Goal: Task Accomplishment & Management: Contribute content

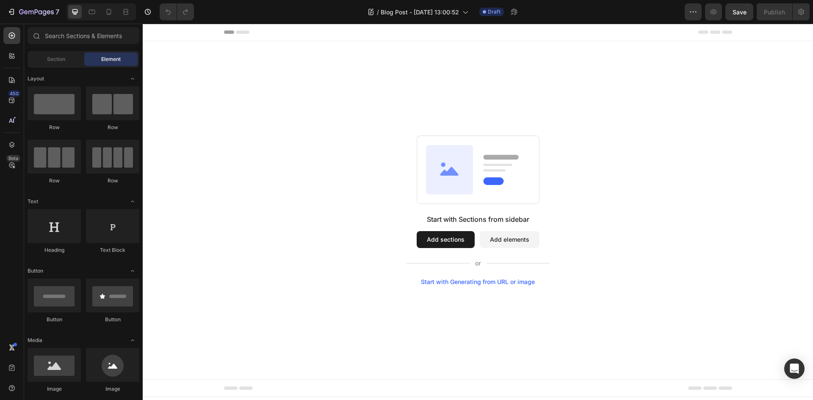
click at [437, 238] on button "Add sections" at bounding box center [445, 239] width 58 height 17
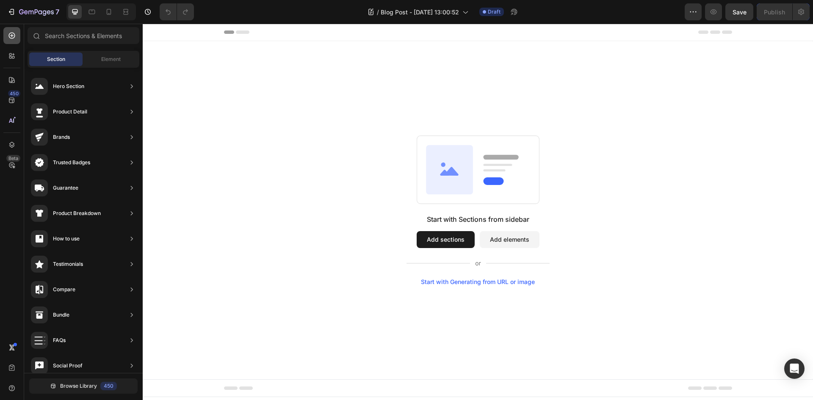
click at [17, 38] on div at bounding box center [11, 35] width 17 height 17
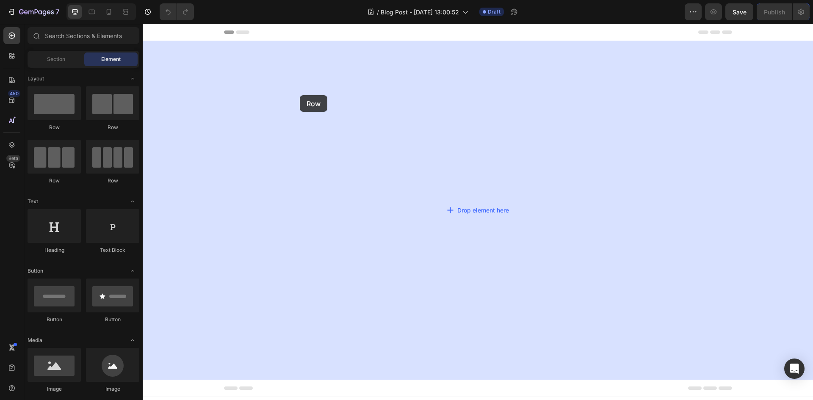
drag, startPoint x: 206, startPoint y: 131, endPoint x: 154, endPoint y: 97, distance: 62.3
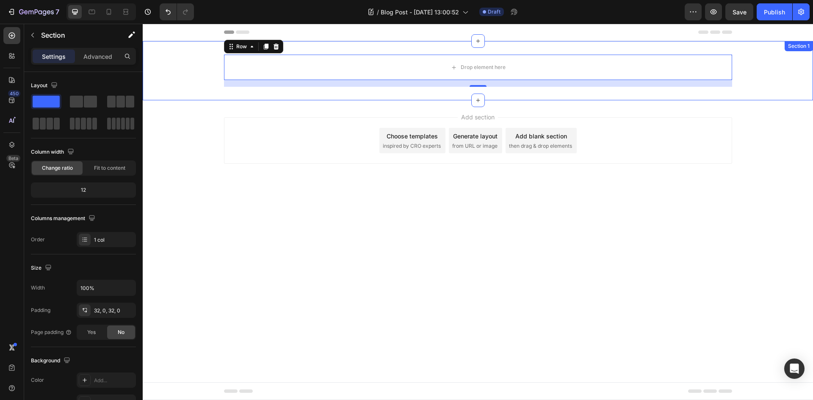
click at [190, 73] on div "Drop element here Row 16" at bounding box center [478, 71] width 670 height 32
click at [282, 58] on div "Drop element here" at bounding box center [478, 67] width 508 height 25
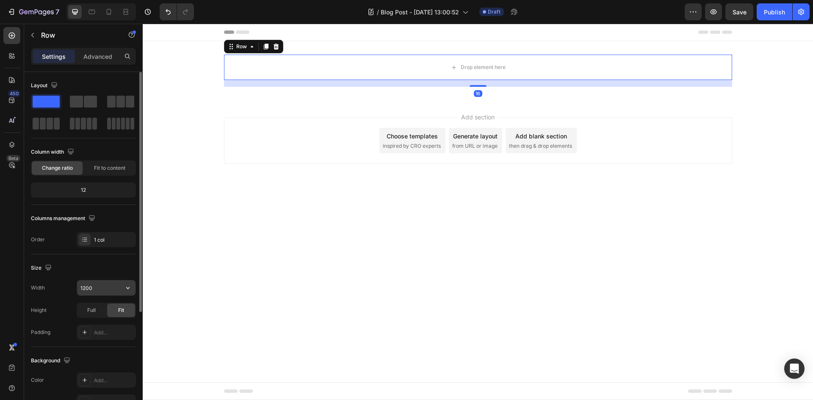
click at [94, 283] on input "1200" at bounding box center [106, 287] width 58 height 15
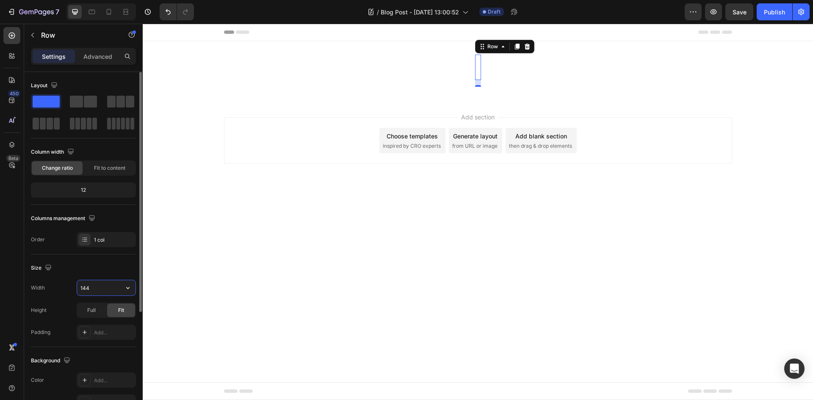
type input "1440"
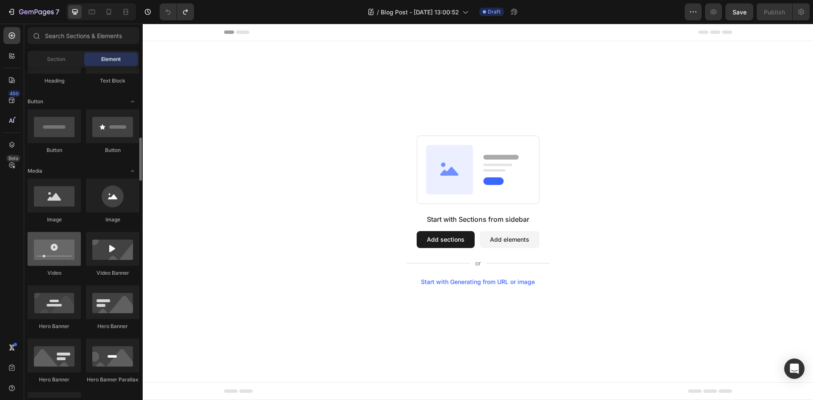
scroll to position [212, 0]
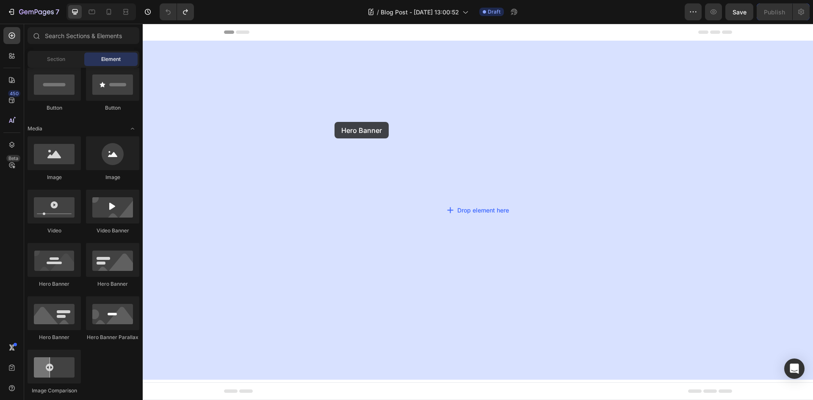
drag, startPoint x: 247, startPoint y: 287, endPoint x: 334, endPoint y: 122, distance: 187.2
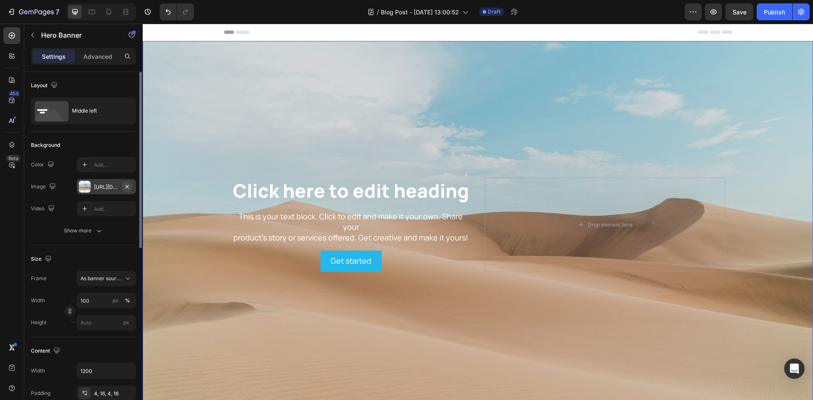
click at [131, 184] on button "button" at bounding box center [127, 187] width 10 height 10
type input "Auto"
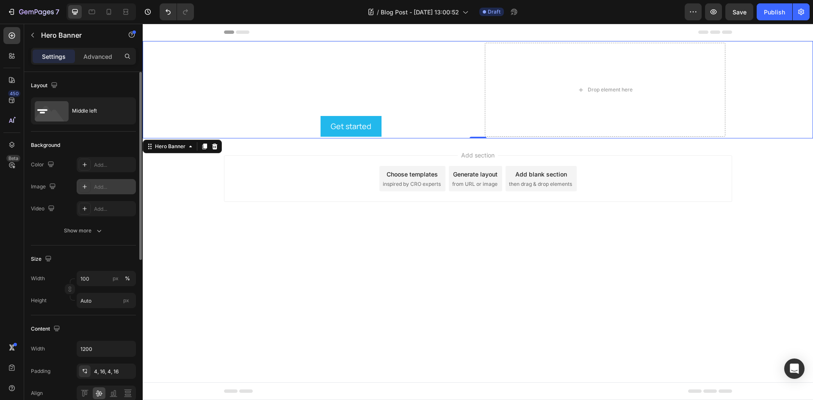
click at [103, 184] on div "Add..." at bounding box center [114, 187] width 40 height 8
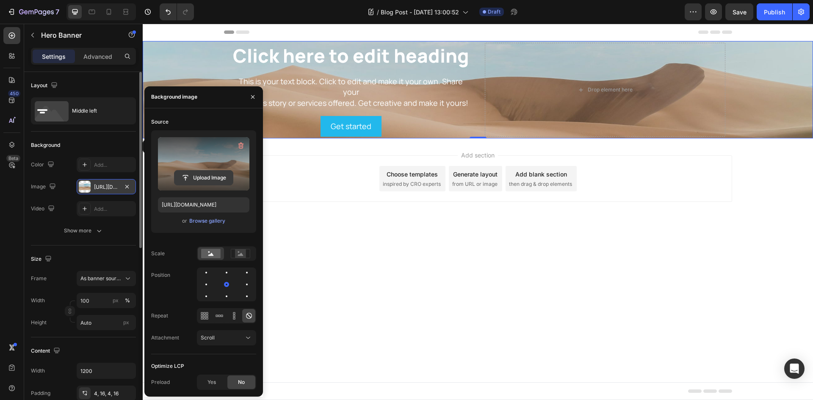
click at [209, 176] on input "file" at bounding box center [203, 178] width 58 height 14
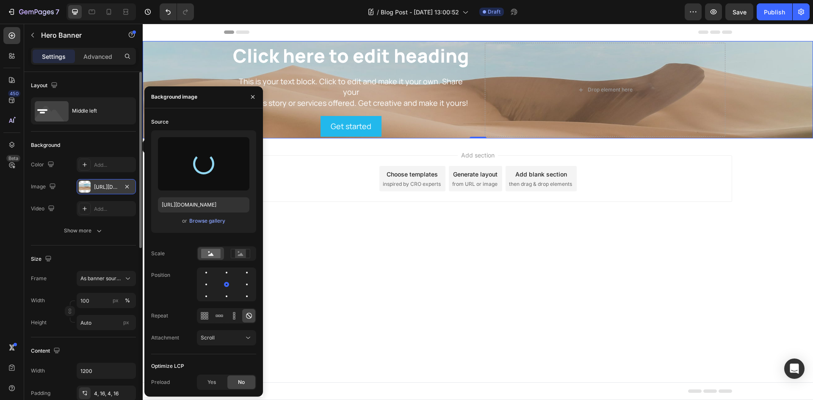
type input "[URL][DOMAIN_NAME]"
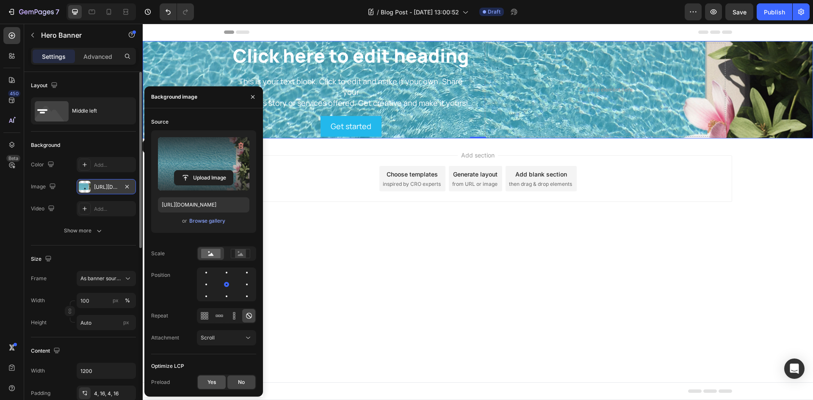
click at [206, 383] on div "Yes" at bounding box center [212, 382] width 28 height 14
click at [125, 278] on icon at bounding box center [128, 278] width 8 height 8
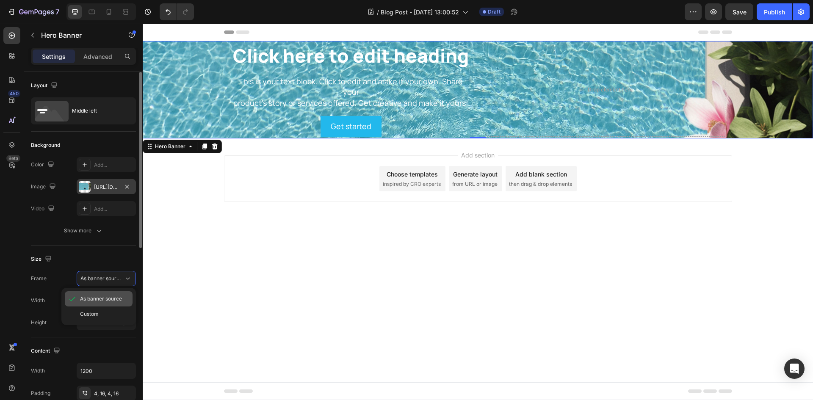
click at [117, 299] on span "As banner source" at bounding box center [101, 299] width 42 height 8
click at [109, 185] on div "[URL][DOMAIN_NAME]" at bounding box center [106, 187] width 25 height 8
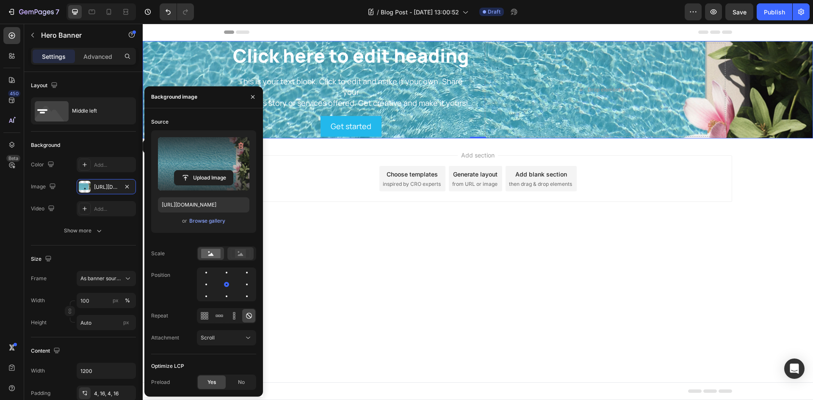
click at [240, 252] on rect at bounding box center [240, 253] width 11 height 8
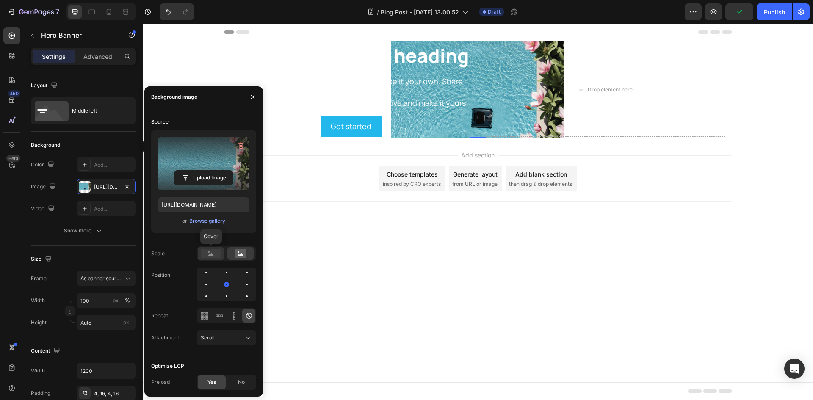
click at [215, 252] on rect at bounding box center [210, 253] width 19 height 9
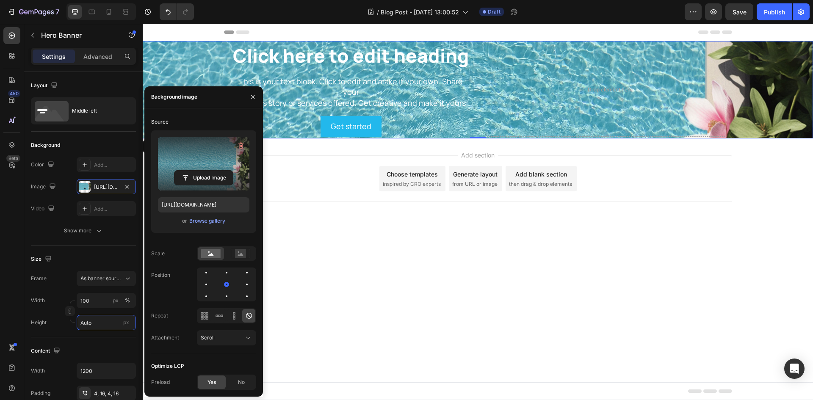
click at [114, 323] on input "Auto" at bounding box center [106, 322] width 59 height 15
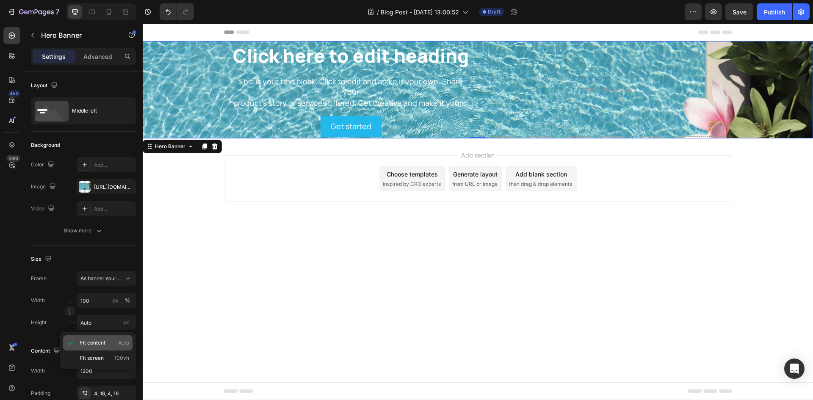
click at [107, 339] on p "Fit content Auto" at bounding box center [104, 343] width 49 height 8
click at [117, 278] on div "Custom" at bounding box center [100, 279] width 41 height 8
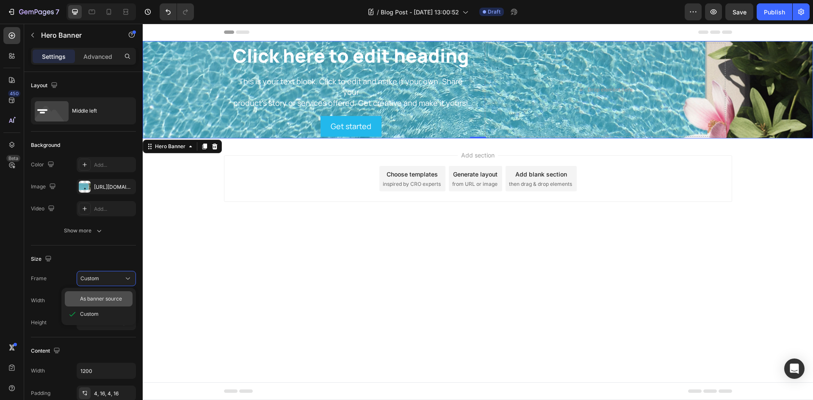
click at [121, 300] on span "As banner source" at bounding box center [101, 299] width 42 height 8
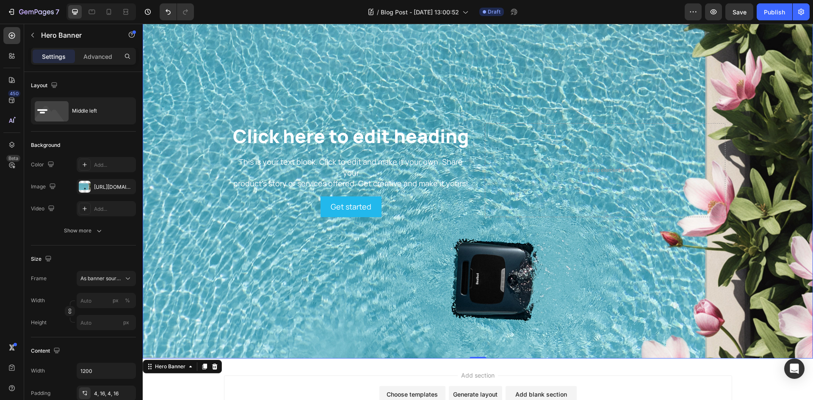
scroll to position [85, 0]
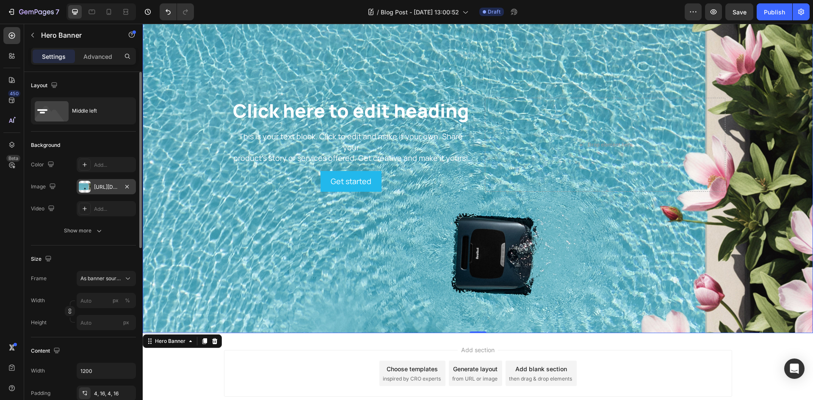
click at [116, 182] on div "[URL][DOMAIN_NAME]" at bounding box center [106, 186] width 59 height 15
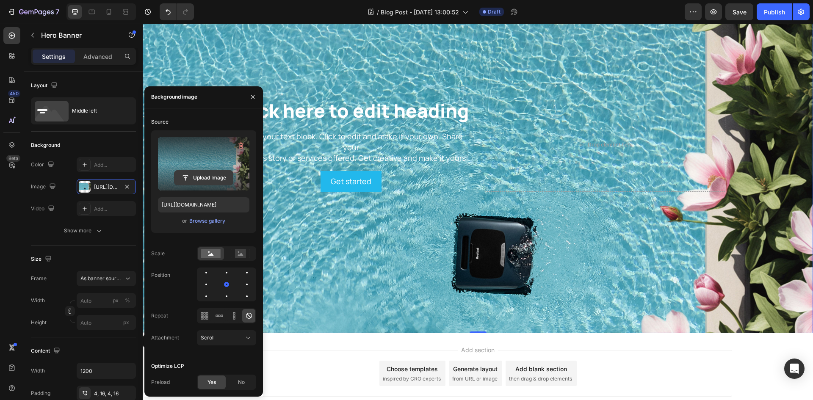
click at [195, 174] on input "file" at bounding box center [203, 178] width 58 height 14
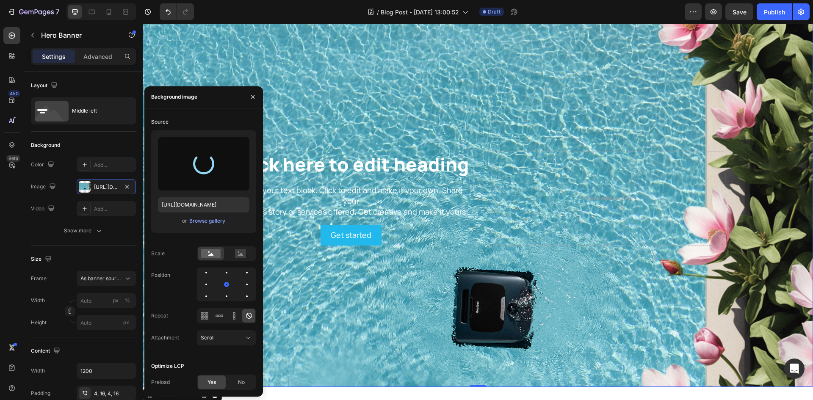
scroll to position [0, 0]
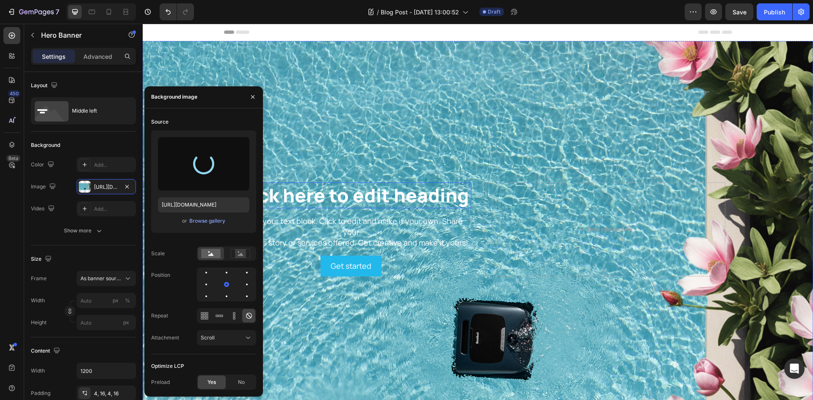
type input "[URL][DOMAIN_NAME]"
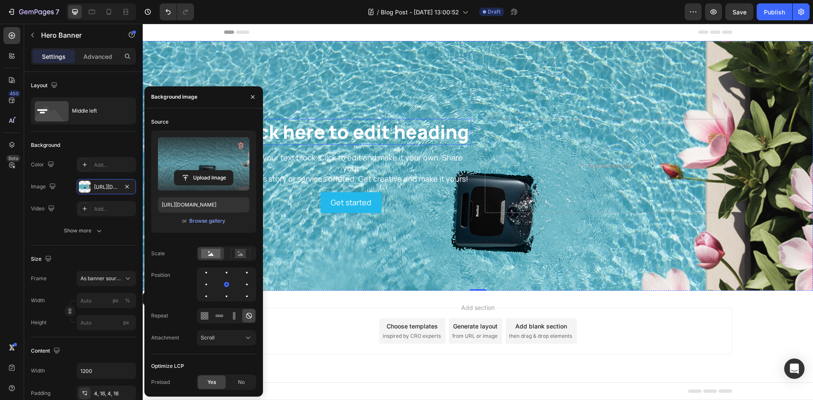
click at [385, 137] on h2 "Click here to edit heading" at bounding box center [351, 132] width 240 height 26
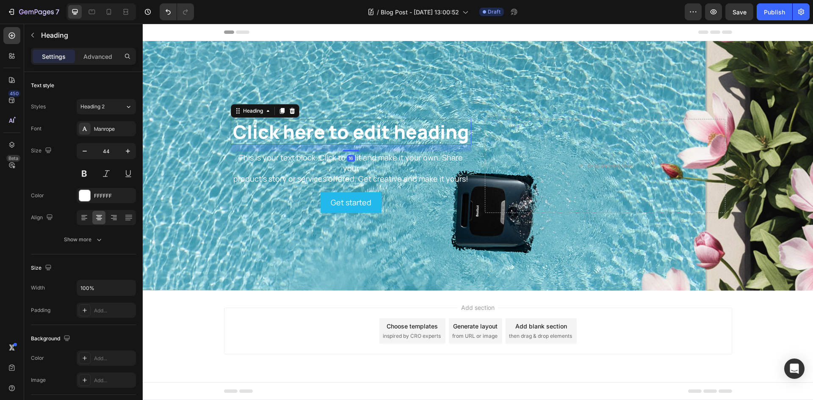
click at [385, 137] on h2 "Click here to edit heading" at bounding box center [351, 132] width 240 height 26
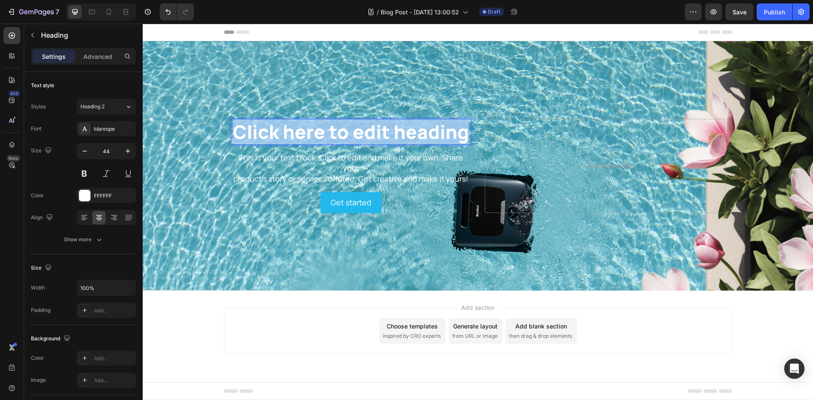
click at [385, 137] on p "Click here to edit heading" at bounding box center [350, 132] width 239 height 24
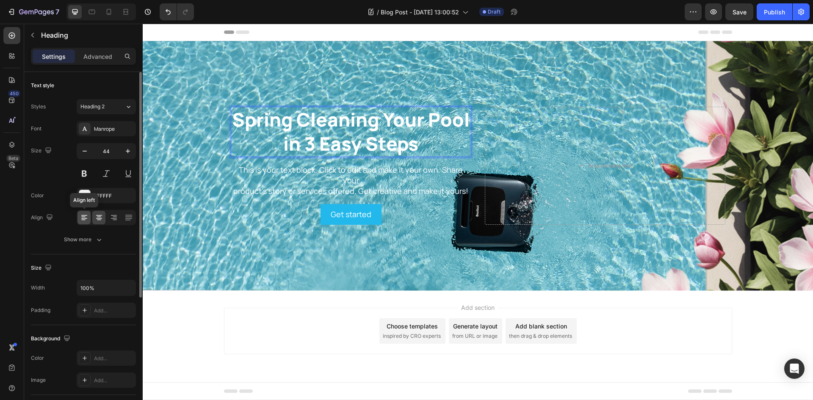
click at [86, 215] on icon at bounding box center [84, 215] width 6 height 1
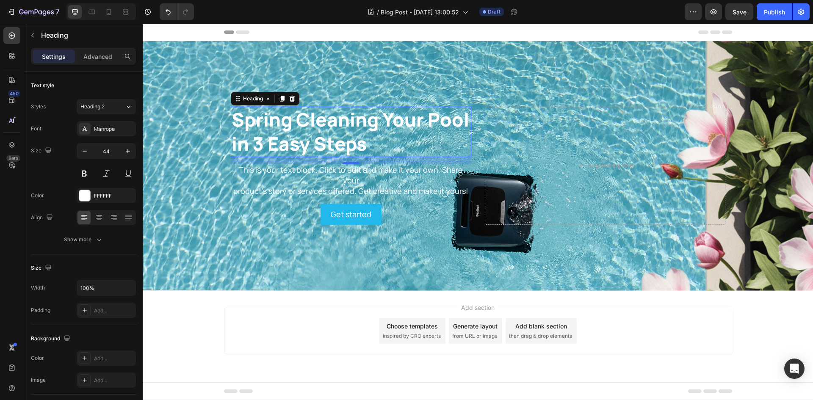
click at [426, 126] on p "Spring Cleaning Your Pool in 3 Easy Steps" at bounding box center [350, 131] width 239 height 48
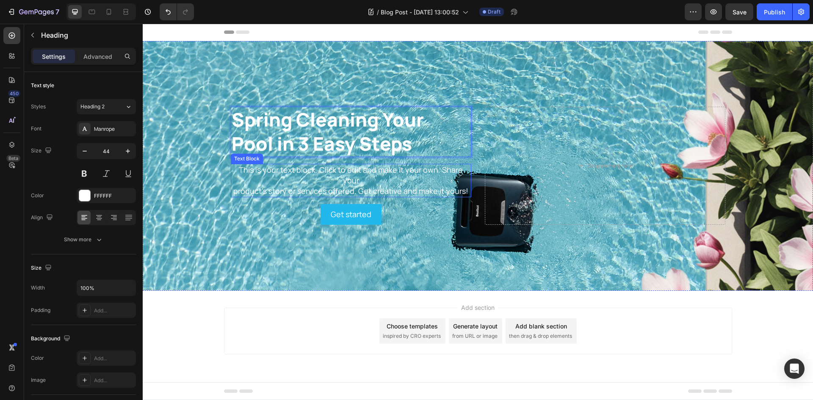
click at [386, 180] on div "This is your text block. Click to edit and make it your own. Share your product…" at bounding box center [351, 181] width 240 height 34
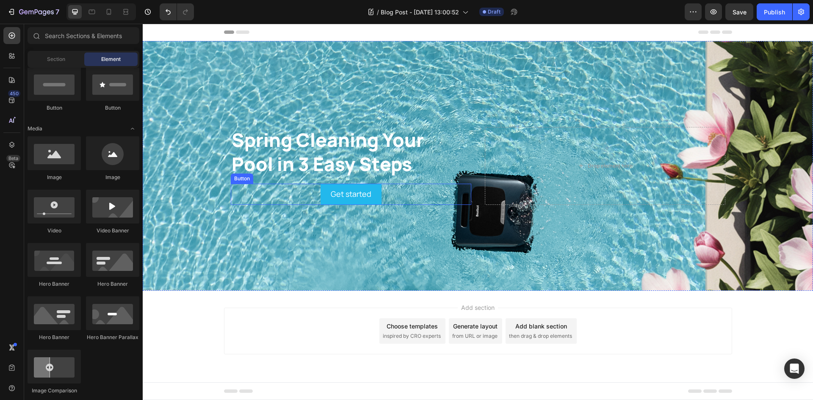
click at [383, 191] on div "Get started Button" at bounding box center [351, 194] width 240 height 21
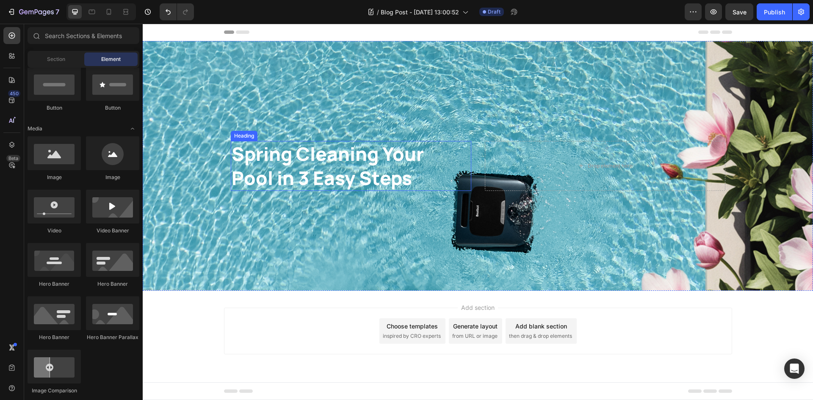
click at [465, 171] on p "Spring Cleaning Your Pool in 3 Easy Steps" at bounding box center [350, 166] width 239 height 48
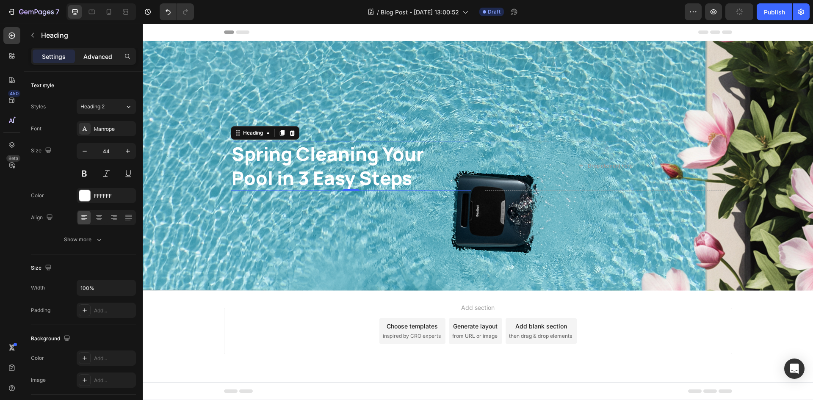
click at [101, 57] on p "Advanced" at bounding box center [97, 56] width 29 height 9
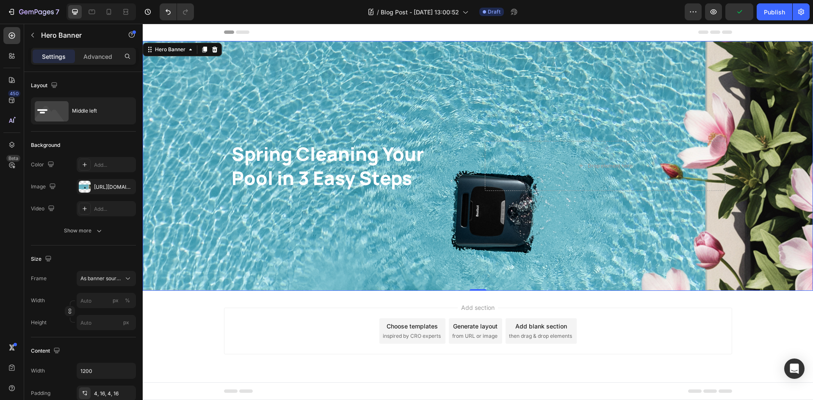
click at [476, 153] on div "Spring Cleaning Your Pool in 3 Easy Steps Heading Drop element here" at bounding box center [478, 165] width 508 height 53
click at [115, 115] on div "Middle left" at bounding box center [98, 110] width 52 height 19
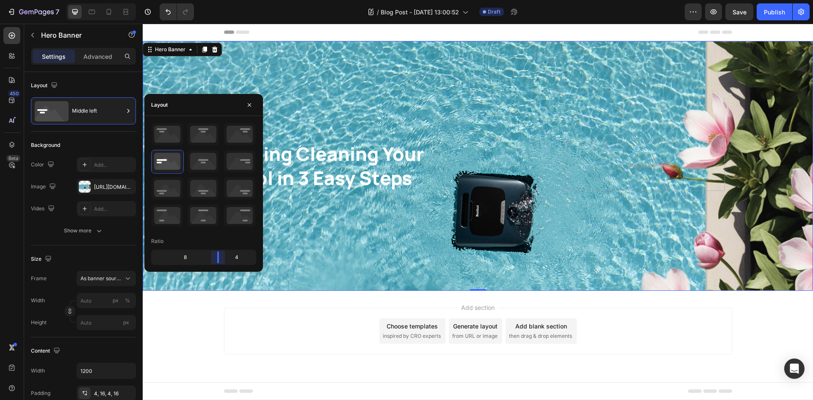
drag, startPoint x: 206, startPoint y: 258, endPoint x: 184, endPoint y: 202, distance: 60.6
click at [222, 0] on body "7 Version history / Blog Post - [DATE] 13:00:52 Draft Preview Save Publish 450 …" at bounding box center [406, 0] width 813 height 0
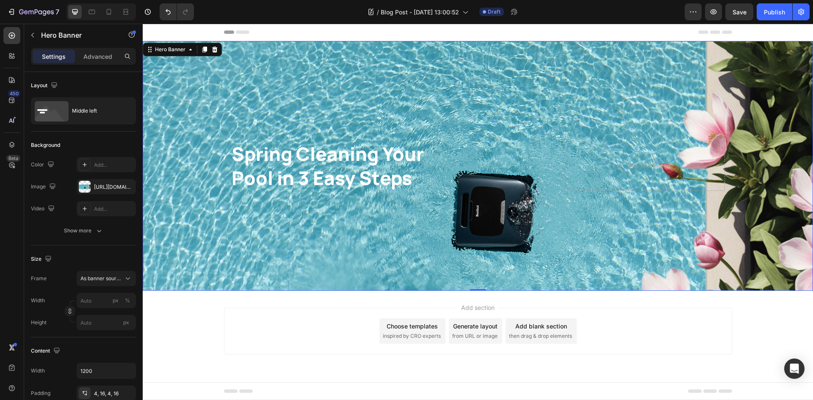
click at [350, 238] on div "Background Image" at bounding box center [478, 166] width 670 height 250
click at [444, 163] on p "Spring Cleaning Your Pool in 3 Easy Steps" at bounding box center [390, 166] width 319 height 48
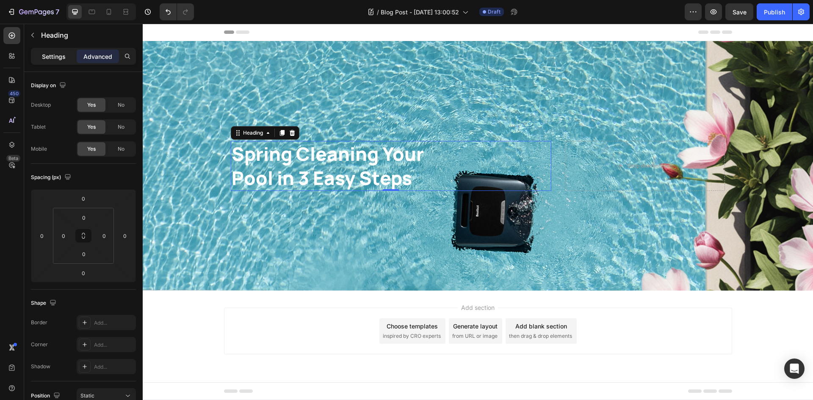
click at [58, 61] on div "Settings" at bounding box center [54, 57] width 42 height 14
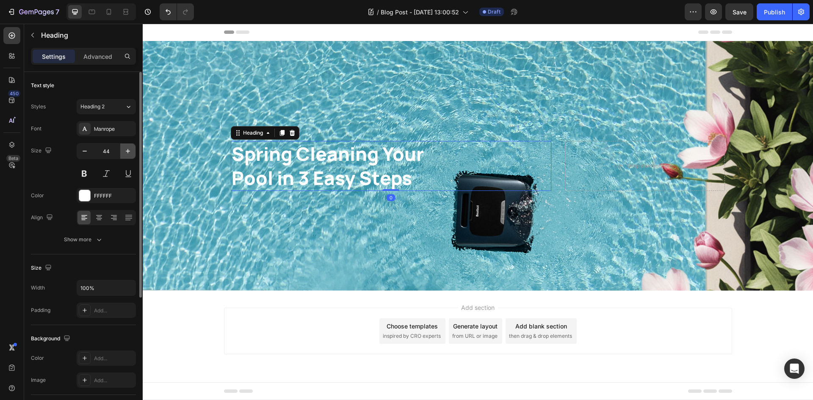
click at [132, 148] on button "button" at bounding box center [127, 150] width 15 height 15
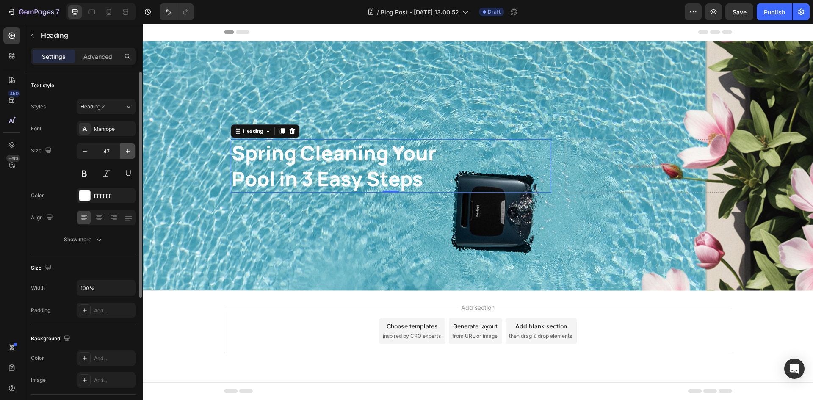
click at [132, 148] on button "button" at bounding box center [127, 150] width 15 height 15
type input "50"
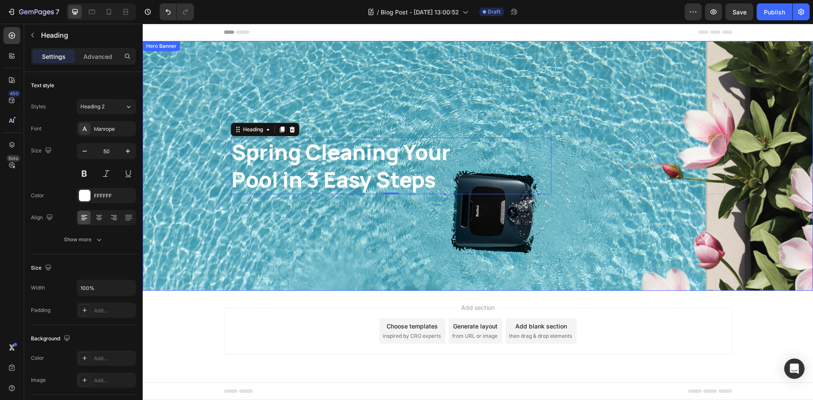
click at [335, 244] on div "Background Image" at bounding box center [478, 166] width 670 height 250
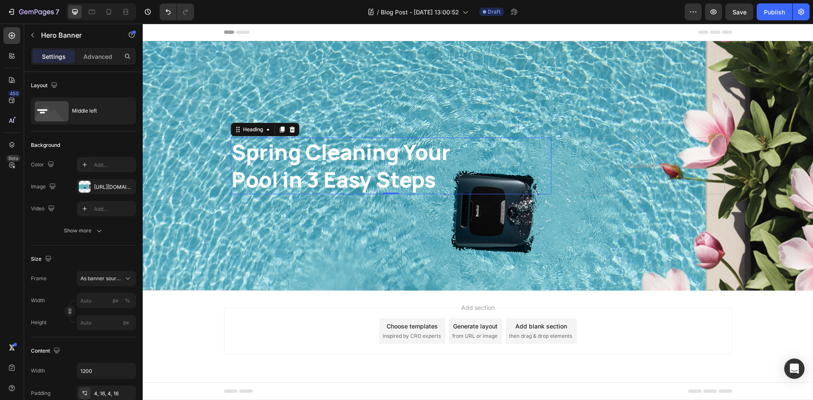
click at [430, 147] on p "Spring Cleaning Your Pool in 3 Easy Steps" at bounding box center [390, 165] width 319 height 55
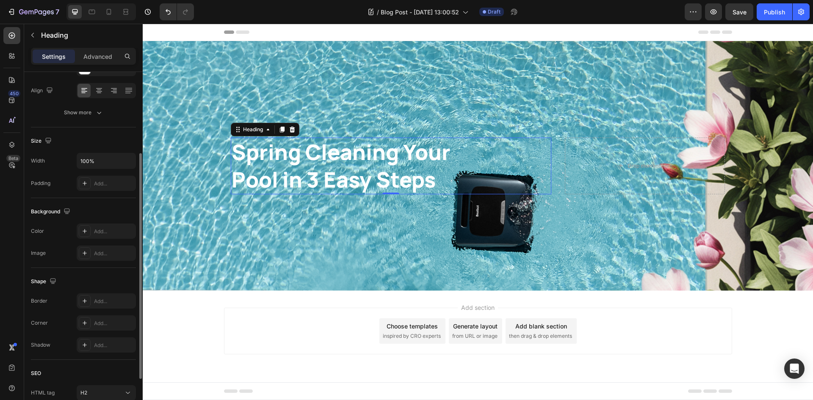
scroll to position [169, 0]
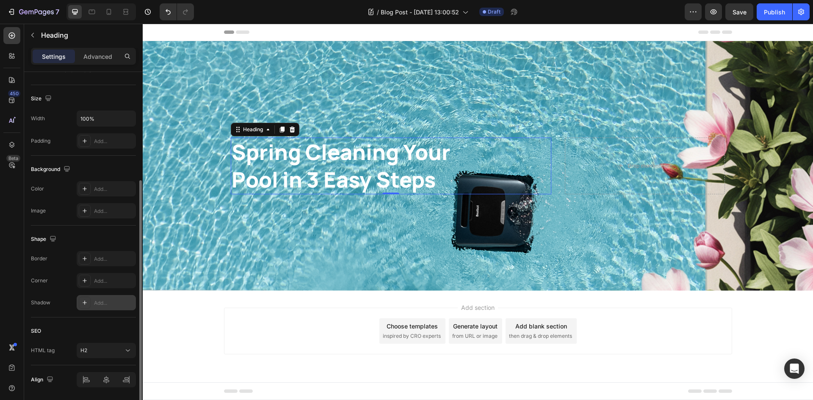
click at [96, 302] on div "Add..." at bounding box center [114, 303] width 40 height 8
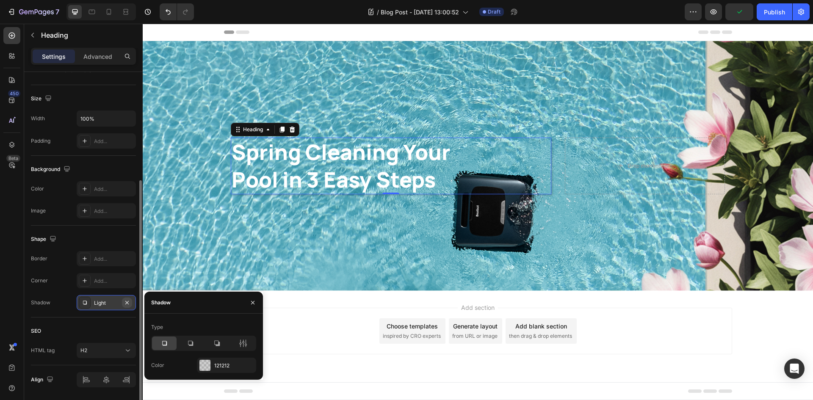
click at [125, 302] on icon "button" at bounding box center [127, 302] width 7 height 7
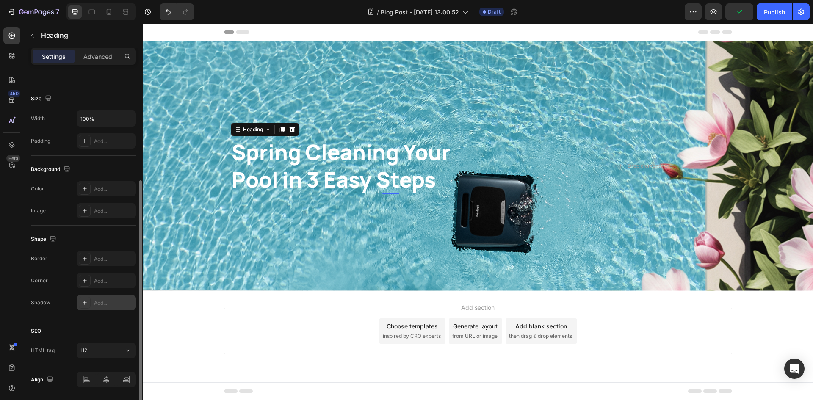
scroll to position [0, 0]
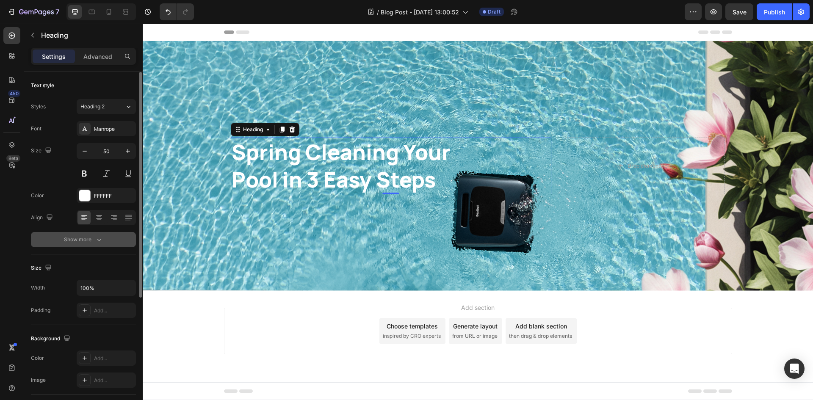
click at [91, 240] on div "Show more" at bounding box center [83, 239] width 39 height 8
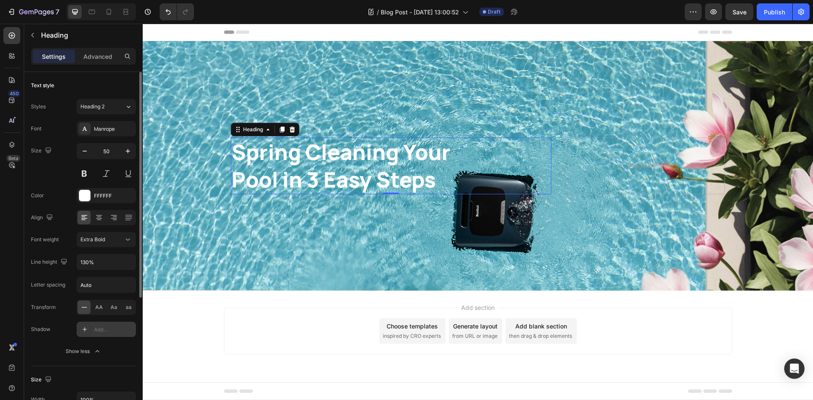
click at [113, 329] on div "Add..." at bounding box center [114, 330] width 40 height 8
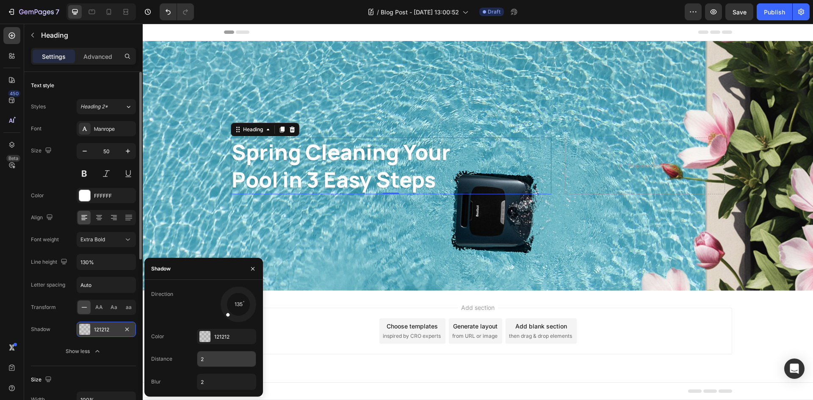
click at [219, 358] on input "2" at bounding box center [226, 358] width 58 height 15
type input "7"
click at [224, 384] on input "2" at bounding box center [226, 381] width 58 height 15
type input "6"
click at [229, 358] on input "7" at bounding box center [226, 358] width 58 height 15
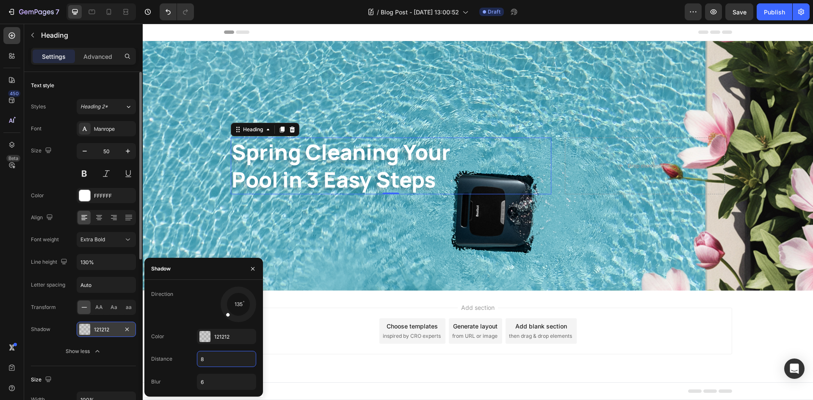
type input "9"
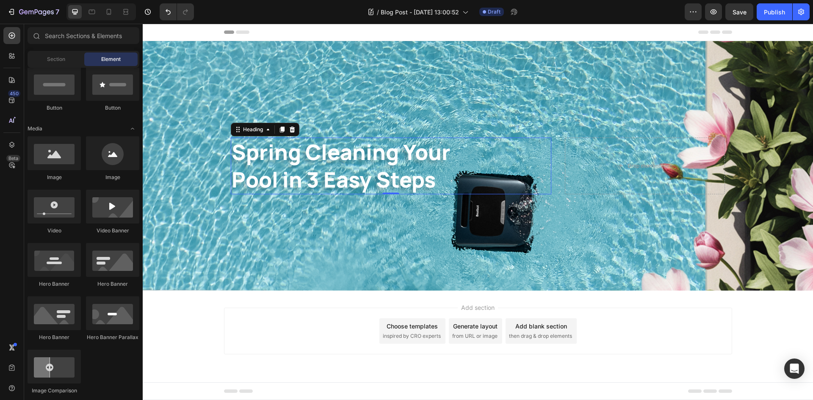
click at [344, 338] on div "Add section Choose templates inspired by CRO experts Generate layout from URL o…" at bounding box center [478, 331] width 508 height 47
click at [113, 12] on icon at bounding box center [109, 12] width 8 height 8
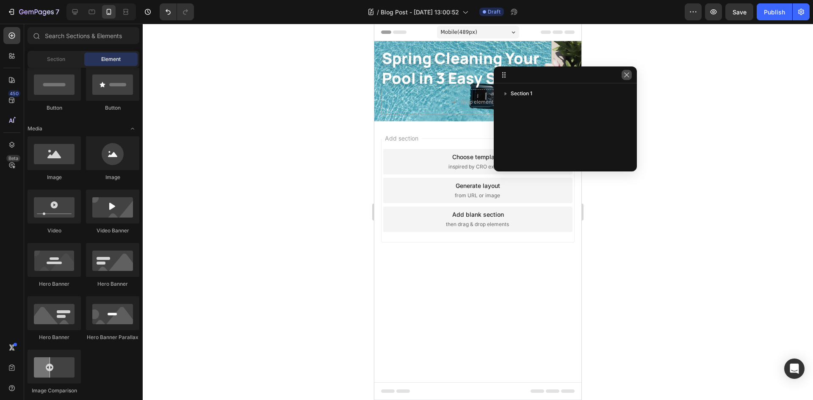
drag, startPoint x: 631, startPoint y: 74, endPoint x: 182, endPoint y: 60, distance: 449.6
click at [631, 74] on button "button" at bounding box center [626, 75] width 10 height 10
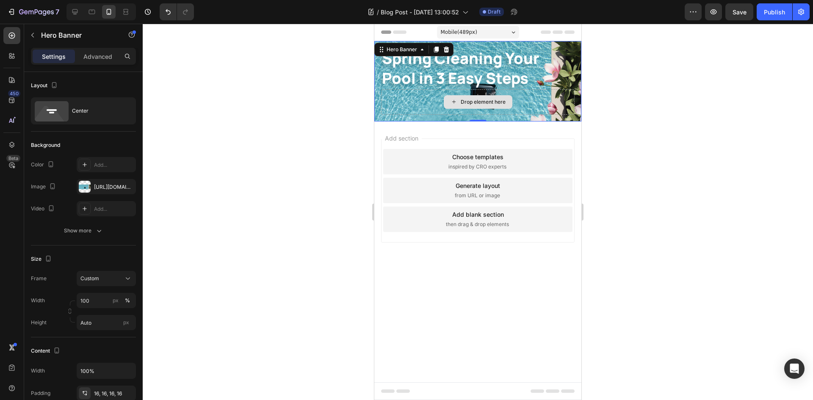
click at [546, 104] on div "Drop element here" at bounding box center [477, 101] width 193 height 25
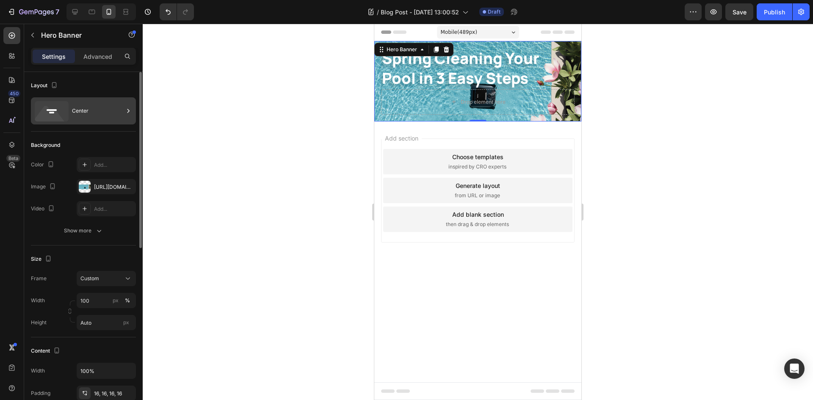
click at [115, 104] on div "Center" at bounding box center [98, 110] width 52 height 19
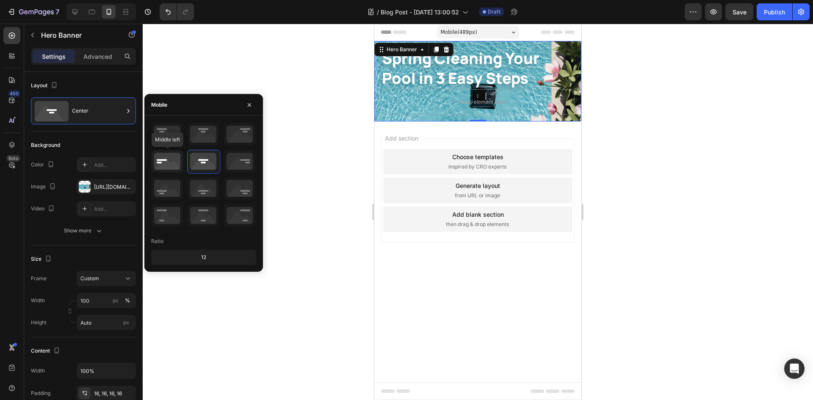
click at [168, 163] on icon at bounding box center [167, 161] width 31 height 22
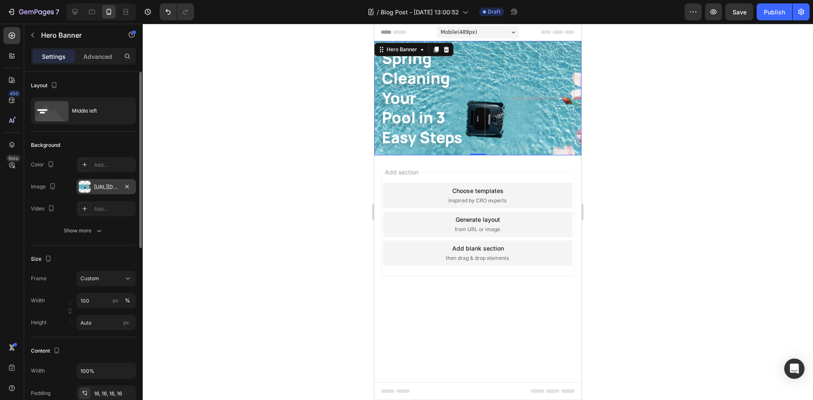
click at [113, 184] on div "[URL][DOMAIN_NAME]" at bounding box center [106, 187] width 25 height 8
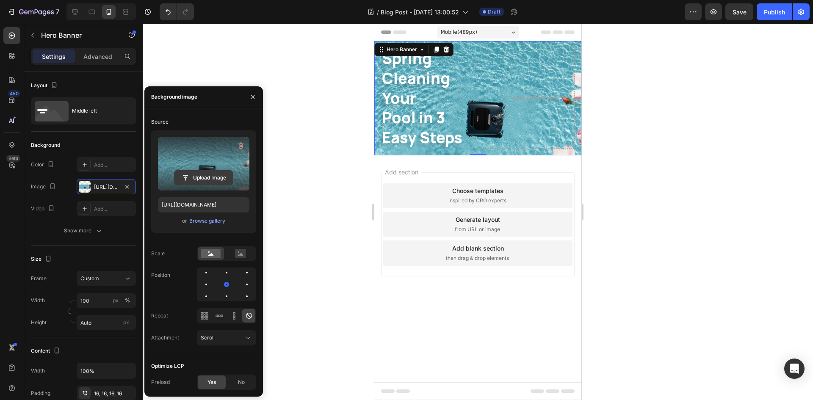
click at [203, 174] on input "file" at bounding box center [203, 178] width 58 height 14
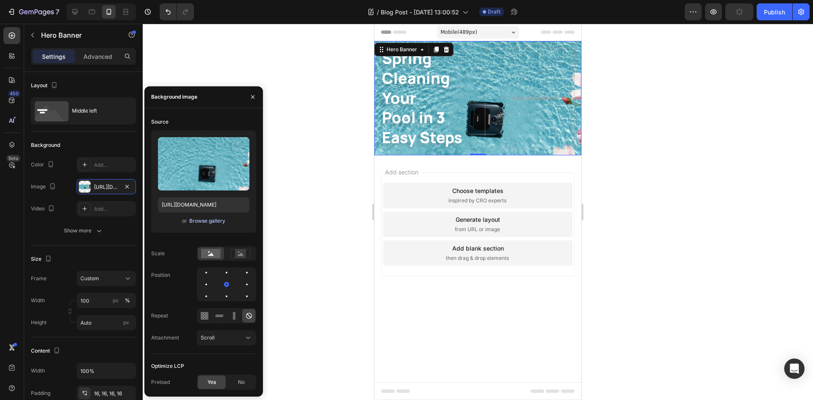
click at [212, 220] on div "Browse gallery" at bounding box center [207, 221] width 36 height 8
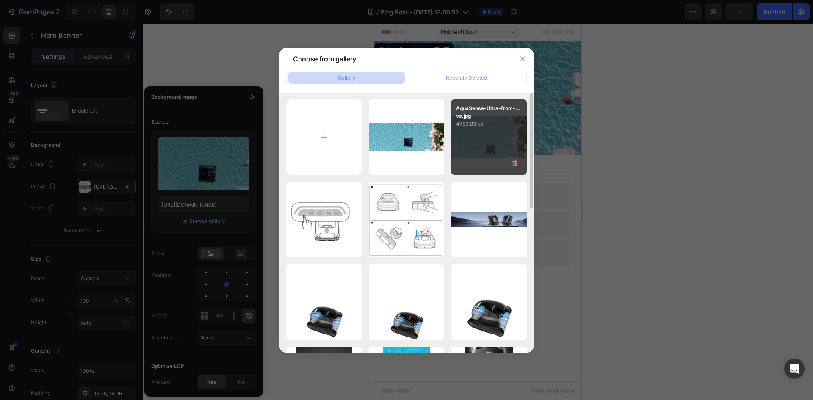
click at [491, 132] on div "AquaSense-Ultra-from-...ve.jpg 4780.83 kb" at bounding box center [489, 137] width 76 height 76
type input "[URL][DOMAIN_NAME]"
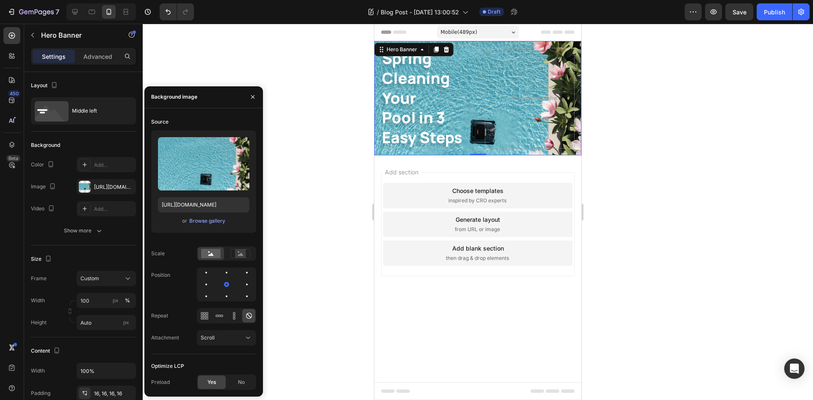
click at [638, 241] on div at bounding box center [478, 212] width 670 height 376
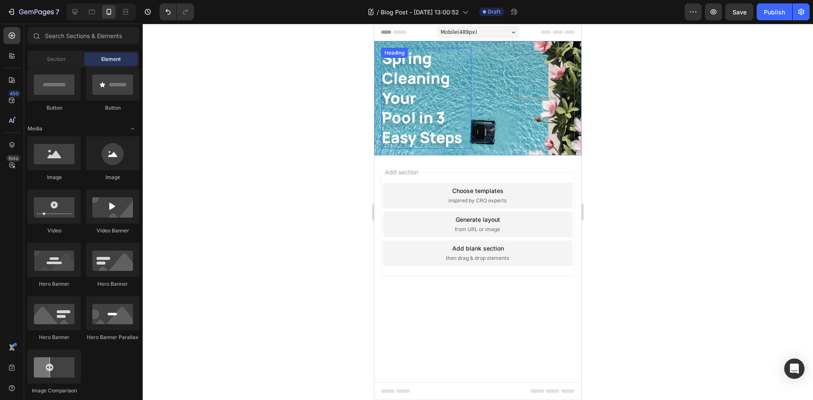
click at [414, 97] on p "Spring Cleaning Your Pool in 3 Easy Steps" at bounding box center [426, 98] width 88 height 99
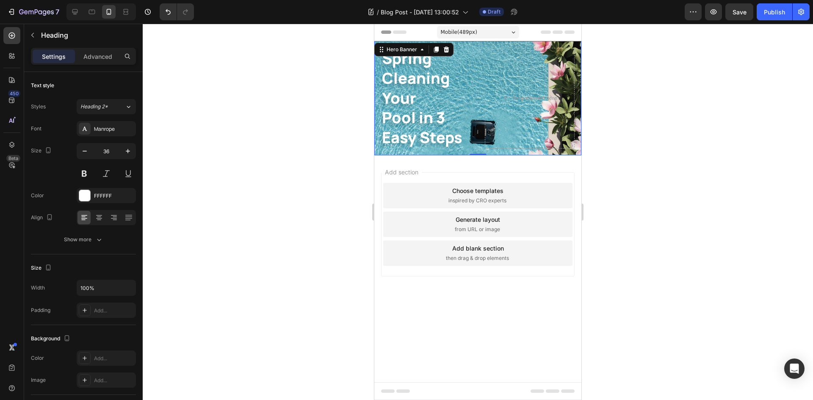
click at [482, 103] on div "Spring Cleaning Your Pool in 3 Easy Steps Heading Drop element here" at bounding box center [477, 98] width 207 height 114
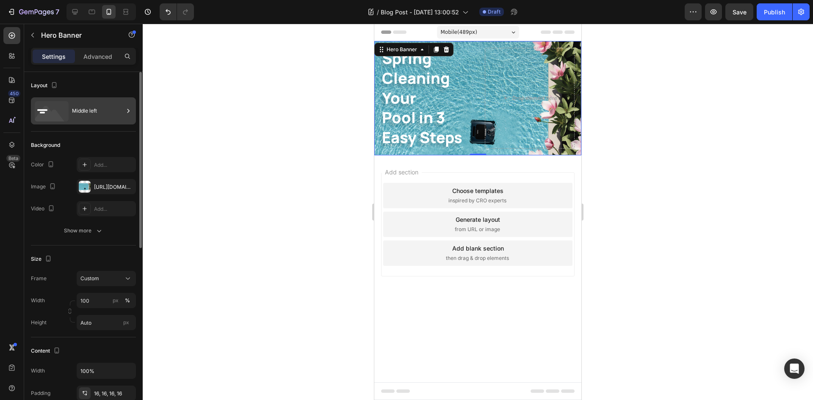
click at [120, 107] on div "Middle left" at bounding box center [98, 110] width 52 height 19
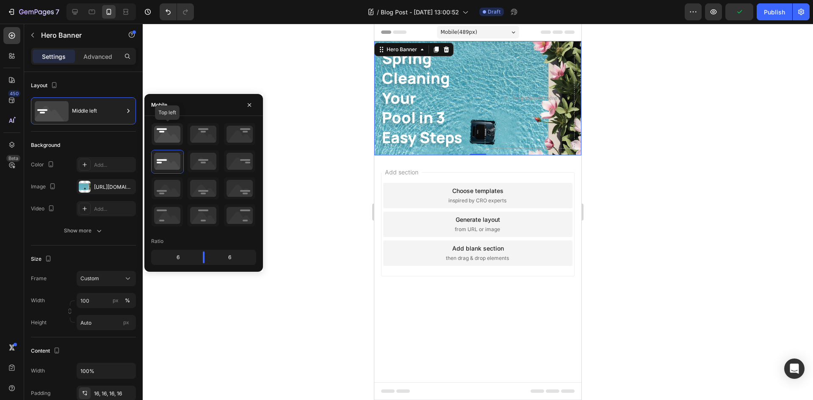
click at [174, 136] on icon at bounding box center [167, 134] width 31 height 22
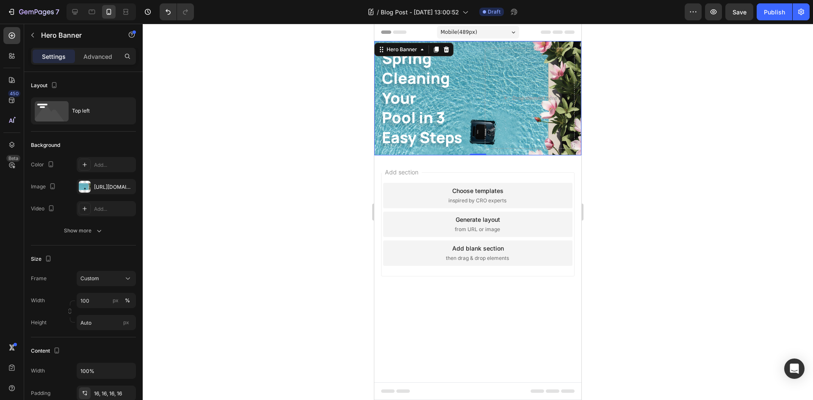
drag, startPoint x: 355, startPoint y: 156, endPoint x: 71, endPoint y: 86, distance: 292.9
click at [355, 156] on div at bounding box center [478, 212] width 670 height 376
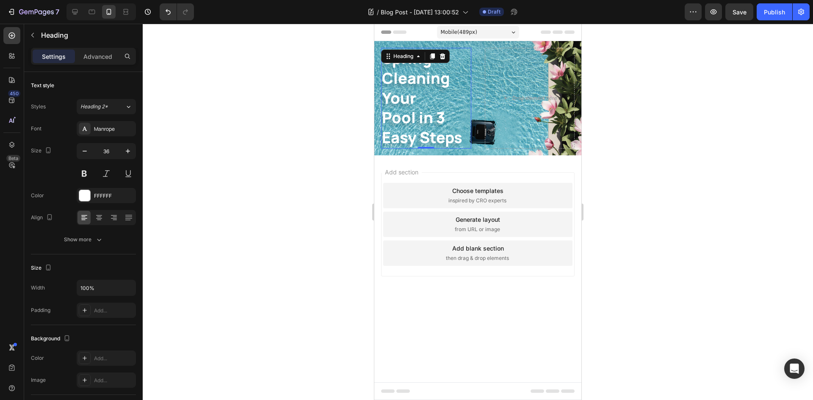
click at [454, 106] on p "Spring Cleaning Your Pool in 3 Easy Steps" at bounding box center [426, 98] width 88 height 99
click at [478, 124] on div "Spring Cleaning Your Pool in 3 Easy Steps Heading 0 Drop element here" at bounding box center [477, 98] width 207 height 114
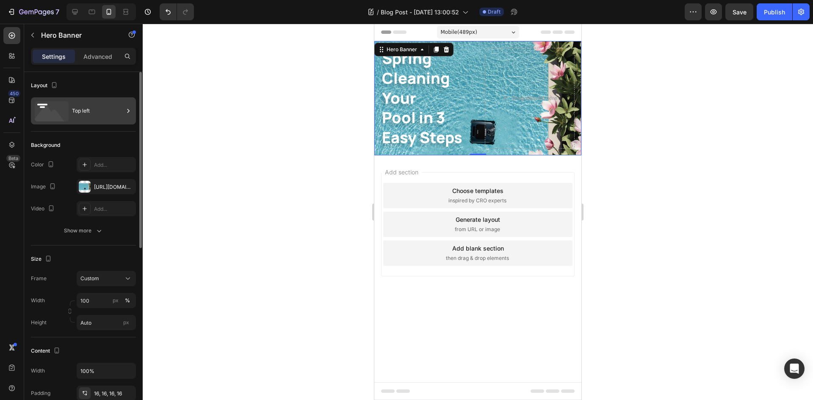
click at [116, 104] on div "Top left" at bounding box center [98, 110] width 52 height 19
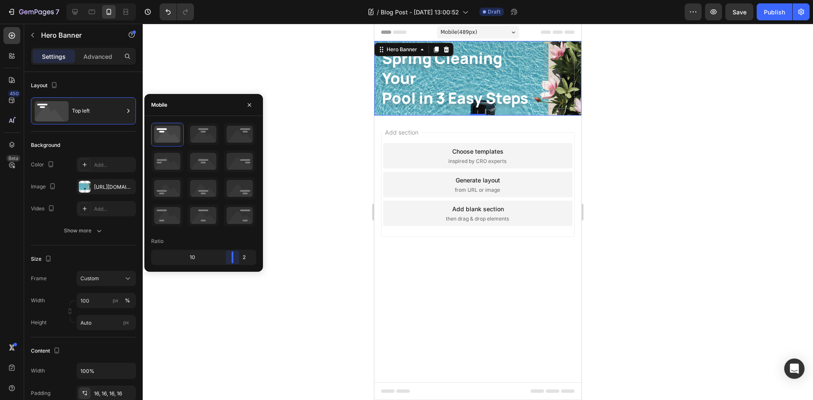
drag, startPoint x: 202, startPoint y: 255, endPoint x: 236, endPoint y: 248, distance: 34.4
click at [236, 0] on body "7 Version history / Blog Post - [DATE] 13:00:52 Draft Preview Save Publish 450 …" at bounding box center [406, 0] width 813 height 0
click at [441, 78] on p "Spring Cleaning Your Pool in 3 Easy Steps" at bounding box center [456, 78] width 148 height 59
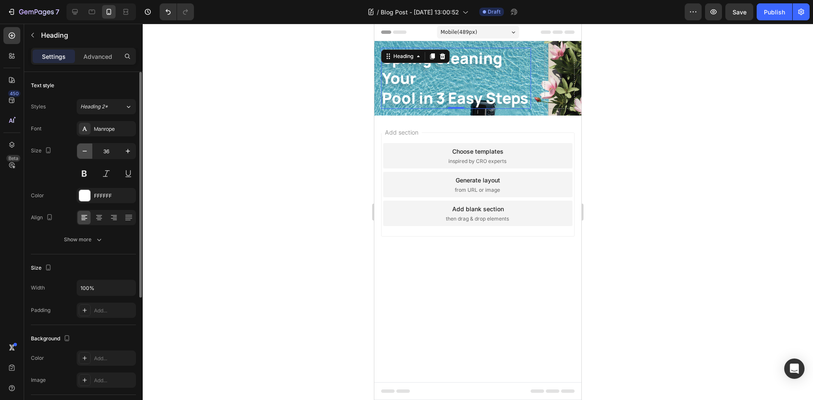
click at [79, 151] on button "button" at bounding box center [84, 150] width 15 height 15
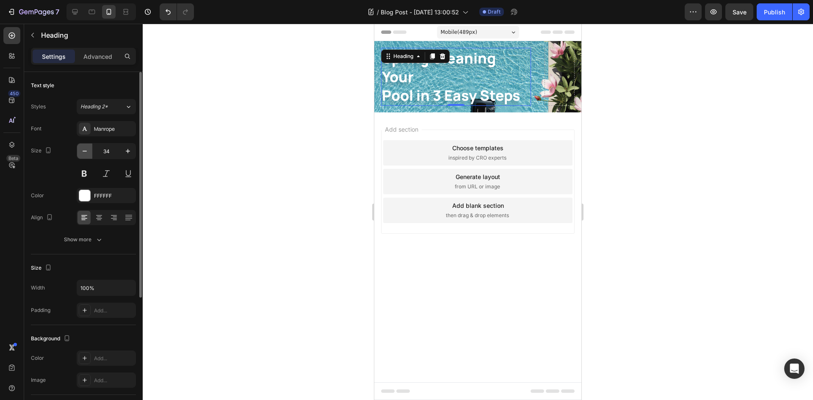
click at [79, 151] on button "button" at bounding box center [84, 150] width 15 height 15
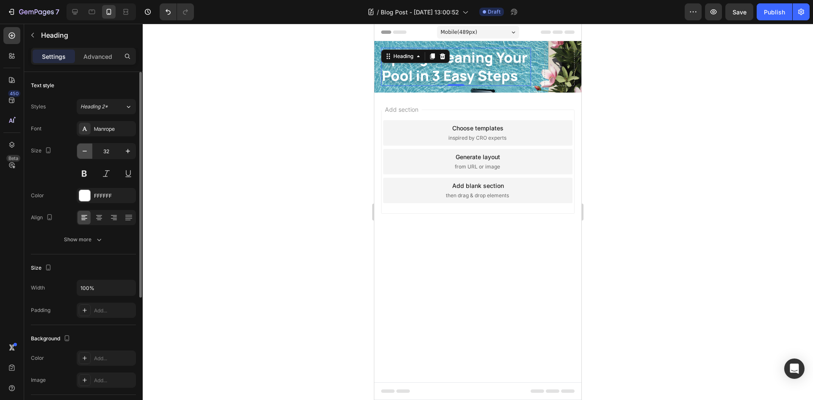
click at [79, 151] on button "button" at bounding box center [84, 150] width 15 height 15
type input "31"
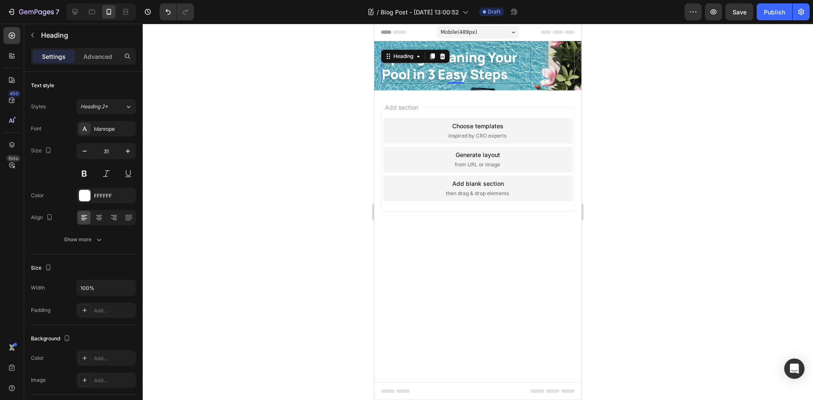
drag, startPoint x: 218, startPoint y: 194, endPoint x: 3, endPoint y: 99, distance: 235.5
click at [218, 194] on div at bounding box center [478, 212] width 670 height 376
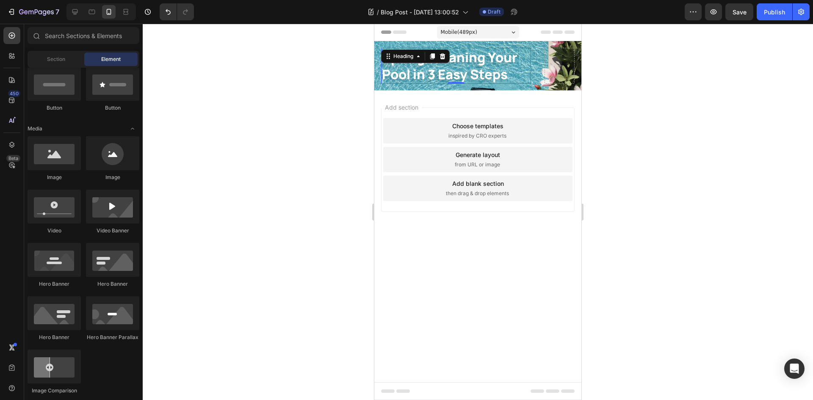
click at [529, 79] on p "Spring Cleaning Your Pool in 3 Easy Steps" at bounding box center [456, 66] width 148 height 34
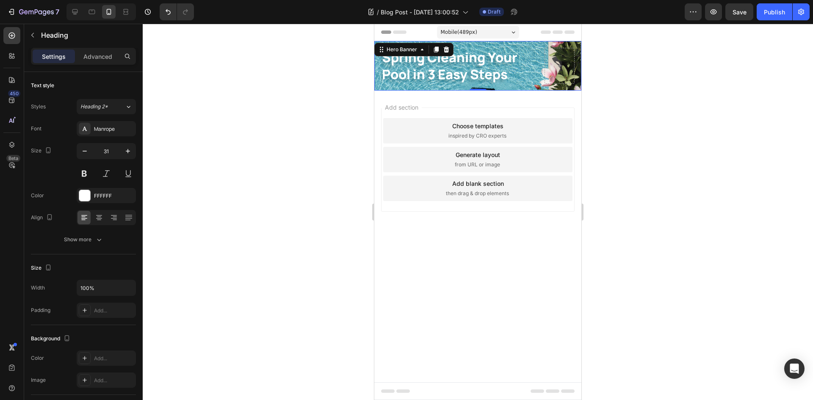
click at [536, 80] on div "Spring Cleaning Your Pool in 3 Easy Steps Heading" at bounding box center [477, 66] width 207 height 50
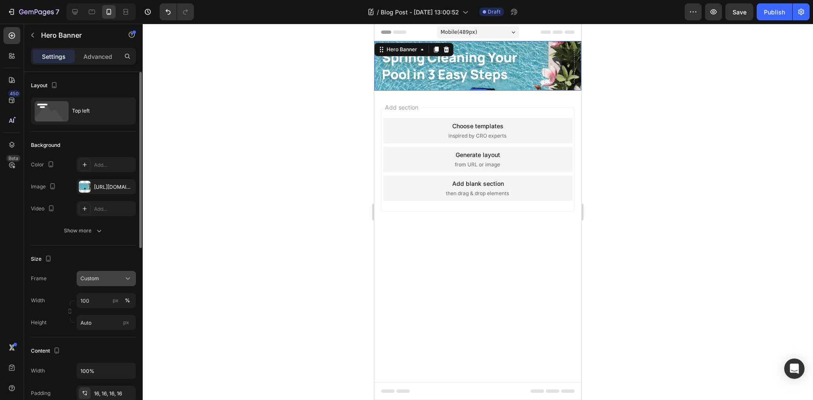
click at [125, 279] on icon at bounding box center [128, 278] width 8 height 8
click at [120, 303] on div "As banner source" at bounding box center [99, 298] width 68 height 15
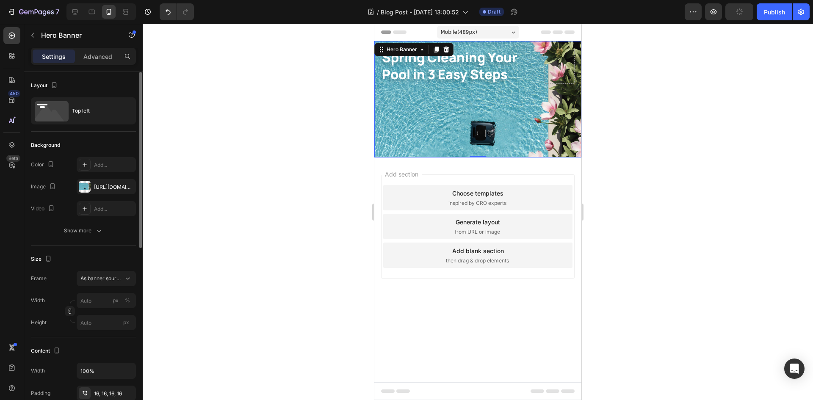
click at [280, 262] on div at bounding box center [478, 212] width 670 height 376
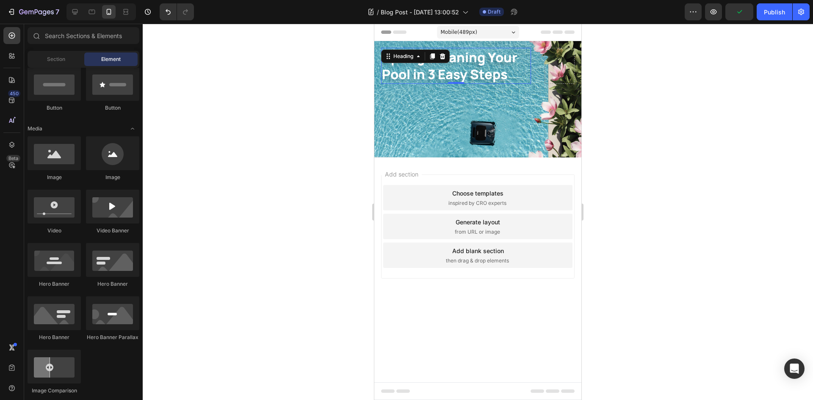
click at [496, 73] on p "Spring Cleaning Your Pool in 3 Easy Steps" at bounding box center [456, 66] width 148 height 34
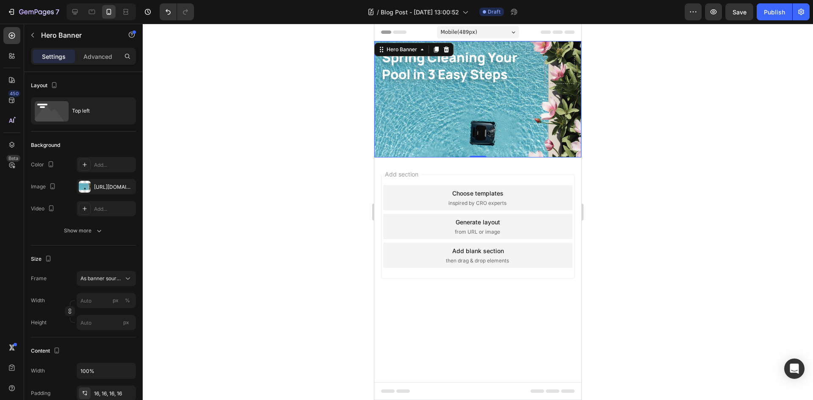
click at [520, 113] on div "Background Image" at bounding box center [477, 99] width 207 height 116
click at [104, 101] on div "Top left" at bounding box center [83, 110] width 105 height 27
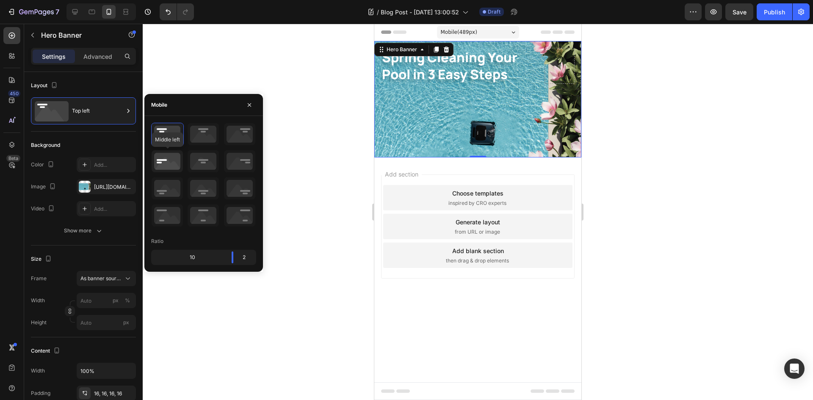
click at [164, 152] on icon at bounding box center [167, 161] width 31 height 22
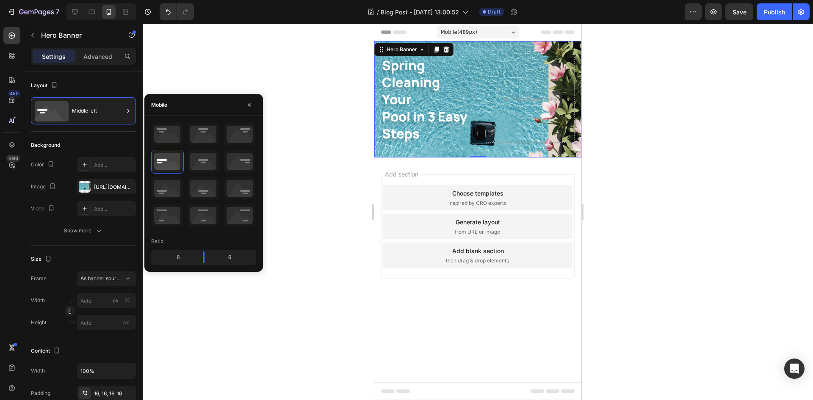
click at [306, 155] on div at bounding box center [478, 212] width 670 height 376
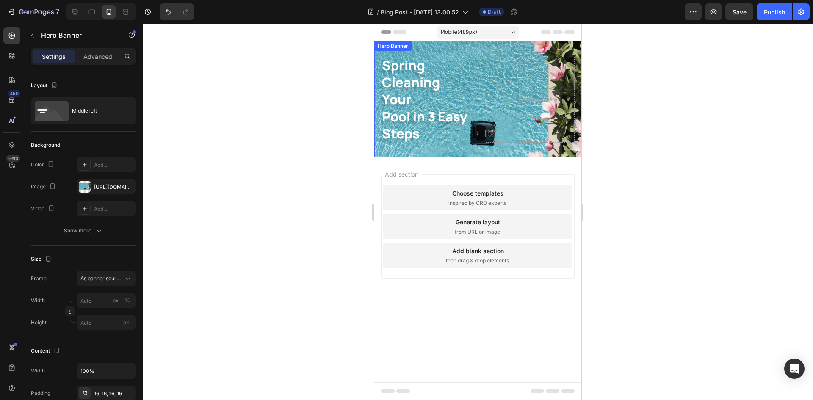
click at [475, 107] on div "Spring Cleaning Your Pool in 3 Easy Steps Heading Drop element here" at bounding box center [477, 99] width 207 height 100
click at [98, 58] on p "Advanced" at bounding box center [97, 56] width 29 height 9
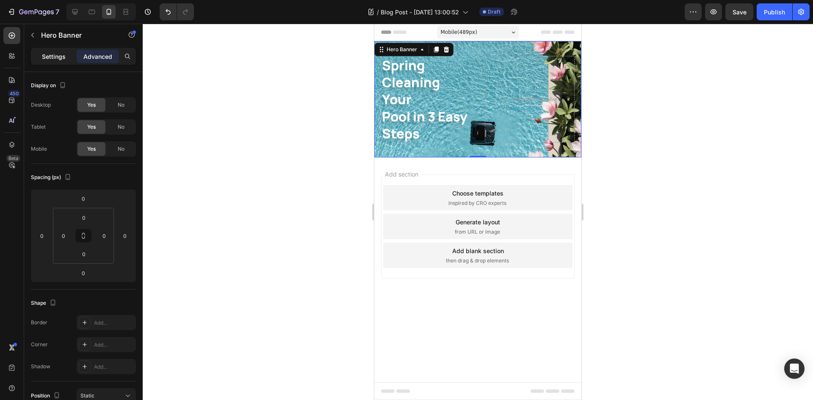
click at [50, 59] on p "Settings" at bounding box center [54, 56] width 24 height 9
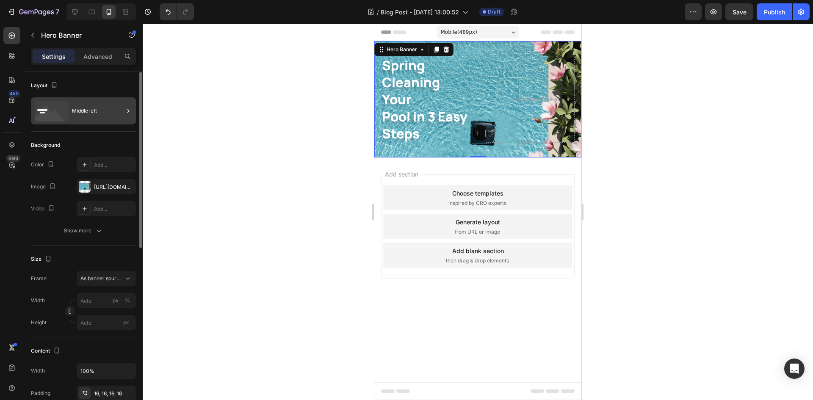
click at [91, 114] on div "Middle left" at bounding box center [98, 110] width 52 height 19
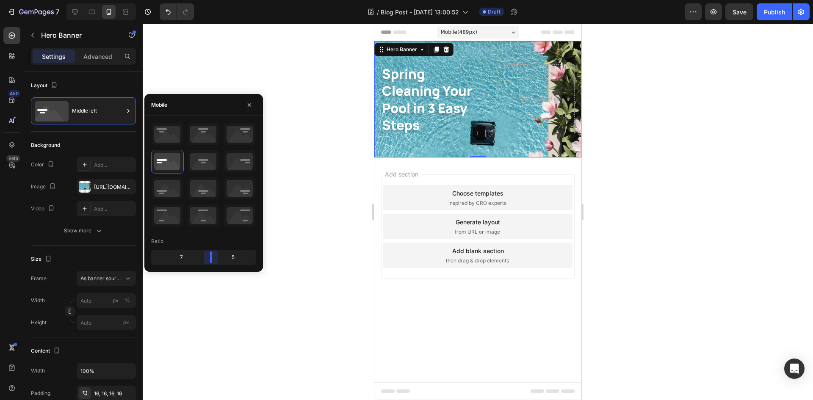
drag, startPoint x: 206, startPoint y: 261, endPoint x: 212, endPoint y: 259, distance: 7.1
click at [212, 0] on body "7 Version history / Blog Post - [DATE] 13:00:52 Draft Preview Save Publish 450 …" at bounding box center [406, 0] width 813 height 0
click at [328, 237] on div at bounding box center [478, 212] width 670 height 376
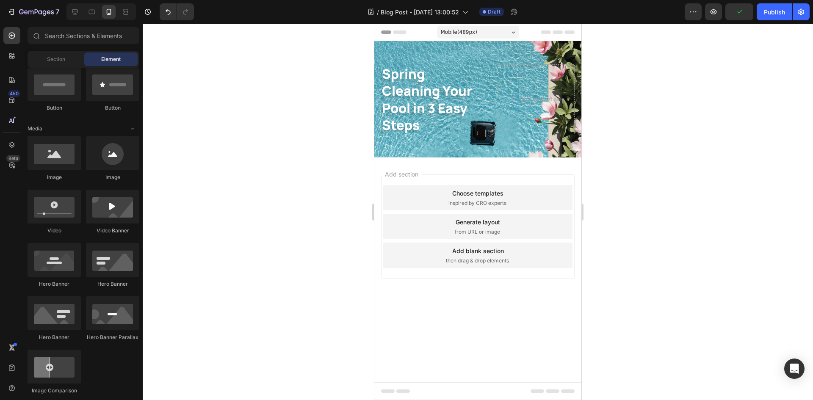
click at [689, 165] on div at bounding box center [478, 212] width 670 height 376
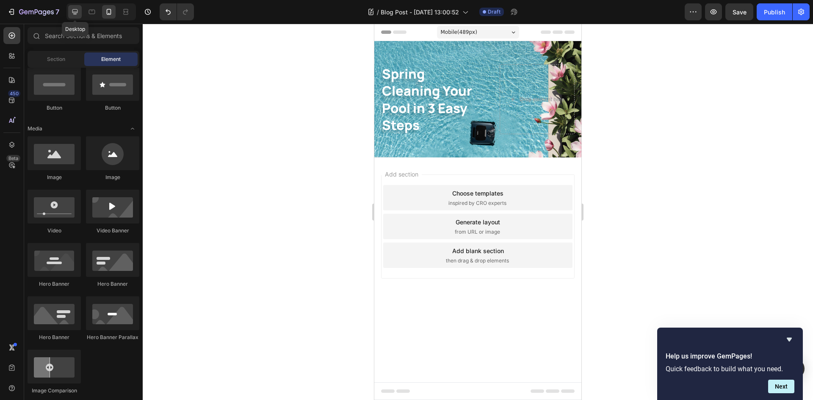
click at [78, 13] on icon at bounding box center [75, 12] width 8 height 8
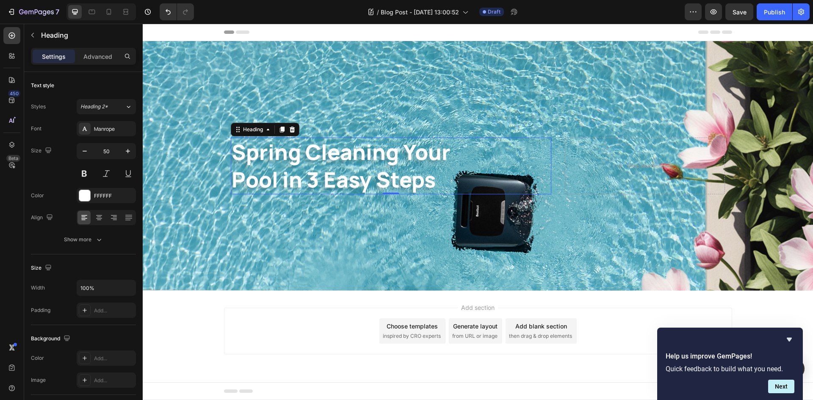
click at [340, 149] on p "Spring Cleaning Your Pool in 3 Easy Steps" at bounding box center [390, 165] width 319 height 55
click at [98, 242] on icon "button" at bounding box center [99, 239] width 8 height 8
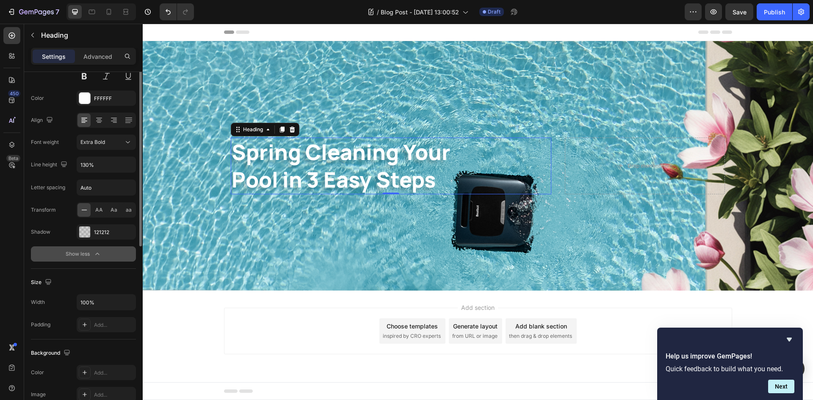
scroll to position [13, 0]
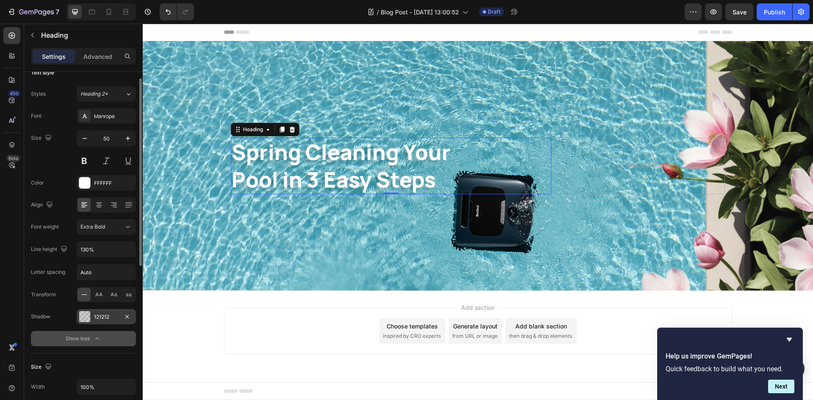
click at [99, 317] on div "121212" at bounding box center [106, 317] width 25 height 8
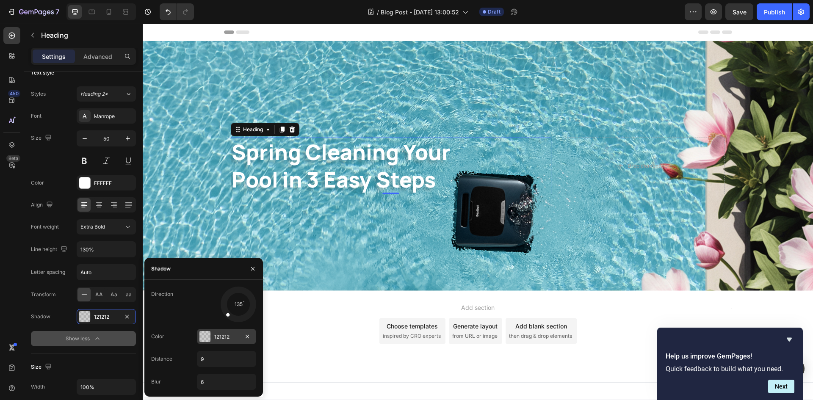
click at [210, 333] on div at bounding box center [204, 336] width 11 height 11
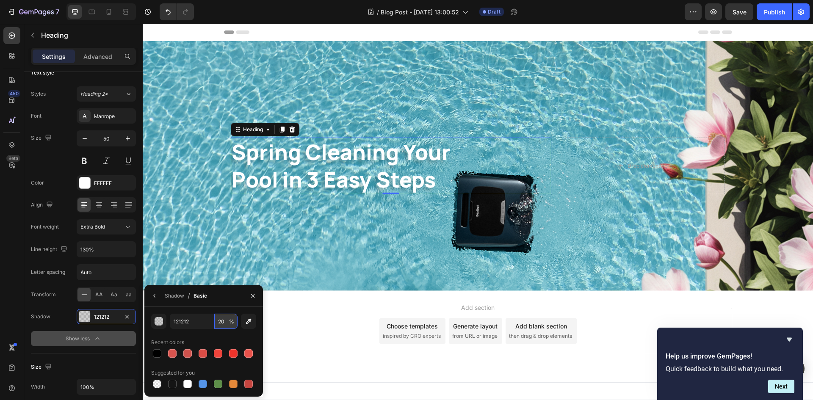
click at [222, 325] on input "20" at bounding box center [225, 321] width 23 height 15
click at [158, 358] on div at bounding box center [157, 353] width 10 height 10
type input "000000"
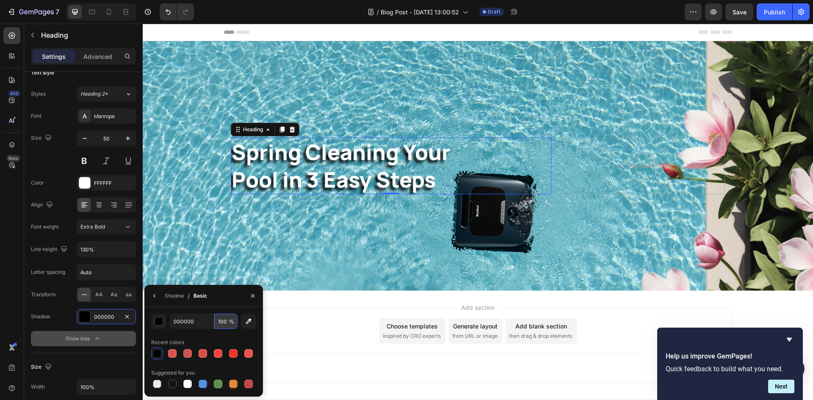
click at [221, 323] on input "100" at bounding box center [225, 321] width 23 height 15
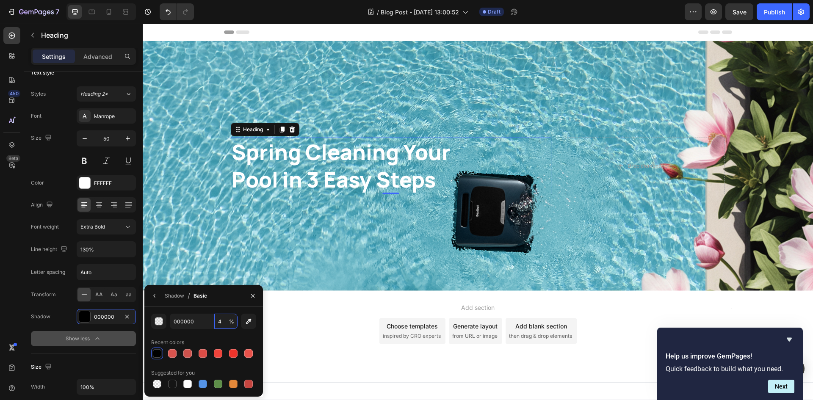
type input "40"
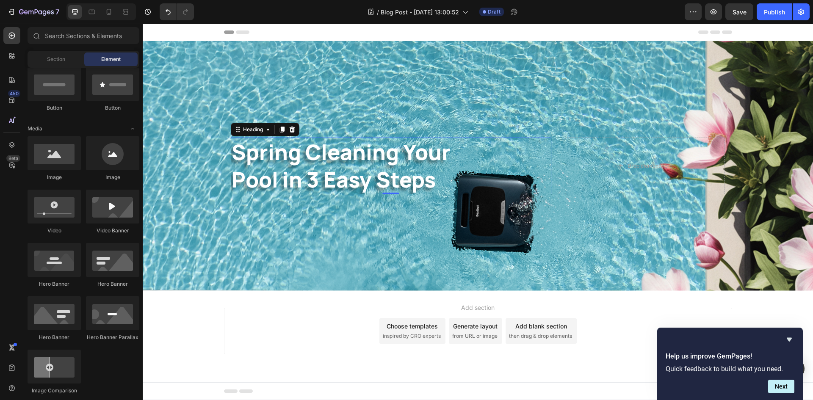
click at [337, 304] on div "Add section Choose templates inspired by CRO experts Generate layout from URL o…" at bounding box center [478, 343] width 670 height 104
click at [365, 185] on p "Spring Cleaning Your Pool in 3 Easy Steps" at bounding box center [390, 165] width 319 height 55
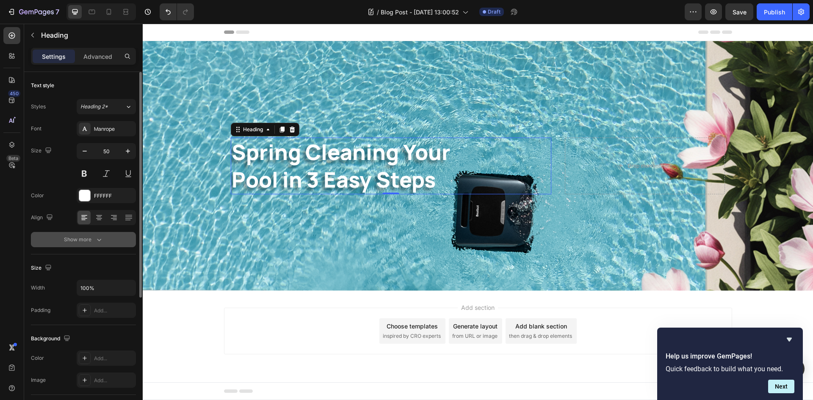
click at [108, 234] on button "Show more" at bounding box center [83, 239] width 105 height 15
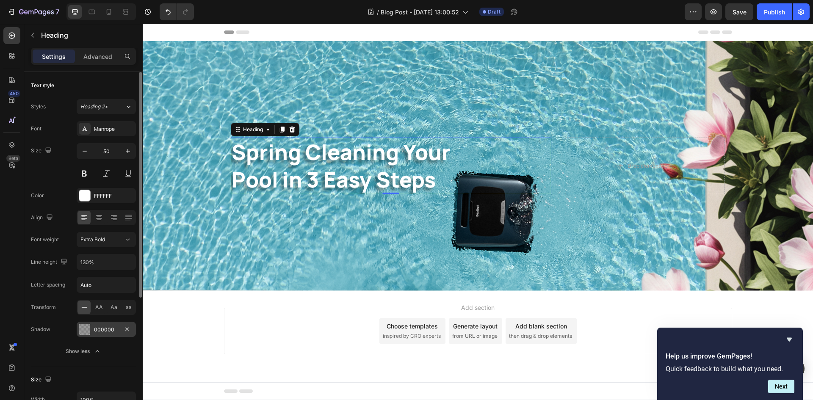
click at [102, 333] on div "000000" at bounding box center [106, 330] width 25 height 8
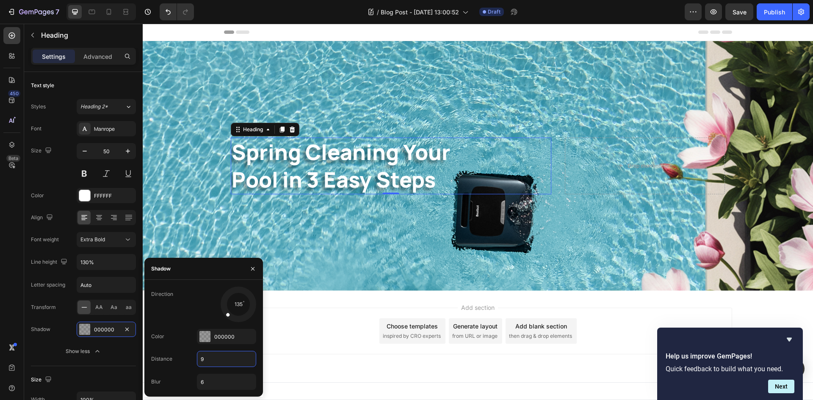
click at [233, 363] on input "9" at bounding box center [226, 358] width 58 height 15
type input "12"
click at [239, 378] on input "6" at bounding box center [226, 381] width 58 height 15
type input "8"
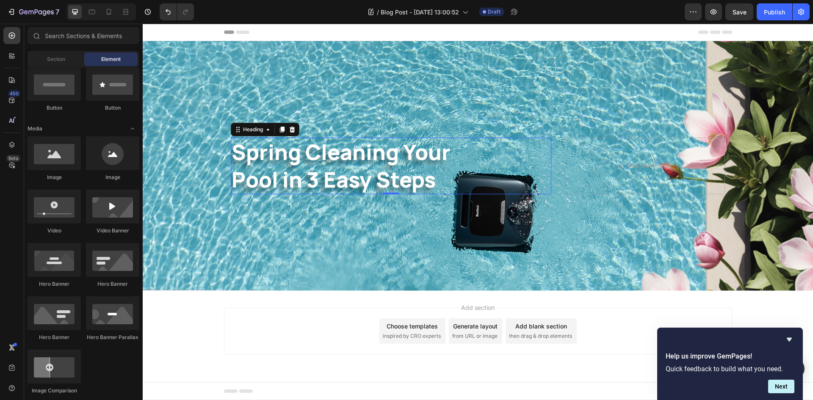
click at [320, 372] on div "Add section Choose templates inspired by CRO experts Generate layout from URL o…" at bounding box center [478, 343] width 670 height 104
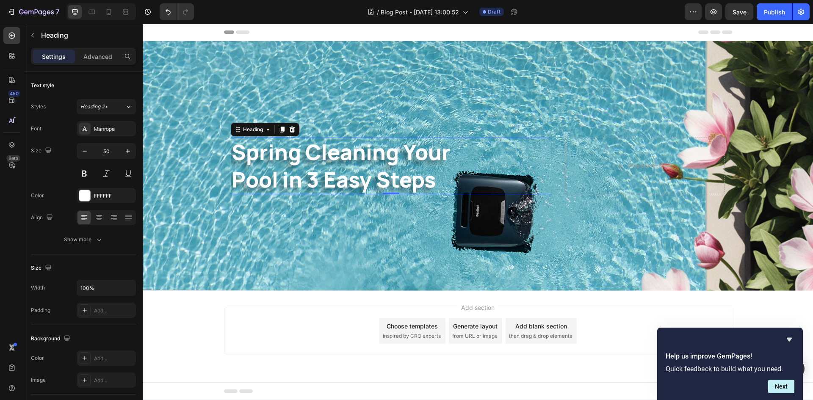
click at [399, 160] on p "Spring Cleaning Your Pool in 3 Easy Steps" at bounding box center [390, 165] width 319 height 55
click at [110, 310] on div "Add..." at bounding box center [114, 311] width 40 height 8
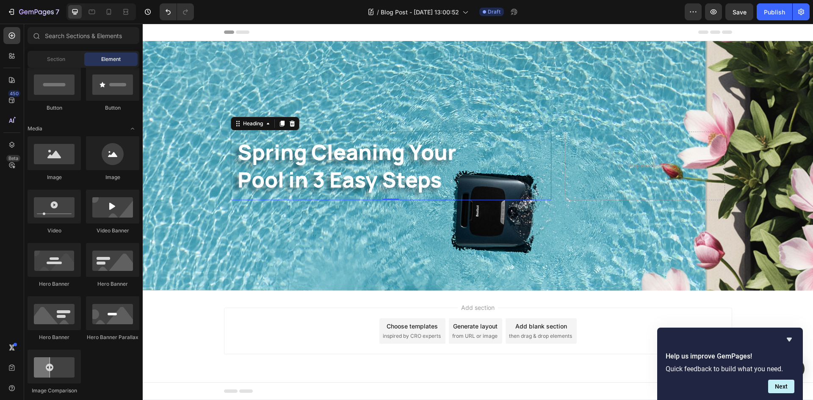
click at [317, 333] on div "Add section Choose templates inspired by CRO experts Generate layout from URL o…" at bounding box center [478, 331] width 508 height 47
click at [789, 337] on icon "Hide survey" at bounding box center [789, 339] width 10 height 10
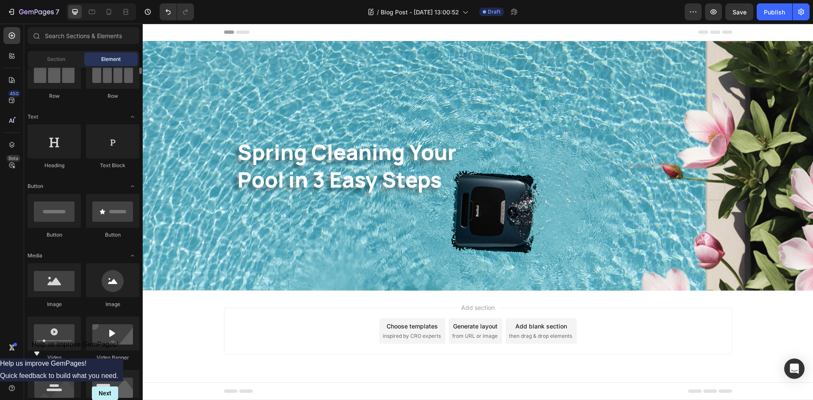
scroll to position [0, 0]
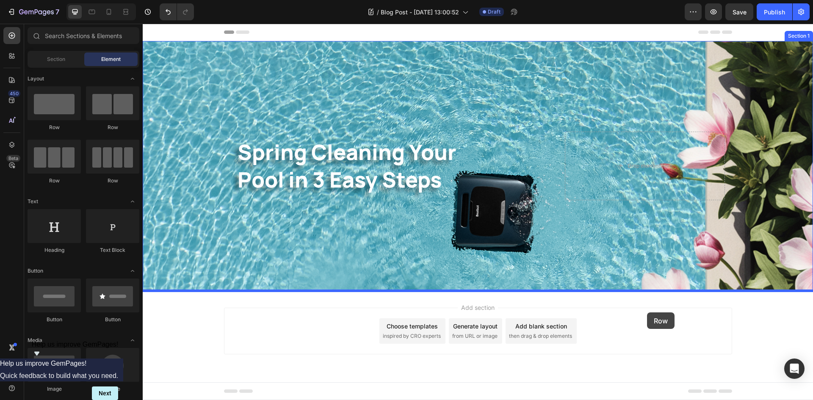
drag, startPoint x: 188, startPoint y: 132, endPoint x: 647, endPoint y: 312, distance: 492.8
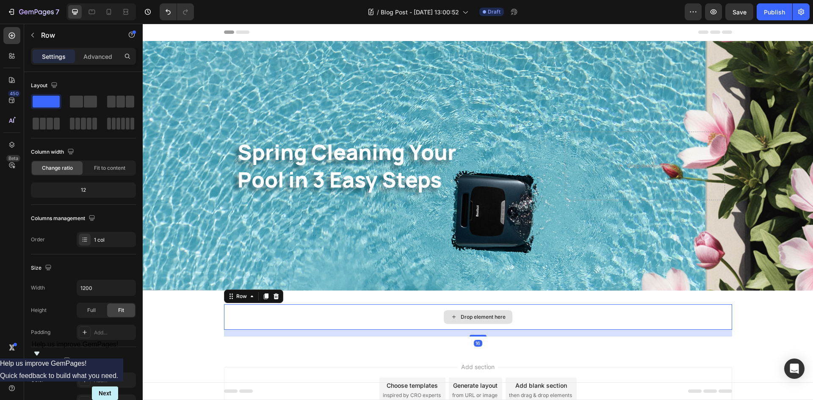
click at [300, 322] on div "Drop element here" at bounding box center [478, 316] width 508 height 25
click at [117, 285] on input "1200" at bounding box center [106, 287] width 58 height 15
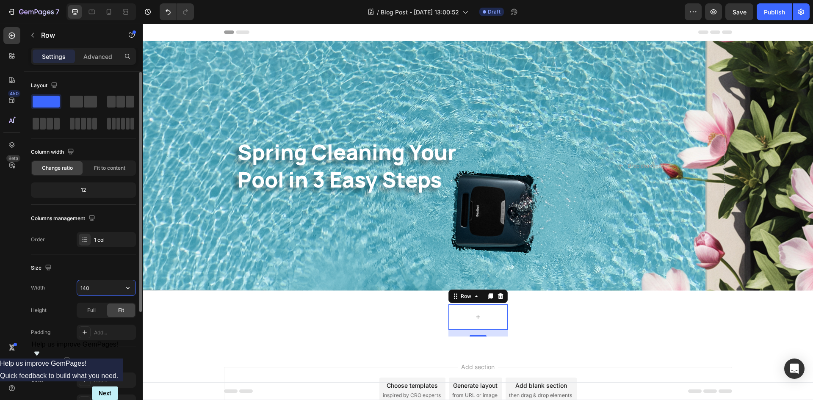
type input "1400"
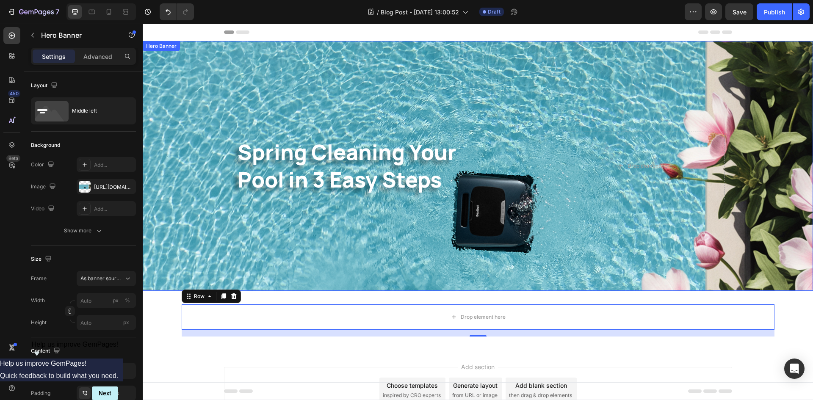
click at [548, 163] on div "Spring Cleaning Your Pool in 3 Easy Steps Heading Drop element here" at bounding box center [478, 166] width 508 height 72
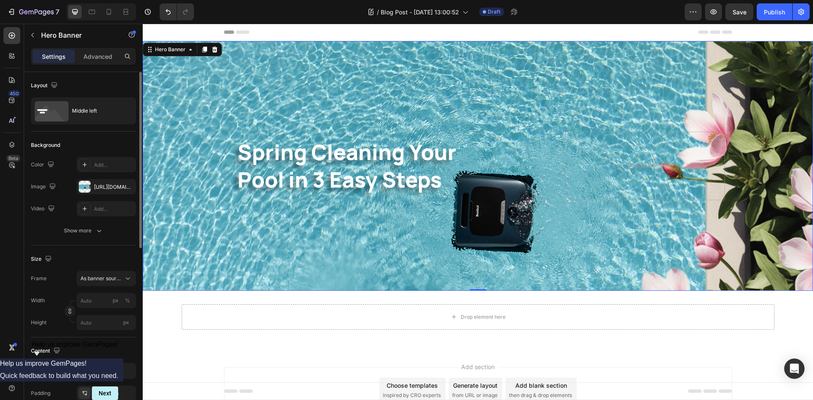
scroll to position [42, 0]
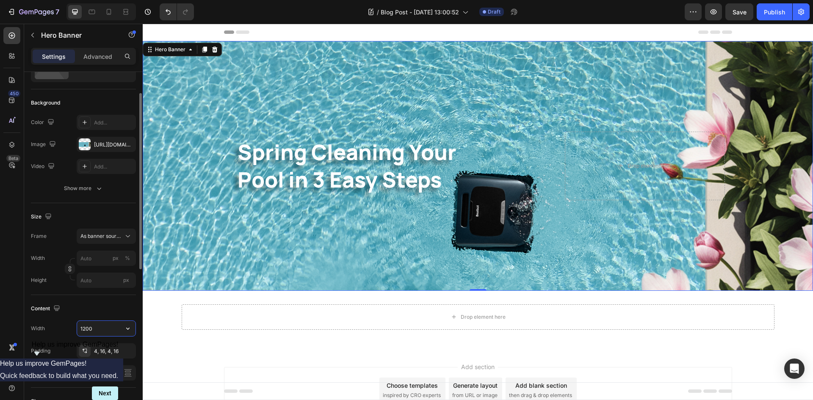
click at [96, 324] on input "1200" at bounding box center [106, 328] width 58 height 15
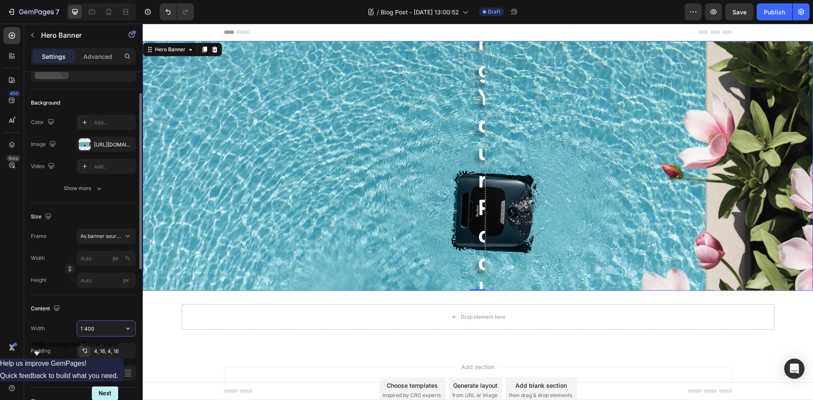
click at [86, 327] on input "1`400" at bounding box center [106, 328] width 58 height 15
type input "1400"
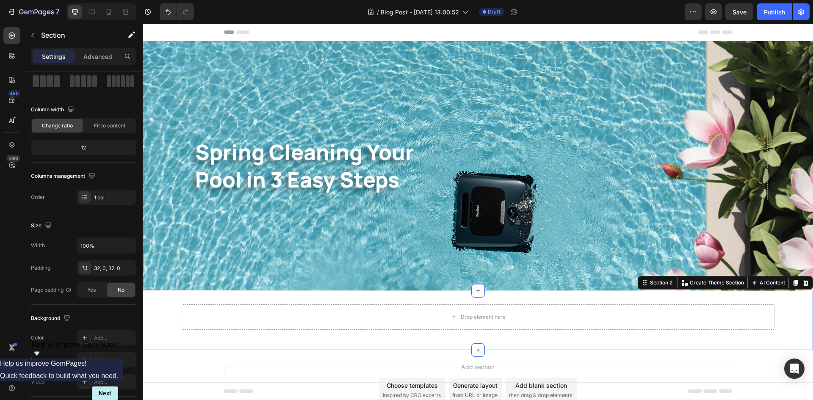
click at [240, 344] on div "Drop element here Row Section 2 Create Theme Section AI Content Write with GemA…" at bounding box center [478, 320] width 670 height 59
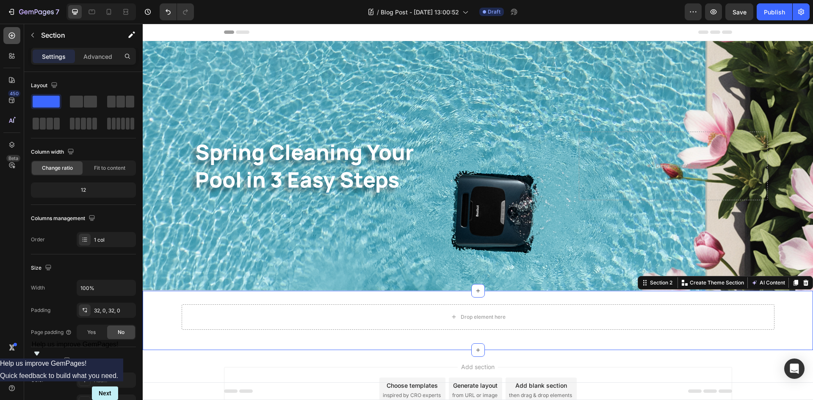
click at [6, 41] on div at bounding box center [11, 35] width 17 height 17
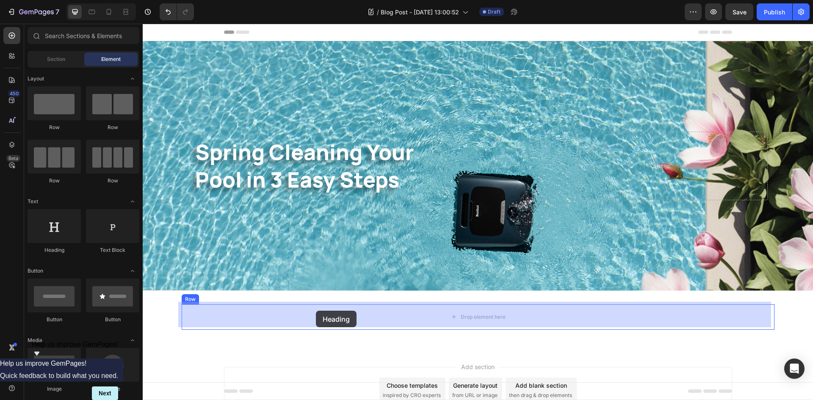
drag, startPoint x: 192, startPoint y: 236, endPoint x: 316, endPoint y: 311, distance: 144.6
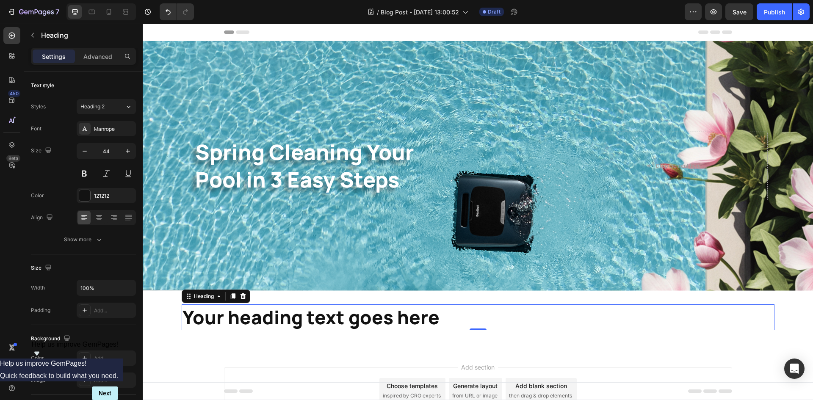
click at [400, 314] on h2 "Your heading text goes here" at bounding box center [478, 317] width 592 height 26
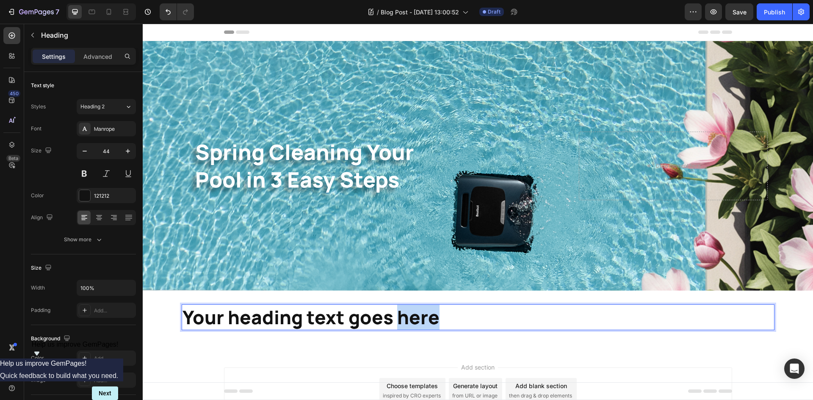
click at [400, 314] on p "Your heading text goes here" at bounding box center [477, 317] width 591 height 24
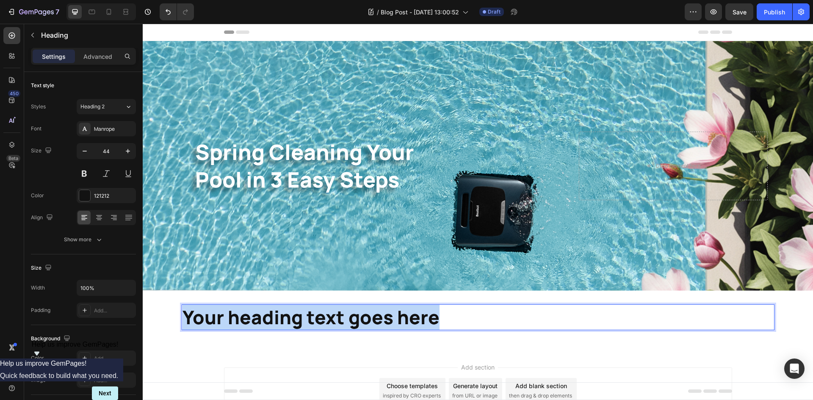
click at [400, 314] on p "Your heading text goes here" at bounding box center [477, 317] width 591 height 24
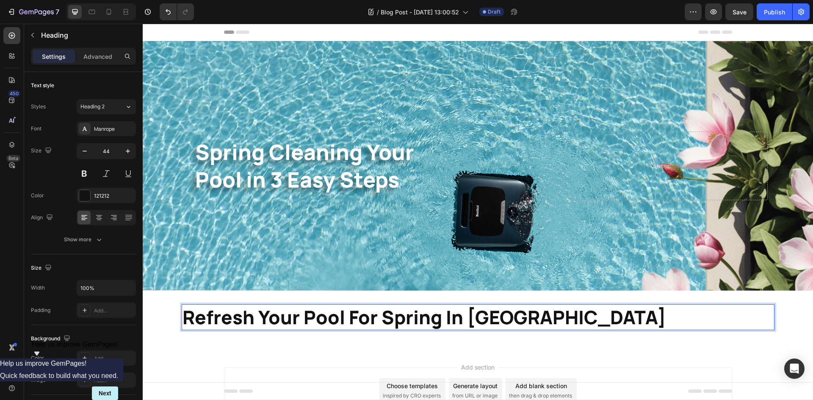
click at [376, 320] on p "Refresh Your Pool For Spring In [GEOGRAPHIC_DATA]" at bounding box center [477, 317] width 591 height 24
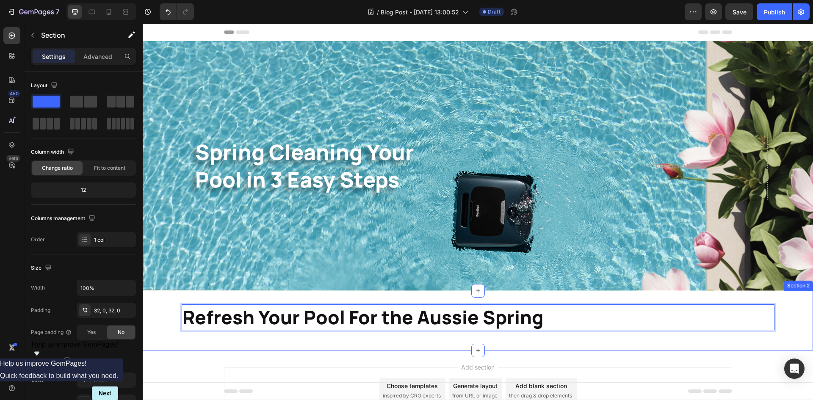
click at [297, 331] on div "Refresh Your Pool For the Aussie Spring Heading 0 Row" at bounding box center [478, 320] width 670 height 33
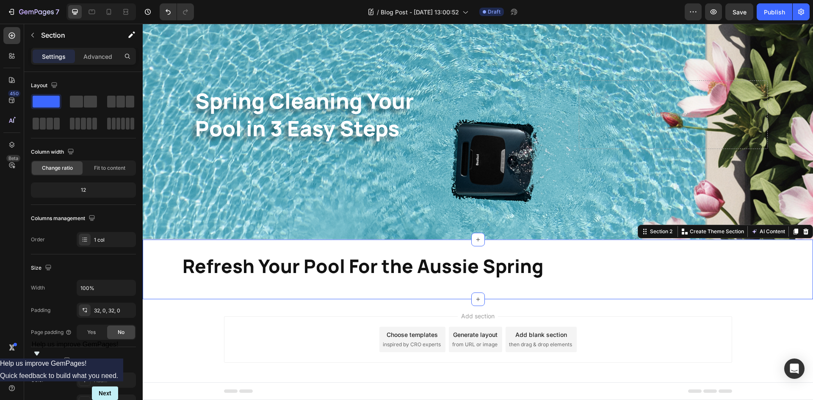
scroll to position [52, 0]
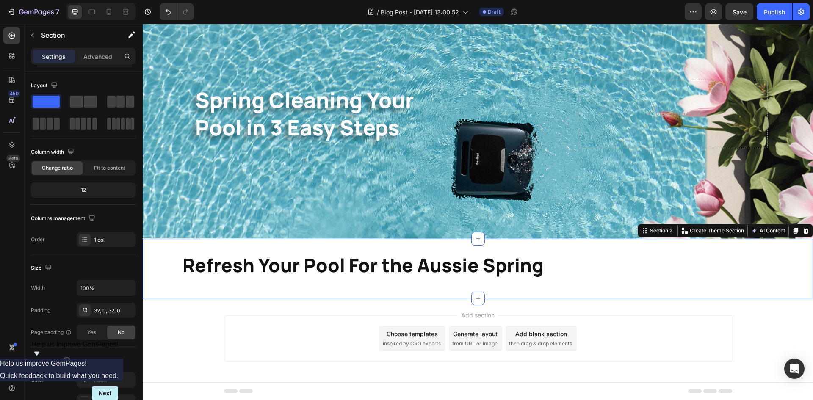
click at [564, 283] on div "Refresh Your Pool For the Aussie Spring Heading Row Section 2 Create Theme Sect…" at bounding box center [478, 269] width 670 height 60
click at [83, 88] on div "Layout" at bounding box center [83, 86] width 105 height 14
click at [84, 96] on span at bounding box center [90, 102] width 13 height 12
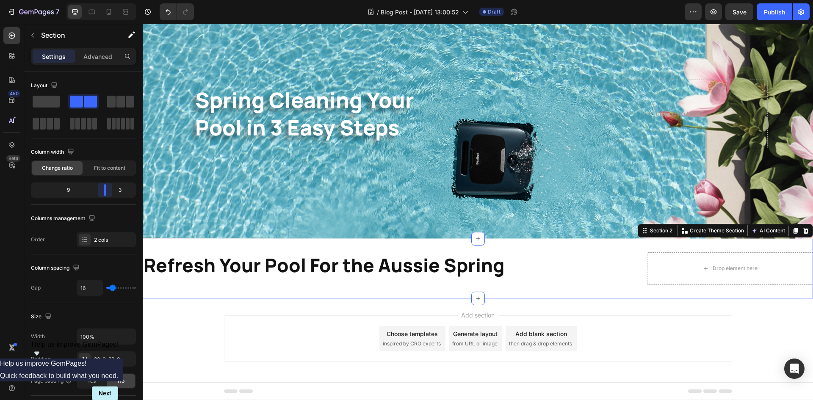
drag, startPoint x: 81, startPoint y: 191, endPoint x: 111, endPoint y: 194, distance: 30.6
click at [111, 0] on body "7 Version history / Blog Post - [DATE] 13:00:52 Draft Preview Save Publish 450 …" at bounding box center [406, 0] width 813 height 0
click at [89, 340] on input "100%" at bounding box center [106, 336] width 58 height 15
click at [126, 338] on icon "button" at bounding box center [128, 336] width 8 height 8
click at [101, 366] on div "Default 1200px" at bounding box center [97, 374] width 69 height 16
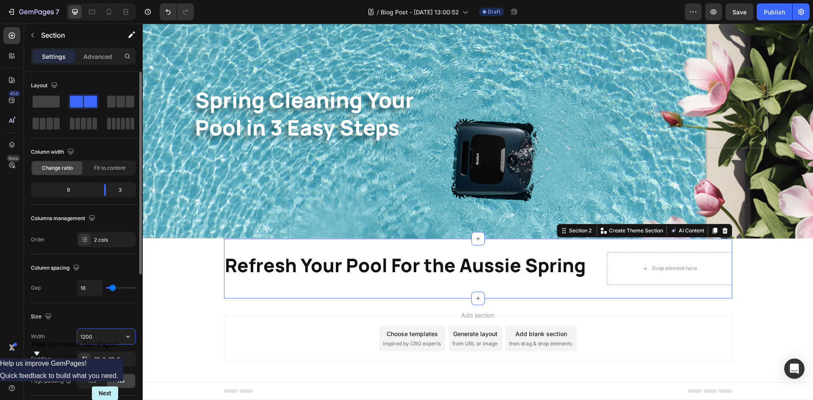
click at [109, 337] on input "1200" at bounding box center [106, 336] width 58 height 15
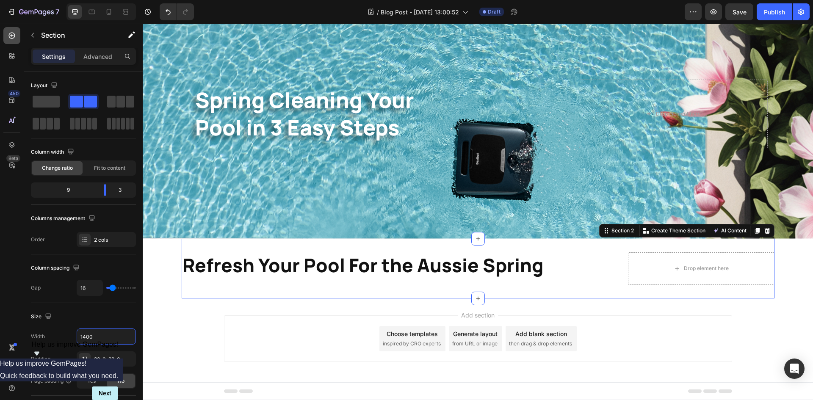
type input "1400"
click at [14, 41] on div at bounding box center [11, 35] width 17 height 17
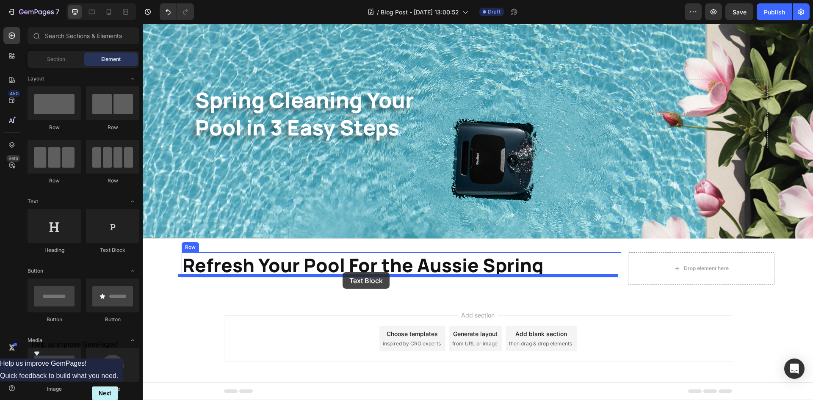
drag, startPoint x: 261, startPoint y: 257, endPoint x: 342, endPoint y: 272, distance: 83.0
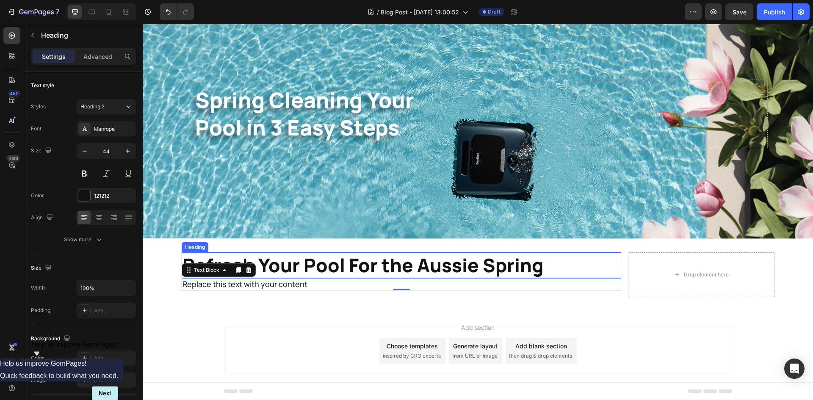
click at [468, 264] on p "Refresh Your Pool For the Aussie Spring" at bounding box center [401, 265] width 438 height 24
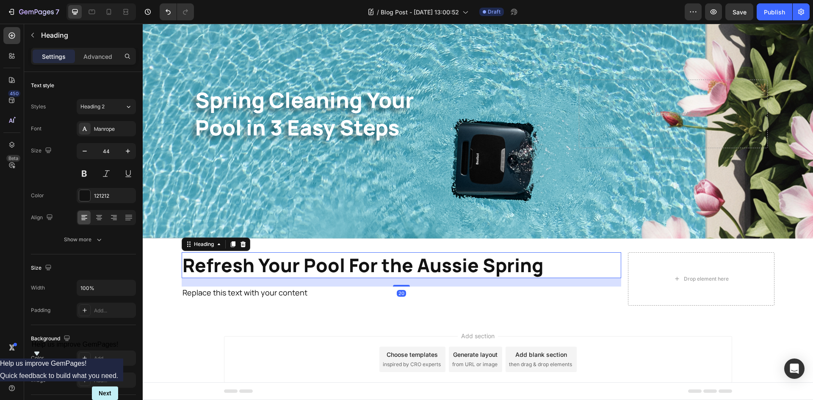
drag, startPoint x: 395, startPoint y: 275, endPoint x: 407, endPoint y: 283, distance: 14.2
click at [407, 278] on div "20" at bounding box center [401, 278] width 439 height 0
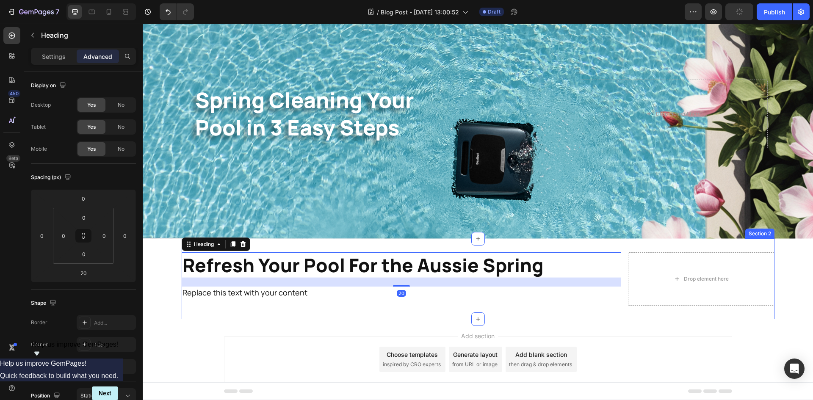
click at [375, 303] on div "Refresh Your Pool For the Aussie Spring Heading 20 Replace this text with your …" at bounding box center [401, 278] width 439 height 53
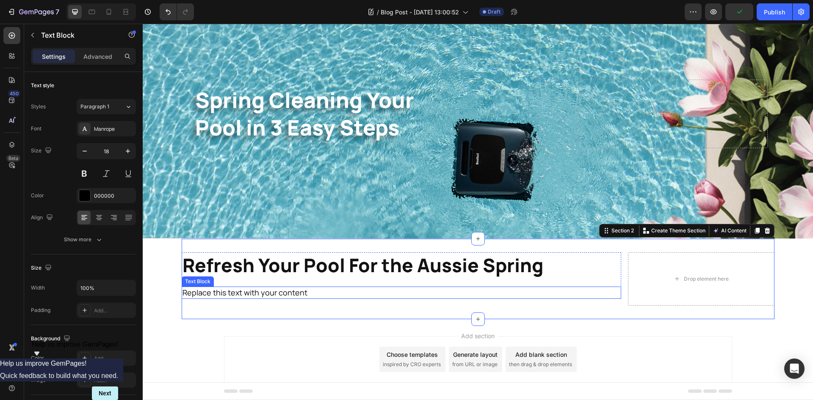
click at [333, 295] on div "Replace this text with your content" at bounding box center [401, 293] width 439 height 12
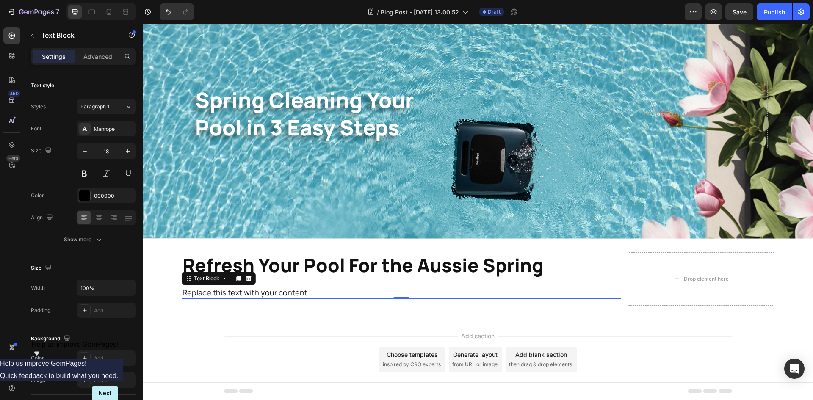
click at [324, 292] on div "Replace this text with your content" at bounding box center [401, 293] width 439 height 12
click at [324, 292] on p "Replace this text with your content" at bounding box center [401, 292] width 438 height 11
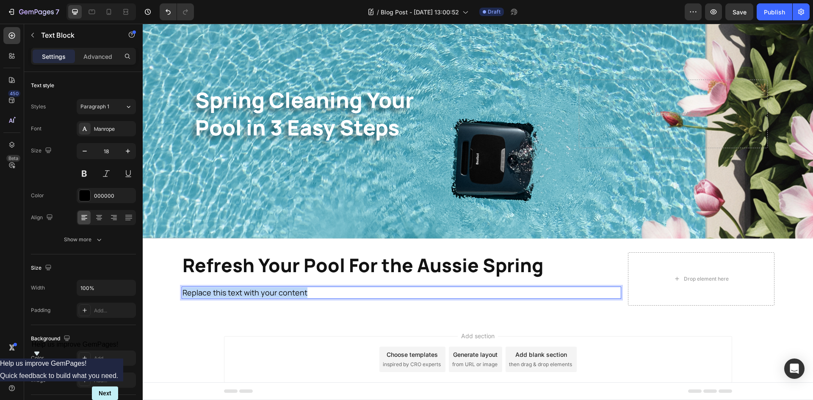
click at [324, 292] on p "Replace this text with your content" at bounding box center [401, 292] width 438 height 11
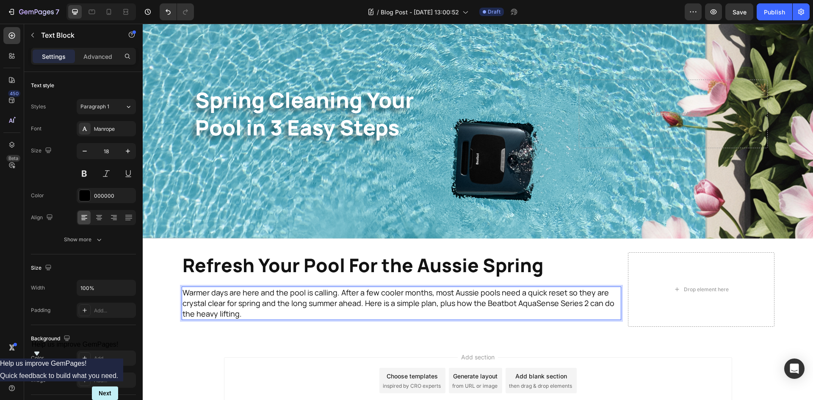
click at [555, 309] on p "Warmer days are here and the pool is calling. After a few cooler months, most A…" at bounding box center [401, 303] width 438 height 32
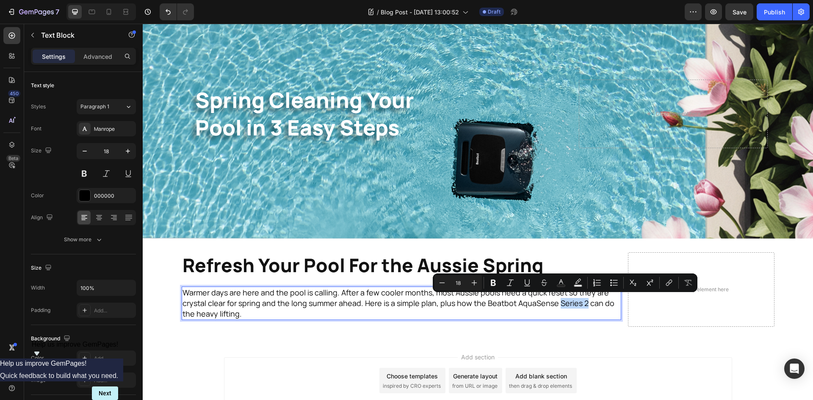
drag, startPoint x: 551, startPoint y: 301, endPoint x: 578, endPoint y: 301, distance: 26.7
click at [578, 301] on p "Warmer days are here and the pool is calling. After a few cooler months, most A…" at bounding box center [401, 303] width 438 height 32
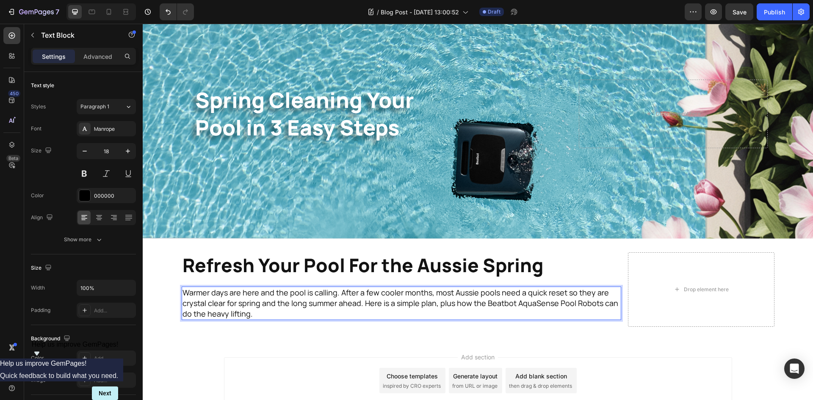
click at [456, 306] on p "Warmer days are here and the pool is calling. After a few cooler months, most A…" at bounding box center [401, 303] width 438 height 32
click at [524, 330] on div "Refresh Your Pool For the Aussie Spring Heading Warmer days are here and the po…" at bounding box center [478, 290] width 592 height 102
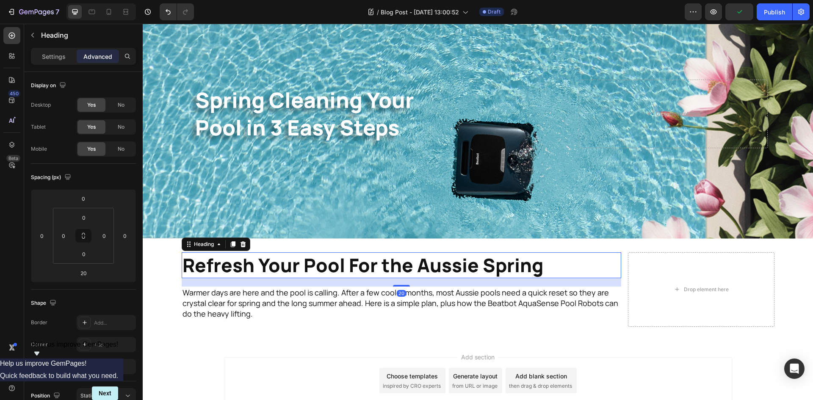
click at [234, 262] on p "Refresh Your Pool For the Aussie Spring" at bounding box center [401, 265] width 438 height 24
click at [229, 241] on icon at bounding box center [232, 244] width 7 height 7
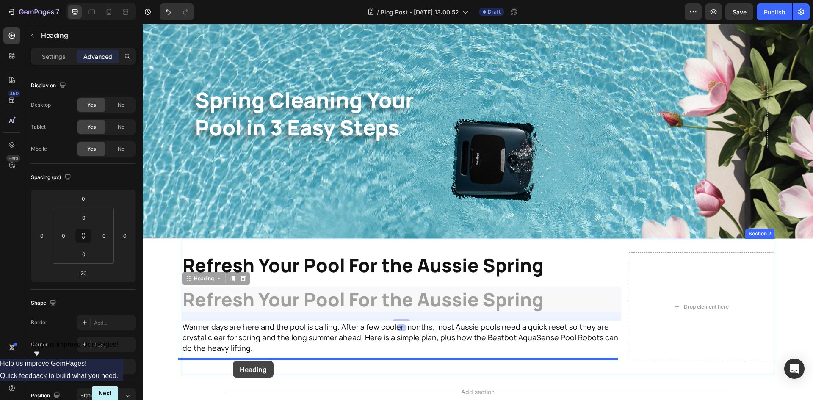
drag, startPoint x: 197, startPoint y: 280, endPoint x: 233, endPoint y: 361, distance: 88.7
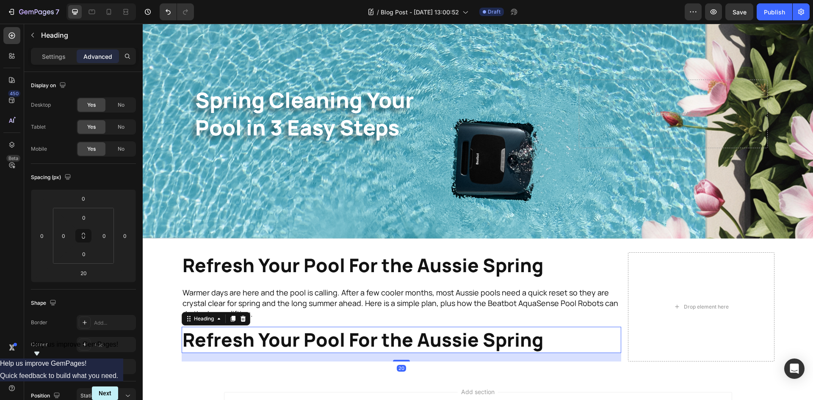
click at [334, 340] on h2 "Refresh Your Pool For the Aussie Spring" at bounding box center [401, 340] width 439 height 26
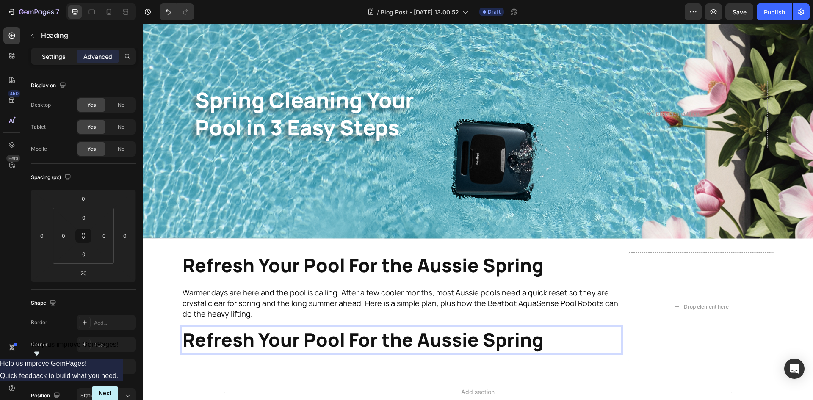
click at [65, 62] on div "Settings" at bounding box center [54, 57] width 42 height 14
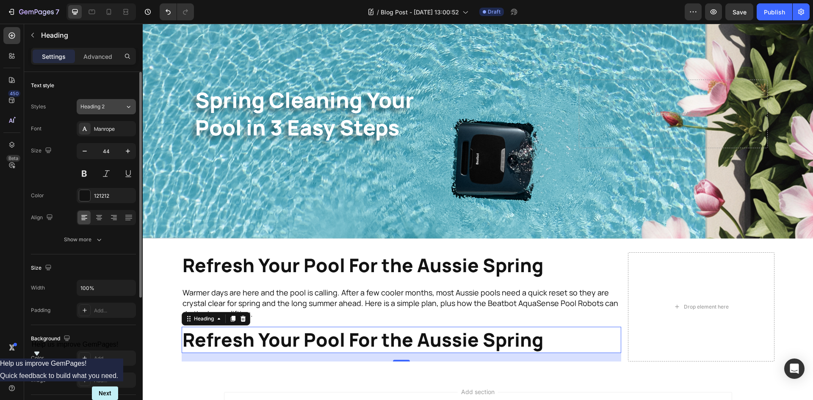
click at [123, 105] on div "Heading 2" at bounding box center [102, 107] width 44 height 8
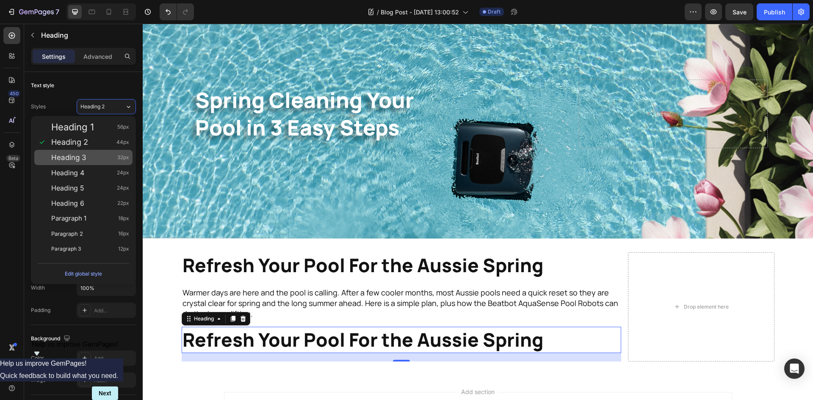
click at [113, 160] on div "Heading 3 32px" at bounding box center [90, 157] width 78 height 8
type input "32"
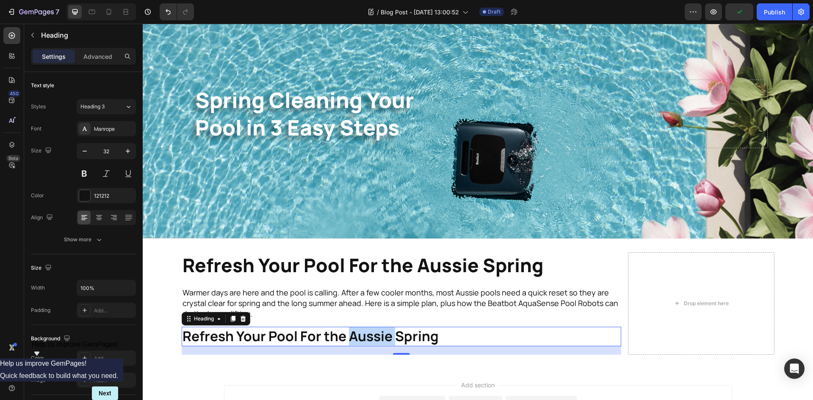
click at [347, 332] on p "Refresh Your Pool For the Aussie Spring" at bounding box center [401, 337] width 438 height 18
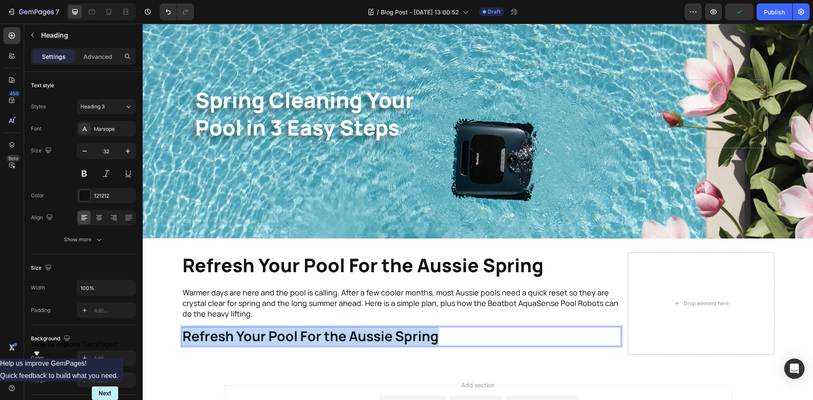
click at [347, 332] on p "Refresh Your Pool For the Aussie Spring" at bounding box center [401, 337] width 438 height 18
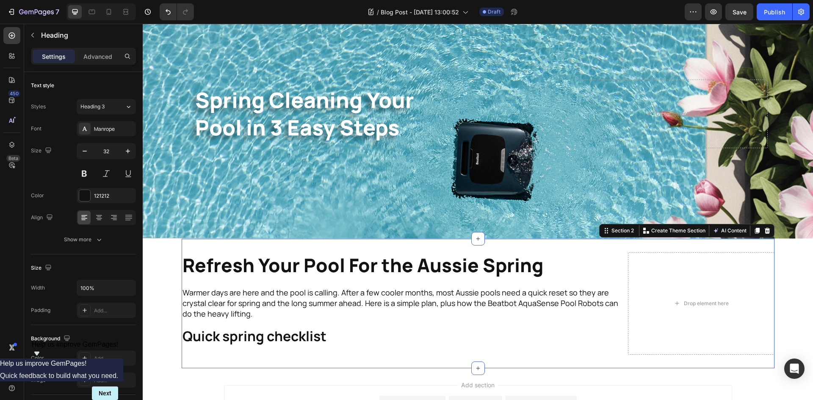
click at [329, 358] on div "Refresh Your Pool For the Aussie Spring Heading Warmer days are here and the po…" at bounding box center [478, 304] width 592 height 130
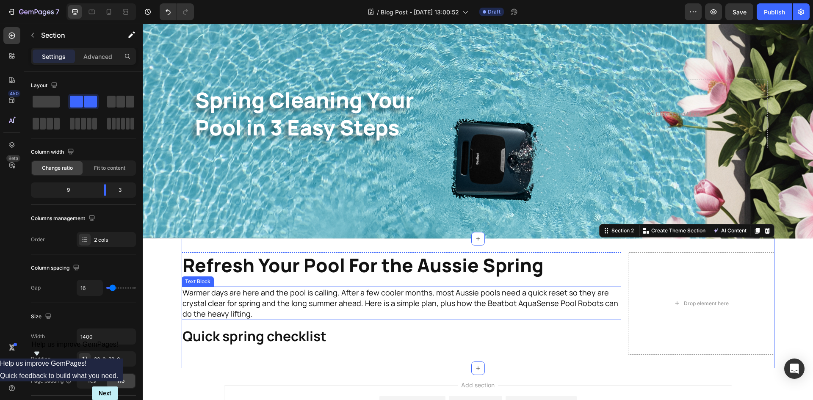
click at [362, 304] on p "Warmer days are here and the pool is calling. After a few cooler months, most A…" at bounding box center [401, 303] width 438 height 32
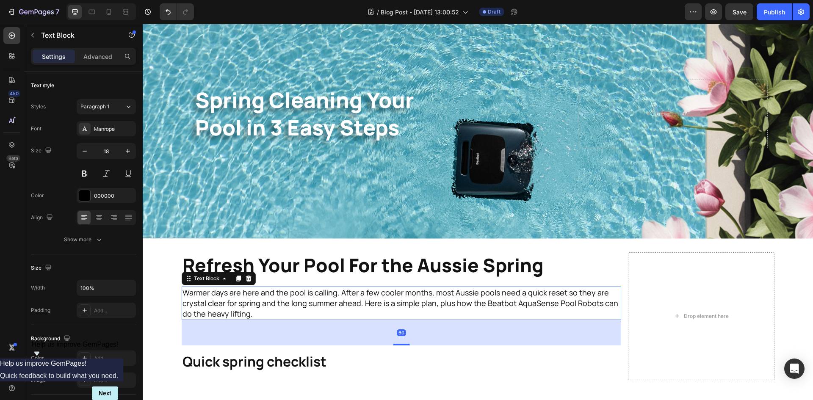
drag, startPoint x: 400, startPoint y: 317, endPoint x: 414, endPoint y: 343, distance: 29.4
click at [414, 320] on div "60" at bounding box center [401, 320] width 439 height 0
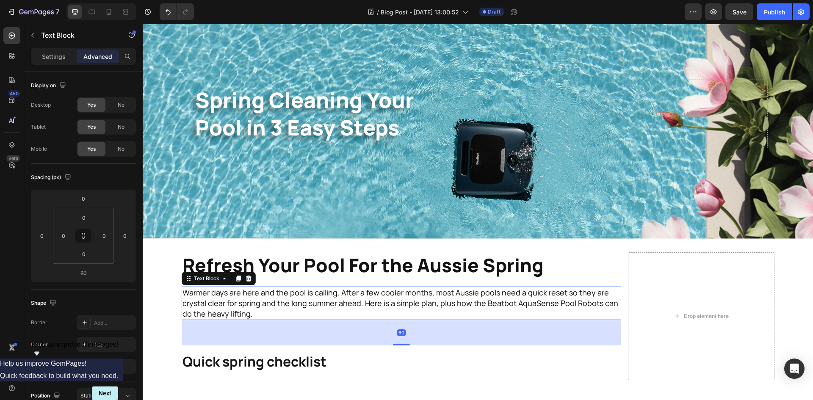
click at [491, 335] on div "60" at bounding box center [401, 332] width 439 height 25
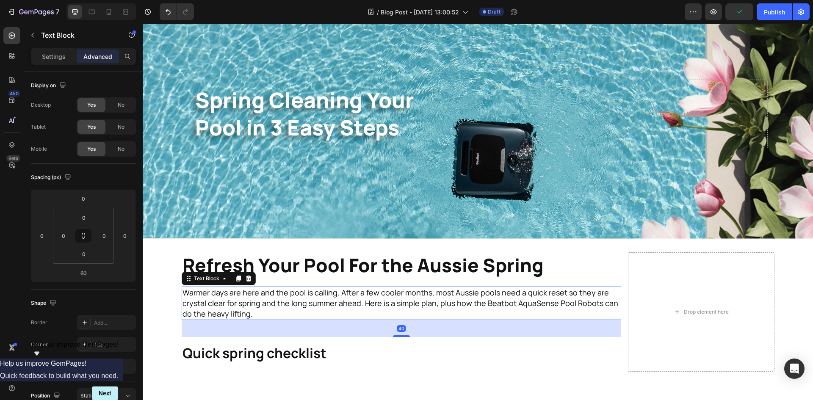
drag, startPoint x: 402, startPoint y: 341, endPoint x: 416, endPoint y: 332, distance: 17.1
click at [416, 320] on div "40" at bounding box center [401, 320] width 439 height 0
type input "40"
click at [428, 344] on h2 "Quick spring checklist" at bounding box center [401, 353] width 439 height 19
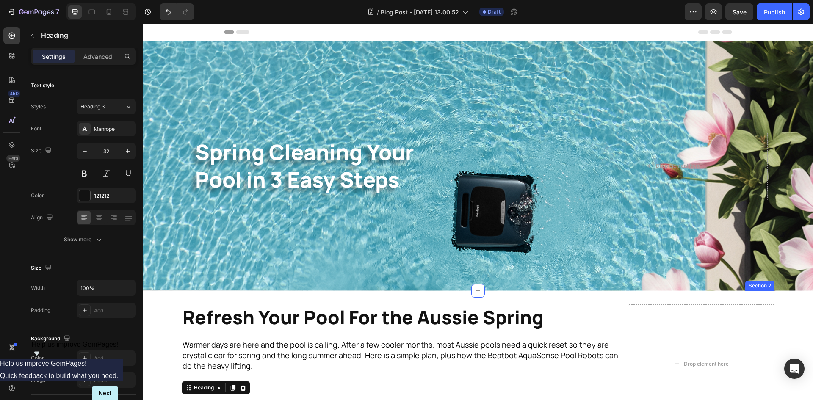
scroll to position [157, 0]
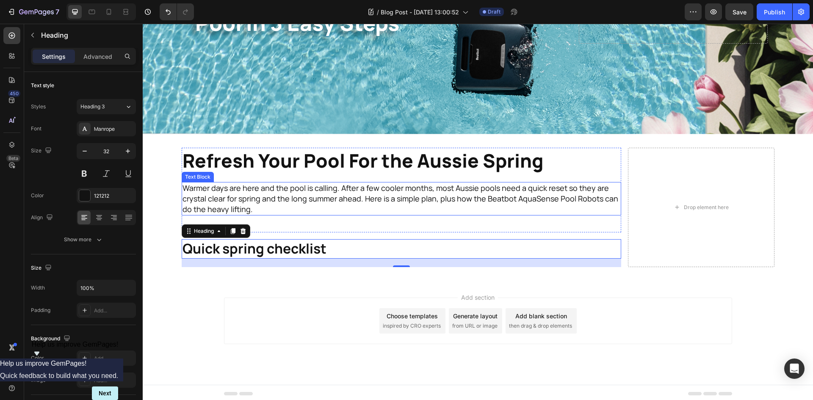
click at [480, 198] on p "Warmer days are here and the pool is calling. After a few cooler months, most A…" at bounding box center [401, 199] width 438 height 32
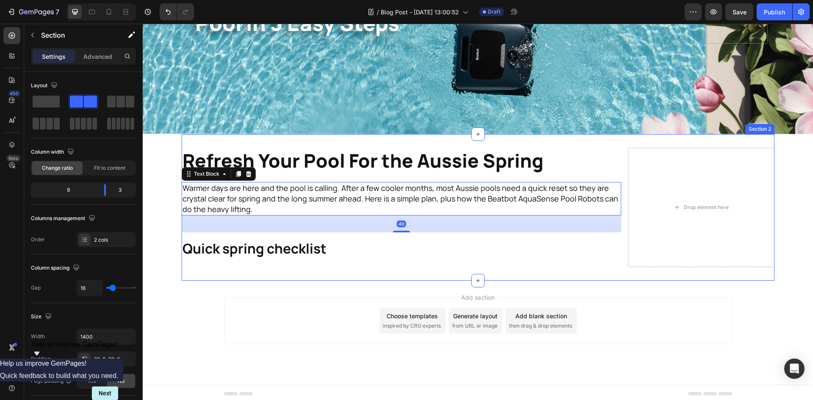
click at [285, 269] on div "Refresh Your Pool For the Aussie Spring Heading Warmer days are here and the po…" at bounding box center [478, 207] width 592 height 146
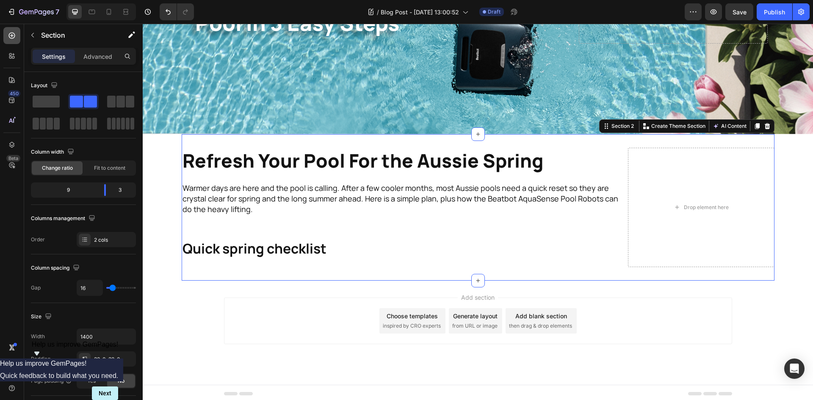
click at [12, 39] on icon at bounding box center [12, 35] width 8 height 8
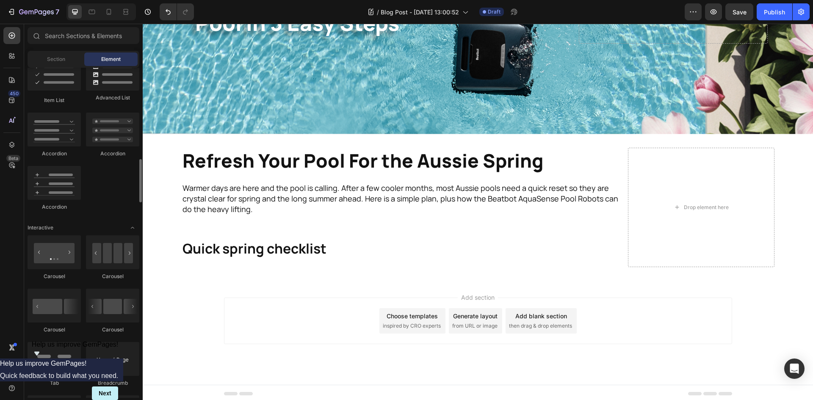
scroll to position [654, 0]
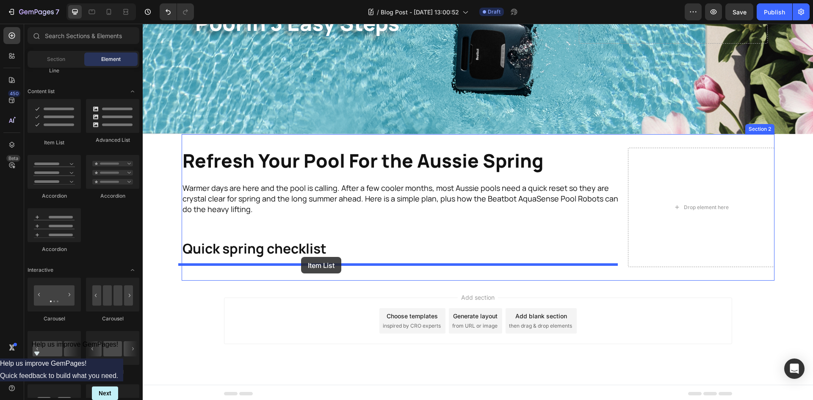
drag, startPoint x: 189, startPoint y: 148, endPoint x: 301, endPoint y: 257, distance: 156.5
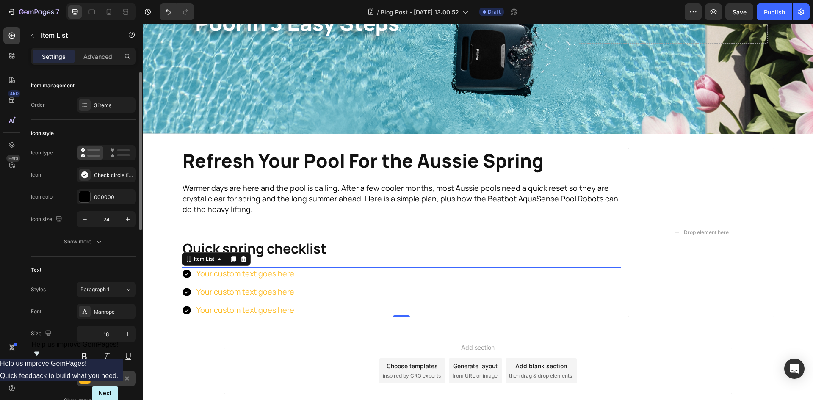
click at [113, 382] on div "FEB91C" at bounding box center [106, 379] width 25 height 8
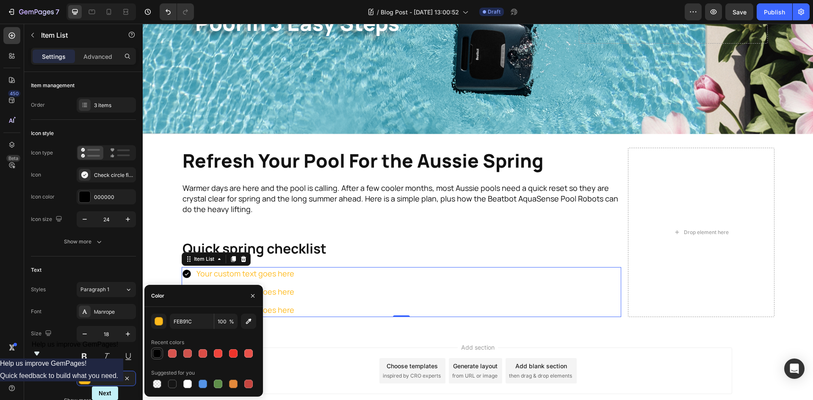
click at [159, 350] on div at bounding box center [157, 353] width 8 height 8
type input "000000"
click at [328, 333] on div "Add section Choose templates inspired by CRO experts Generate layout from URL o…" at bounding box center [478, 383] width 670 height 104
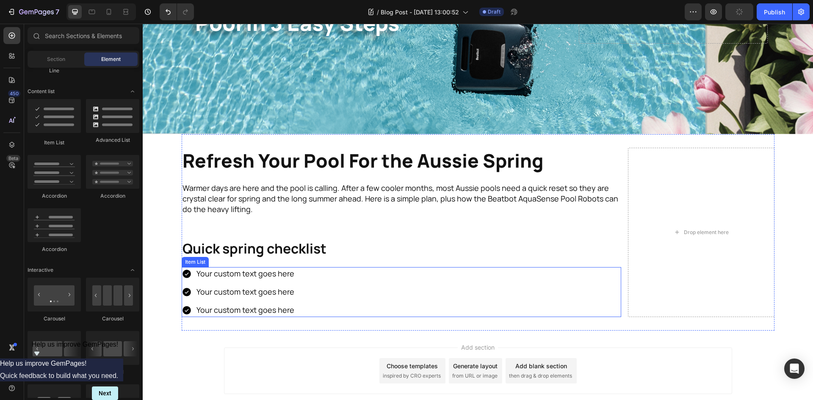
click at [260, 276] on div "Your custom text goes here" at bounding box center [245, 273] width 100 height 13
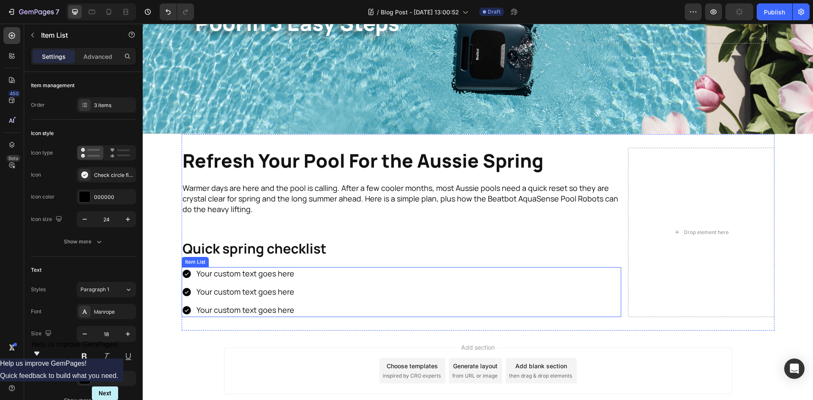
click at [260, 276] on div "Your custom text goes here" at bounding box center [245, 273] width 100 height 13
click at [260, 276] on p "Your custom text goes here" at bounding box center [245, 273] width 98 height 11
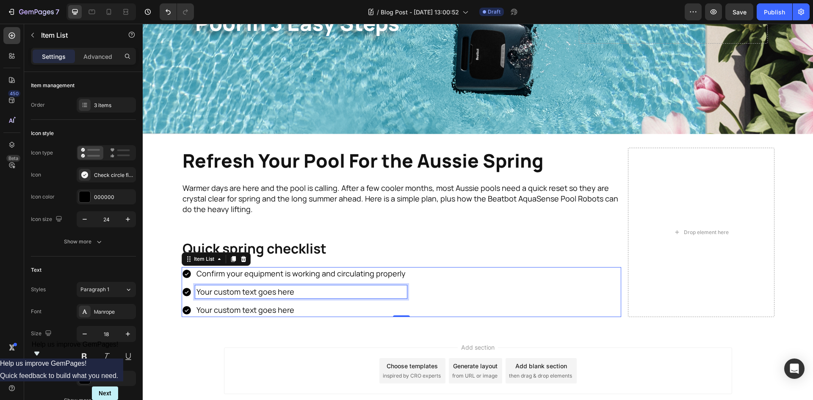
click at [270, 287] on p "Your custom text goes here" at bounding box center [300, 292] width 209 height 11
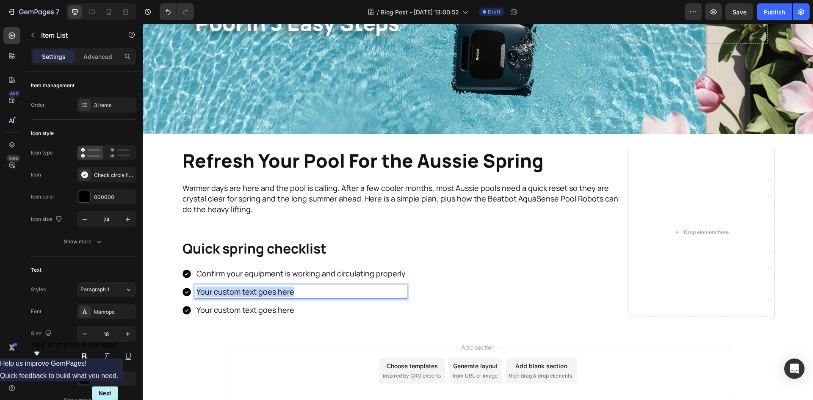
click at [270, 287] on p "Your custom text goes here" at bounding box center [300, 292] width 209 height 11
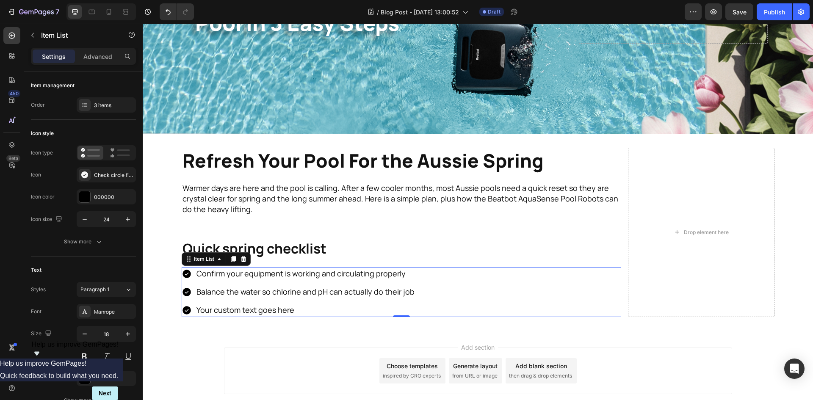
click at [276, 305] on p "Your custom text goes here" at bounding box center [305, 310] width 218 height 11
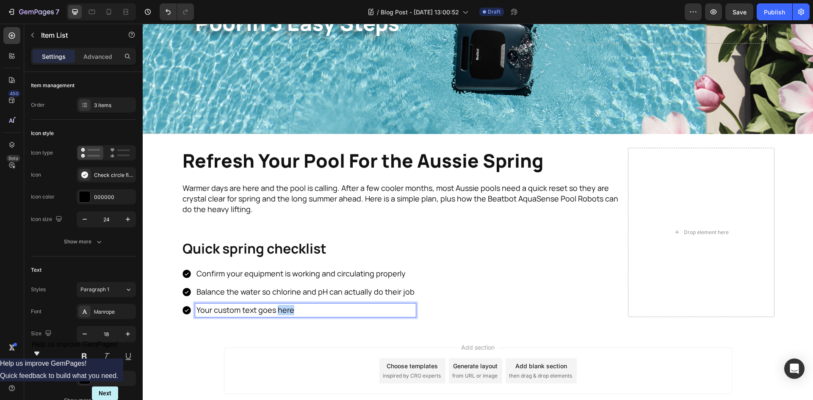
click at [276, 305] on p "Your custom text goes here" at bounding box center [305, 310] width 218 height 11
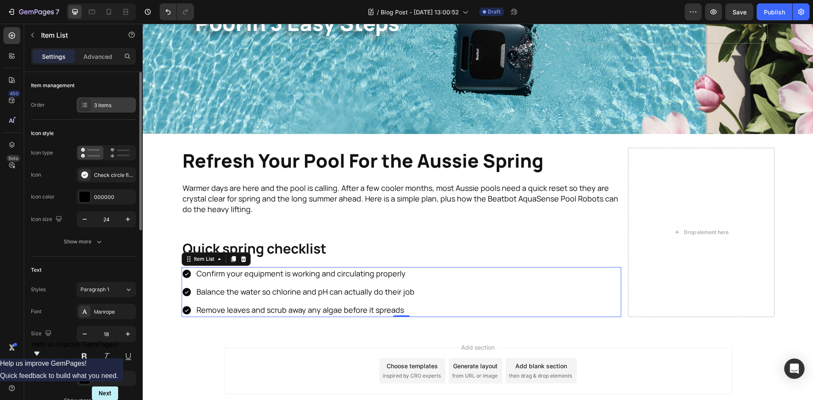
click at [112, 106] on div "3 items" at bounding box center [114, 106] width 40 height 8
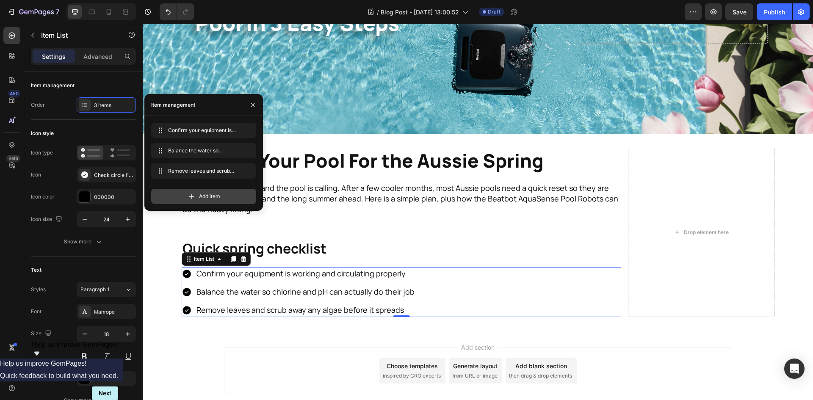
click at [217, 198] on span "Add item" at bounding box center [209, 197] width 21 height 8
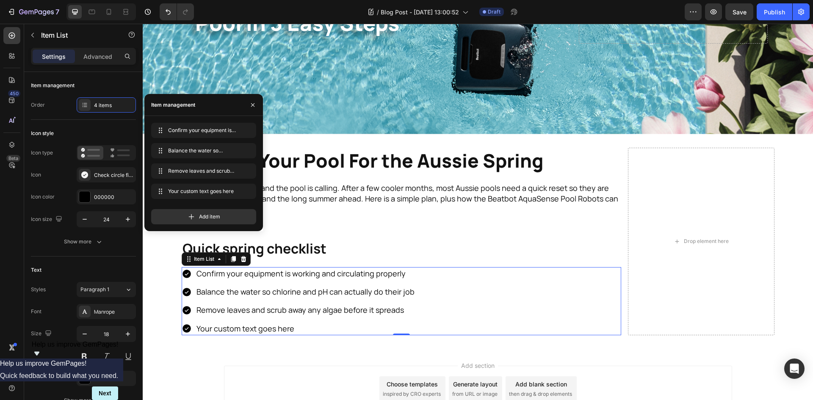
click at [275, 325] on div "Your custom text goes here" at bounding box center [305, 328] width 220 height 13
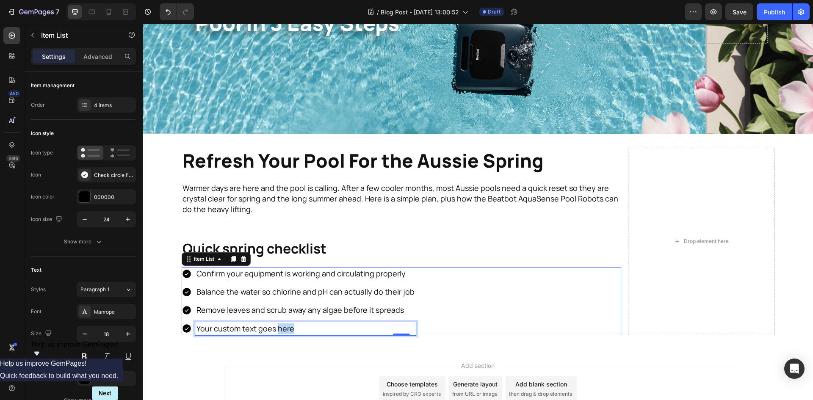
click at [275, 325] on p "Your custom text goes here" at bounding box center [305, 328] width 218 height 11
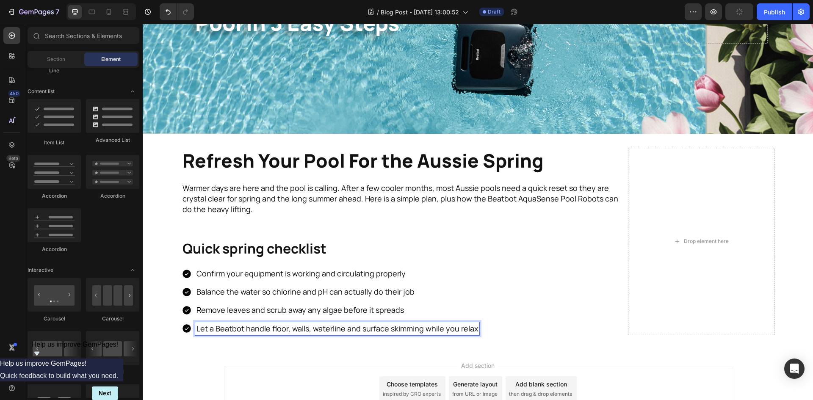
click at [189, 357] on div "Add section Choose templates inspired by CRO experts Generate layout from URL o…" at bounding box center [478, 401] width 670 height 104
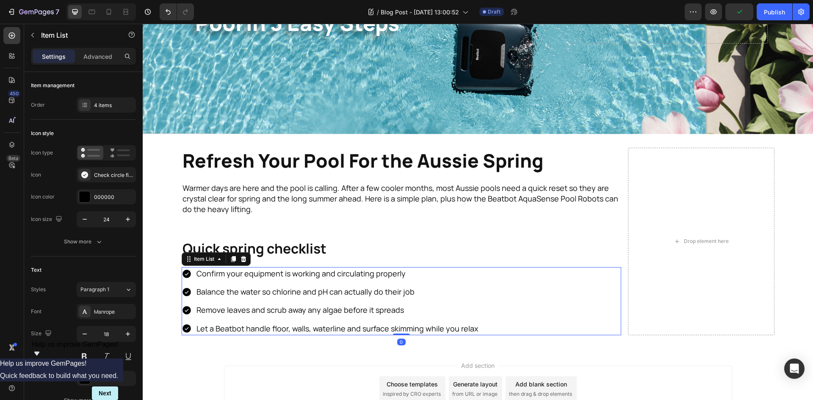
click at [184, 273] on icon at bounding box center [186, 274] width 8 height 8
click at [89, 174] on div at bounding box center [85, 175] width 12 height 12
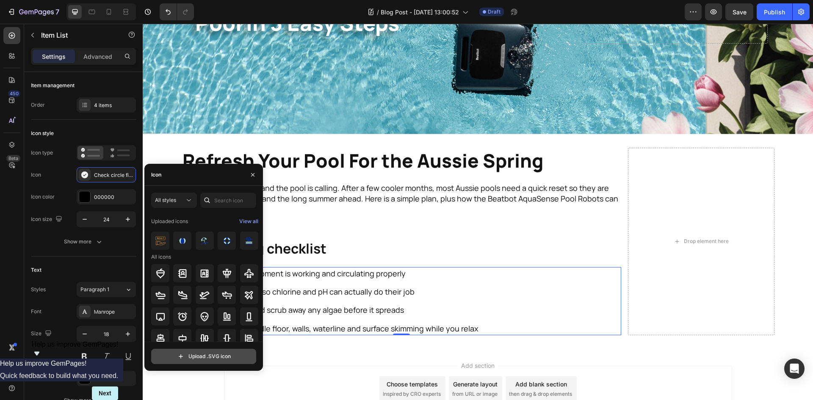
click at [214, 355] on input "file" at bounding box center [204, 356] width 104 height 14
type input "C:\fakepath\BB Logo Icon-03.svg"
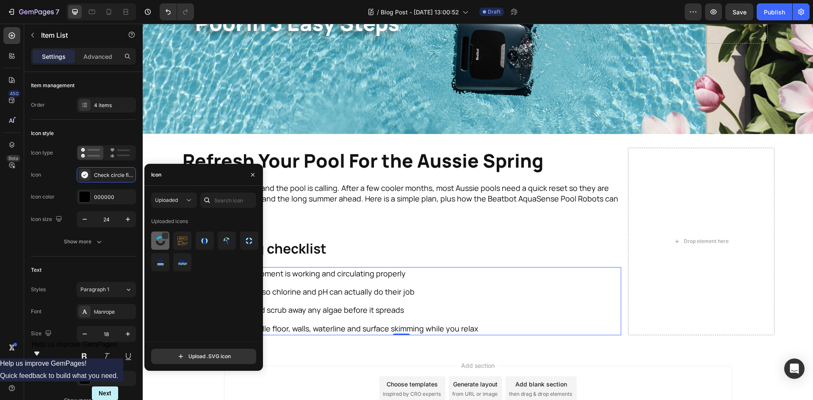
click at [156, 246] on div at bounding box center [160, 240] width 18 height 18
click at [506, 223] on div "Refresh Your Pool For the Aussie Spring Heading Warmer days are here and the po…" at bounding box center [401, 190] width 439 height 85
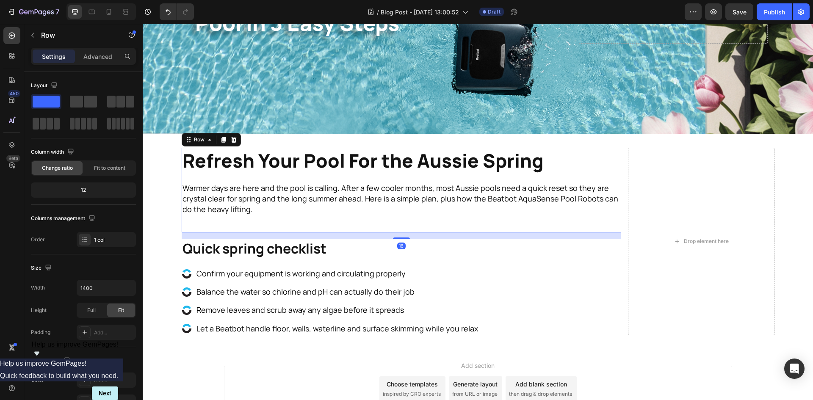
click at [168, 306] on div "Spring Cleaning Your Pool in 3 Easy Steps Heading Drop element here Hero Banner…" at bounding box center [478, 116] width 670 height 464
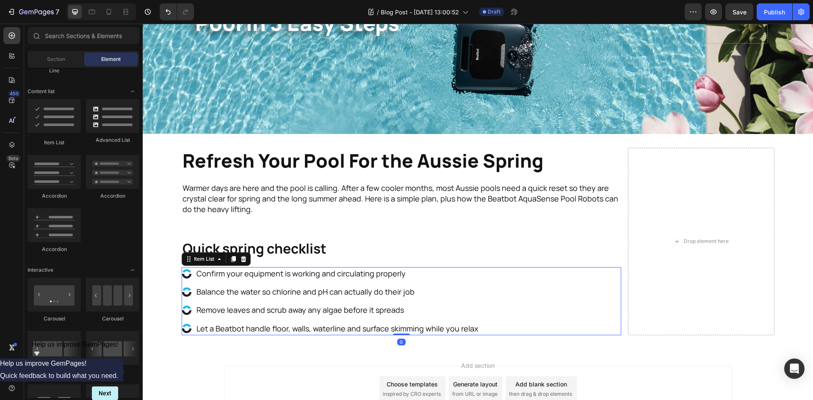
click at [188, 279] on div ".id586510673719067155 .st0 { fill: #20b8eb; } .id586510673719067155 .st1 { fill…" at bounding box center [331, 301] width 298 height 68
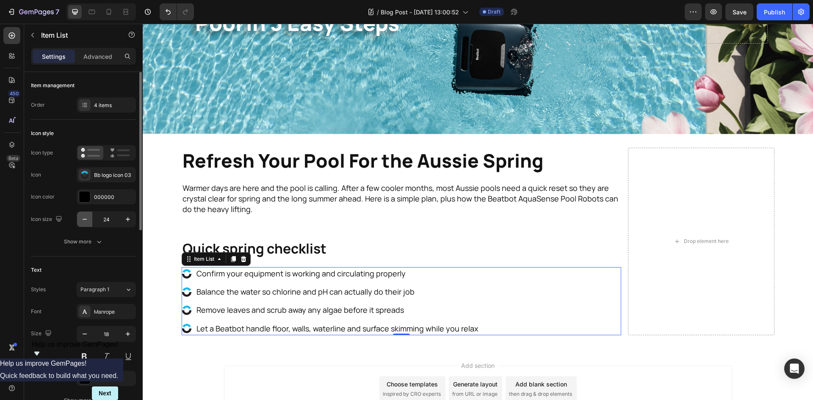
click at [83, 223] on icon "button" at bounding box center [84, 219] width 8 height 8
type input "23"
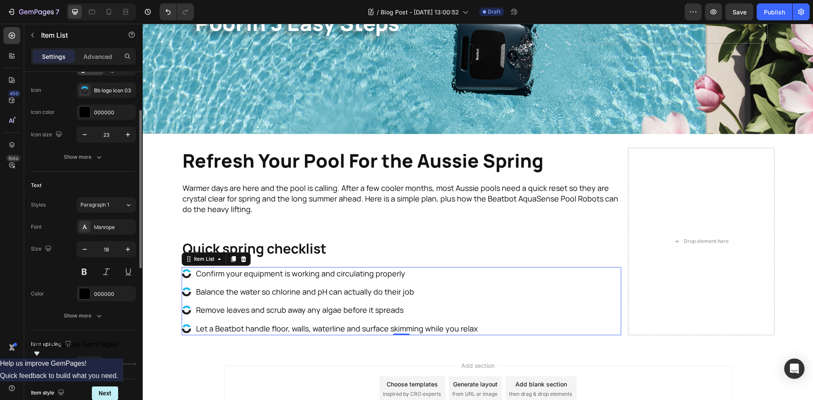
scroll to position [127, 0]
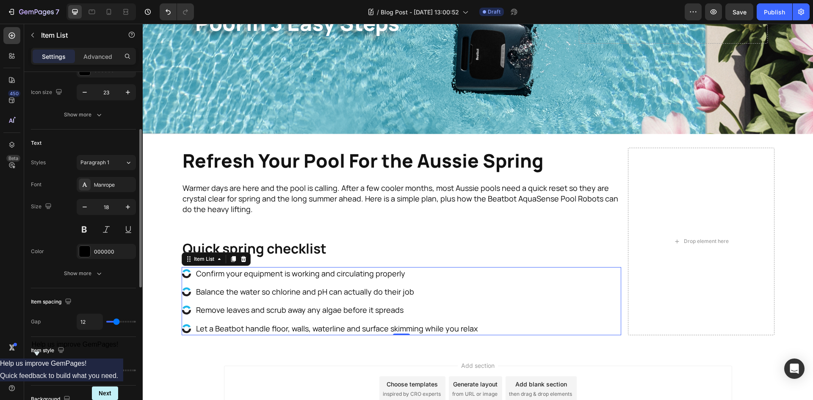
type input "12"
type input "13"
type input "14"
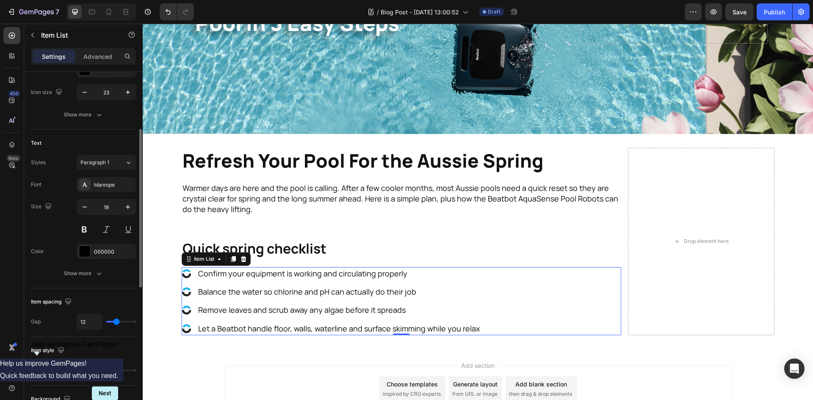
type input "14"
type input "15"
type input "16"
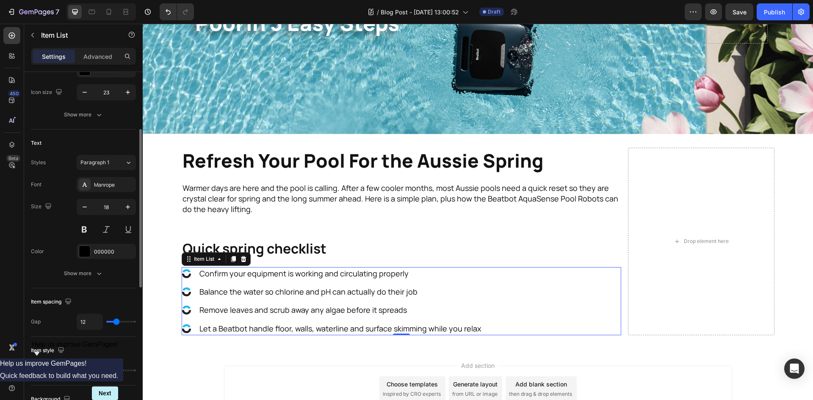
click at [118, 369] on input "range" at bounding box center [121, 370] width 30 height 2
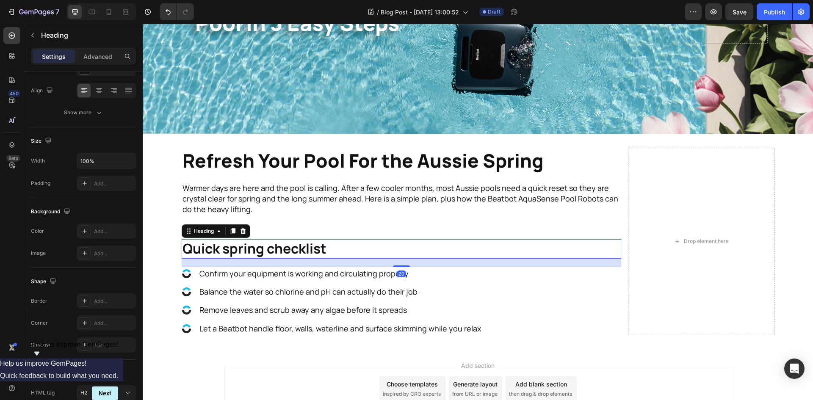
click at [461, 251] on p "Quick spring checklist" at bounding box center [401, 249] width 438 height 18
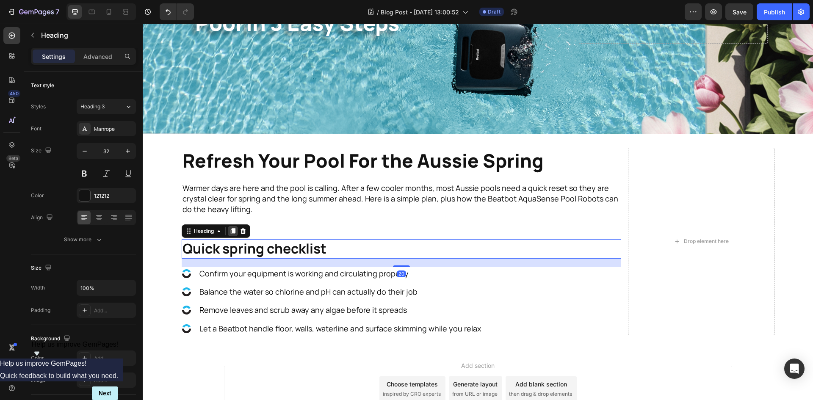
click at [229, 232] on icon at bounding box center [232, 231] width 7 height 7
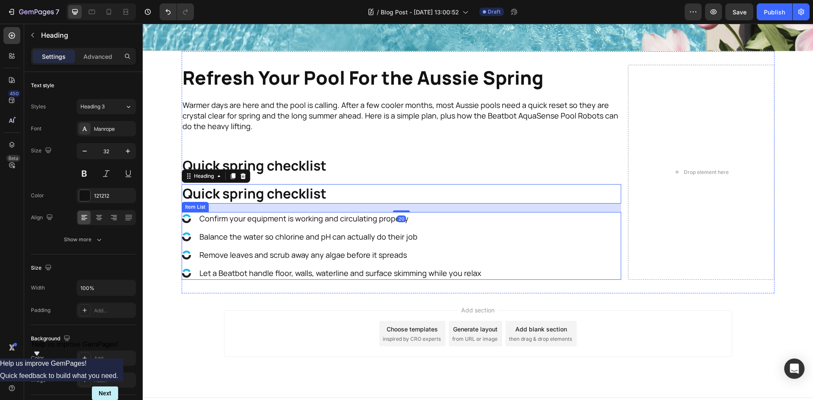
scroll to position [241, 0]
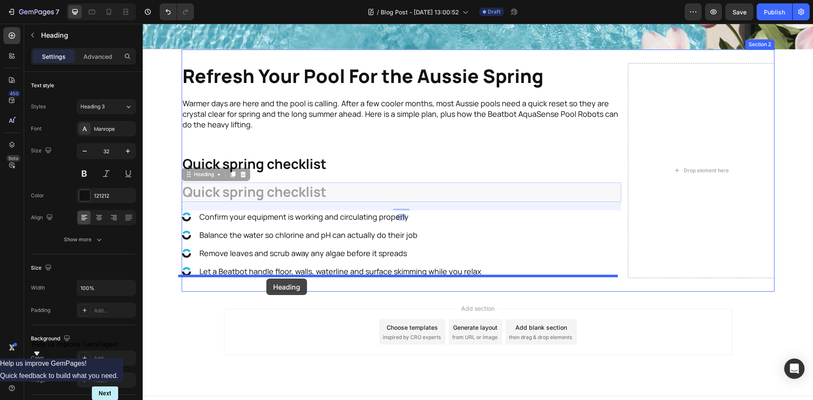
drag, startPoint x: 186, startPoint y: 174, endPoint x: 266, endPoint y: 278, distance: 132.2
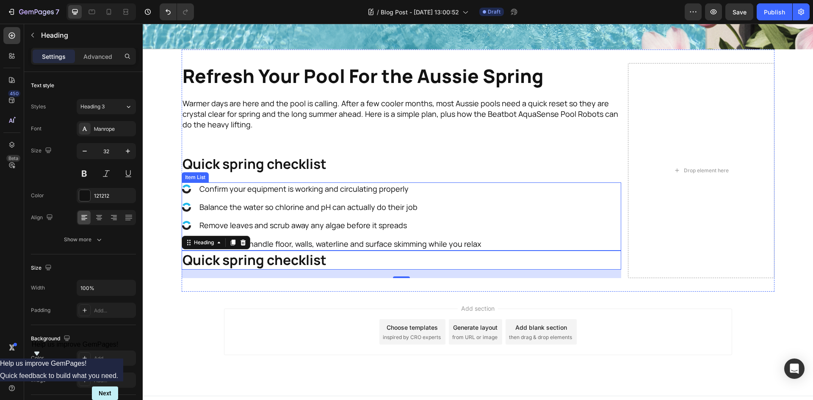
click at [532, 206] on div ".id586510673719067155 .st0 { fill: #20b8eb; } .id586510673719067155 .st1 { fill…" at bounding box center [401, 216] width 439 height 68
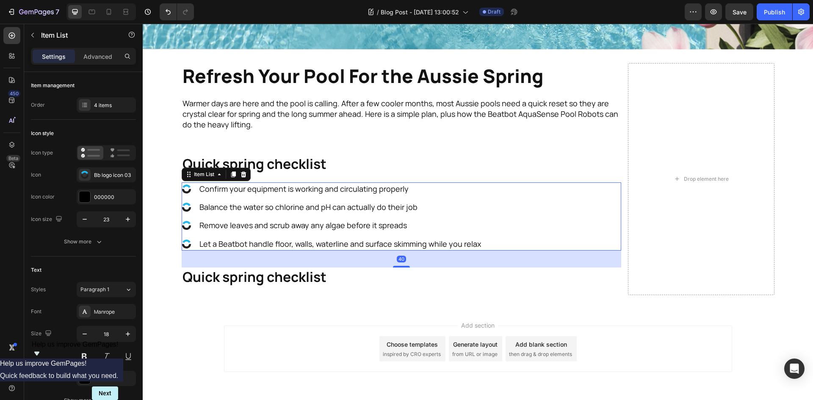
drag, startPoint x: 400, startPoint y: 246, endPoint x: 421, endPoint y: 263, distance: 26.4
click at [421, 251] on div "40" at bounding box center [401, 251] width 439 height 0
type input "100%"
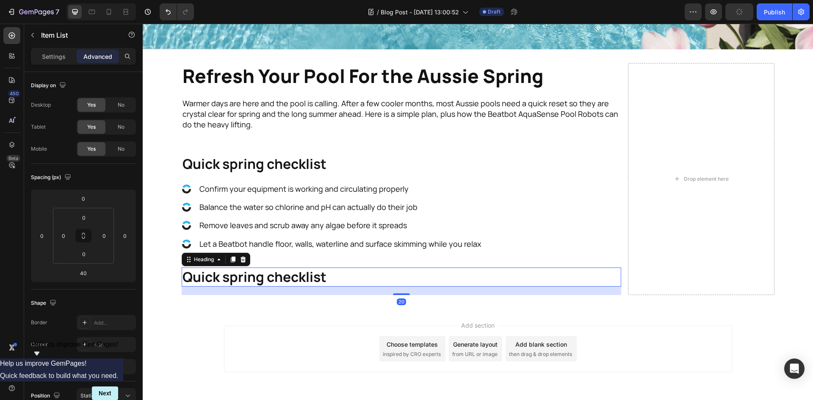
click at [438, 274] on h2 "Quick spring checklist" at bounding box center [401, 276] width 439 height 19
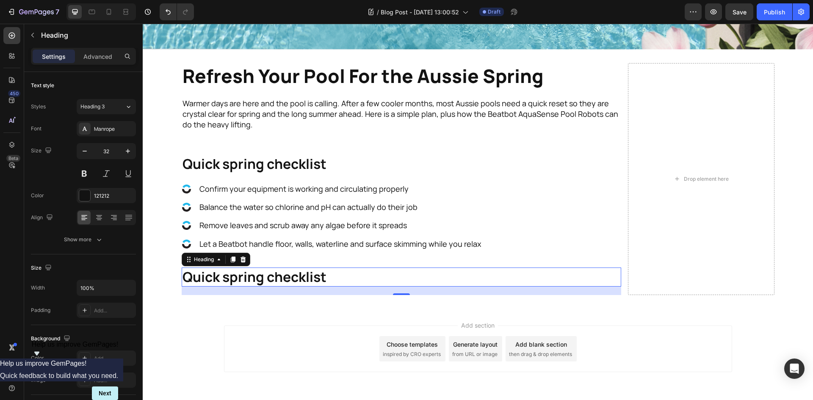
click at [316, 280] on h2 "Quick spring checklist" at bounding box center [401, 276] width 439 height 19
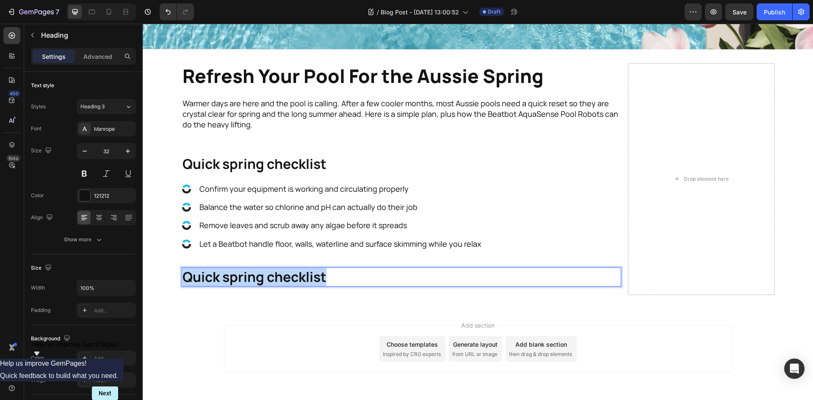
click at [316, 280] on p "Quick spring checklist" at bounding box center [401, 277] width 438 height 18
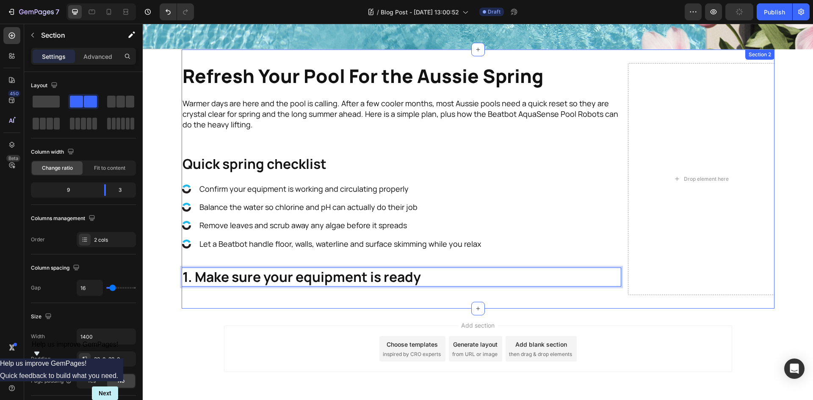
click at [359, 303] on div "Refresh Your Pool For the Aussie Spring Heading Warmer days are here and the po…" at bounding box center [478, 179] width 592 height 259
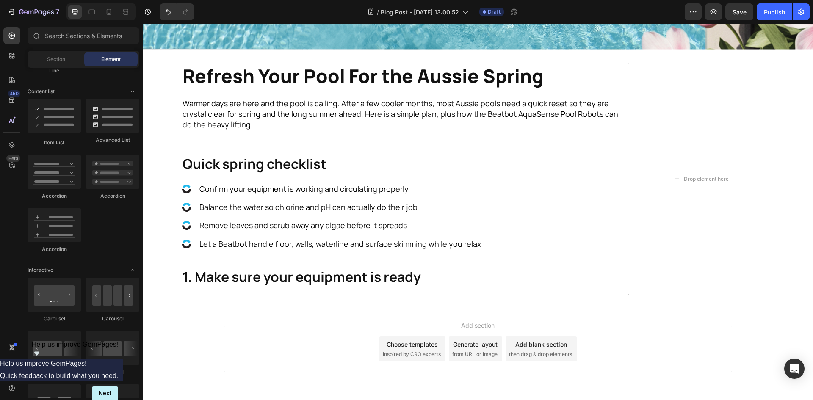
click at [279, 342] on div "Add section Choose templates inspired by CRO experts Generate layout from URL o…" at bounding box center [478, 348] width 508 height 47
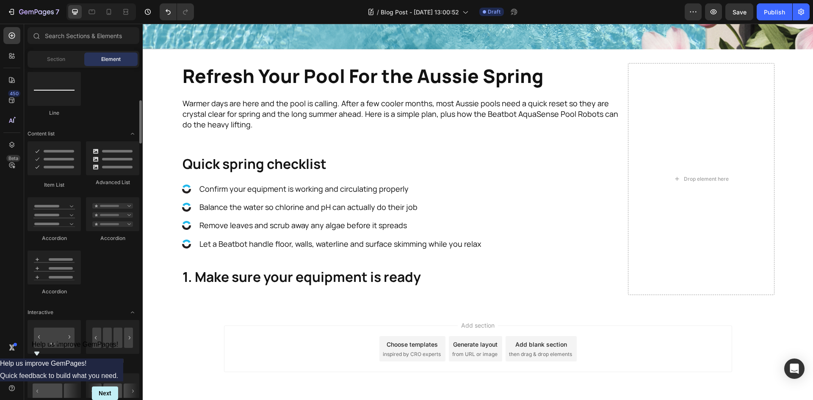
scroll to position [570, 0]
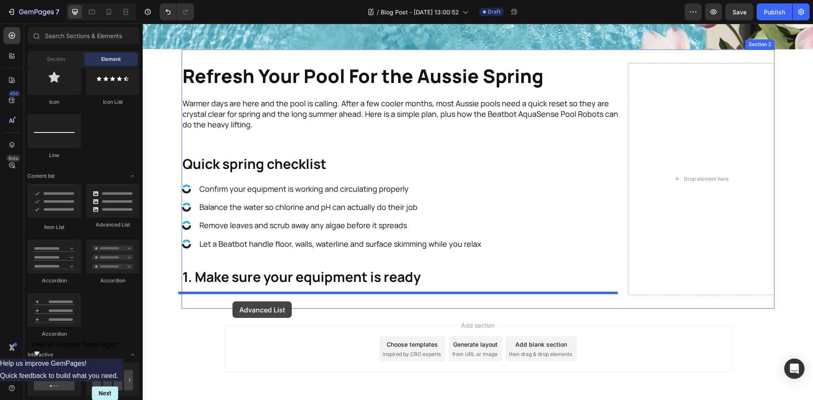
drag, startPoint x: 245, startPoint y: 225, endPoint x: 232, endPoint y: 301, distance: 77.3
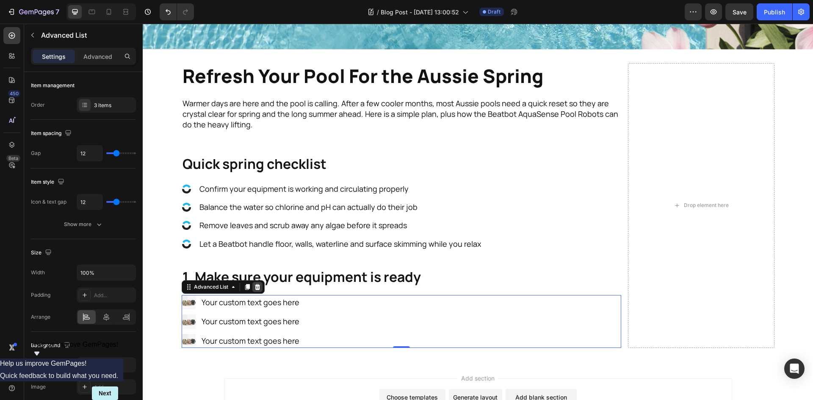
click at [256, 285] on icon at bounding box center [257, 287] width 7 height 7
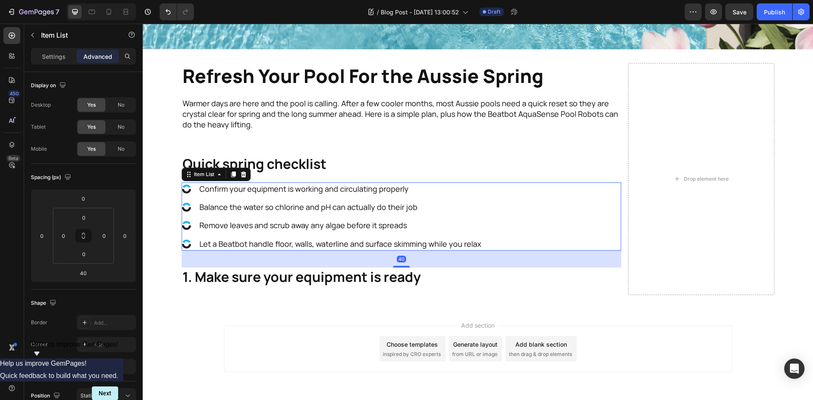
click at [543, 213] on div ".id586510673719067155 .st0 { fill: #20b8eb; } .id586510673719067155 .st1 { fill…" at bounding box center [401, 216] width 439 height 68
click at [231, 171] on icon at bounding box center [233, 174] width 5 height 6
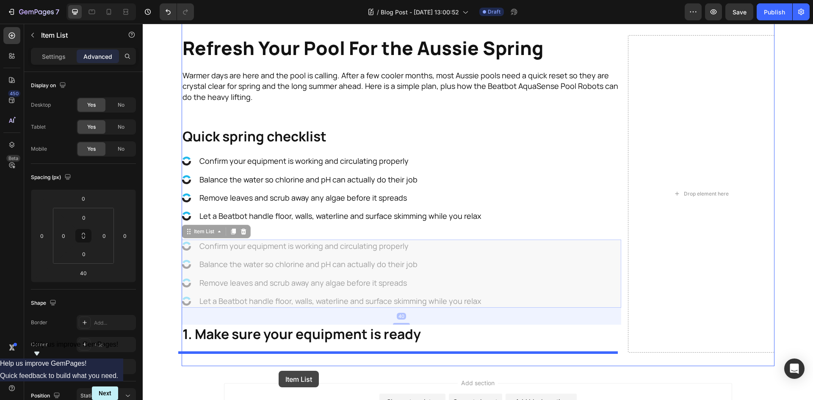
scroll to position [270, 0]
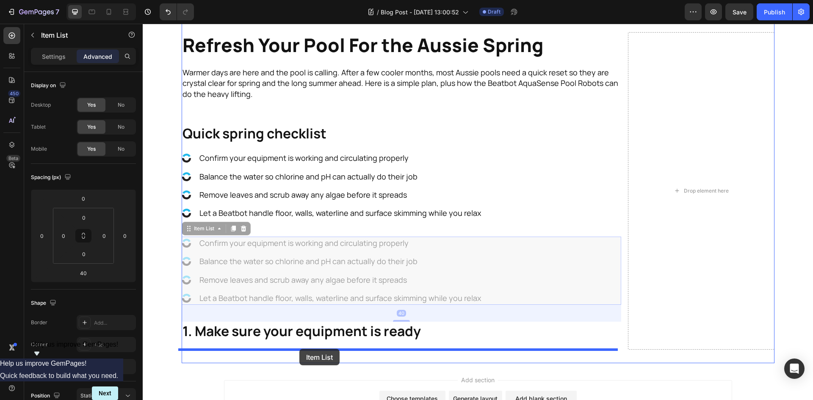
drag, startPoint x: 197, startPoint y: 258, endPoint x: 299, endPoint y: 349, distance: 137.0
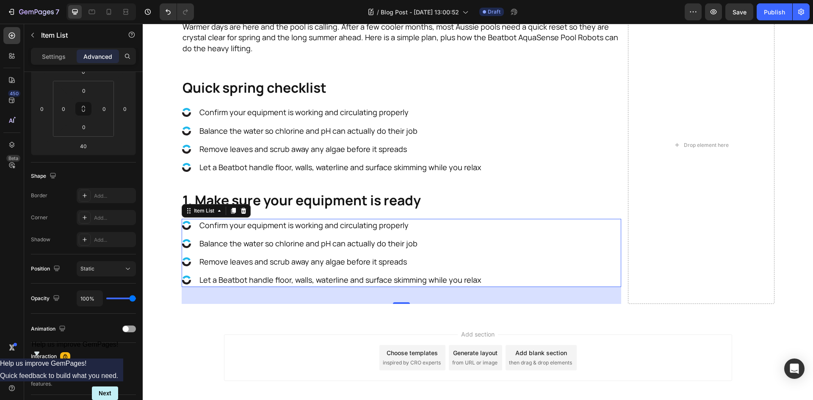
scroll to position [339, 0]
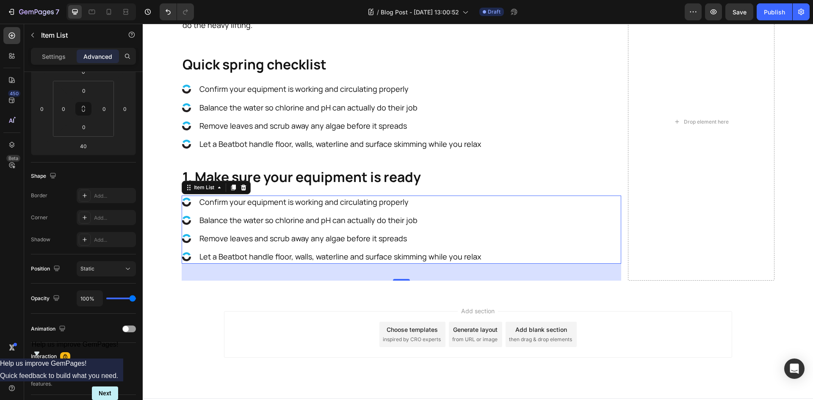
click at [240, 189] on icon at bounding box center [243, 188] width 6 height 6
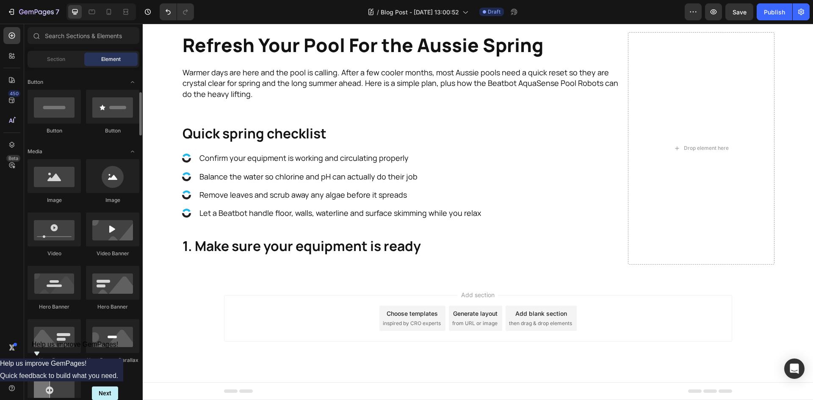
scroll to position [0, 0]
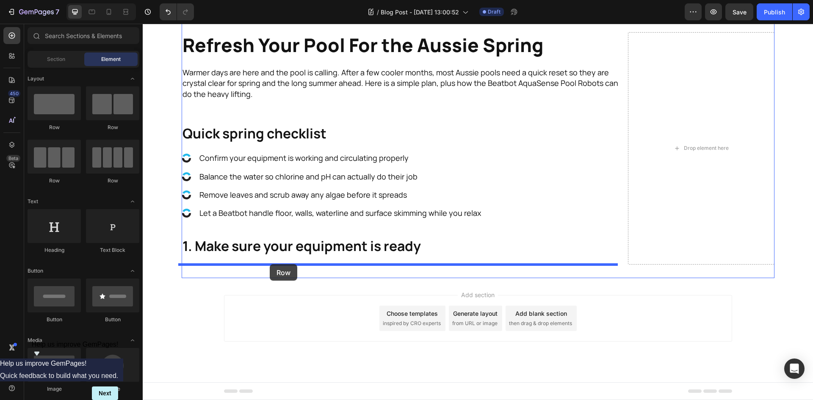
drag, startPoint x: 249, startPoint y: 127, endPoint x: 270, endPoint y: 264, distance: 139.0
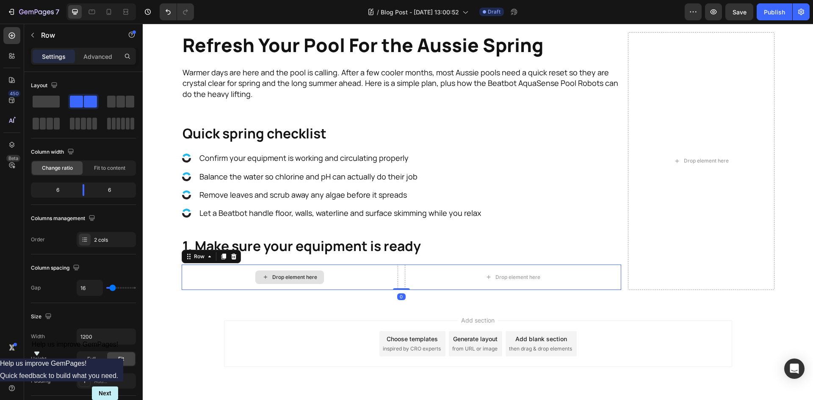
scroll to position [295, 0]
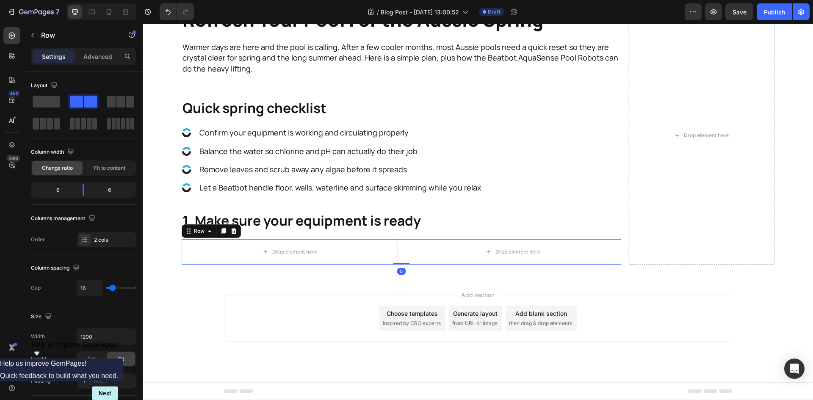
click at [397, 251] on div "Drop element here Drop element here Row 0" at bounding box center [401, 251] width 439 height 25
drag, startPoint x: 83, startPoint y: 186, endPoint x: 106, endPoint y: 190, distance: 23.6
click at [106, 0] on body "7 Version history / Blog Post - [DATE] 13:00:52 Draft Preview Save Publish 450 …" at bounding box center [406, 0] width 813 height 0
click at [33, 35] on icon "button" at bounding box center [32, 35] width 7 height 7
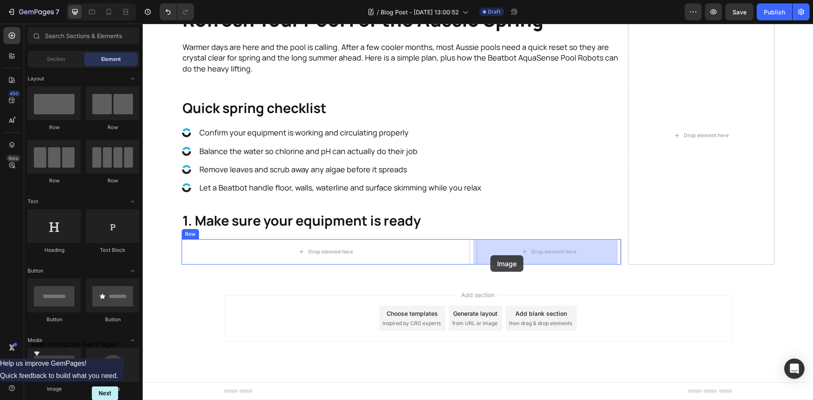
drag, startPoint x: 209, startPoint y: 396, endPoint x: 490, endPoint y: 255, distance: 314.7
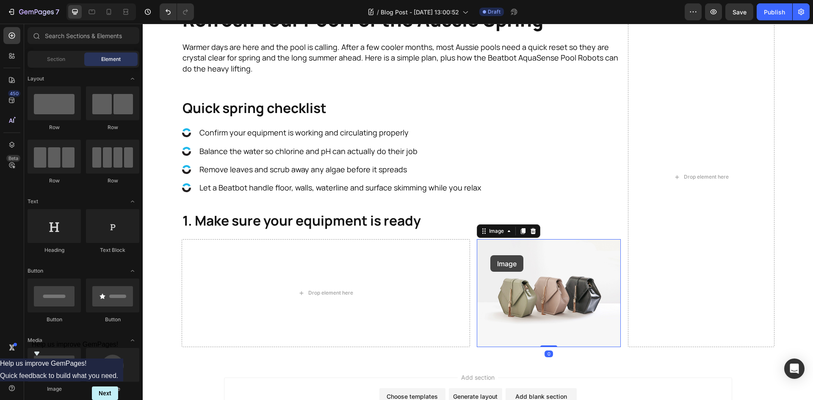
scroll to position [339, 0]
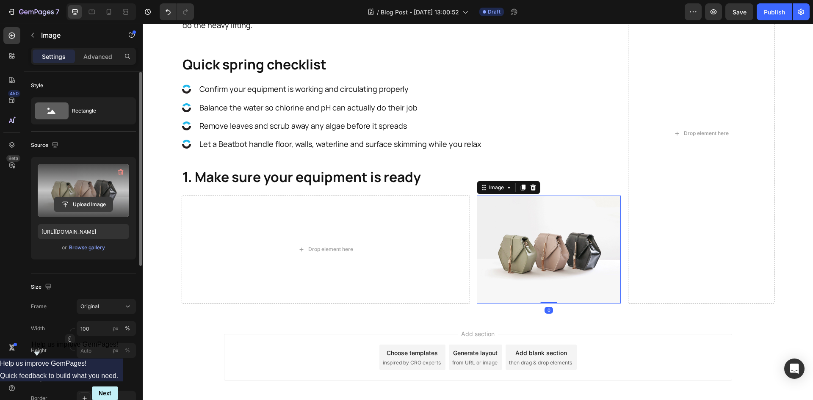
click at [92, 199] on input "file" at bounding box center [83, 204] width 58 height 14
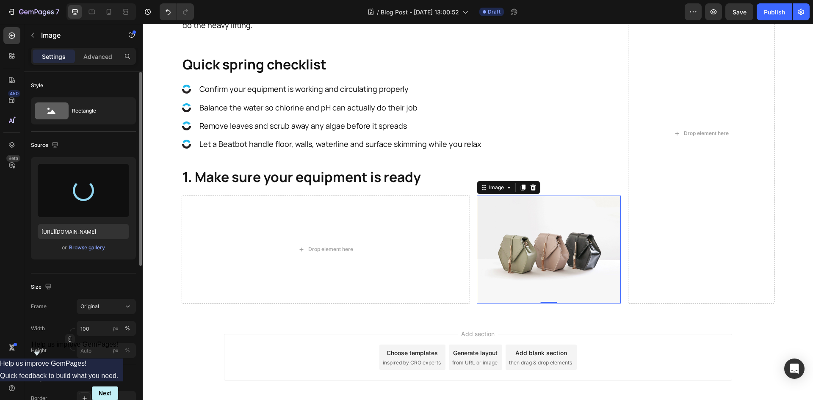
type input "[URL][DOMAIN_NAME]"
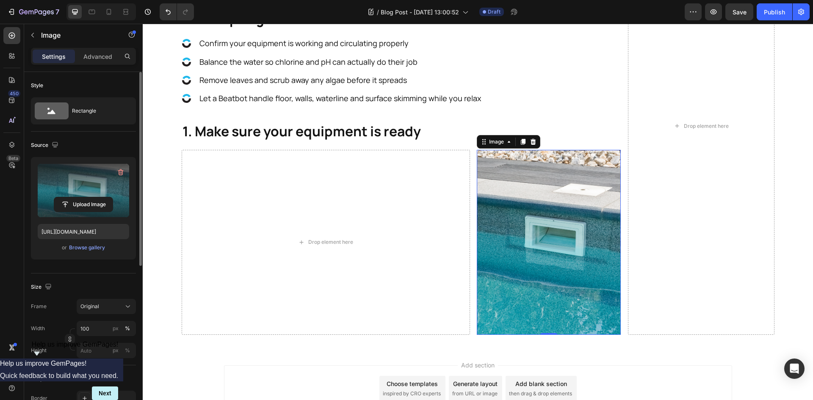
scroll to position [455, 0]
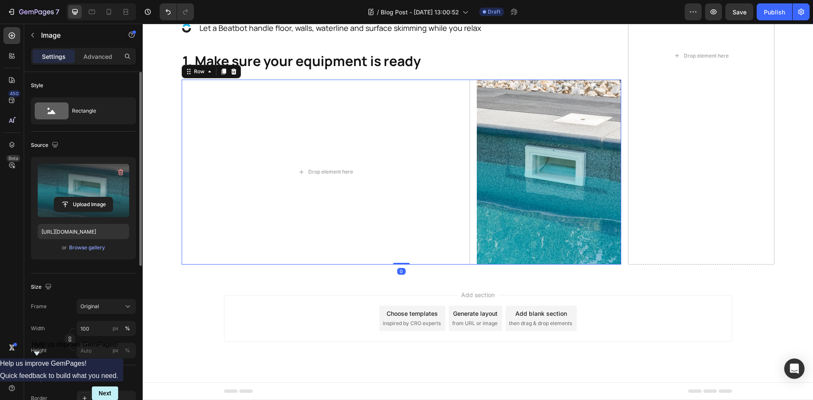
click at [471, 148] on div "Drop element here Image Row 0" at bounding box center [401, 172] width 439 height 185
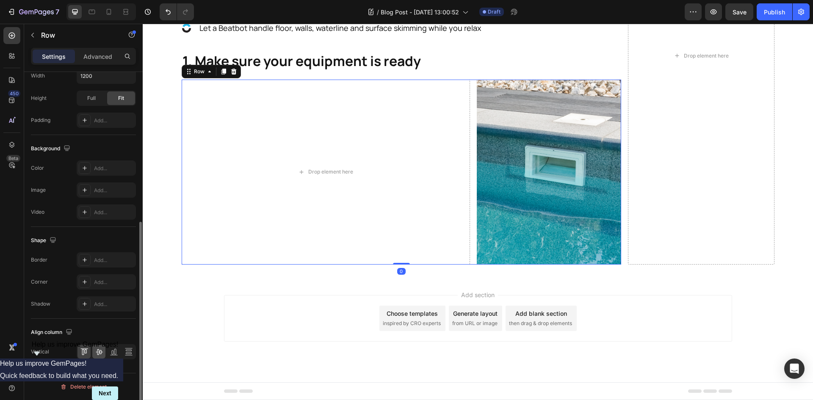
scroll to position [261, 0]
click at [99, 352] on icon at bounding box center [99, 352] width 7 height 6
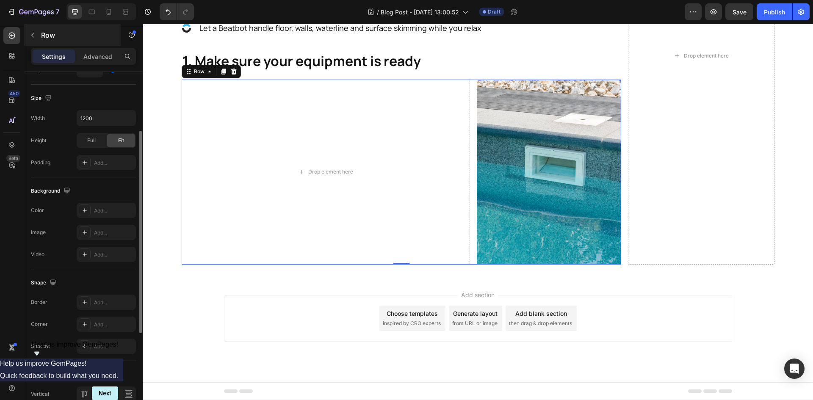
scroll to position [176, 0]
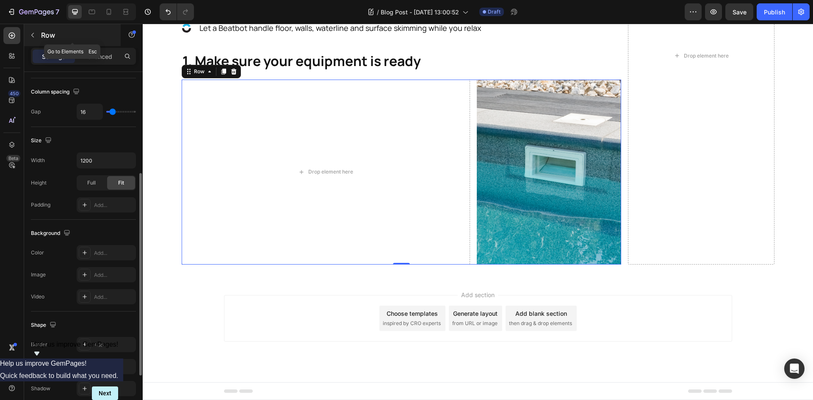
click at [33, 39] on button "button" at bounding box center [33, 35] width 14 height 14
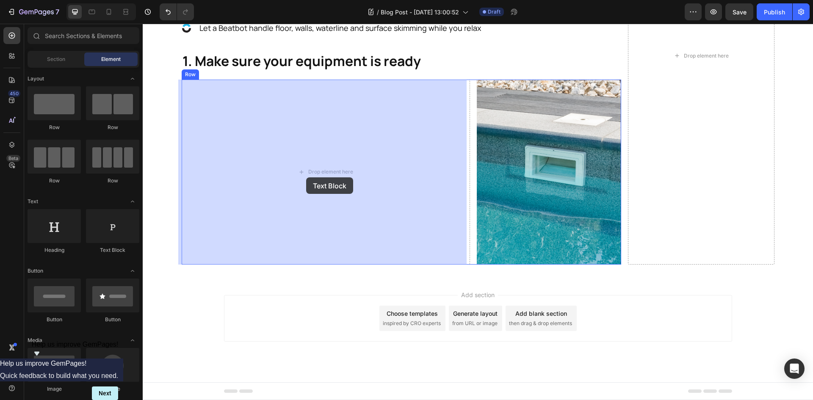
drag, startPoint x: 258, startPoint y: 260, endPoint x: 306, endPoint y: 177, distance: 95.4
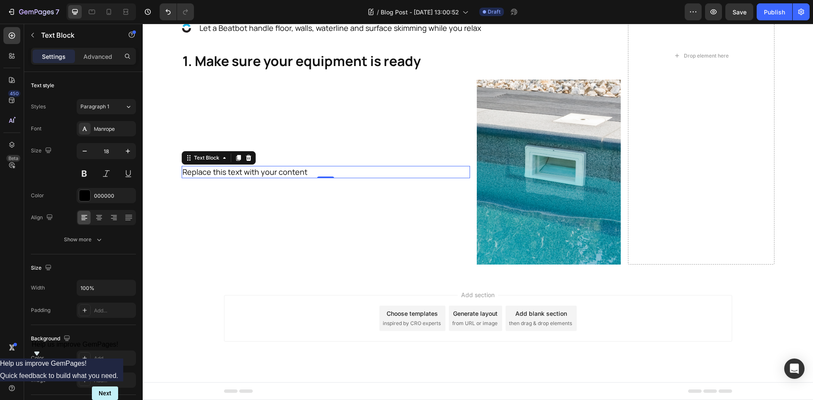
click at [316, 176] on div "Replace this text with your content" at bounding box center [326, 172] width 288 height 12
click at [306, 173] on p "Replace this text with your content" at bounding box center [325, 172] width 287 height 11
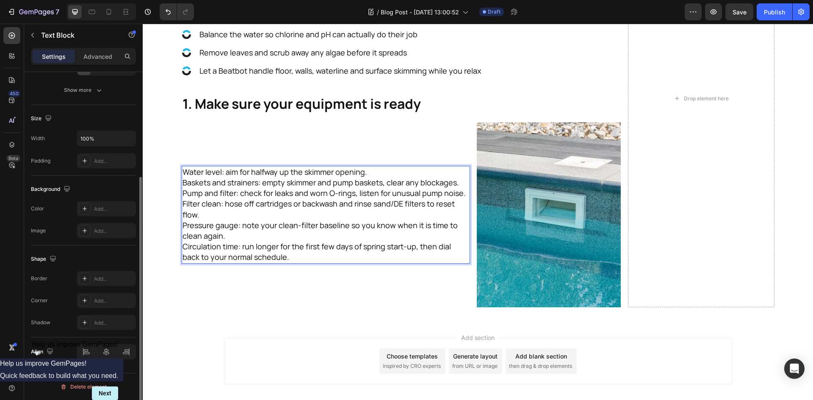
scroll to position [0, 0]
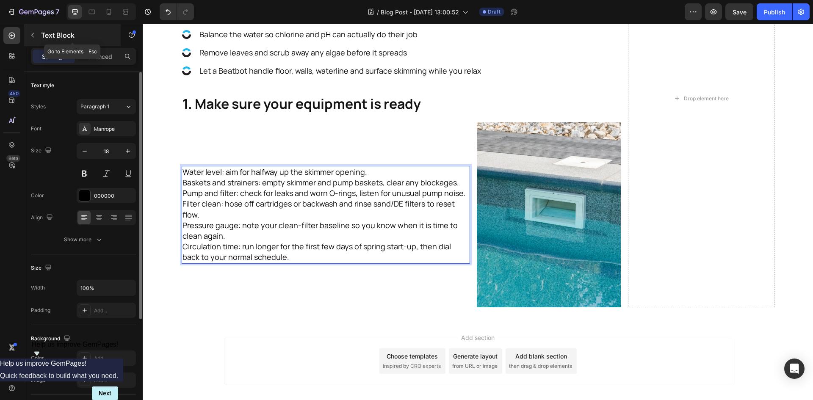
click at [32, 37] on icon "button" at bounding box center [32, 35] width 7 height 7
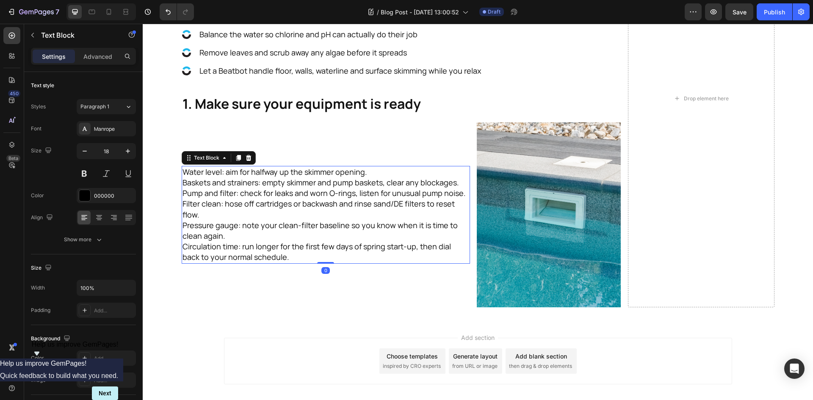
click at [188, 240] on p "Pressure gauge: note your clean-filter baseline so you know when it is time to …" at bounding box center [325, 230] width 287 height 21
click at [245, 160] on icon at bounding box center [248, 158] width 6 height 6
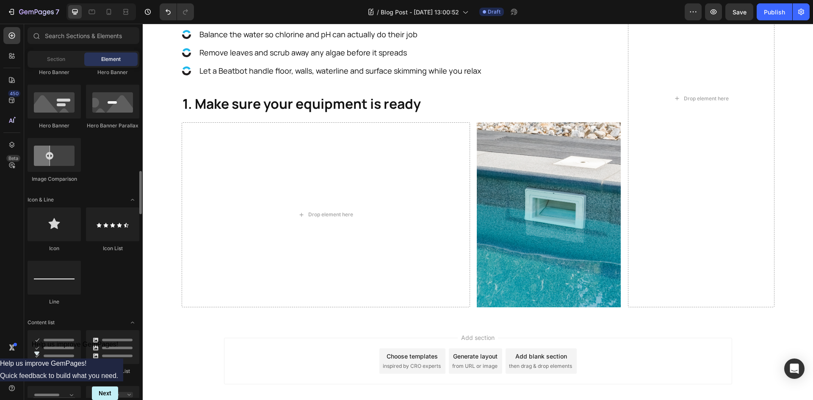
scroll to position [508, 0]
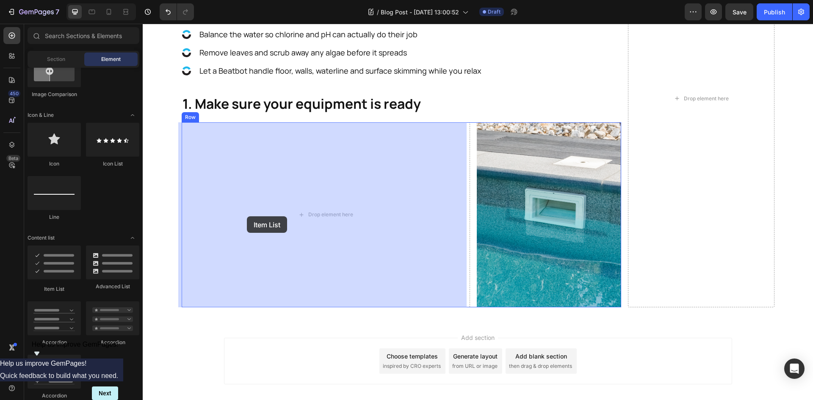
drag, startPoint x: 185, startPoint y: 289, endPoint x: 247, endPoint y: 216, distance: 94.9
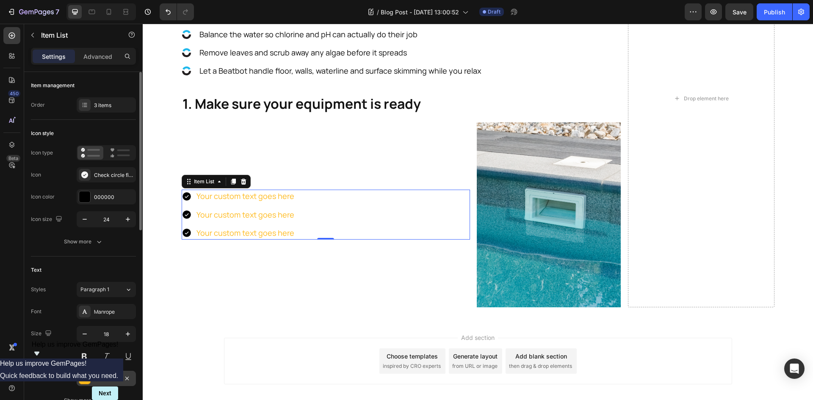
click at [103, 378] on div "FEB91C" at bounding box center [106, 379] width 25 height 8
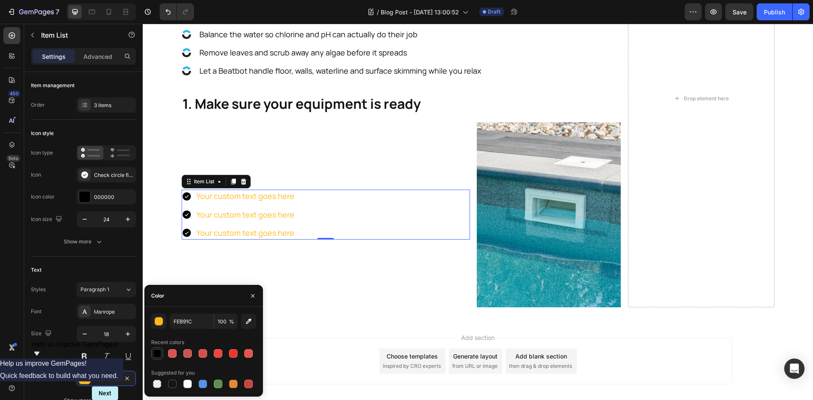
click at [157, 352] on div at bounding box center [157, 353] width 8 height 8
type input "000000"
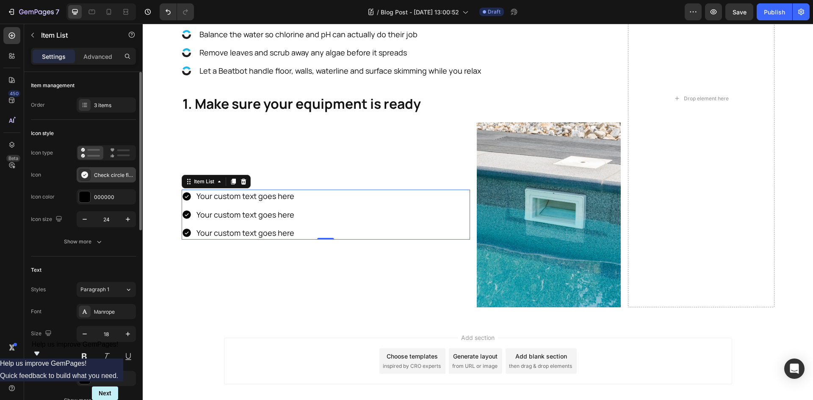
click at [110, 175] on div "Check circle filled" at bounding box center [114, 175] width 40 height 8
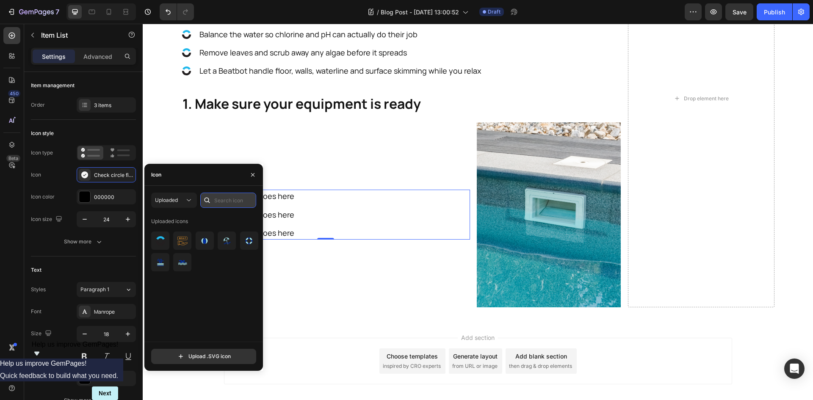
click at [221, 202] on input "text" at bounding box center [228, 200] width 56 height 15
click at [192, 200] on icon at bounding box center [189, 200] width 8 height 8
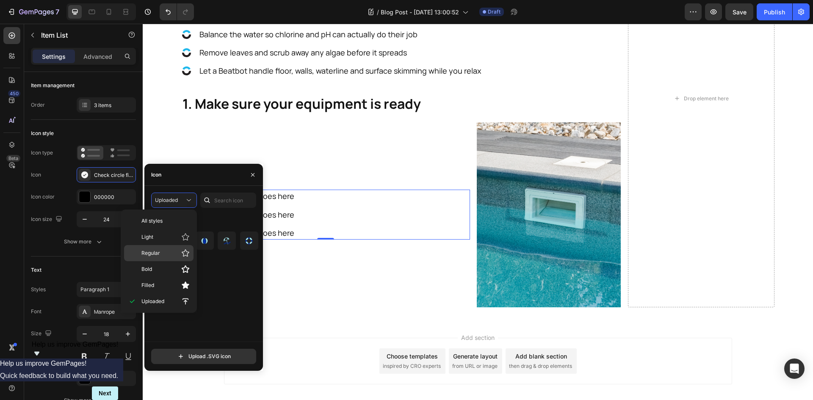
click at [168, 249] on p "Regular" at bounding box center [165, 253] width 48 height 8
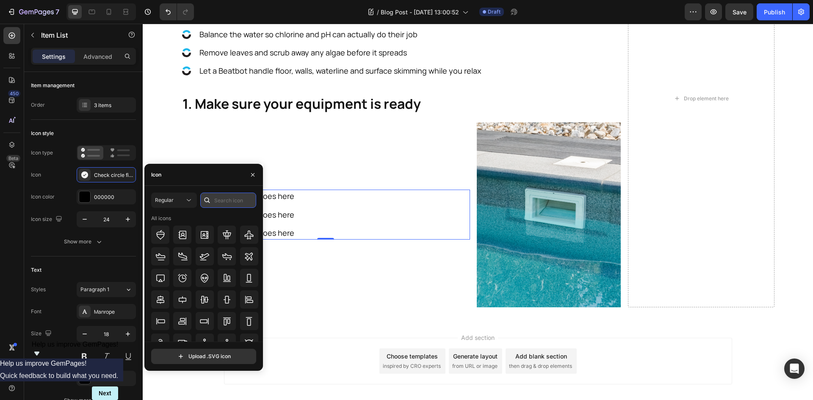
click at [237, 197] on input "text" at bounding box center [228, 200] width 56 height 15
type input "q"
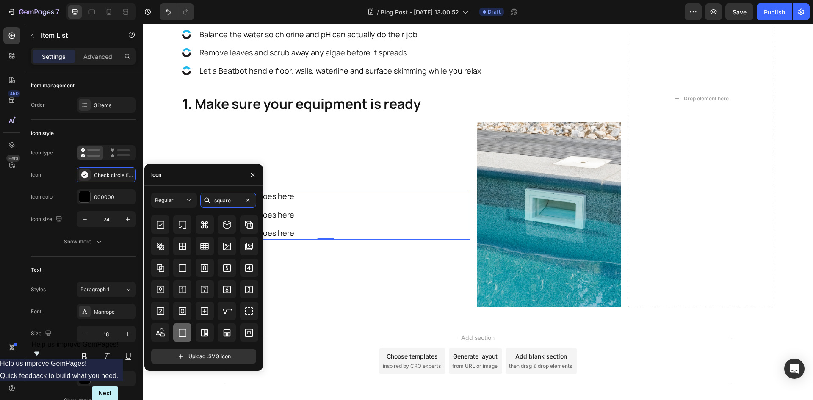
type input "square"
click at [184, 325] on div at bounding box center [182, 332] width 18 height 18
click at [388, 254] on div "Your custom text goes here Your custom text goes here Your custom text goes her…" at bounding box center [326, 214] width 288 height 185
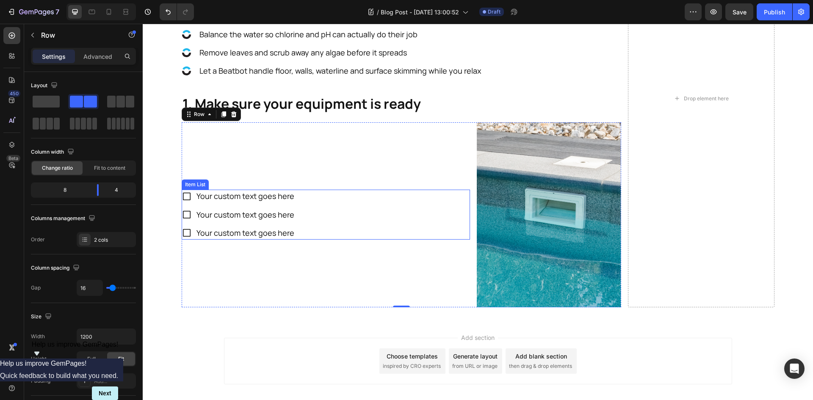
click at [253, 194] on div "Your custom text goes here" at bounding box center [245, 196] width 100 height 13
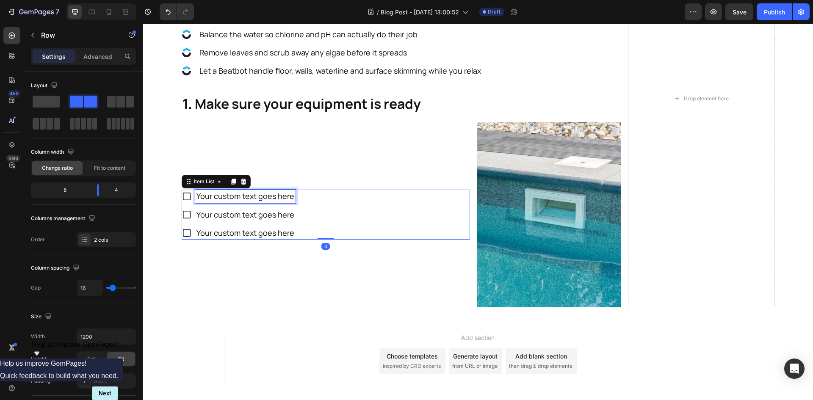
click at [253, 194] on div "Your custom text goes here" at bounding box center [245, 196] width 100 height 13
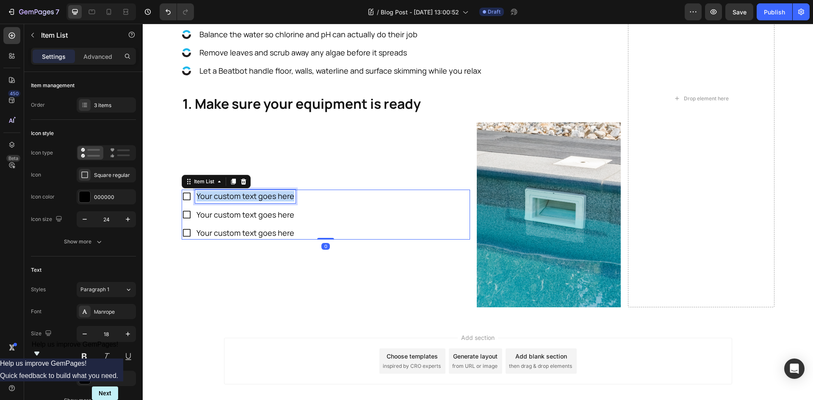
click at [253, 194] on p "Your custom text goes here" at bounding box center [245, 196] width 98 height 11
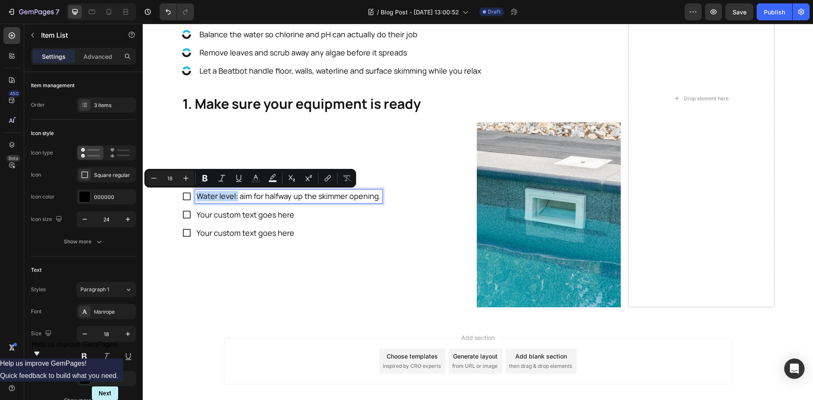
drag, startPoint x: 234, startPoint y: 196, endPoint x: 191, endPoint y: 197, distance: 42.8
click at [191, 197] on div "Water level: aim for halfway up the skimmer opening." at bounding box center [282, 196] width 201 height 13
click at [322, 286] on div "Water level: aim for halfway up the skimmer opening. Your custom text goes here…" at bounding box center [326, 214] width 288 height 185
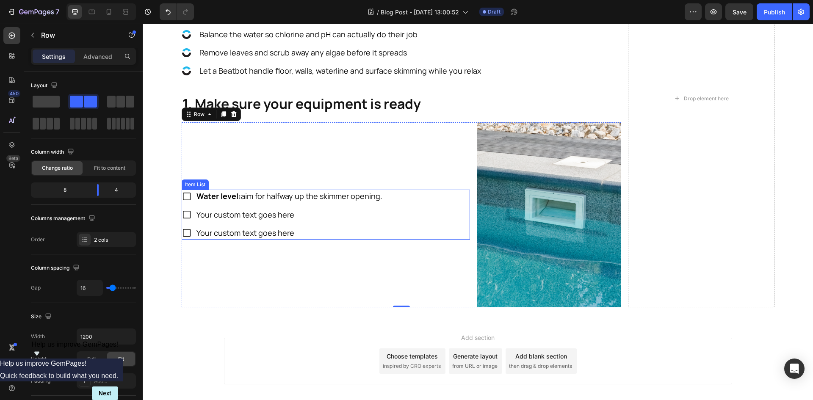
click at [234, 212] on p "Your custom text goes here" at bounding box center [289, 214] width 186 height 11
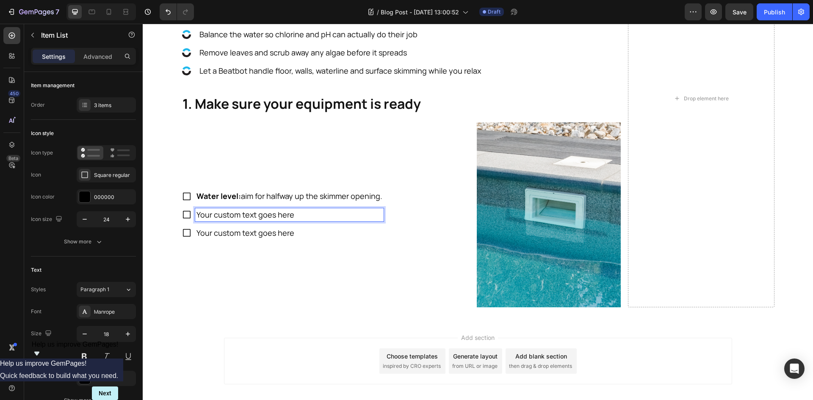
click at [234, 212] on p "Your custom text goes here" at bounding box center [289, 214] width 186 height 11
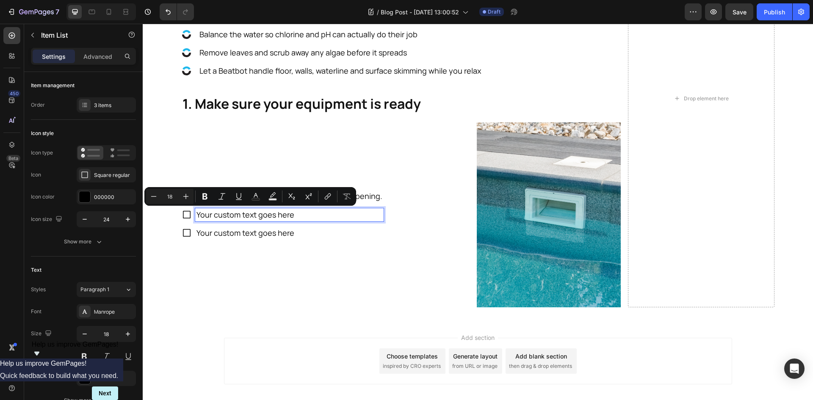
scroll to position [406, 0]
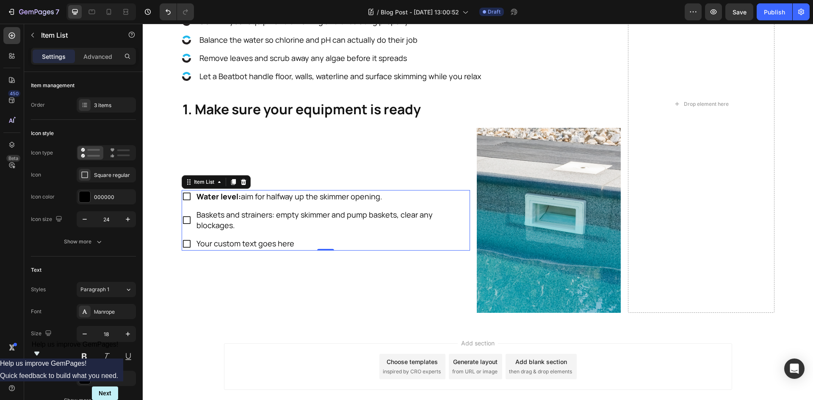
click at [247, 242] on p "Your custom text goes here" at bounding box center [332, 243] width 272 height 11
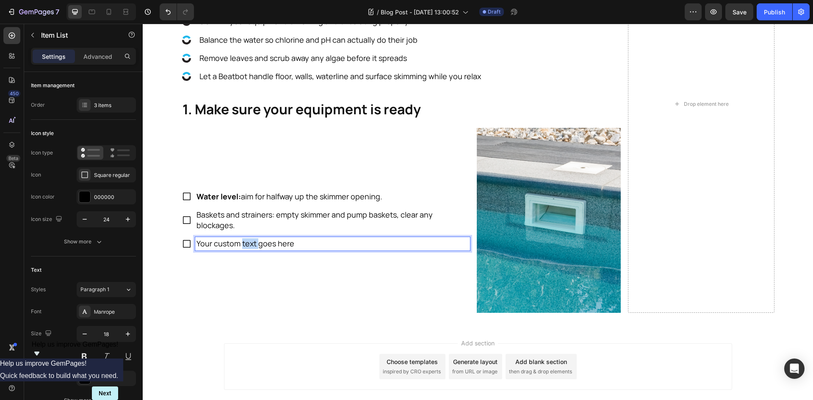
click at [247, 242] on p "Your custom text goes here" at bounding box center [332, 243] width 272 height 11
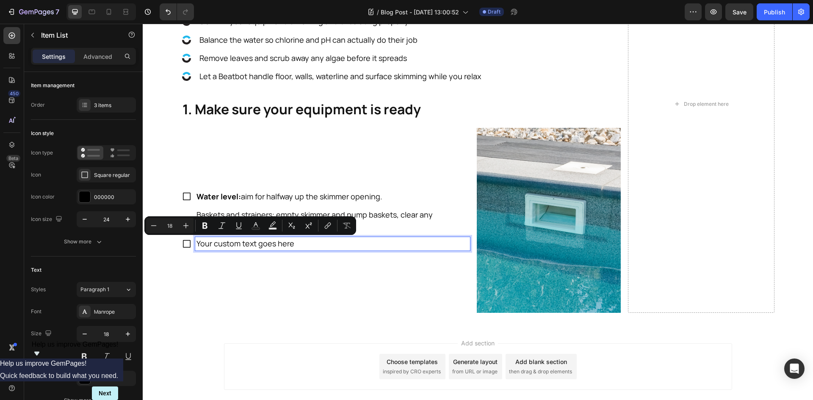
scroll to position [401, 0]
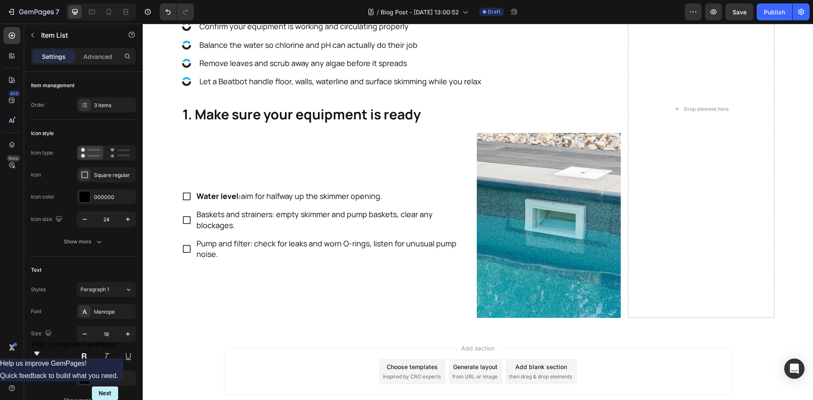
click at [460, 204] on div "Water level: aim for halfway up the skimmer opening. Baskets and strainers: emp…" at bounding box center [326, 225] width 288 height 71
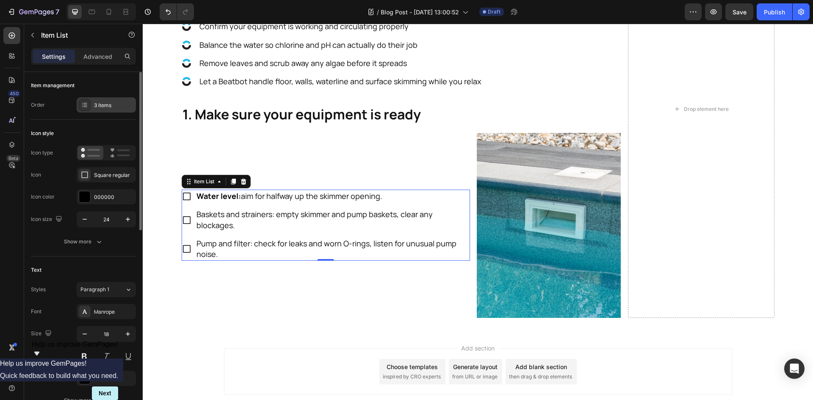
click at [107, 105] on div "3 items" at bounding box center [114, 106] width 40 height 8
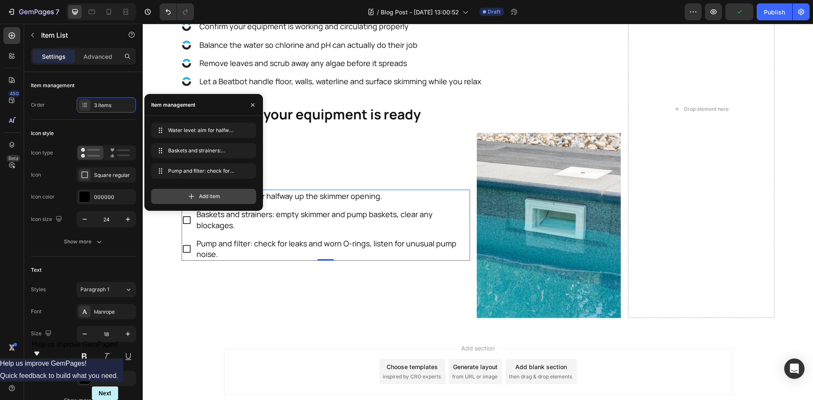
click at [207, 199] on span "Add item" at bounding box center [209, 197] width 21 height 8
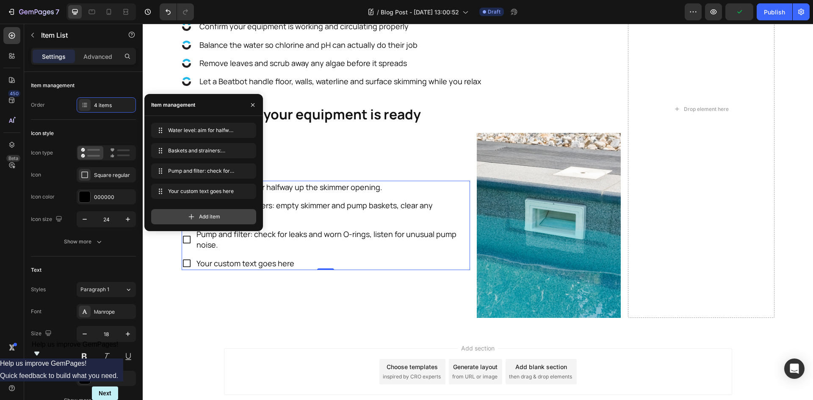
click at [208, 217] on span "Add item" at bounding box center [209, 217] width 21 height 8
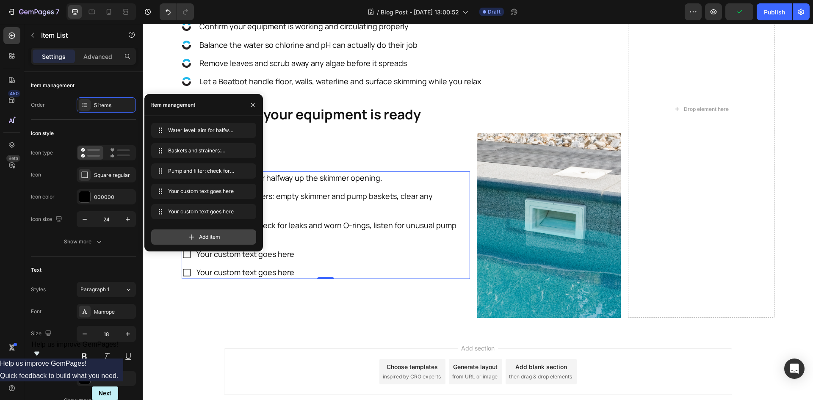
click at [212, 235] on span "Add item" at bounding box center [209, 237] width 21 height 8
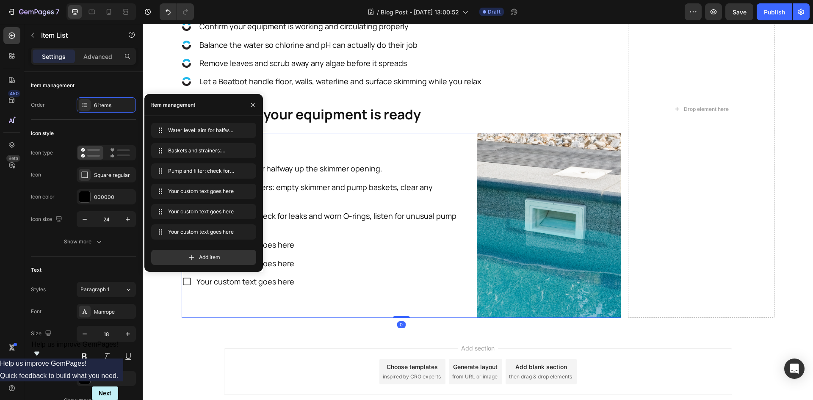
click at [346, 304] on div "Water level: aim for halfway up the skimmer opening. Baskets and strainers: emp…" at bounding box center [326, 225] width 288 height 185
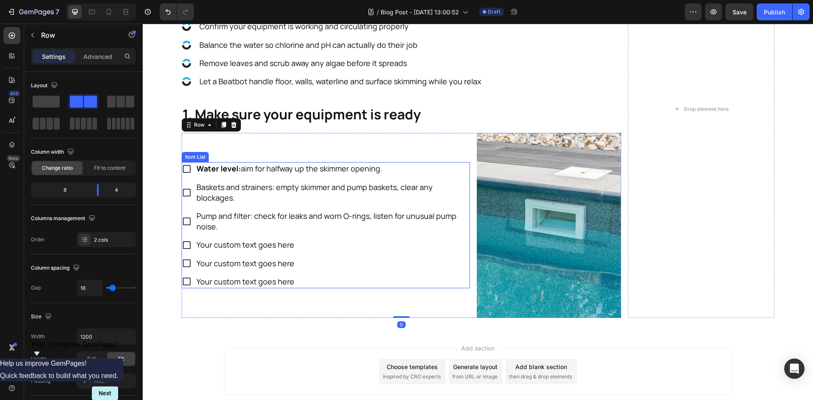
click at [234, 212] on p "Pump and filter: check for leaks and worn O-rings, listen for unusual pump nois…" at bounding box center [332, 221] width 272 height 21
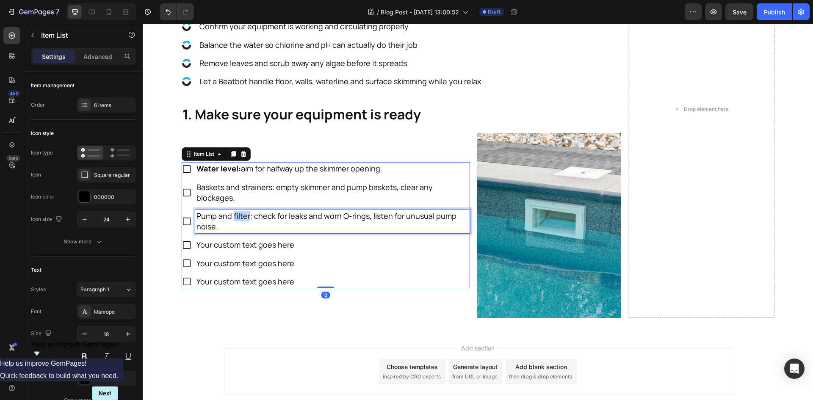
click at [238, 215] on p "Pump and filter: check for leaks and worn O-rings, listen for unusual pump nois…" at bounding box center [332, 221] width 272 height 21
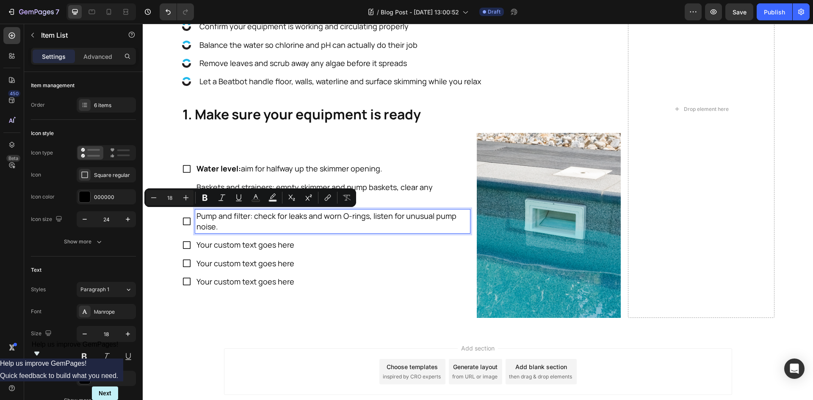
click at [248, 217] on p "Pump and filter: check for leaks and worn O-rings, listen for unusual pump nois…" at bounding box center [332, 221] width 272 height 21
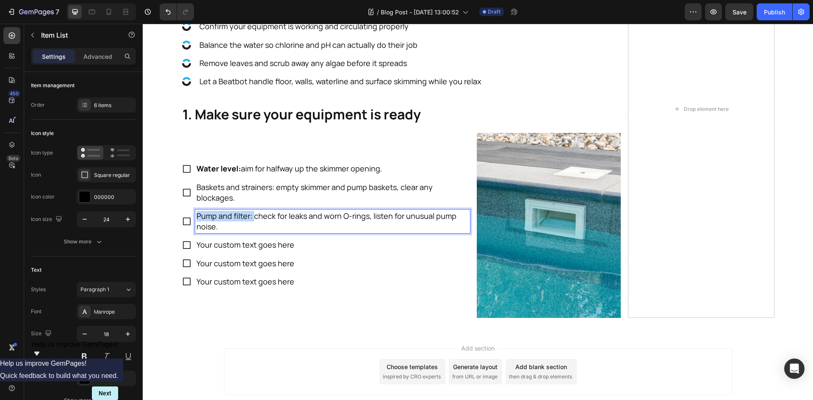
drag, startPoint x: 248, startPoint y: 217, endPoint x: 185, endPoint y: 218, distance: 63.9
click at [185, 218] on div "Pump and filter: check for leaks and worn O-rings, listen for unusual pump nois…" at bounding box center [326, 221] width 288 height 24
click at [270, 188] on p "Baskets and strainers: empty skimmer and pump baskets, clear any blockages." at bounding box center [332, 192] width 272 height 21
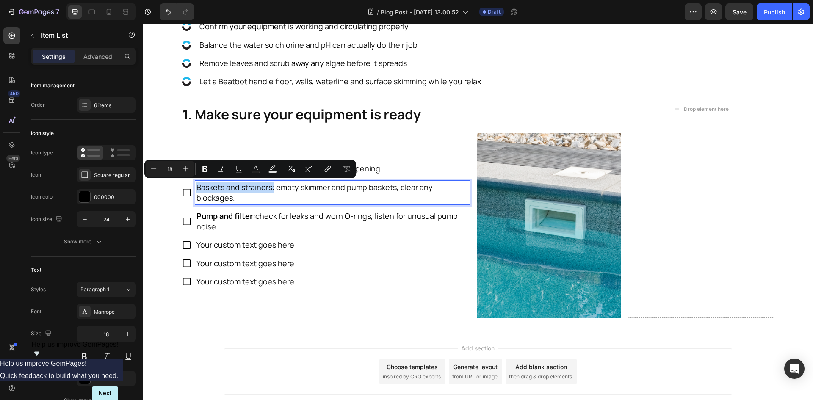
drag, startPoint x: 270, startPoint y: 188, endPoint x: 180, endPoint y: 191, distance: 90.6
click at [182, 191] on div "Baskets and strainers: empty skimmer and pump baskets, clear any blockages." at bounding box center [326, 193] width 288 height 24
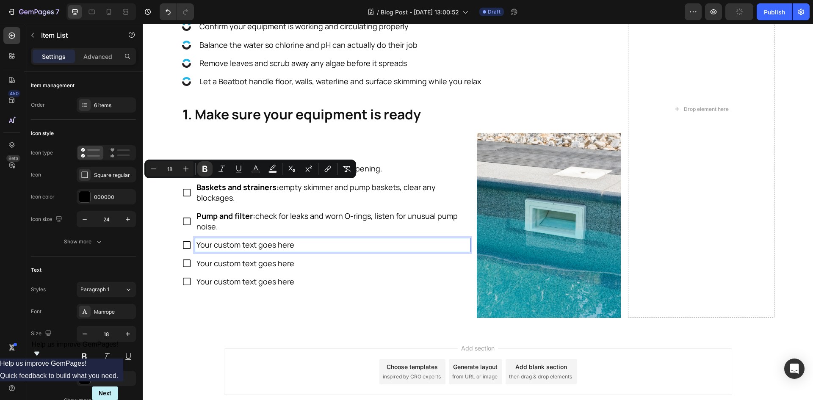
click at [315, 243] on p "Your custom text goes here" at bounding box center [332, 245] width 272 height 11
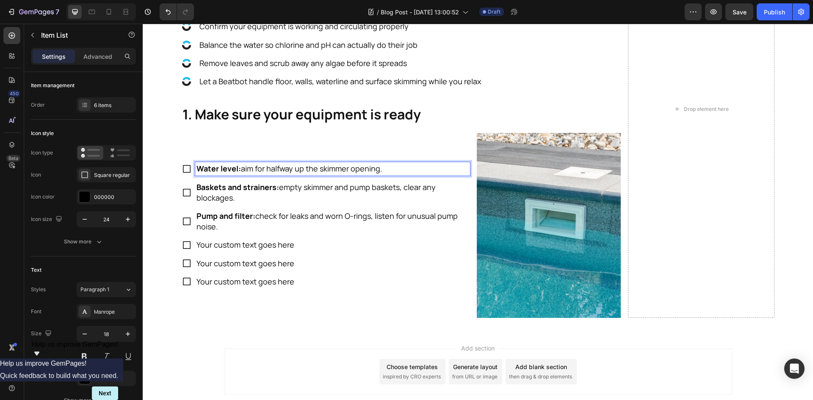
click at [248, 171] on p "Water level: aim for halfway up the skimmer opening." at bounding box center [332, 168] width 272 height 11
click at [238, 168] on p "Water level: aim for halfway up the skimmer opening." at bounding box center [332, 168] width 272 height 11
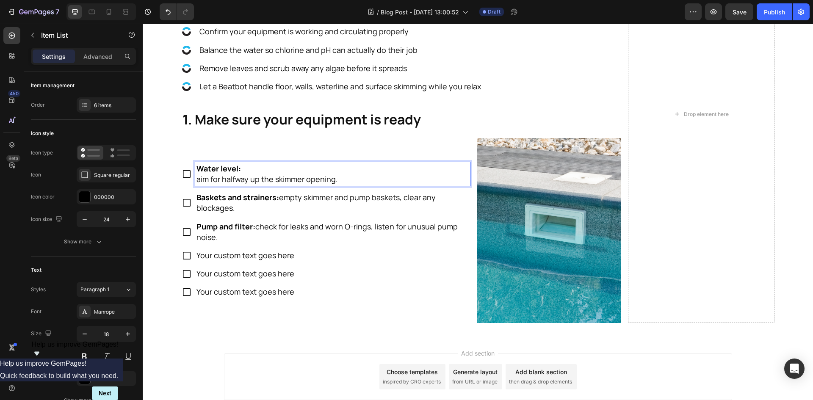
click at [277, 198] on p "Baskets and strainers: empty skimmer and pump baskets, clear any blockages." at bounding box center [332, 202] width 272 height 21
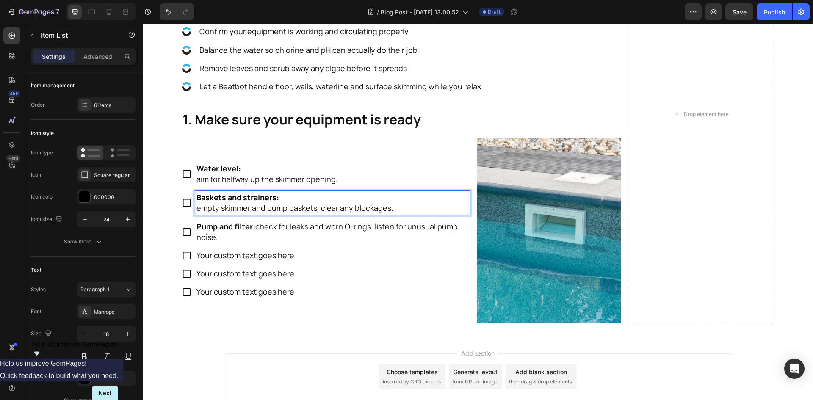
click at [253, 227] on p "Pump and filter: check for leaks and worn O-rings, listen for unusual pump nois…" at bounding box center [332, 231] width 272 height 21
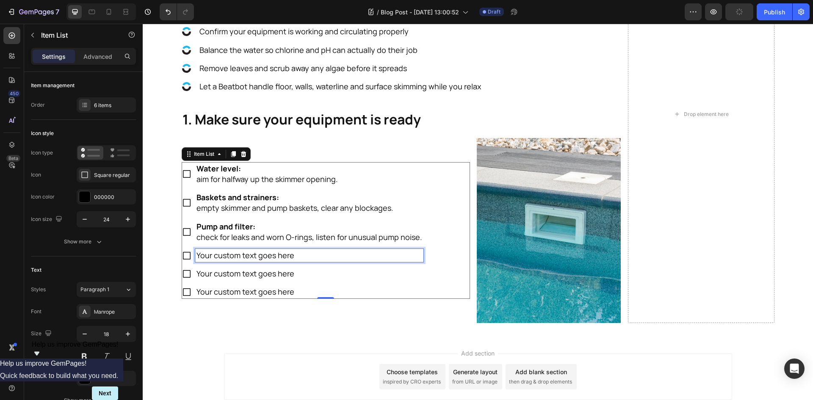
click at [249, 261] on p "Your custom text goes here" at bounding box center [309, 255] width 226 height 11
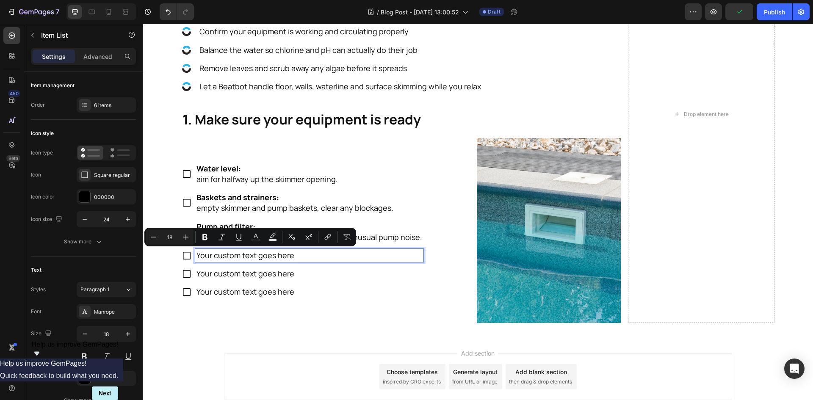
scroll to position [391, 0]
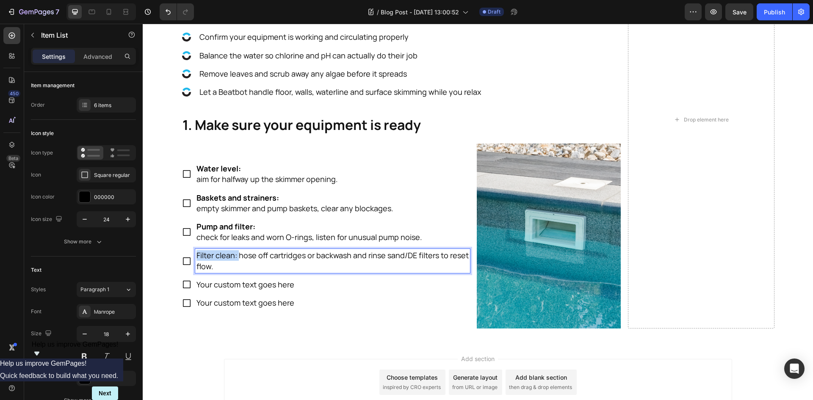
drag, startPoint x: 235, startPoint y: 255, endPoint x: 182, endPoint y: 259, distance: 53.5
click at [182, 259] on div "Filter clean: hose off cartridges or backwash and rinse sand/DE filters to rese…" at bounding box center [326, 261] width 288 height 24
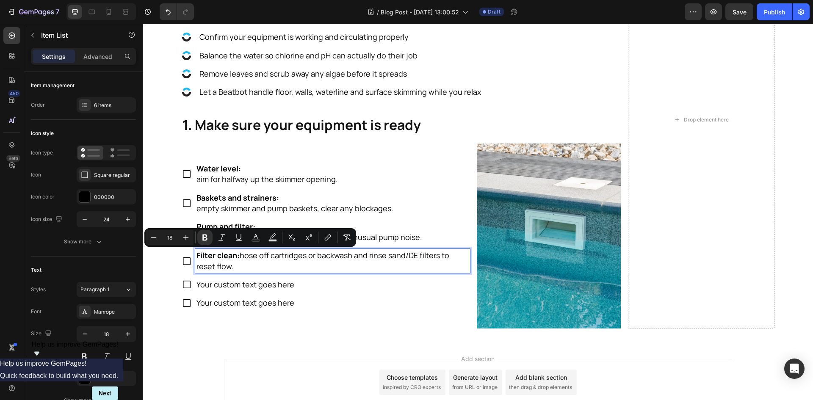
click at [239, 258] on p "Filter clean: hose off cartridges or backwash and rinse sand/DE filters to rese…" at bounding box center [332, 260] width 272 height 21
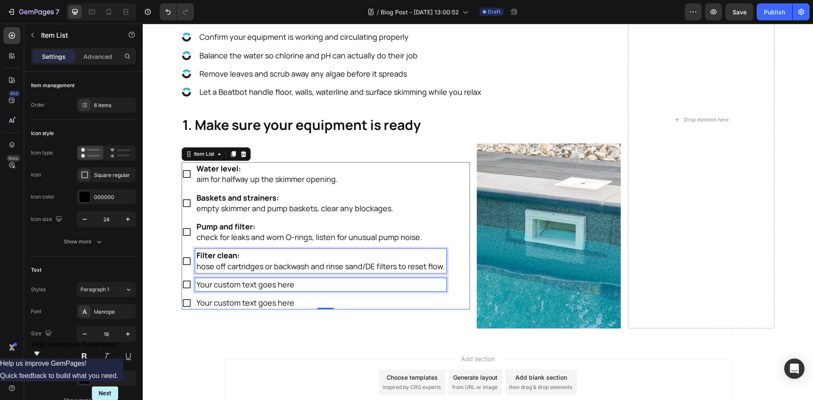
click at [225, 286] on p "Your custom text goes here" at bounding box center [320, 284] width 248 height 11
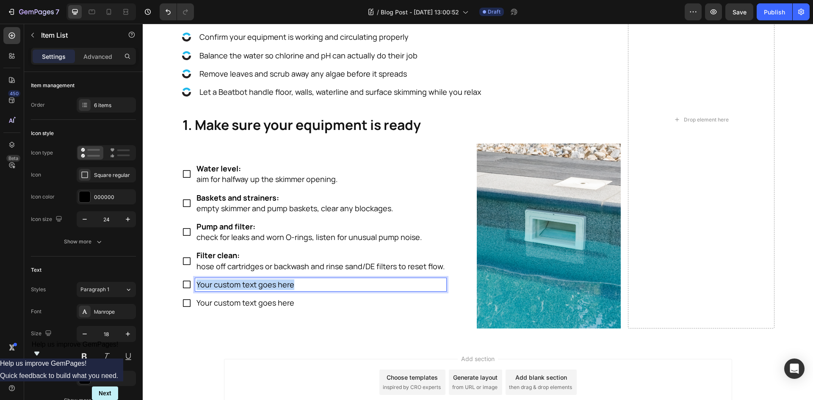
click at [225, 286] on p "Your custom text goes here" at bounding box center [320, 284] width 248 height 11
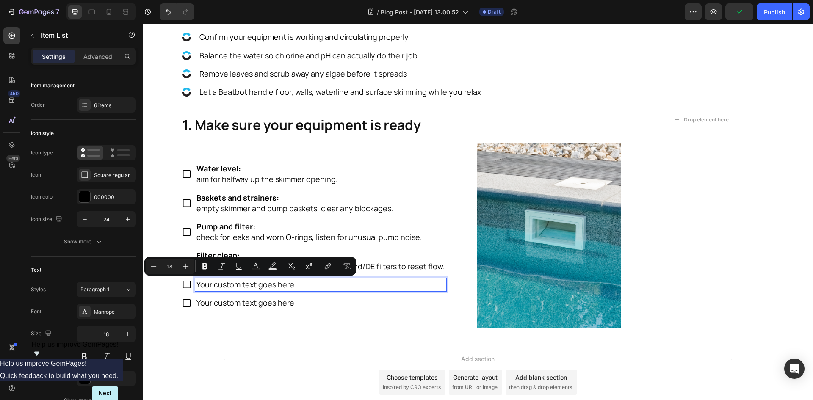
scroll to position [385, 0]
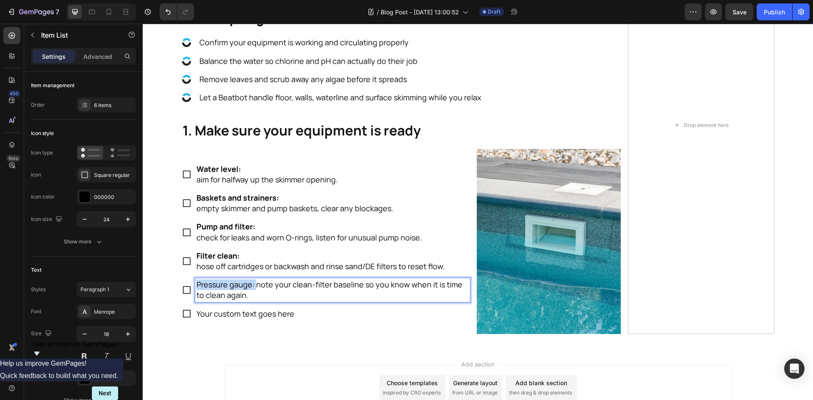
drag, startPoint x: 252, startPoint y: 284, endPoint x: 190, endPoint y: 285, distance: 61.8
click at [190, 285] on div "Pressure gauge: note your clean-filter baseline so you know when it is time to …" at bounding box center [326, 290] width 288 height 24
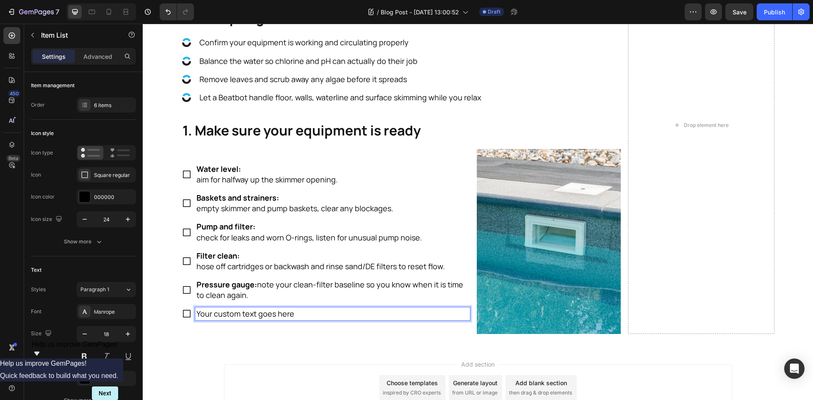
click at [264, 311] on p "Your custom text goes here" at bounding box center [332, 314] width 272 height 11
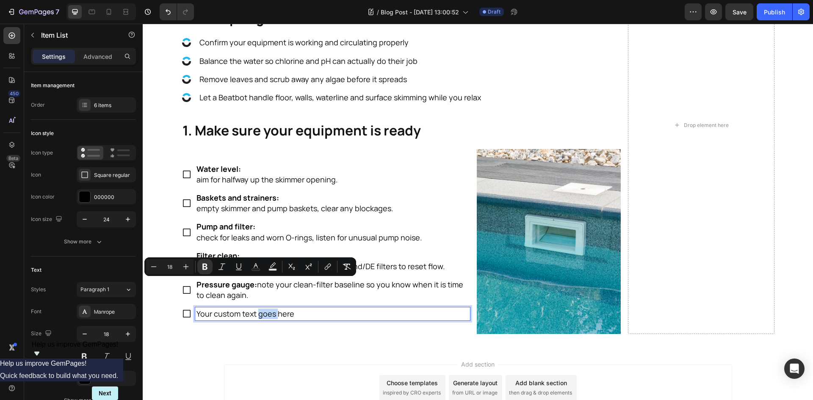
click at [264, 311] on p "Your custom text goes here" at bounding box center [332, 314] width 272 height 11
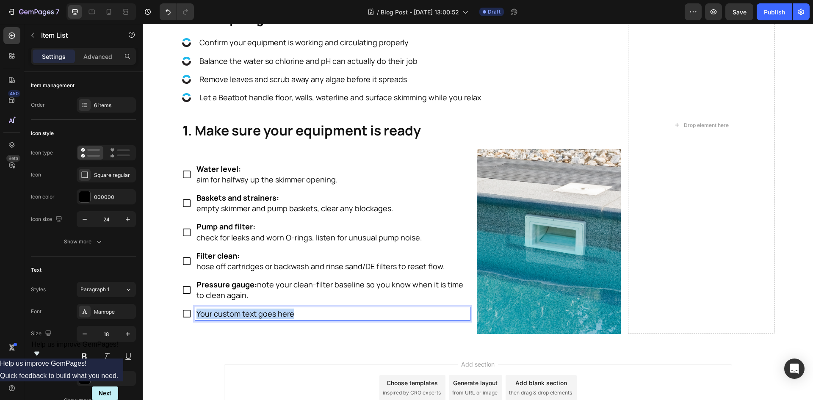
click at [264, 311] on p "Your custom text goes here" at bounding box center [332, 314] width 272 height 11
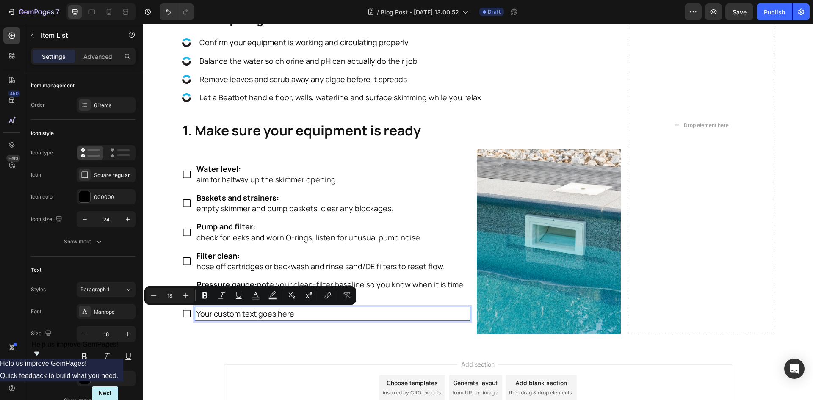
scroll to position [380, 0]
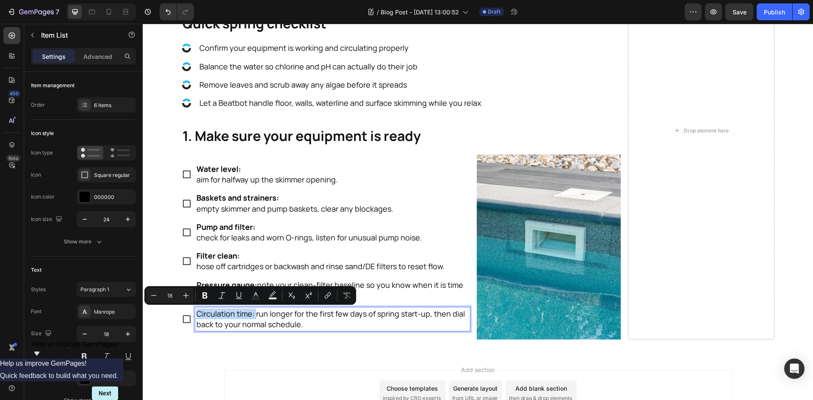
drag, startPoint x: 252, startPoint y: 314, endPoint x: 192, endPoint y: 315, distance: 59.7
click at [195, 315] on div "Circulation time: run longer for the first few days of spring start-up, then di…" at bounding box center [332, 319] width 275 height 24
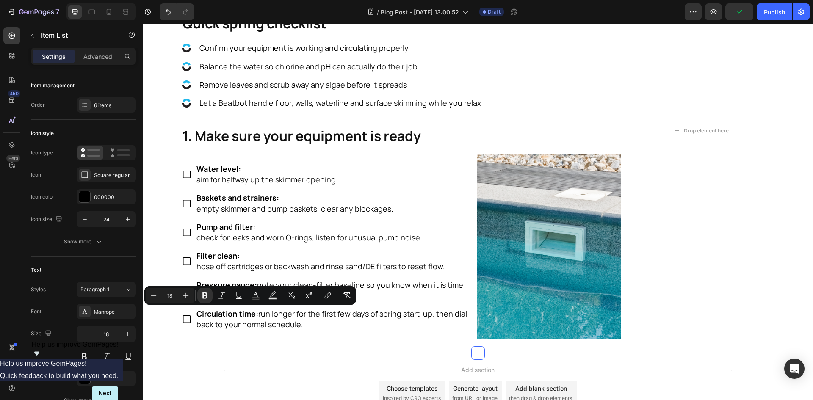
click at [253, 345] on div "Refresh Your Pool For the Aussie Spring Heading Warmer days are here and the po…" at bounding box center [478, 131] width 592 height 444
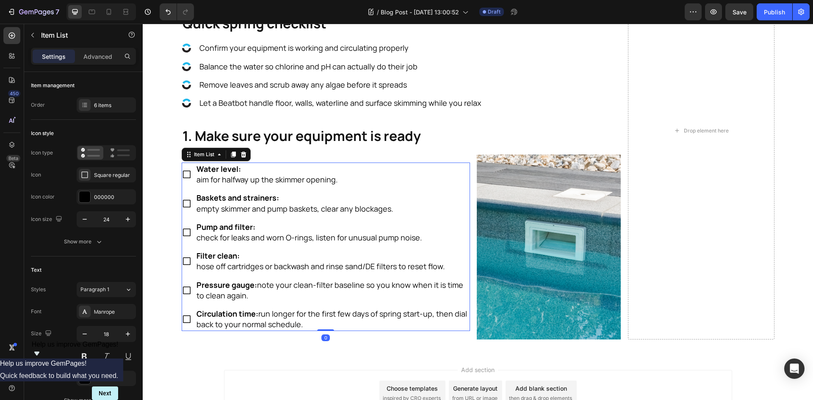
click at [433, 305] on div "Water level: aim for halfway up the skimmer opening. Baskets and strainers: emp…" at bounding box center [326, 247] width 288 height 168
click at [77, 245] on div "Show more" at bounding box center [83, 241] width 39 height 8
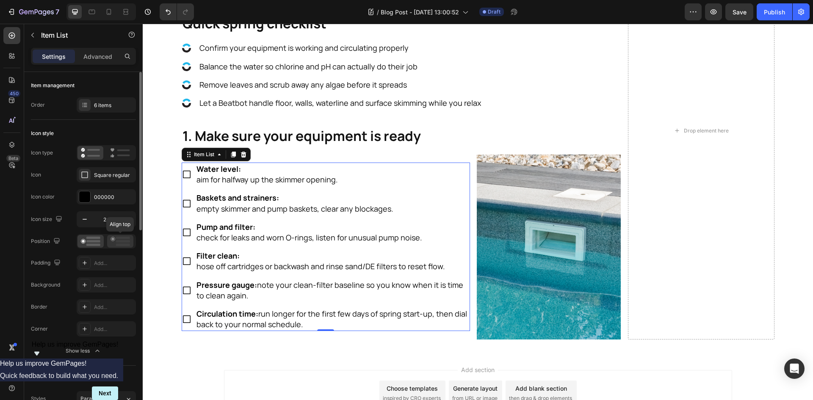
click at [125, 239] on icon at bounding box center [119, 241] width 19 height 9
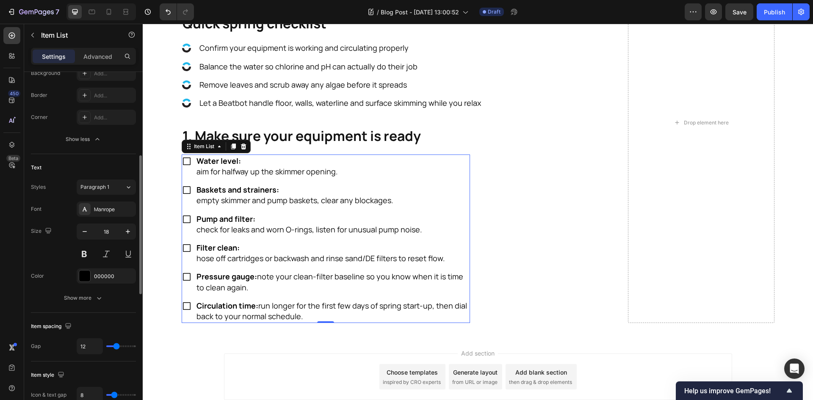
scroll to position [254, 0]
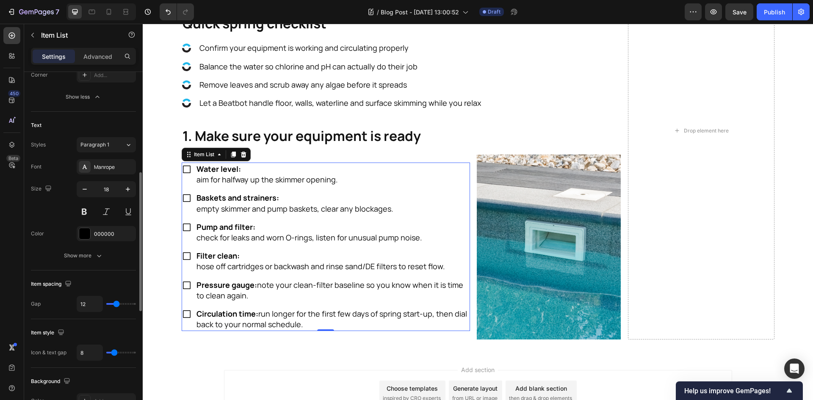
type input "11"
type input "12"
type input "13"
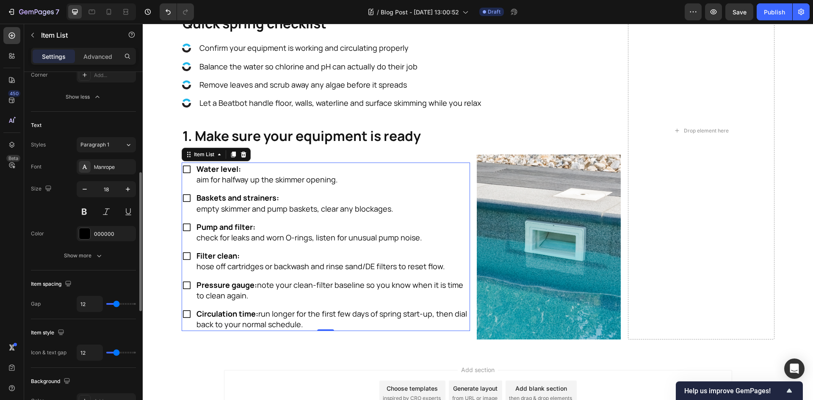
type input "13"
type input "14"
type input "15"
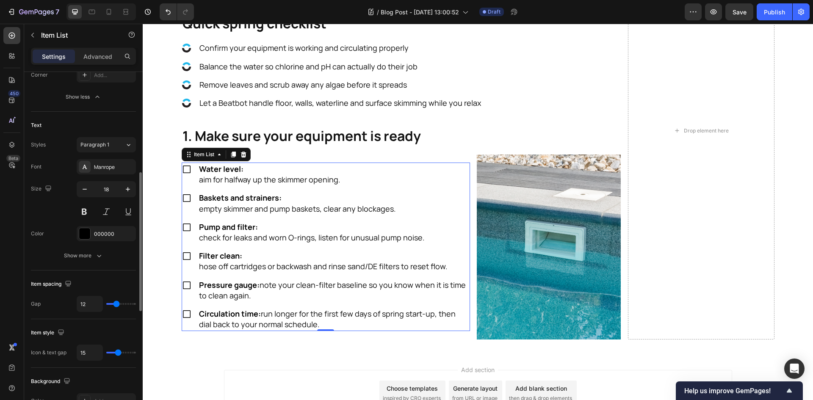
type input "16"
type input "17"
type input "18"
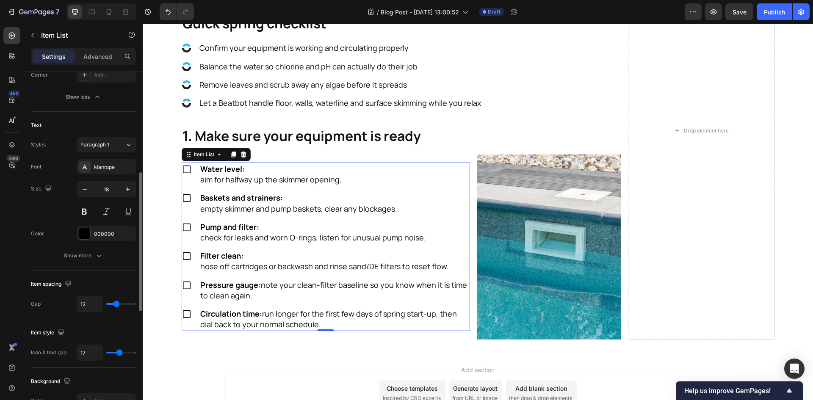
type input "18"
type input "19"
type input "20"
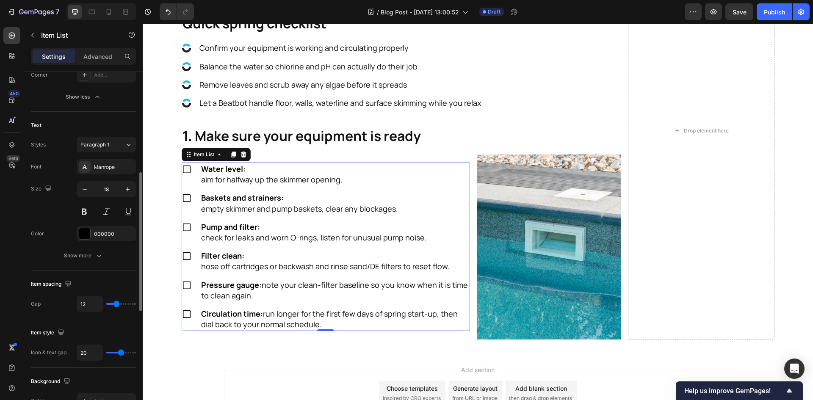
type input "21"
type input "22"
type input "24"
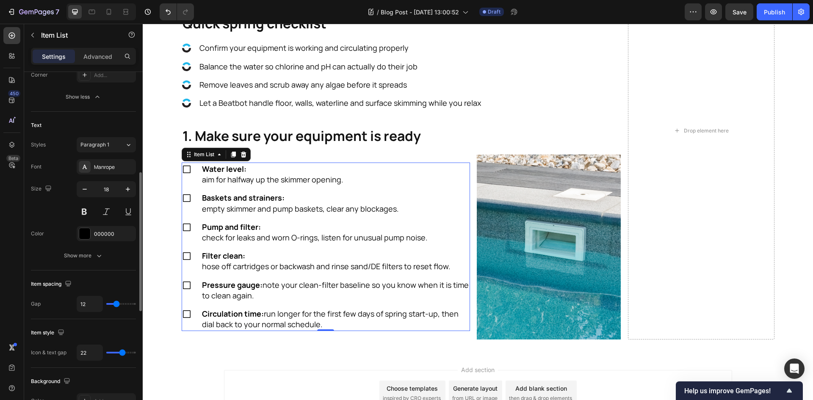
type input "24"
type input "23"
type input "22"
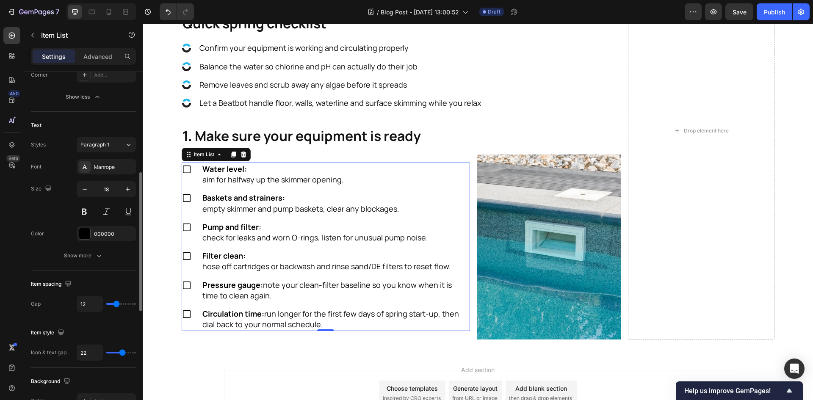
type input "21"
type input "20"
type input "19"
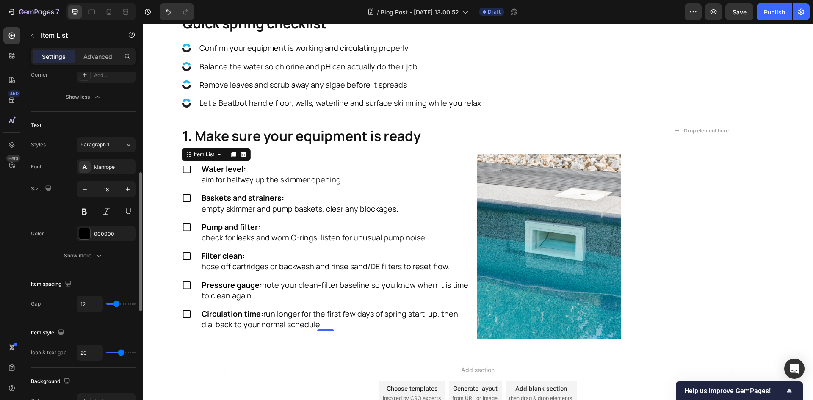
type input "19"
type input "18"
type input "17"
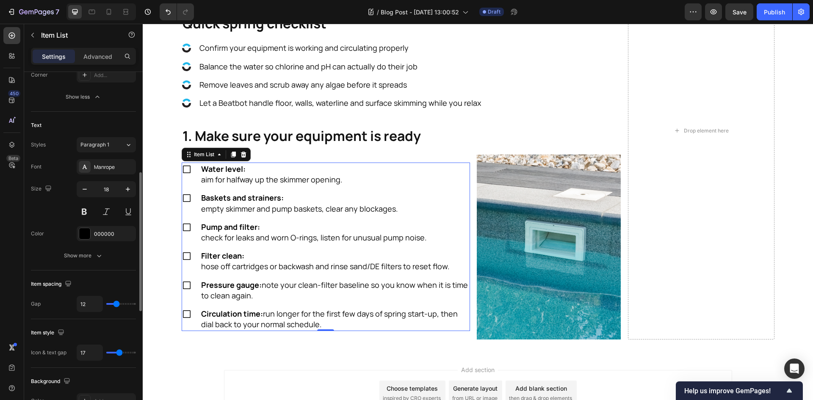
type input "16"
click at [118, 352] on input "range" at bounding box center [121, 353] width 30 height 2
type input "13"
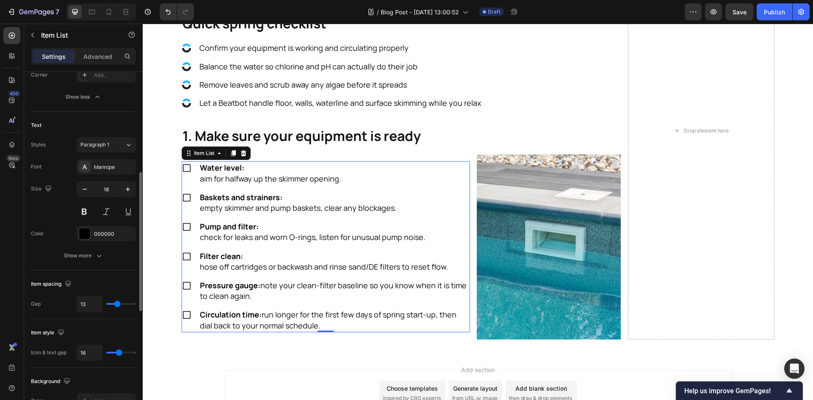
type input "14"
type input "15"
type input "16"
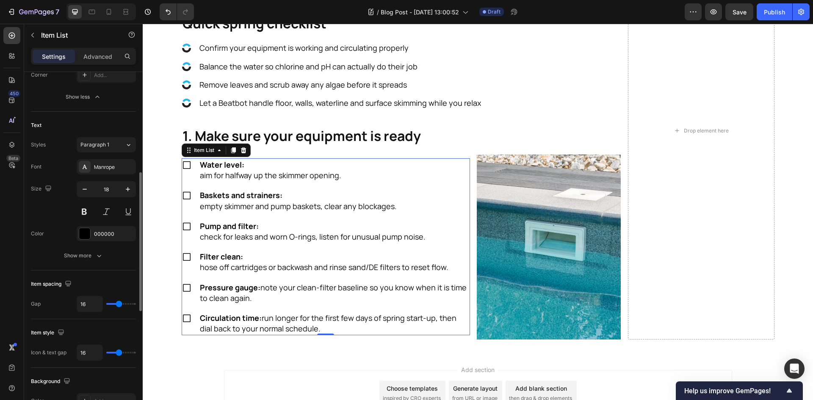
type input "16"
click at [118, 303] on input "range" at bounding box center [121, 304] width 30 height 2
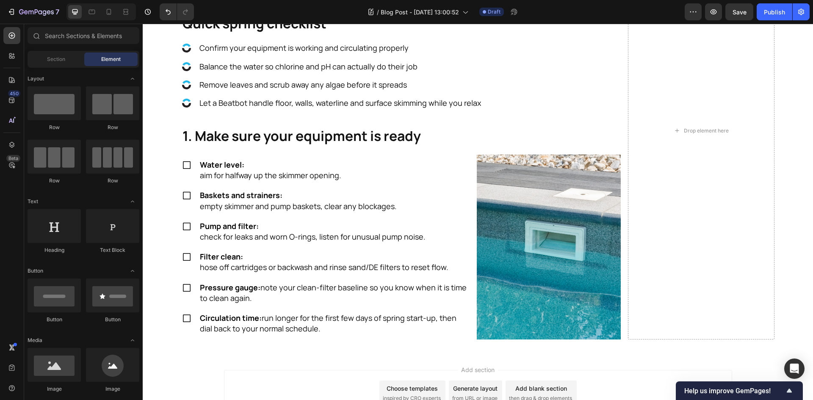
click at [263, 361] on div "Add section Choose templates inspired by CRO experts Generate layout from URL o…" at bounding box center [478, 405] width 670 height 104
click at [506, 101] on div ".id586510673719067155 .st0 { fill: #20b8eb; } .id586510673719067155 .st1 { fill…" at bounding box center [401, 75] width 439 height 68
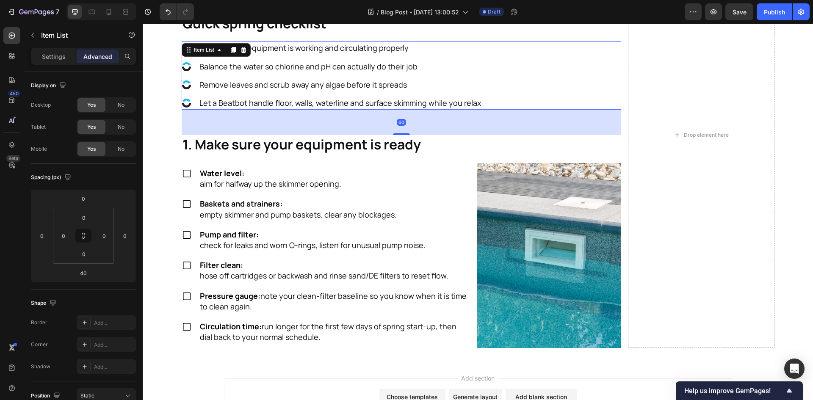
drag, startPoint x: 403, startPoint y: 125, endPoint x: 412, endPoint y: 134, distance: 12.6
click at [412, 110] on div "60" at bounding box center [401, 110] width 439 height 0
type input "60"
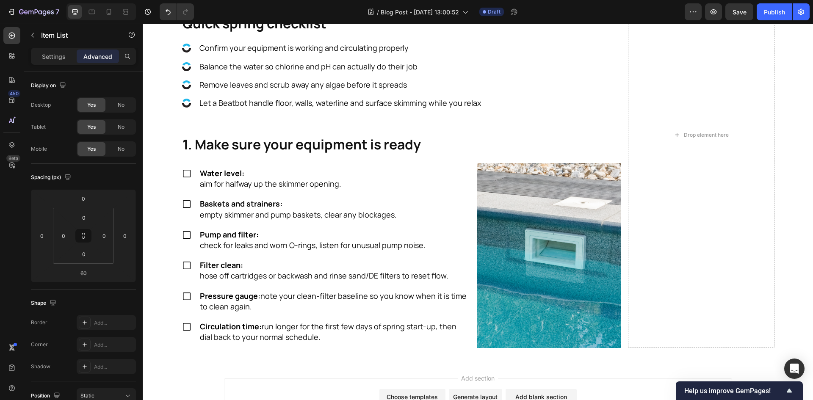
click at [175, 233] on section "Refresh Your Pool For the Aussie Spring Heading Warmer days are here and the po…" at bounding box center [478, 135] width 606 height 453
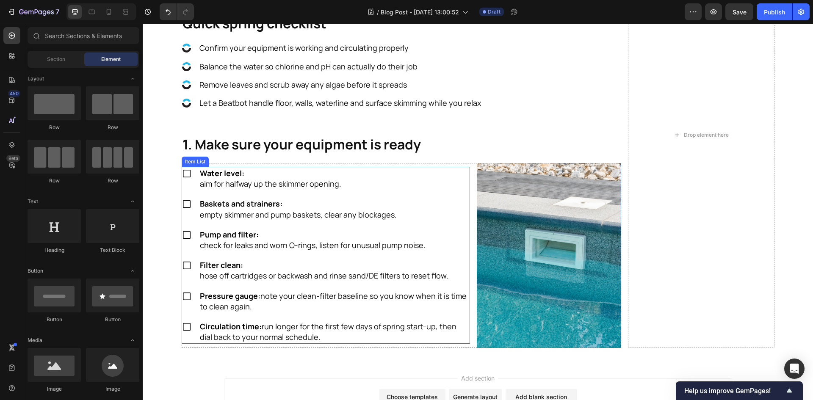
scroll to position [463, 0]
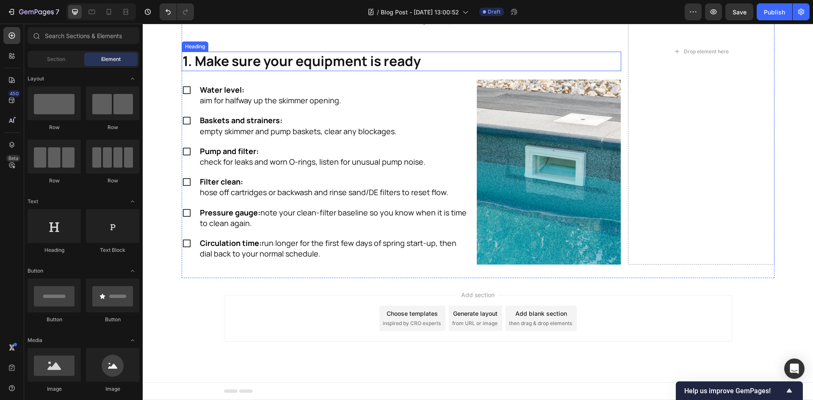
click at [432, 61] on p "1. Make sure your equipment is ready" at bounding box center [401, 61] width 438 height 18
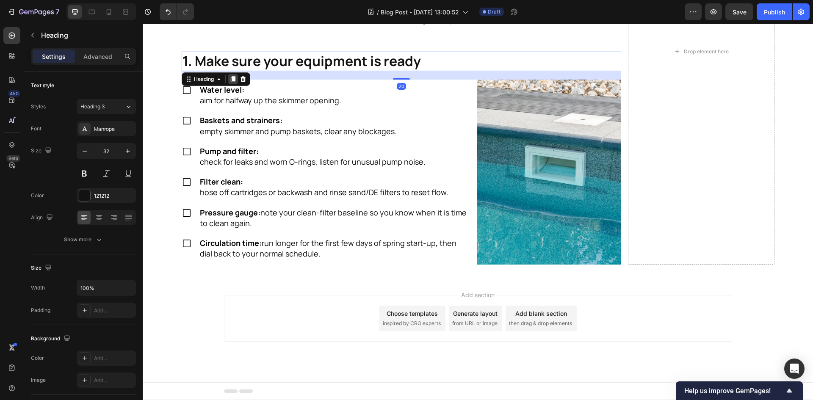
click at [230, 82] on icon at bounding box center [232, 79] width 5 height 6
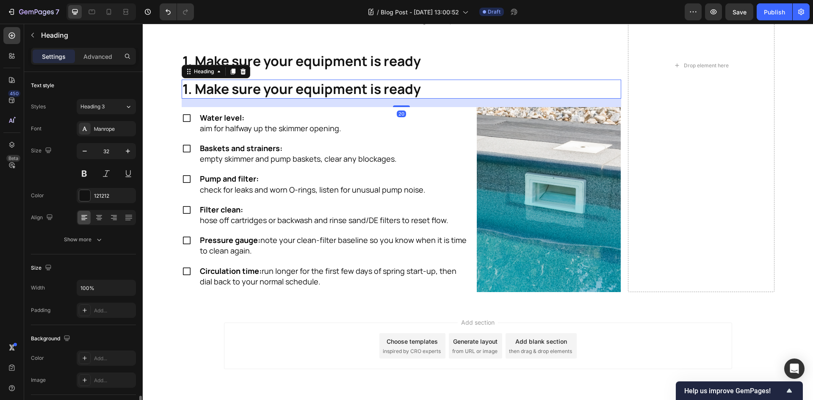
scroll to position [197, 0]
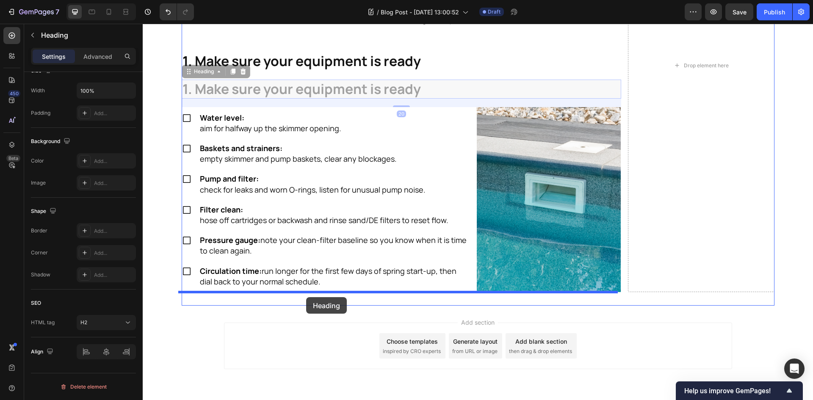
drag, startPoint x: 193, startPoint y: 73, endPoint x: 306, endPoint y: 297, distance: 251.2
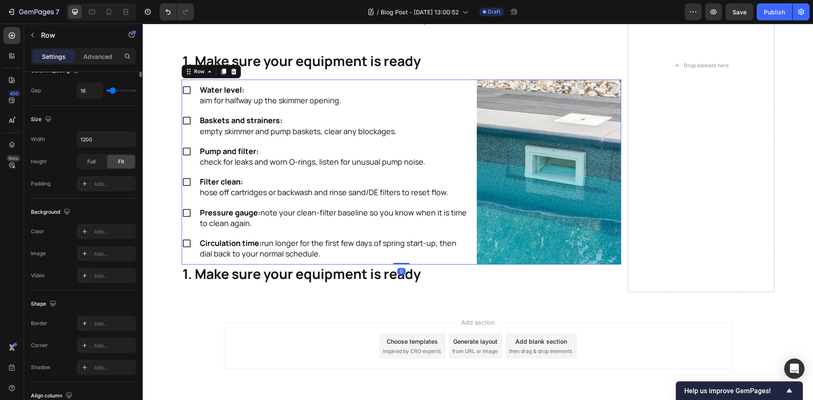
click at [473, 260] on div "Water level: aim for halfway up the skimmer opening. Baskets and strainers: emp…" at bounding box center [401, 172] width 439 height 185
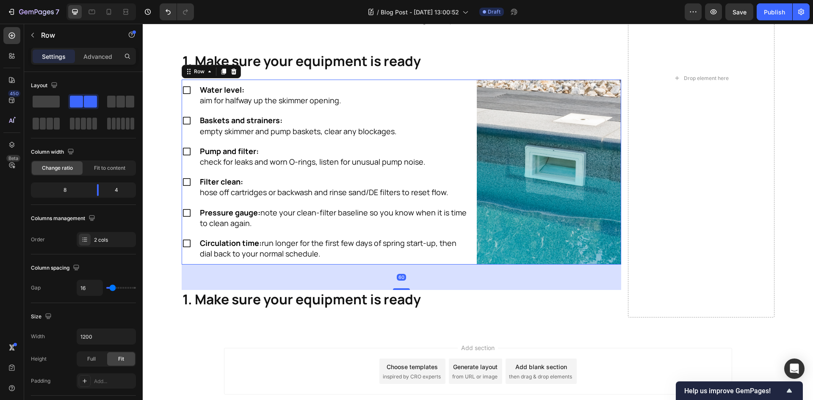
drag, startPoint x: 395, startPoint y: 263, endPoint x: 413, endPoint y: 289, distance: 31.2
click at [413, 265] on div "60" at bounding box center [401, 265] width 439 height 0
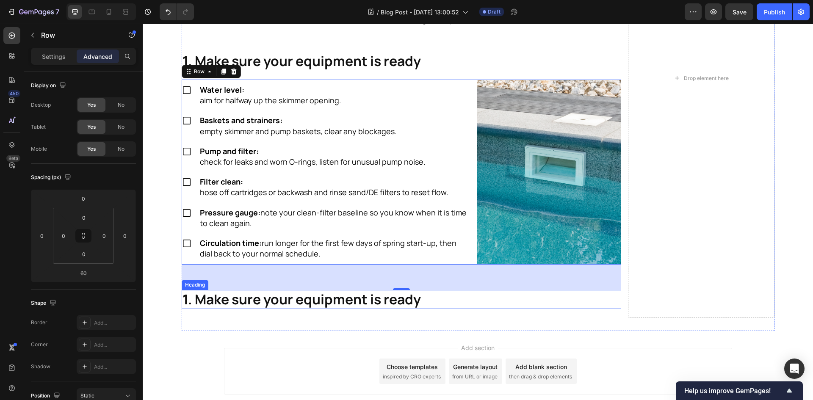
click at [333, 303] on h2 "1. Make sure your equipment is ready" at bounding box center [401, 299] width 439 height 19
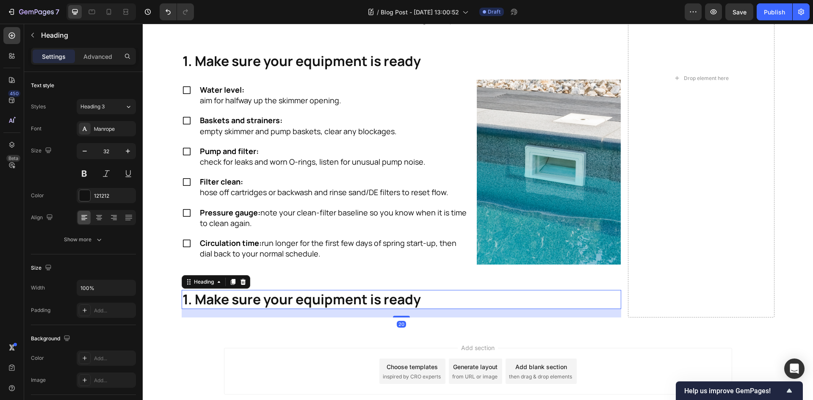
click at [333, 303] on h2 "1. Make sure your equipment is ready" at bounding box center [401, 299] width 439 height 19
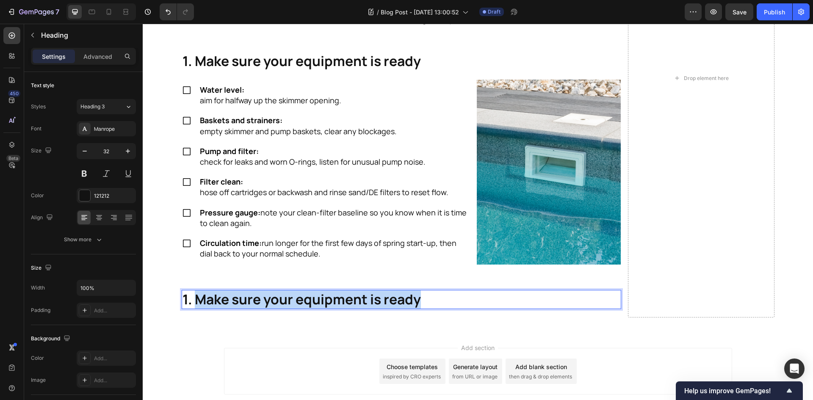
drag, startPoint x: 192, startPoint y: 303, endPoint x: 433, endPoint y: 306, distance: 240.4
click at [433, 306] on p "1. Make sure your equipment is ready" at bounding box center [401, 300] width 438 height 18
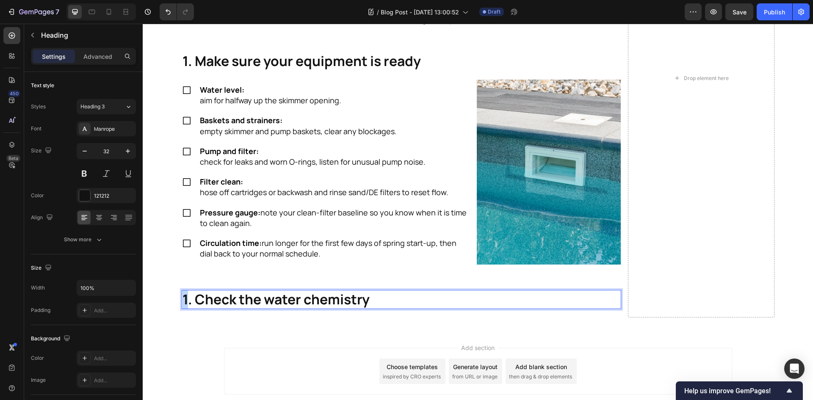
click at [183, 298] on p "1. Check the water chemistry" at bounding box center [401, 300] width 438 height 18
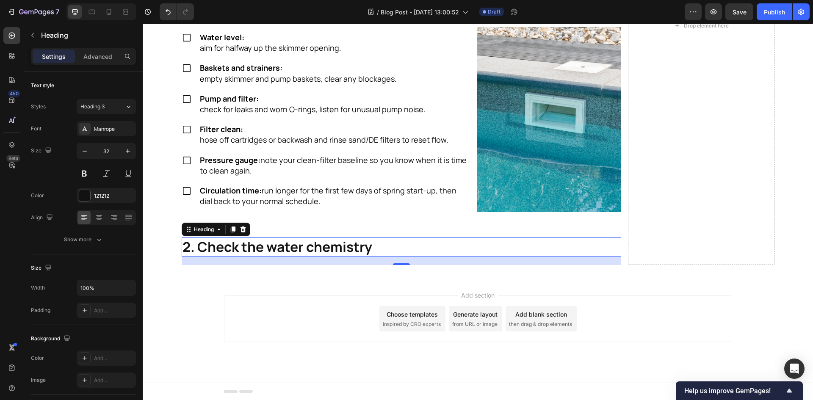
scroll to position [516, 0]
click at [350, 277] on div "Refresh Your Pool For the Aussie Spring Heading Warmer days are here and the po…" at bounding box center [478, 25] width 592 height 506
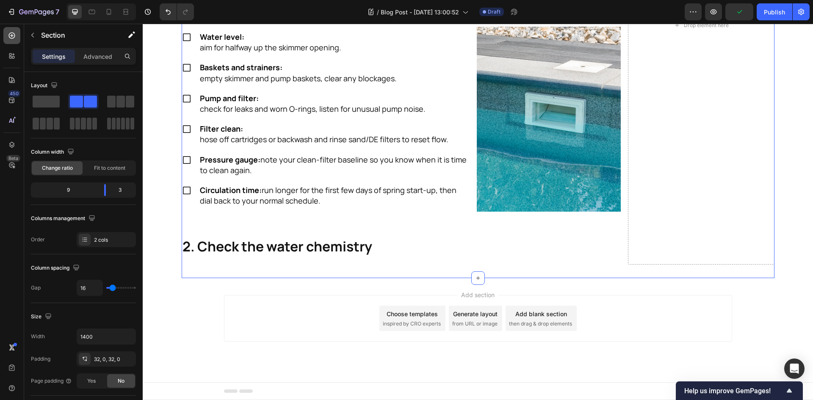
click at [14, 35] on icon at bounding box center [12, 35] width 8 height 8
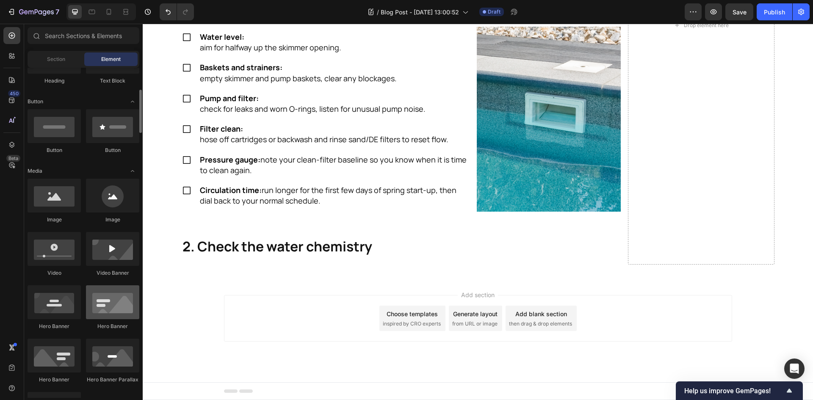
scroll to position [0, 0]
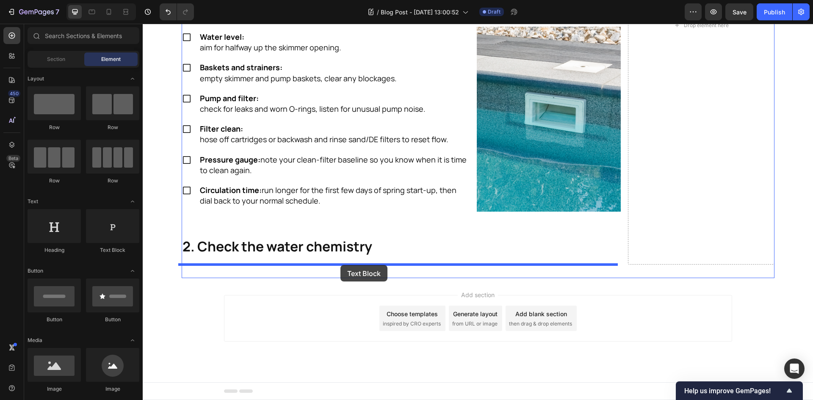
drag, startPoint x: 265, startPoint y: 249, endPoint x: 340, endPoint y: 265, distance: 76.9
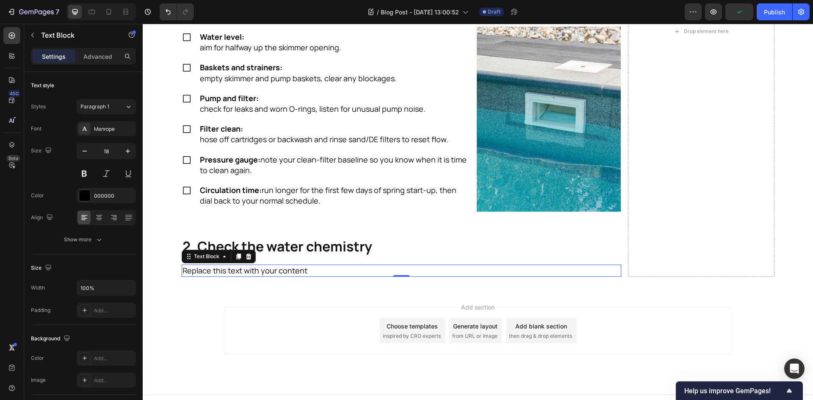
click at [289, 271] on div "Replace this text with your content" at bounding box center [401, 271] width 439 height 12
click at [289, 271] on p "Replace this text with your content" at bounding box center [401, 270] width 438 height 11
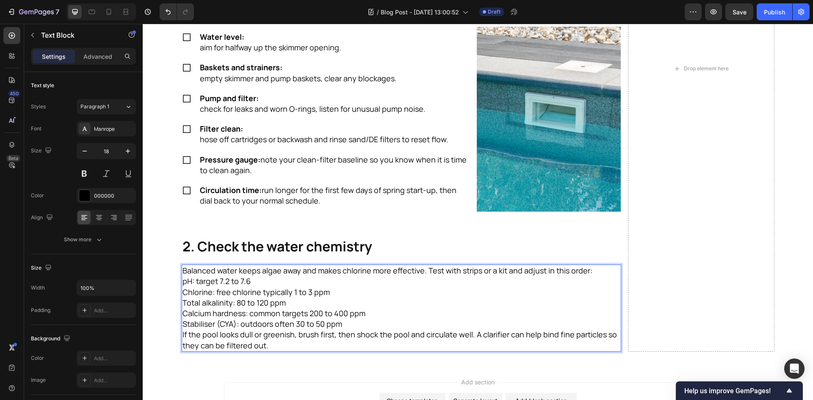
click at [391, 294] on p "Chlorine: free chlorine typically 1 to 3 ppm" at bounding box center [401, 292] width 438 height 11
click at [289, 281] on p "pH: target 7.2 to 7.6" at bounding box center [401, 281] width 438 height 11
click at [423, 269] on p "Balanced water keeps algae away and makes chlorine more effective. Test with st…" at bounding box center [401, 270] width 438 height 11
click at [421, 270] on p "Balanced water keeps algae away and makes chlorine more effective. Test with st…" at bounding box center [401, 270] width 438 height 11
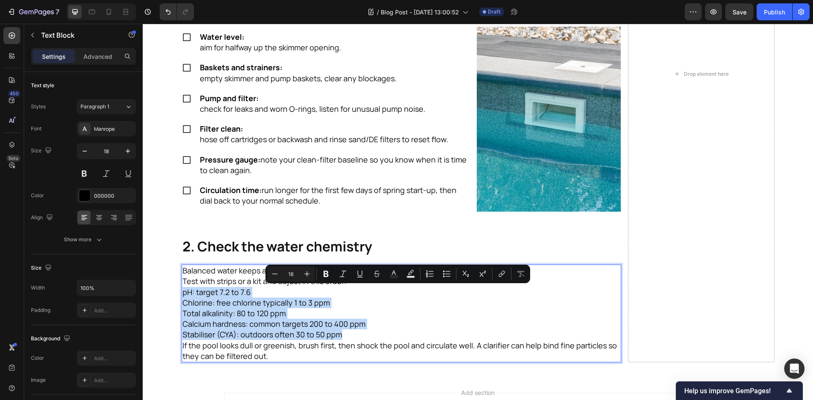
drag, startPoint x: 181, startPoint y: 292, endPoint x: 358, endPoint y: 334, distance: 182.8
click at [358, 334] on div "Balanced water keeps algae away and makes chlorine more effective. Test with st…" at bounding box center [401, 314] width 439 height 98
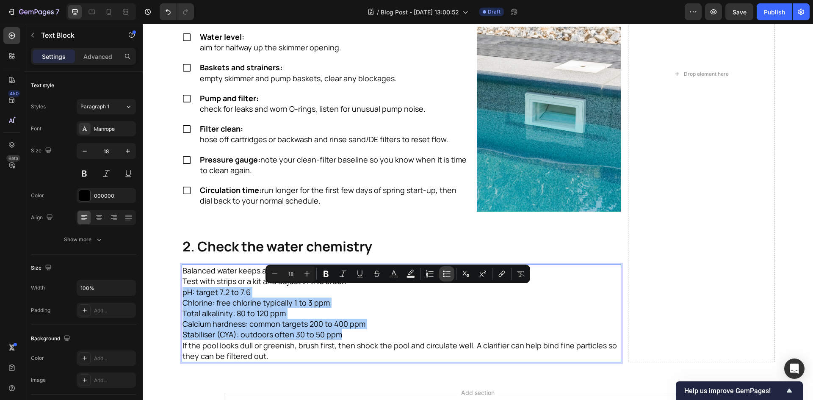
click at [444, 276] on icon "Editor contextual toolbar" at bounding box center [444, 277] width 2 height 2
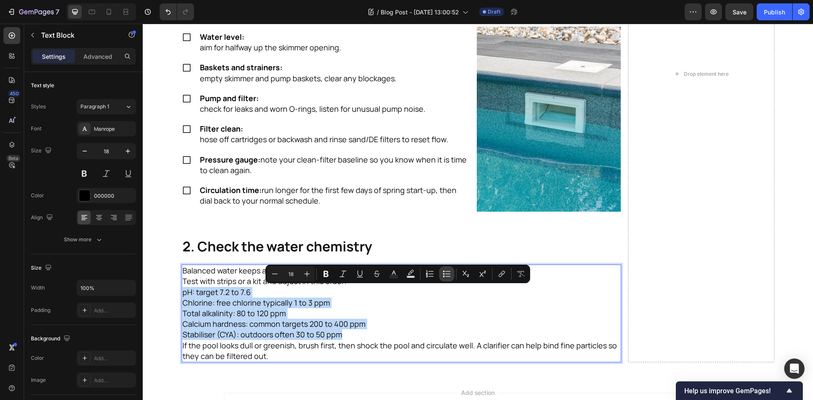
type input "18"
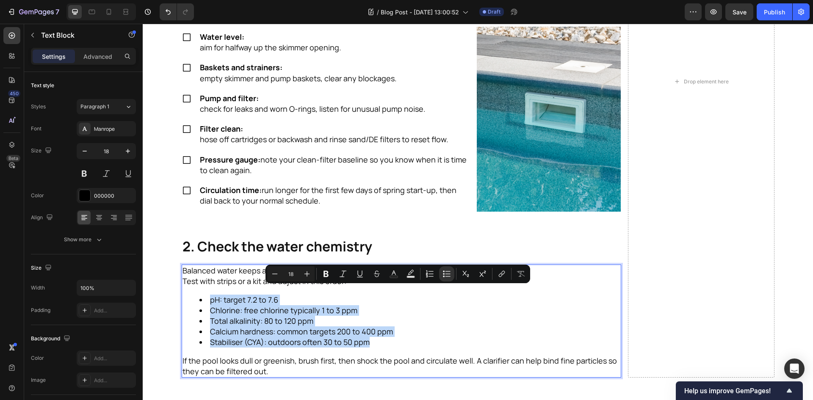
click at [448, 334] on li "Calcium hardness: common targets 200 to 400 ppm" at bounding box center [409, 331] width 421 height 11
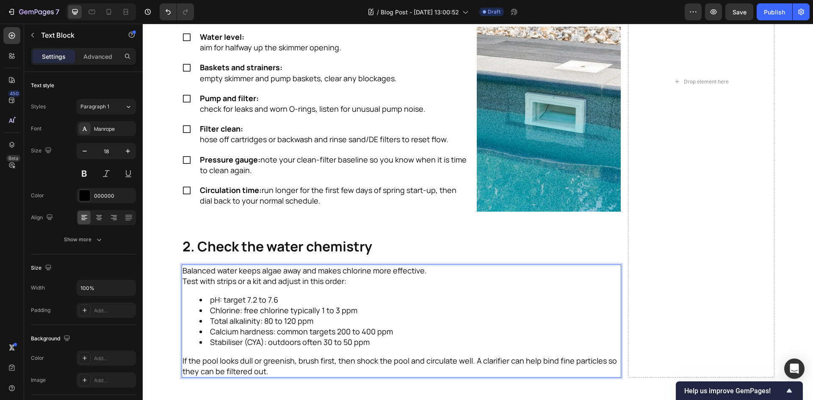
click at [435, 348] on div "Balanced water keeps algae away and makes chlorine more effective. Test with st…" at bounding box center [401, 321] width 439 height 113
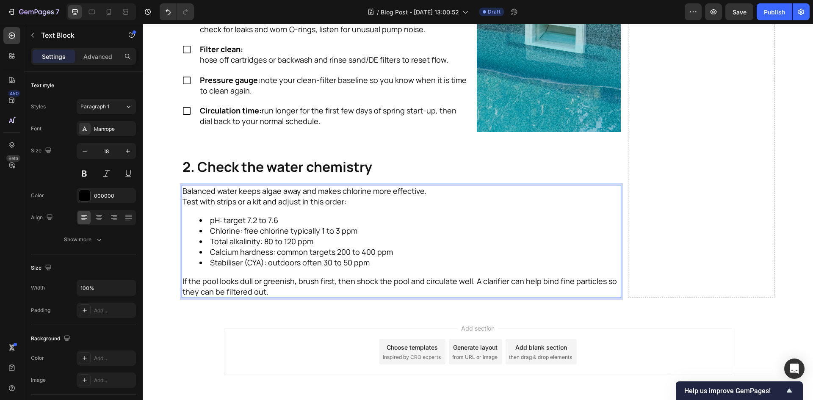
scroll to position [601, 0]
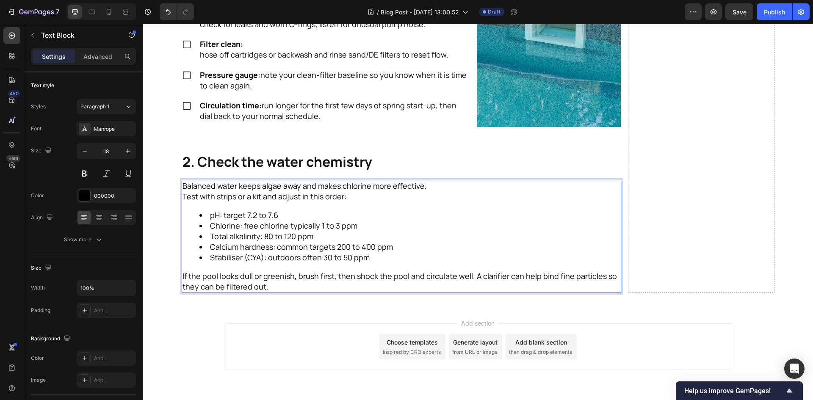
click at [310, 337] on div "Add section Choose templates inspired by CRO experts Generate layout from URL o…" at bounding box center [478, 346] width 508 height 47
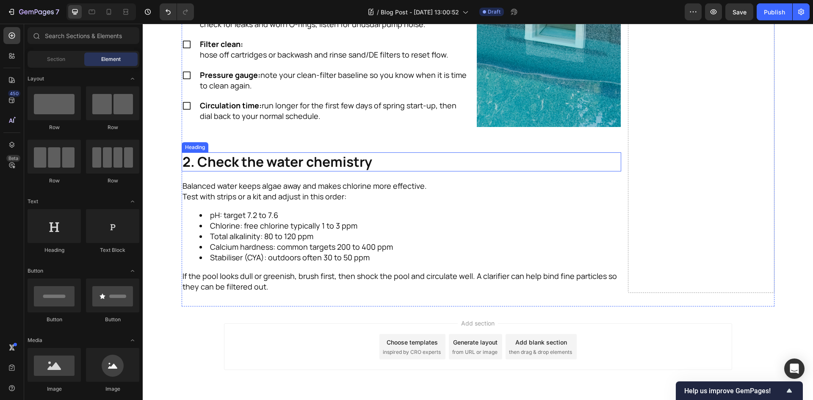
click at [310, 160] on p "2. Check the water chemistry" at bounding box center [401, 162] width 438 height 18
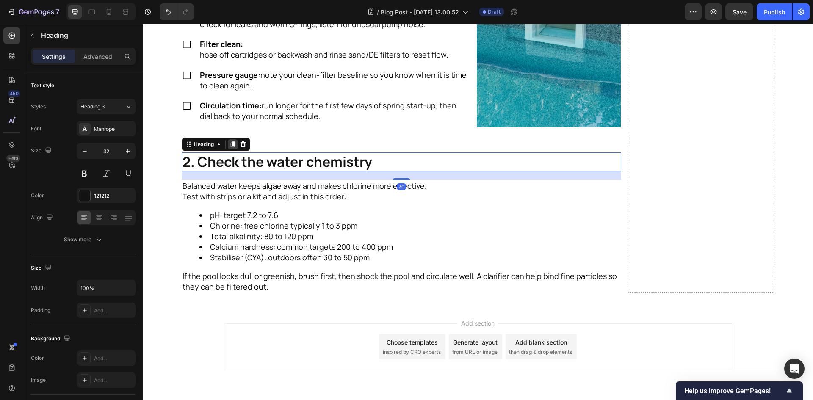
click at [230, 147] on icon at bounding box center [232, 144] width 5 height 6
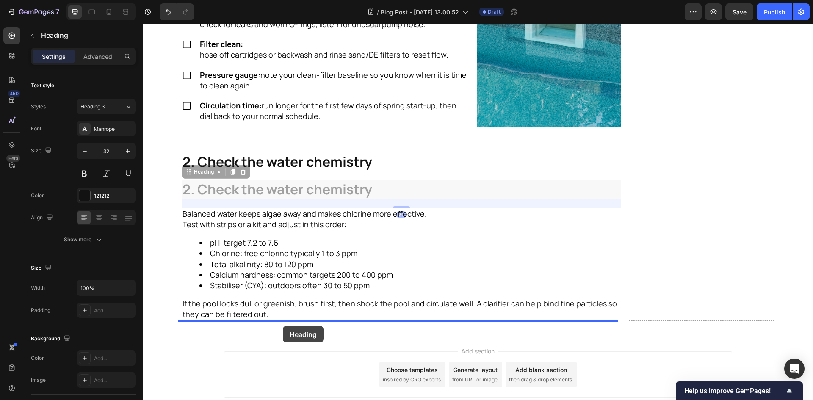
drag, startPoint x: 202, startPoint y: 167, endPoint x: 283, endPoint y: 326, distance: 178.1
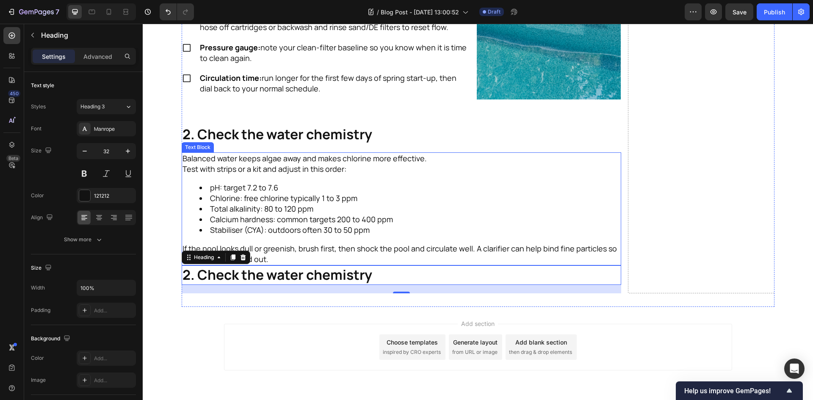
scroll to position [643, 0]
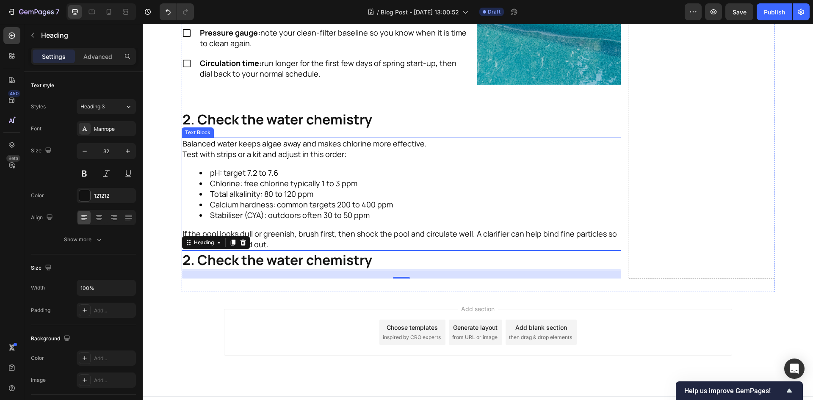
click at [354, 243] on p "If the pool looks dull or greenish, brush first, then shock the pool and circul…" at bounding box center [401, 239] width 438 height 21
click at [380, 239] on p "If the pool looks dull or greenish, brush first, then shock the pool and circul…" at bounding box center [401, 239] width 438 height 21
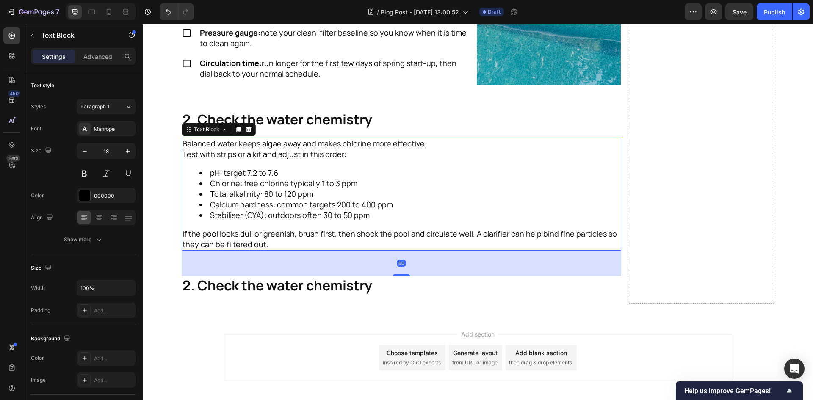
drag, startPoint x: 398, startPoint y: 250, endPoint x: 409, endPoint y: 276, distance: 27.5
click at [409, 251] on div "60" at bounding box center [401, 251] width 439 height 0
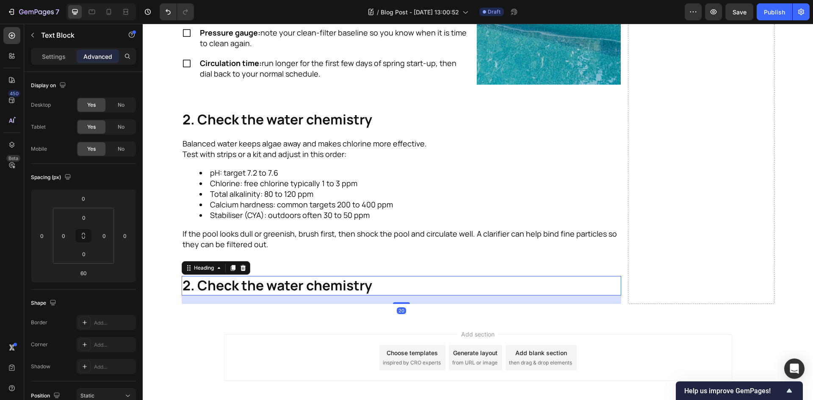
click at [187, 291] on h2 "2. Check the water chemistry" at bounding box center [401, 285] width 439 height 19
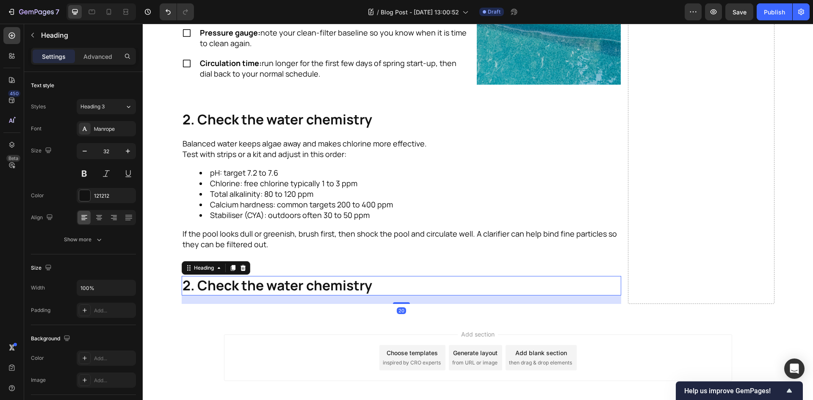
click at [187, 285] on h2 "2. Check the water chemistry" at bounding box center [401, 285] width 439 height 19
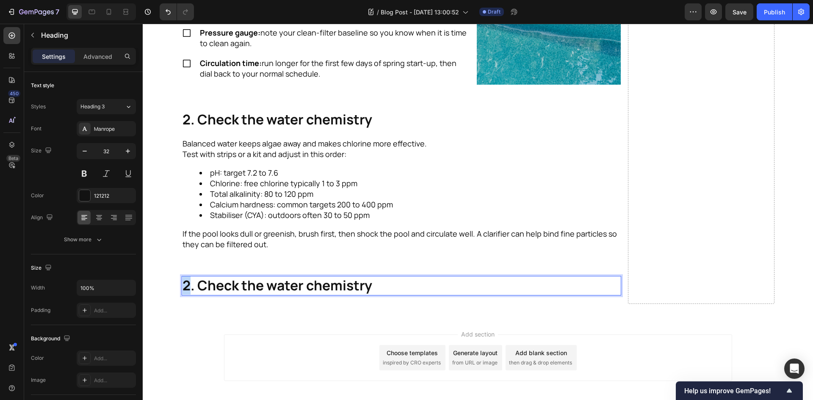
drag, startPoint x: 187, startPoint y: 284, endPoint x: 177, endPoint y: 286, distance: 9.5
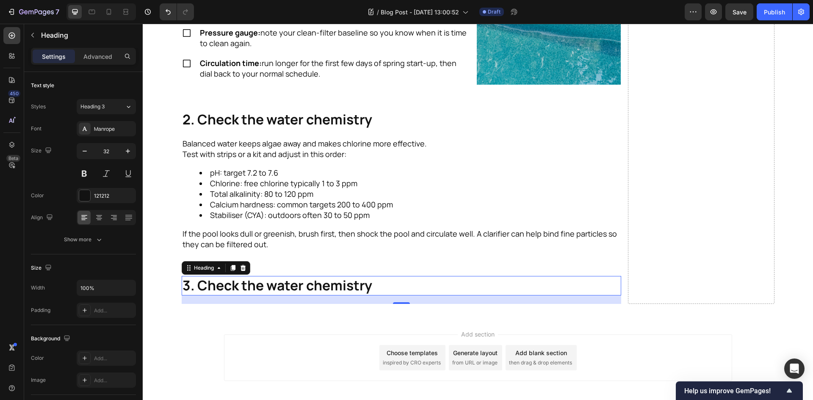
click at [256, 283] on p "3. Check the water chemistry" at bounding box center [401, 286] width 438 height 18
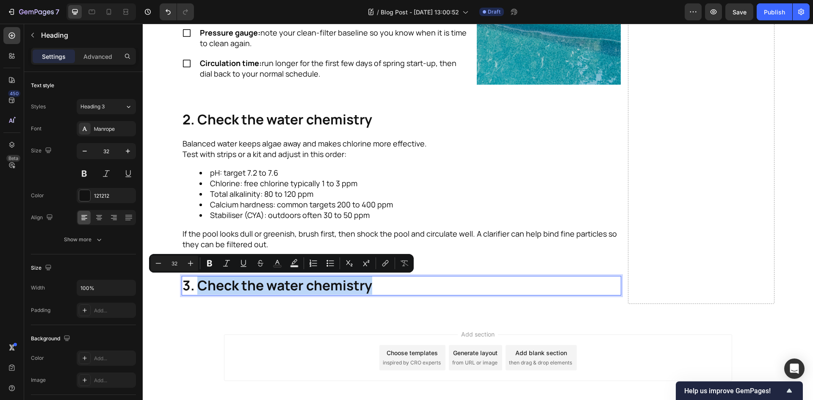
drag, startPoint x: 194, startPoint y: 287, endPoint x: 418, endPoint y: 282, distance: 223.9
click at [418, 282] on p "3. Check the water chemistry" at bounding box center [401, 286] width 438 height 18
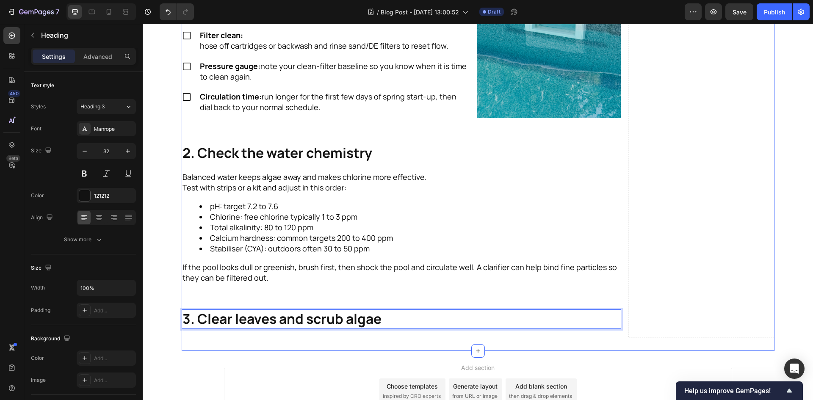
scroll to position [558, 0]
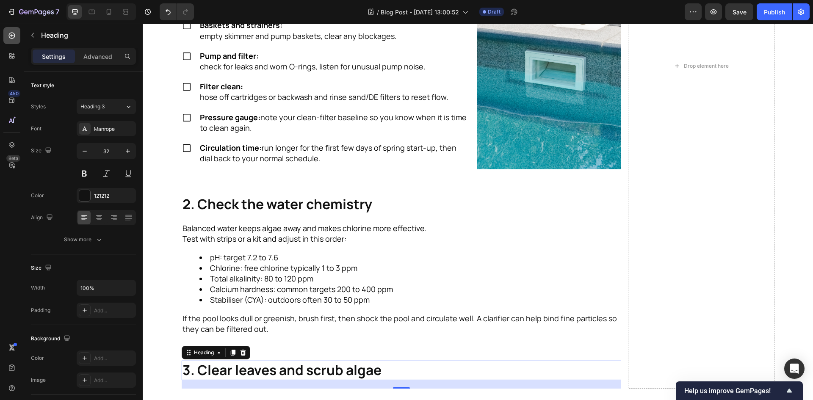
click at [12, 43] on div at bounding box center [11, 35] width 17 height 17
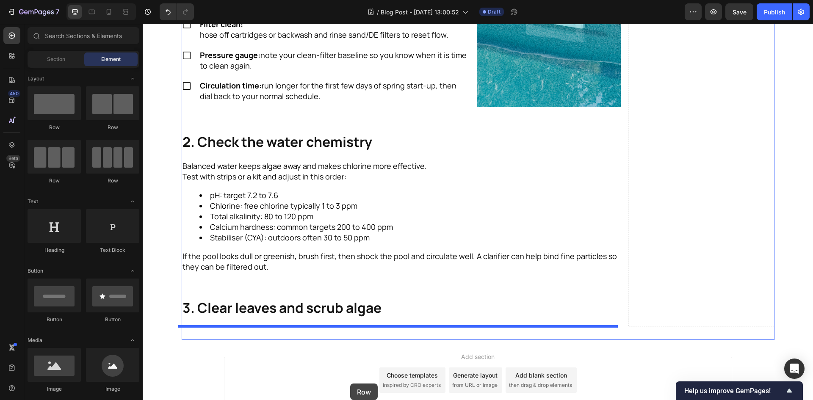
scroll to position [623, 0]
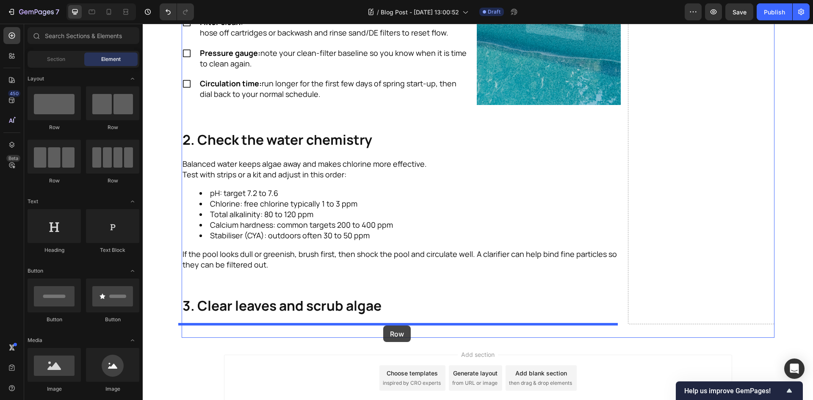
drag, startPoint x: 249, startPoint y: 132, endPoint x: 383, endPoint y: 325, distance: 235.5
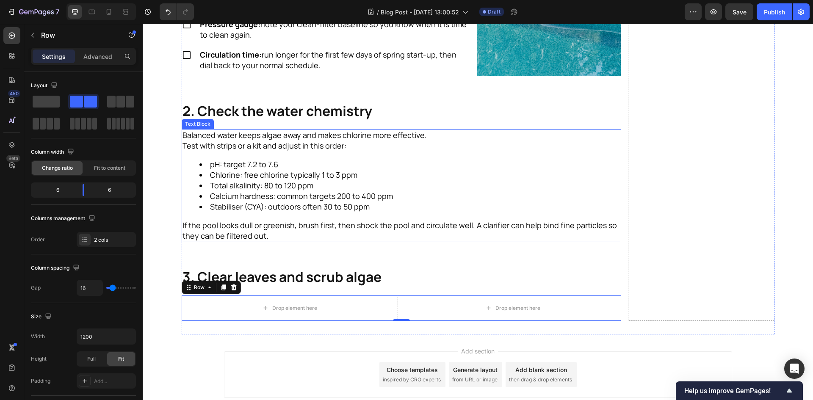
scroll to position [665, 0]
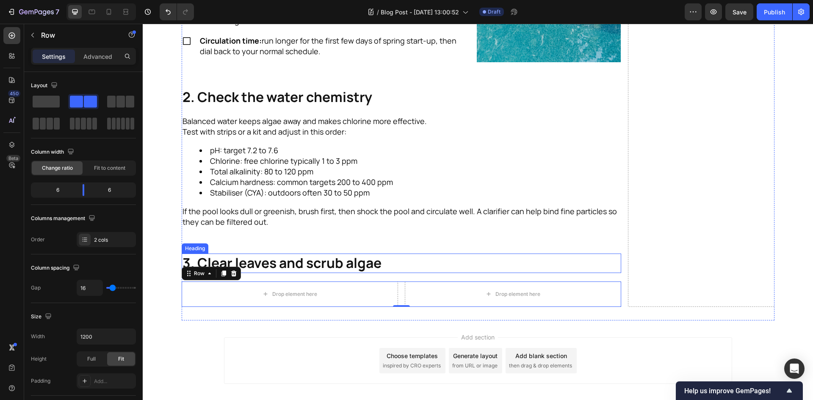
click at [371, 194] on li "Stabiliser (CYA): outdoors often 30 to 50 ppm" at bounding box center [409, 192] width 421 height 11
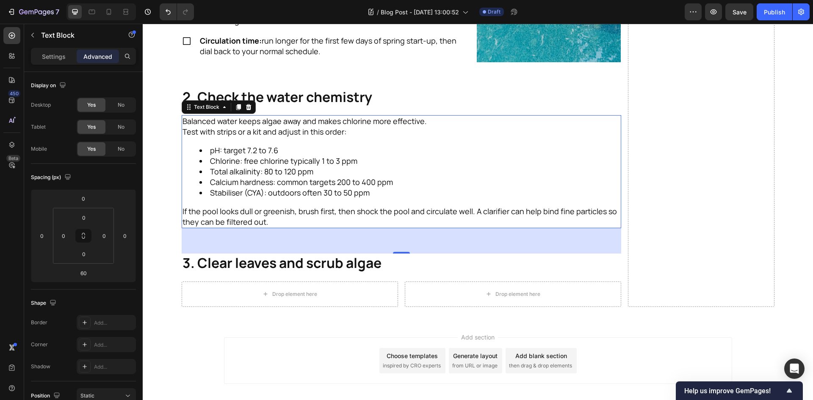
drag, startPoint x: 14, startPoint y: 41, endPoint x: 13, endPoint y: 47, distance: 6.0
click at [13, 44] on div "450 Beta" at bounding box center [11, 183] width 17 height 312
click at [7, 32] on div at bounding box center [11, 35] width 17 height 17
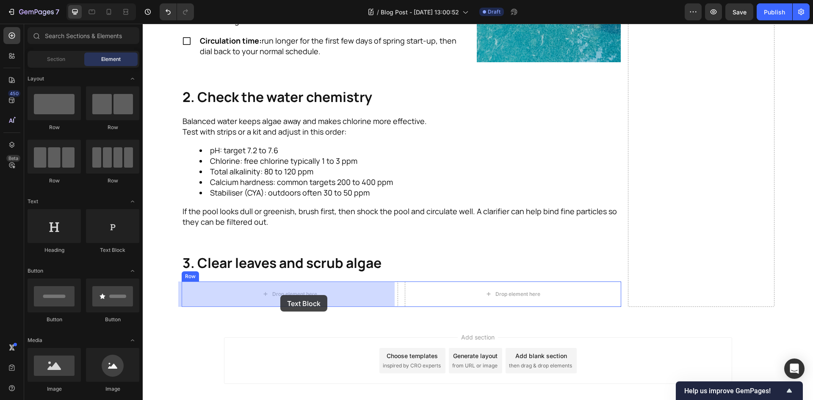
drag, startPoint x: 253, startPoint y: 253, endPoint x: 276, endPoint y: 295, distance: 47.9
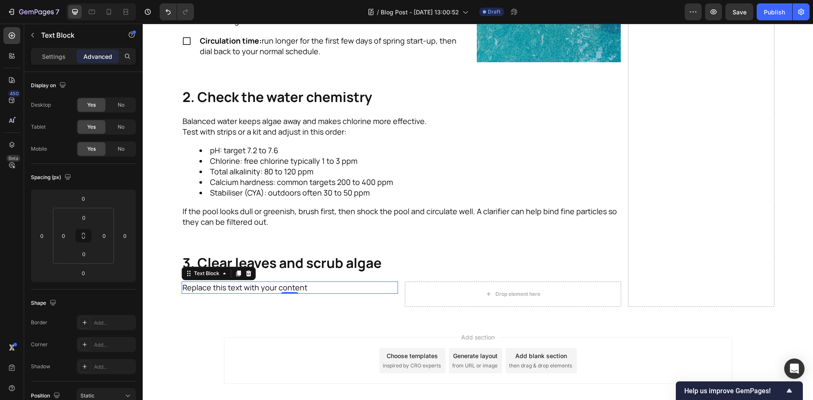
click at [282, 288] on div "Replace this text with your content" at bounding box center [290, 287] width 216 height 12
click at [282, 288] on p "Replace this text with your content" at bounding box center [289, 287] width 215 height 11
drag, startPoint x: 344, startPoint y: 296, endPoint x: 326, endPoint y: 294, distance: 18.8
click at [344, 296] on p "Skim and scoop: remove leaves, seed pods and insects so they do not break down …" at bounding box center [289, 292] width 215 height 21
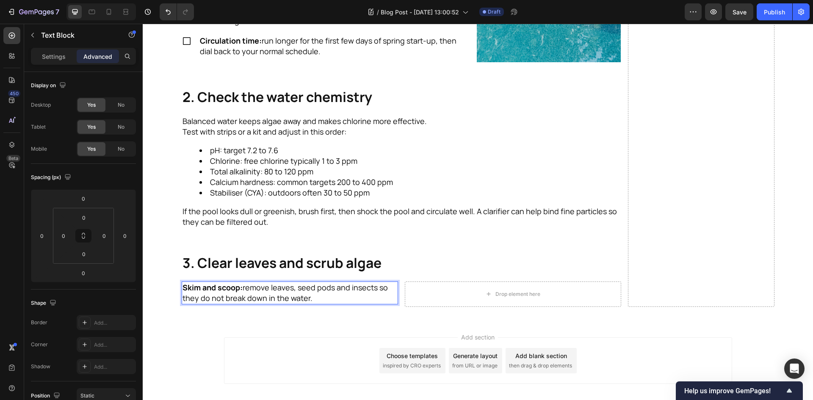
click at [241, 286] on p "Skim and scoop: remove leaves, seed pods and insects so they do not break down …" at bounding box center [289, 292] width 215 height 21
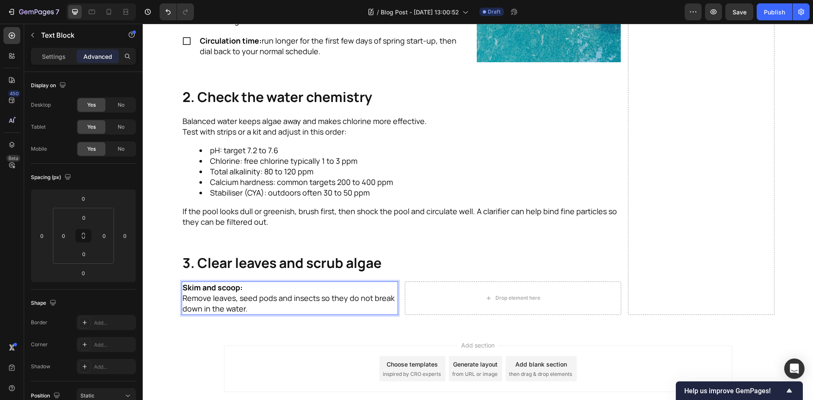
click at [311, 302] on p "Skim and scoop: Remove leaves, seed pods and insects so they do not break down …" at bounding box center [289, 298] width 215 height 32
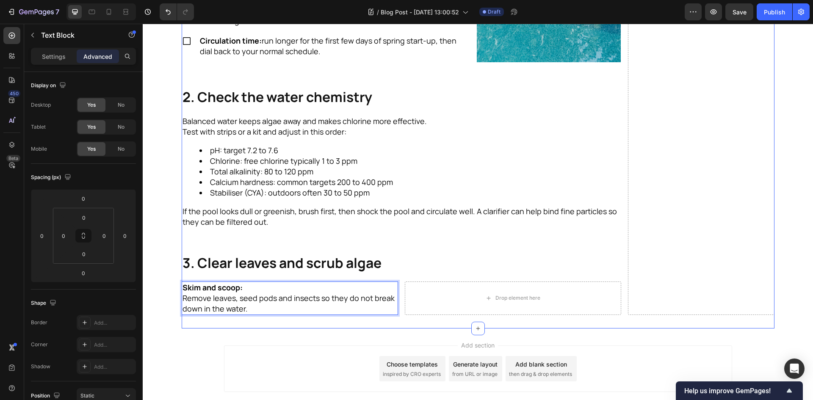
click at [330, 311] on p "Skim and scoop: Remove leaves, seed pods and insects so they do not break down …" at bounding box center [289, 298] width 215 height 32
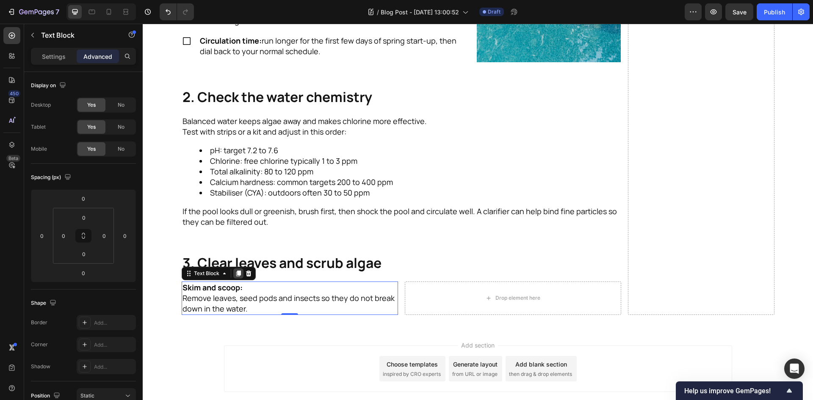
click at [235, 276] on icon at bounding box center [238, 273] width 7 height 7
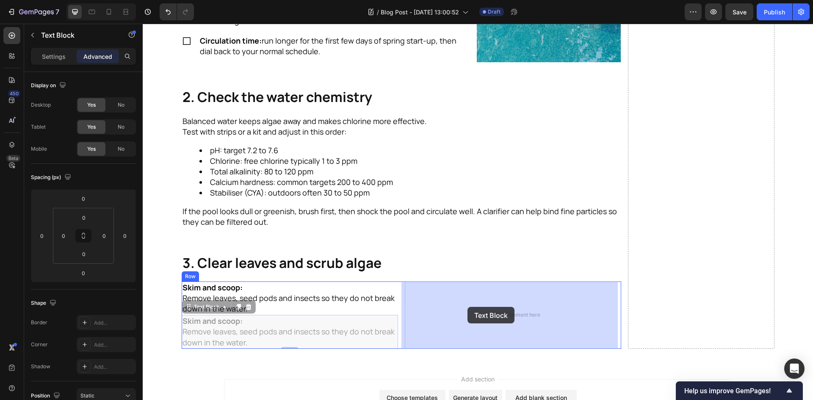
drag, startPoint x: 204, startPoint y: 309, endPoint x: 467, endPoint y: 307, distance: 263.2
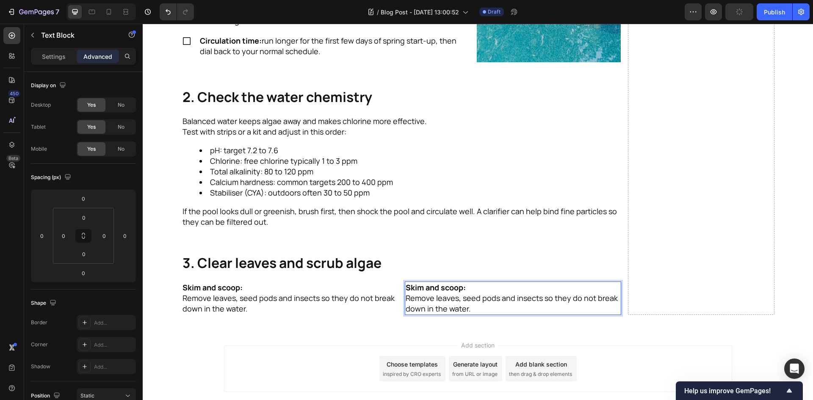
click at [496, 295] on p "Skim and scoop: Remove leaves, seed pods and insects so they do not break down …" at bounding box center [512, 298] width 215 height 32
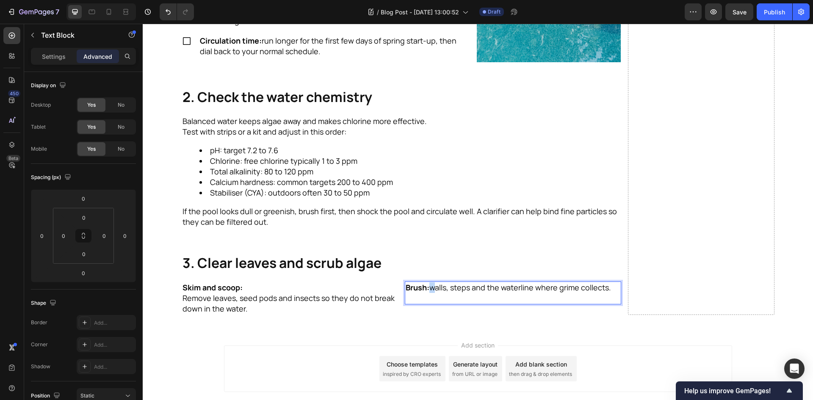
click at [428, 288] on p "Brush: walls, steps and the waterline where grime collects." at bounding box center [512, 287] width 215 height 11
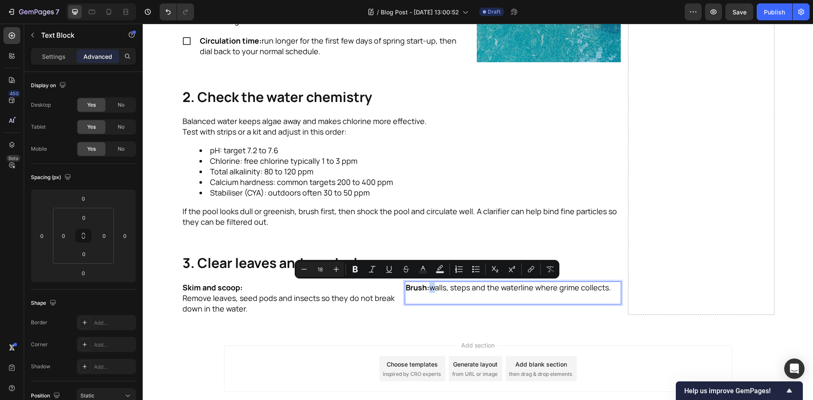
click at [429, 288] on p "Brush: walls, steps and the waterline where grime collects." at bounding box center [512, 287] width 215 height 11
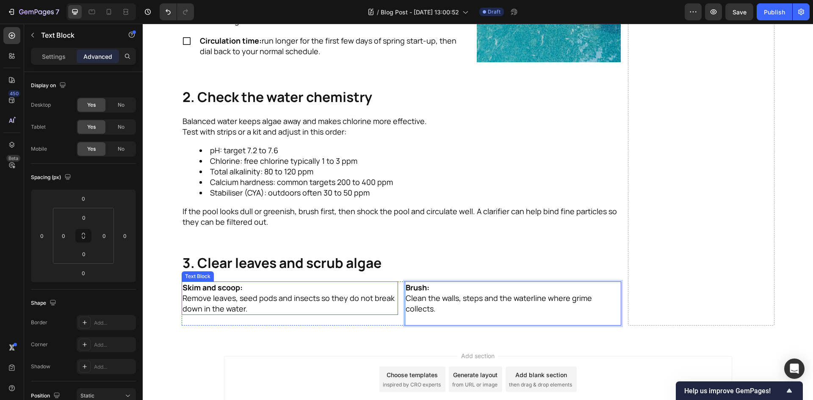
click at [270, 305] on p "Skim and scoop: Remove leaves, seed pods and insects so they do not break down …" at bounding box center [289, 298] width 215 height 32
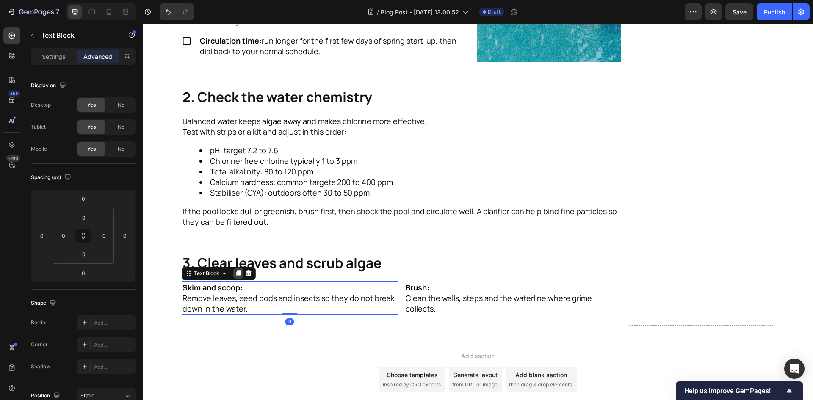
click at [236, 275] on icon at bounding box center [238, 273] width 5 height 6
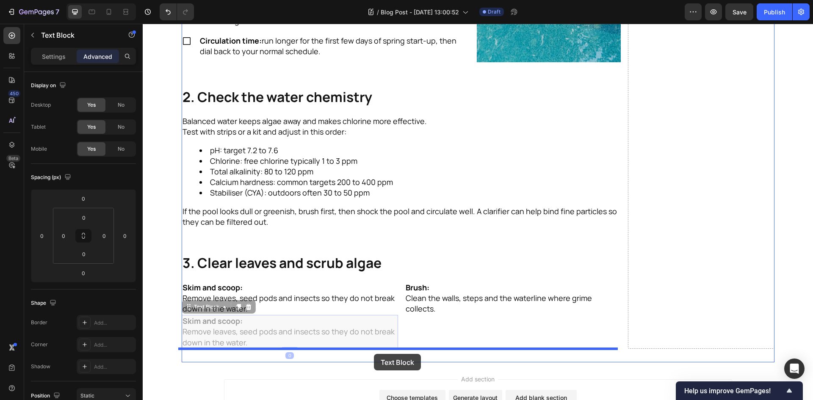
drag, startPoint x: 199, startPoint y: 307, endPoint x: 374, endPoint y: 354, distance: 180.9
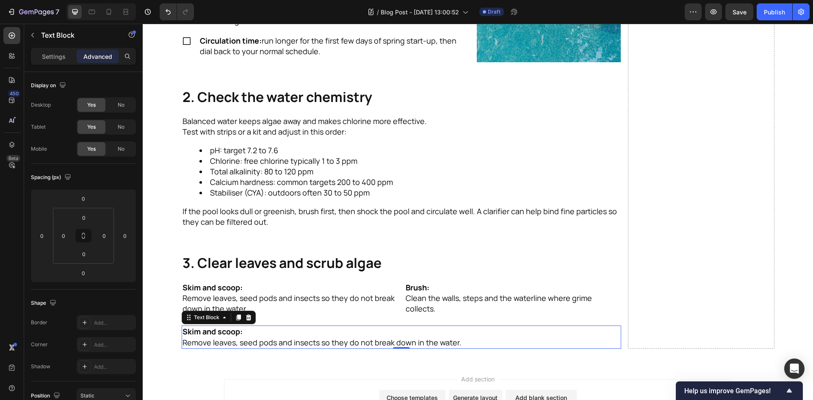
click at [253, 340] on p "Skim and scoop: Remove leaves, seed pods and insects so they do not break down …" at bounding box center [401, 336] width 438 height 21
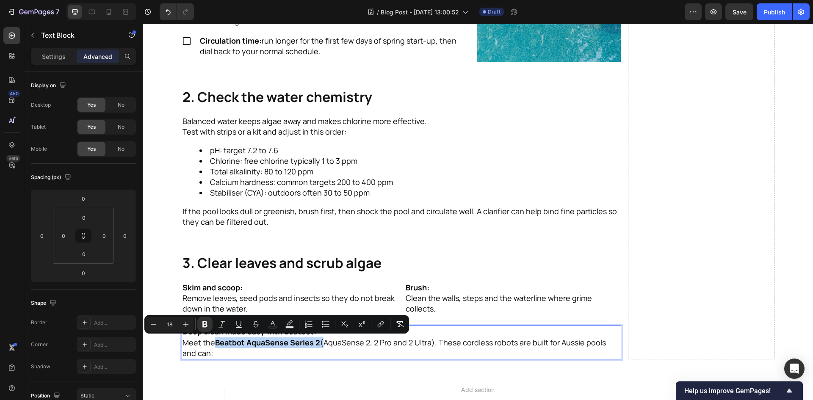
drag, startPoint x: 319, startPoint y: 342, endPoint x: 213, endPoint y: 345, distance: 105.4
click at [213, 345] on p "Deep clean made easy with Beatbot: Meet the Beatbot AquaSense Series 2 (AquaSen…" at bounding box center [401, 342] width 438 height 32
click at [343, 353] on p "Deep clean made easy with Beatbot: Meet the Beatbot AquaSense Series 2 (AquaSen…" at bounding box center [401, 342] width 438 height 32
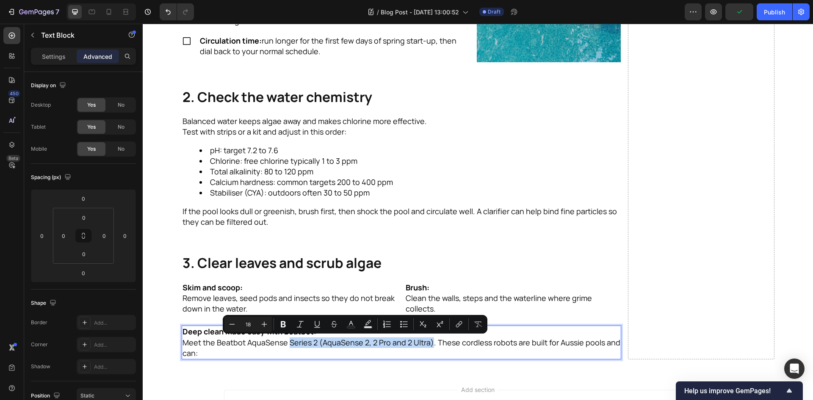
drag, startPoint x: 426, startPoint y: 342, endPoint x: 284, endPoint y: 344, distance: 141.8
click at [284, 344] on p "Deep clean made easy with Beatbot: Meet the Beatbot AquaSense Series 2 (AquaSen…" at bounding box center [401, 342] width 438 height 32
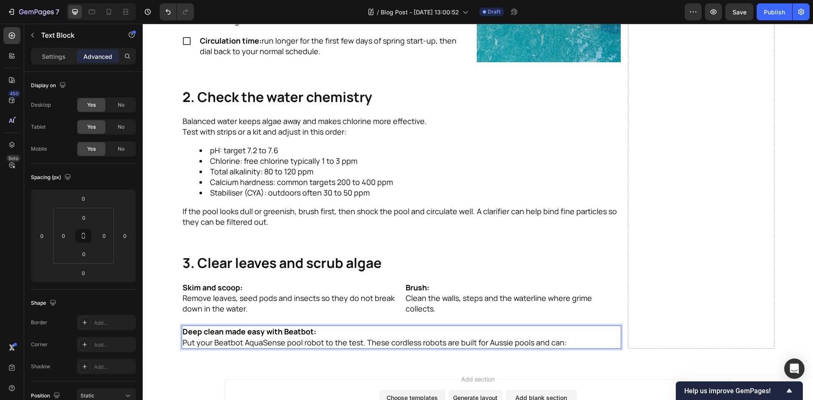
click at [580, 347] on p "Deep clean made easy with Beatbot: Put your Beatbot AquaSense pool robot to the…" at bounding box center [401, 336] width 438 height 21
click at [594, 343] on p "Deep clean made easy with Beatbot: Put your Beatbot AquaSense pool robot to the…" at bounding box center [401, 336] width 438 height 21
click at [60, 64] on div "Settings Advanced" at bounding box center [83, 56] width 105 height 17
click at [61, 59] on p "Settings" at bounding box center [54, 56] width 24 height 9
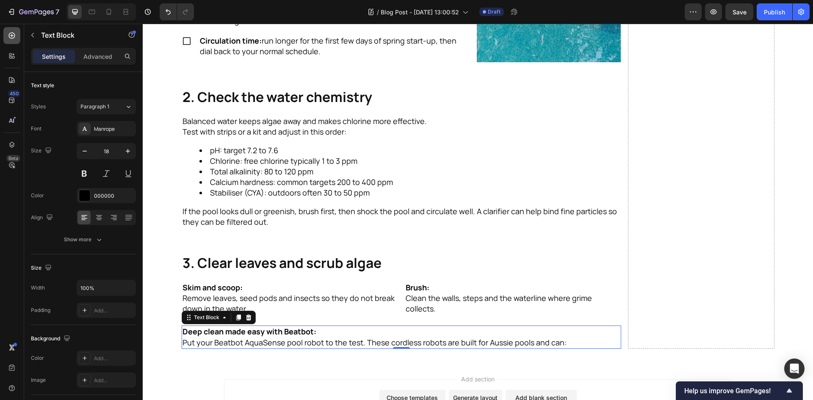
click at [11, 36] on icon at bounding box center [12, 35] width 8 height 8
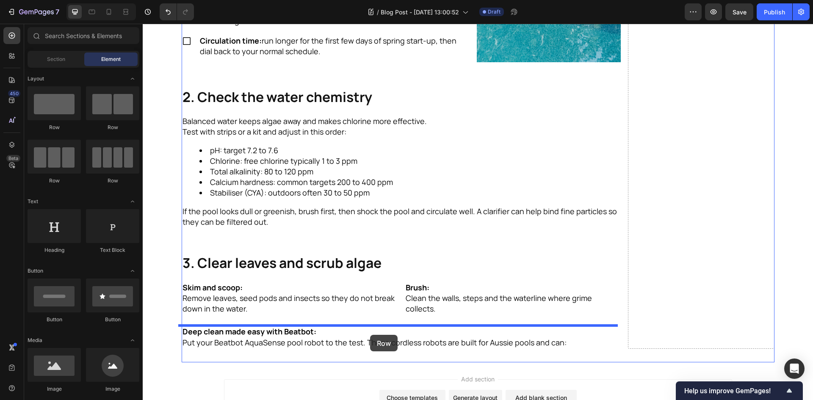
drag, startPoint x: 255, startPoint y: 137, endPoint x: 370, endPoint y: 335, distance: 229.1
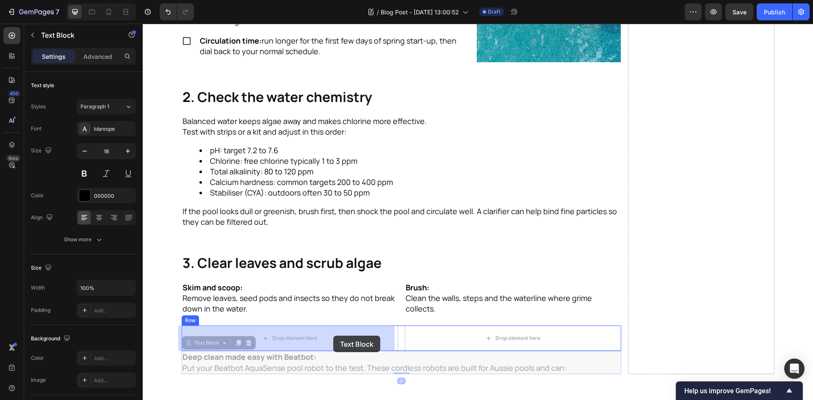
drag, startPoint x: 328, startPoint y: 368, endPoint x: 333, endPoint y: 336, distance: 32.5
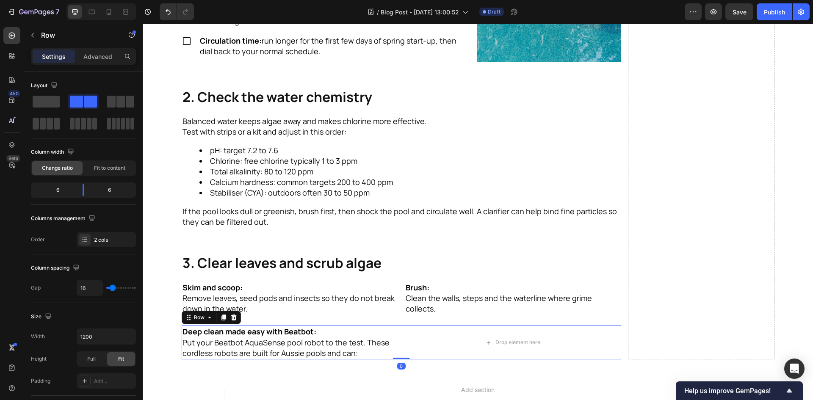
click at [397, 336] on div "Deep clean made easy with Beatbot: Put your Beatbot AquaSense pool robot to the…" at bounding box center [401, 342] width 439 height 34
drag, startPoint x: 84, startPoint y: 190, endPoint x: 104, endPoint y: 188, distance: 20.0
click at [104, 0] on body "7 Version history / Blog Post - [DATE] 13:00:52 Draft Preview Save Publish 450 …" at bounding box center [406, 0] width 813 height 0
click at [287, 352] on p "Deep clean made easy with Beatbot: Put your Beatbot AquaSense pool robot to the…" at bounding box center [325, 342] width 287 height 32
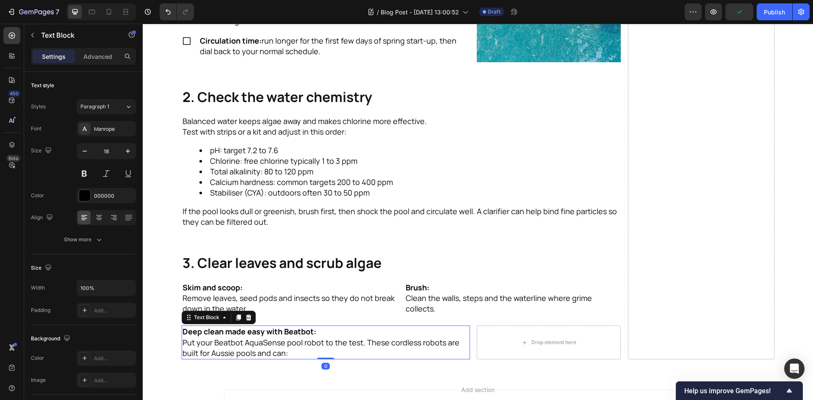
click at [340, 349] on p "Deep clean made easy with Beatbot: Put your Beatbot AquaSense pool robot to the…" at bounding box center [325, 342] width 287 height 32
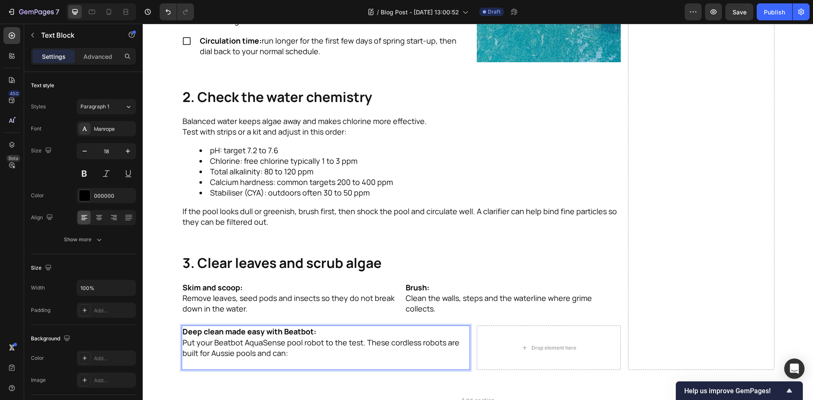
scroll to position [685, 0]
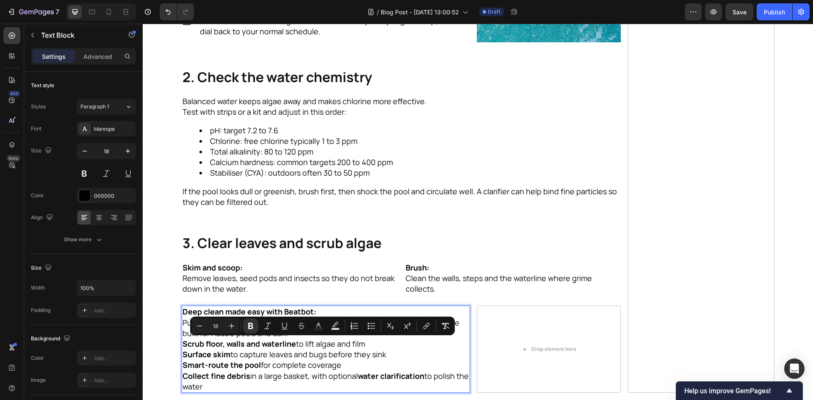
drag, startPoint x: 225, startPoint y: 384, endPoint x: 172, endPoint y: 348, distance: 64.1
click at [175, 348] on section "Refresh Your Pool For the Aussie Spring Heading Warmer days are here and the po…" at bounding box center [478, 4] width 606 height 803
click at [367, 327] on icon "Editor contextual toolbar" at bounding box center [371, 326] width 8 height 8
type input "18"
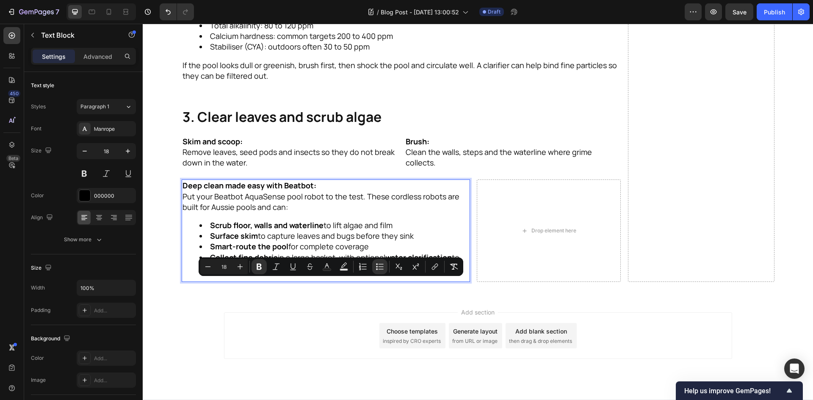
scroll to position [829, 0]
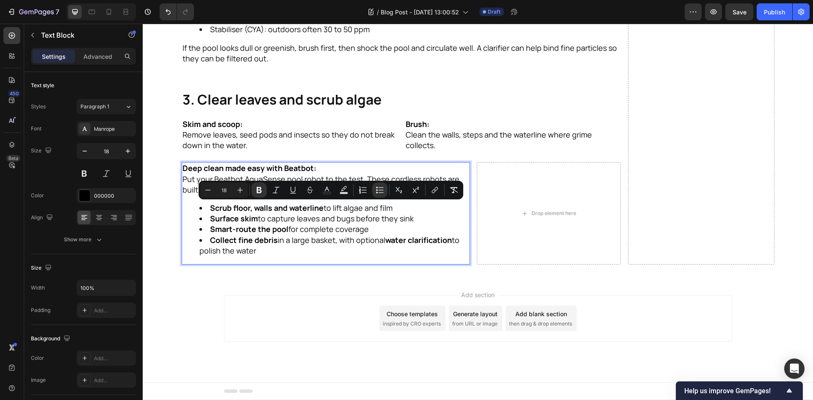
click at [302, 254] on li "Collect fine debris in a large basket, with optional water clarification to pol…" at bounding box center [334, 245] width 270 height 21
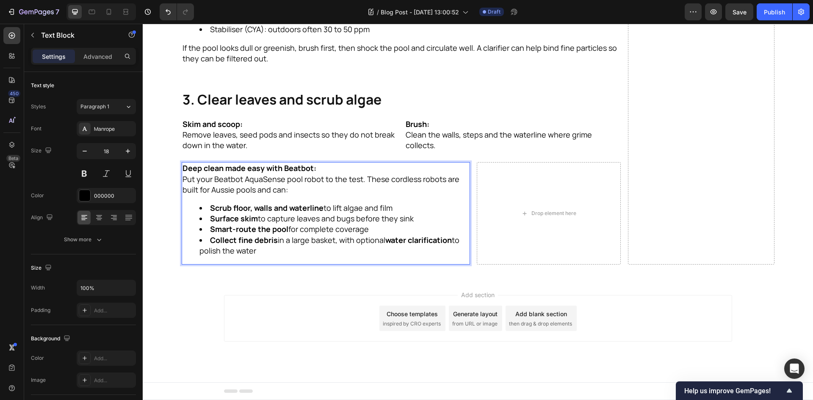
drag, startPoint x: 383, startPoint y: 242, endPoint x: 340, endPoint y: 242, distance: 42.7
click at [340, 242] on li "Collect fine debris in a large basket, with optional water clarification to pol…" at bounding box center [334, 245] width 270 height 21
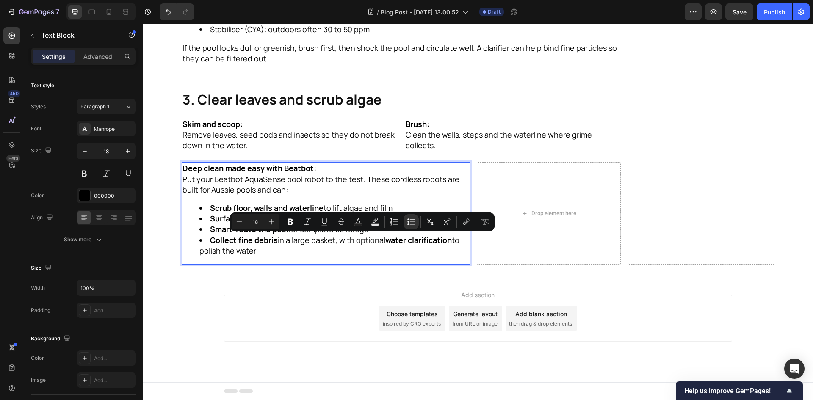
click at [350, 244] on li "Collect fine debris in a large basket, with optional water clarification to pol…" at bounding box center [334, 245] width 270 height 21
drag, startPoint x: 336, startPoint y: 240, endPoint x: 356, endPoint y: 240, distance: 20.3
click at [356, 240] on li "Collect fine debris in a large basket, with optional water clarification to pol…" at bounding box center [334, 245] width 270 height 21
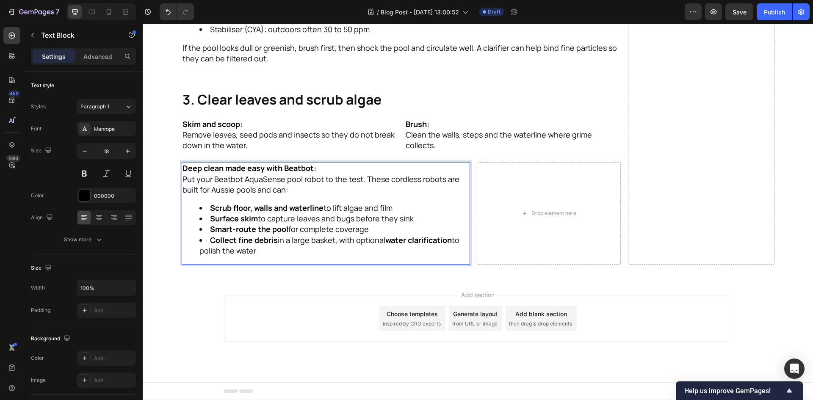
click at [353, 246] on li "Collect fine debris in a large basket, with optional water clarification to pol…" at bounding box center [334, 245] width 270 height 21
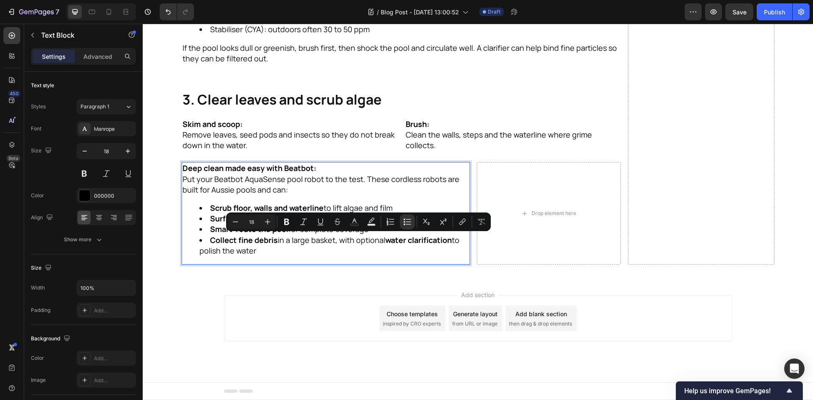
drag, startPoint x: 382, startPoint y: 240, endPoint x: 336, endPoint y: 236, distance: 45.8
click at [336, 236] on li "Collect fine debris in a large basket, with optional water clarification to pol…" at bounding box center [334, 245] width 270 height 21
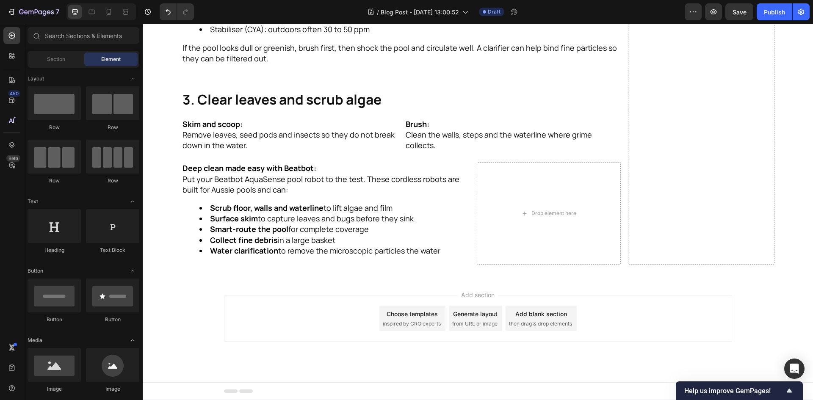
click at [199, 317] on div "Add section Choose templates inspired by CRO experts Generate layout from URL o…" at bounding box center [478, 330] width 670 height 104
click at [228, 146] on p "Skim and scoop: Remove leaves, seed pods and insects so they do not break down …" at bounding box center [289, 135] width 215 height 32
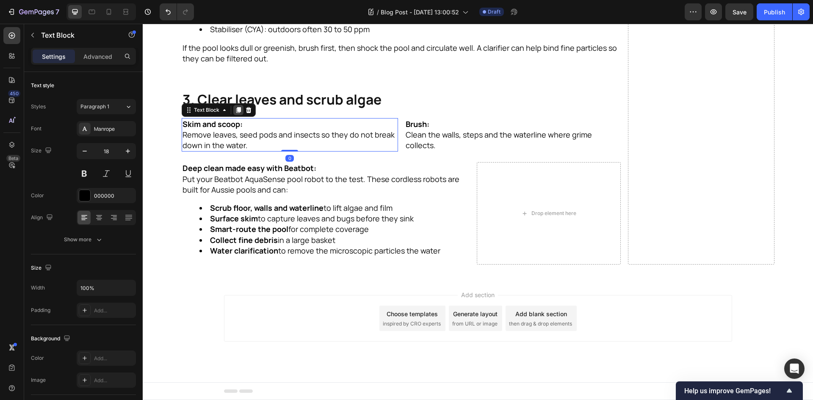
click at [236, 112] on icon at bounding box center [238, 110] width 5 height 6
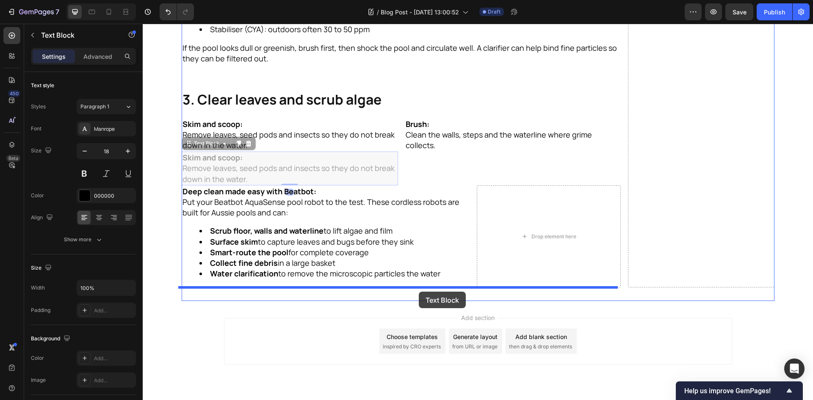
drag, startPoint x: 191, startPoint y: 143, endPoint x: 419, endPoint y: 292, distance: 271.5
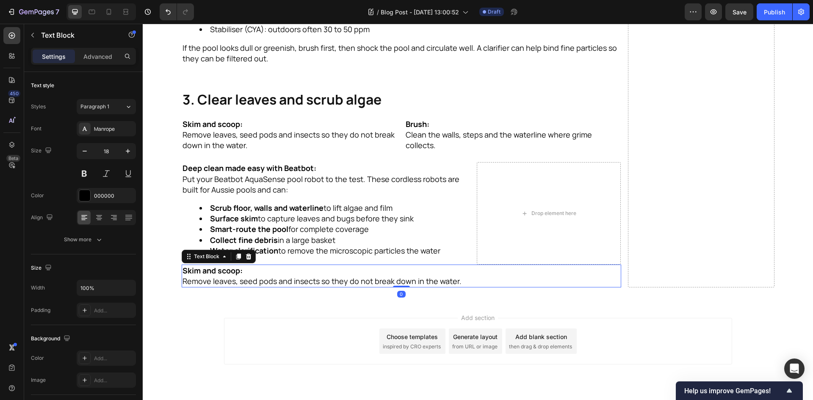
click at [346, 273] on p "Skim and scoop: Remove leaves, seed pods and insects so they do not break down …" at bounding box center [401, 275] width 438 height 21
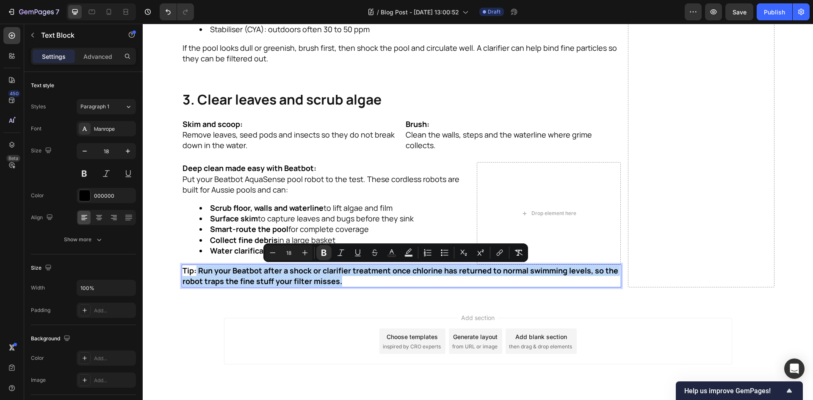
drag, startPoint x: 193, startPoint y: 270, endPoint x: 438, endPoint y: 307, distance: 247.4
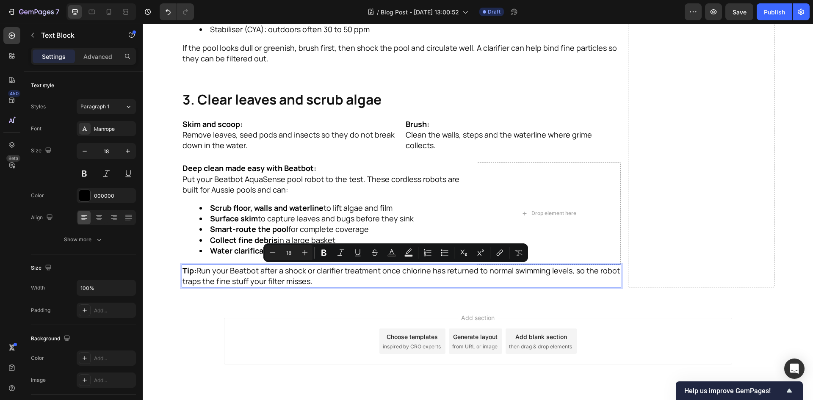
click at [357, 280] on p "Tip: Run your Beatbot after a shock or clarifier treatment once chlorine has re…" at bounding box center [401, 275] width 438 height 21
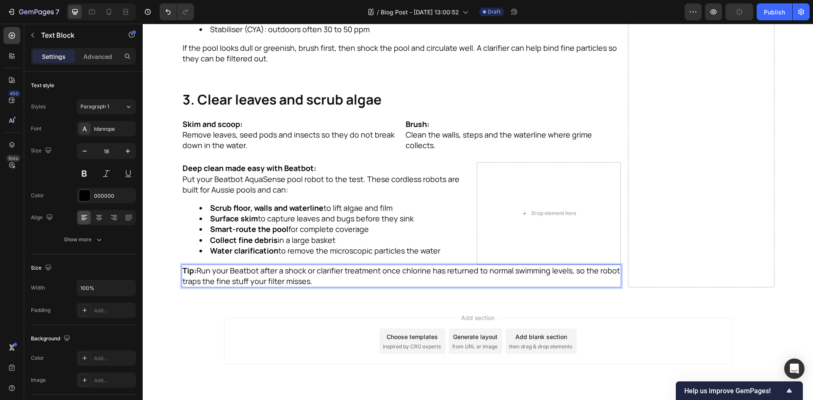
click at [194, 268] on p "Tip: Run your Beatbot after a shock or clarifier treatment once chlorine has re…" at bounding box center [401, 275] width 438 height 21
click at [194, 267] on p "Tip: Run your Beatbot after a shock or clarifier treatment once chlorine has re…" at bounding box center [401, 275] width 438 height 21
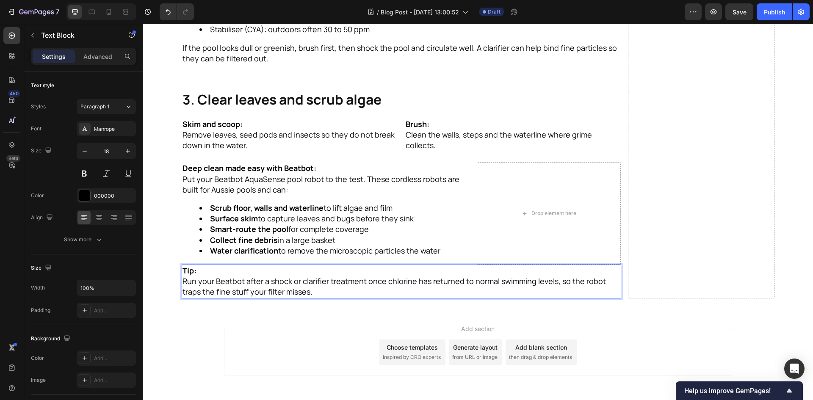
click at [213, 315] on div "Add section Choose templates inspired by CRO experts Generate layout from URL o…" at bounding box center [478, 364] width 670 height 104
click at [296, 284] on p "Run your Beatbot after a shock or clarifier treatment once chlorine has returne…" at bounding box center [401, 286] width 438 height 21
click at [531, 212] on div "Drop element here" at bounding box center [553, 213] width 45 height 7
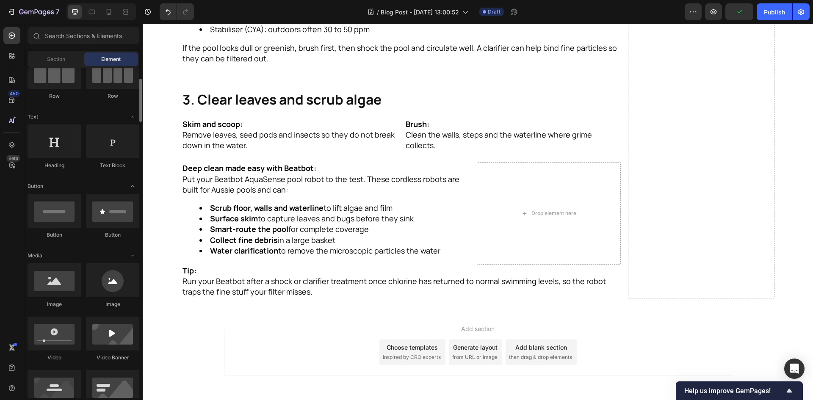
scroll to position [85, 0]
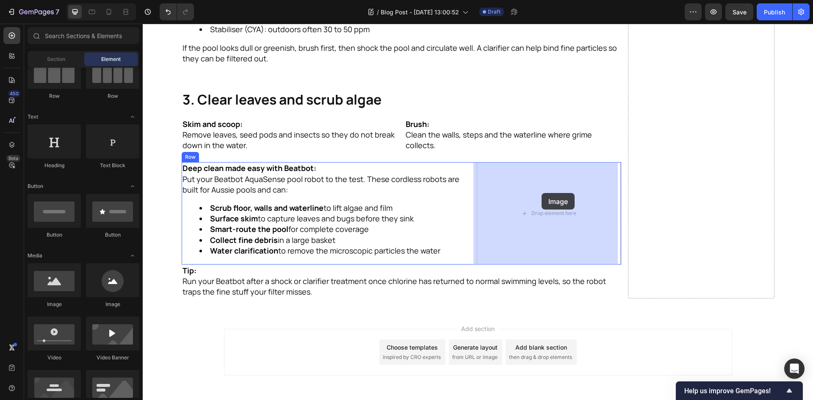
drag, startPoint x: 199, startPoint y: 302, endPoint x: 541, endPoint y: 193, distance: 359.2
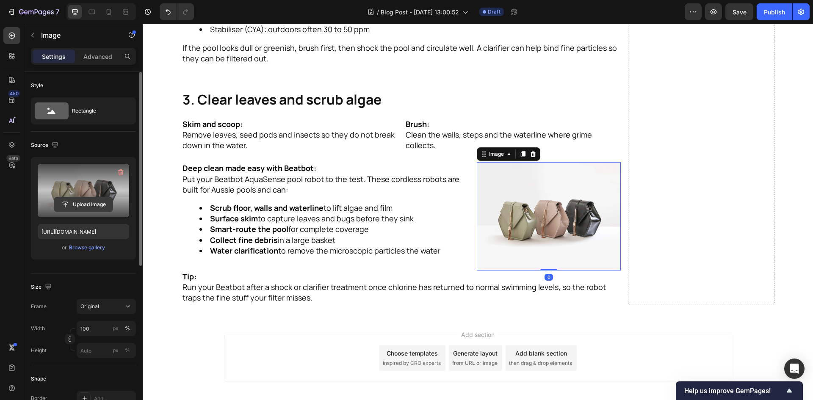
click at [75, 200] on input "file" at bounding box center [83, 204] width 58 height 14
click at [85, 202] on input "file" at bounding box center [83, 204] width 58 height 14
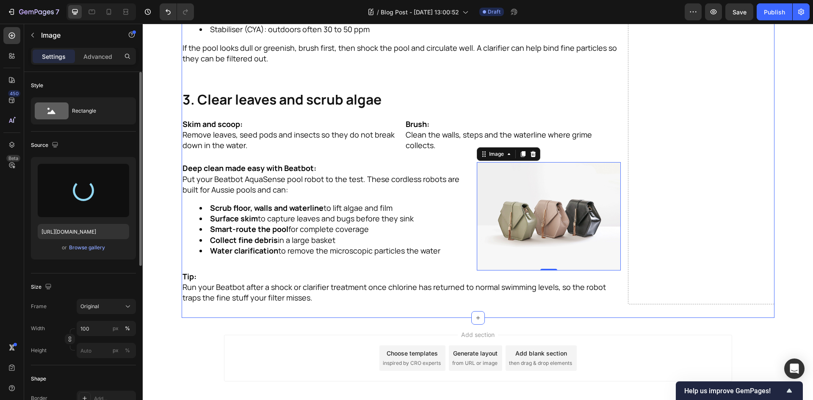
type input "https://cdn.shopify.com/s/files/1/0893/0610/4081/files/gempages_540432882393416…"
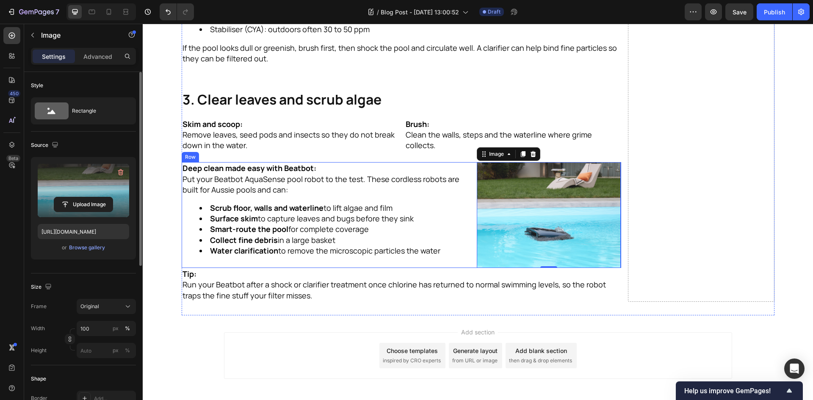
click at [468, 208] on div "Deep clean made easy with Beatbot: Put your Beatbot AquaSense pool robot to the…" at bounding box center [401, 215] width 439 height 106
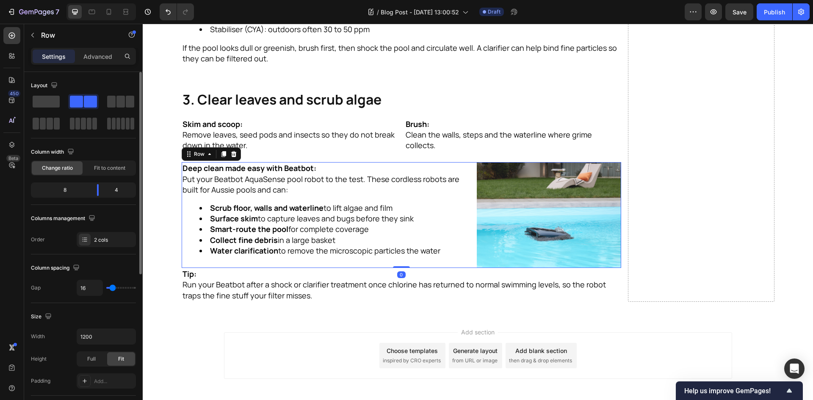
scroll to position [261, 0]
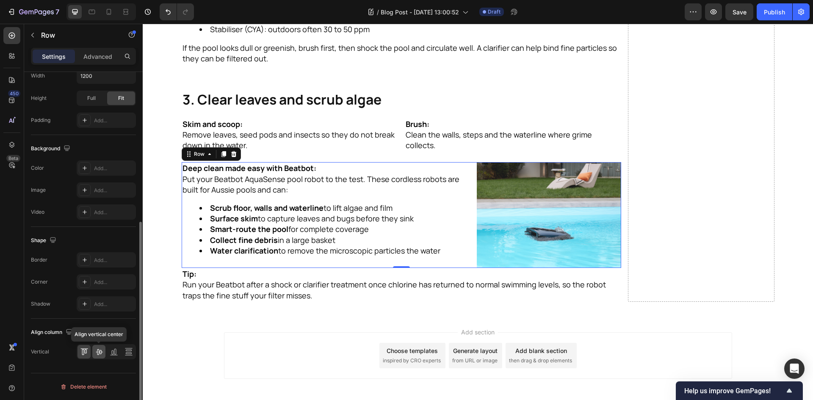
click at [98, 353] on icon at bounding box center [99, 351] width 8 height 8
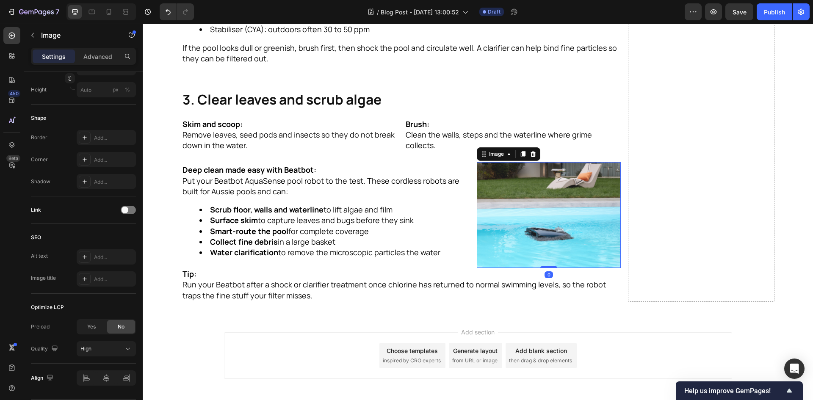
click at [504, 219] on img at bounding box center [549, 215] width 144 height 106
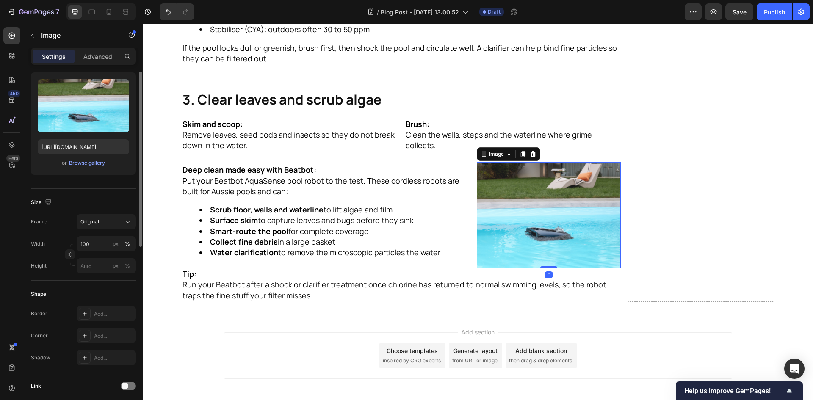
scroll to position [127, 0]
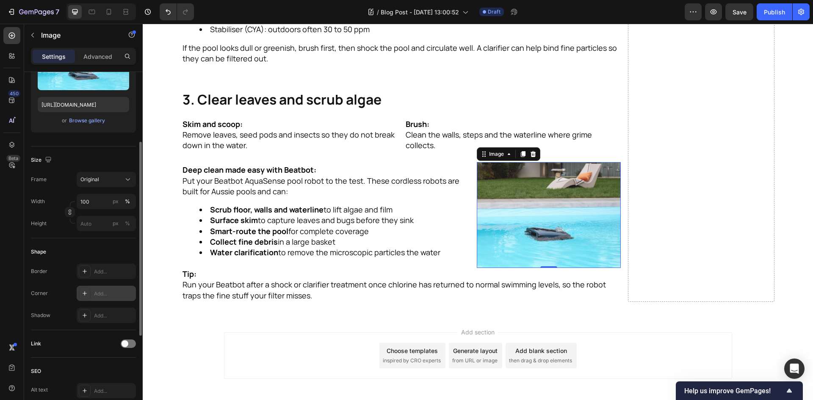
click at [105, 289] on div "Add..." at bounding box center [106, 293] width 59 height 15
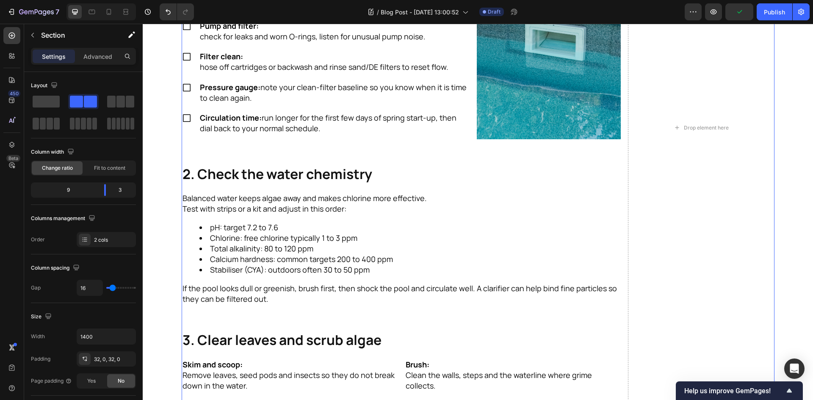
scroll to position [592, 0]
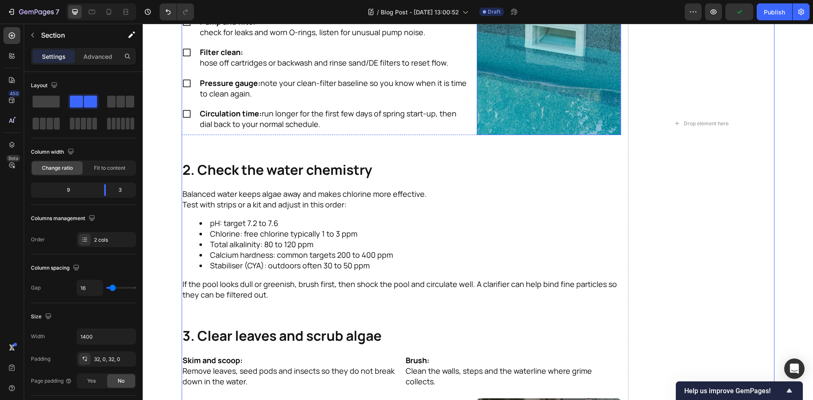
click at [567, 132] on img at bounding box center [549, 42] width 144 height 185
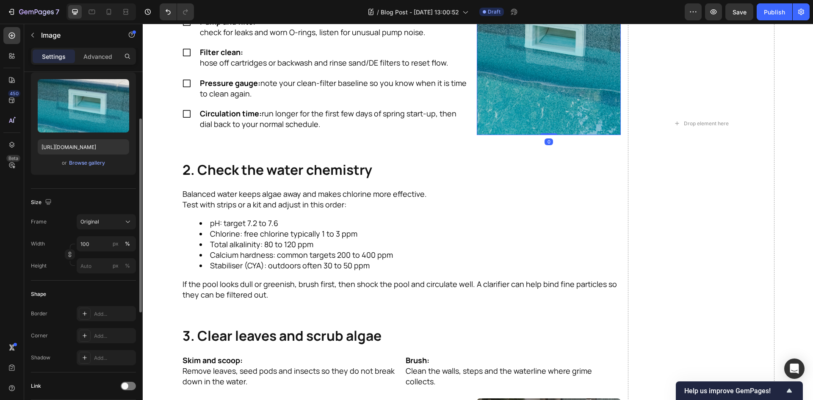
scroll to position [127, 0]
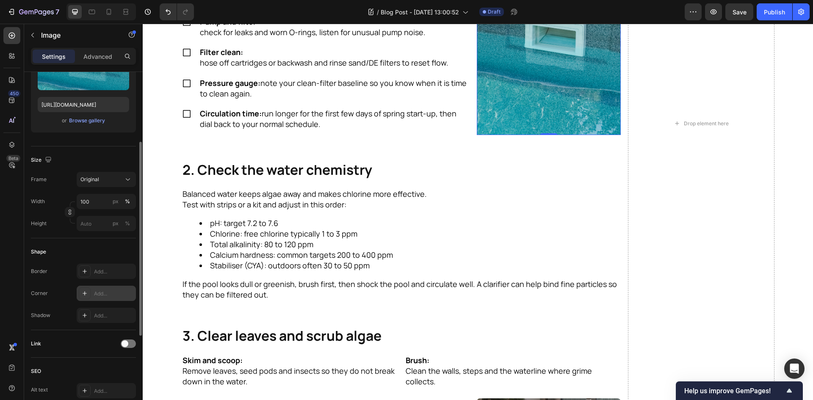
click at [104, 294] on div "Add..." at bounding box center [114, 294] width 40 height 8
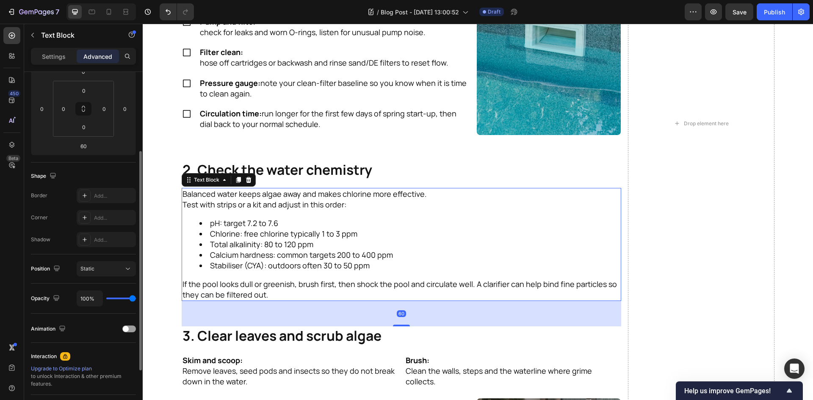
click at [503, 239] on li "Chlorine: free chlorine typically 1 to 3 ppm" at bounding box center [409, 234] width 421 height 11
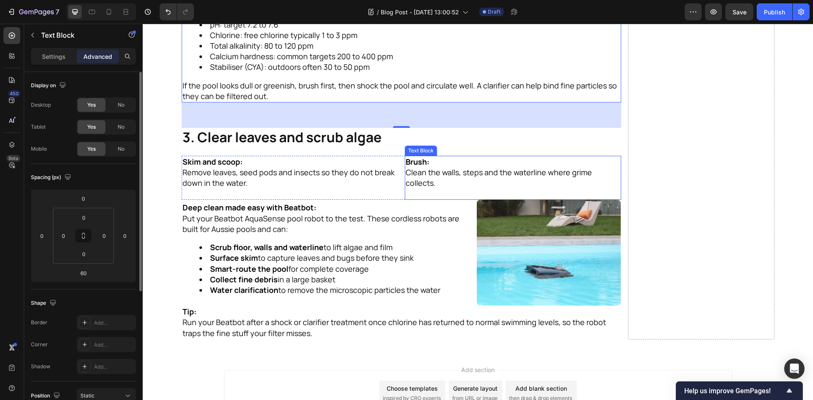
scroll to position [866, 0]
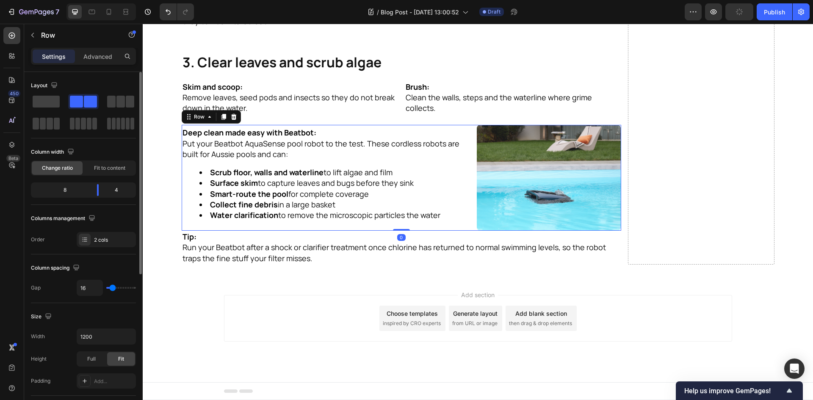
click at [470, 221] on div "Deep clean made easy with Beatbot: Put your Beatbot AquaSense pool robot to the…" at bounding box center [401, 178] width 439 height 106
click at [190, 319] on div "Add section Choose templates inspired by CRO experts Generate layout from URL o…" at bounding box center [478, 330] width 670 height 104
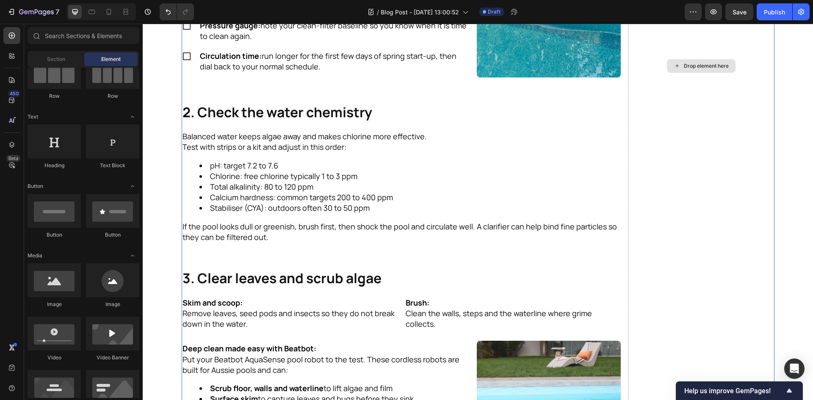
scroll to position [677, 0]
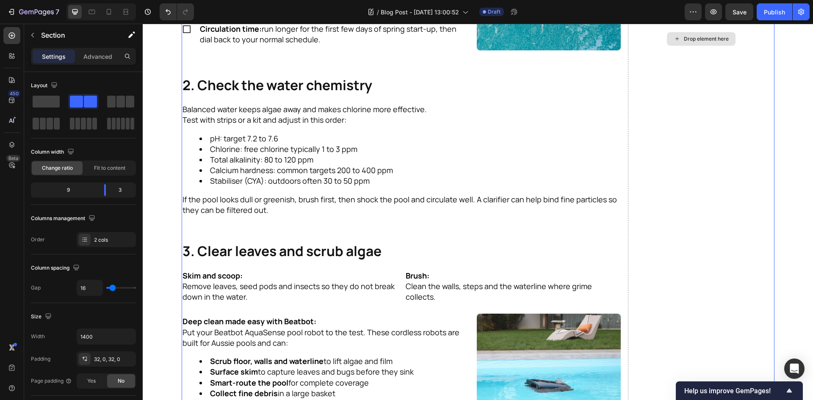
click at [736, 234] on div "Drop element here" at bounding box center [701, 39] width 146 height 829
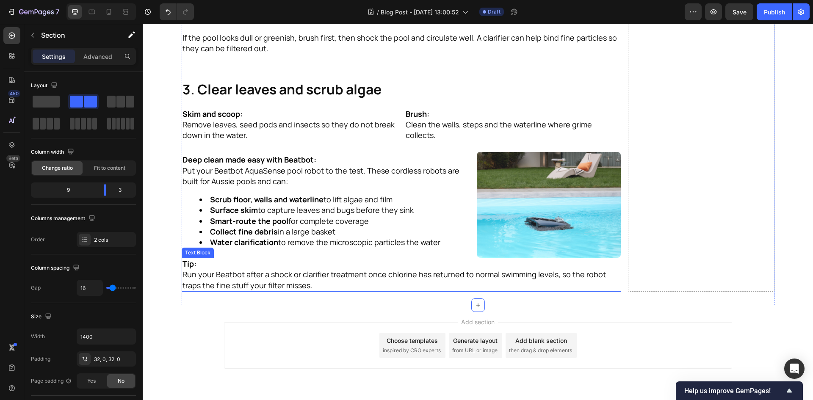
scroll to position [824, 0]
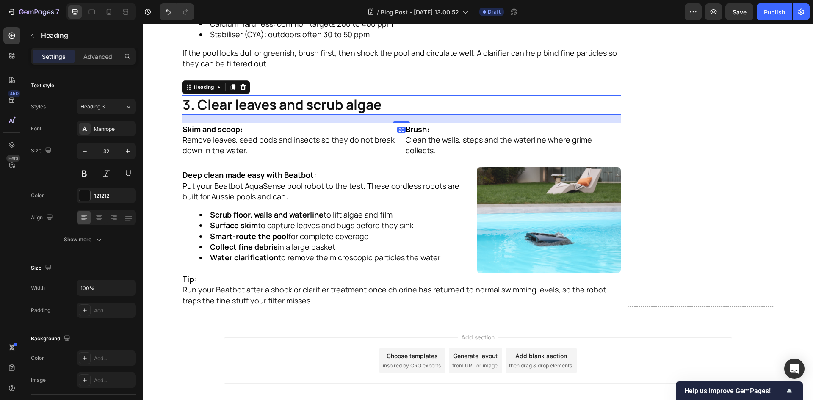
click at [336, 107] on p "3. Clear leaves and scrub algae" at bounding box center [401, 105] width 438 height 18
click at [231, 90] on icon at bounding box center [232, 87] width 7 height 7
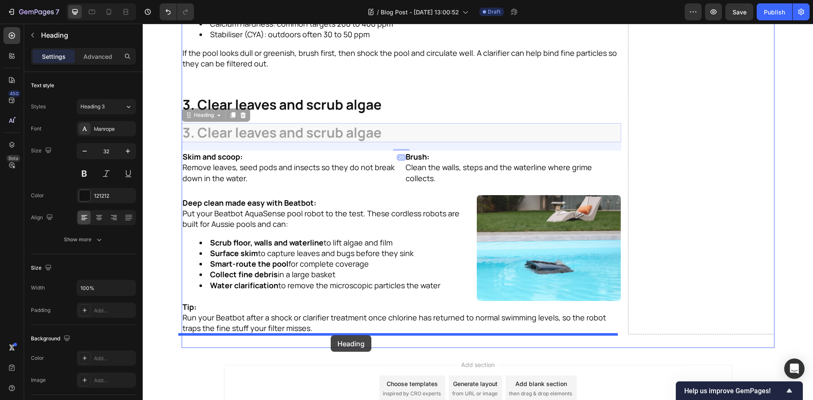
drag, startPoint x: 192, startPoint y: 118, endPoint x: 331, endPoint y: 335, distance: 258.0
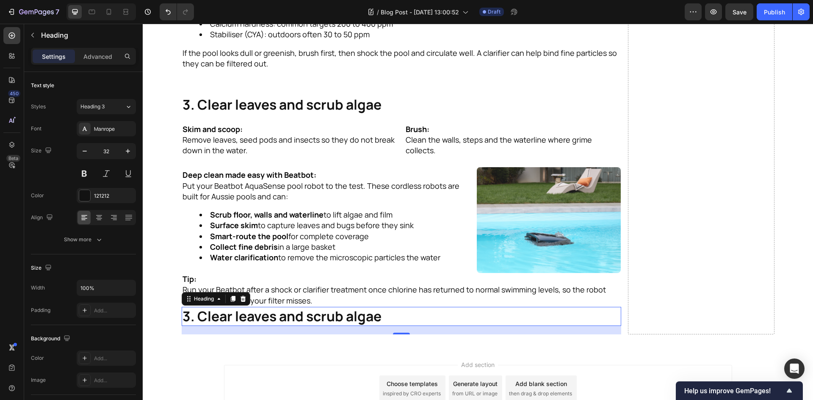
click at [320, 322] on h2 "3. Clear leaves and scrub algae" at bounding box center [401, 316] width 439 height 19
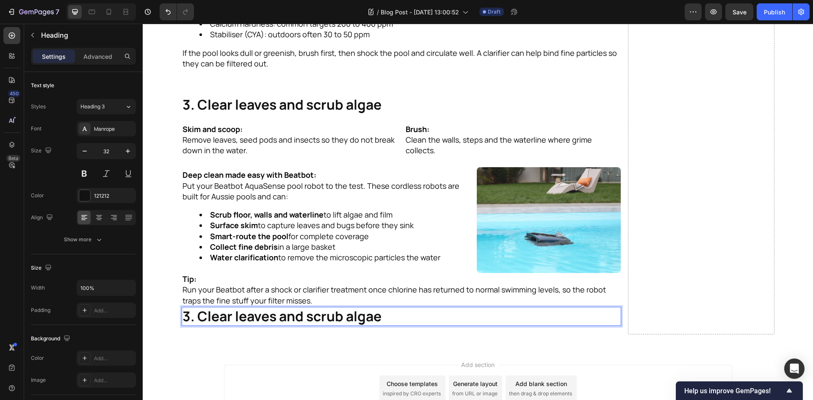
click at [320, 322] on p "3. Clear leaves and scrub algae" at bounding box center [401, 317] width 438 height 18
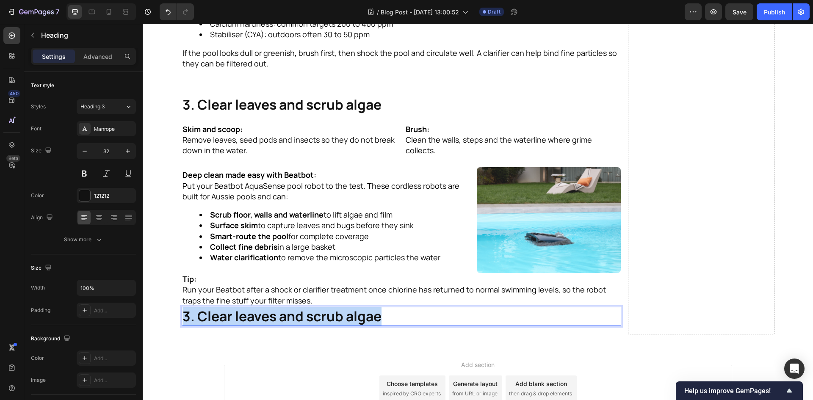
click at [320, 322] on p "3. Clear leaves and scrub algae" at bounding box center [401, 317] width 438 height 18
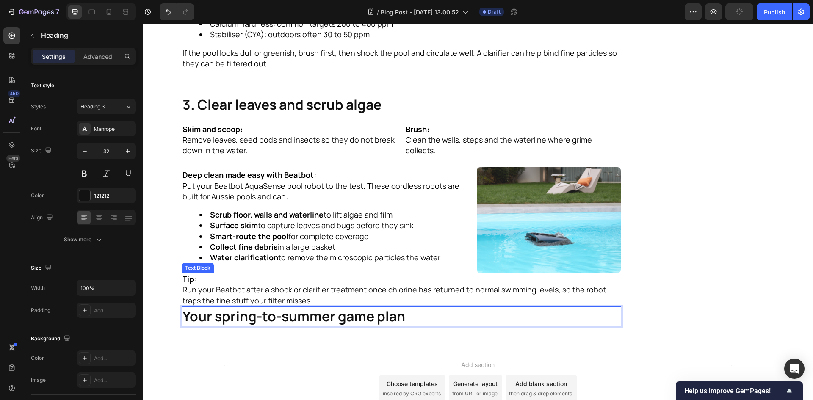
click at [401, 292] on p "Run your Beatbot after a shock or clarifier treatment once chlorine has returne…" at bounding box center [401, 294] width 438 height 21
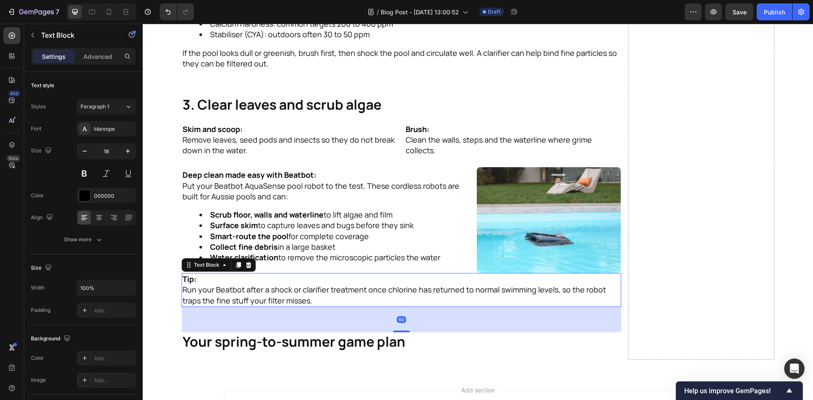
drag, startPoint x: 398, startPoint y: 304, endPoint x: 435, endPoint y: 330, distance: 44.4
click at [435, 307] on div "60" at bounding box center [401, 307] width 439 height 0
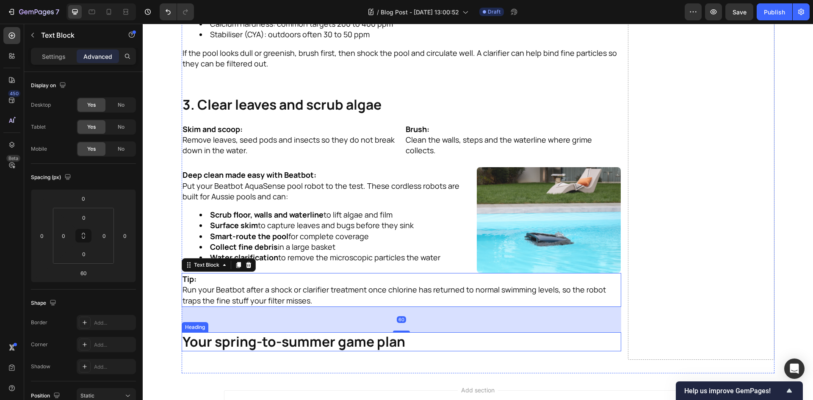
click at [451, 339] on p "Your spring-to-summer game plan" at bounding box center [401, 342] width 438 height 18
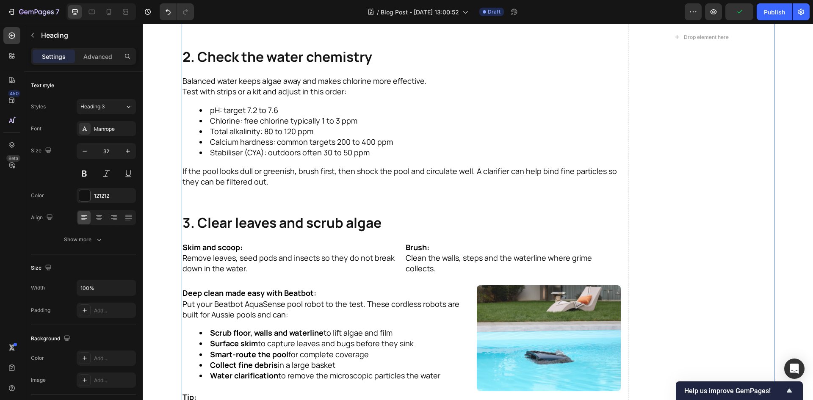
scroll to position [792, 0]
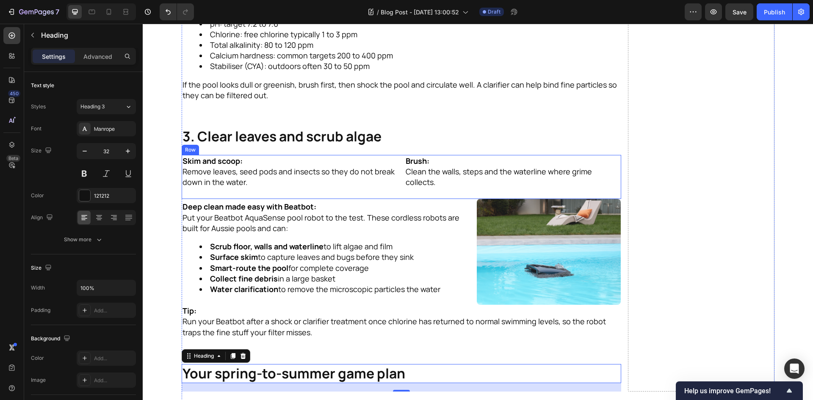
click at [396, 173] on div "Skim and scoop: Remove leaves, seed pods and insects so they do not break down …" at bounding box center [401, 177] width 439 height 44
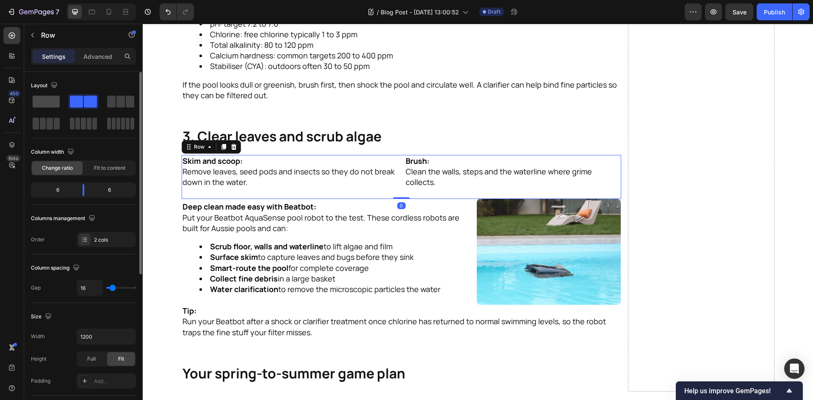
click at [52, 102] on span at bounding box center [46, 102] width 27 height 12
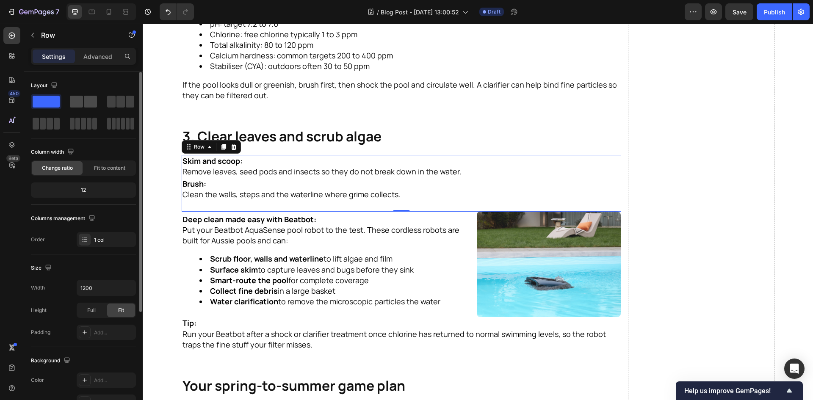
click at [82, 104] on span at bounding box center [76, 102] width 13 height 12
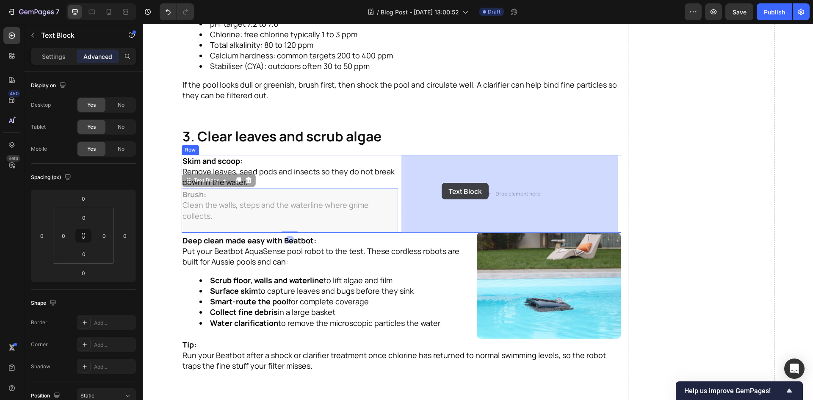
drag, startPoint x: 234, startPoint y: 206, endPoint x: 441, endPoint y: 183, distance: 208.6
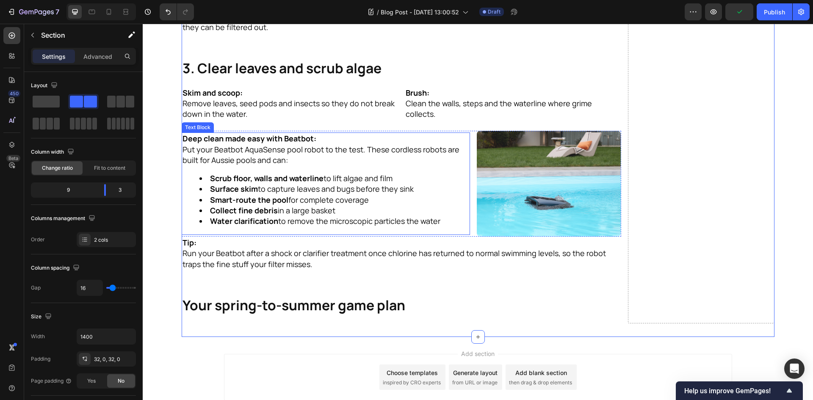
scroll to position [919, 0]
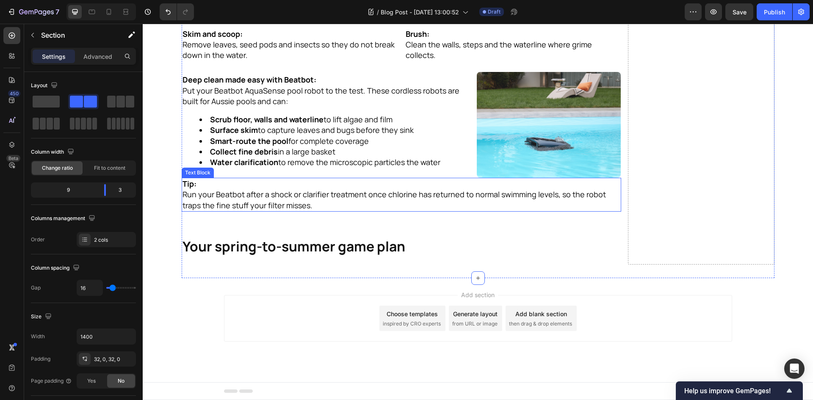
click at [353, 192] on p "Run your Beatbot after a shock or clarifier treatment once chlorine has returne…" at bounding box center [401, 199] width 438 height 21
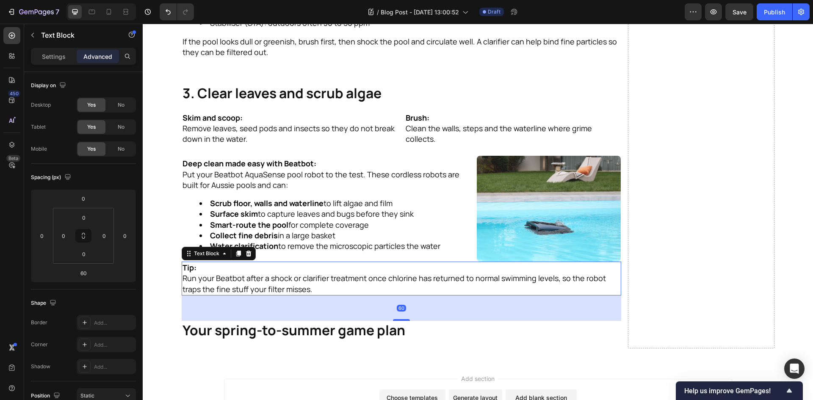
scroll to position [834, 0]
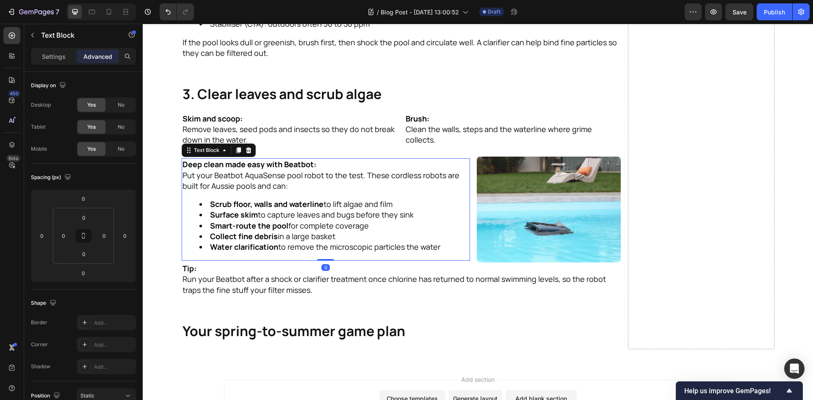
click at [369, 219] on li "Surface skim to capture leaves and bugs before they sink" at bounding box center [334, 214] width 270 height 11
click at [235, 151] on icon at bounding box center [238, 150] width 7 height 7
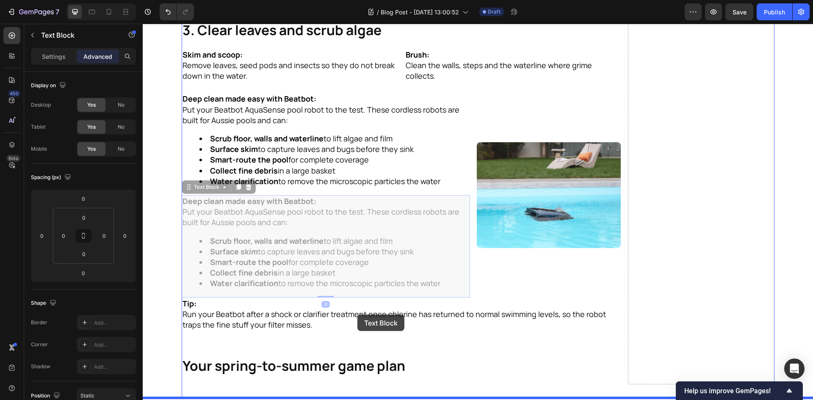
scroll to position [1018, 0]
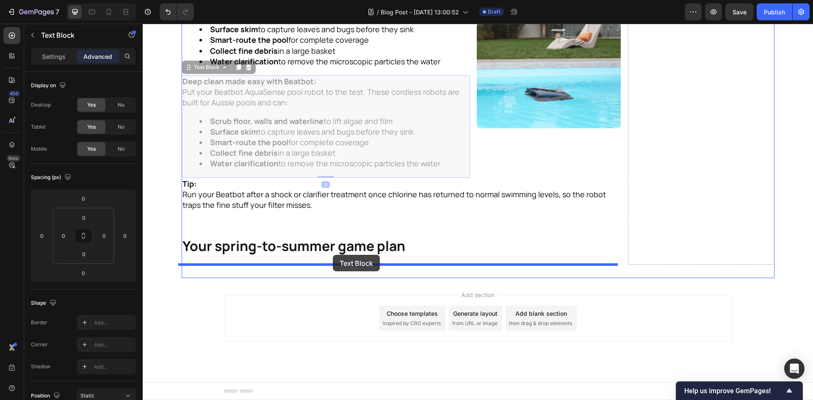
drag, startPoint x: 197, startPoint y: 250, endPoint x: 333, endPoint y: 255, distance: 135.9
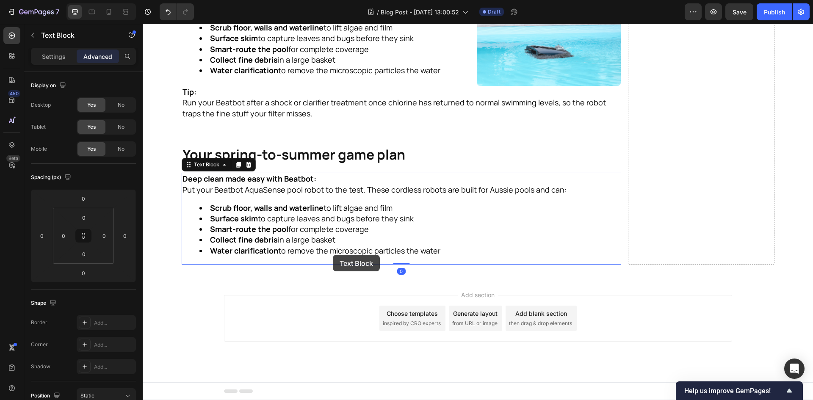
scroll to position [1011, 0]
click at [332, 225] on li "Smart-route the pool for complete coverage" at bounding box center [409, 229] width 421 height 11
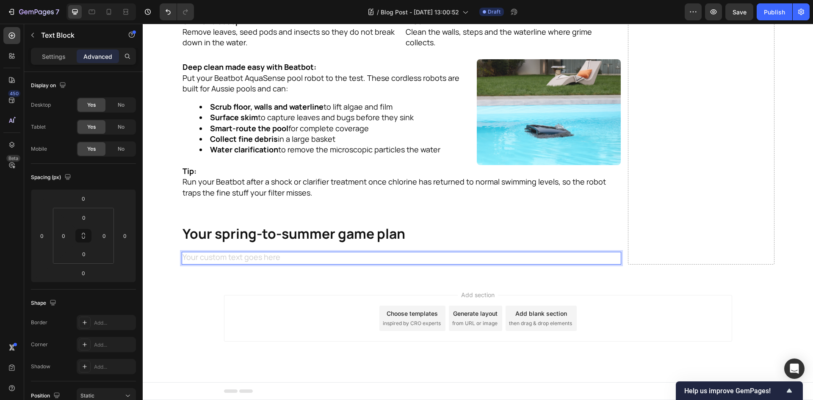
scroll to position [931, 0]
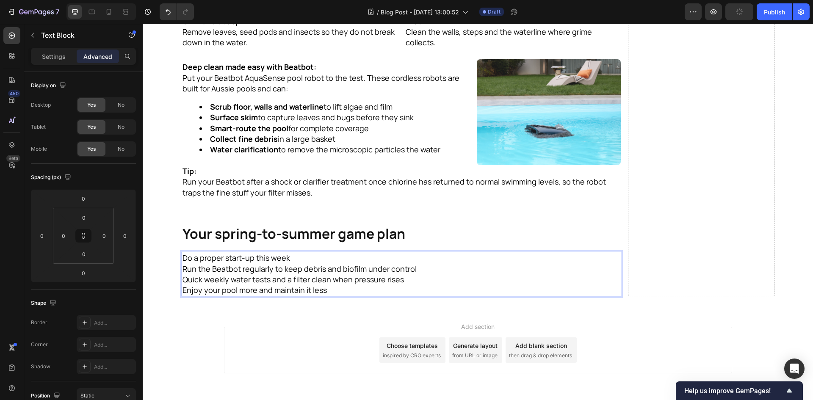
click at [377, 294] on p "Enjoy your pool more and maintain it less" at bounding box center [401, 290] width 438 height 11
click at [65, 58] on p "Settings" at bounding box center [54, 56] width 24 height 9
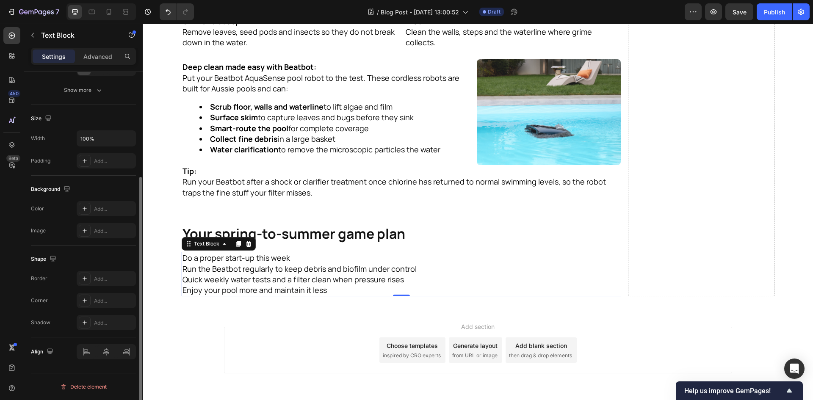
scroll to position [0, 0]
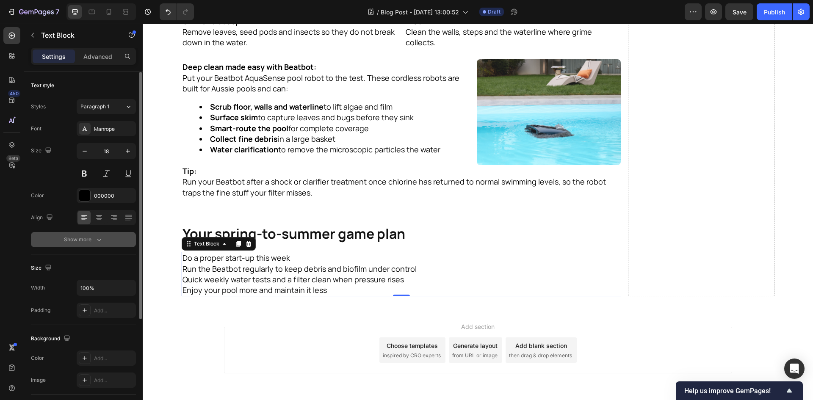
click at [98, 238] on icon "button" at bounding box center [99, 239] width 8 height 8
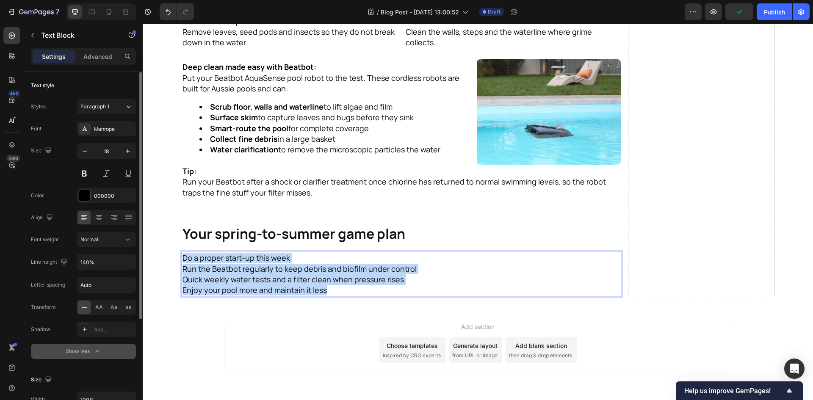
drag, startPoint x: 359, startPoint y: 289, endPoint x: 158, endPoint y: 244, distance: 205.5
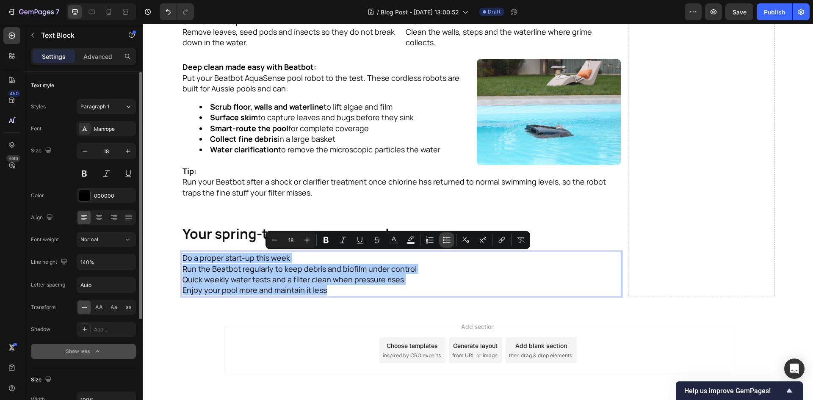
click at [451, 240] on button "Bulleted List" at bounding box center [446, 239] width 15 height 15
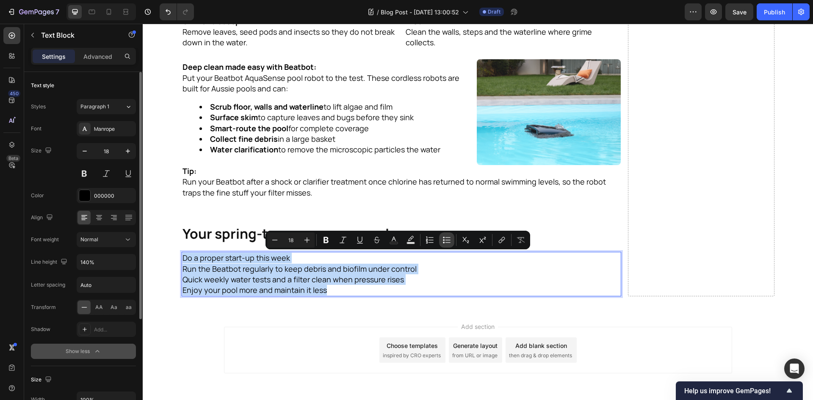
type input "18"
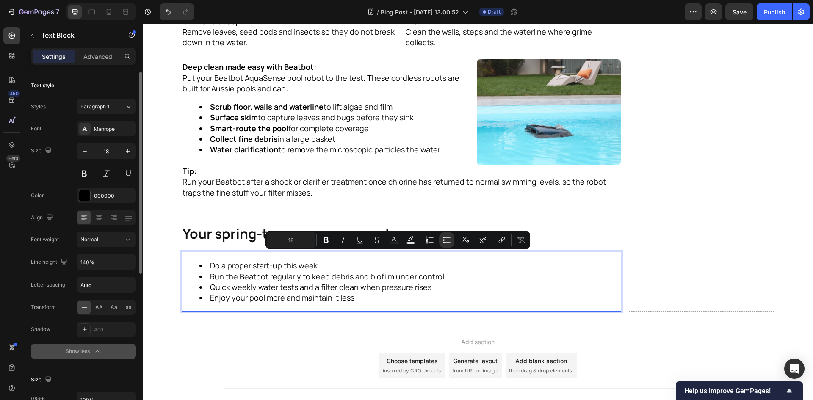
click at [470, 289] on li "Quick weekly water tests and a filter clean when pressure rises" at bounding box center [409, 287] width 421 height 11
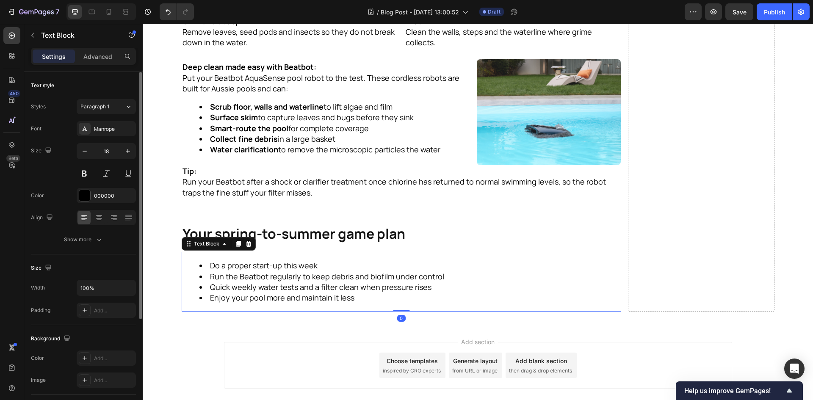
click at [480, 300] on li "Enjoy your pool more and maintain it less" at bounding box center [409, 297] width 421 height 11
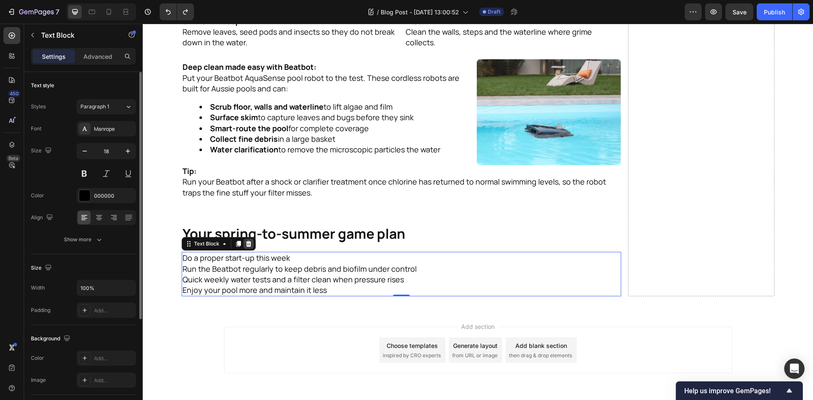
click at [248, 244] on div at bounding box center [248, 244] width 10 height 10
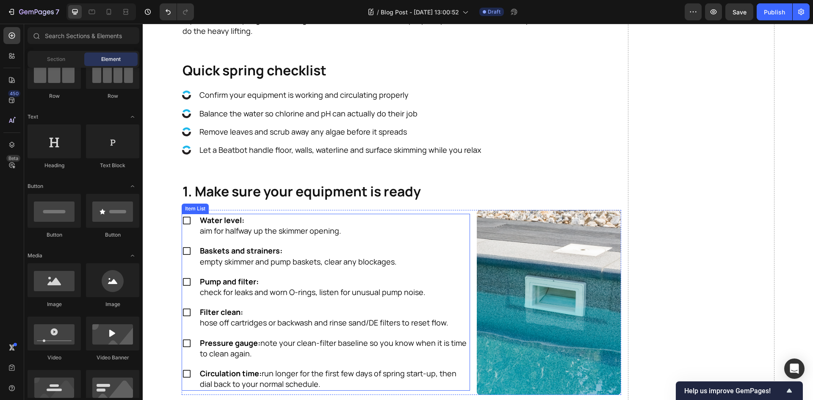
scroll to position [284, 0]
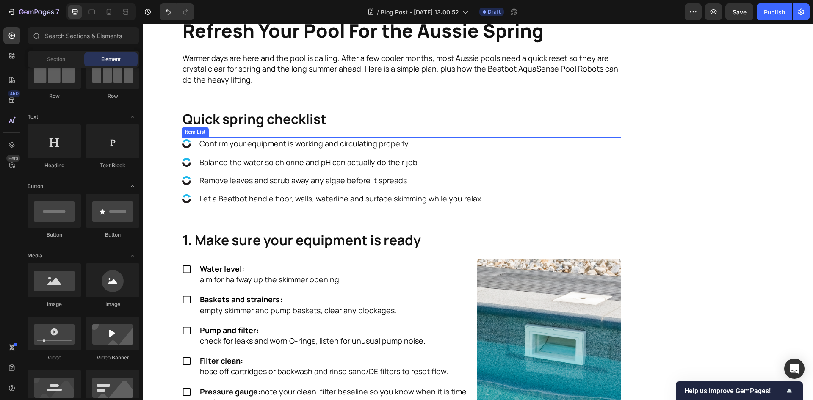
click at [565, 162] on div ".id586510673719067155 .st0 { fill: #20b8eb; } .id586510673719067155 .st1 { fill…" at bounding box center [401, 171] width 439 height 68
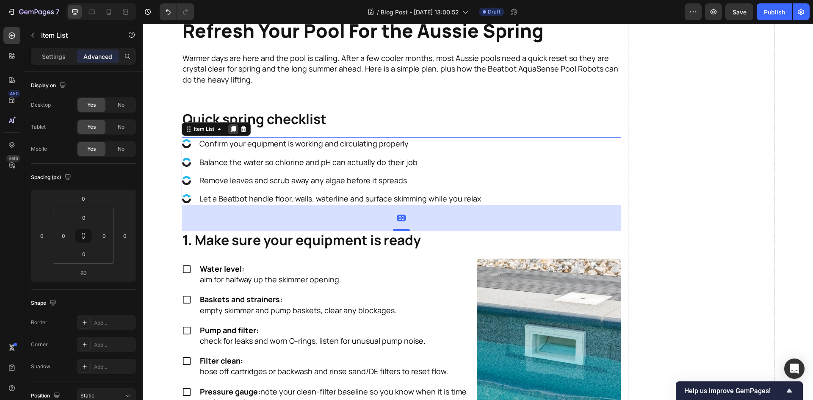
click at [231, 130] on icon at bounding box center [233, 130] width 5 height 6
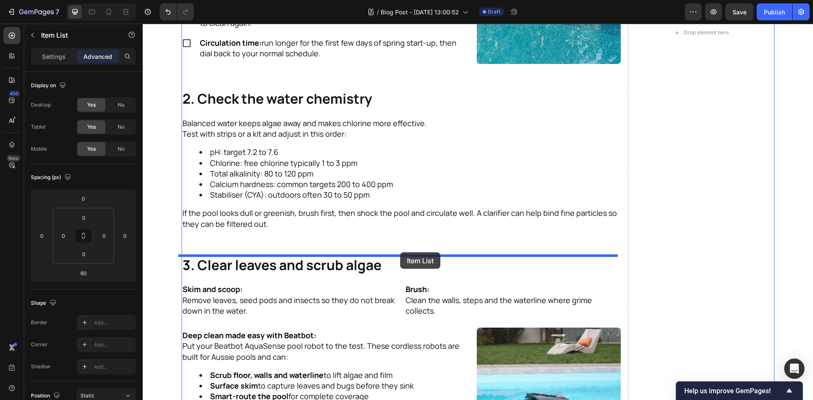
scroll to position [961, 0]
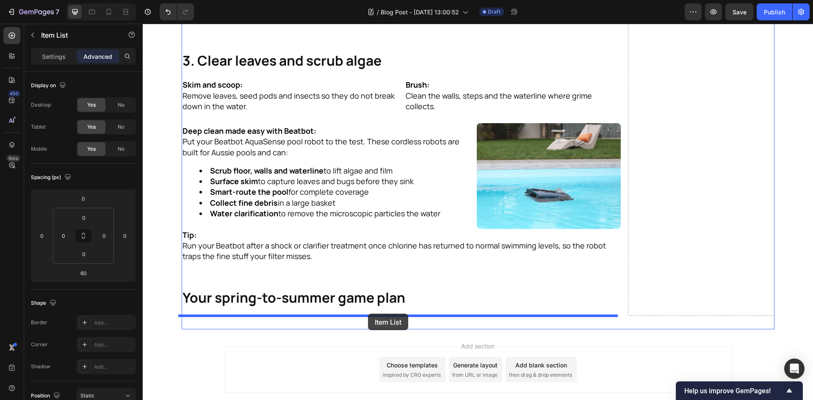
drag, startPoint x: 196, startPoint y: 218, endPoint x: 368, endPoint y: 314, distance: 196.3
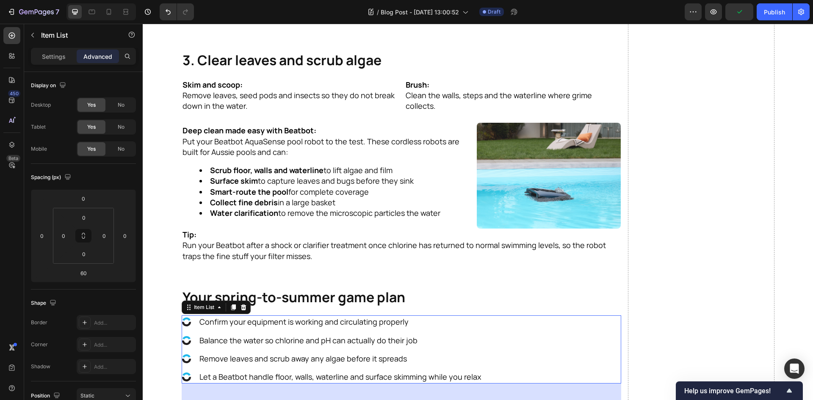
click at [329, 325] on p "Confirm your equipment is working and circulating properly" at bounding box center [339, 322] width 281 height 11
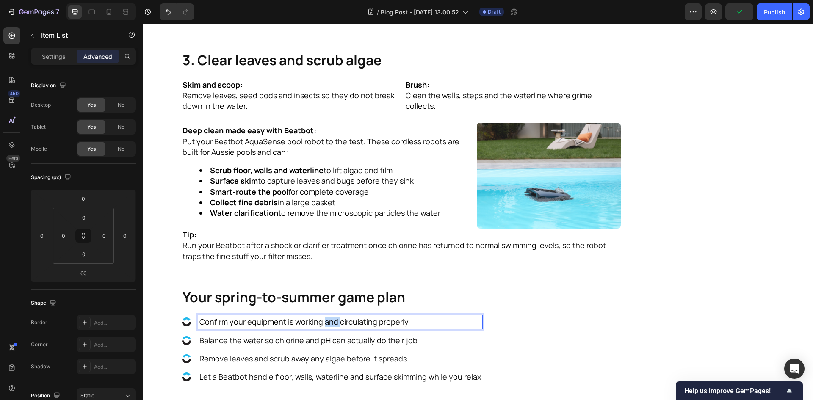
click at [329, 325] on p "Confirm your equipment is working and circulating properly" at bounding box center [339, 322] width 281 height 11
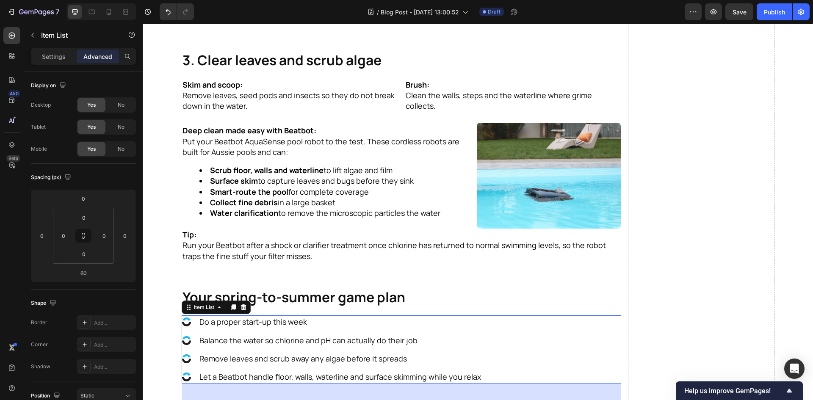
click at [333, 344] on p "Balance the water so chlorine and pH can actually do their job" at bounding box center [339, 340] width 281 height 11
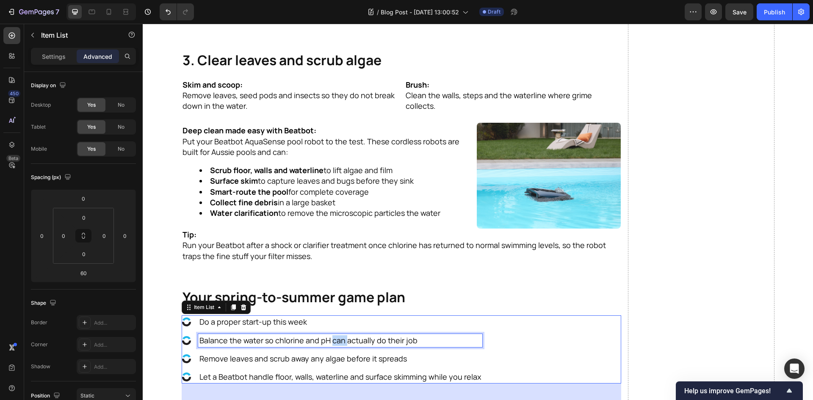
click at [333, 344] on p "Balance the water so chlorine and pH can actually do their job" at bounding box center [339, 340] width 281 height 11
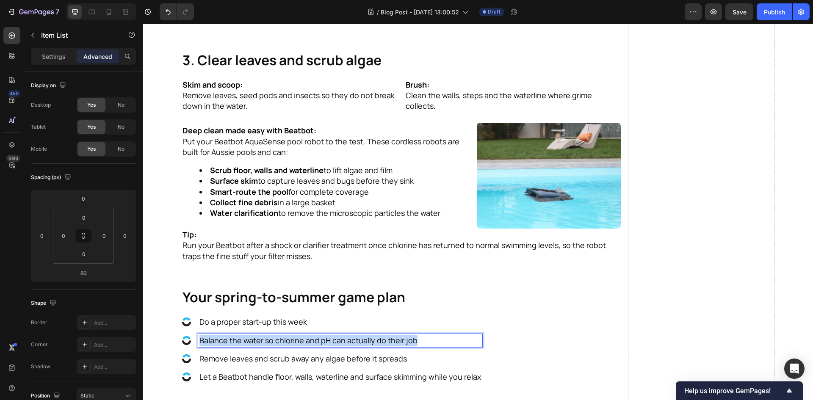
click at [333, 344] on p "Balance the water so chlorine and pH can actually do their job" at bounding box center [339, 340] width 281 height 11
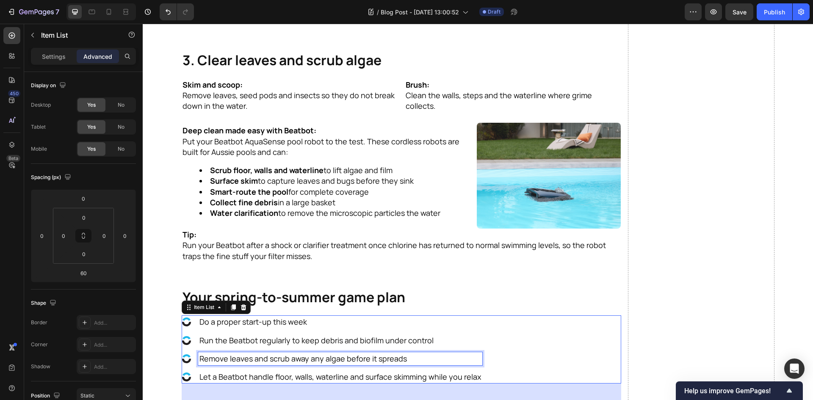
click at [348, 359] on p "Remove leaves and scrub away any algae before it spreads" at bounding box center [339, 358] width 281 height 11
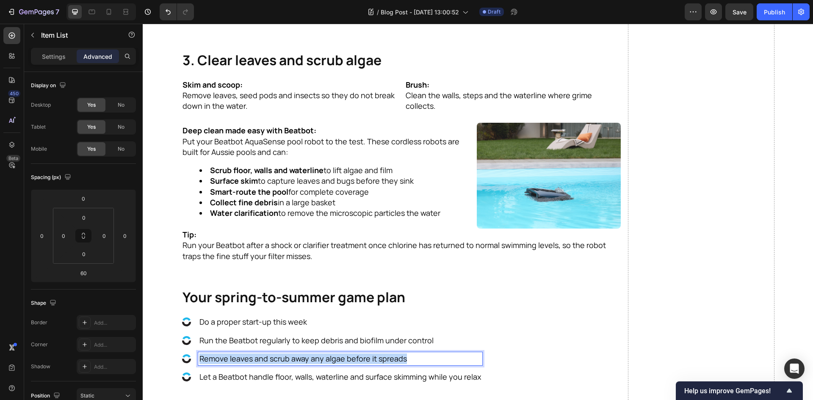
click at [348, 359] on p "Remove leaves and scrub away any algae before it spreads" at bounding box center [339, 358] width 281 height 11
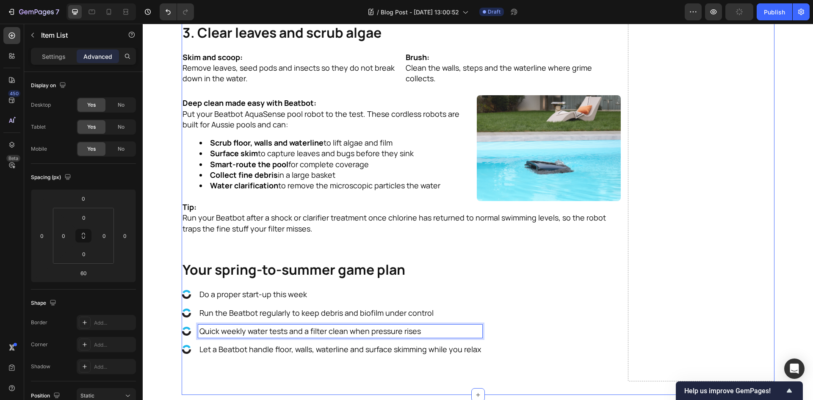
scroll to position [910, 0]
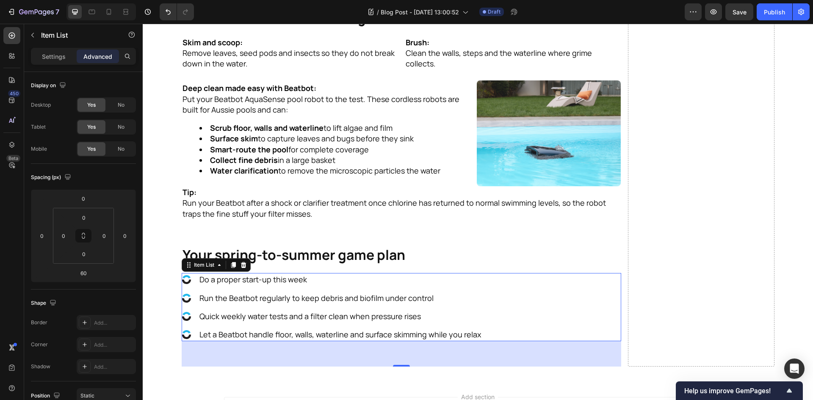
click at [359, 333] on p "Let a Beatbot handle floor, walls, waterline and surface skimming while you rel…" at bounding box center [339, 334] width 281 height 11
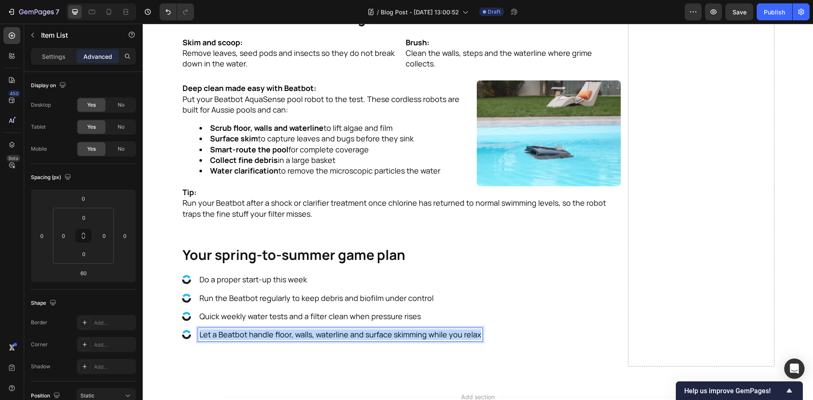
click at [359, 333] on p "Let a Beatbot handle floor, walls, waterline and surface skimming while you rel…" at bounding box center [339, 334] width 281 height 11
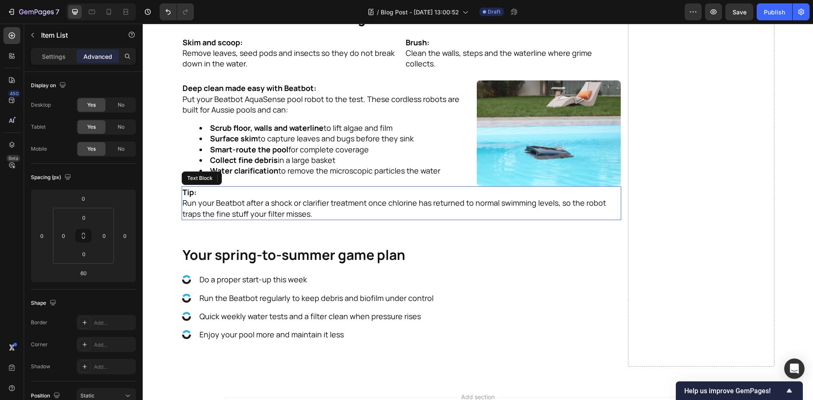
click at [348, 214] on p "Run your Beatbot after a shock or clarifier treatment once chlorine has returne…" at bounding box center [401, 208] width 438 height 21
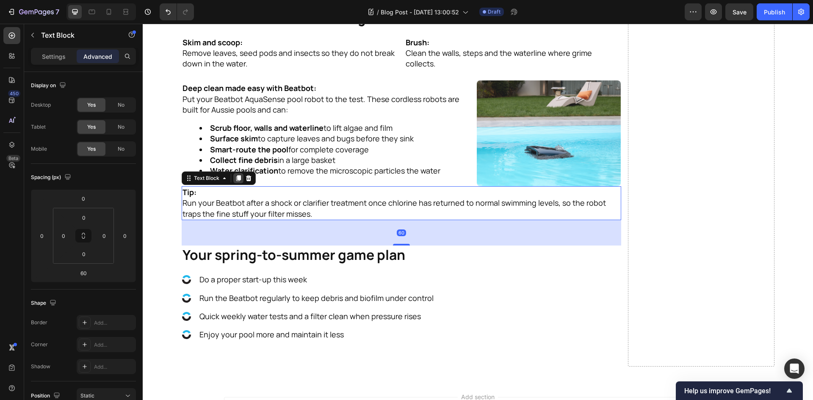
click at [237, 182] on div at bounding box center [238, 178] width 10 height 10
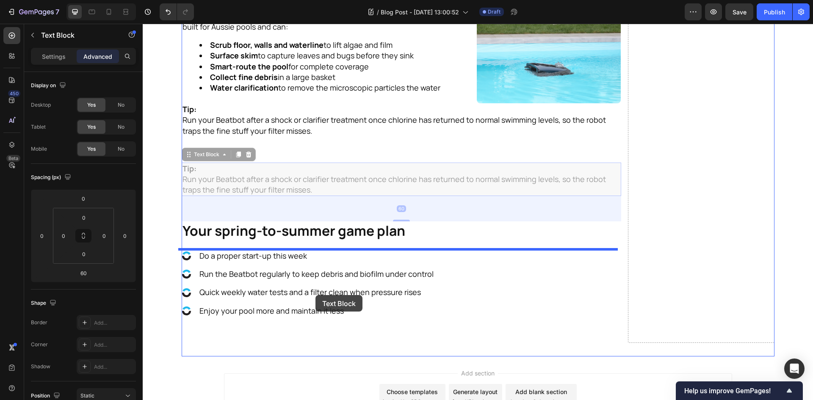
scroll to position [1072, 0]
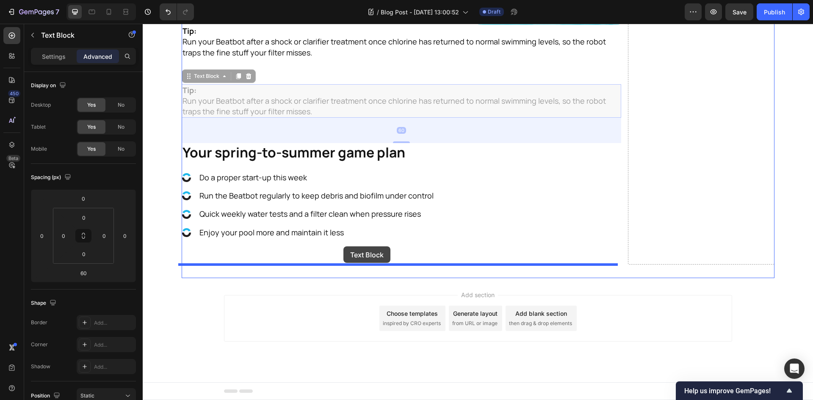
drag, startPoint x: 200, startPoint y: 238, endPoint x: 343, endPoint y: 246, distance: 143.7
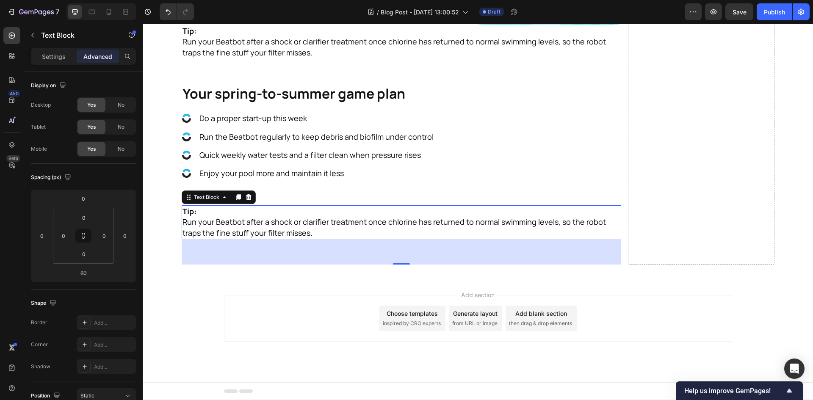
click at [292, 228] on p "Run your Beatbot after a shock or clarifier treatment once chlorine has returne…" at bounding box center [401, 227] width 438 height 21
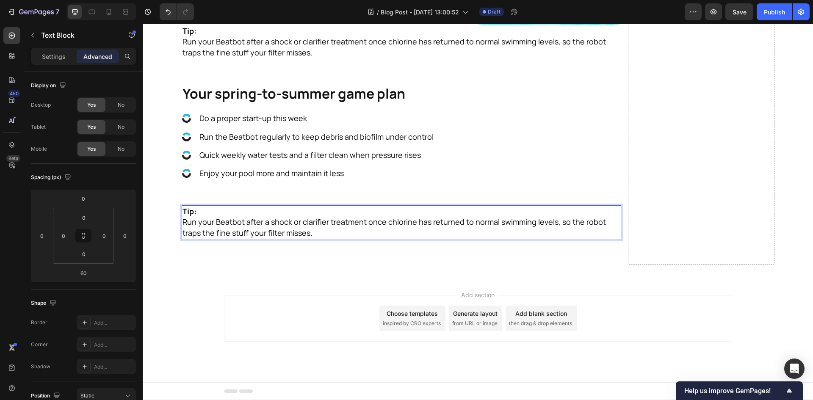
click at [292, 228] on p "Run your Beatbot after a shock or clarifier treatment once chlorine has returne…" at bounding box center [401, 227] width 438 height 21
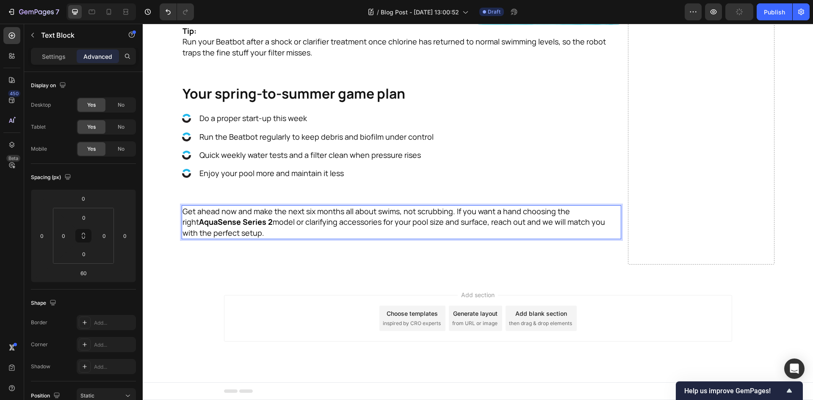
click at [448, 209] on p "Get ahead now and make the next six months all about swims, not scrubbing. If y…" at bounding box center [401, 222] width 438 height 32
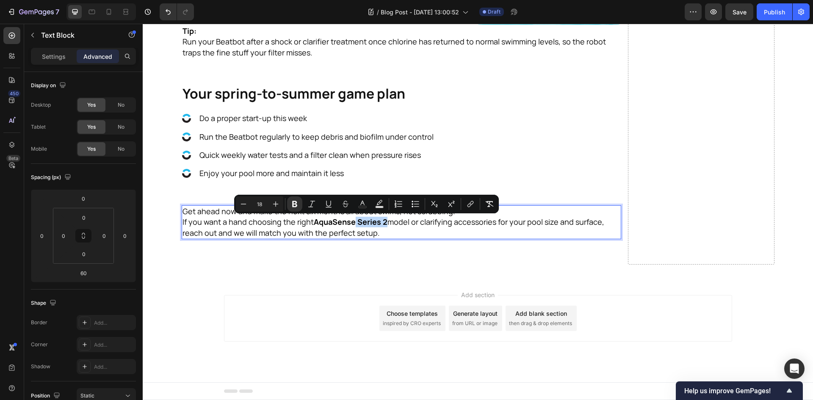
drag, startPoint x: 382, startPoint y: 224, endPoint x: 350, endPoint y: 223, distance: 31.3
click at [350, 223] on strong "AquaSense Series 2" at bounding box center [351, 222] width 74 height 10
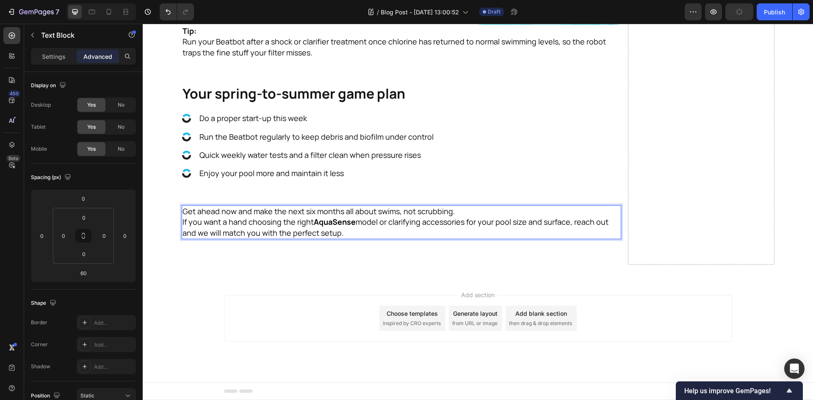
click at [378, 230] on p "If you want a hand choosing the right AquaSense model or clarifying accessories…" at bounding box center [401, 227] width 438 height 21
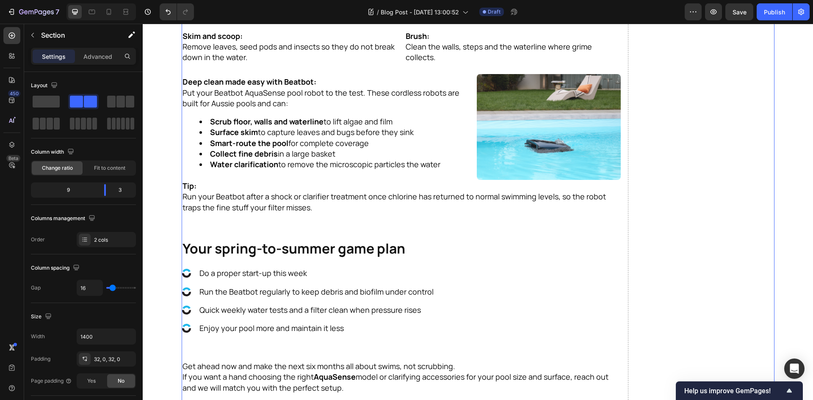
scroll to position [973, 0]
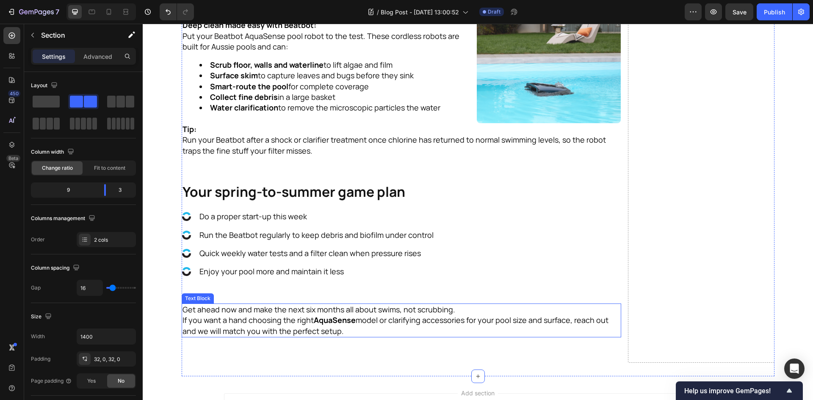
click at [491, 336] on div "Get ahead now and make the next six months all about swims, not scrubbing. If y…" at bounding box center [401, 320] width 439 height 34
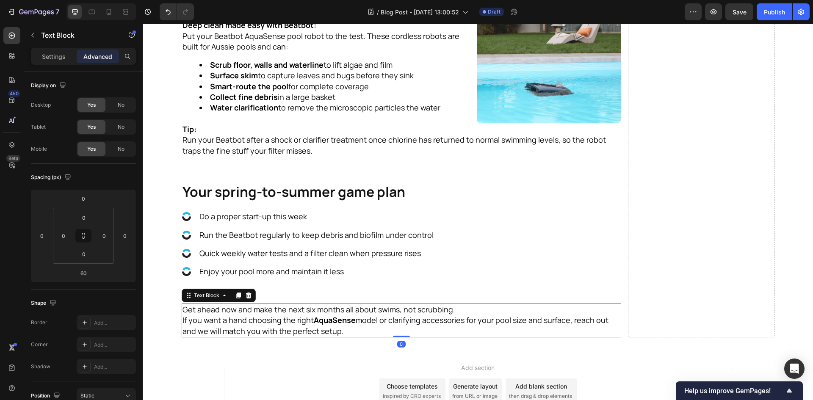
drag, startPoint x: 400, startPoint y: 362, endPoint x: 467, endPoint y: 334, distance: 73.0
click at [467, 334] on div "Get ahead now and make the next six months all about swims, not scrubbing. If y…" at bounding box center [401, 320] width 439 height 34
type input "0"
click at [569, 354] on div "Add section Choose templates inspired by CRO experts Generate layout from URL o…" at bounding box center [478, 403] width 670 height 104
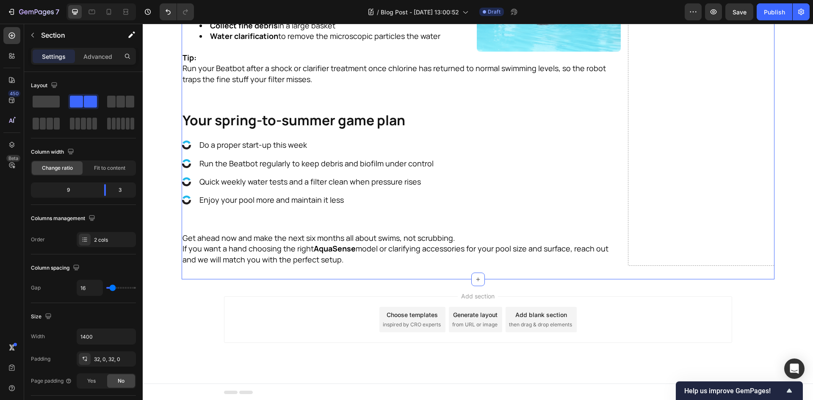
scroll to position [1046, 0]
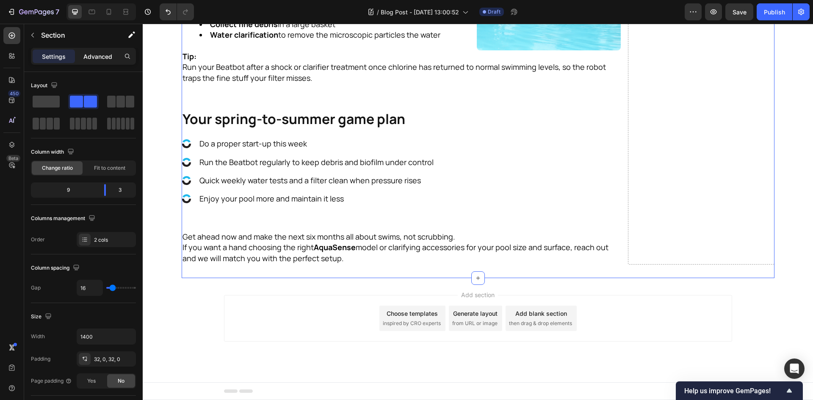
click at [98, 55] on p "Advanced" at bounding box center [97, 56] width 29 height 9
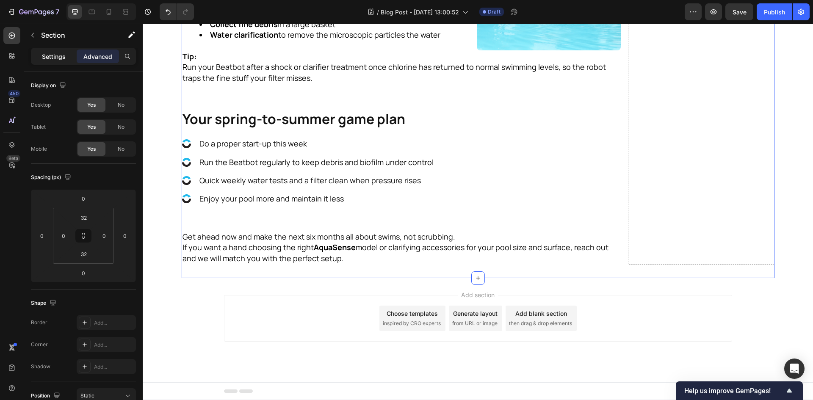
click at [41, 52] on div "Settings" at bounding box center [54, 57] width 42 height 14
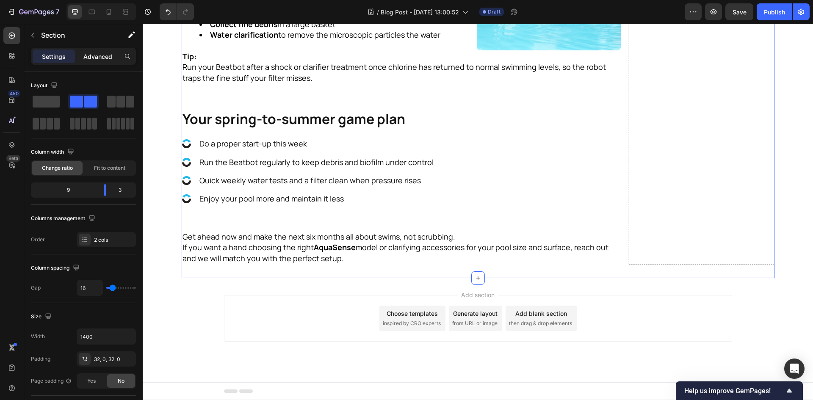
click at [85, 56] on p "Advanced" at bounding box center [97, 56] width 29 height 9
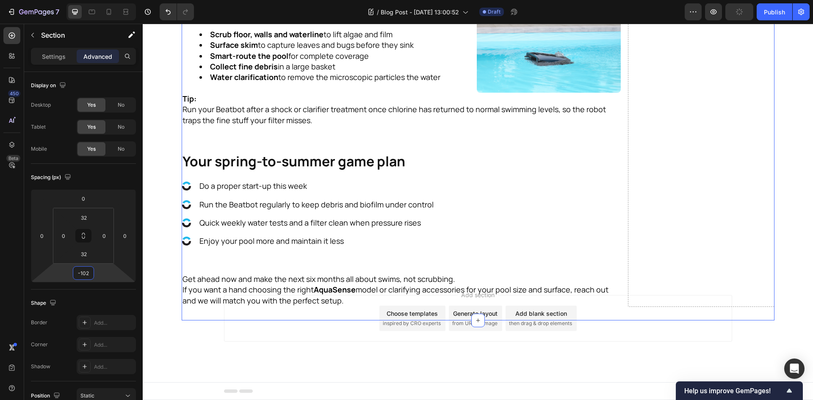
scroll to position [1003, 0]
drag, startPoint x: 109, startPoint y: 274, endPoint x: 114, endPoint y: 296, distance: 22.2
click at [114, 0] on html "7 Version history / Blog Post - Sep 29, 13:00:52 Draft Preview Publish 450 Beta…" at bounding box center [406, 0] width 813 height 0
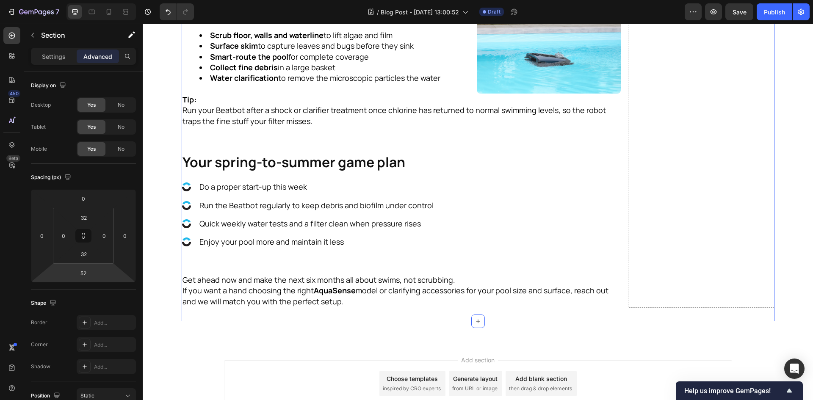
type input "50"
drag, startPoint x: 111, startPoint y: 272, endPoint x: 125, endPoint y: 262, distance: 17.9
click at [125, 0] on html "7 Version history / Blog Post - [DATE] 13:00:52 Draft Preview Save Publish 450 …" at bounding box center [406, 0] width 813 height 0
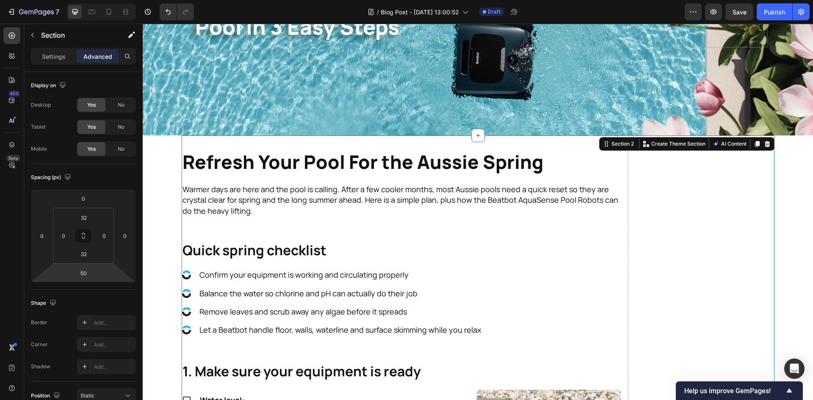
scroll to position [169, 0]
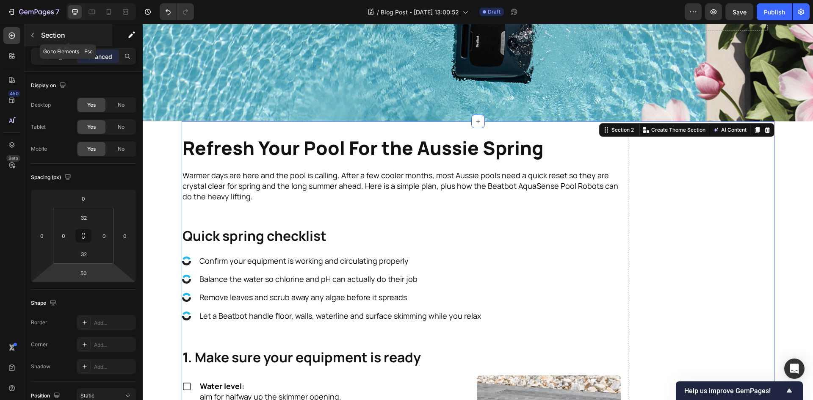
click at [34, 34] on icon "button" at bounding box center [32, 35] width 7 height 7
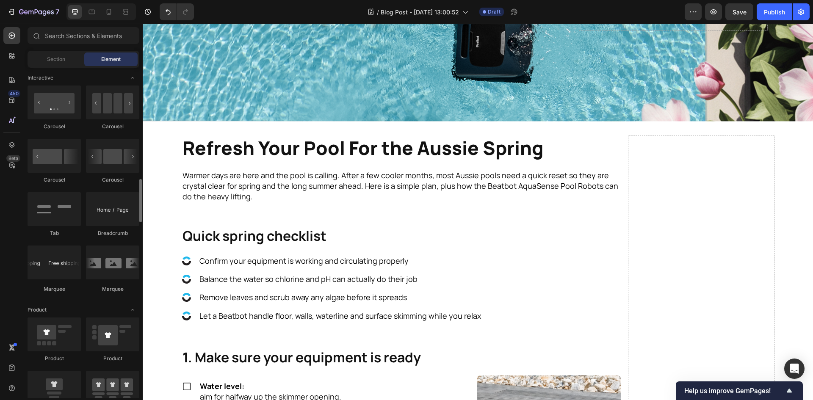
scroll to position [1016, 0]
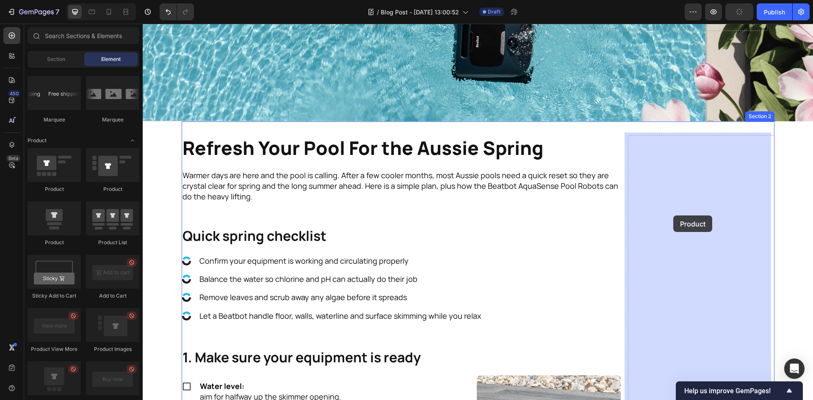
drag, startPoint x: 195, startPoint y: 241, endPoint x: 673, endPoint y: 215, distance: 478.5
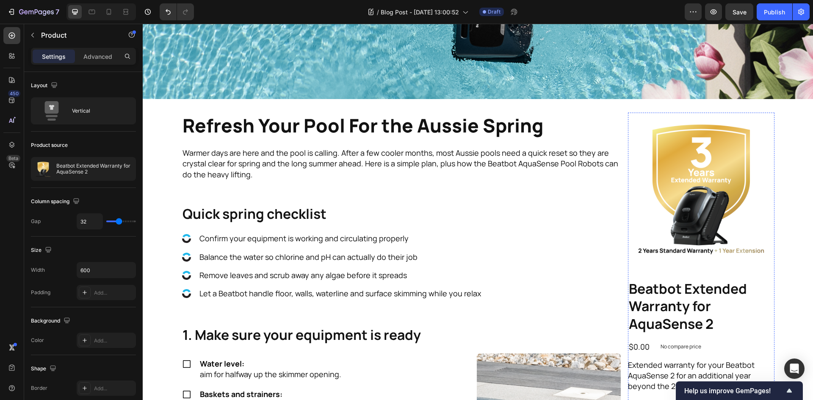
scroll to position [169, 0]
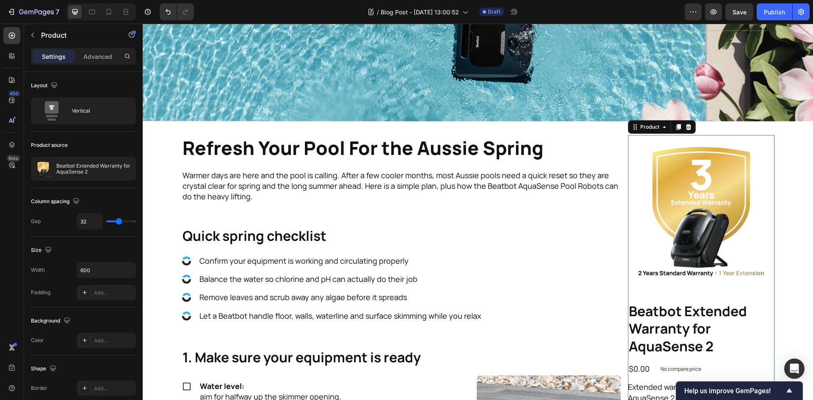
click at [751, 287] on div "Product Images Beatbot Extended Warranty for AquaSense 2 Product Title $0.00 Pr…" at bounding box center [701, 356] width 146 height 442
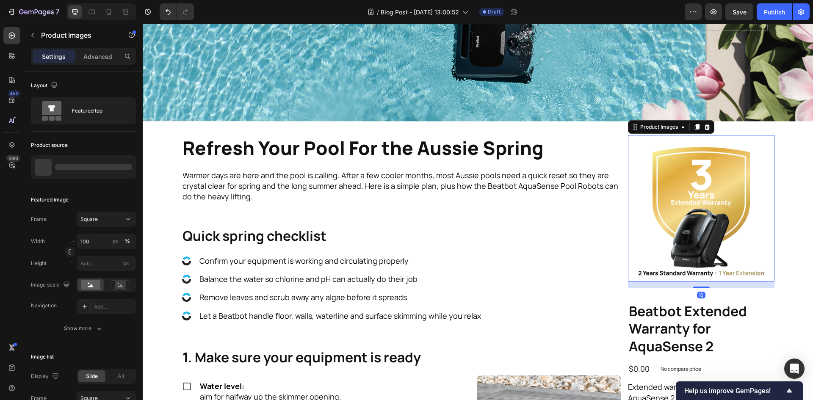
click at [743, 219] on img at bounding box center [701, 208] width 146 height 146
click at [121, 172] on div at bounding box center [124, 167] width 24 height 24
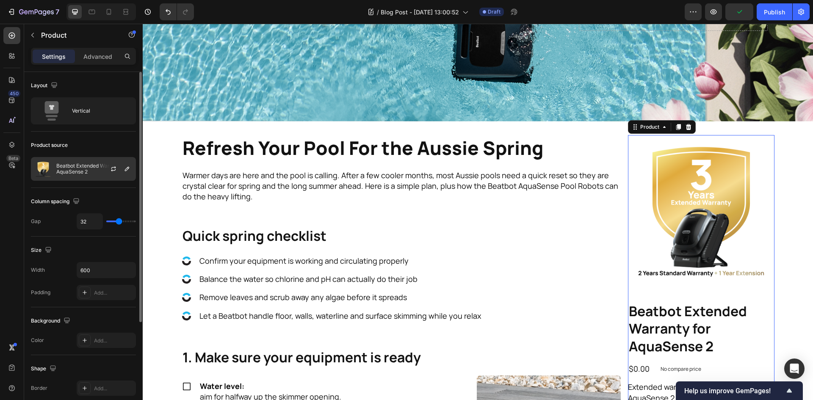
click at [67, 169] on p "Beatbot Extended Warranty for AquaSense 2" at bounding box center [94, 169] width 76 height 12
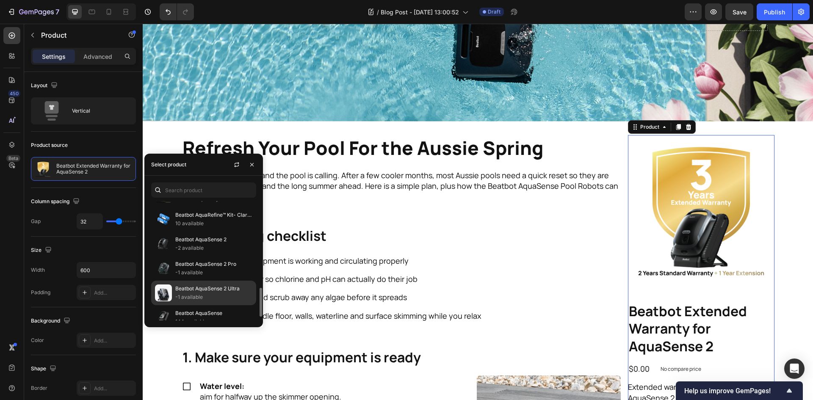
scroll to position [184, 0]
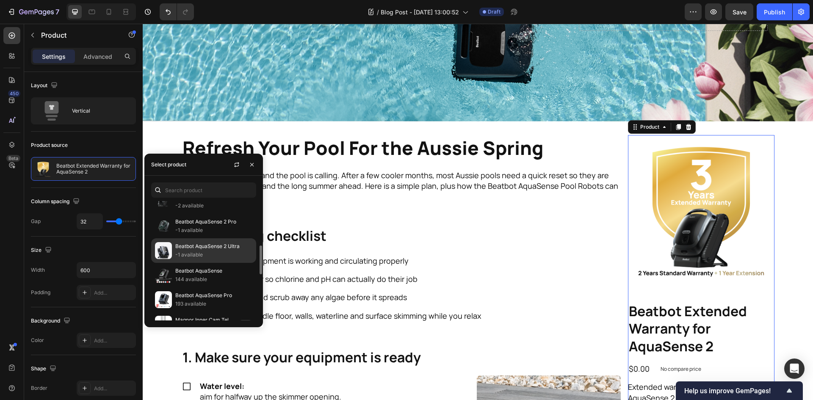
click at [222, 248] on p "Beatbot AquaSense 2 Ultra" at bounding box center [213, 246] width 77 height 8
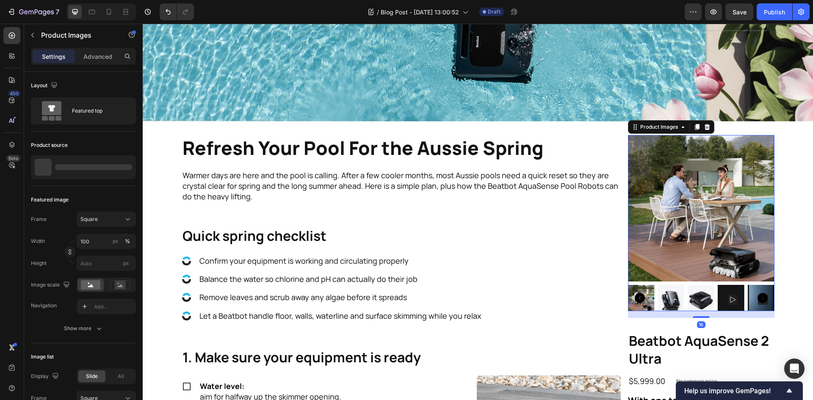
click at [672, 304] on img at bounding box center [670, 298] width 27 height 27
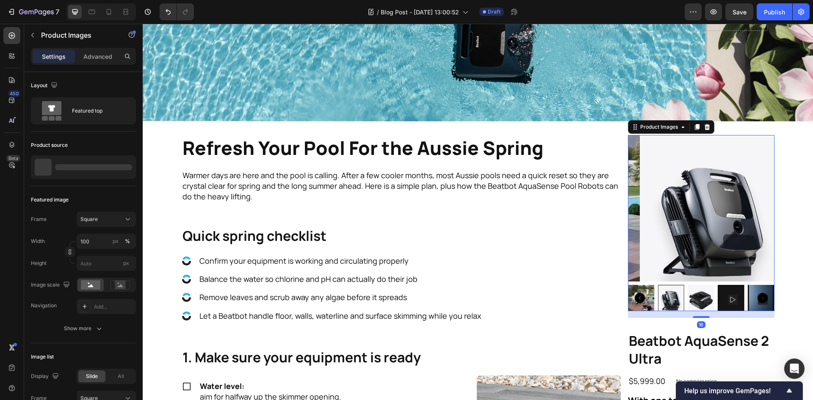
click at [671, 292] on div at bounding box center [701, 298] width 146 height 27
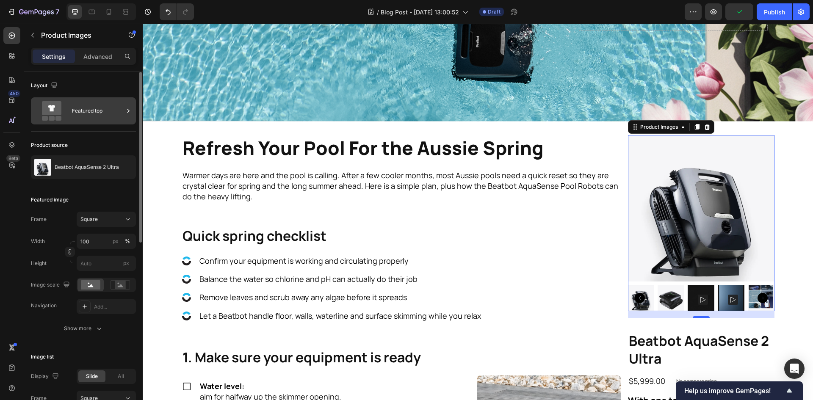
click at [111, 117] on div "Featured top" at bounding box center [98, 110] width 52 height 19
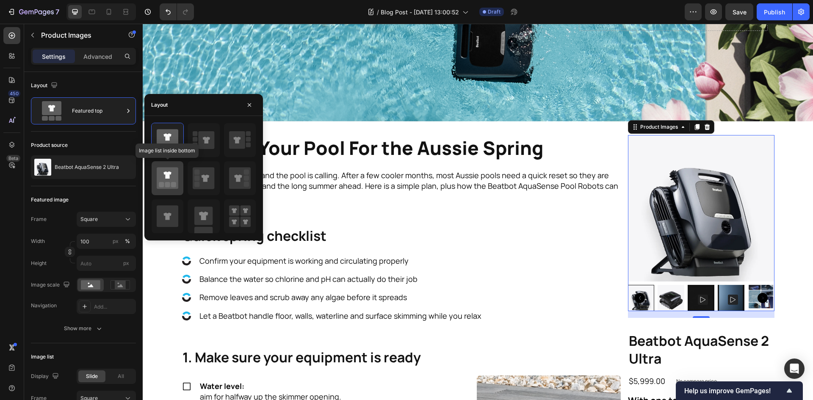
click at [163, 177] on icon at bounding box center [168, 178] width 22 height 22
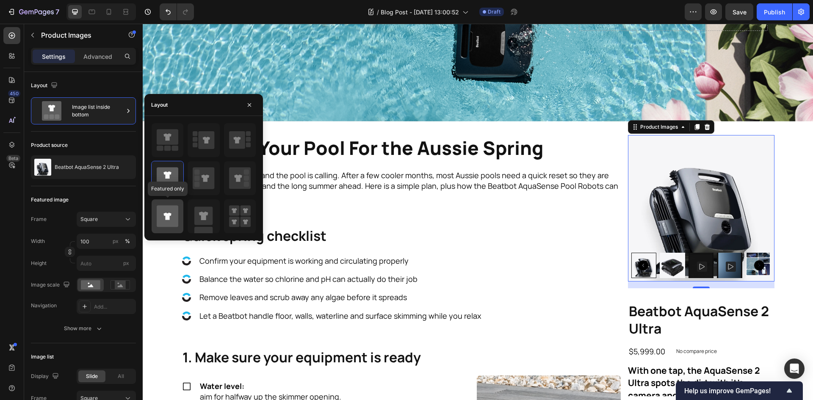
click at [172, 217] on icon at bounding box center [168, 216] width 22 height 22
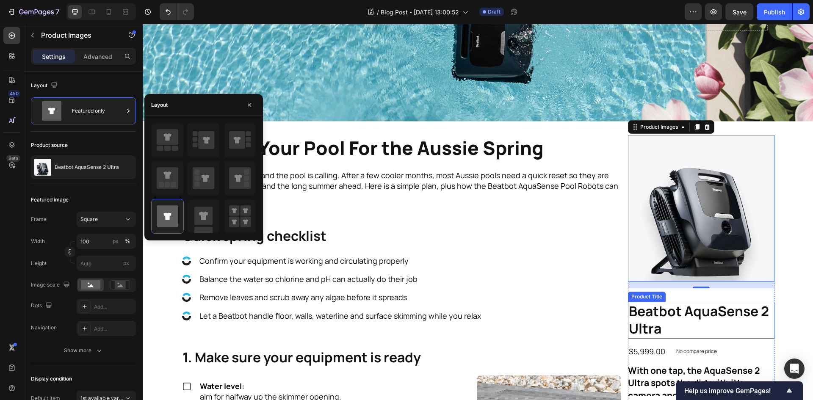
click at [754, 316] on h2 "Beatbot AquaSense 2 Ultra" at bounding box center [701, 320] width 146 height 37
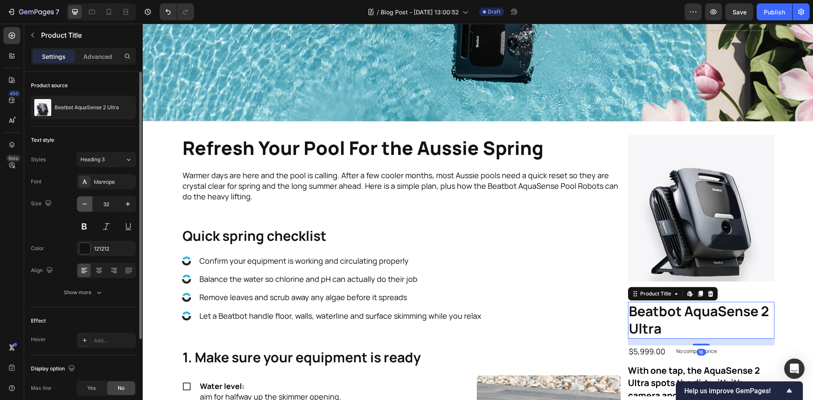
click at [81, 202] on icon "button" at bounding box center [84, 204] width 8 height 8
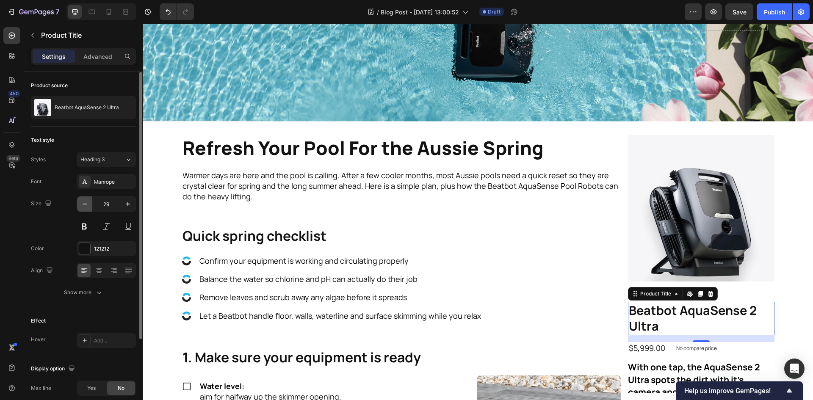
click at [81, 202] on icon "button" at bounding box center [84, 204] width 8 height 8
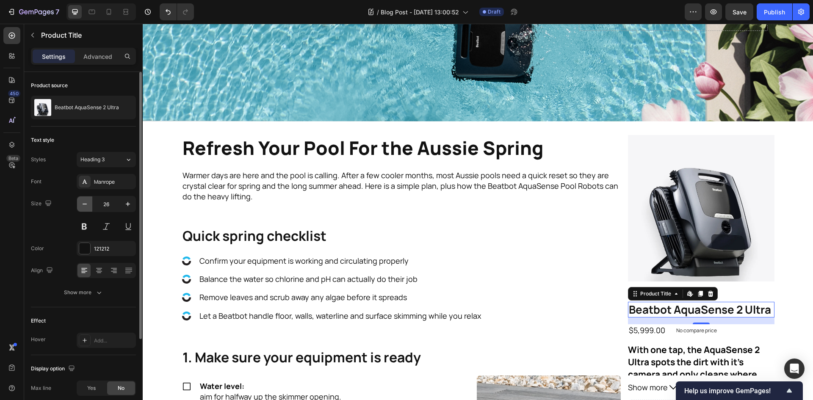
click at [81, 202] on icon "button" at bounding box center [84, 204] width 8 height 8
type input "23"
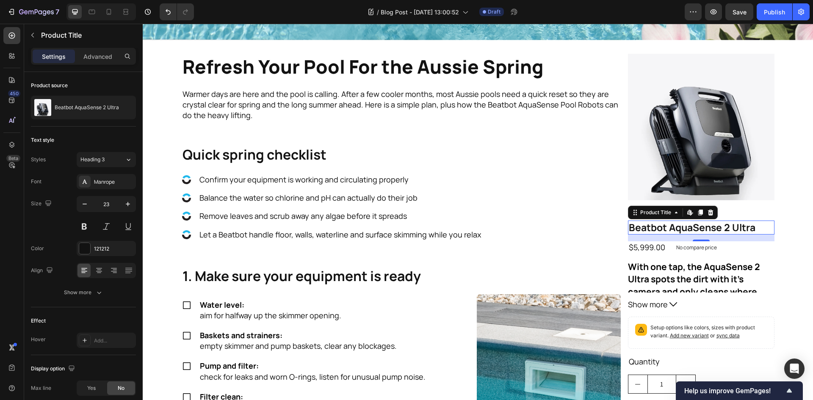
scroll to position [254, 0]
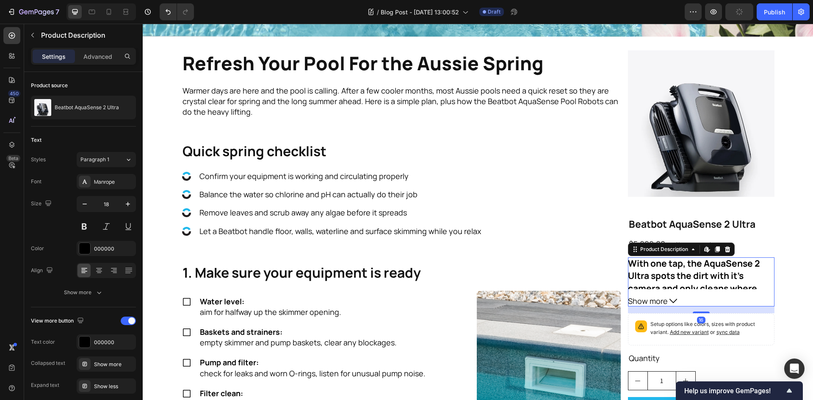
click at [707, 269] on h3 "With one tap, the AquaSense 2 Ultra spots the dirt with it's camera and only cl…" at bounding box center [694, 281] width 132 height 49
click at [726, 246] on icon at bounding box center [727, 249] width 6 height 6
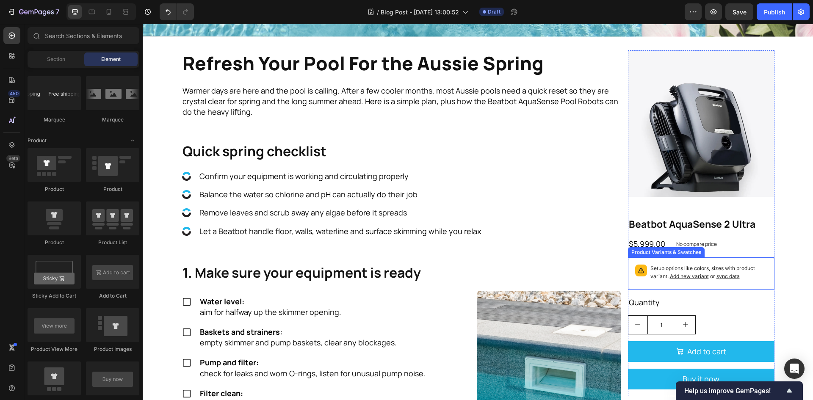
click at [742, 269] on p "Setup options like colors, sizes with product variant. Add new variant or sync …" at bounding box center [708, 273] width 117 height 16
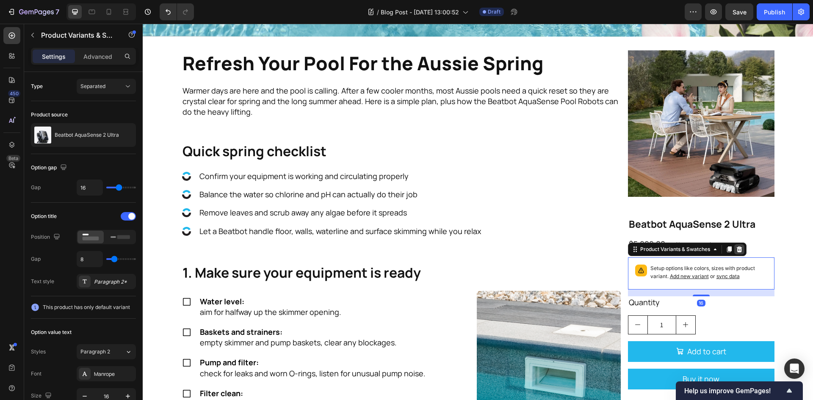
click at [737, 247] on icon at bounding box center [739, 249] width 6 height 6
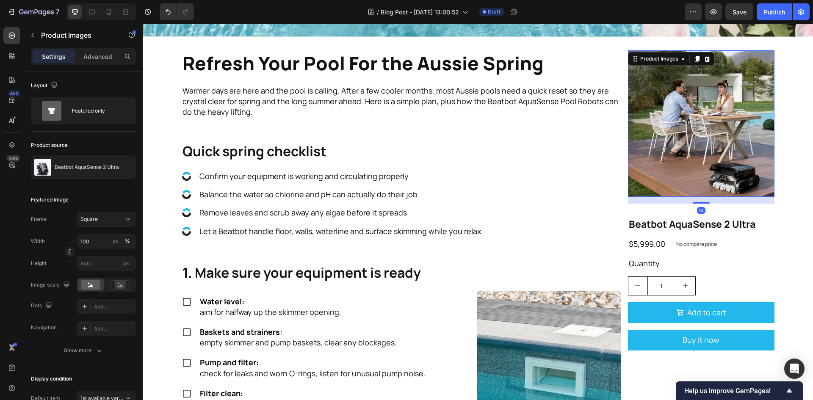
click at [732, 157] on img at bounding box center [701, 123] width 146 height 146
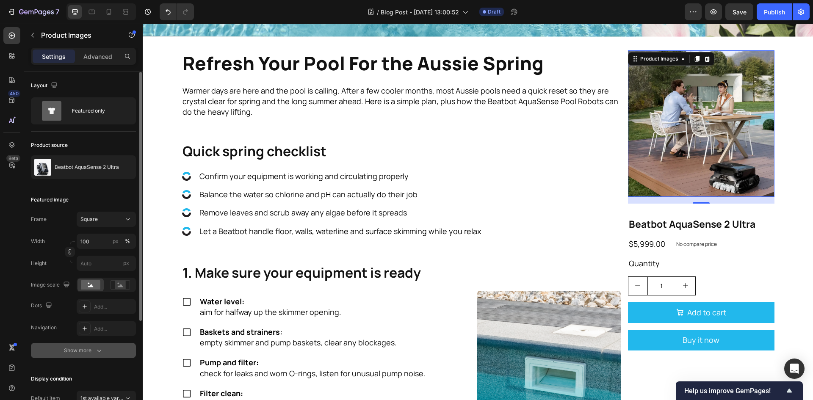
click at [95, 354] on icon "button" at bounding box center [99, 350] width 8 height 8
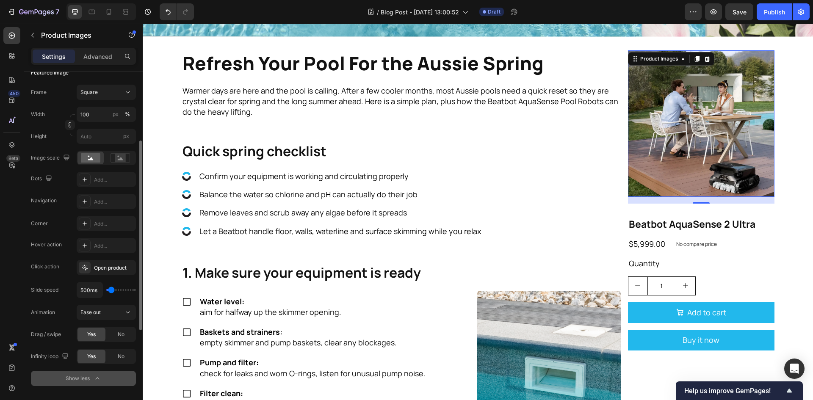
scroll to position [0, 0]
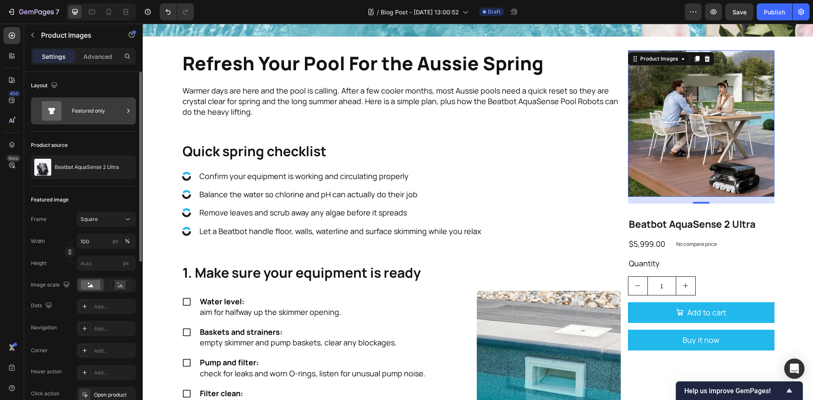
click at [75, 119] on div "Featured only" at bounding box center [98, 110] width 52 height 19
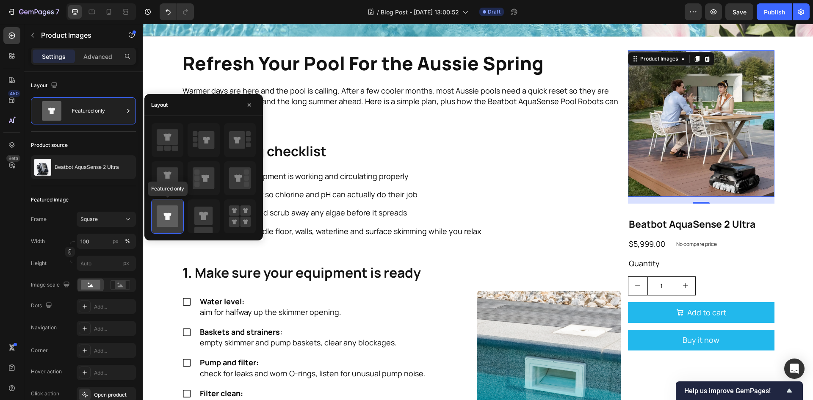
click at [178, 216] on icon at bounding box center [168, 216] width 22 height 22
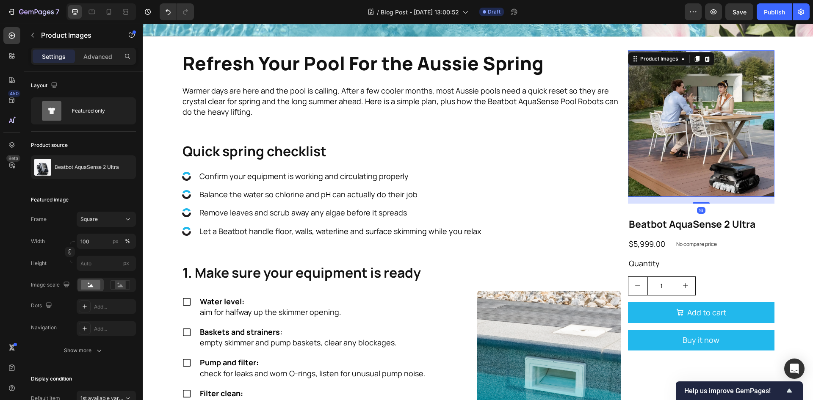
click at [675, 146] on img at bounding box center [701, 123] width 146 height 146
click at [689, 142] on img at bounding box center [701, 123] width 146 height 146
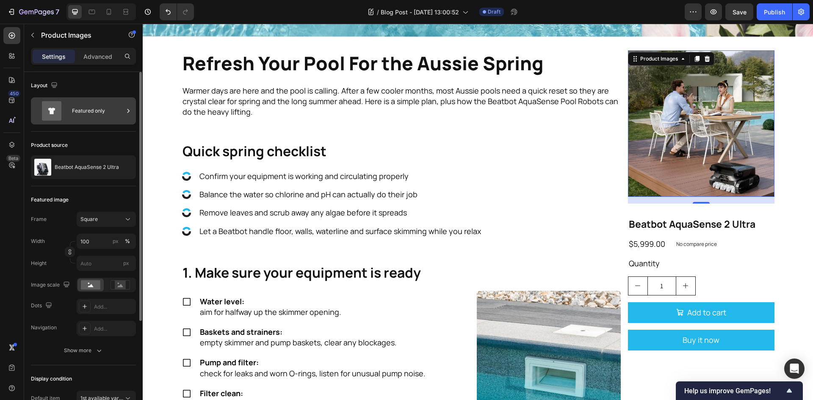
click at [76, 107] on div "Featured only" at bounding box center [98, 110] width 52 height 19
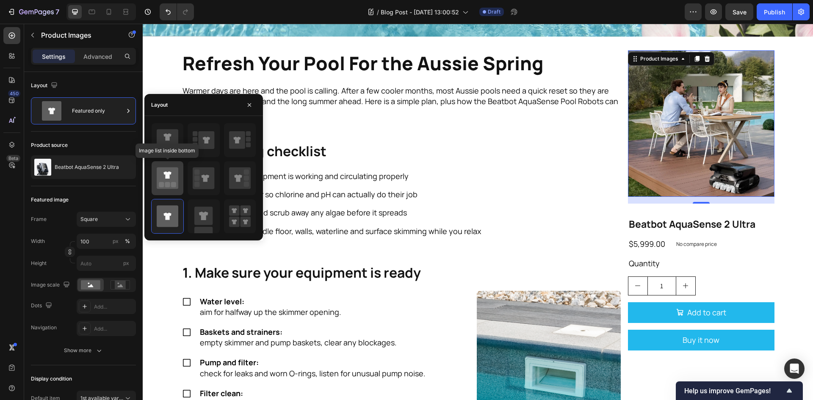
click at [174, 184] on rect at bounding box center [173, 184] width 5 height 5
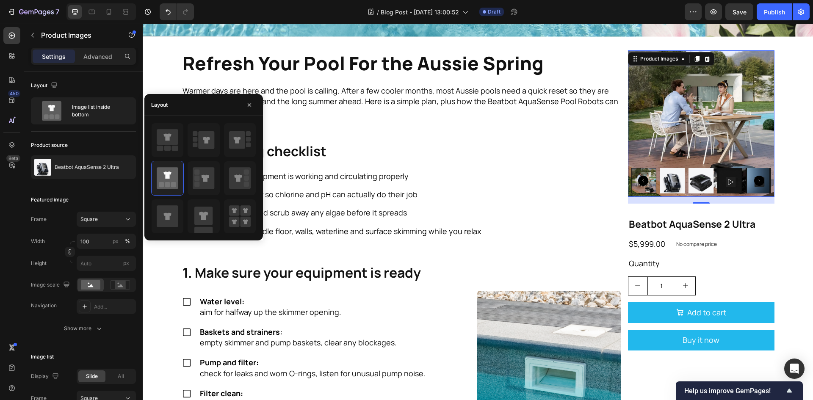
click at [670, 174] on img at bounding box center [671, 180] width 25 height 25
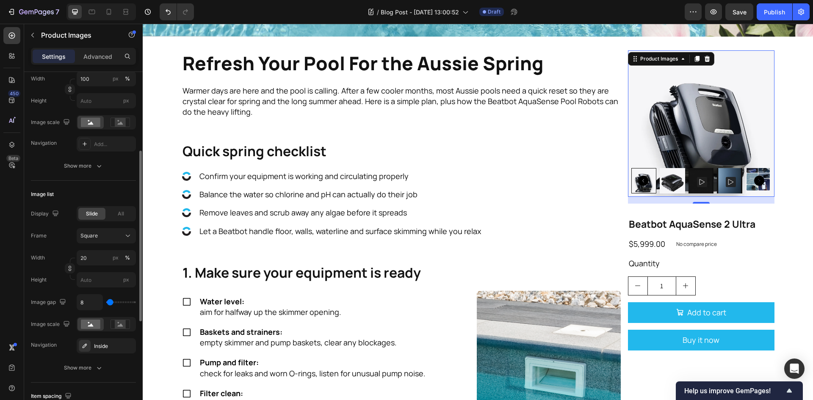
scroll to position [78, 0]
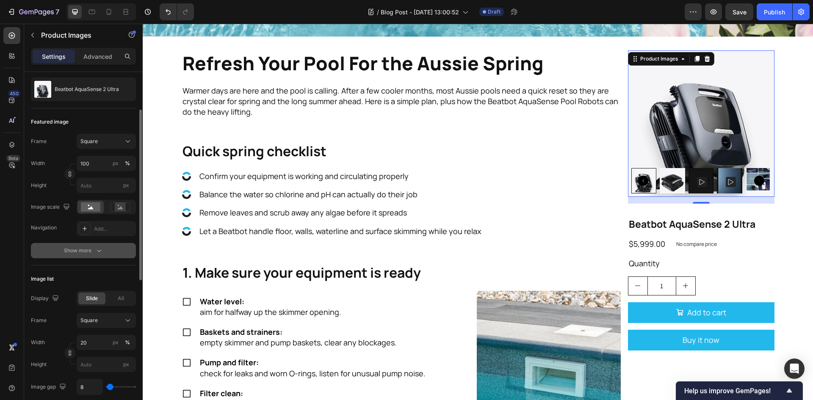
click at [100, 254] on icon "button" at bounding box center [99, 250] width 8 height 8
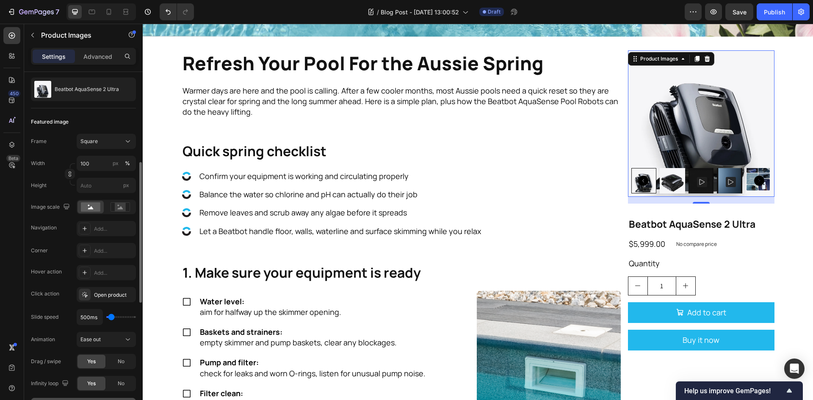
scroll to position [163, 0]
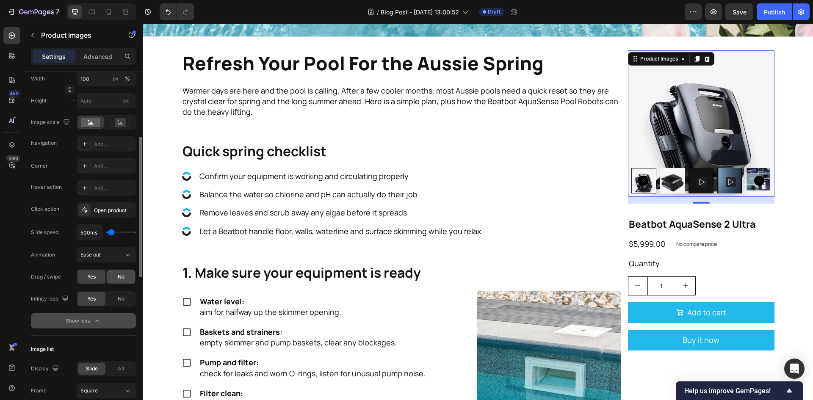
click at [123, 276] on span "No" at bounding box center [121, 277] width 7 height 8
click at [124, 294] on div "No" at bounding box center [121, 299] width 28 height 14
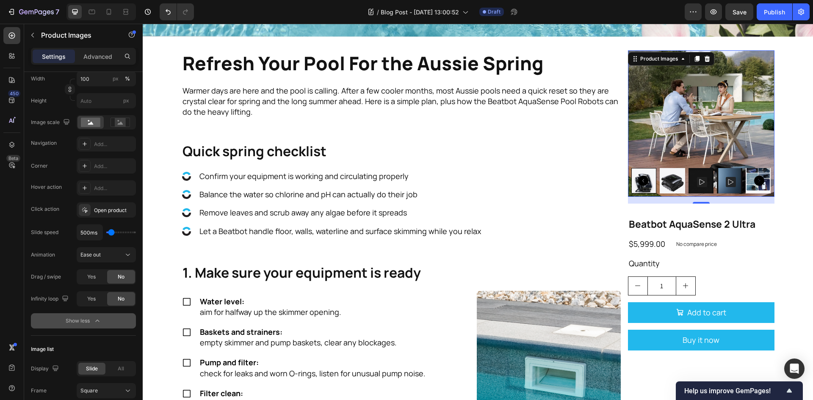
click at [650, 170] on div at bounding box center [643, 180] width 25 height 25
click at [672, 178] on img at bounding box center [671, 180] width 25 height 25
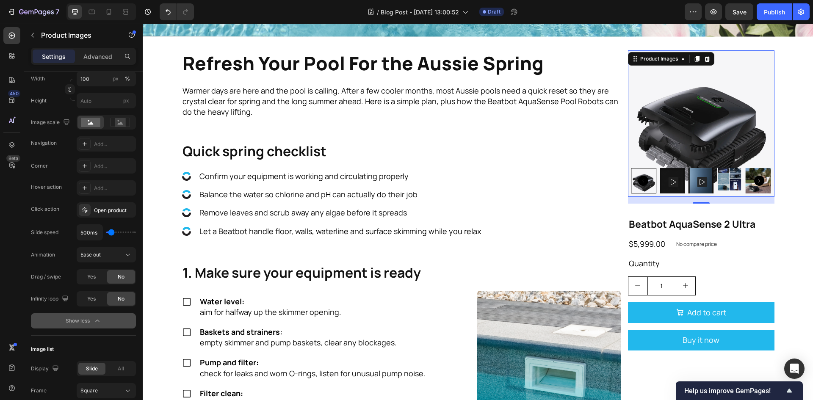
click at [640, 177] on icon "Carousel Back Arrow" at bounding box center [643, 181] width 10 height 10
click at [649, 171] on img at bounding box center [643, 180] width 25 height 25
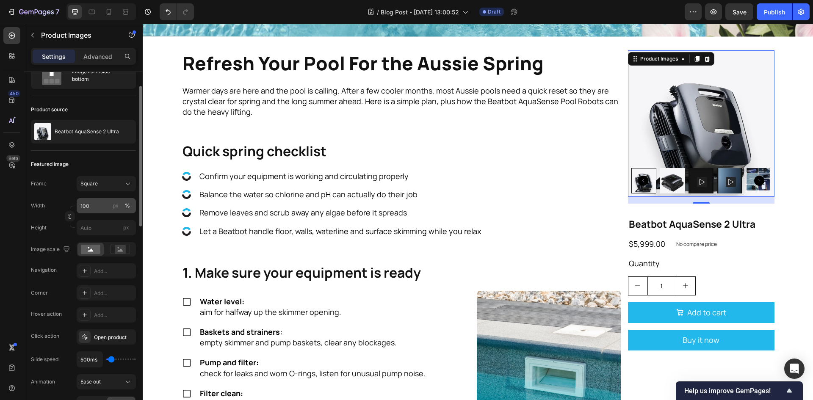
scroll to position [0, 0]
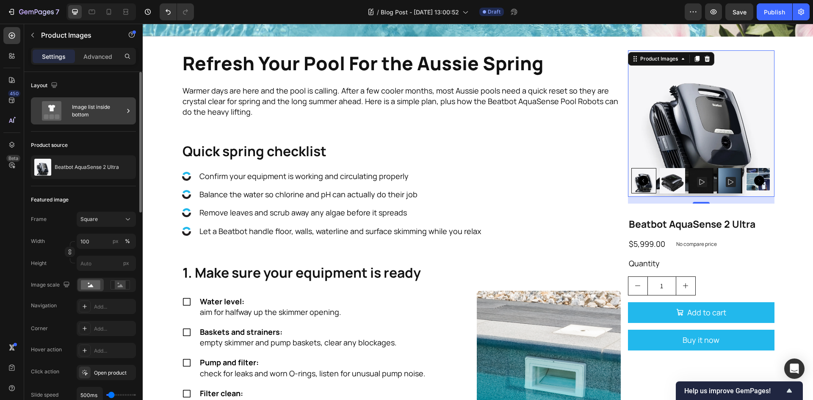
click at [123, 114] on div "Image list inside bottom" at bounding box center [98, 110] width 52 height 19
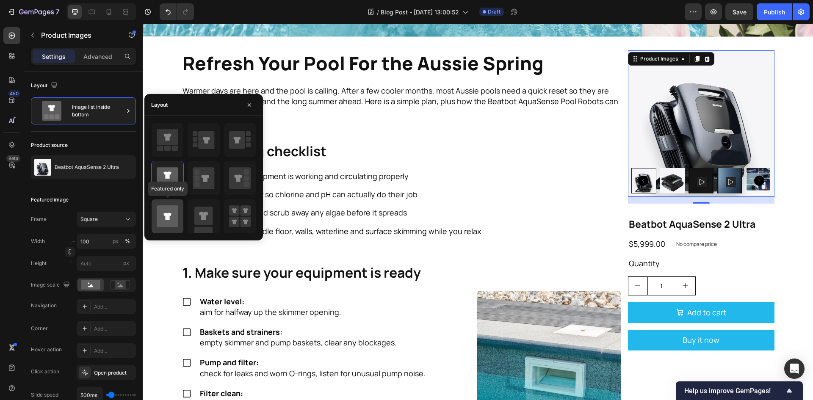
click at [170, 211] on icon at bounding box center [168, 216] width 22 height 22
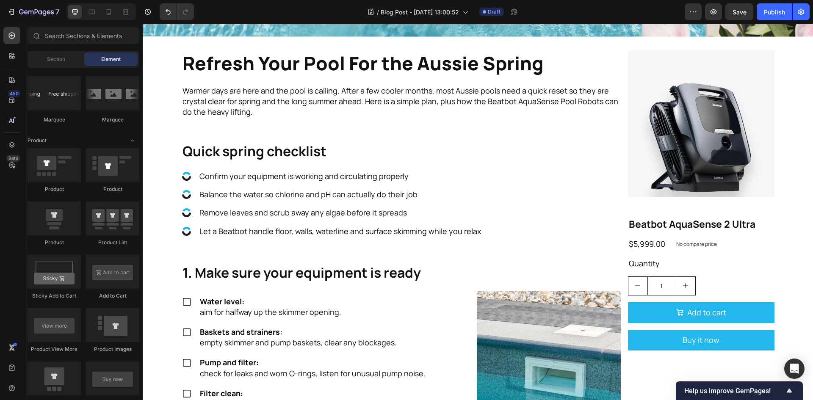
click at [691, 163] on img at bounding box center [701, 123] width 146 height 146
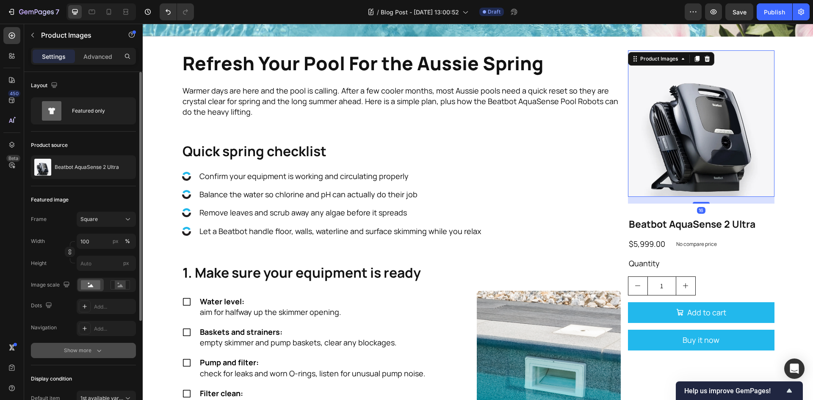
click at [98, 344] on button "Show more" at bounding box center [83, 350] width 105 height 15
drag, startPoint x: 99, startPoint y: 348, endPoint x: 369, endPoint y: 251, distance: 287.7
click at [99, 348] on div "Add..." at bounding box center [114, 351] width 40 height 8
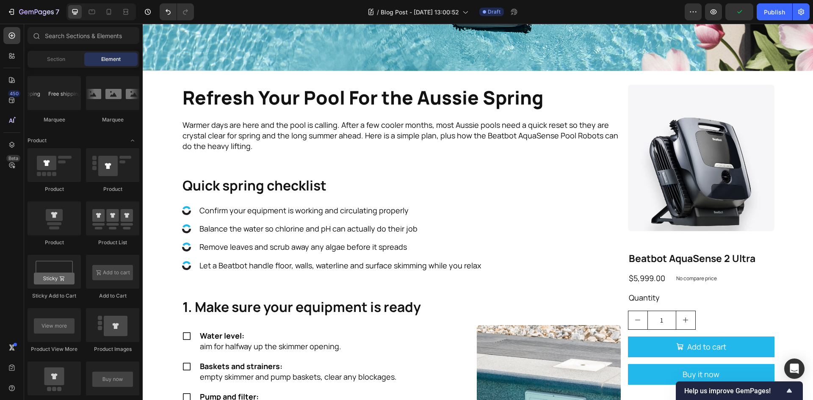
scroll to position [169, 0]
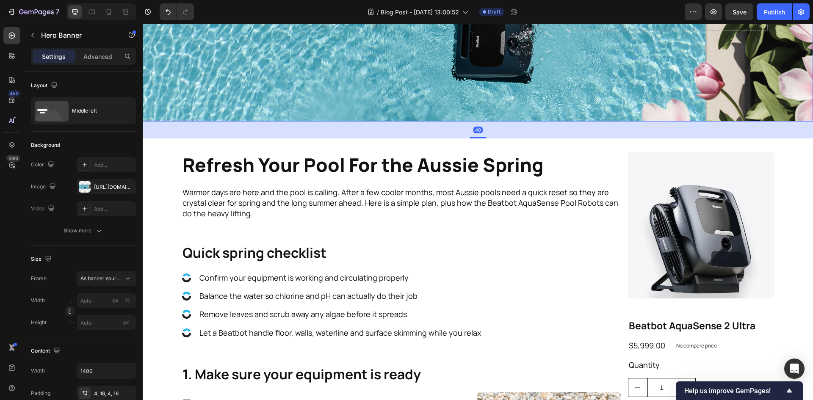
drag, startPoint x: 476, startPoint y: 118, endPoint x: 499, endPoint y: 135, distance: 28.4
click at [499, 121] on div "40" at bounding box center [478, 121] width 670 height 0
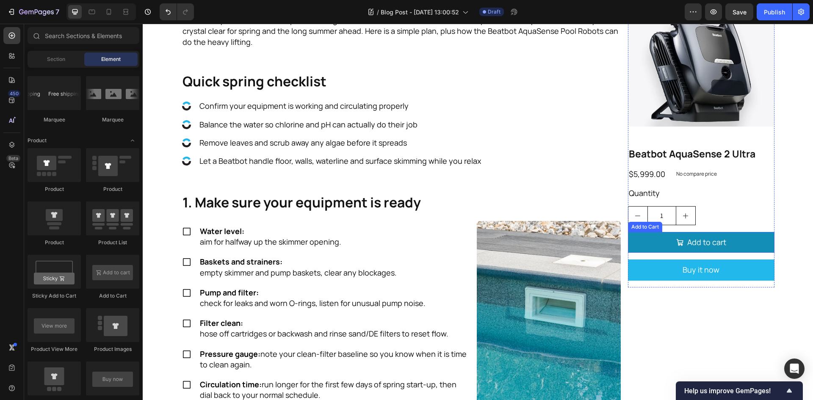
scroll to position [296, 0]
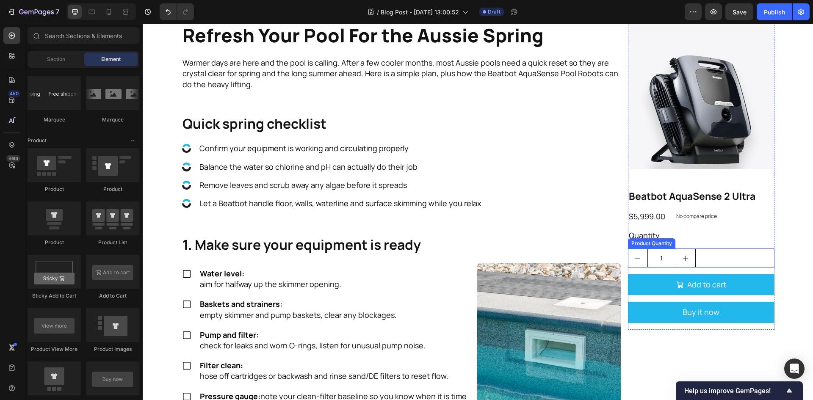
click at [743, 256] on div "1" at bounding box center [701, 257] width 146 height 19
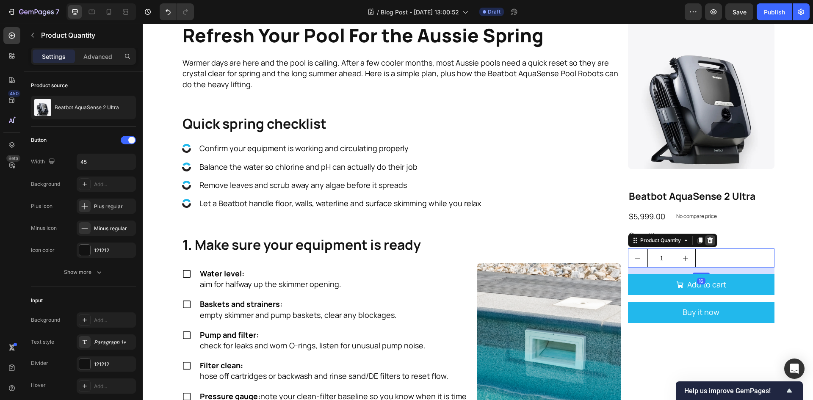
click at [711, 240] on div at bounding box center [710, 240] width 10 height 10
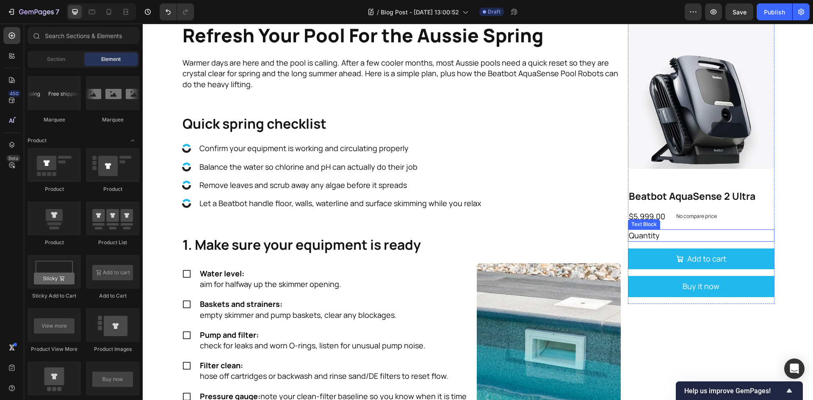
click at [686, 236] on div "Quantity" at bounding box center [701, 235] width 146 height 12
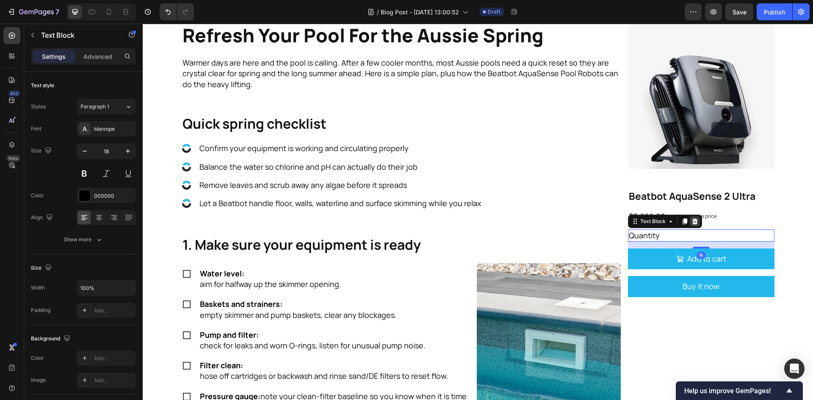
click at [695, 220] on div at bounding box center [694, 221] width 10 height 10
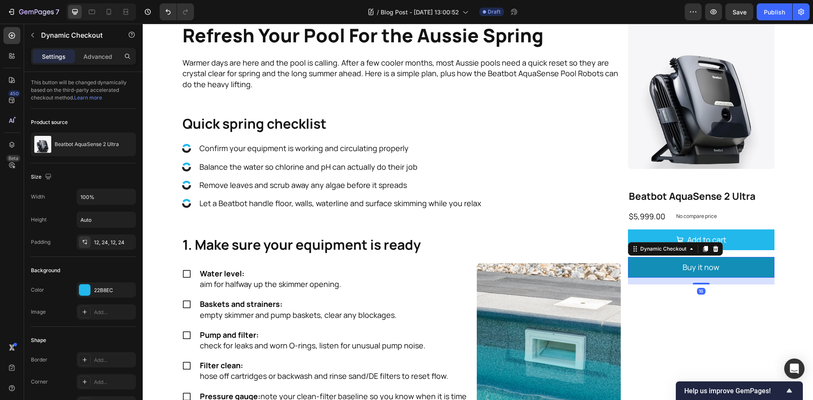
click at [744, 262] on button "Buy it now" at bounding box center [701, 267] width 146 height 21
click at [713, 248] on icon at bounding box center [715, 249] width 6 height 6
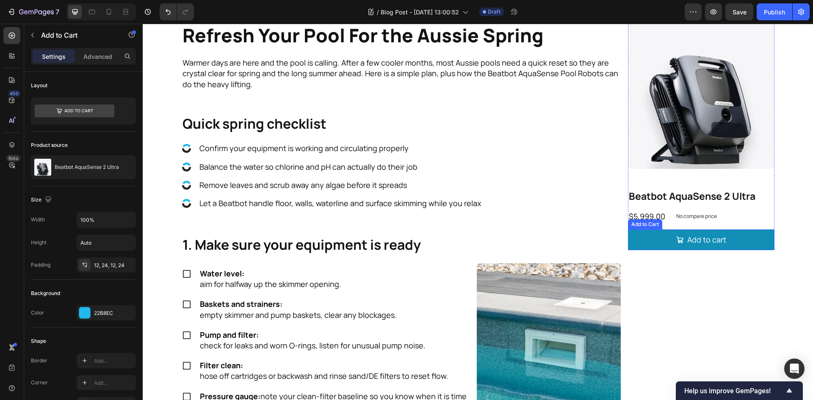
click at [746, 241] on button "Add to cart" at bounding box center [701, 239] width 146 height 21
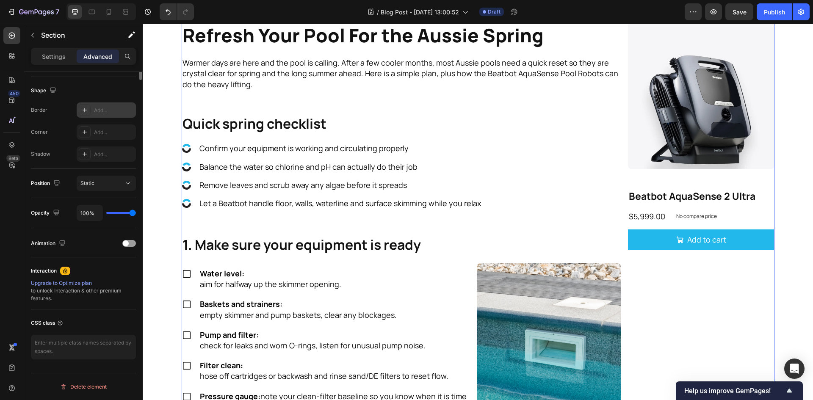
scroll to position [0, 0]
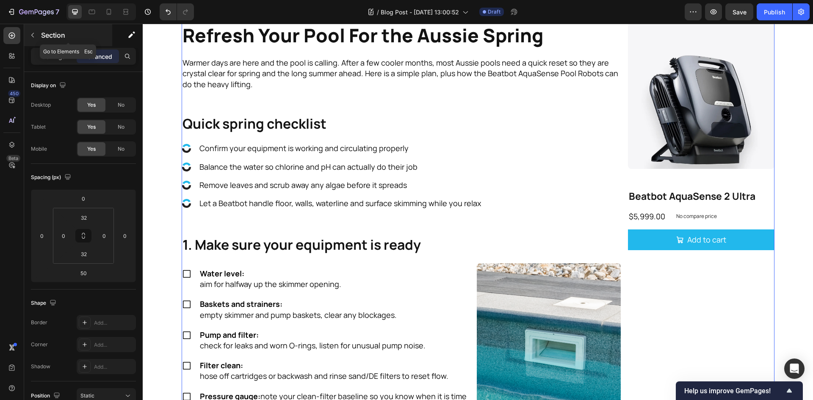
click at [36, 37] on icon "button" at bounding box center [32, 35] width 7 height 7
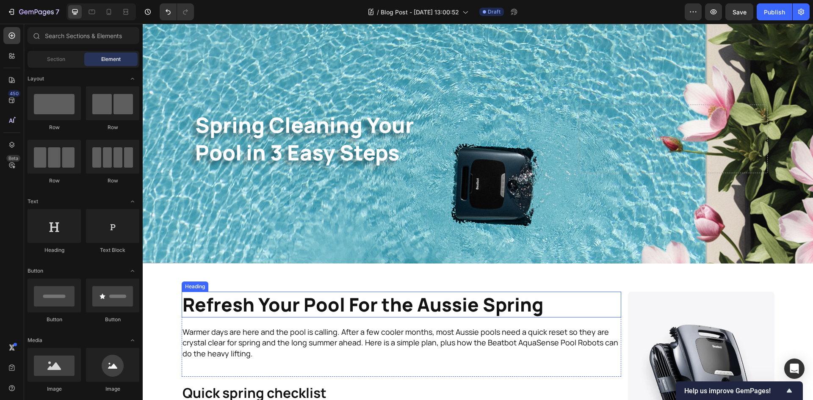
scroll to position [42, 0]
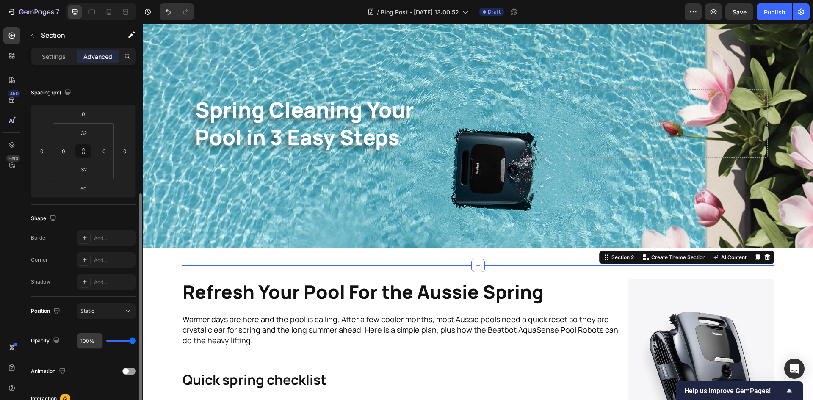
scroll to position [0, 0]
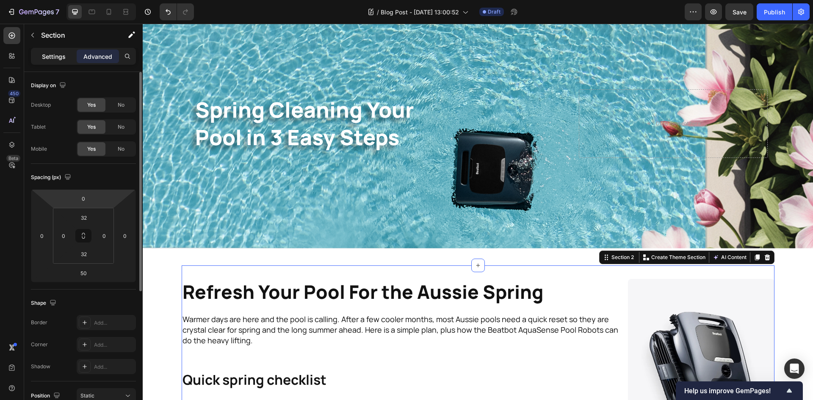
click at [62, 56] on p "Settings" at bounding box center [54, 56] width 24 height 9
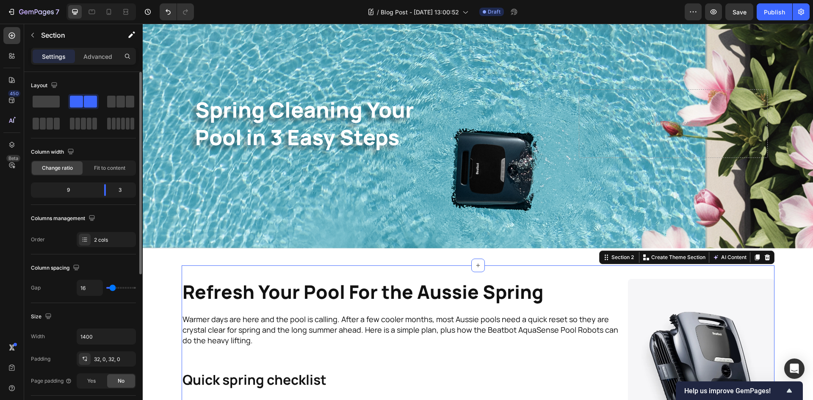
type input "27"
type input "33"
type input "36"
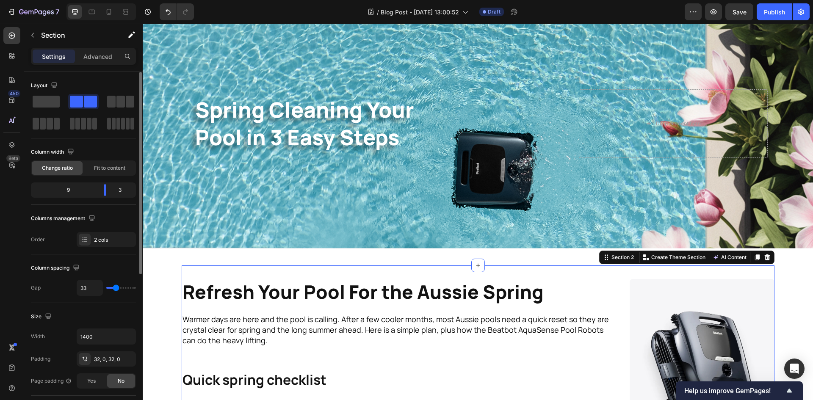
type input "36"
type input "42"
type input "40"
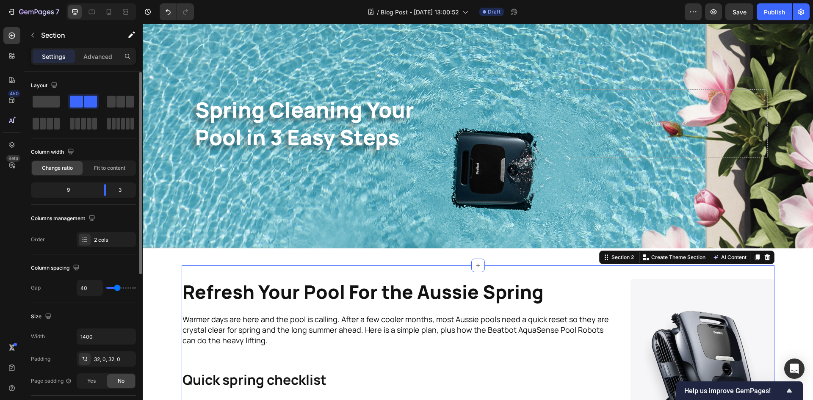
type input "36"
type input "38"
type input "40"
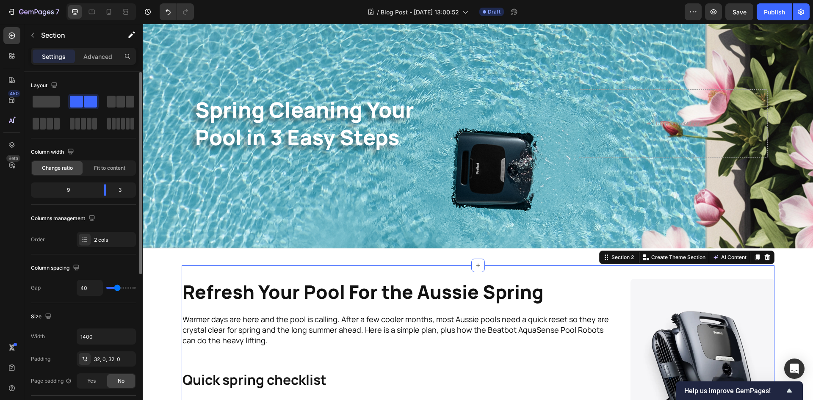
type input "40"
click at [117, 287] on input "range" at bounding box center [121, 288] width 30 height 2
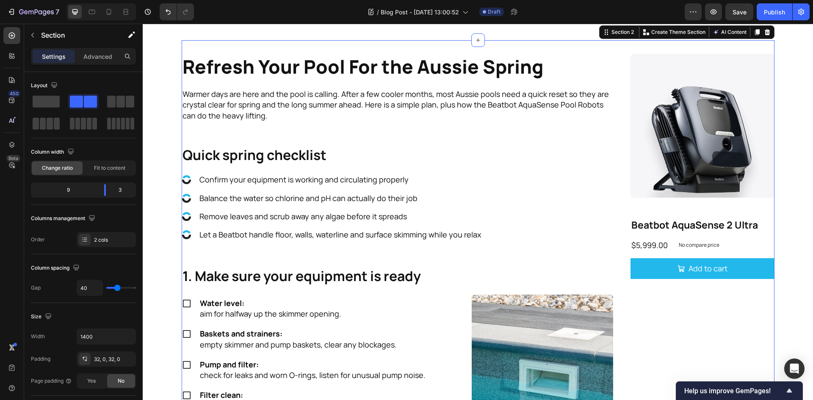
scroll to position [296, 0]
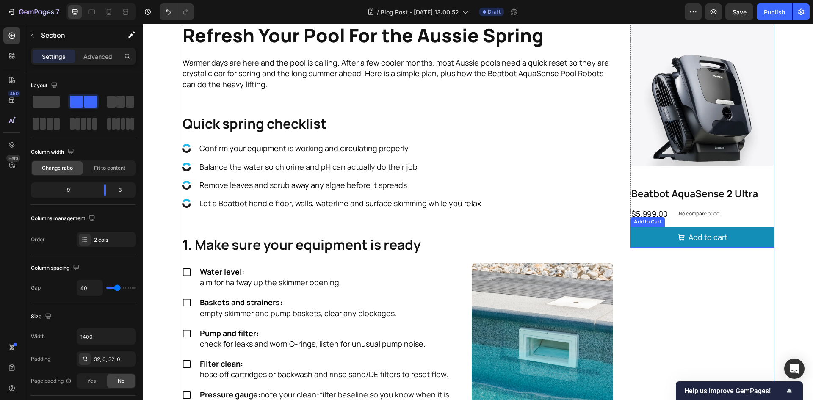
click at [739, 241] on button "Add to cart" at bounding box center [702, 237] width 144 height 21
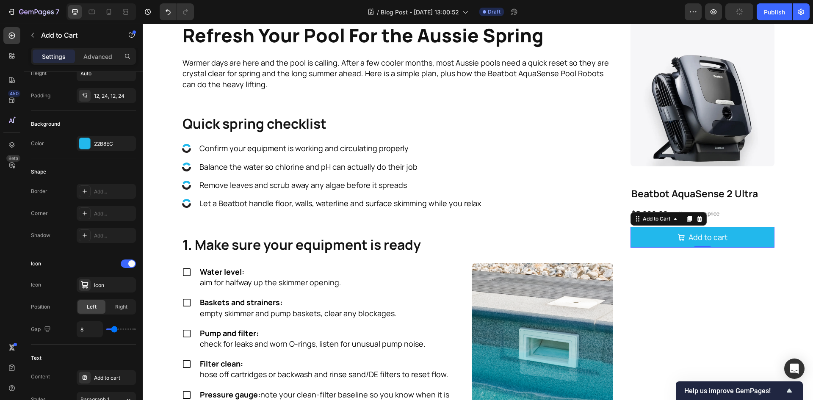
scroll to position [0, 0]
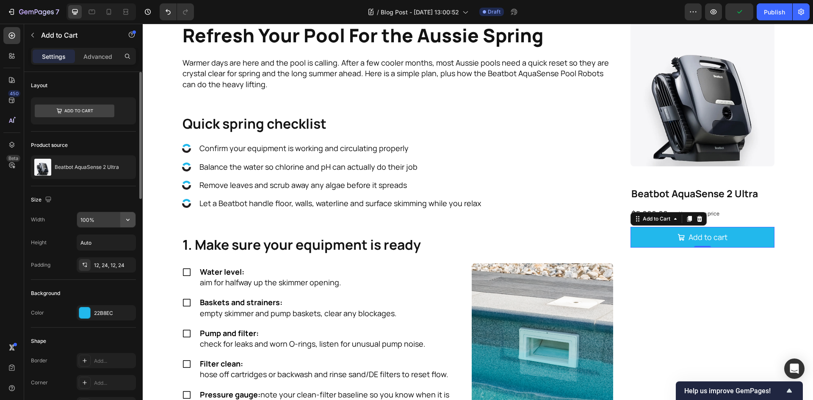
click at [127, 219] on icon "button" at bounding box center [127, 220] width 3 height 2
click at [115, 242] on p "Fit content Auto" at bounding box center [104, 241] width 48 height 8
type input "Auto"
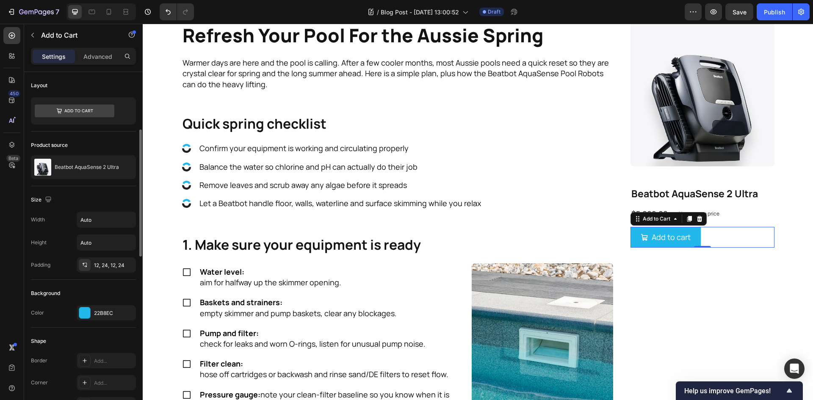
scroll to position [42, 0]
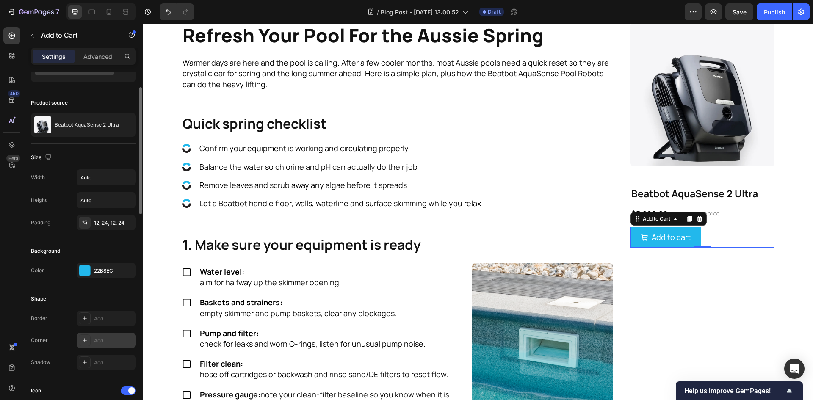
click at [99, 340] on div "Add..." at bounding box center [114, 341] width 40 height 8
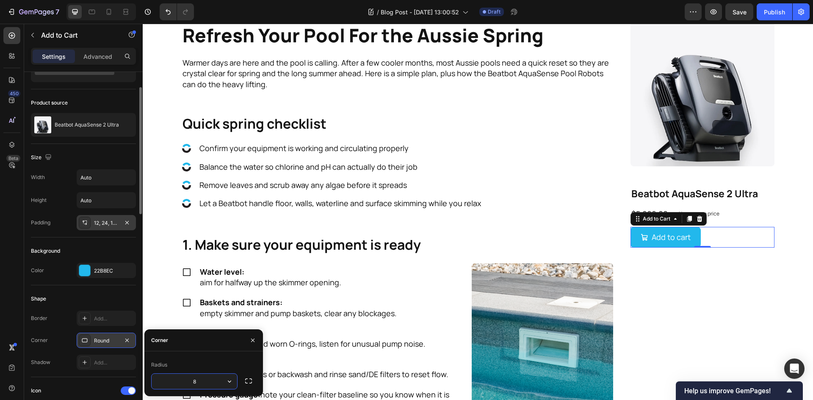
click at [121, 223] on div "12, 24, 12, 24" at bounding box center [106, 222] width 59 height 15
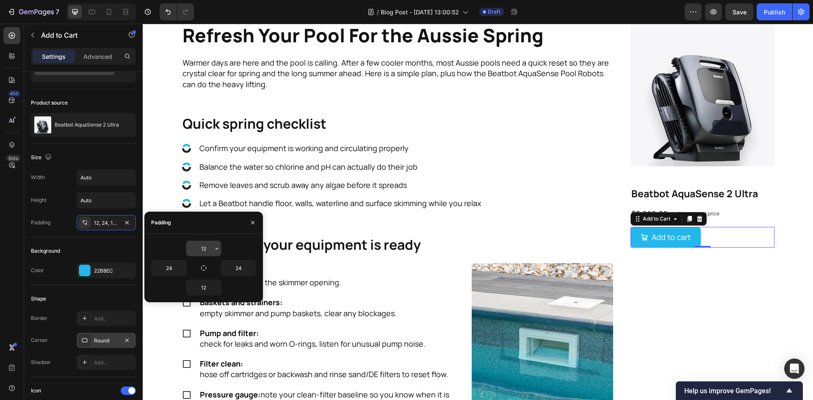
click at [218, 248] on icon "button" at bounding box center [216, 249] width 3 height 2
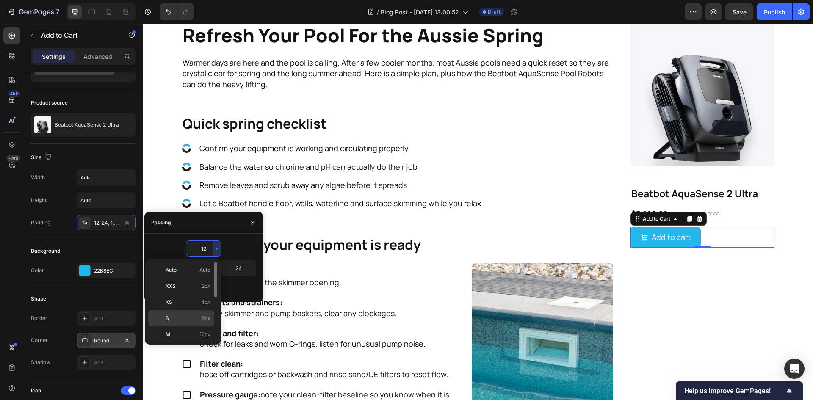
click at [206, 317] on span "8px" at bounding box center [205, 318] width 9 height 8
type input "8"
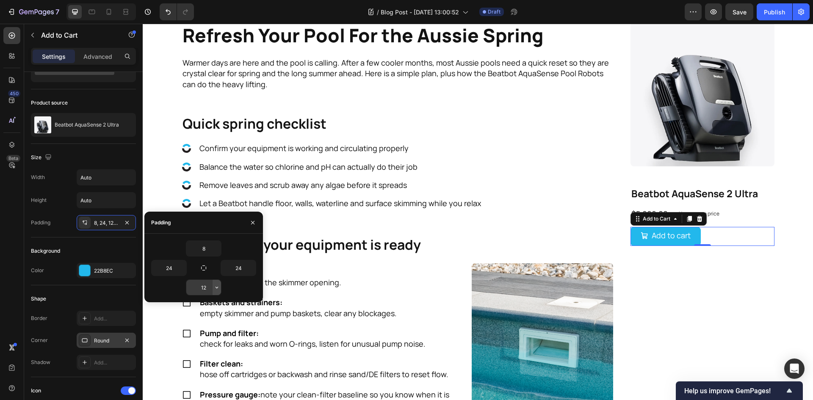
click at [218, 287] on icon "button" at bounding box center [216, 287] width 7 height 7
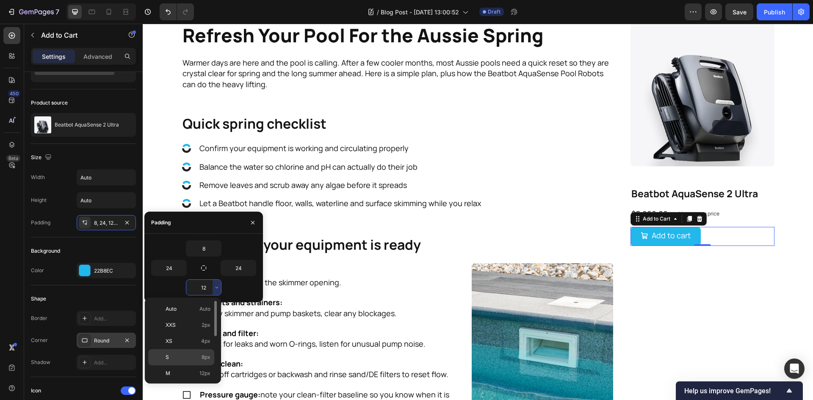
click at [207, 357] on span "8px" at bounding box center [205, 357] width 9 height 8
type input "8"
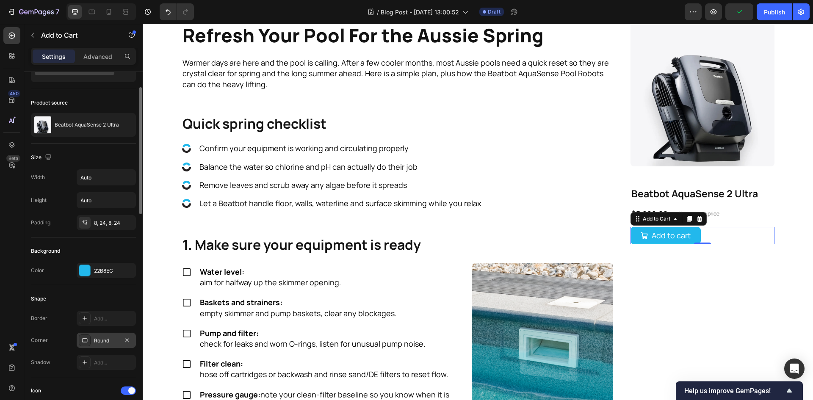
click at [60, 169] on div "Size Width Auto Height Auto Padding 8, 24, 8, 24" at bounding box center [83, 191] width 105 height 94
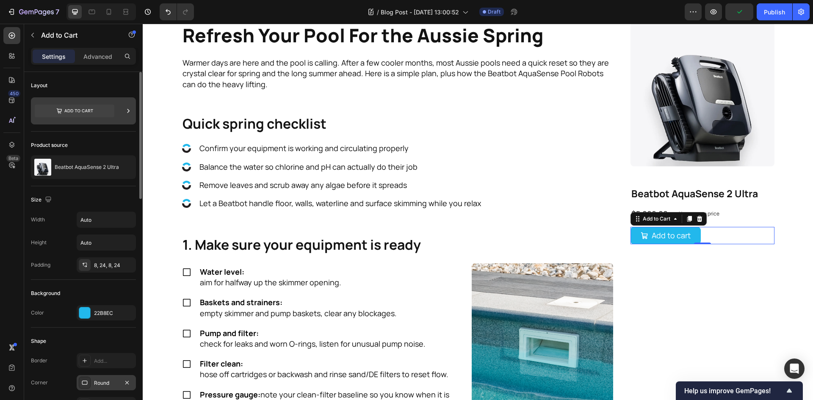
click at [127, 111] on icon at bounding box center [128, 111] width 8 height 8
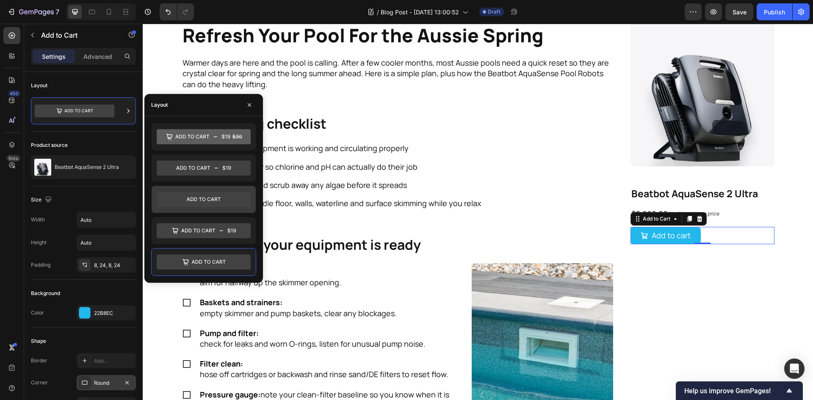
click at [238, 199] on icon at bounding box center [204, 199] width 94 height 15
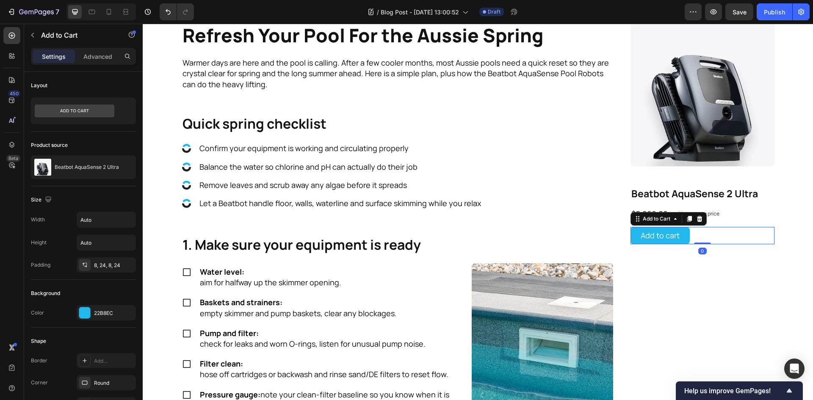
click at [692, 234] on div "Add to cart Add to Cart 0" at bounding box center [702, 235] width 144 height 17
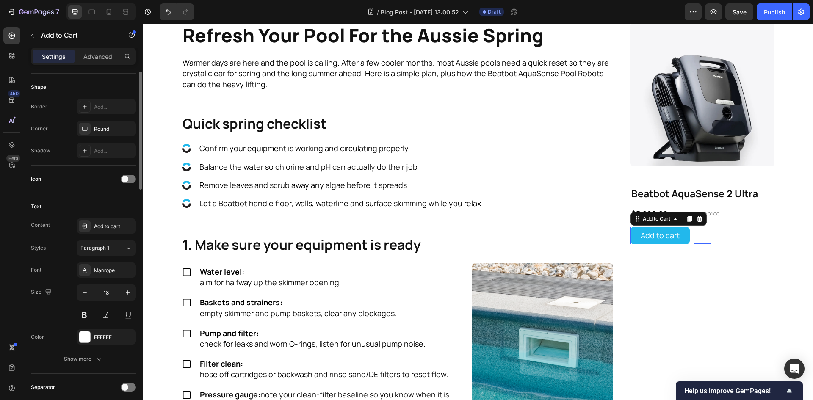
scroll to position [85, 0]
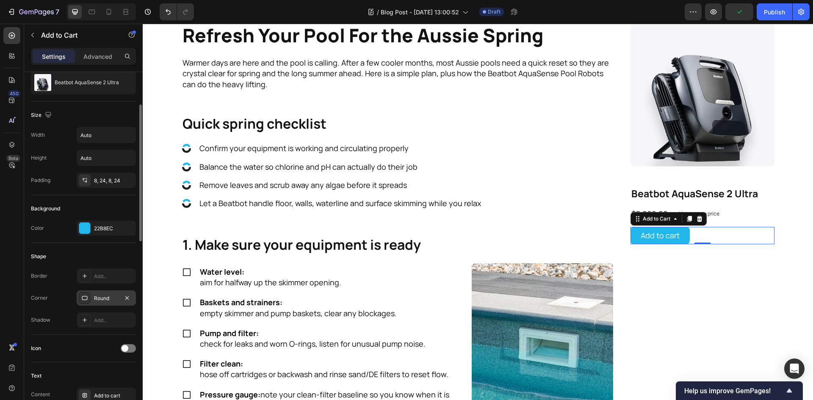
click at [115, 298] on div "Round" at bounding box center [106, 299] width 25 height 8
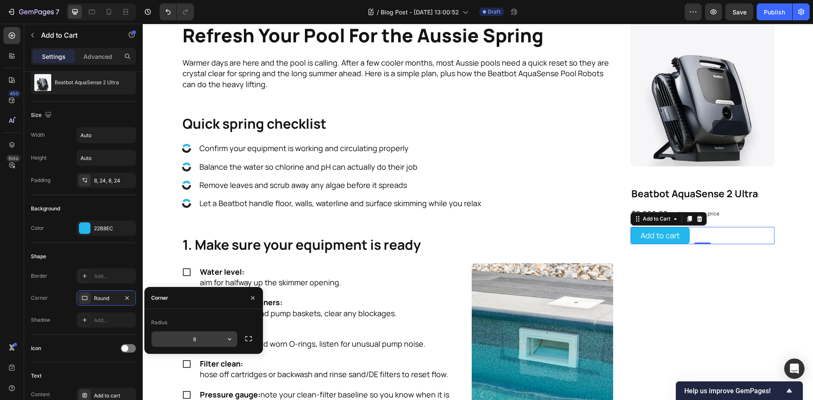
click at [230, 337] on icon "button" at bounding box center [229, 339] width 8 height 8
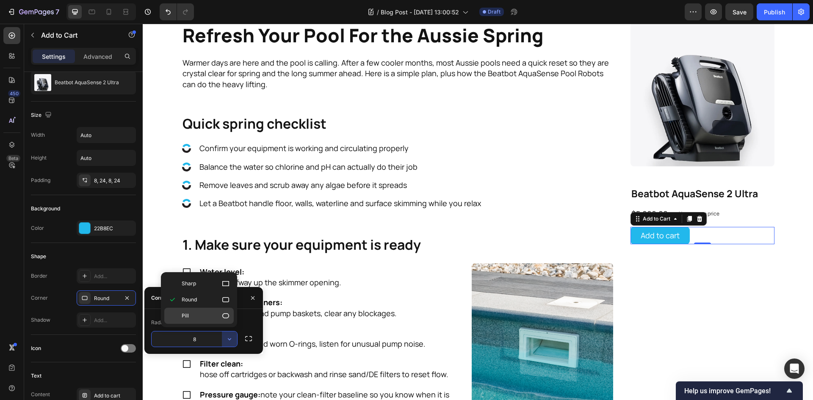
click at [225, 313] on icon at bounding box center [225, 315] width 7 height 5
type input "9999"
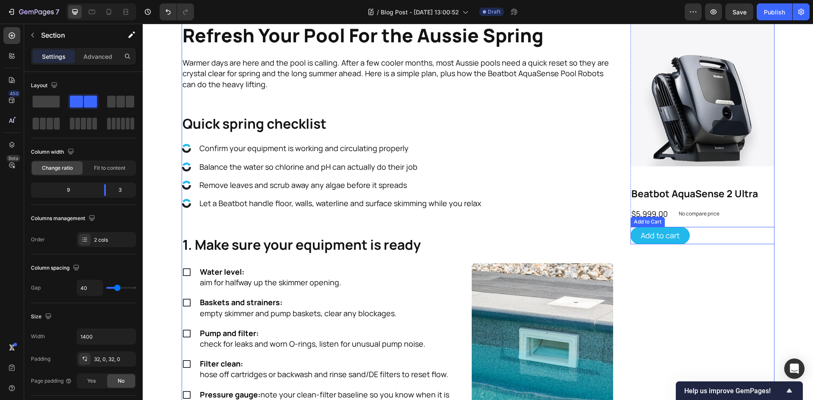
click at [738, 233] on div "Add to cart Add to Cart" at bounding box center [702, 235] width 144 height 17
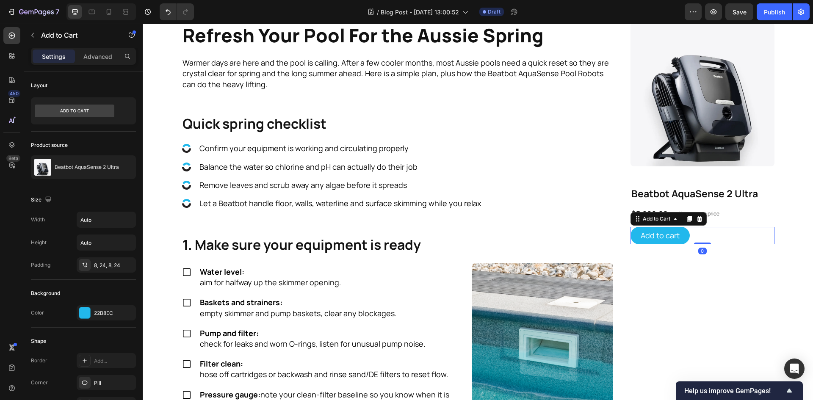
click at [799, 253] on div "Refresh Your Pool For the Aussie Spring Heading Warmer days are here and the po…" at bounding box center [478, 392] width 670 height 1295
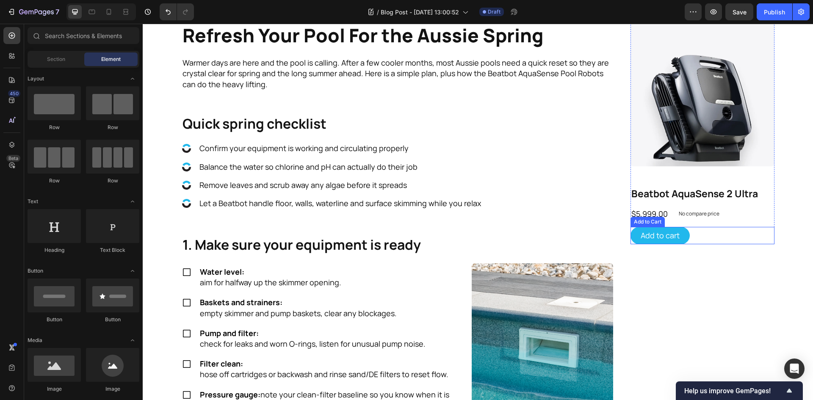
click at [720, 234] on div "Add to cart Add to Cart" at bounding box center [702, 235] width 144 height 17
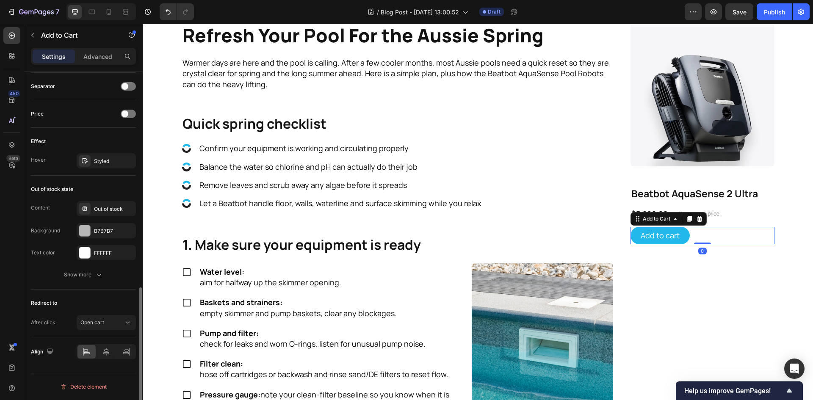
scroll to position [555, 0]
click at [107, 350] on icon at bounding box center [106, 351] width 8 height 8
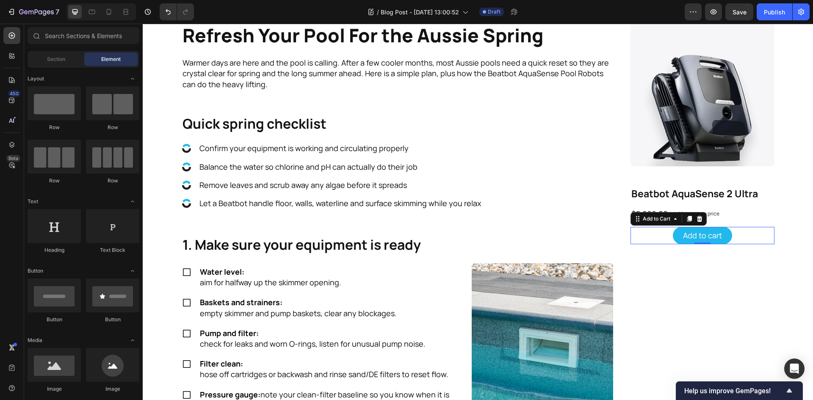
click at [785, 296] on div "Refresh Your Pool For the Aussie Spring Heading Warmer days are here and the po…" at bounding box center [478, 392] width 670 height 1295
click at [752, 237] on div "Add to cart Add to Cart" at bounding box center [702, 235] width 144 height 17
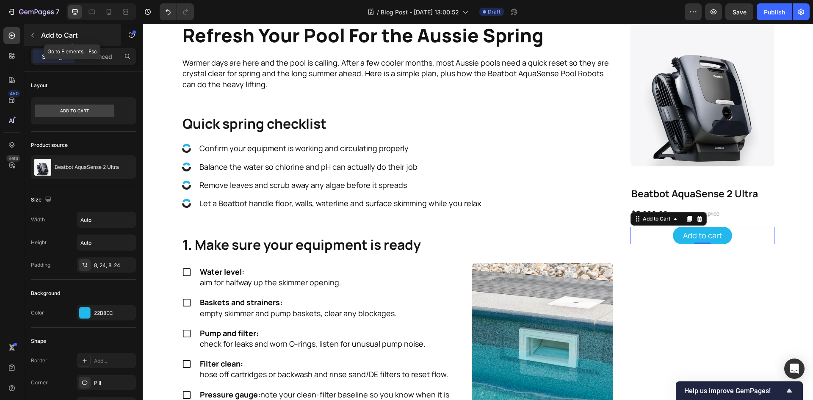
click at [32, 36] on icon "button" at bounding box center [32, 35] width 3 height 5
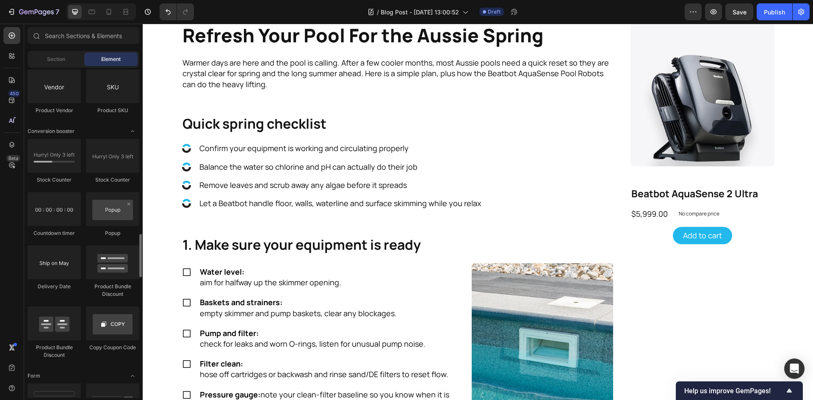
scroll to position [1585, 0]
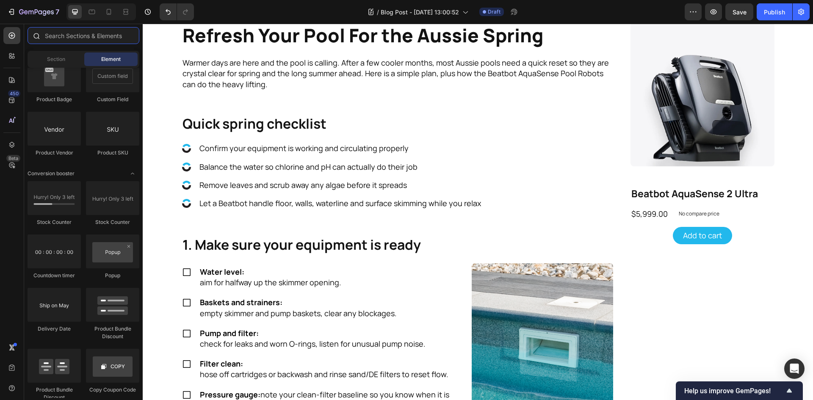
click at [80, 38] on input "text" at bounding box center [84, 35] width 112 height 17
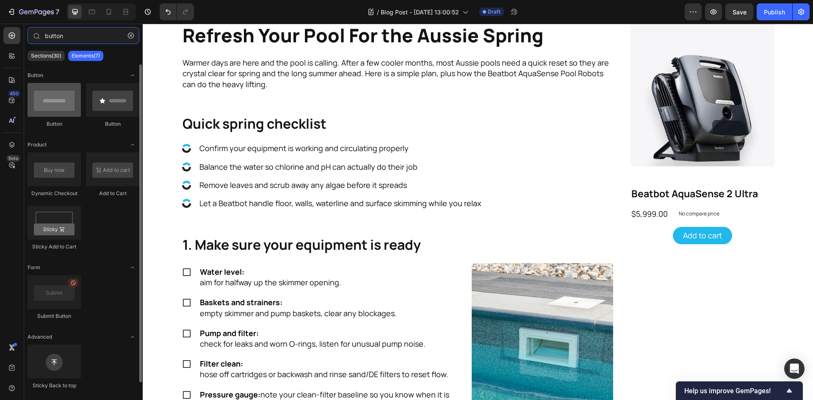
type input "button"
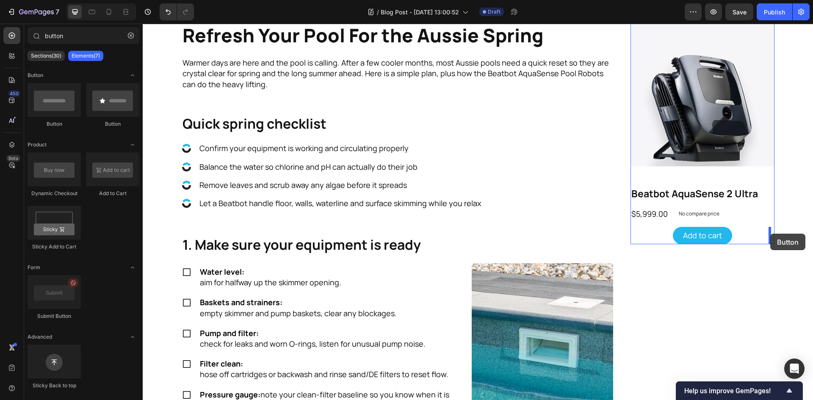
drag, startPoint x: 189, startPoint y: 120, endPoint x: 770, endPoint y: 234, distance: 592.1
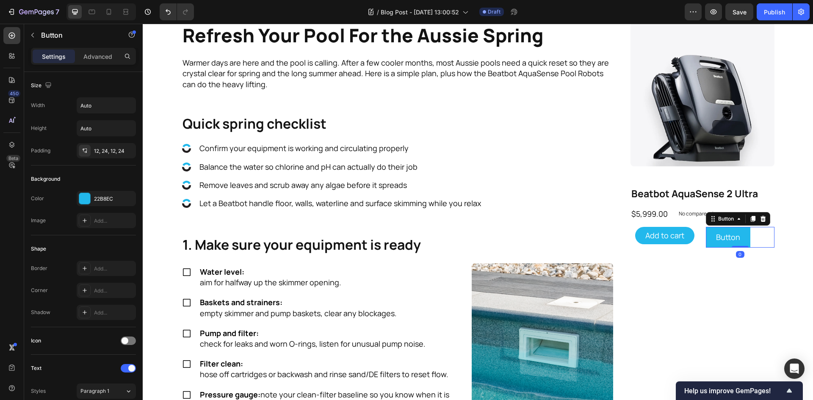
click at [756, 240] on div "Button Button 0" at bounding box center [739, 237] width 69 height 21
click at [100, 154] on div "12, 24, 12, 24" at bounding box center [106, 151] width 25 height 8
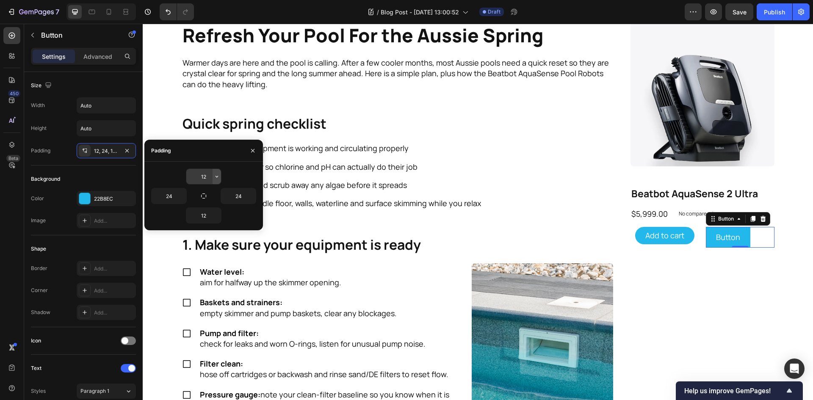
click at [217, 177] on icon "button" at bounding box center [216, 177] width 3 height 2
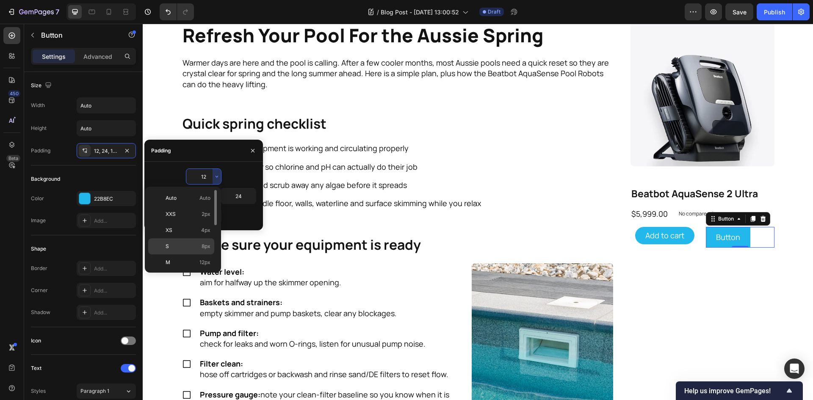
click at [207, 244] on span "8px" at bounding box center [205, 246] width 9 height 8
type input "8"
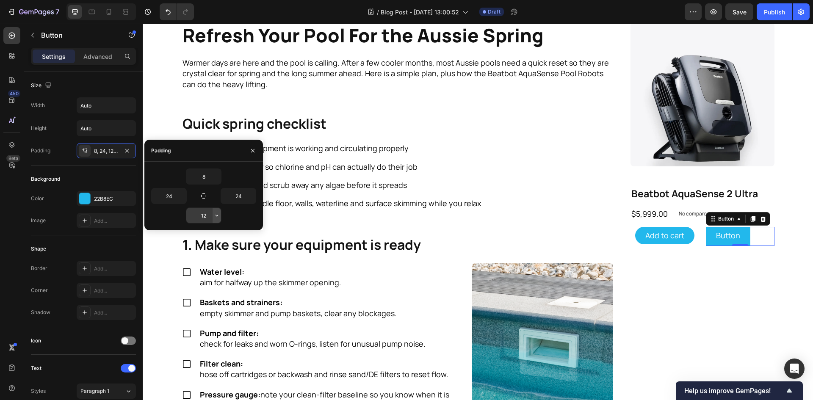
click at [217, 217] on icon "button" at bounding box center [216, 215] width 7 height 7
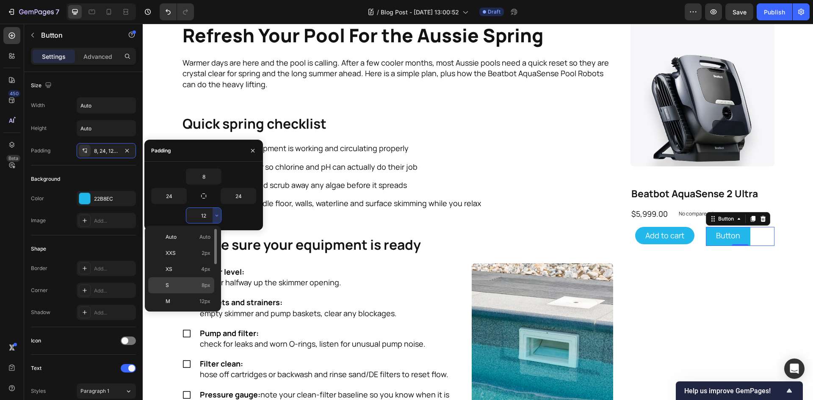
click at [197, 285] on p "S 8px" at bounding box center [187, 285] width 45 height 8
type input "8"
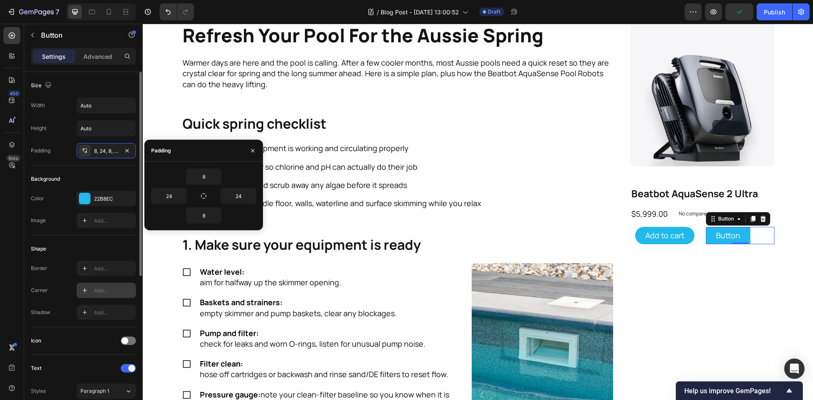
click at [110, 289] on div "Add..." at bounding box center [114, 291] width 40 height 8
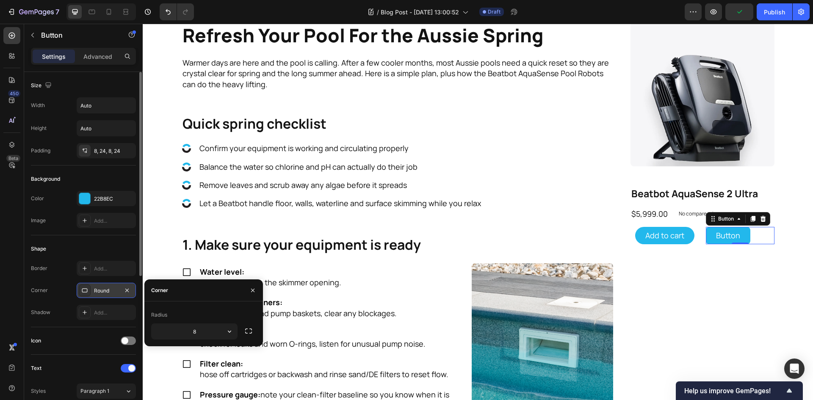
click at [118, 289] on div "Round" at bounding box center [106, 291] width 25 height 8
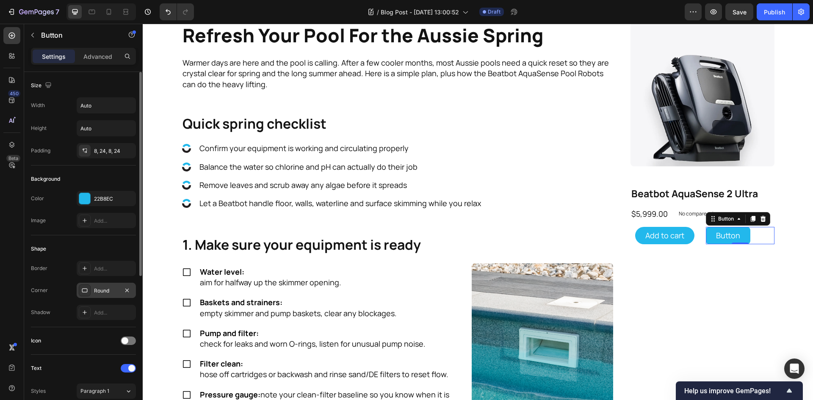
click at [118, 289] on div "Round" at bounding box center [106, 291] width 25 height 8
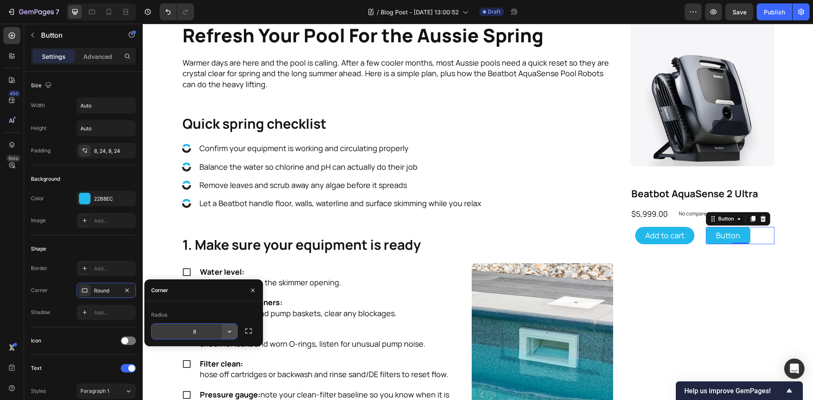
click at [231, 330] on icon "button" at bounding box center [229, 331] width 8 height 8
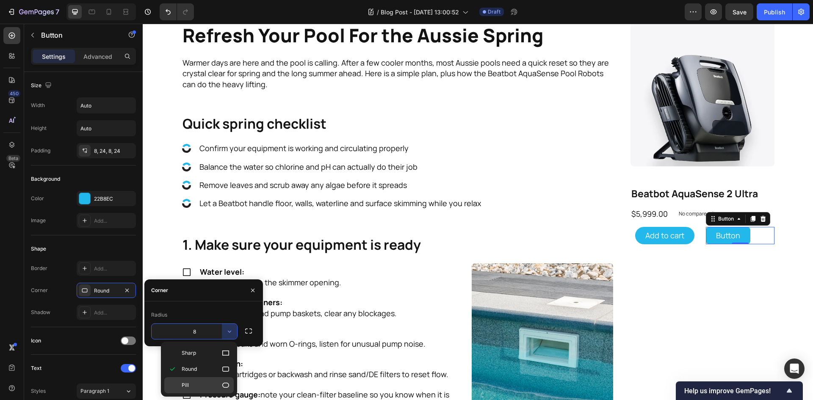
click at [215, 384] on p "Pill" at bounding box center [206, 385] width 48 height 8
type input "9999"
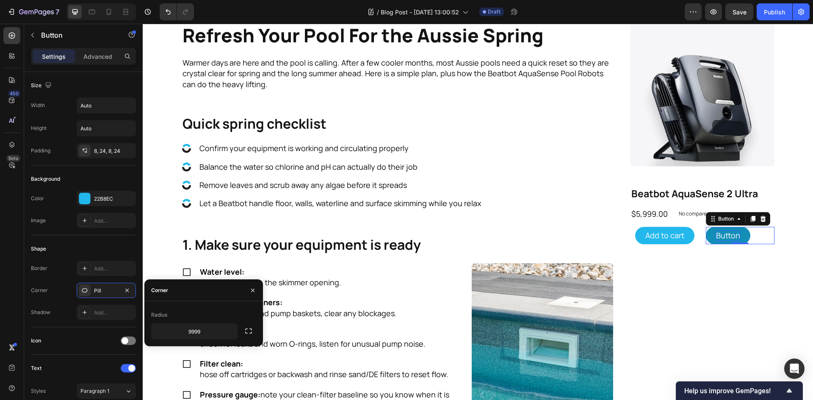
click at [721, 234] on p "Button" at bounding box center [728, 235] width 24 height 11
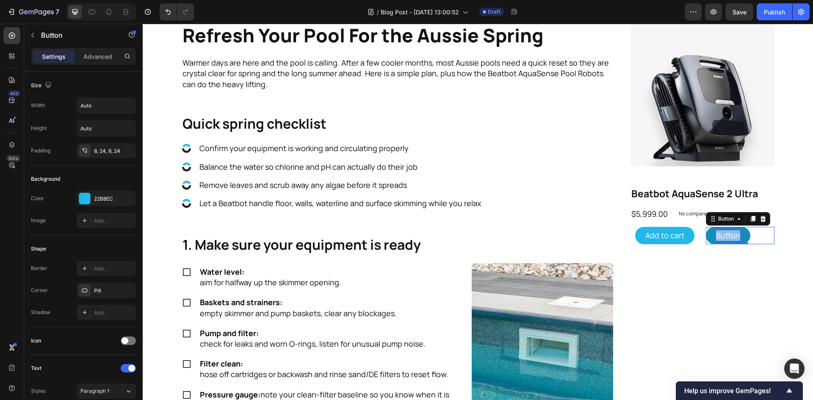
click at [721, 234] on p "Button" at bounding box center [728, 235] width 24 height 11
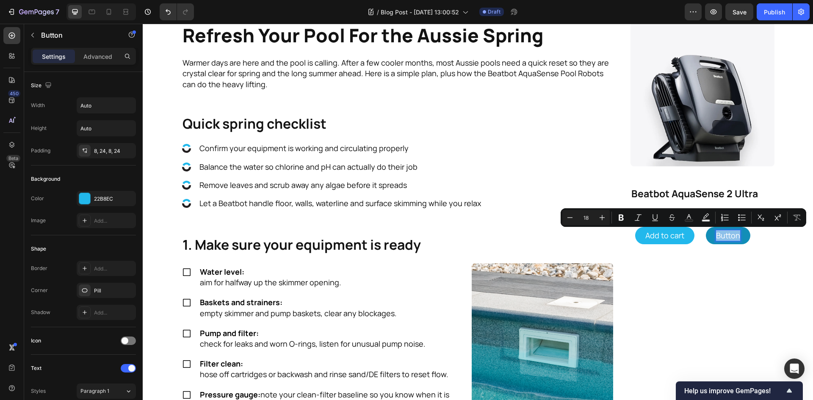
click at [721, 234] on p "Button" at bounding box center [728, 235] width 24 height 11
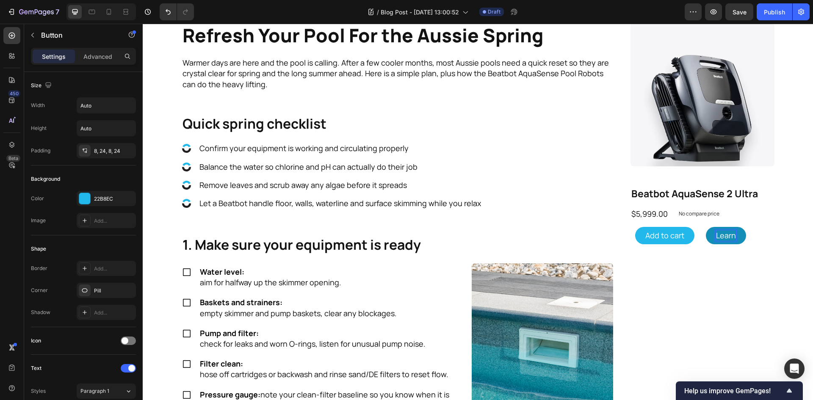
click at [705, 227] on button "Learn" at bounding box center [725, 235] width 40 height 17
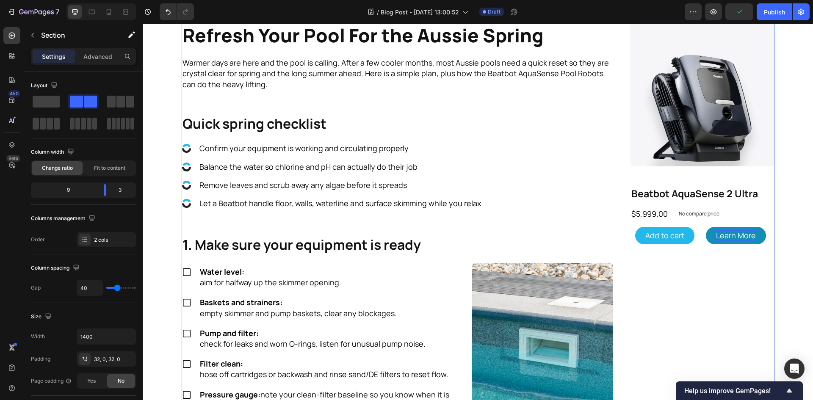
click at [757, 237] on button "Learn More" at bounding box center [735, 235] width 60 height 17
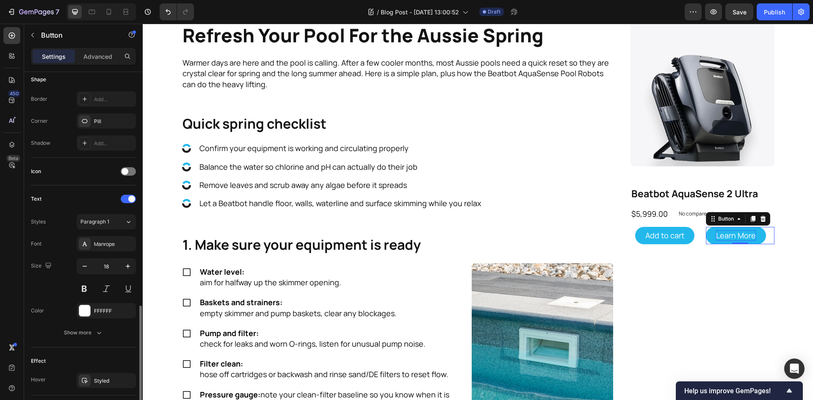
scroll to position [255, 0]
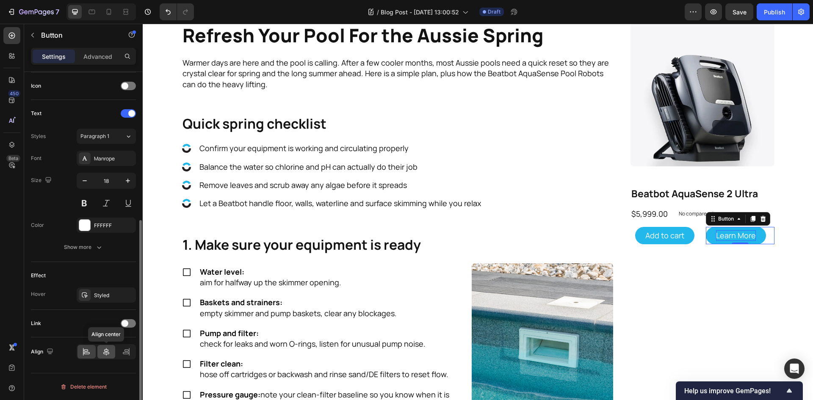
click at [108, 355] on icon at bounding box center [106, 351] width 8 height 8
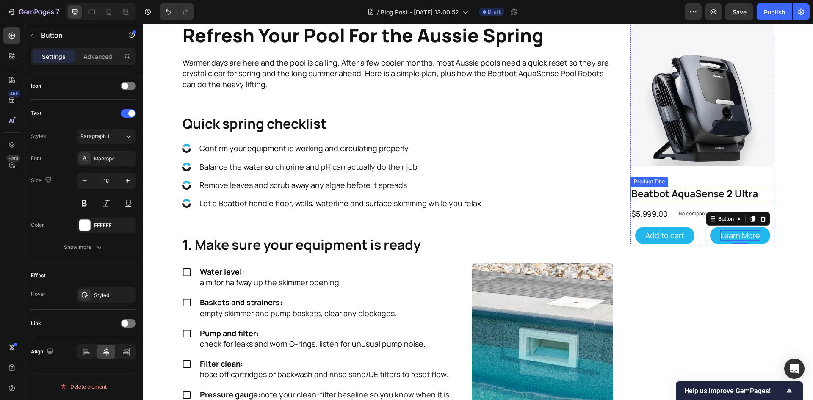
scroll to position [0, 0]
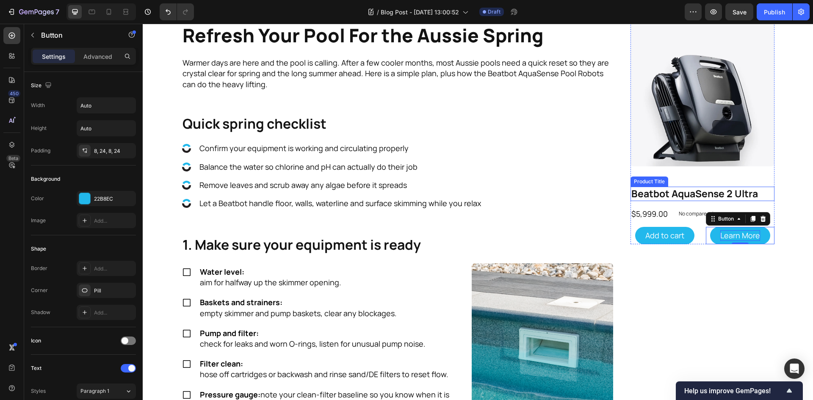
click at [748, 193] on h2 "Beatbot AquaSense 2 Ultra" at bounding box center [702, 194] width 144 height 14
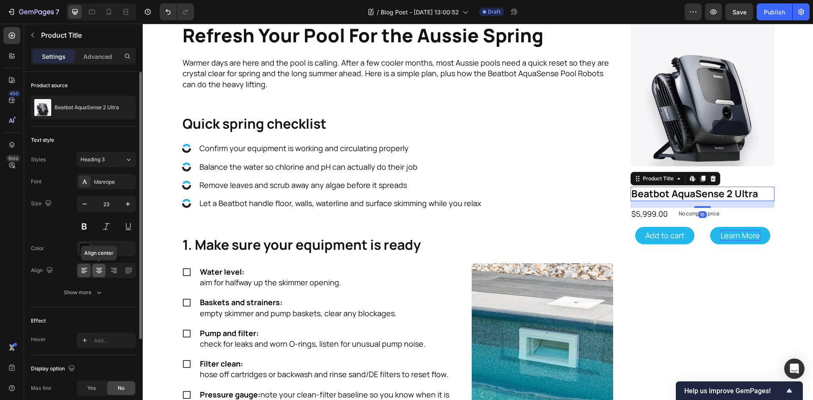
click at [99, 269] on icon at bounding box center [99, 270] width 8 height 8
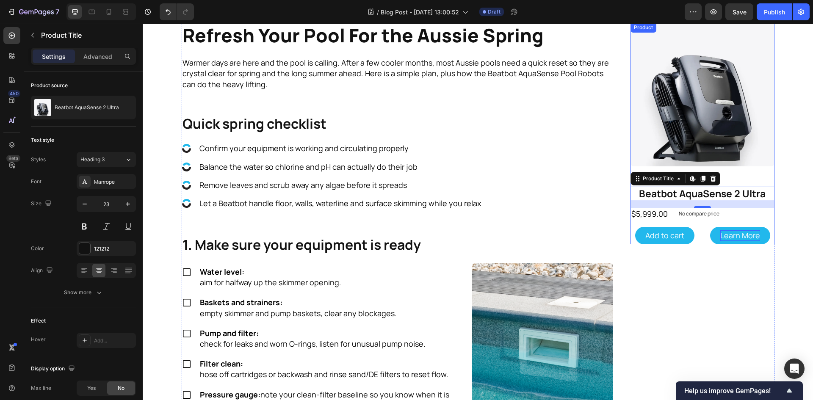
click at [758, 173] on div "Product Images" at bounding box center [702, 97] width 144 height 151
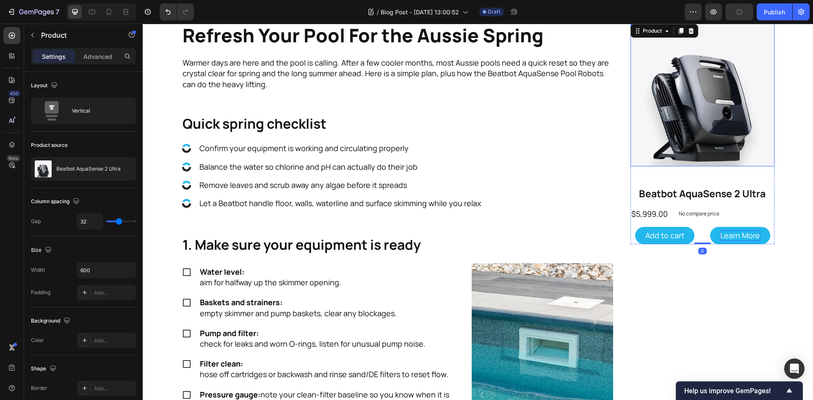
click at [749, 149] on img at bounding box center [702, 94] width 144 height 144
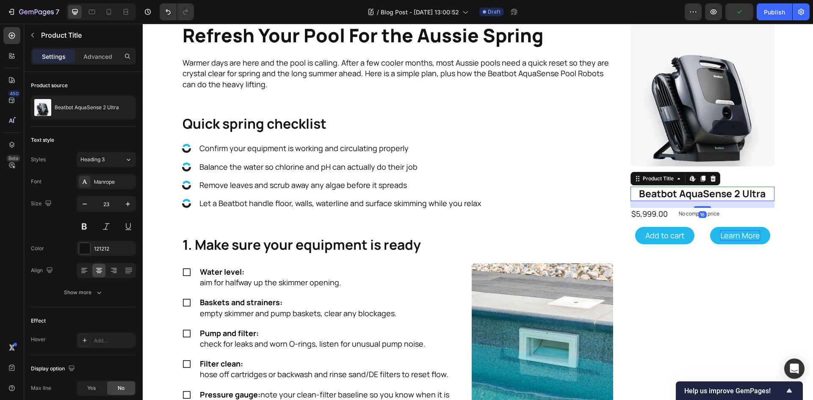
click at [714, 187] on h2 "Beatbot AquaSense 2 Ultra" at bounding box center [702, 194] width 144 height 14
click at [735, 156] on img at bounding box center [702, 94] width 144 height 144
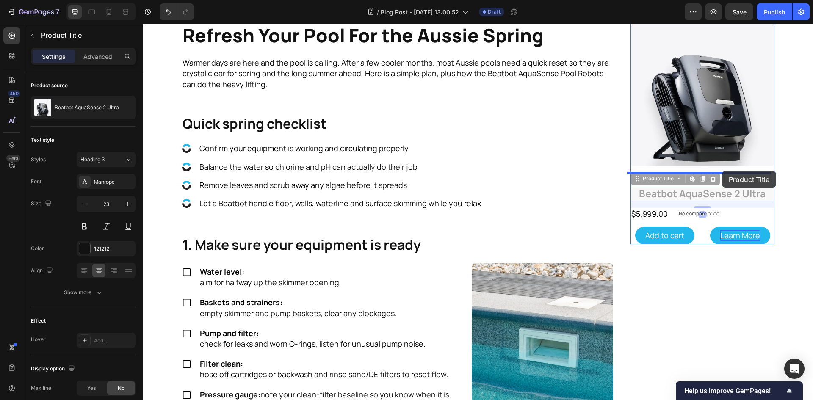
drag, startPoint x: 718, startPoint y: 196, endPoint x: 722, endPoint y: 171, distance: 25.3
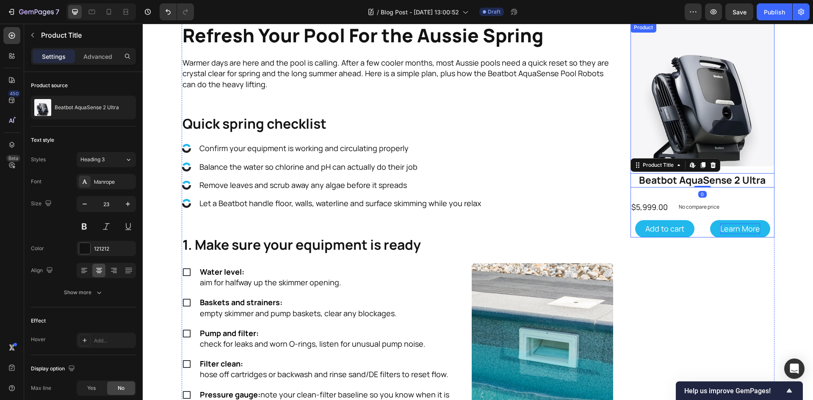
click at [720, 195] on div "Product Images Beatbot AquaSense 2 Ultra Product Title Edit content in Shopify …" at bounding box center [702, 129] width 144 height 215
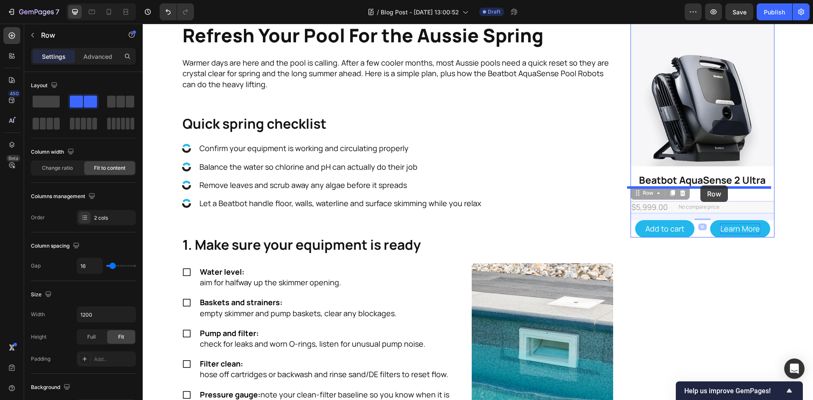
drag, startPoint x: 668, startPoint y: 206, endPoint x: 700, endPoint y: 186, distance: 37.5
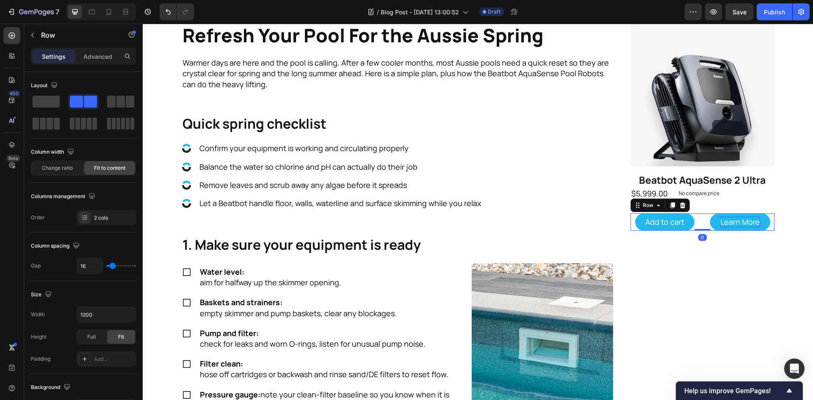
click at [699, 217] on div "Add to cart Add to Cart Learn More Button Row 0" at bounding box center [702, 221] width 144 height 17
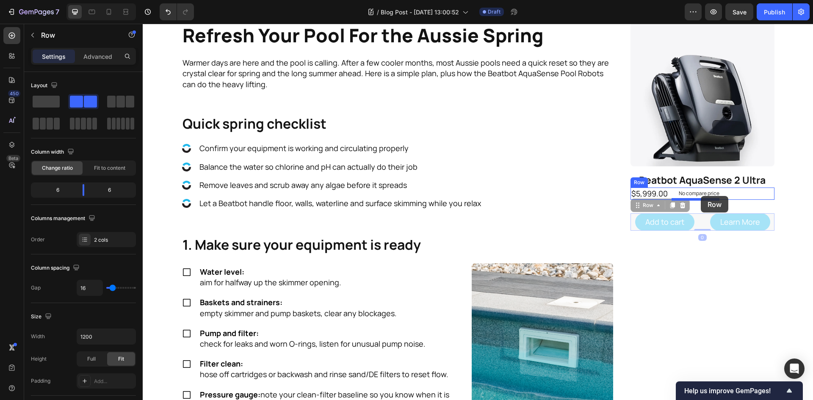
drag, startPoint x: 699, startPoint y: 220, endPoint x: 700, endPoint y: 196, distance: 23.8
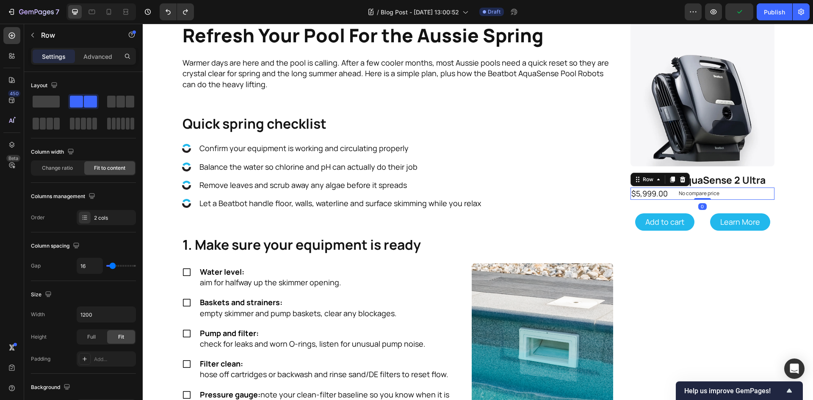
click at [729, 197] on div "$5,999.00 Product Price Product Price No compare price Product Price Row 0" at bounding box center [702, 193] width 144 height 12
click at [55, 168] on span "Change ratio" at bounding box center [57, 168] width 31 height 8
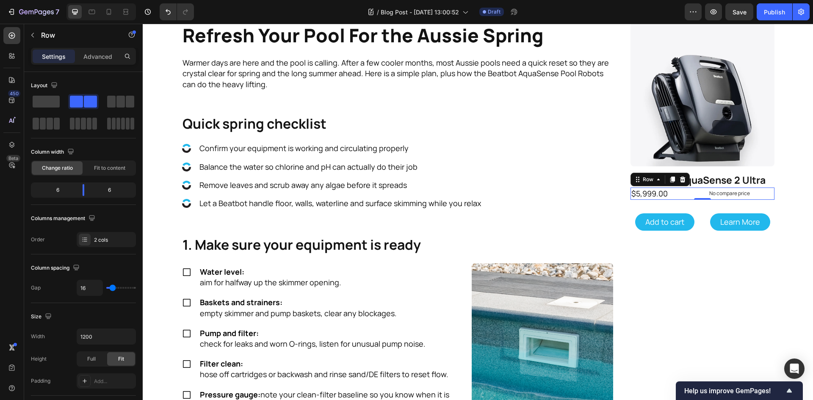
click at [696, 194] on div "$5,999.00 Product Price Product Price No compare price Product Price Row 0" at bounding box center [702, 193] width 144 height 12
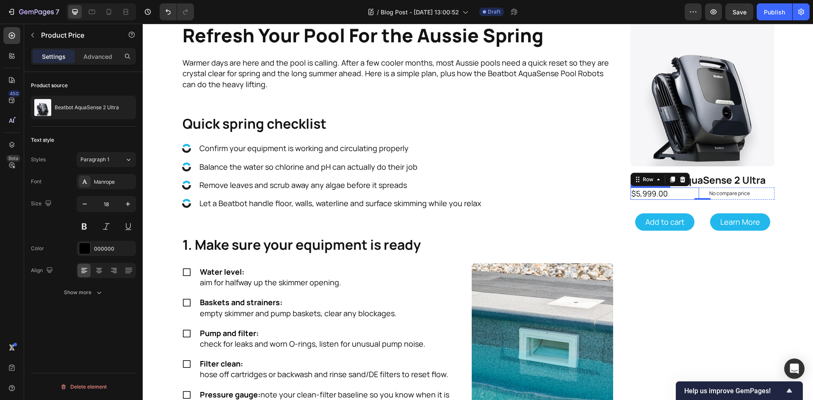
click at [681, 194] on div "$5,999.00" at bounding box center [664, 193] width 69 height 12
click at [102, 270] on icon at bounding box center [99, 270] width 8 height 8
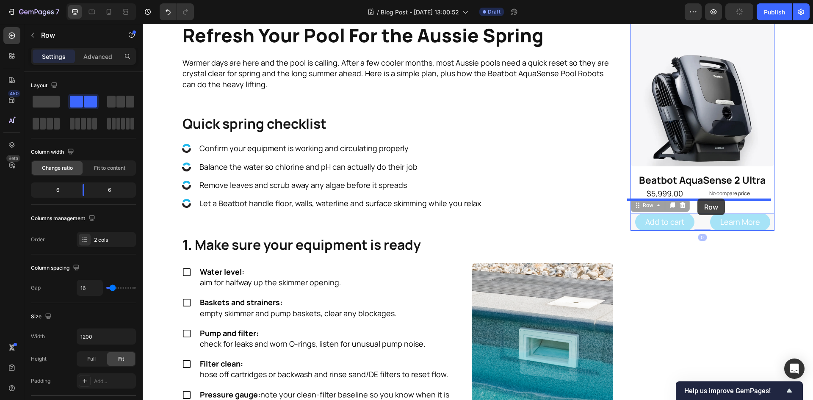
drag, startPoint x: 701, startPoint y: 225, endPoint x: 697, endPoint y: 198, distance: 26.5
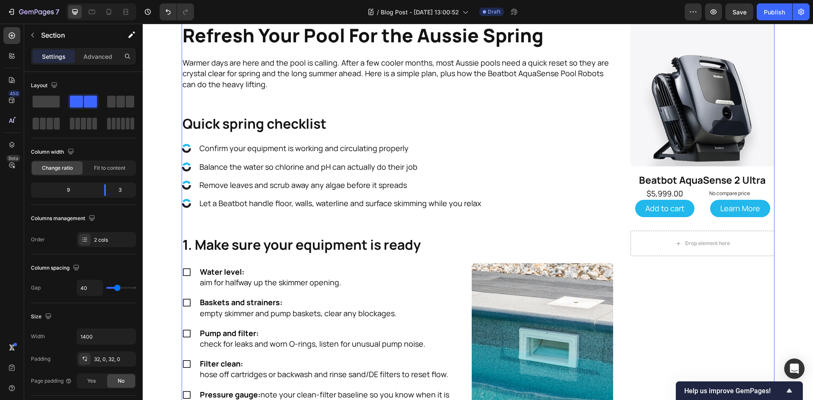
click at [699, 192] on div "$5,999.00 Product Price Product Price No compare price Product Price Row" at bounding box center [702, 193] width 144 height 12
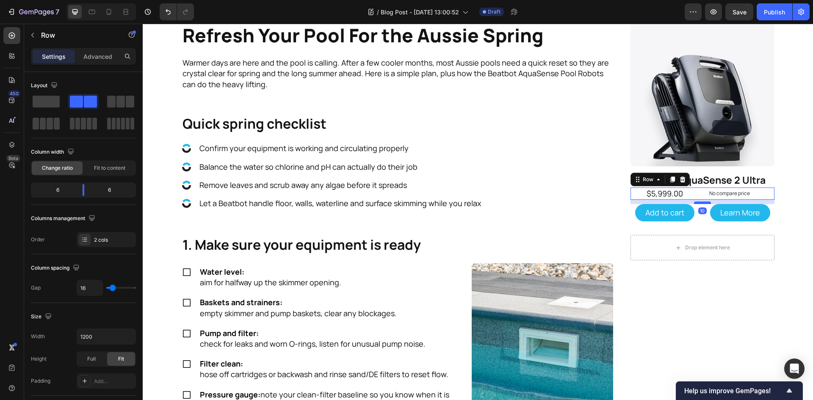
drag, startPoint x: 700, startPoint y: 198, endPoint x: 702, endPoint y: 203, distance: 4.7
click at [702, 203] on div at bounding box center [702, 202] width 17 height 3
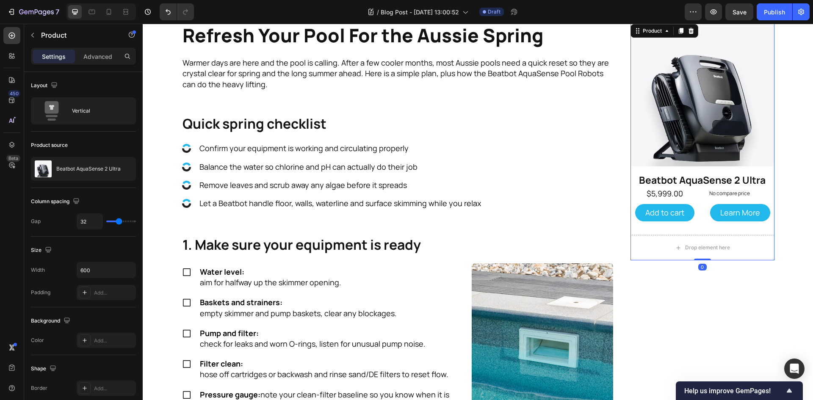
click at [700, 230] on div "Product Images Beatbot AquaSense 2 Ultra Product Title $5,999.00 Product Price …" at bounding box center [702, 141] width 144 height 238
click at [697, 215] on div "Add to cart Add to Cart Learn More Button Row" at bounding box center [702, 212] width 144 height 17
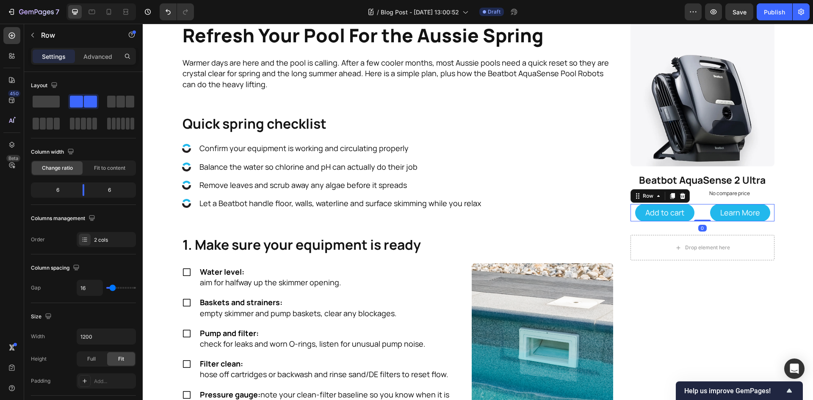
click at [700, 229] on div "0" at bounding box center [702, 228] width 8 height 7
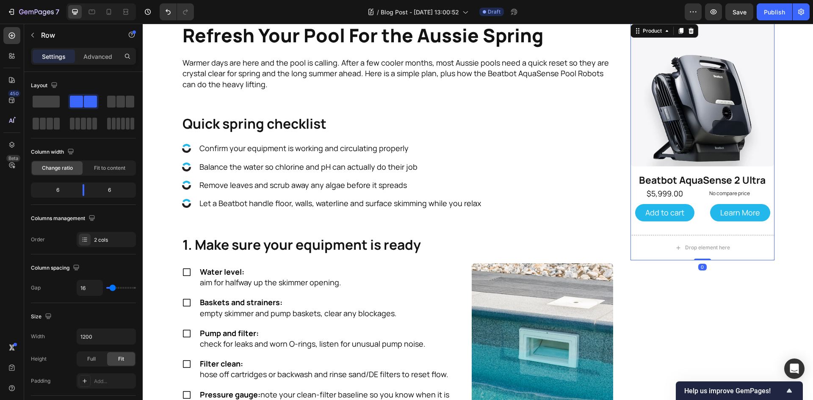
click at [652, 231] on div "Product Images Beatbot AquaSense 2 Ultra Product Title $5,999.00 Product Price …" at bounding box center [702, 141] width 144 height 238
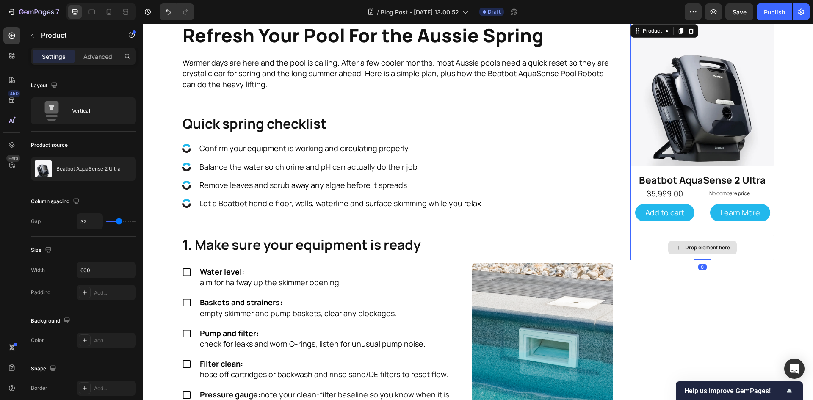
click at [656, 242] on div "Drop element here" at bounding box center [702, 247] width 144 height 25
click at [639, 245] on div "Drop element here" at bounding box center [702, 247] width 144 height 25
type input "22"
type input "0"
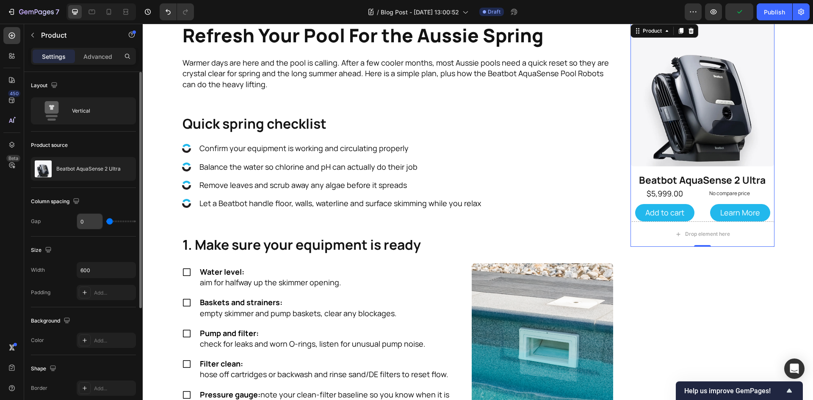
drag, startPoint x: 117, startPoint y: 220, endPoint x: 96, endPoint y: 217, distance: 20.5
type input "0"
click at [106, 220] on input "range" at bounding box center [121, 221] width 30 height 2
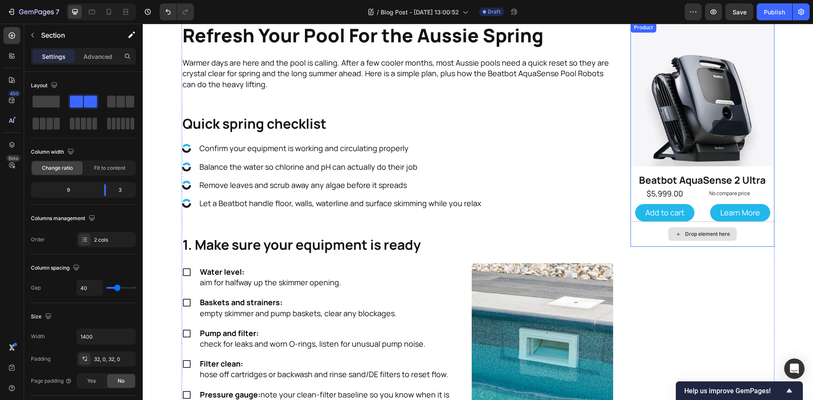
click at [650, 231] on div "Drop element here" at bounding box center [702, 233] width 144 height 25
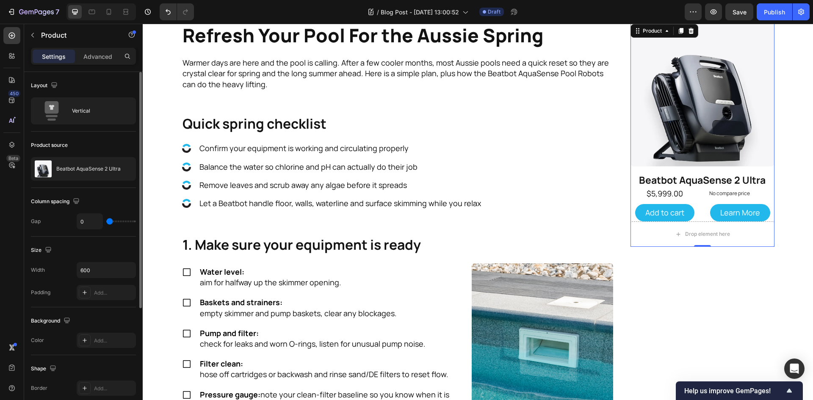
type input "10"
type input "13"
type input "15"
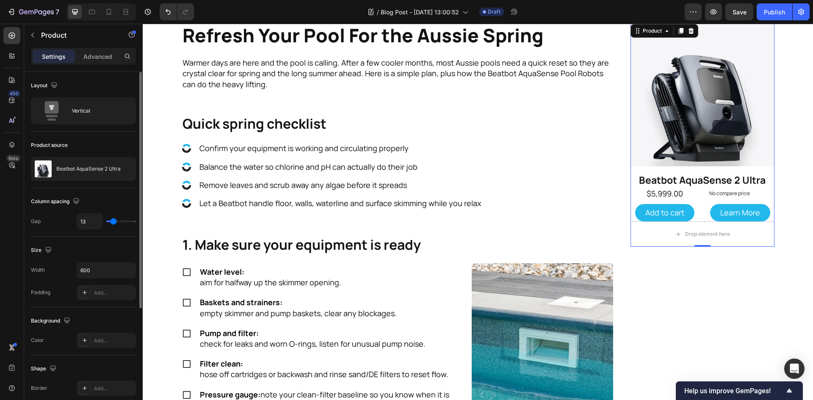
type input "15"
type input "16"
click at [114, 220] on input "range" at bounding box center [121, 221] width 30 height 2
click at [109, 111] on div "Vertical" at bounding box center [98, 110] width 52 height 19
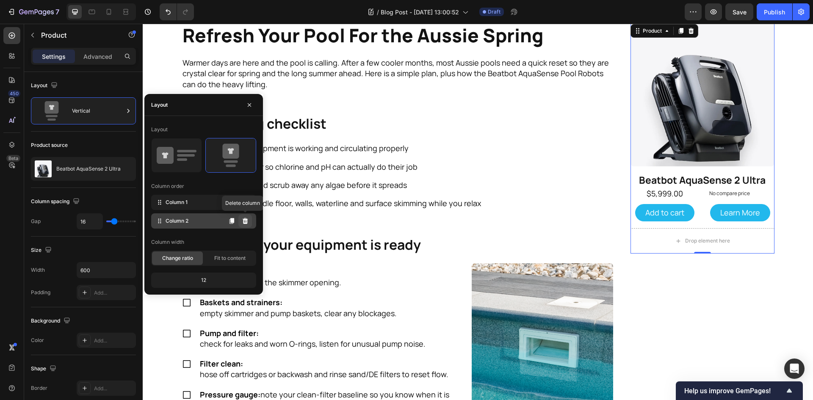
click at [244, 221] on icon at bounding box center [245, 221] width 7 height 7
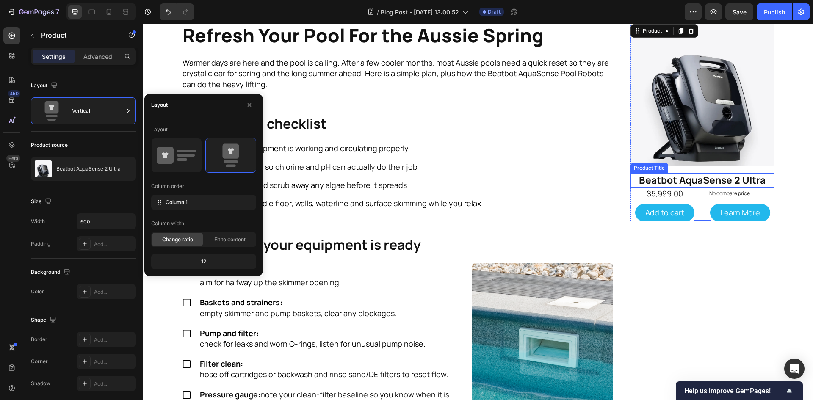
click at [699, 181] on h2 "Beatbot AquaSense 2 Ultra" at bounding box center [702, 180] width 144 height 14
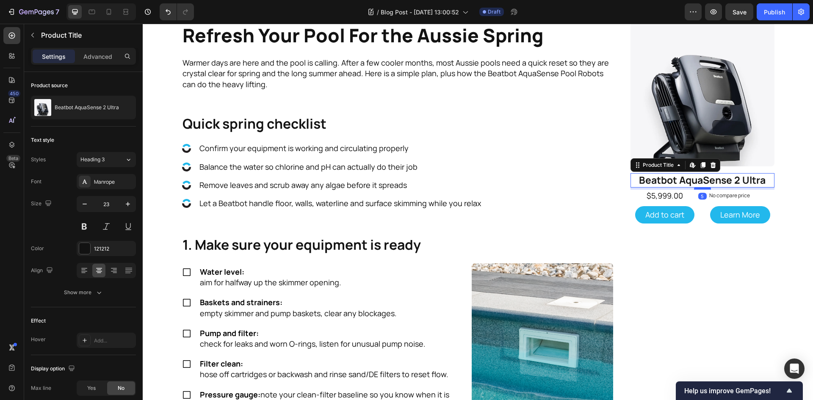
drag, startPoint x: 700, startPoint y: 186, endPoint x: 707, endPoint y: 188, distance: 6.7
click at [707, 188] on div at bounding box center [702, 188] width 17 height 3
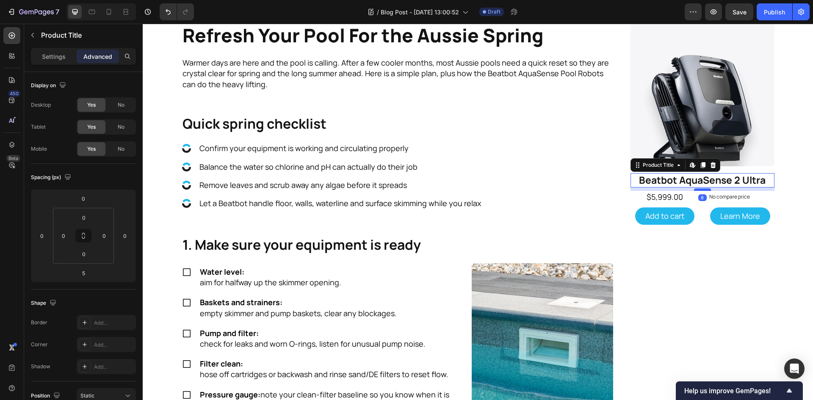
click at [701, 190] on div at bounding box center [702, 189] width 17 height 3
type input "8"
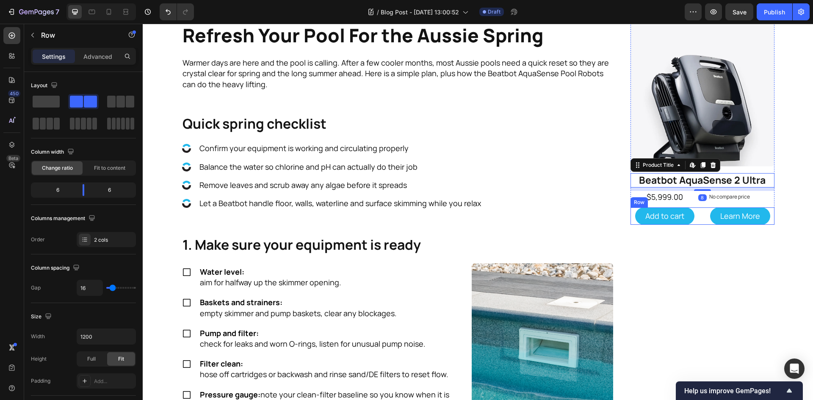
click at [701, 214] on div "Add to cart Add to Cart Learn More Button Row" at bounding box center [702, 215] width 144 height 17
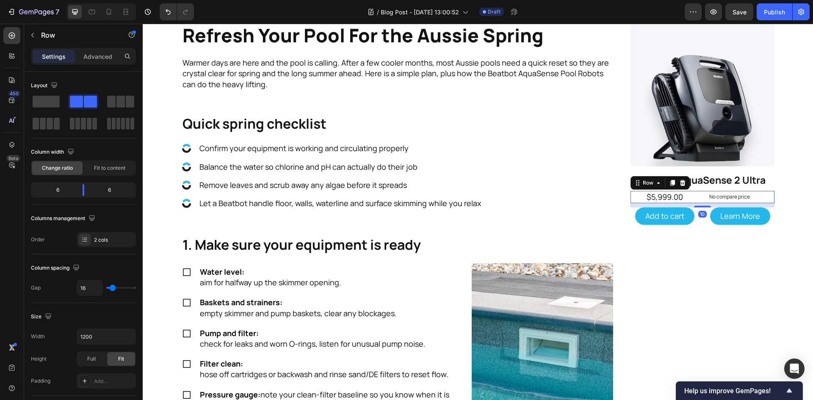
click at [698, 197] on div "$5,999.00 Product Price Product Price No compare price Product Price Row 10" at bounding box center [702, 197] width 144 height 12
click at [702, 206] on div at bounding box center [702, 205] width 17 height 3
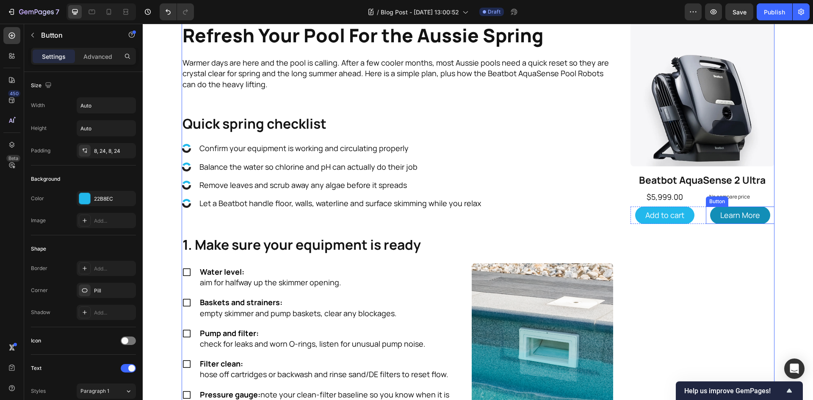
click at [762, 217] on button "Learn More" at bounding box center [740, 215] width 60 height 17
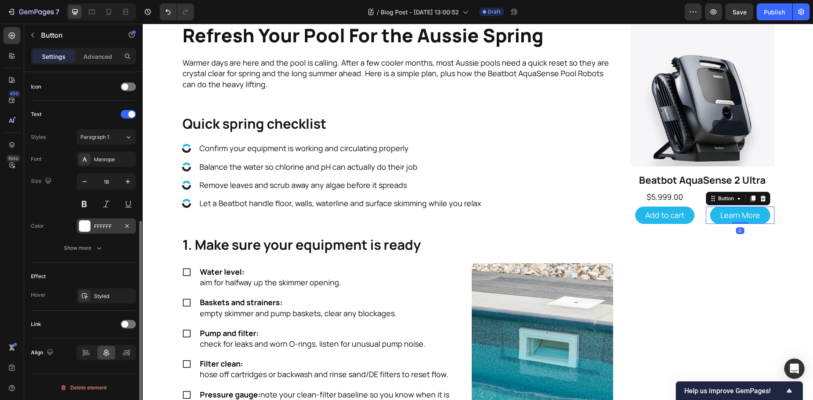
scroll to position [255, 0]
click at [125, 324] on span at bounding box center [124, 323] width 7 height 7
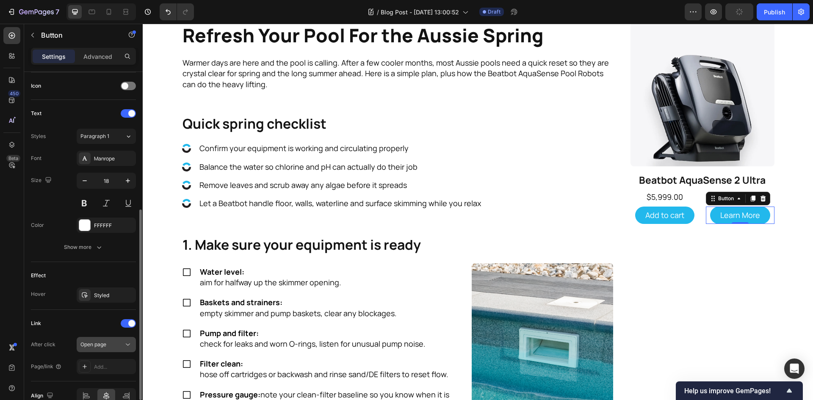
click at [119, 348] on div "Open page" at bounding box center [101, 345] width 43 height 8
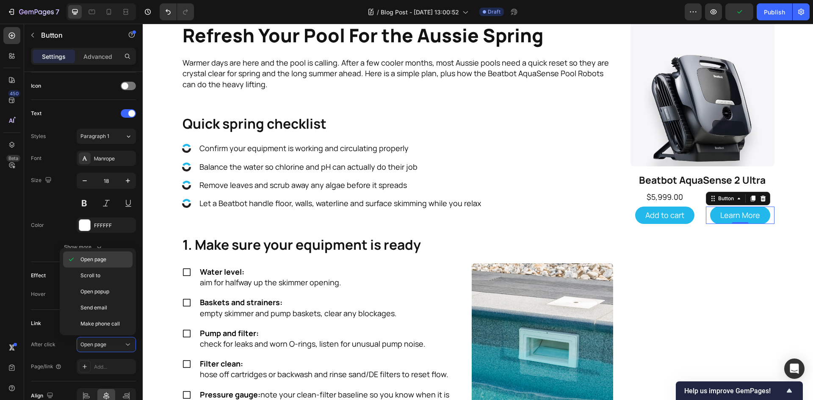
click at [109, 263] on p "Open page" at bounding box center [104, 260] width 48 height 8
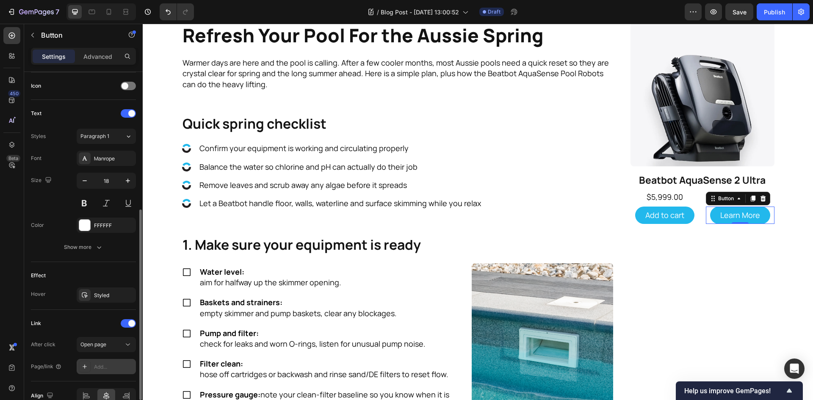
click at [107, 365] on div "Add..." at bounding box center [114, 367] width 40 height 8
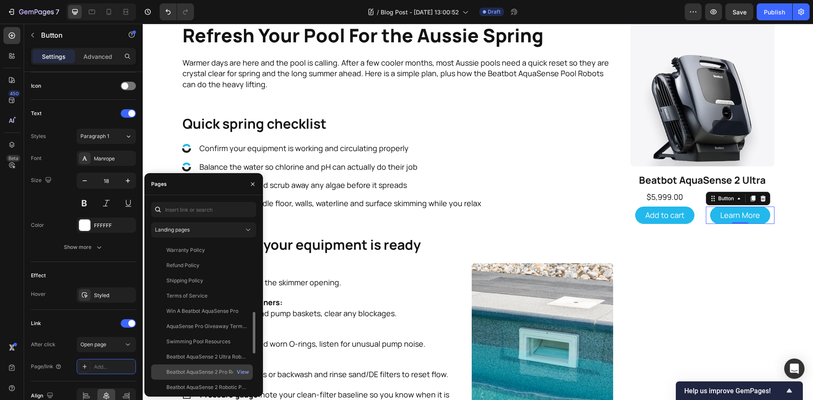
scroll to position [286, 0]
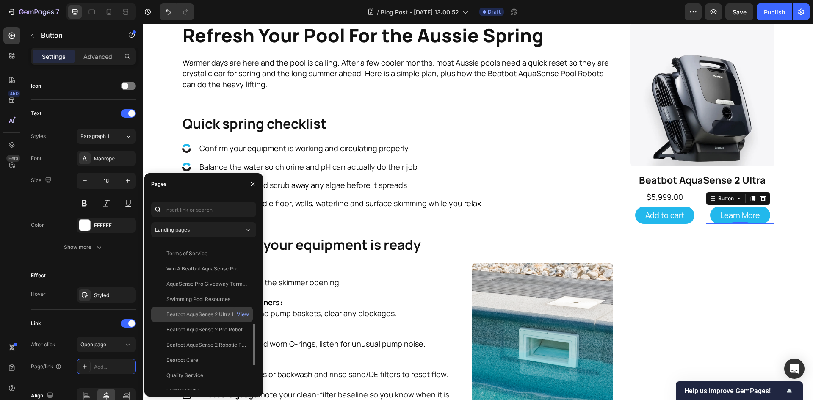
click at [213, 314] on div "Beatbot AquaSense 2 Ultra Robotic Pool Cleaner" at bounding box center [206, 315] width 81 height 8
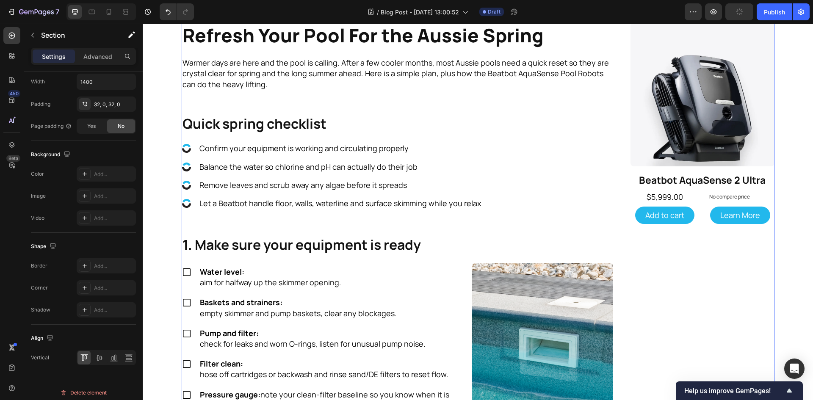
scroll to position [0, 0]
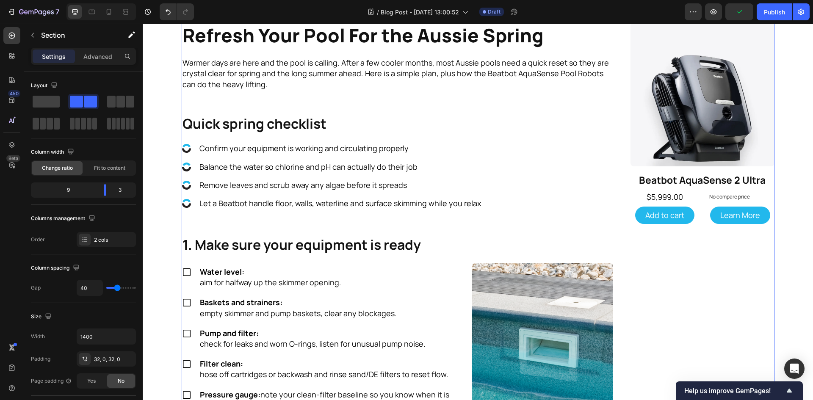
click at [778, 270] on div "Refresh Your Pool For the Aussie Spring Heading Warmer days are here and the po…" at bounding box center [478, 392] width 670 height 1295
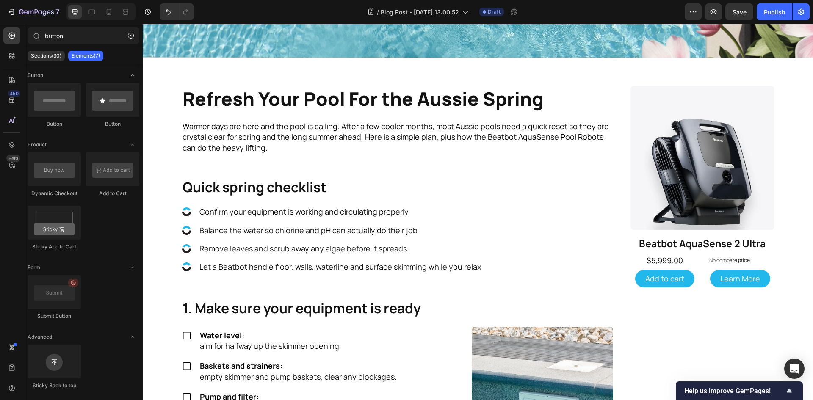
scroll to position [254, 0]
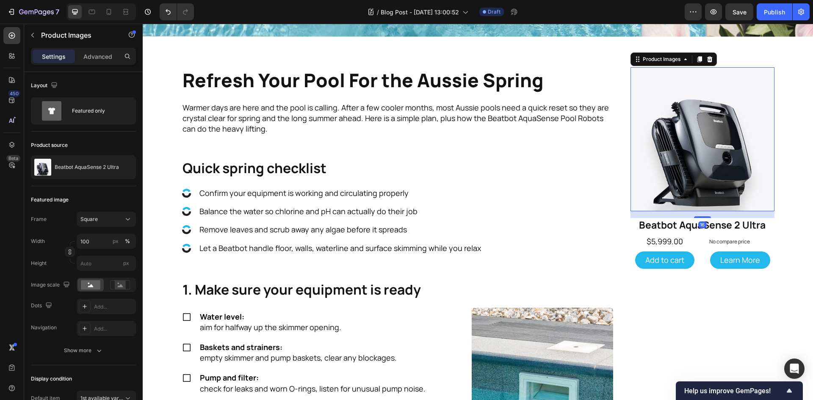
click at [763, 67] on img at bounding box center [702, 139] width 144 height 144
click at [763, 218] on h2 "Beatbot AquaSense 2 Ultra" at bounding box center [702, 225] width 144 height 14
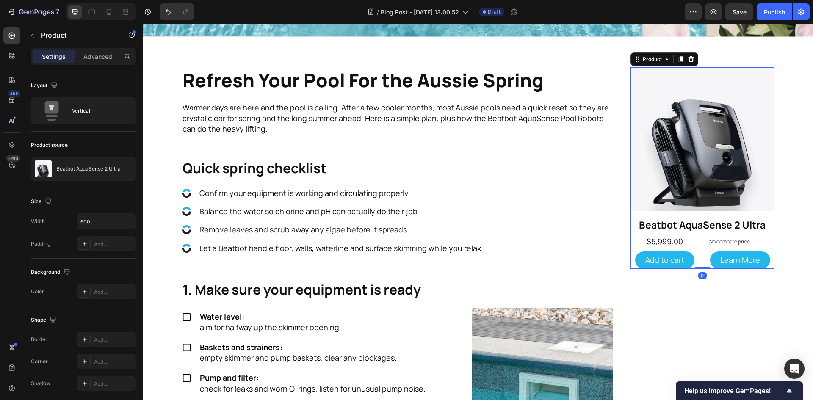
click at [698, 247] on div "Product Images Beatbot AquaSense 2 Ultra Product Title $5,999.00 Product Price …" at bounding box center [702, 167] width 144 height 201
click at [678, 58] on icon at bounding box center [680, 59] width 5 height 6
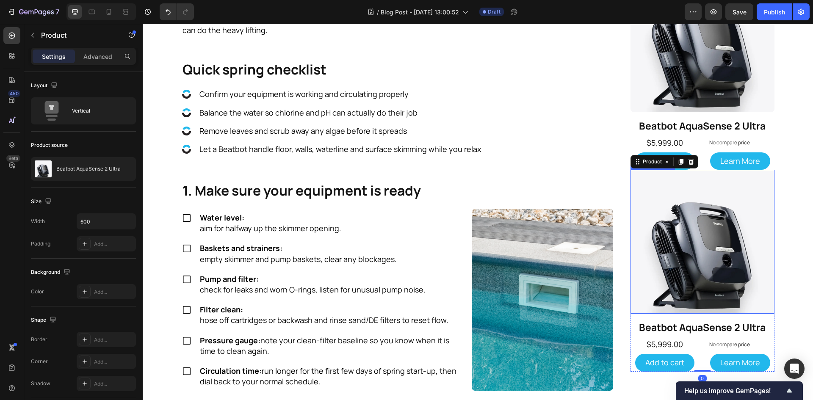
scroll to position [340, 0]
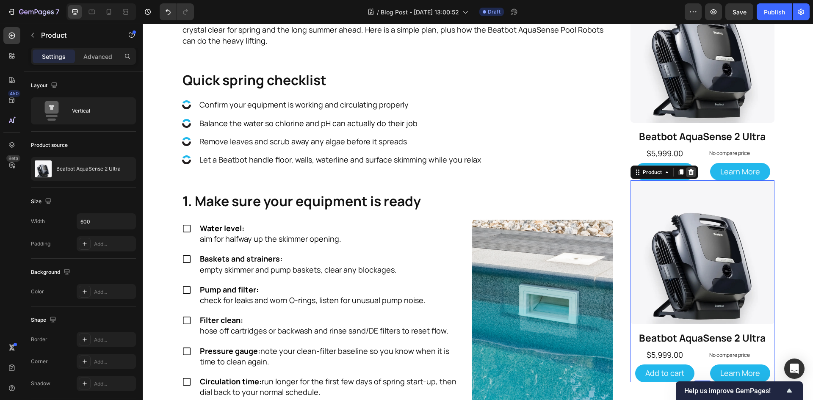
click at [690, 174] on icon at bounding box center [690, 172] width 7 height 7
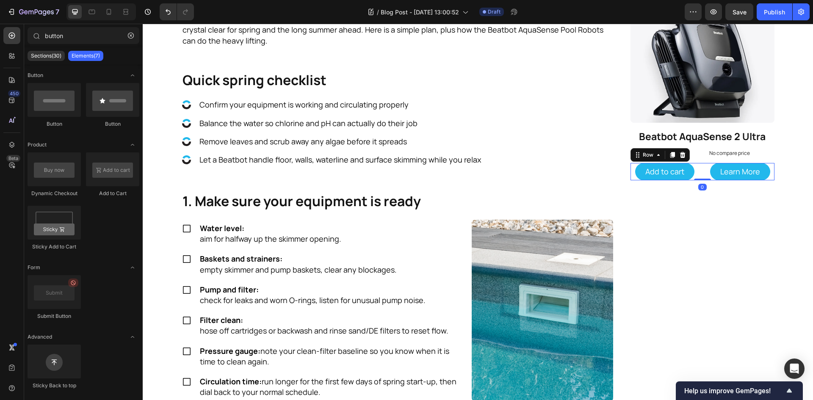
click at [699, 176] on div "Add to cart Add to Cart Learn More Button Row 0" at bounding box center [702, 171] width 144 height 17
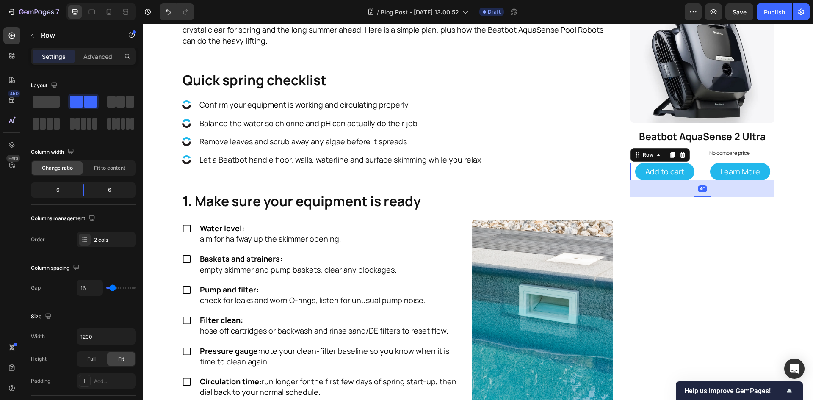
drag, startPoint x: 700, startPoint y: 179, endPoint x: 713, endPoint y: 196, distance: 21.4
click at [713, 180] on div "40" at bounding box center [702, 180] width 144 height 0
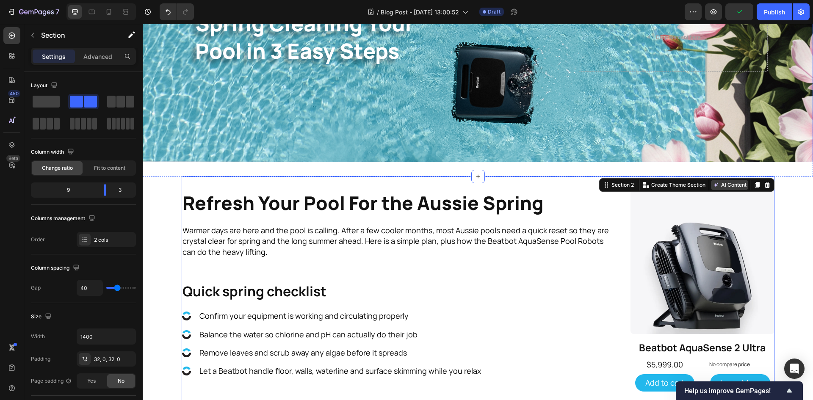
scroll to position [128, 0]
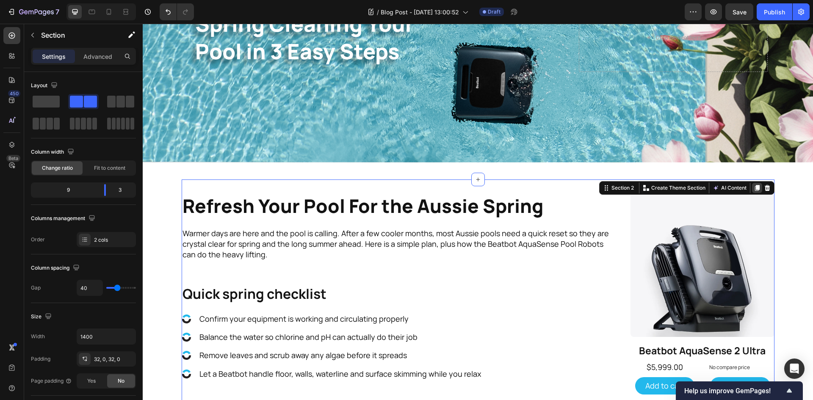
click at [754, 185] on icon at bounding box center [756, 188] width 5 height 6
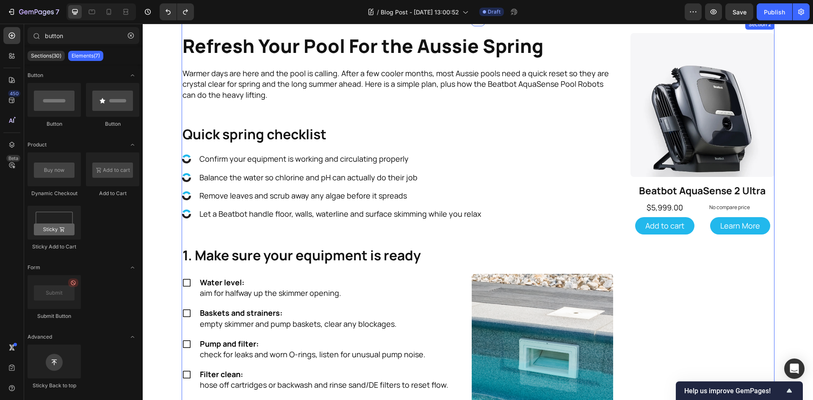
scroll to position [148, 0]
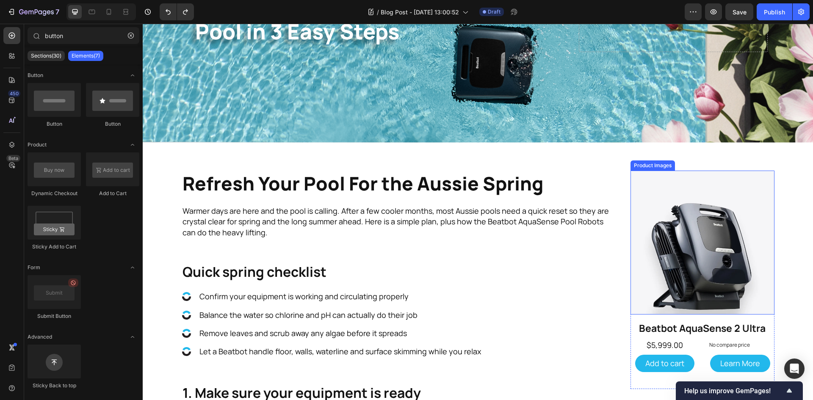
click at [726, 206] on img at bounding box center [702, 243] width 144 height 144
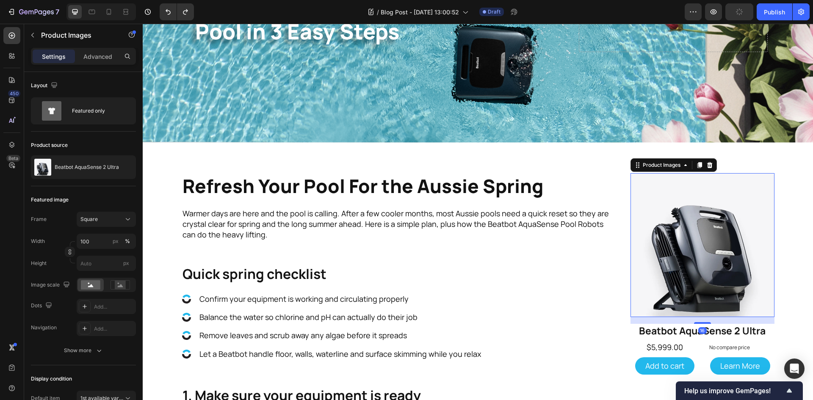
click at [682, 318] on div "16" at bounding box center [702, 320] width 144 height 7
click at [698, 358] on div "Add to cart Add to Cart Learn More Button Row" at bounding box center [702, 365] width 144 height 17
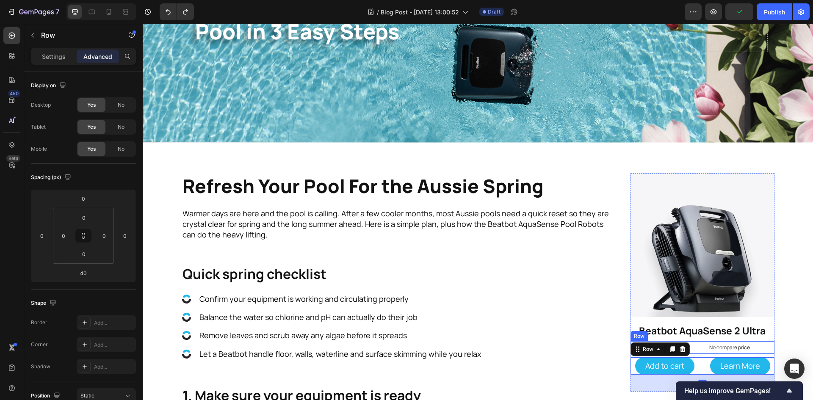
click at [701, 350] on div "$5,999.00 Product Price Product Price No compare price Product Price Row" at bounding box center [702, 347] width 144 height 12
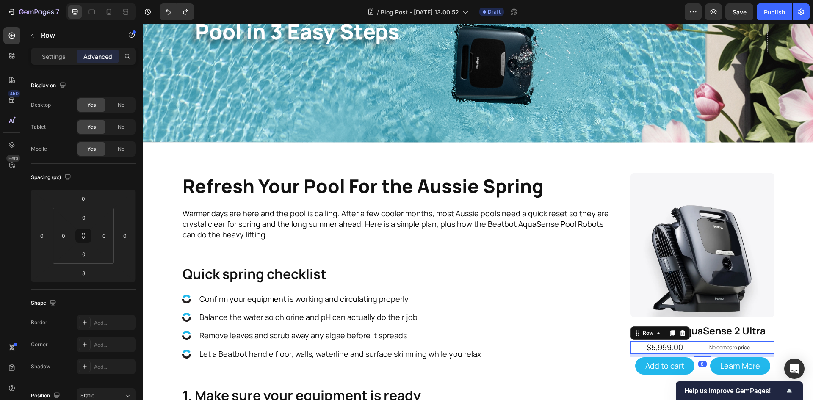
click at [711, 354] on div "8" at bounding box center [702, 355] width 144 height 3
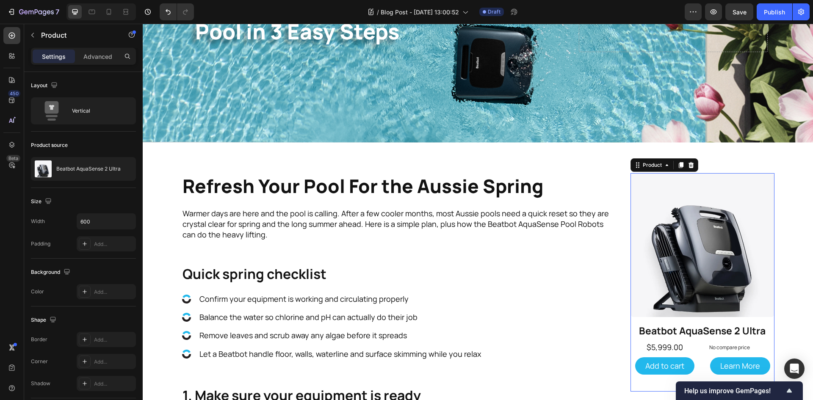
click at [698, 375] on div "Product Images Beatbot AquaSense 2 Ultra Product Title $5,999.00 Product Price …" at bounding box center [702, 282] width 144 height 218
click at [678, 162] on icon at bounding box center [680, 165] width 5 height 6
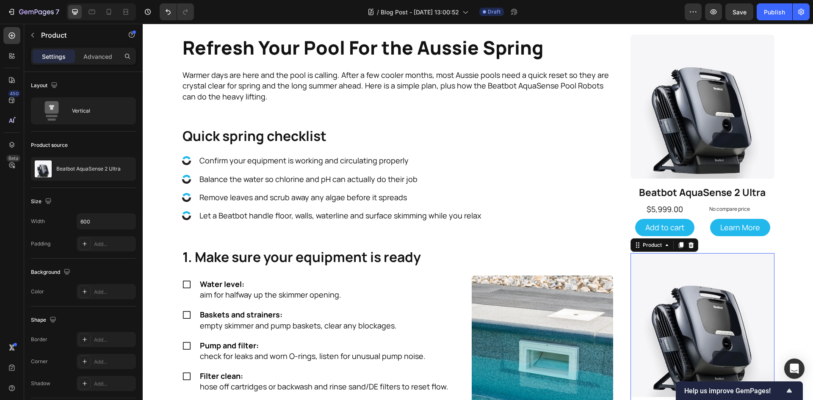
scroll to position [272, 0]
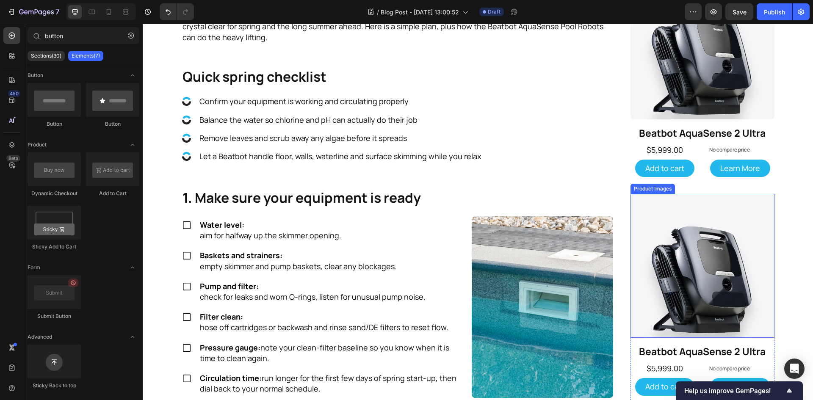
scroll to position [314, 0]
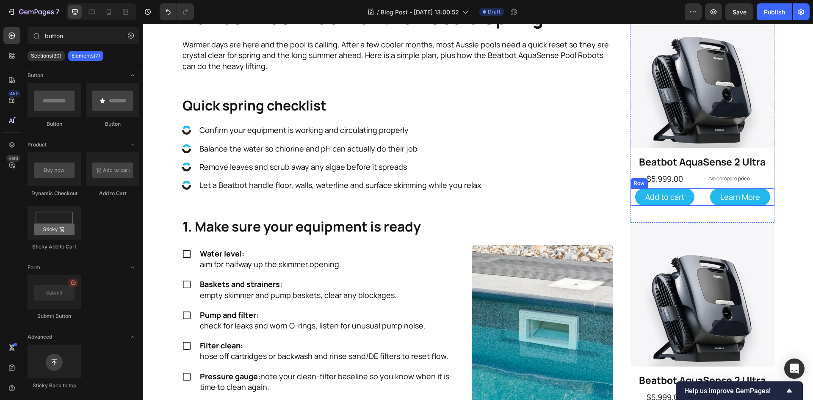
click at [698, 197] on div "Add to cart Add to Cart Learn More Button Row" at bounding box center [702, 196] width 144 height 17
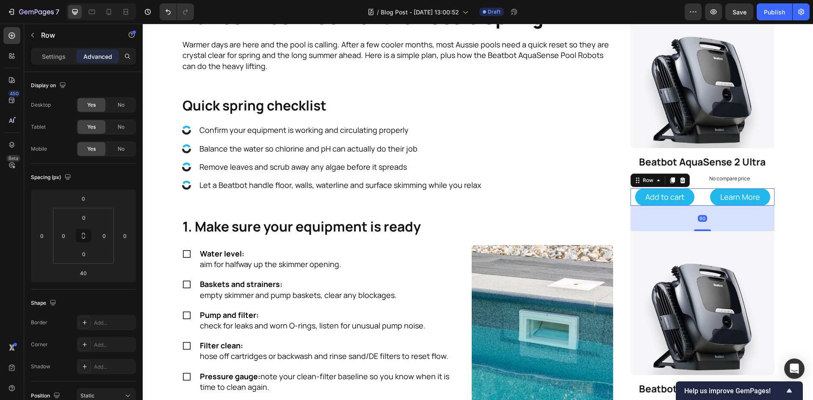
drag, startPoint x: 701, startPoint y: 222, endPoint x: 712, endPoint y: 230, distance: 14.2
click at [712, 206] on div "60" at bounding box center [702, 206] width 144 height 0
type input "60"
click at [787, 249] on div "Refresh Your Pool For the Aussie Spring Heading Warmer days are here and the po…" at bounding box center [478, 374] width 670 height 1295
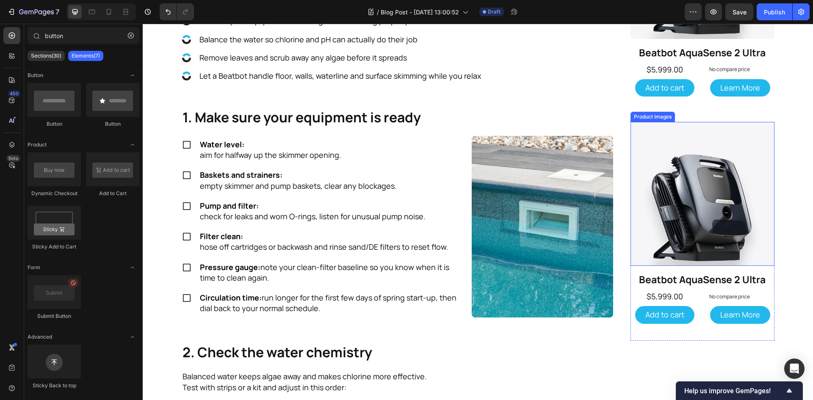
scroll to position [526, 0]
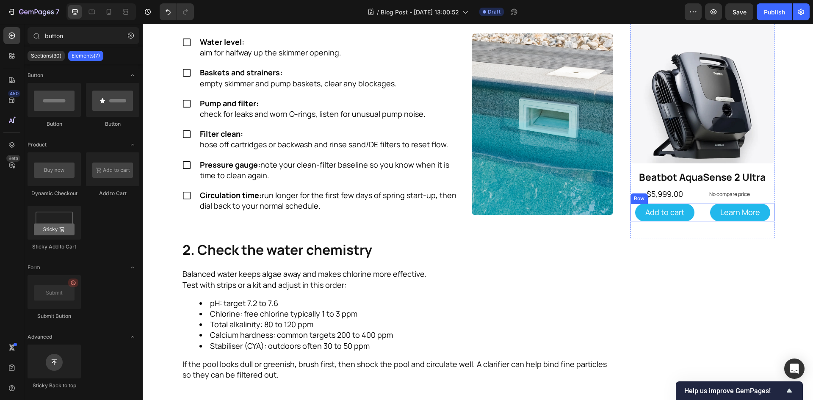
click at [700, 219] on div "Add to cart Add to Cart Learn More Button Row" at bounding box center [702, 212] width 144 height 17
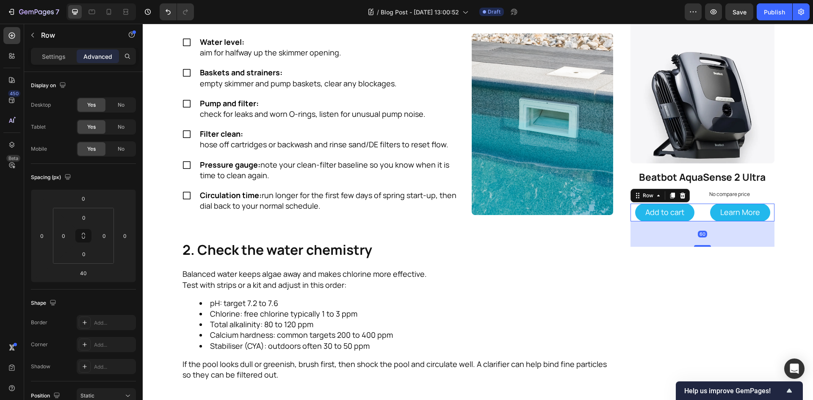
drag, startPoint x: 703, startPoint y: 237, endPoint x: 708, endPoint y: 246, distance: 9.9
click at [708, 221] on div "60" at bounding box center [702, 221] width 144 height 0
type input "60"
click at [725, 143] on img at bounding box center [702, 91] width 144 height 144
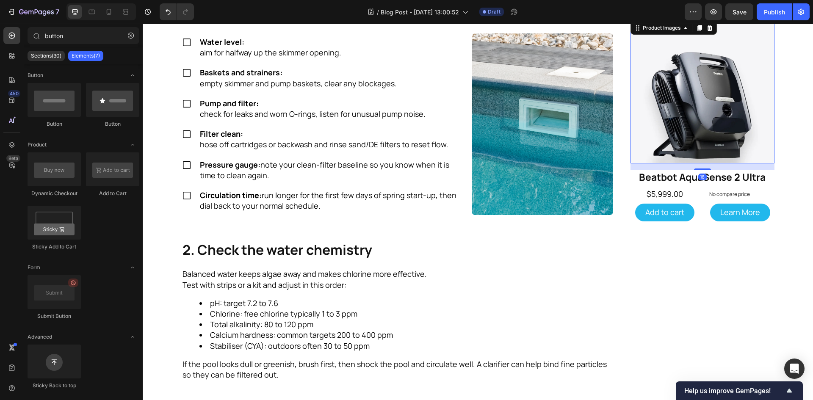
click at [787, 148] on div "Refresh Your Pool For the Aussie Spring Heading Warmer days are here and the po…" at bounding box center [478, 162] width 670 height 1295
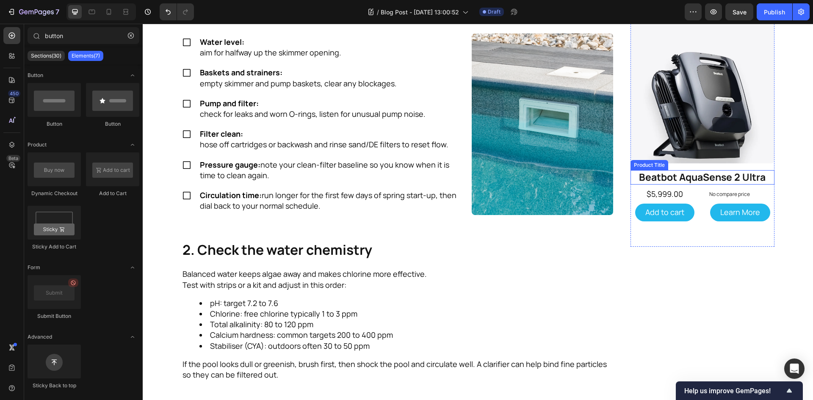
click at [728, 171] on h2 "Beatbot AquaSense 2 Ultra" at bounding box center [702, 177] width 144 height 14
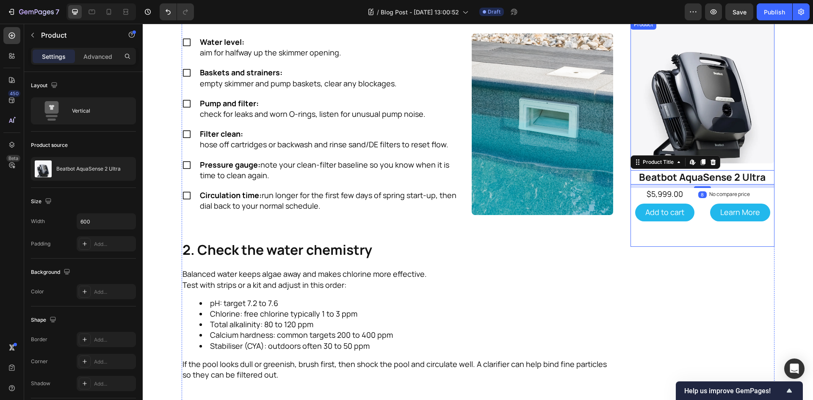
click at [736, 168] on div "Product Images Beatbot AquaSense 2 Ultra Product Title Edit content in Shopify …" at bounding box center [702, 132] width 144 height 227
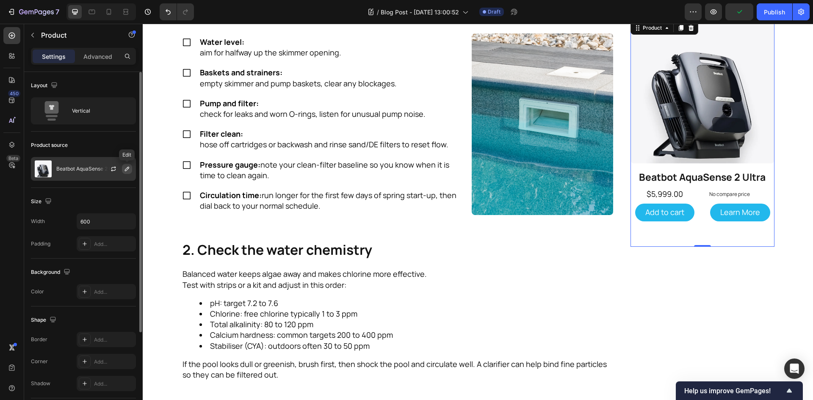
click at [129, 169] on icon "button" at bounding box center [127, 168] width 7 height 7
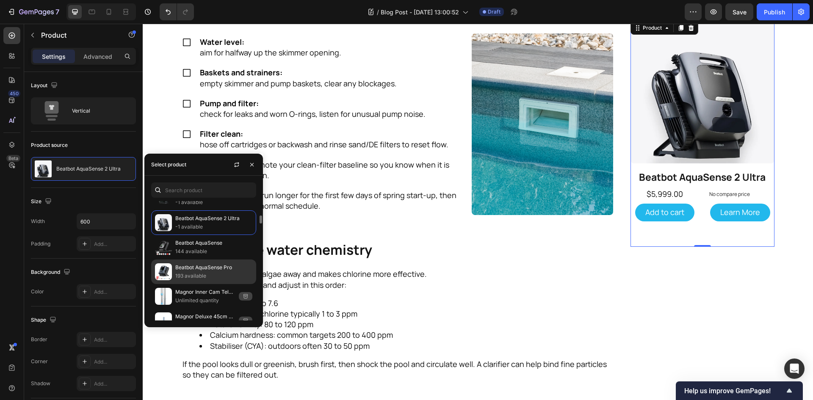
scroll to position [169, 0]
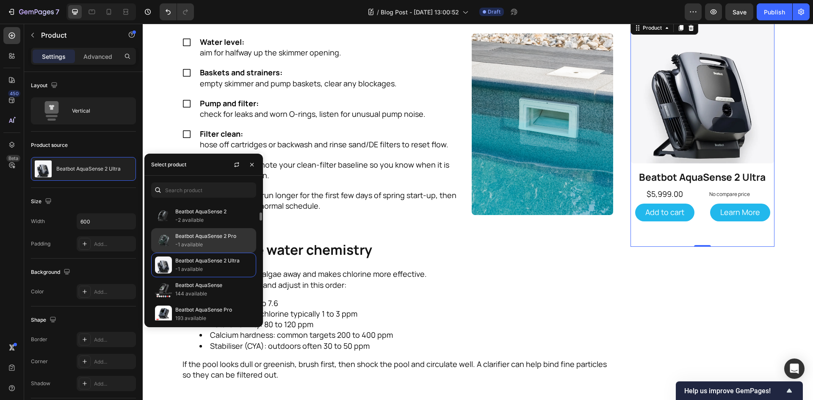
click at [218, 242] on p "-1 available" at bounding box center [213, 244] width 77 height 8
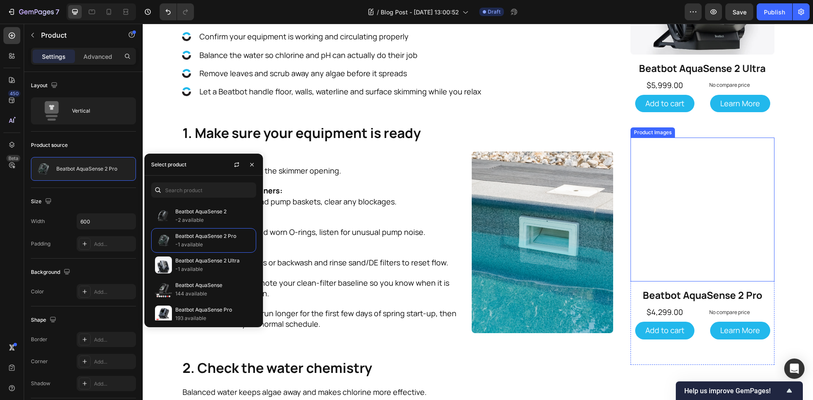
scroll to position [484, 0]
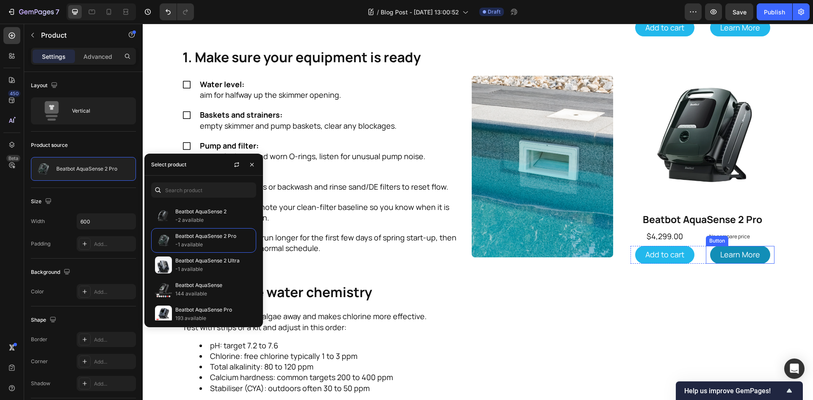
click at [710, 251] on link "Learn More" at bounding box center [740, 254] width 60 height 17
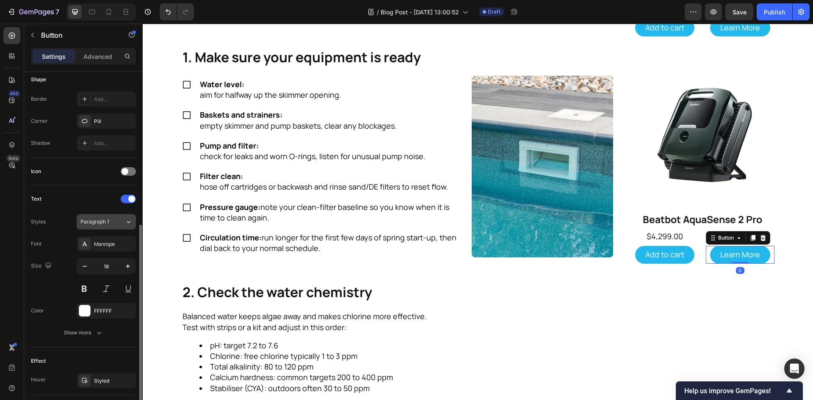
scroll to position [321, 0]
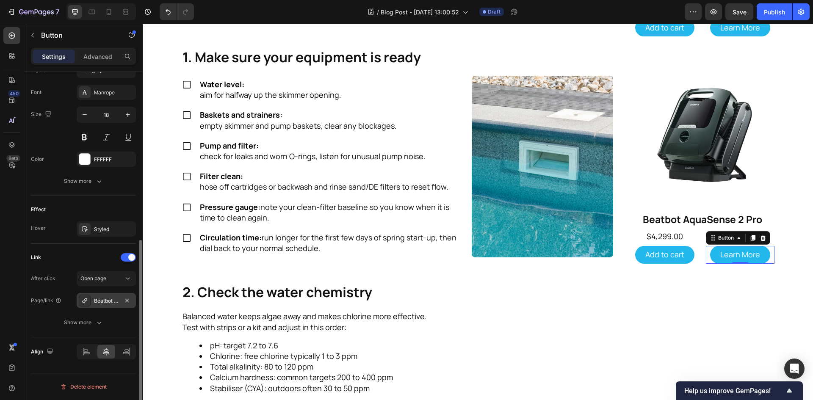
click at [109, 302] on div "Beatbot AquaSense 2 Ultra Robotic Pool Cleaner" at bounding box center [106, 301] width 25 height 8
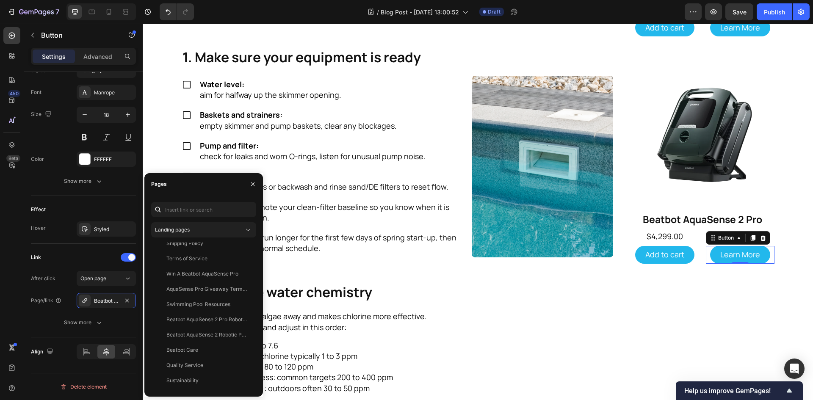
scroll to position [371, 0]
click at [223, 246] on div "Beatbot AquaSense 2 Pro Robotic Pool Robot" at bounding box center [206, 245] width 81 height 8
click at [42, 312] on div "After click Open page Page/link Beatbot AquaSense 2 Pro Robotic Pool Robot Show…" at bounding box center [83, 300] width 105 height 59
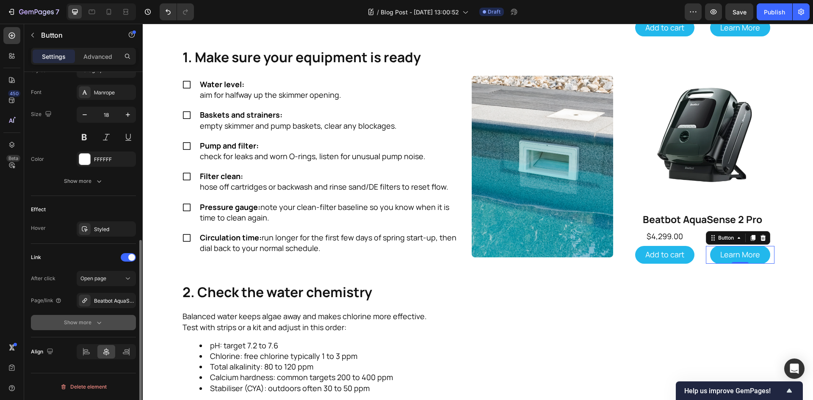
click at [90, 320] on div "Show more" at bounding box center [83, 322] width 39 height 8
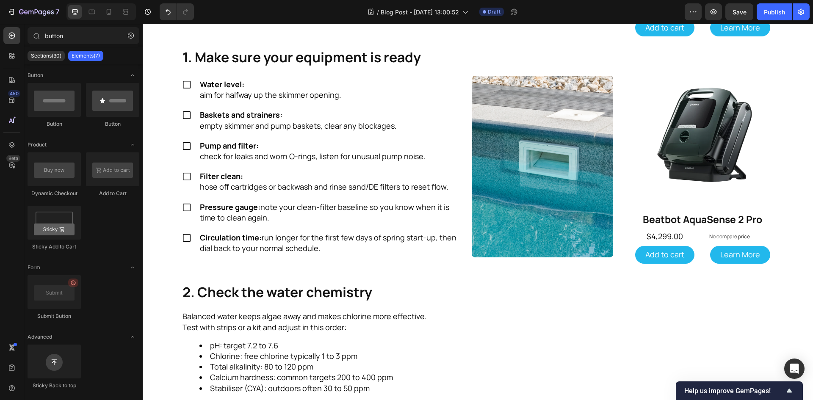
click at [791, 204] on div "Refresh Your Pool For the Aussie Spring Heading Warmer days are here and the po…" at bounding box center [478, 204] width 670 height 1295
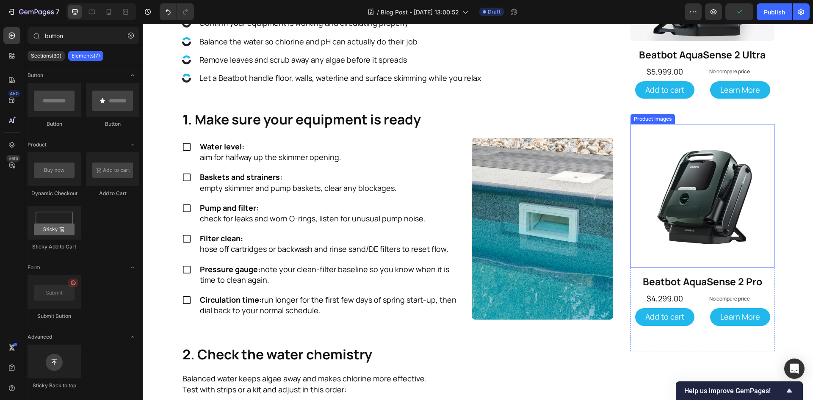
scroll to position [441, 0]
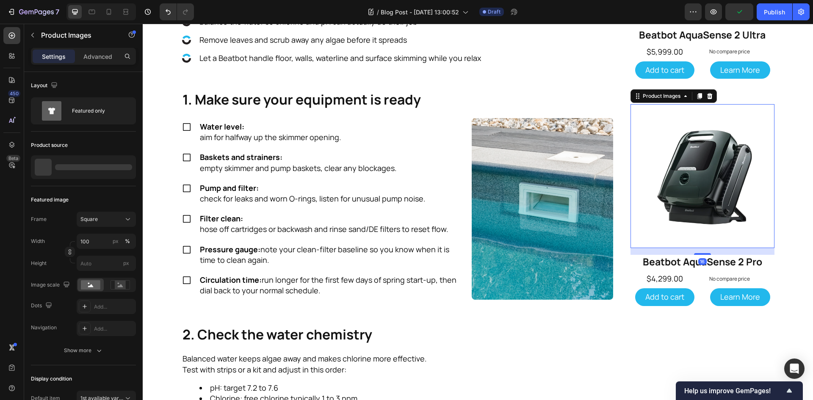
click at [706, 187] on img at bounding box center [702, 176] width 144 height 144
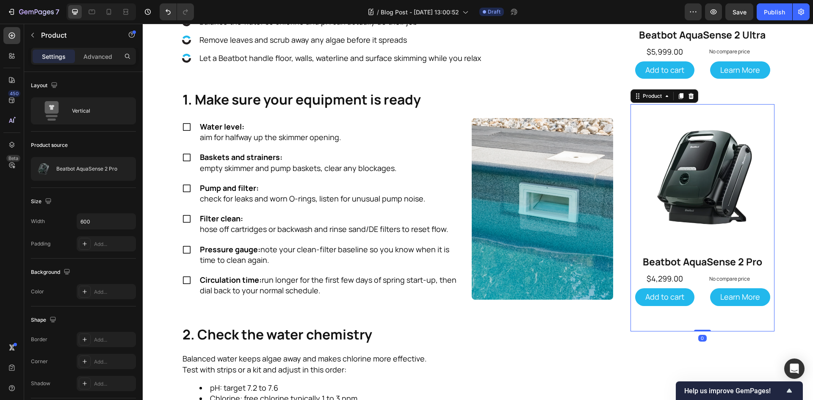
click at [696, 313] on div "Product Images Beatbot AquaSense 2 Pro Product Title $4,299.00 Product Price Pr…" at bounding box center [702, 217] width 144 height 227
click at [678, 99] on icon at bounding box center [680, 96] width 5 height 6
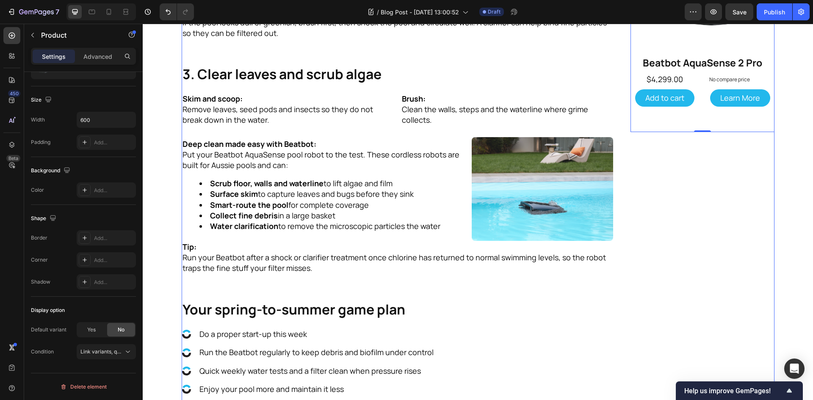
scroll to position [656, 0]
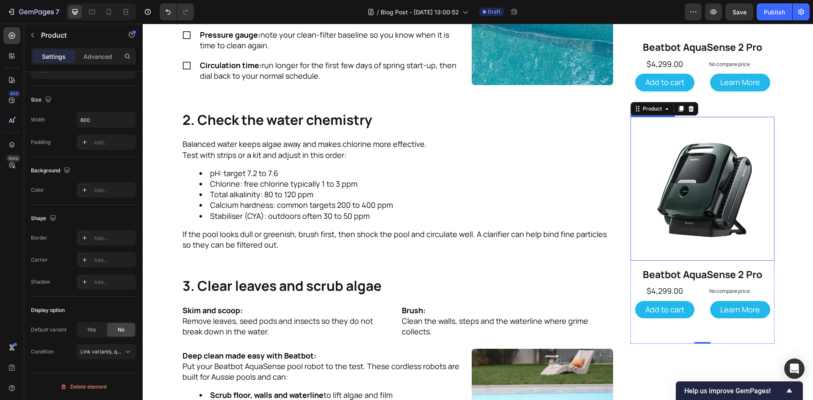
click at [692, 198] on img at bounding box center [702, 189] width 144 height 144
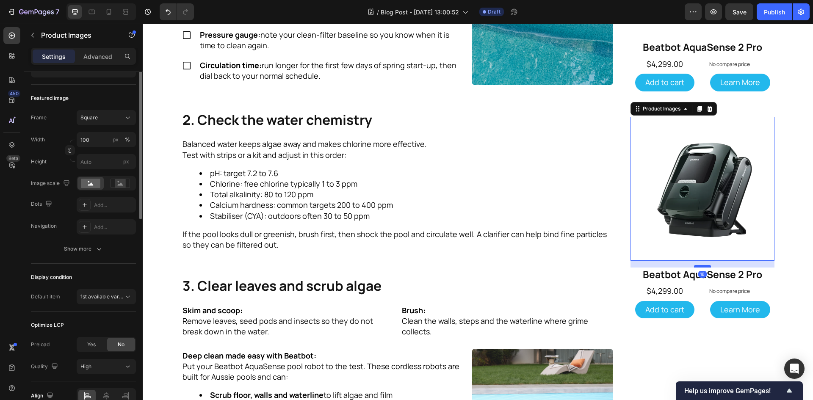
scroll to position [0, 0]
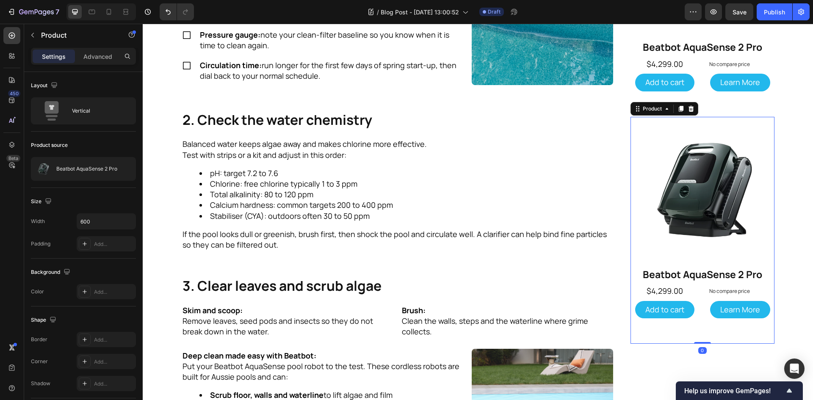
click at [700, 283] on div "Product Images Beatbot AquaSense 2 Pro Product Title $4,299.00 Product Price Pr…" at bounding box center [702, 230] width 144 height 227
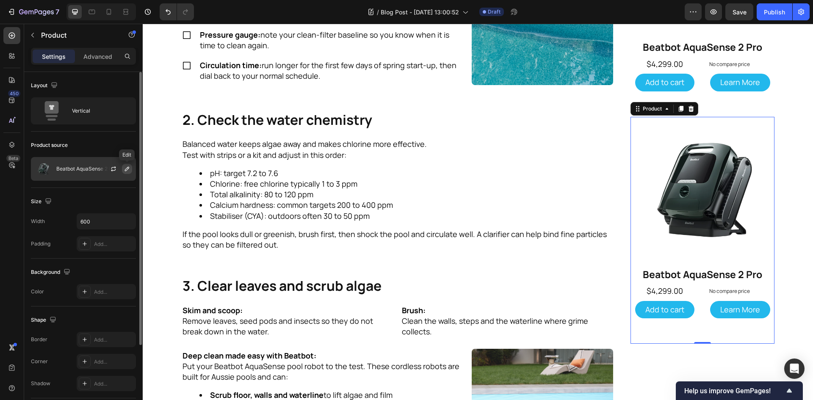
click at [127, 168] on icon "button" at bounding box center [127, 168] width 7 height 7
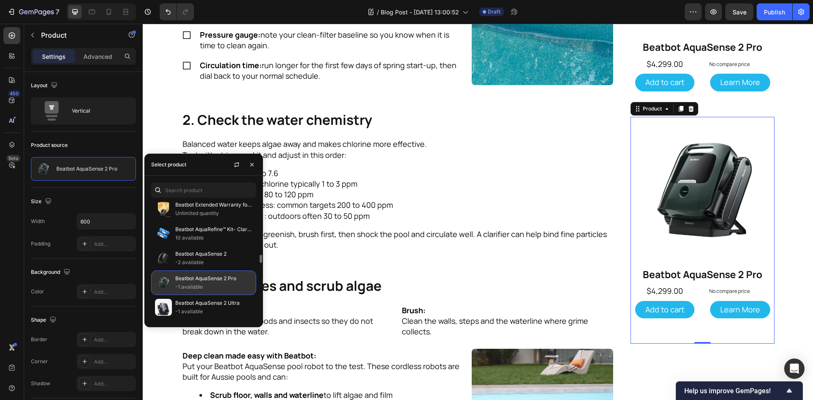
scroll to position [169, 0]
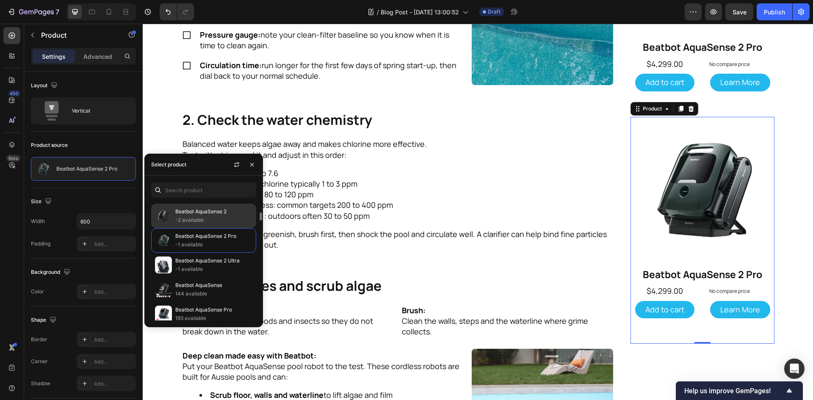
click at [219, 216] on p "-2 available" at bounding box center [213, 220] width 77 height 8
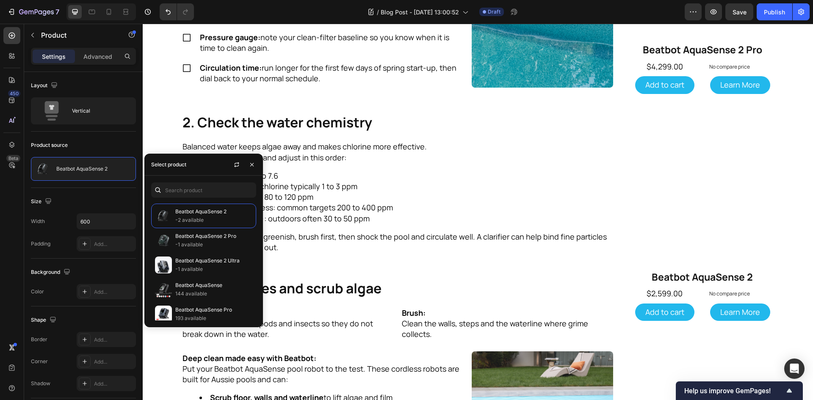
scroll to position [741, 0]
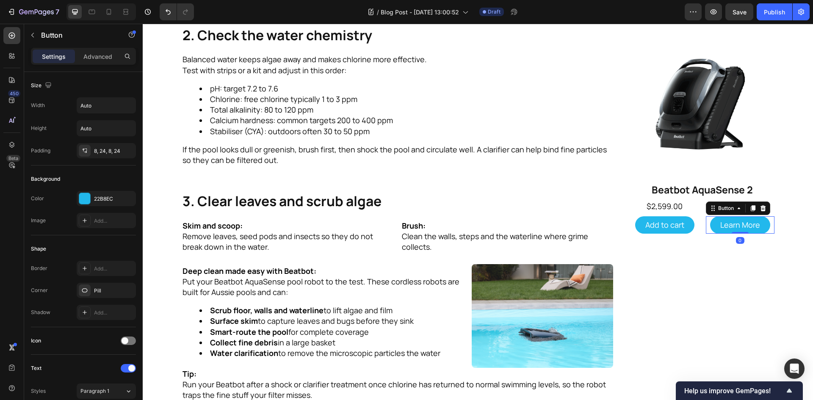
click at [767, 223] on div "Learn More Button 0" at bounding box center [739, 224] width 69 height 17
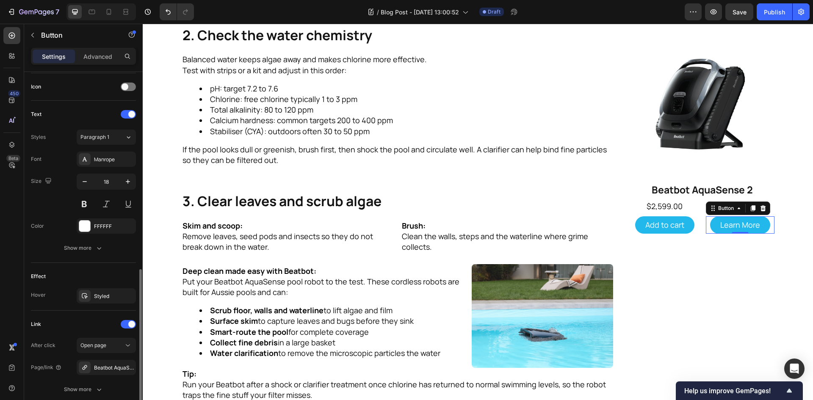
scroll to position [296, 0]
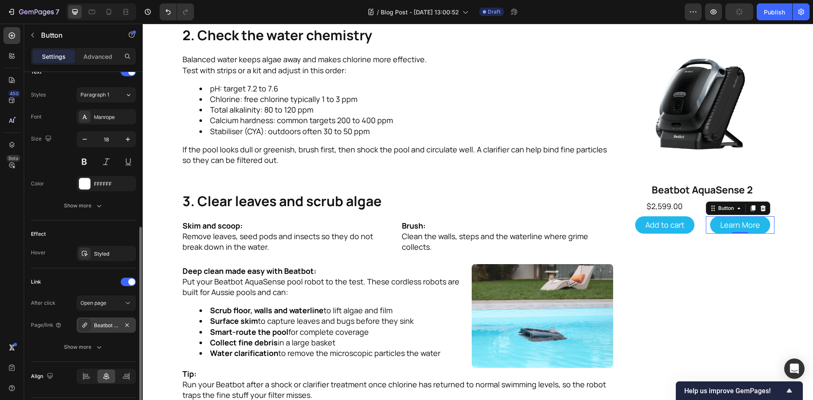
click at [103, 324] on div "Beatbot AquaSense 2 Pro Robotic Pool Robot" at bounding box center [106, 326] width 25 height 8
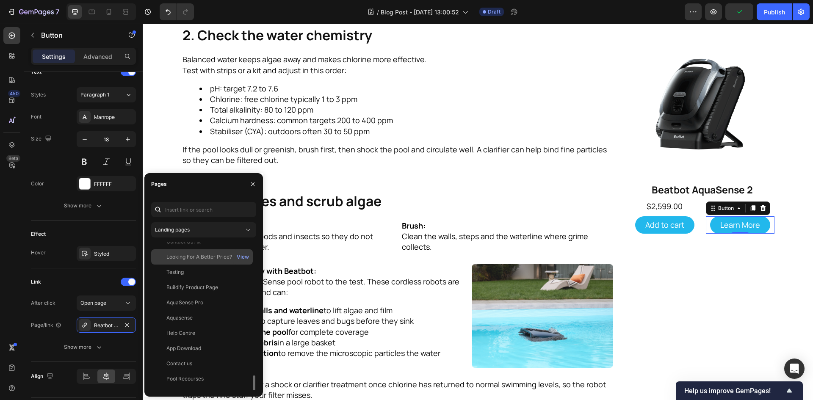
scroll to position [212, 0]
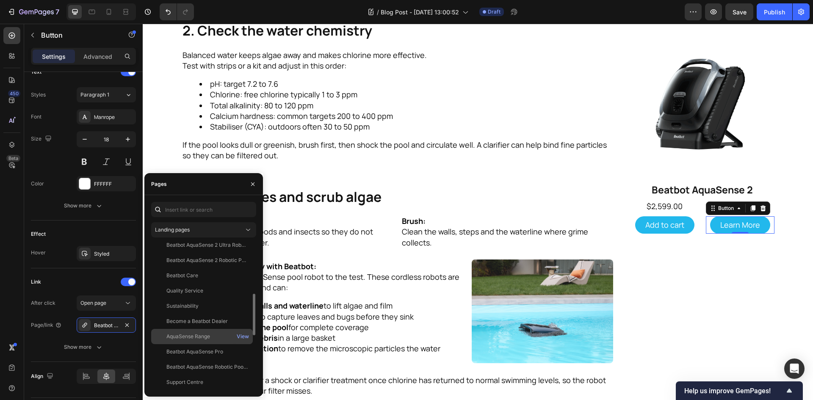
scroll to position [328, 0]
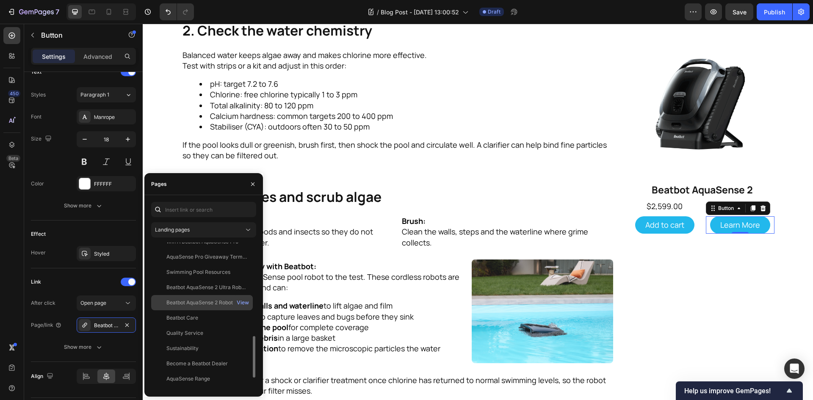
click at [214, 303] on div "Beatbot AquaSense 2 Robotic Pool Cleaner" at bounding box center [206, 303] width 81 height 8
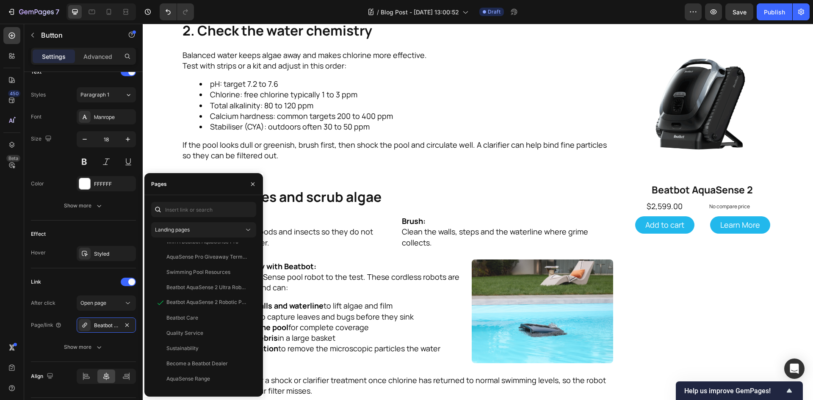
click at [775, 261] on section "Refresh Your Pool For the Aussie Spring Heading Warmer days are here and the po…" at bounding box center [478, 78] width 606 height 1026
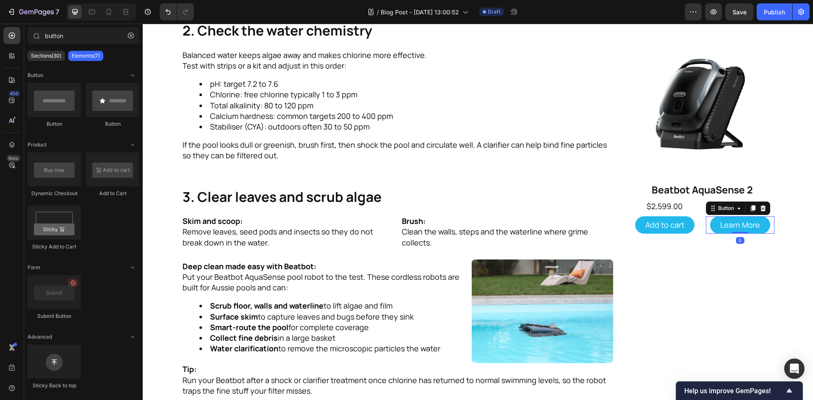
click at [705, 227] on div "Learn More Button 0" at bounding box center [739, 224] width 69 height 17
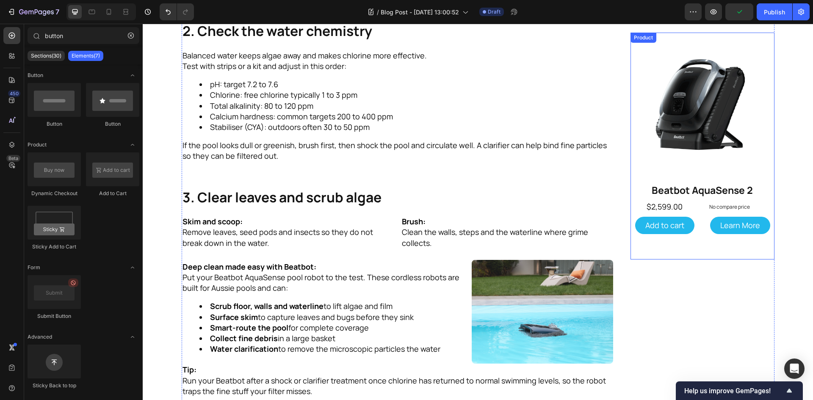
scroll to position [656, 0]
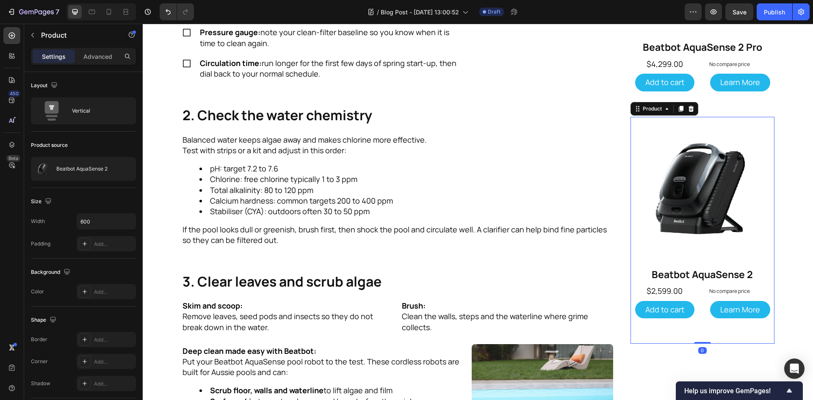
click at [698, 299] on div "Product Images Beatbot AquaSense 2 Product Title $2,599.00 Product Price Produc…" at bounding box center [702, 230] width 144 height 227
click at [760, 111] on div "Product Images Beatbot AquaSense 2 Pro Product Title $4,299.00 Product Price Pr…" at bounding box center [702, 3] width 144 height 227
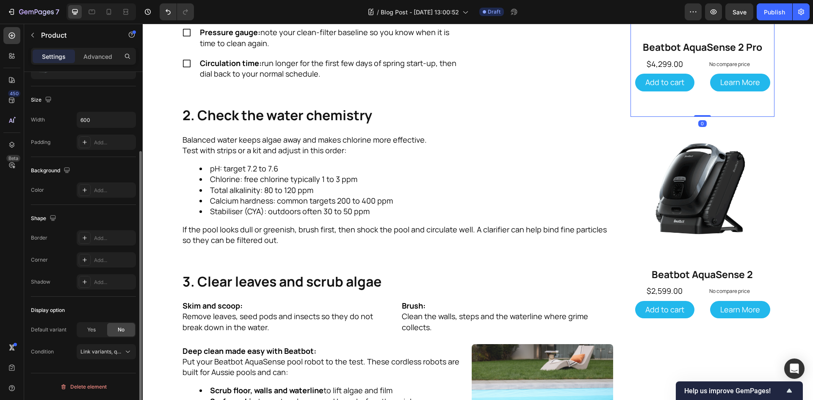
click at [763, 115] on div "Product Images Beatbot AquaSense 2 Pro Product Title $4,299.00 Product Price Pr…" at bounding box center [702, 3] width 144 height 227
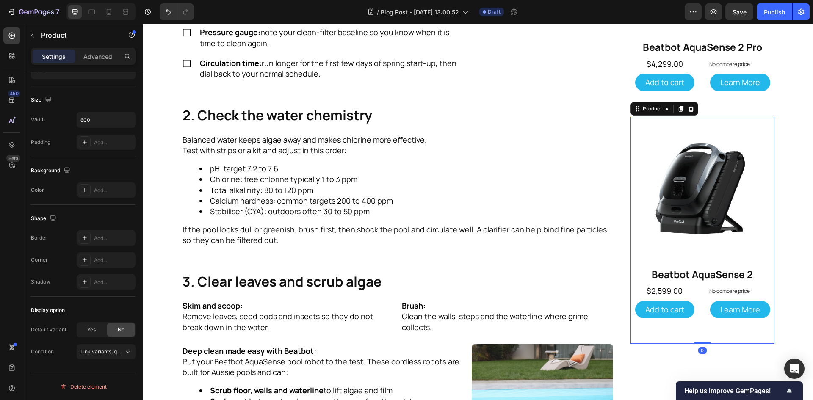
click at [708, 343] on div "Product Images Beatbot AquaSense 2 Product Title $2,599.00 Product Price Produc…" at bounding box center [702, 230] width 144 height 227
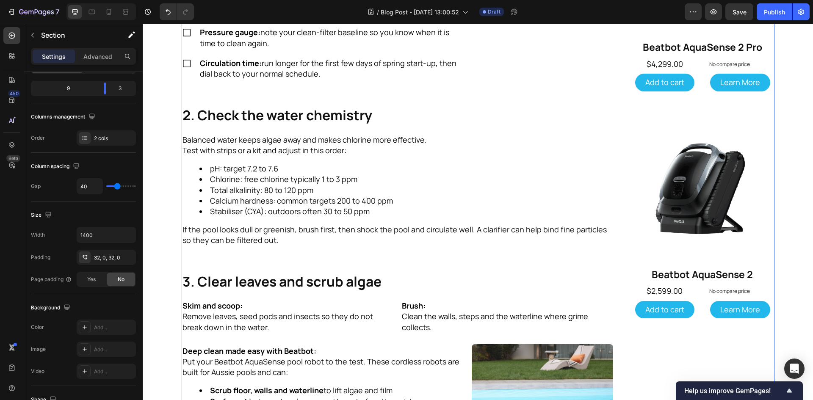
click at [716, 356] on div "Product Images Beatbot AquaSense 2 Ultra Product Title $5,999.00 Product Price …" at bounding box center [702, 162] width 144 height 999
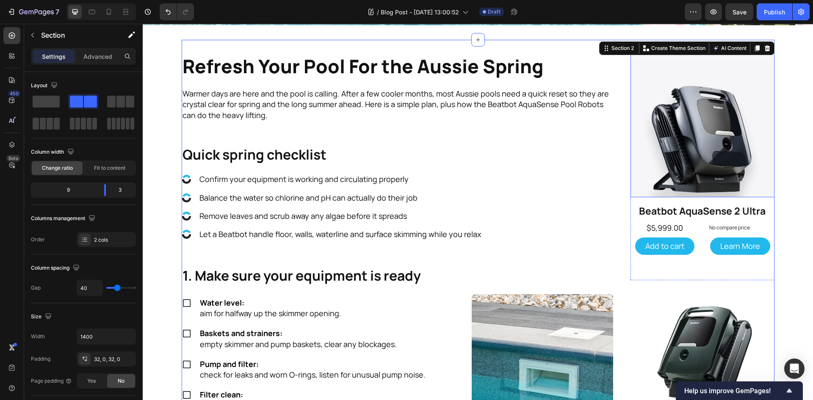
scroll to position [275, 0]
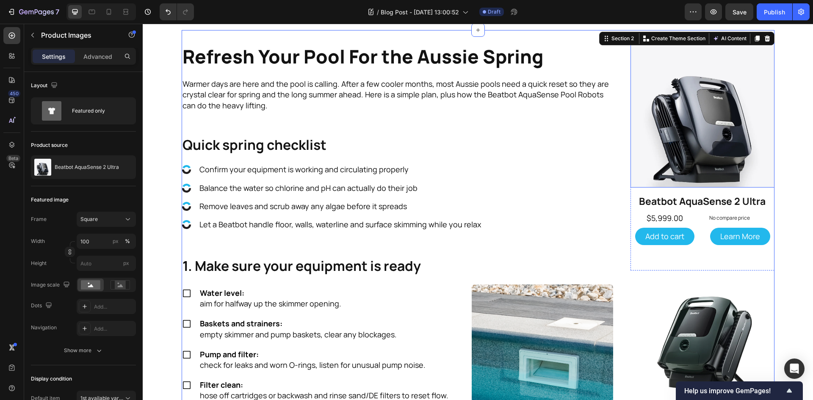
click at [744, 131] on img at bounding box center [702, 116] width 144 height 144
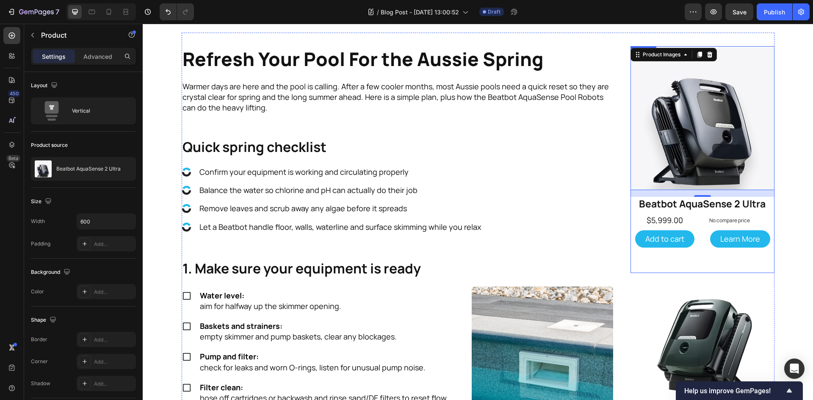
click at [698, 210] on div "Product Images 16 Beatbot AquaSense 2 Ultra Product Title $5,999.00 Product Pri…" at bounding box center [702, 159] width 144 height 227
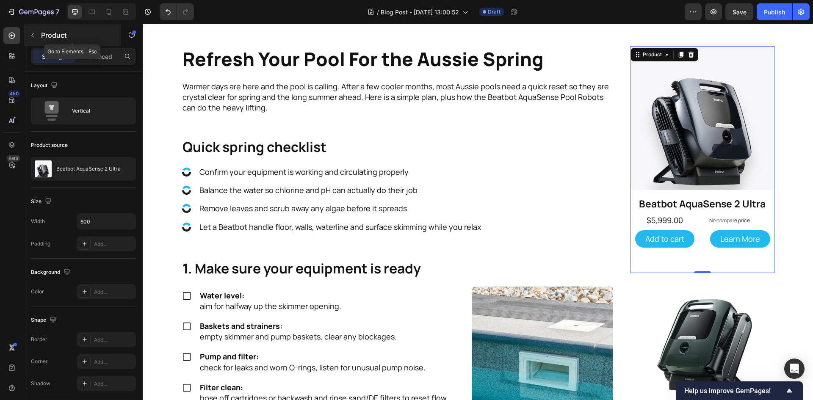
click at [36, 34] on icon "button" at bounding box center [32, 35] width 7 height 7
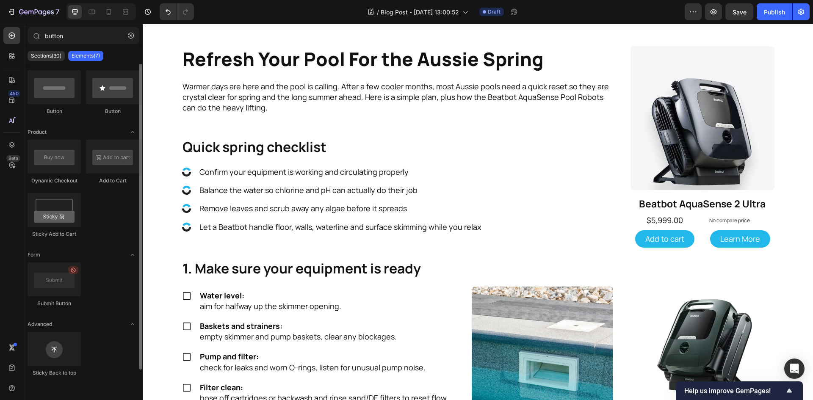
scroll to position [0, 0]
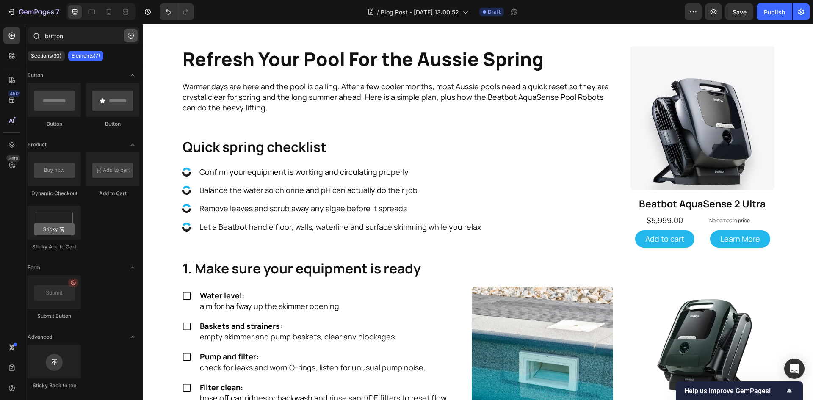
click at [131, 35] on icon "button" at bounding box center [131, 36] width 6 height 6
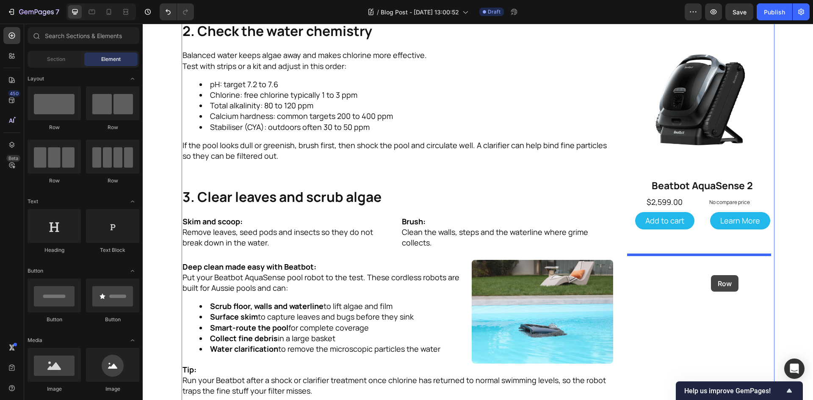
scroll to position [824, 0]
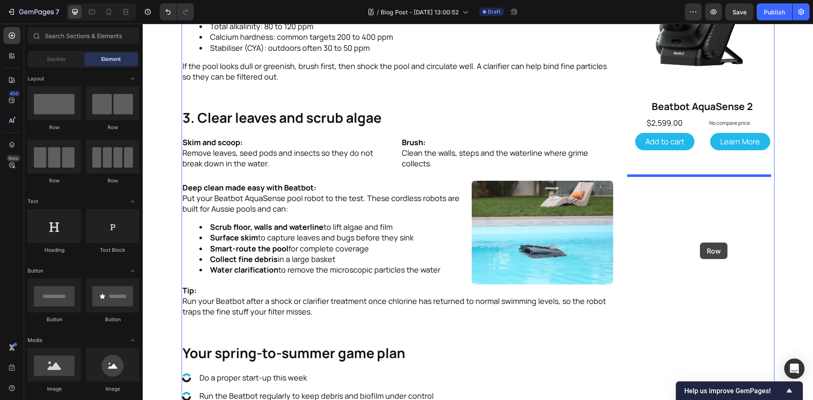
drag, startPoint x: 207, startPoint y: 129, endPoint x: 698, endPoint y: 252, distance: 506.5
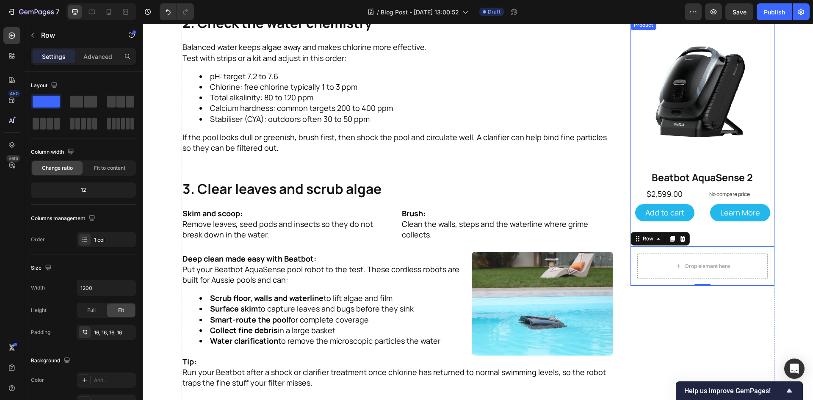
scroll to position [697, 0]
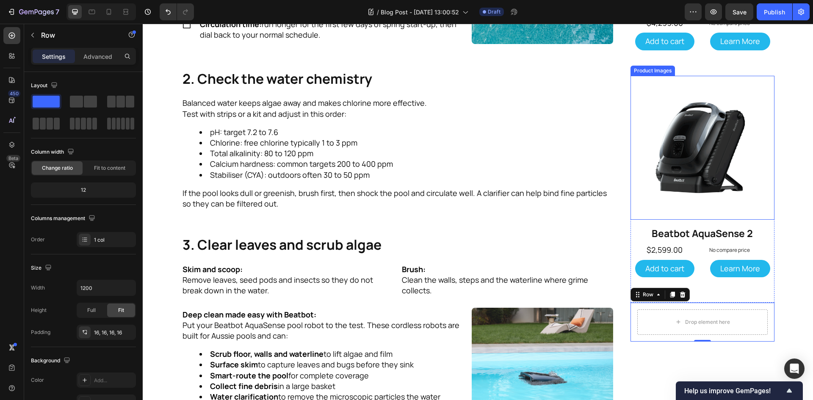
click at [660, 86] on img at bounding box center [702, 148] width 144 height 144
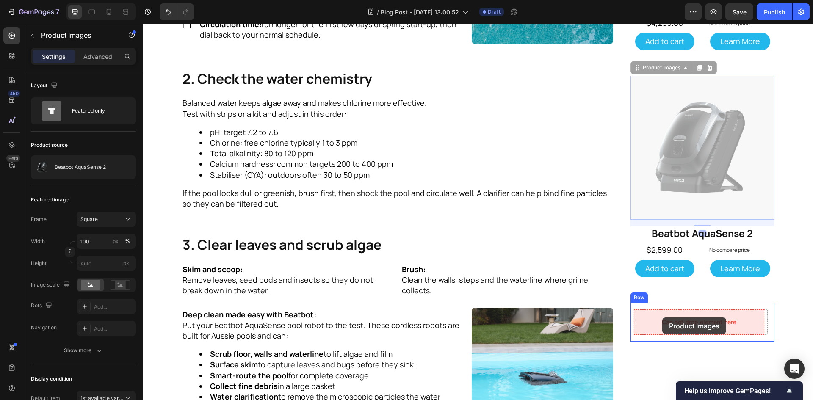
drag, startPoint x: 645, startPoint y: 67, endPoint x: 662, endPoint y: 317, distance: 250.7
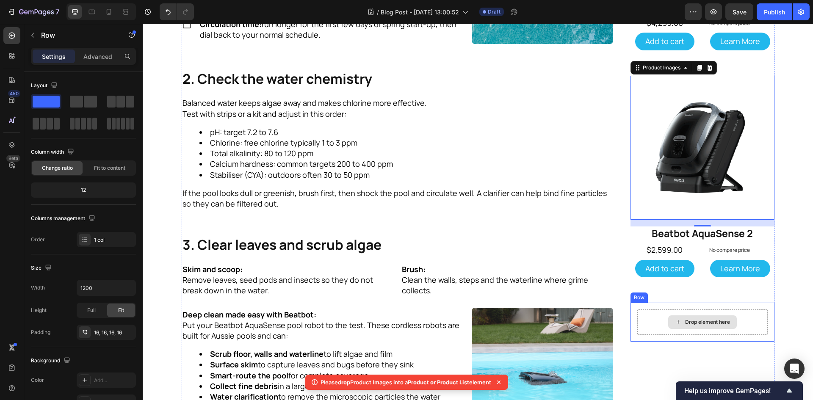
click at [750, 328] on div "Drop element here" at bounding box center [702, 321] width 130 height 25
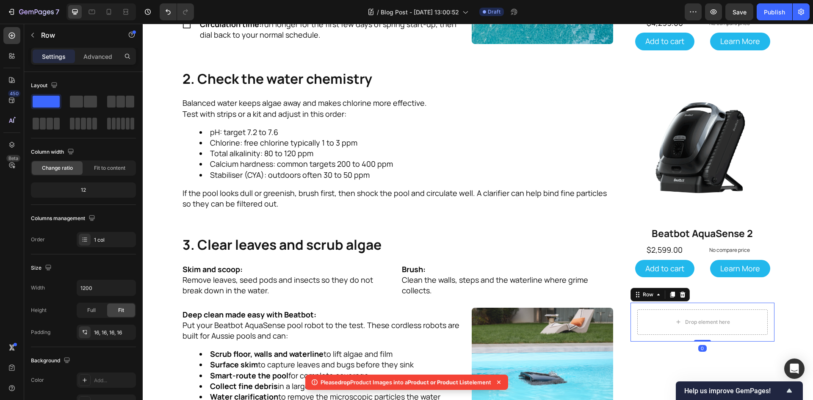
click at [768, 320] on div "Drop element here Row 0" at bounding box center [702, 322] width 144 height 39
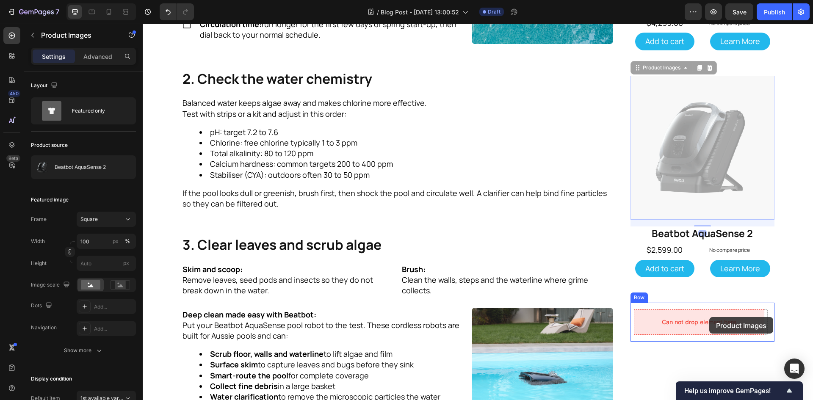
drag, startPoint x: 639, startPoint y: 72, endPoint x: 709, endPoint y: 317, distance: 254.3
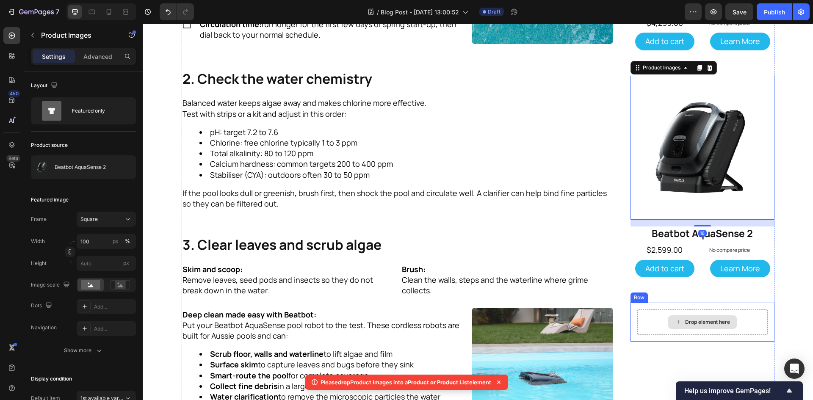
click at [684, 343] on div "Product Images Beatbot AquaSense 2 Ultra Product Title $5,999.00 Product Price …" at bounding box center [702, 124] width 144 height 1004
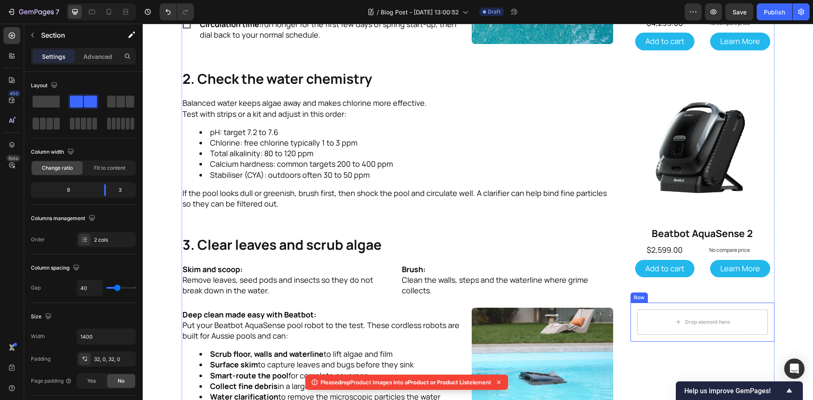
click at [632, 317] on div "Drop element here Row" at bounding box center [702, 322] width 144 height 39
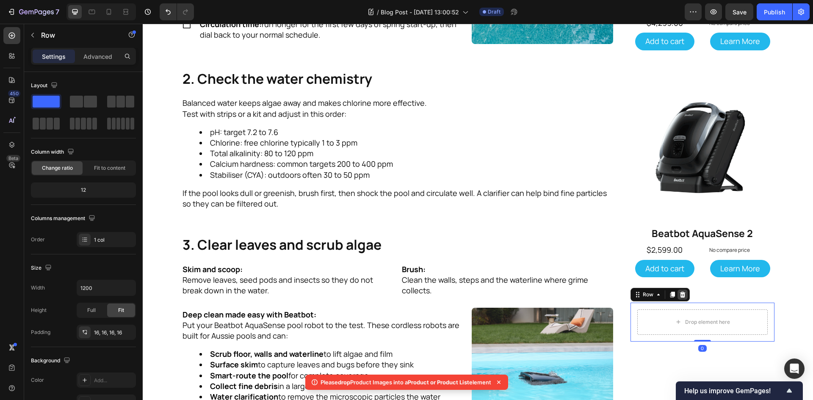
click at [679, 295] on icon at bounding box center [682, 295] width 6 height 6
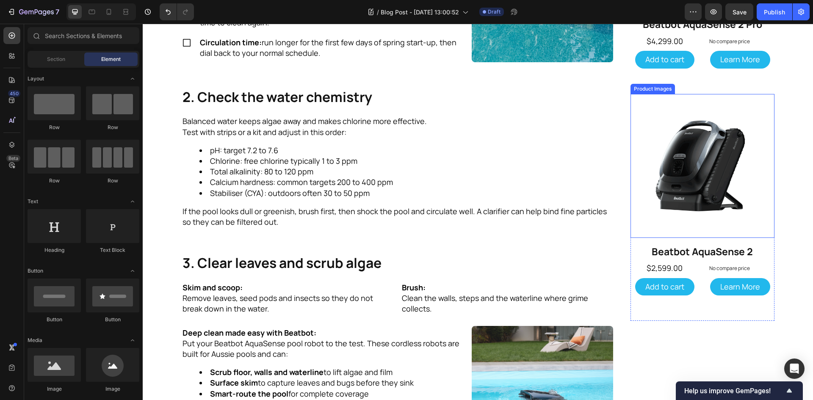
scroll to position [677, 0]
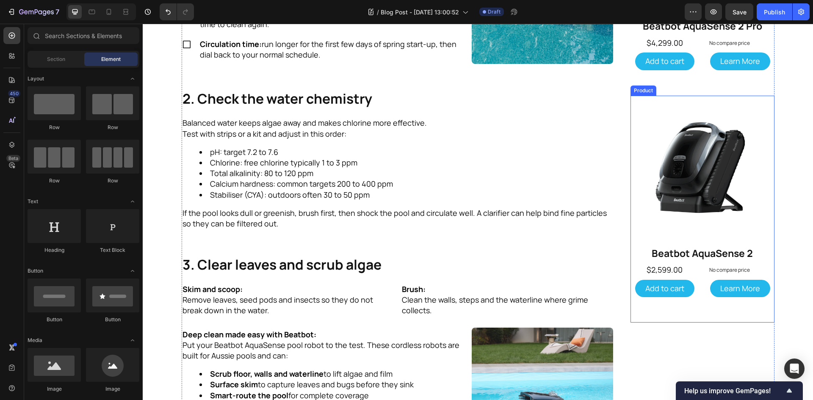
click at [700, 309] on div "Product Images Beatbot AquaSense 2 Product Title $2,599.00 Product Price Produc…" at bounding box center [702, 209] width 144 height 227
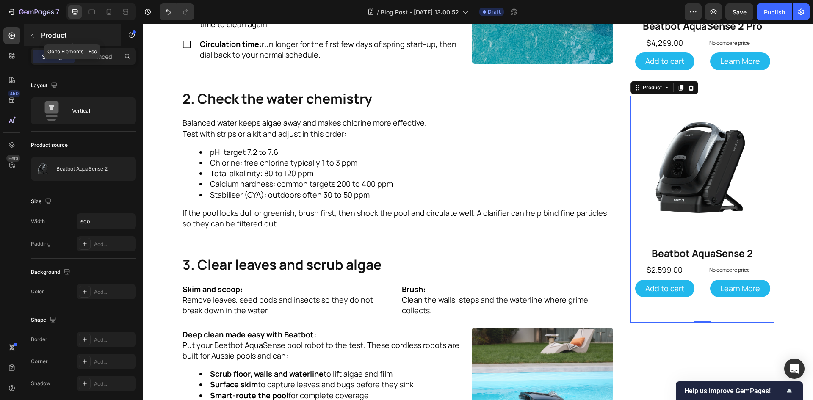
click at [42, 32] on p "Product" at bounding box center [77, 35] width 72 height 10
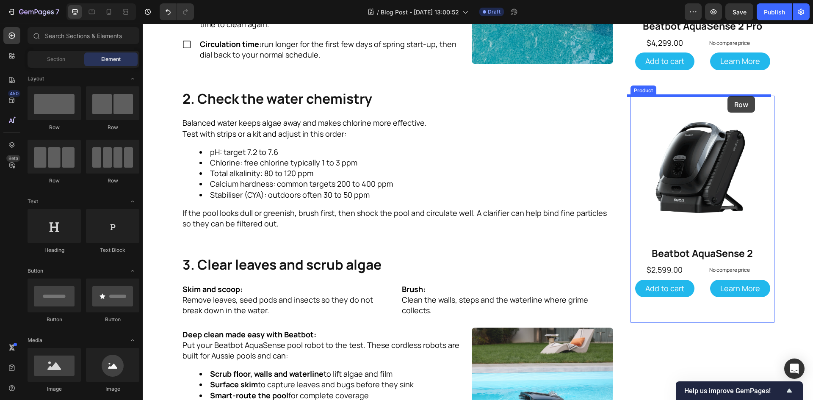
drag, startPoint x: 205, startPoint y: 122, endPoint x: 727, endPoint y: 96, distance: 522.4
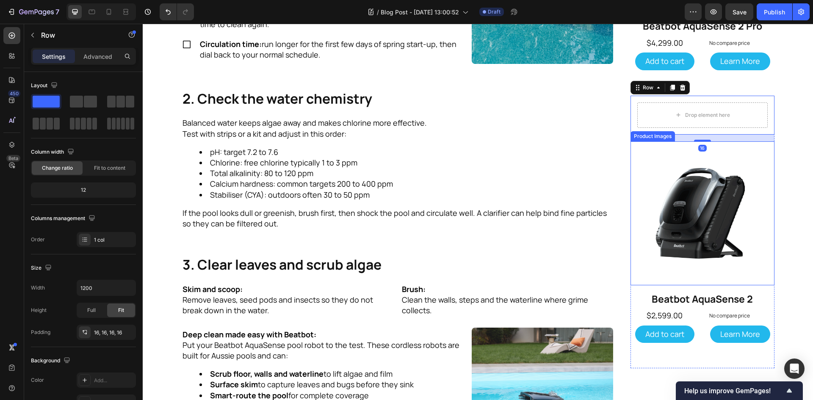
click at [648, 155] on img at bounding box center [702, 213] width 144 height 144
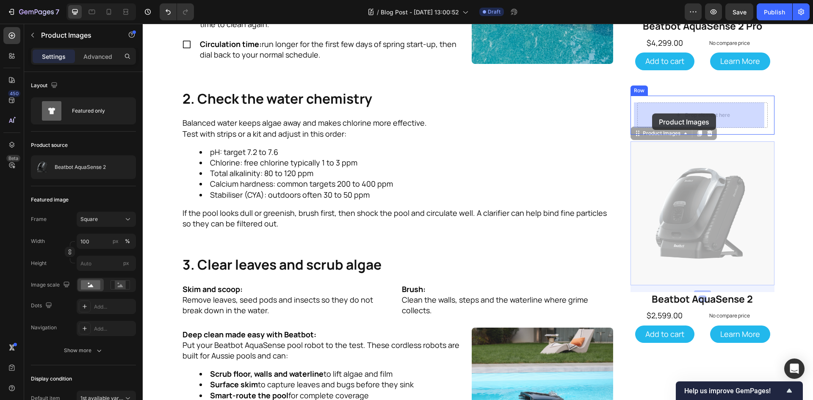
drag, startPoint x: 645, startPoint y: 134, endPoint x: 652, endPoint y: 113, distance: 21.8
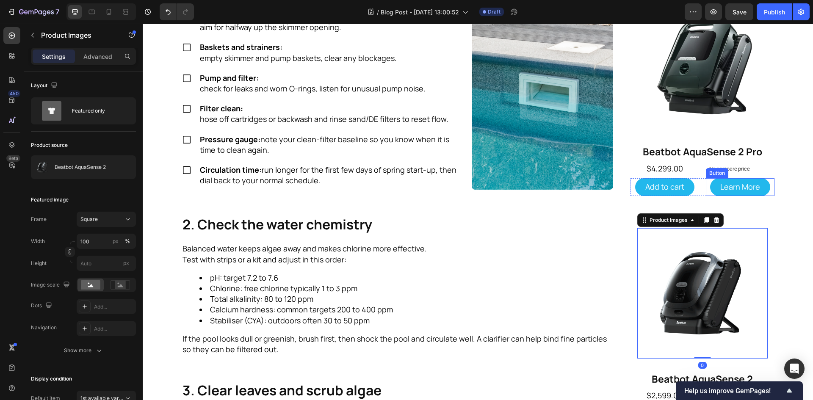
scroll to position [550, 0]
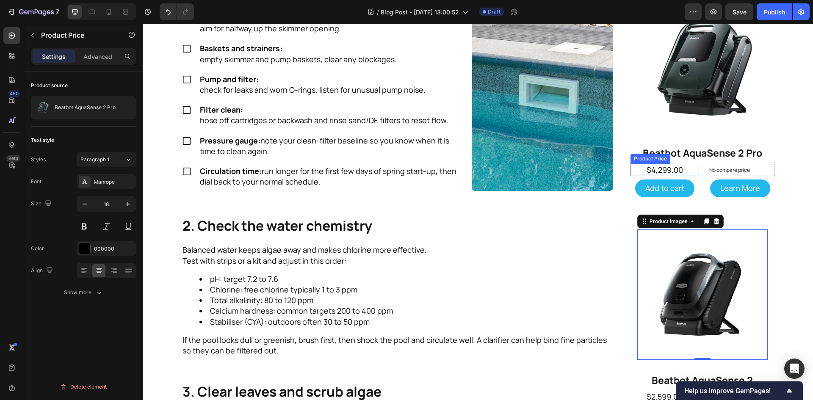
click at [630, 170] on div "$4,299.00" at bounding box center [664, 170] width 69 height 12
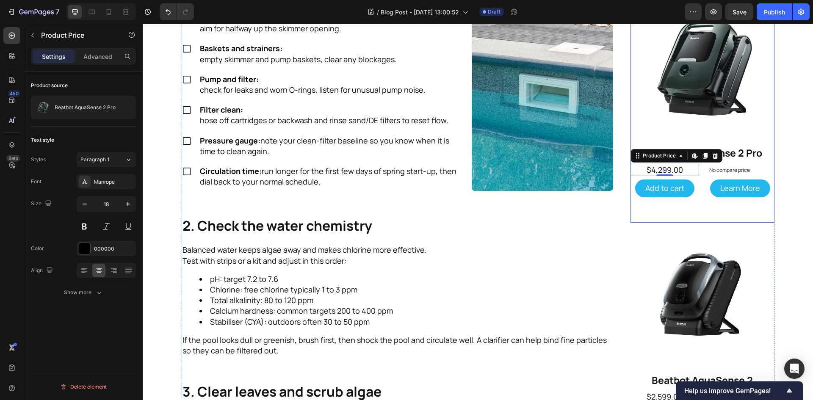
click at [630, 194] on div "Add to cart Add to Cart" at bounding box center [664, 187] width 69 height 17
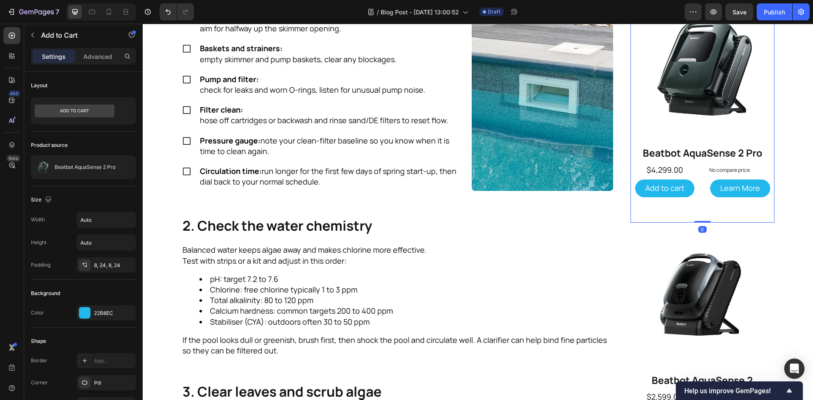
click at [641, 203] on div "Product Images Beatbot AquaSense 2 Pro Product Title $4,299.00 Product Price Pr…" at bounding box center [702, 108] width 144 height 227
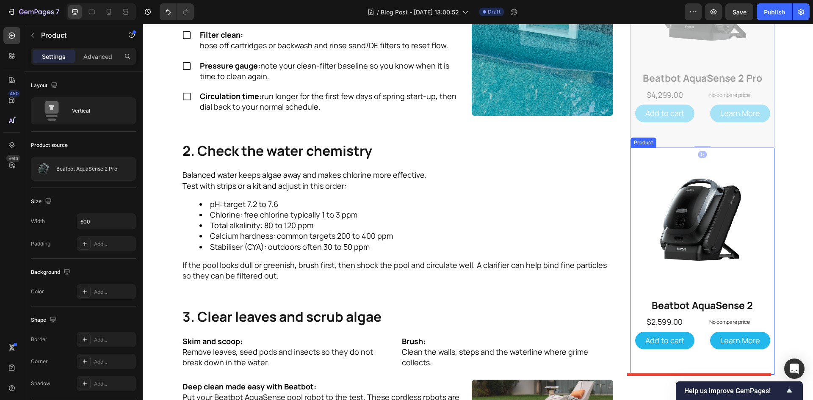
scroll to position [647, 0]
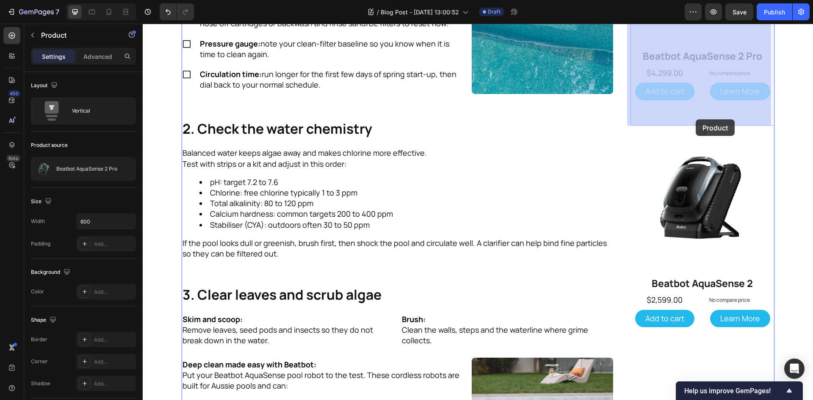
drag, startPoint x: 639, startPoint y: 171, endPoint x: 695, endPoint y: 119, distance: 76.4
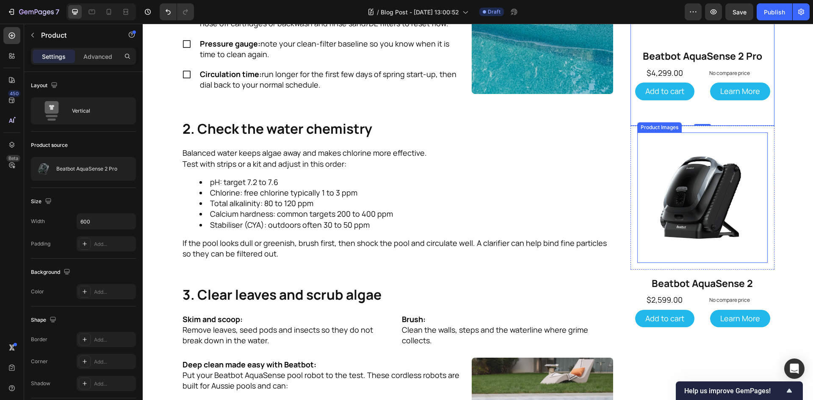
click at [721, 132] on img at bounding box center [702, 197] width 130 height 130
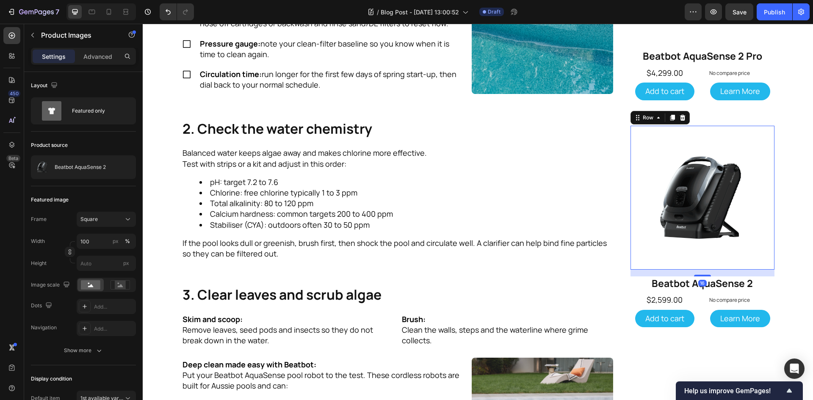
click at [737, 127] on div "Product Images Row 16" at bounding box center [702, 198] width 144 height 144
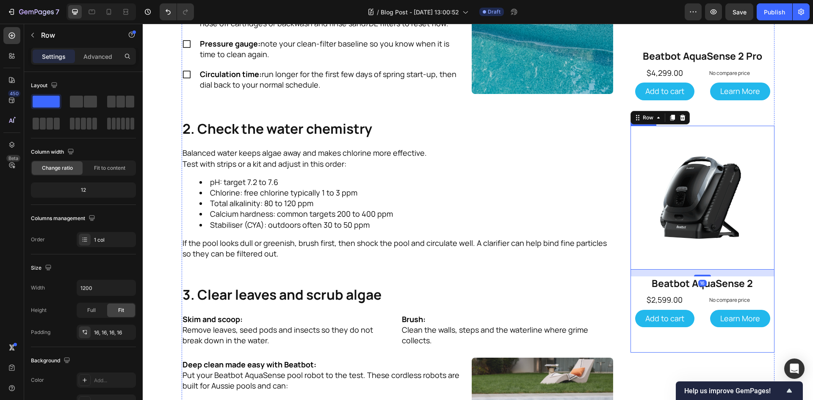
click at [716, 345] on div "Product Images Row 16 Beatbot AquaSense 2 Product Title $2,599.00 Product Price…" at bounding box center [702, 239] width 144 height 227
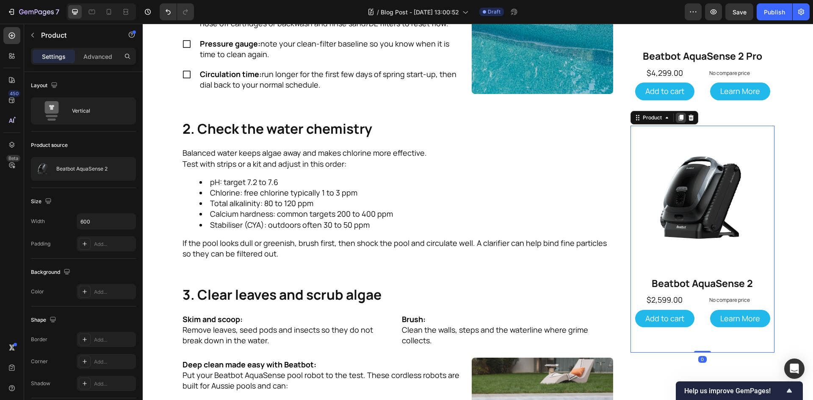
click at [677, 119] on icon at bounding box center [680, 117] width 7 height 7
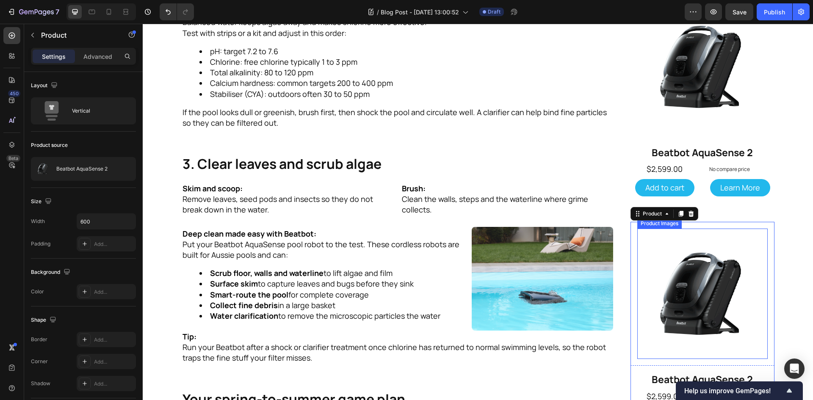
scroll to position [777, 0]
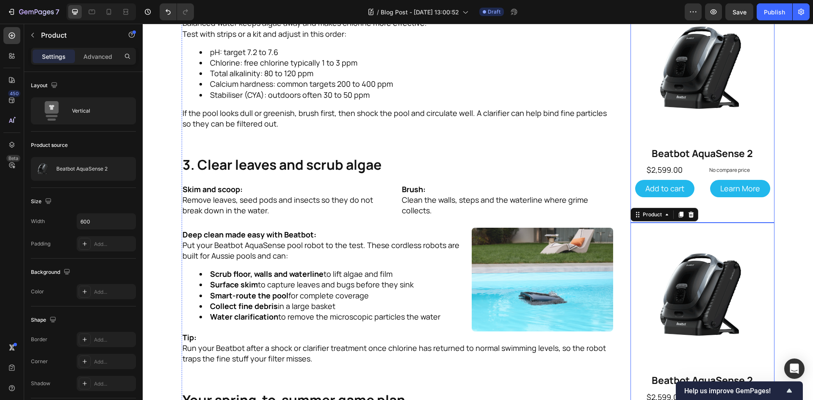
click at [766, 220] on div "Product Images Row Beatbot AquaSense 2 Product Title $2,599.00 Product Price Pr…" at bounding box center [702, 109] width 144 height 227
click at [10, 146] on icon at bounding box center [12, 145] width 6 height 6
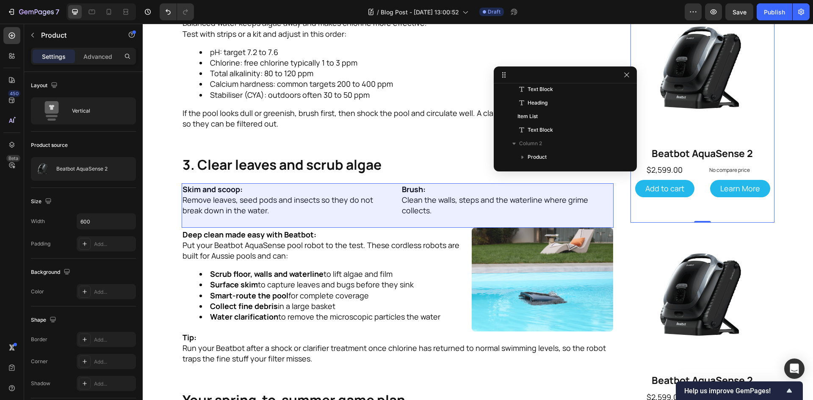
scroll to position [223, 0]
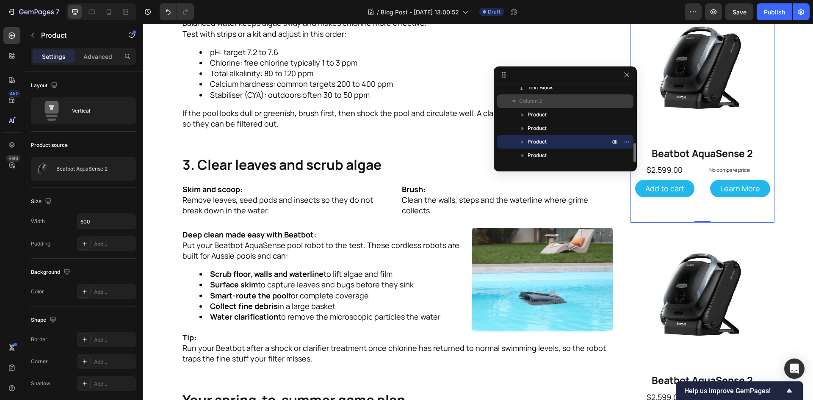
click at [544, 99] on p "Column 2" at bounding box center [565, 101] width 92 height 8
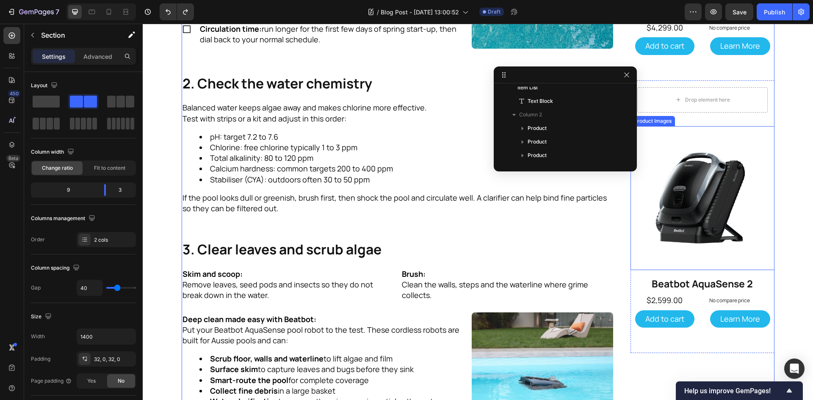
scroll to position [565, 0]
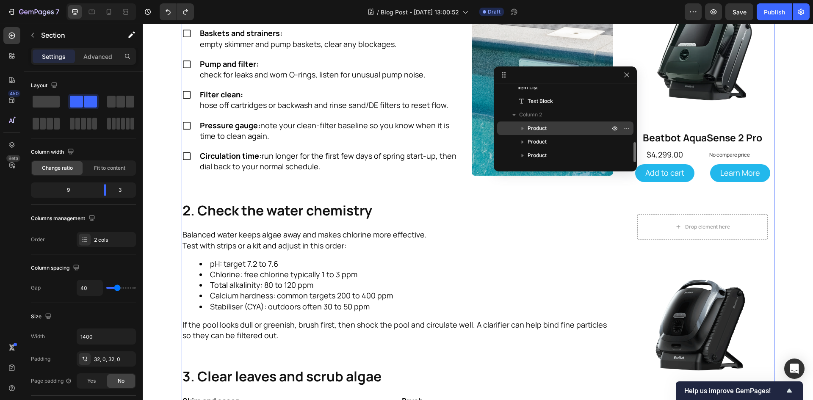
click at [523, 128] on icon "button" at bounding box center [522, 128] width 2 height 3
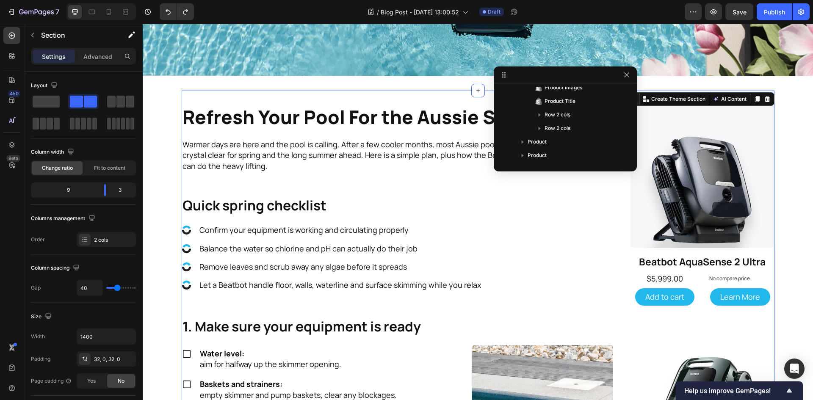
scroll to position [142, 0]
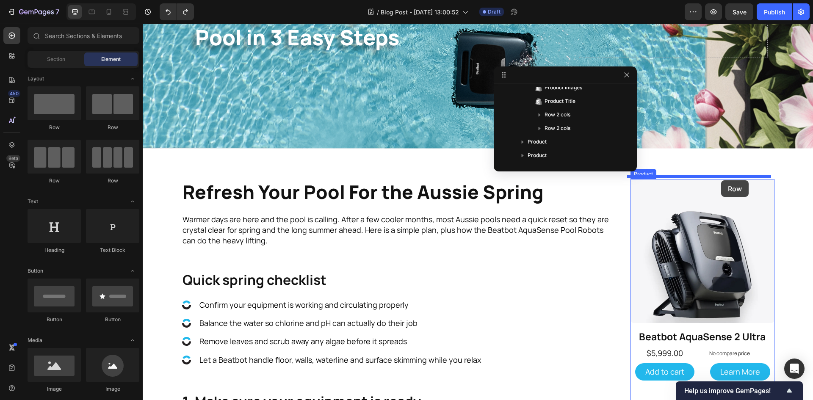
drag, startPoint x: 193, startPoint y: 127, endPoint x: 721, endPoint y: 180, distance: 530.4
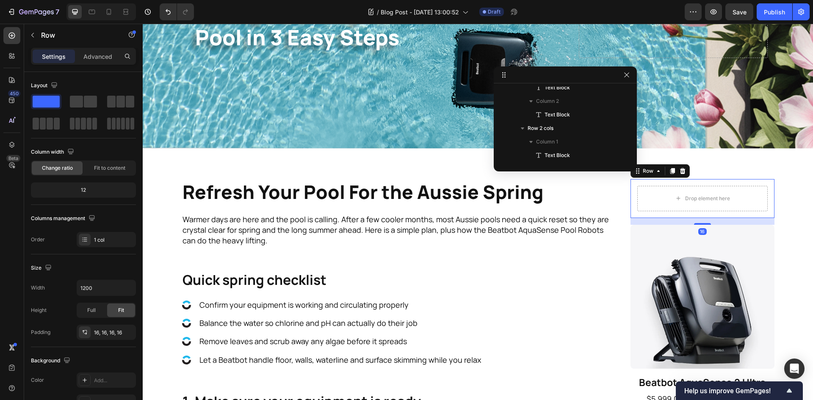
drag, startPoint x: 789, startPoint y: 210, endPoint x: 760, endPoint y: 201, distance: 30.4
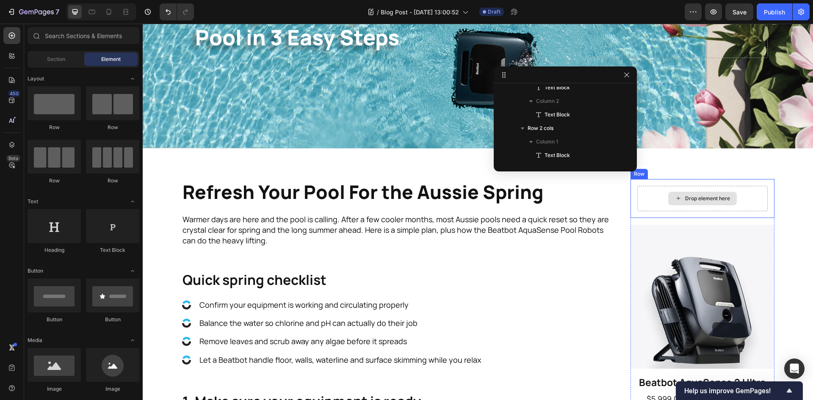
click at [747, 196] on div "Drop element here" at bounding box center [702, 198] width 130 height 25
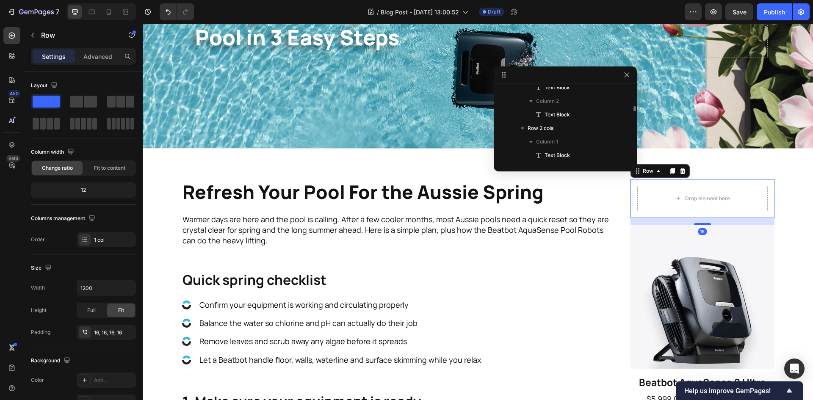
scroll to position [319, 0]
click at [697, 187] on div "Drop element here" at bounding box center [702, 198] width 130 height 25
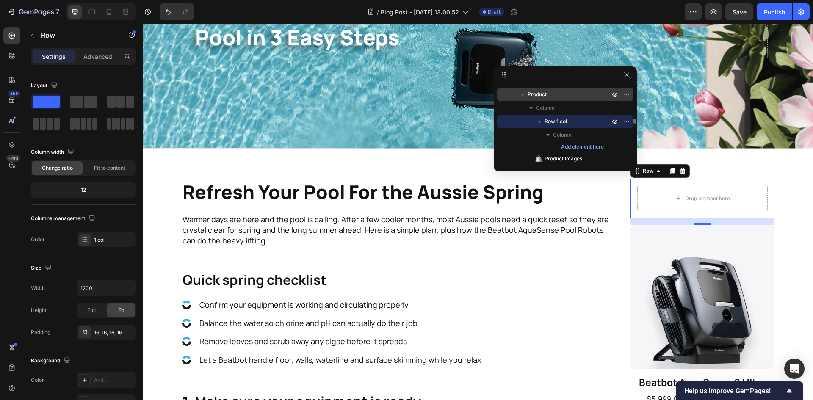
scroll to position [404, 0]
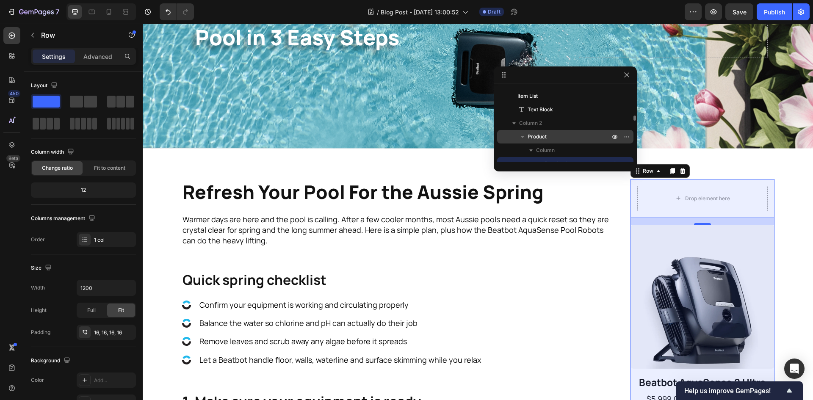
click at [525, 136] on icon "button" at bounding box center [522, 136] width 8 height 8
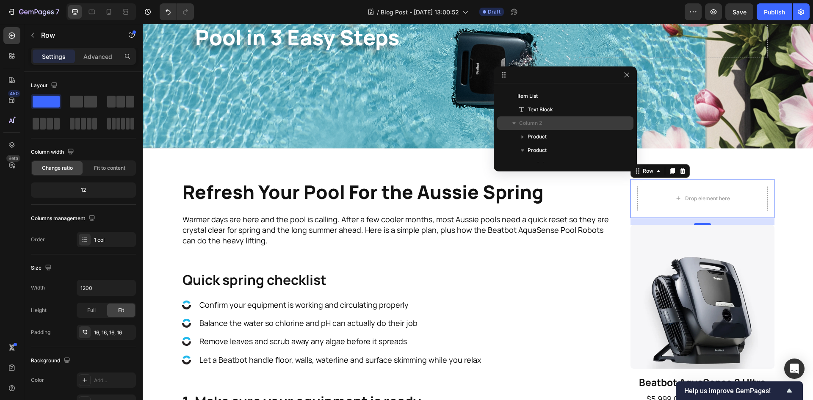
click at [536, 122] on span "Column 2" at bounding box center [530, 123] width 23 height 8
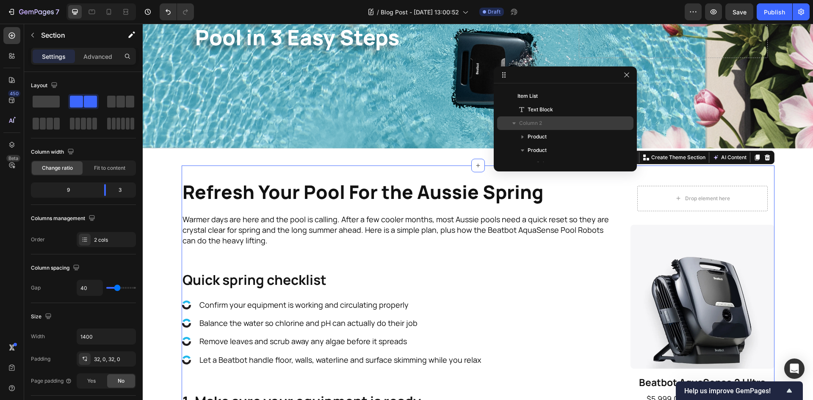
click at [536, 122] on span "Column 2" at bounding box center [530, 123] width 23 height 8
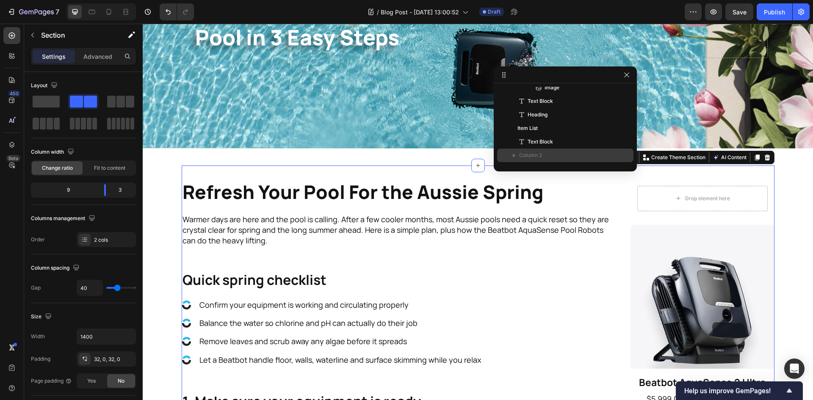
click at [517, 156] on icon "button" at bounding box center [514, 155] width 8 height 8
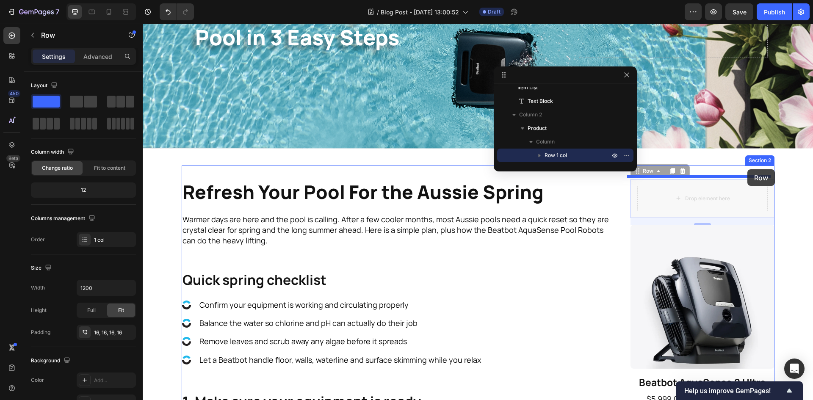
drag, startPoint x: 747, startPoint y: 210, endPoint x: 747, endPoint y: 169, distance: 41.1
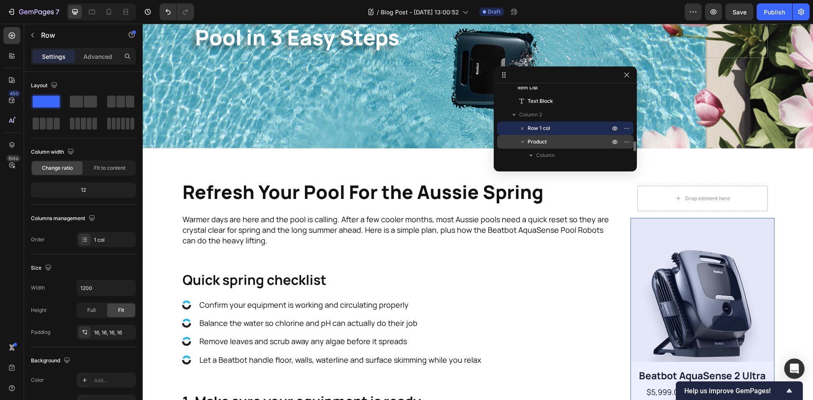
click at [575, 137] on div "Product" at bounding box center [565, 142] width 130 height 14
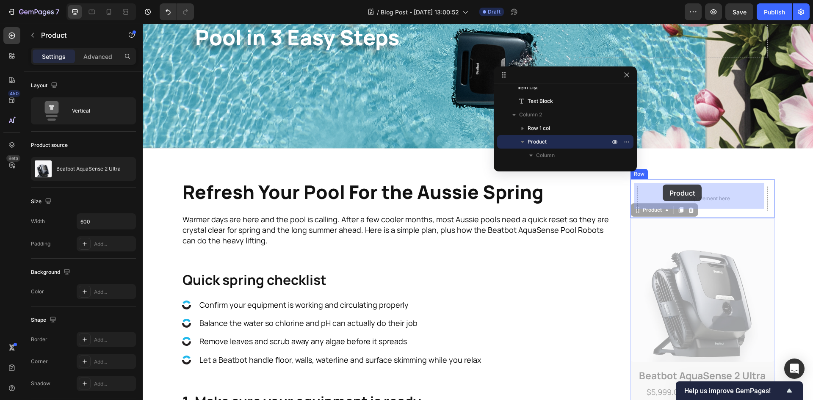
drag, startPoint x: 642, startPoint y: 209, endPoint x: 662, endPoint y: 185, distance: 31.6
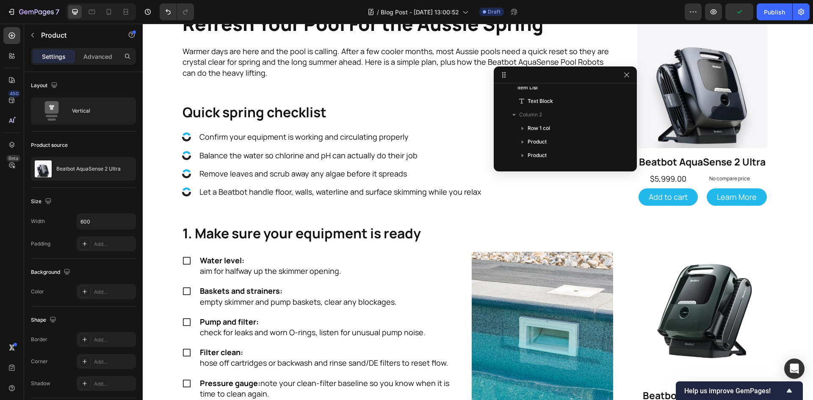
scroll to position [311, 0]
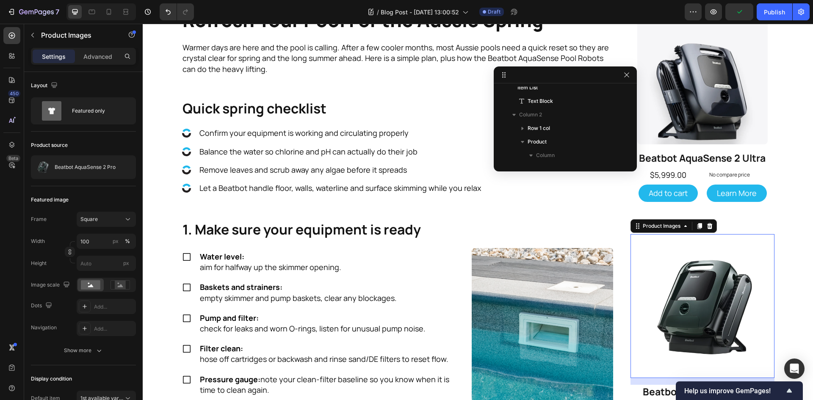
click at [681, 238] on img at bounding box center [702, 306] width 144 height 144
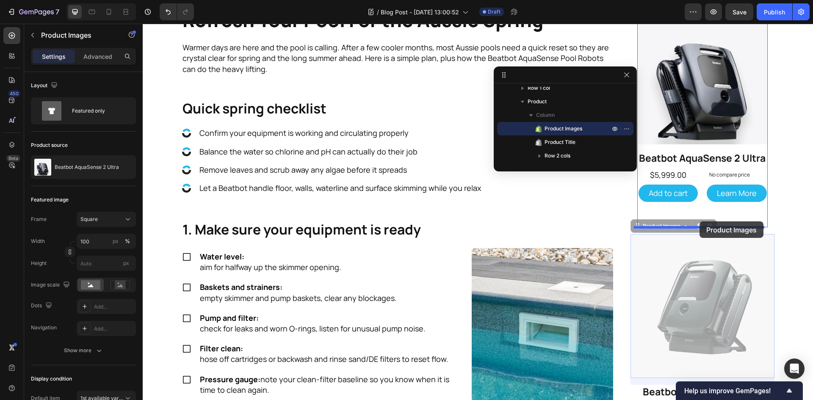
drag, startPoint x: 639, startPoint y: 227, endPoint x: 699, endPoint y: 221, distance: 60.8
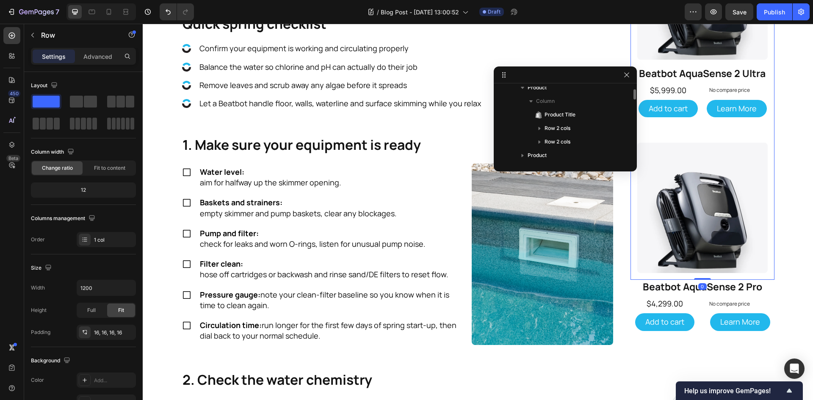
scroll to position [412, 0]
click at [719, 277] on div "Product Images Beatbot AquaSense 2 Ultra Product Title $5,999.00 Product Price …" at bounding box center [702, 101] width 144 height 357
click at [783, 248] on div "Refresh Your Pool For the Aussie Spring Heading Warmer days are here and the po…" at bounding box center [478, 292] width 670 height 1295
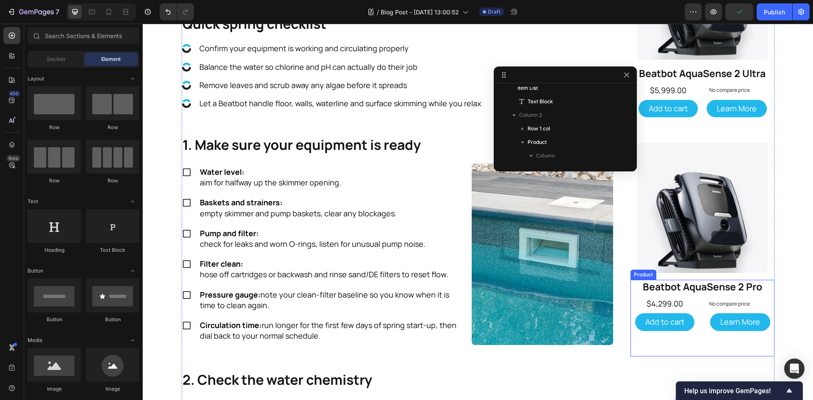
click at [770, 295] on div "Beatbot AquaSense 2 Pro Product Title $4,299.00 Product Price Product Price No …" at bounding box center [702, 318] width 144 height 76
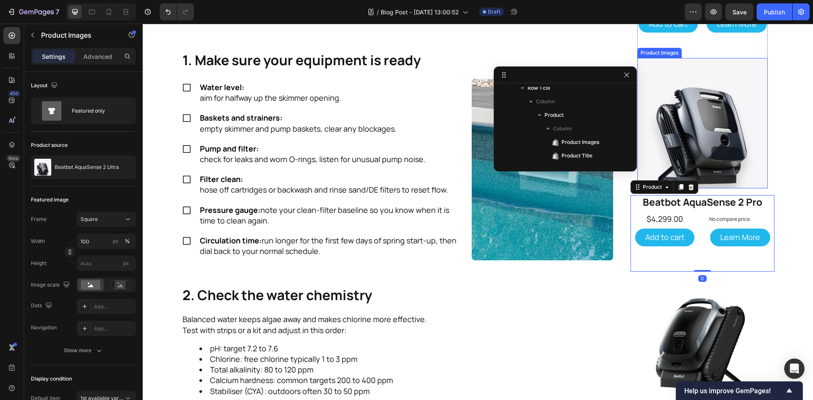
scroll to position [520, 0]
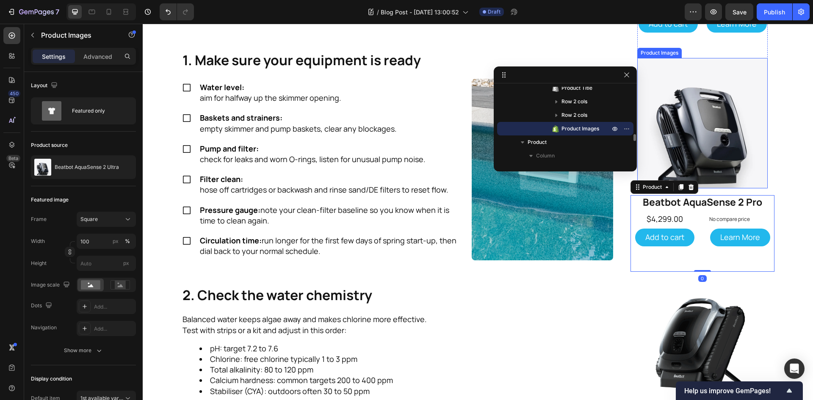
click at [714, 169] on img at bounding box center [702, 123] width 130 height 130
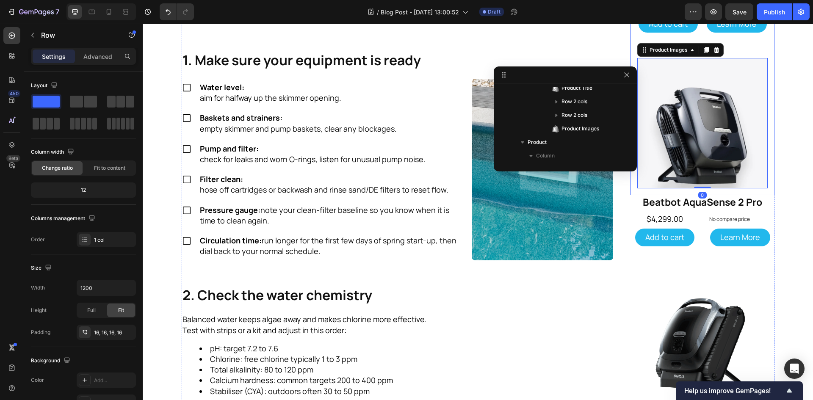
scroll to position [412, 0]
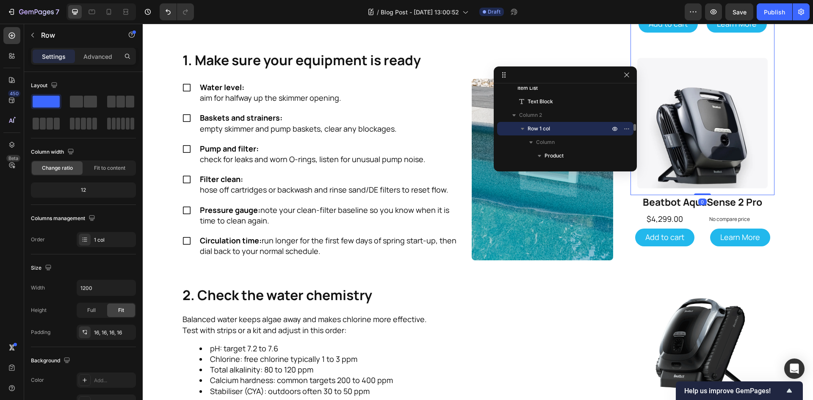
click at [766, 51] on div "Product Images Beatbot AquaSense 2 Ultra Product Title $5,999.00 Product Price …" at bounding box center [702, 16] width 144 height 357
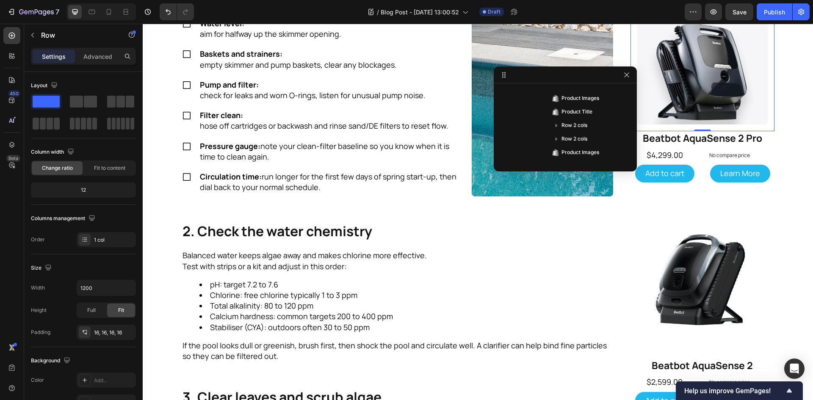
scroll to position [565, 0]
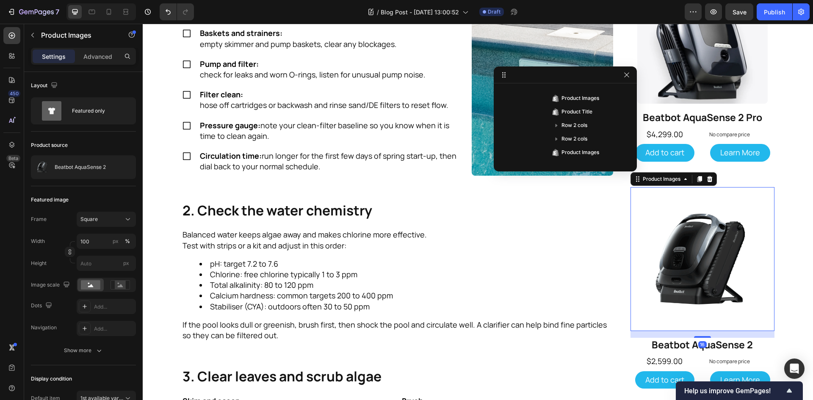
click at [747, 289] on img at bounding box center [702, 259] width 144 height 144
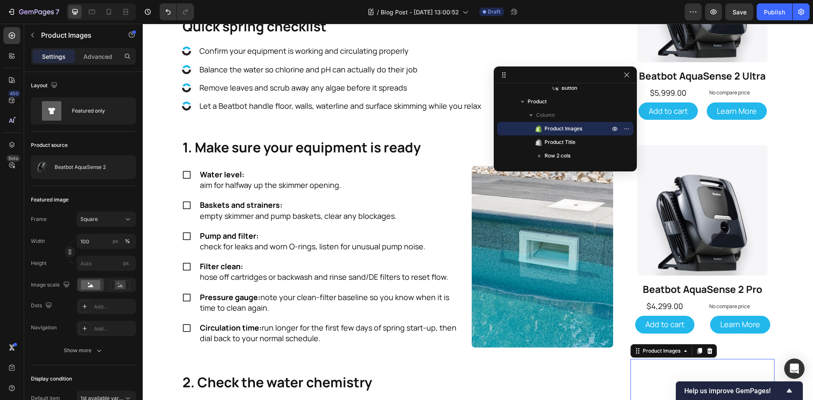
scroll to position [354, 0]
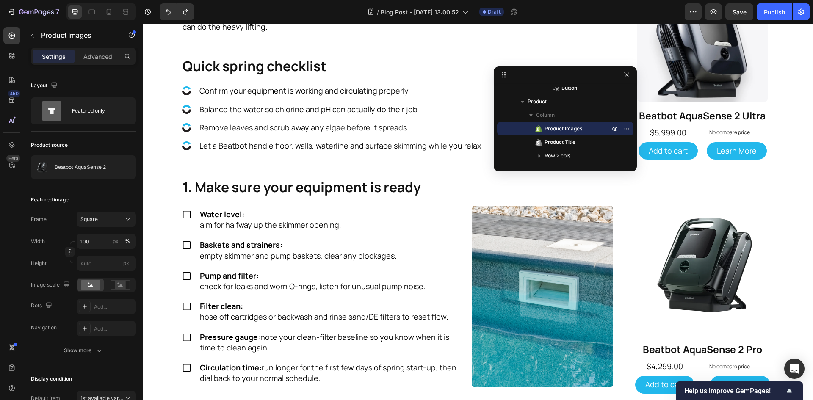
click at [783, 226] on div "Refresh Your Pool For the Aussie Spring Heading Warmer days are here and the po…" at bounding box center [478, 334] width 670 height 1295
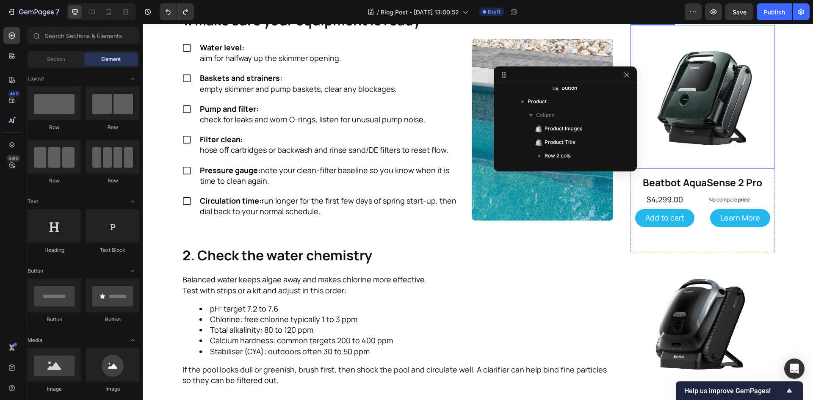
scroll to position [523, 0]
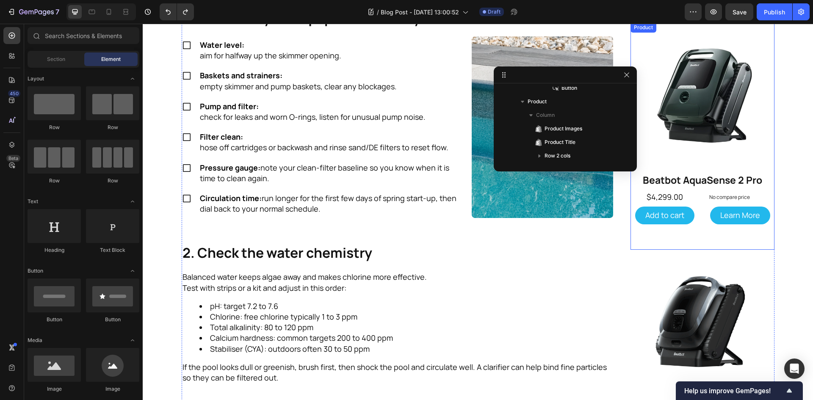
click at [681, 237] on div "Product Images Beatbot AquaSense 2 Pro Product Title $4,299.00 Product Price Pr…" at bounding box center [702, 135] width 144 height 227
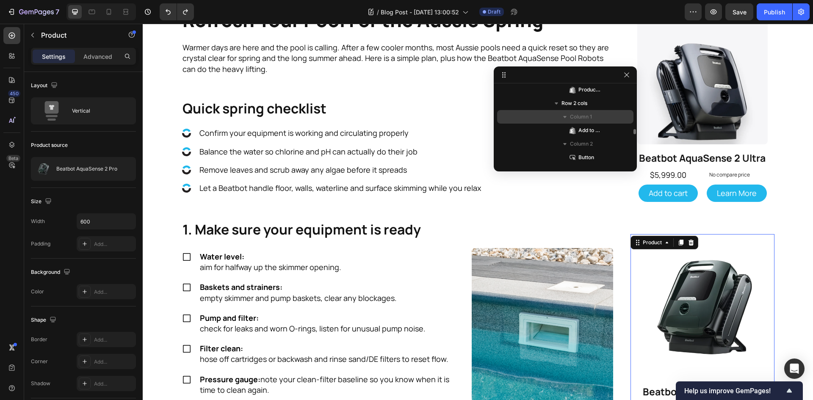
scroll to position [544, 0]
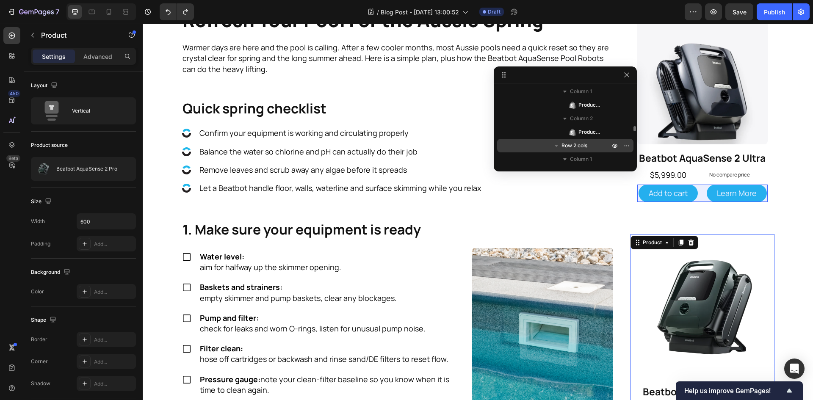
click at [558, 145] on icon "button" at bounding box center [556, 145] width 8 height 8
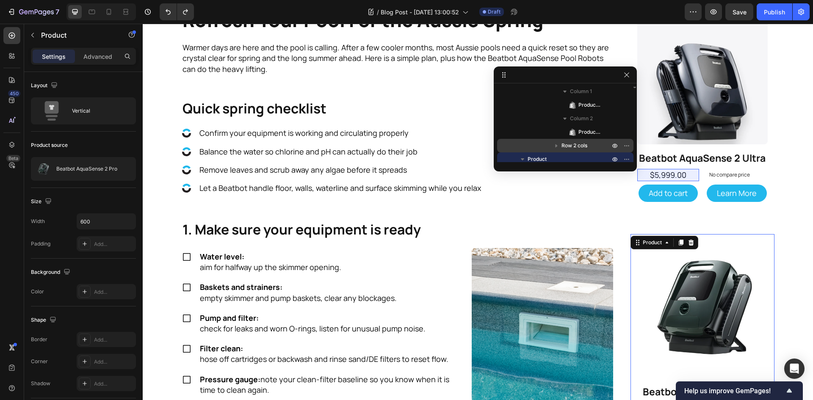
scroll to position [459, 0]
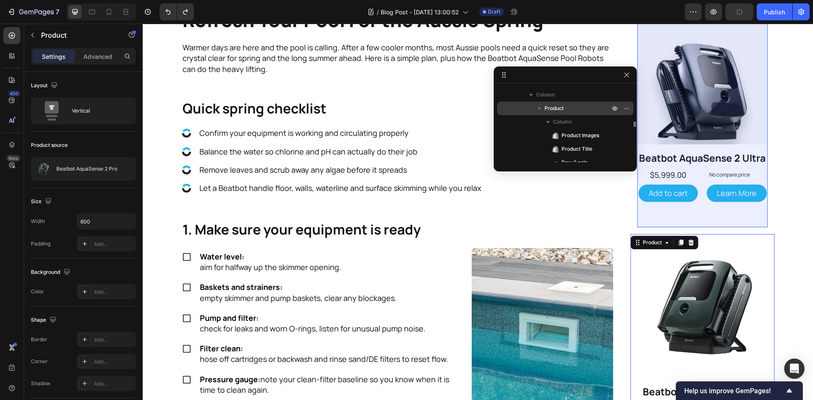
click at [540, 108] on icon "button" at bounding box center [538, 108] width 3 height 2
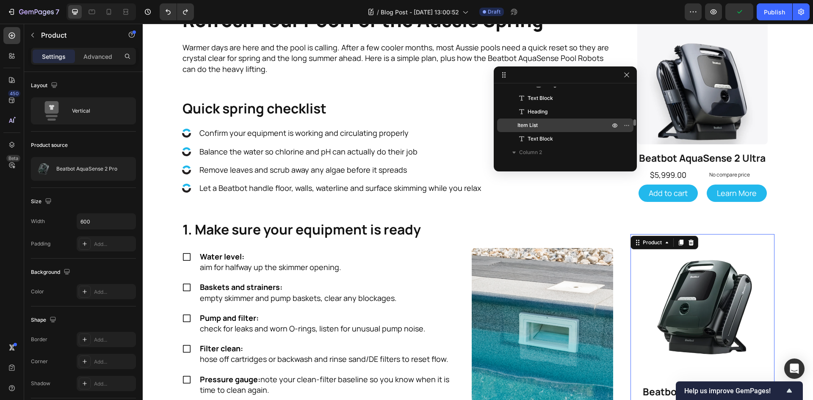
scroll to position [417, 0]
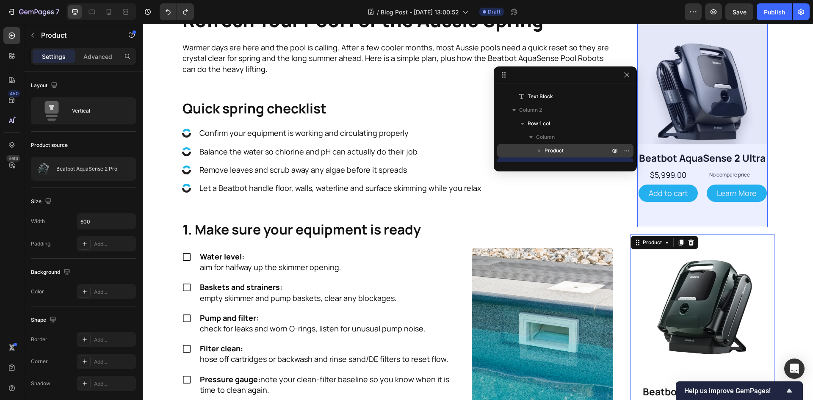
click at [541, 150] on icon "button" at bounding box center [539, 150] width 8 height 8
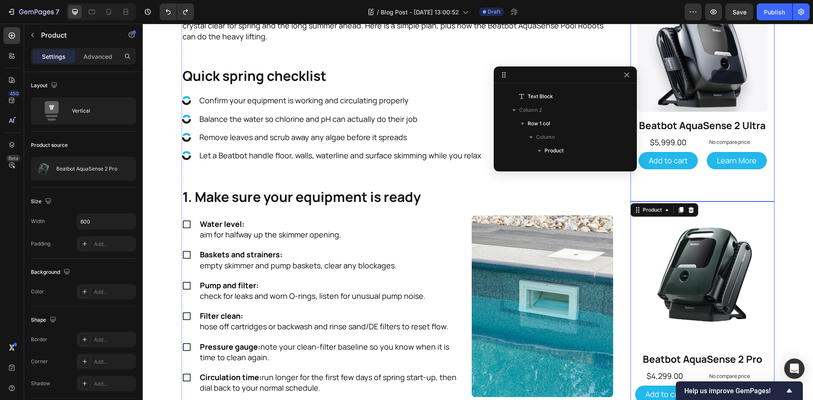
scroll to position [354, 0]
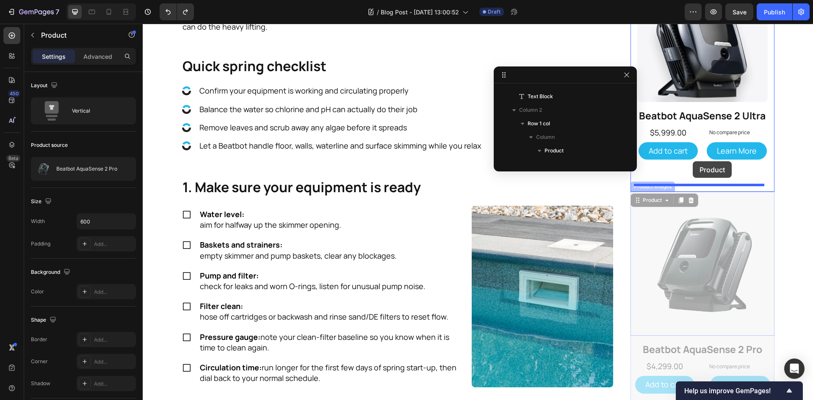
drag, startPoint x: 648, startPoint y: 202, endPoint x: 692, endPoint y: 161, distance: 60.2
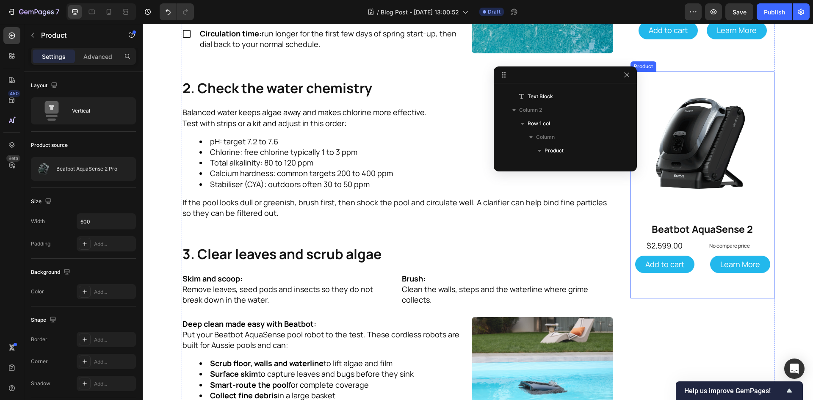
scroll to position [692, 0]
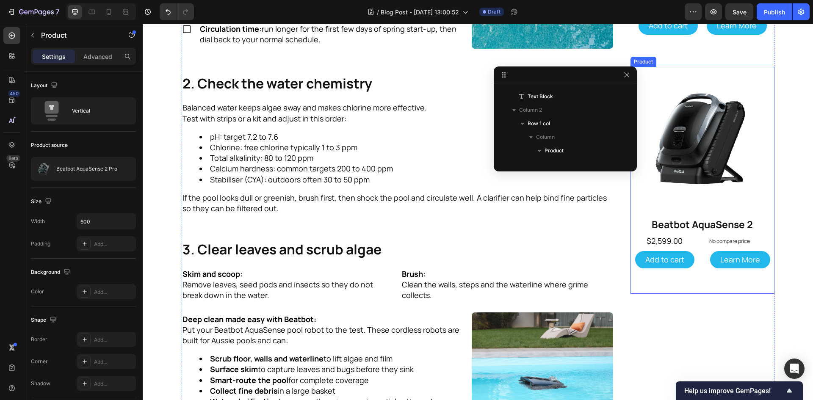
click at [703, 283] on div "Product Images Beatbot AquaSense 2 Product Title $2,599.00 Product Price Produc…" at bounding box center [702, 180] width 144 height 227
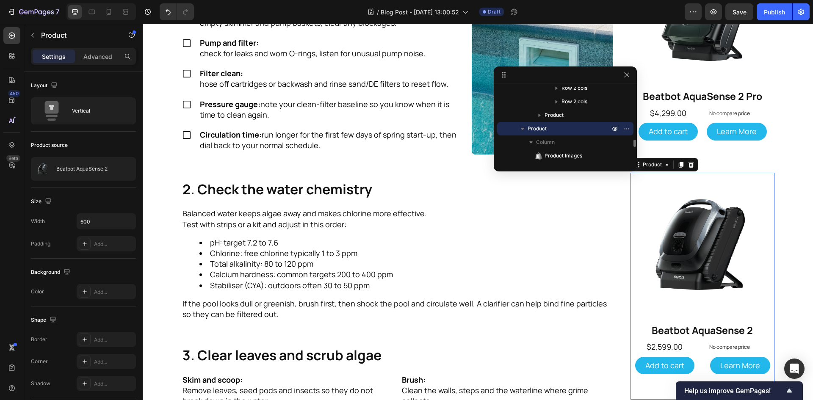
scroll to position [523, 0]
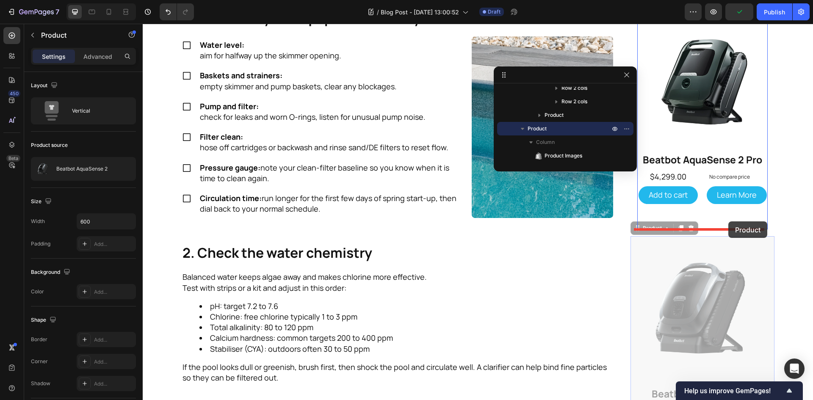
drag, startPoint x: 652, startPoint y: 228, endPoint x: 728, endPoint y: 221, distance: 76.5
click at [728, 221] on div "Header Refresh Your Pool For the Aussie Spring Heading Warmer days are here and…" at bounding box center [478, 228] width 670 height 1455
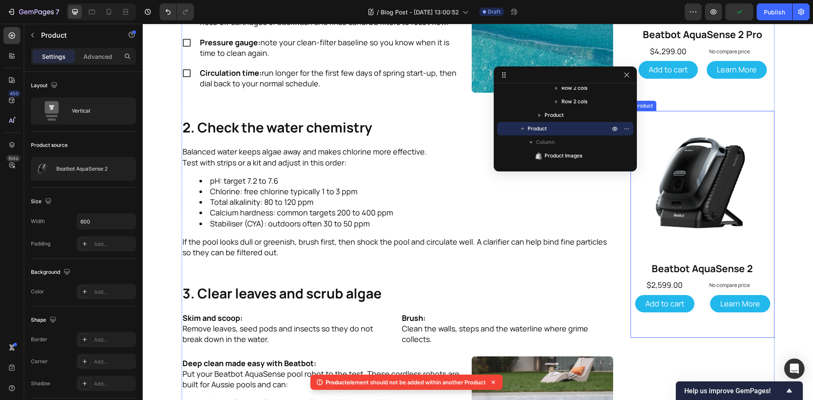
scroll to position [650, 0]
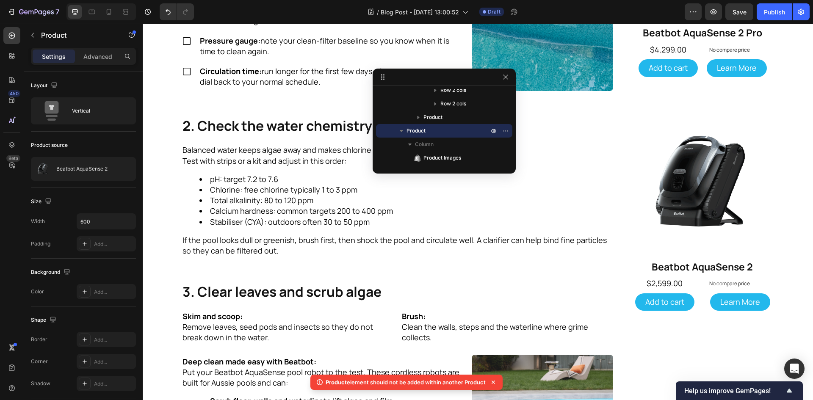
drag, startPoint x: 579, startPoint y: 74, endPoint x: 471, endPoint y: 78, distance: 107.6
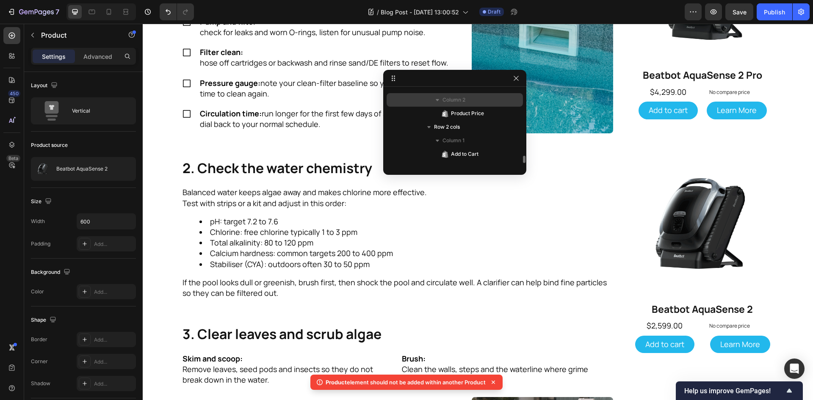
scroll to position [683, 0]
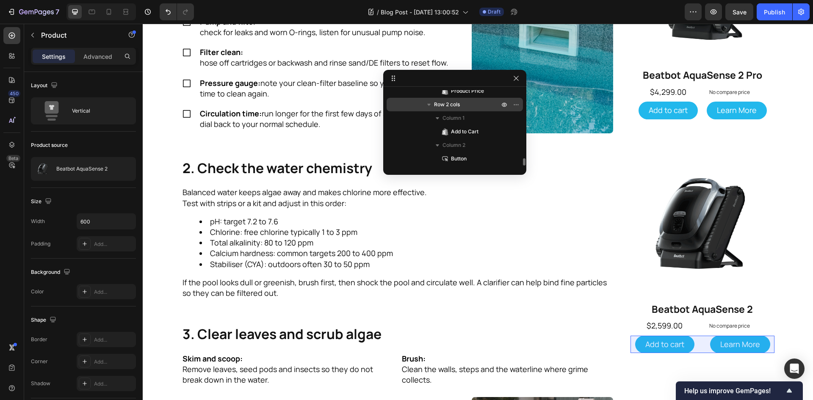
click at [428, 106] on icon "button" at bounding box center [428, 104] width 8 height 8
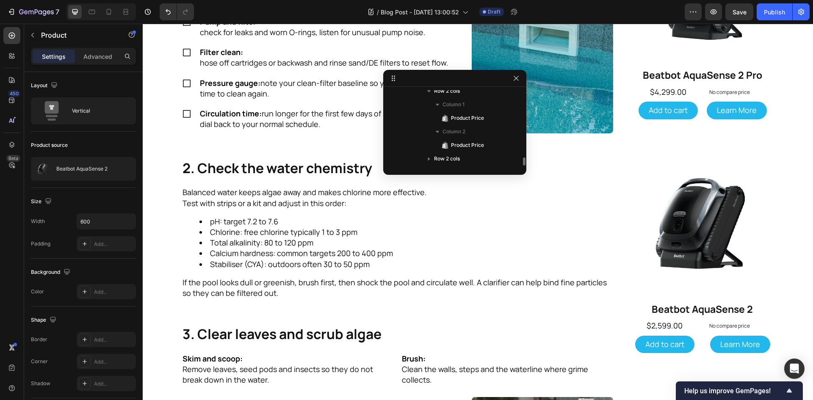
scroll to position [587, 0]
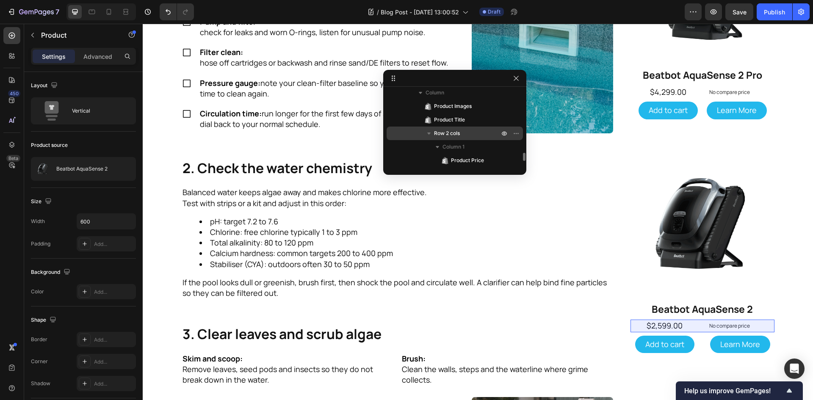
click at [429, 133] on icon "button" at bounding box center [428, 133] width 3 height 2
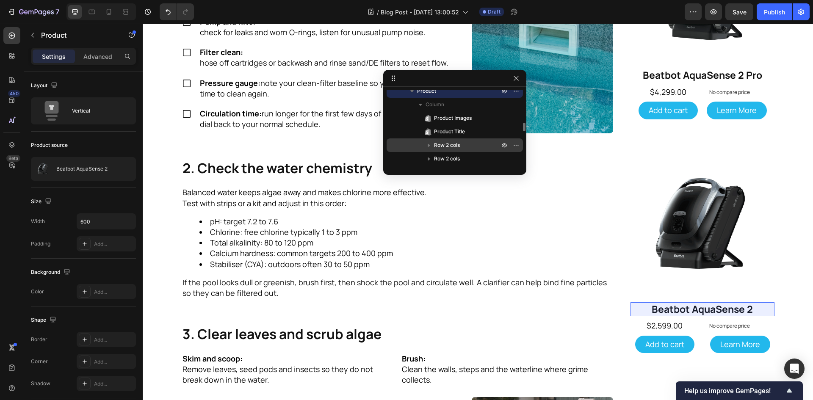
scroll to position [544, 0]
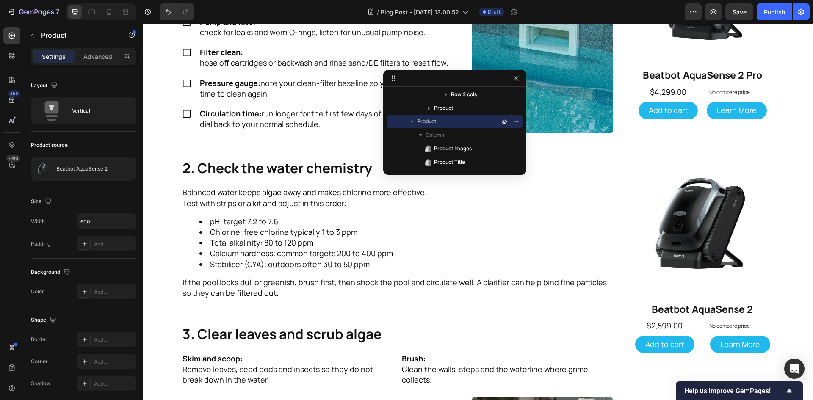
click at [416, 120] on icon "button" at bounding box center [412, 121] width 8 height 8
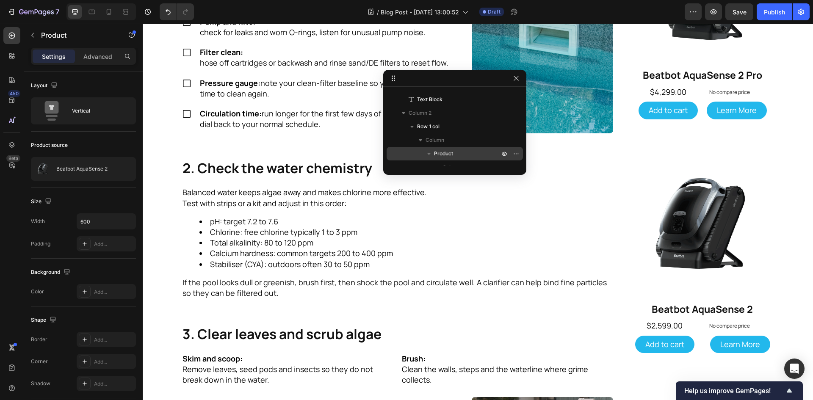
scroll to position [507, 0]
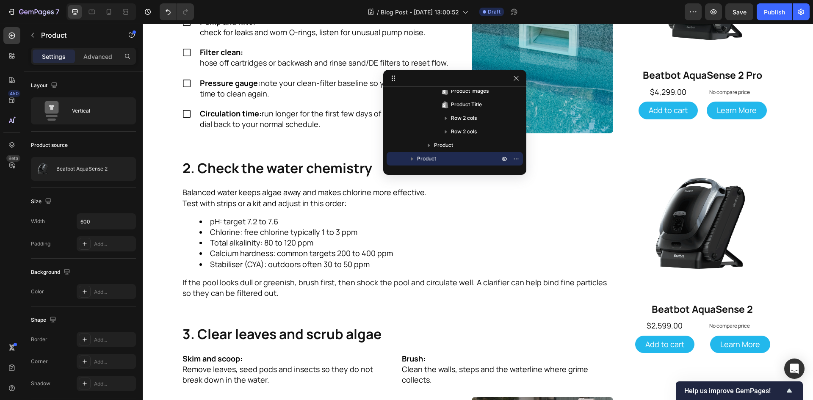
drag, startPoint x: 417, startPoint y: 159, endPoint x: 452, endPoint y: 163, distance: 35.0
click at [450, 164] on div "Product" at bounding box center [455, 159] width 130 height 14
drag, startPoint x: 516, startPoint y: 157, endPoint x: 433, endPoint y: 158, distance: 83.8
click at [438, 161] on div "Product" at bounding box center [455, 159] width 130 height 14
click at [413, 157] on icon "button" at bounding box center [412, 158] width 8 height 8
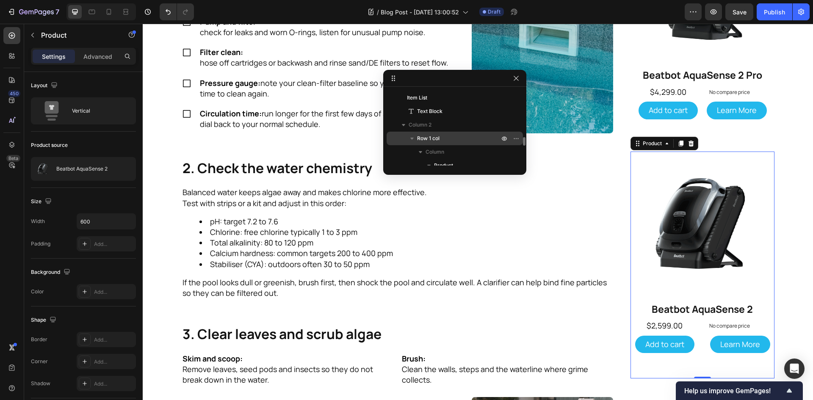
scroll to position [490, 0]
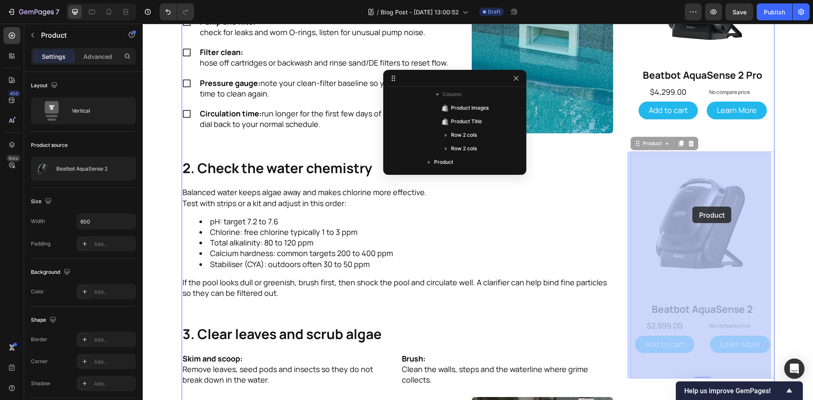
drag, startPoint x: 644, startPoint y: 145, endPoint x: 692, endPoint y: 207, distance: 78.7
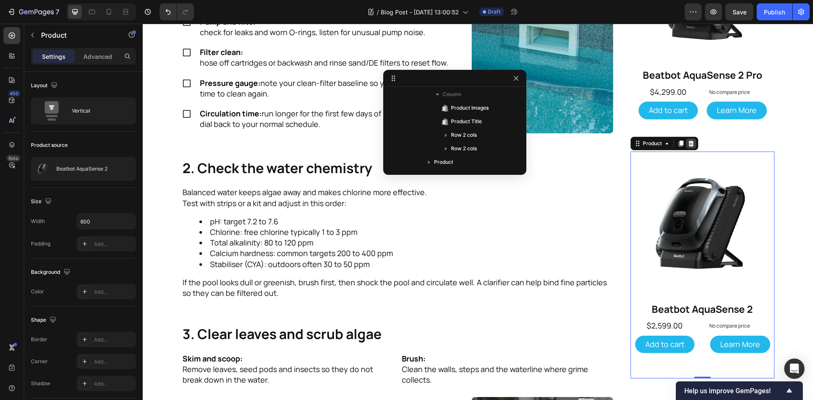
click at [689, 146] on icon at bounding box center [691, 143] width 6 height 6
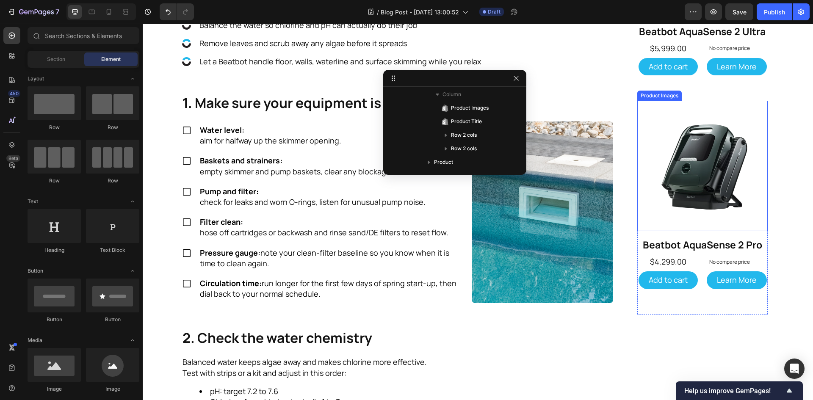
scroll to position [438, 0]
click at [699, 306] on div "Product Images Beatbot AquaSense 2 Pro Product Title $4,299.00 Product Price Pr…" at bounding box center [702, 206] width 130 height 213
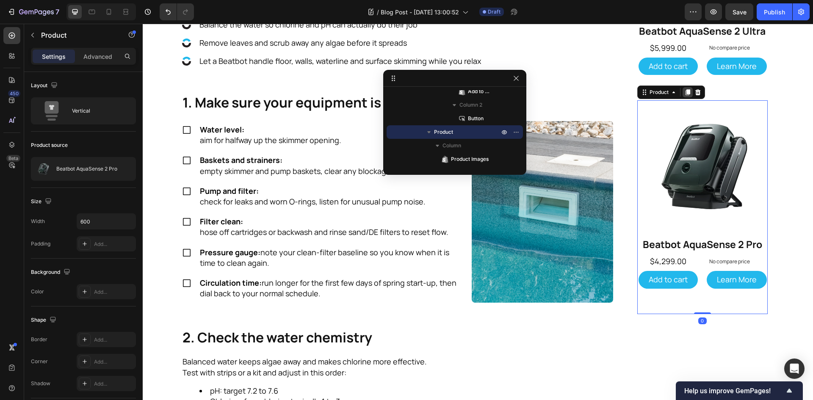
click at [685, 90] on icon at bounding box center [687, 92] width 5 height 6
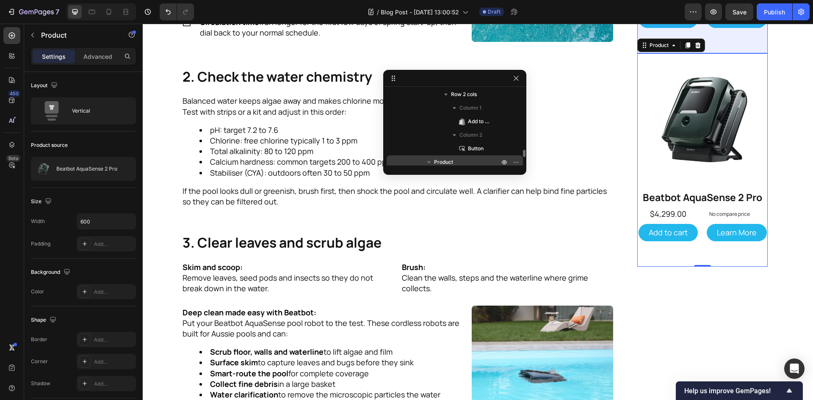
scroll to position [641, 0]
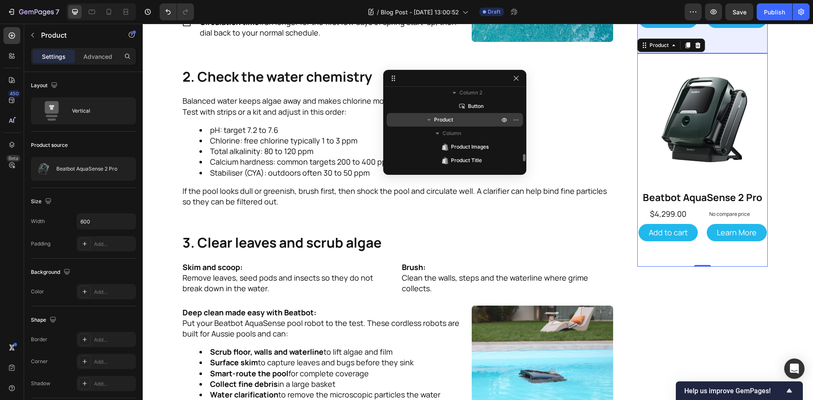
click at [427, 119] on icon "button" at bounding box center [428, 120] width 8 height 8
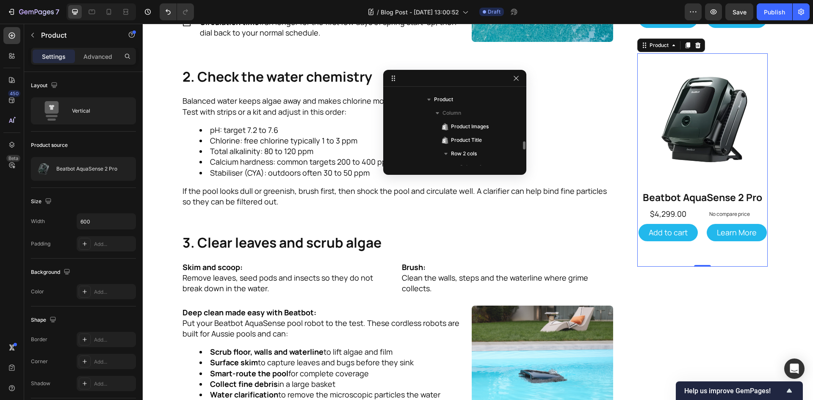
scroll to position [429, 0]
click at [426, 142] on icon "button" at bounding box center [428, 142] width 8 height 8
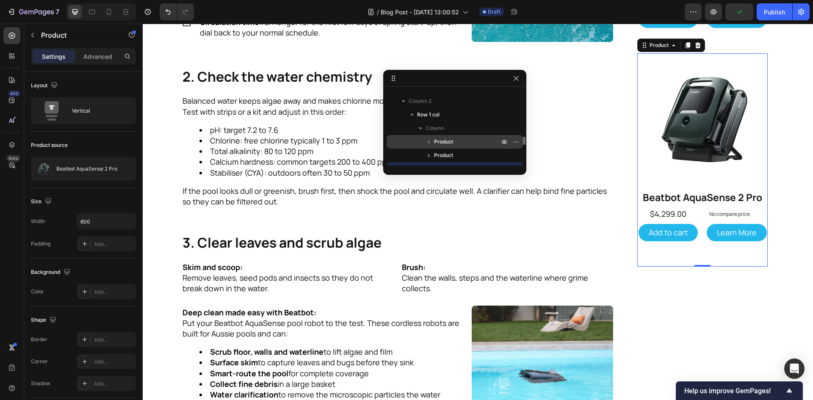
scroll to position [439, 0]
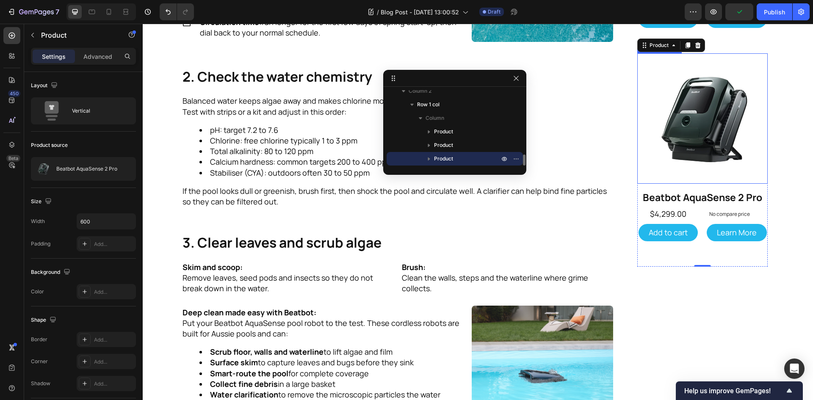
click at [703, 140] on img at bounding box center [702, 118] width 130 height 130
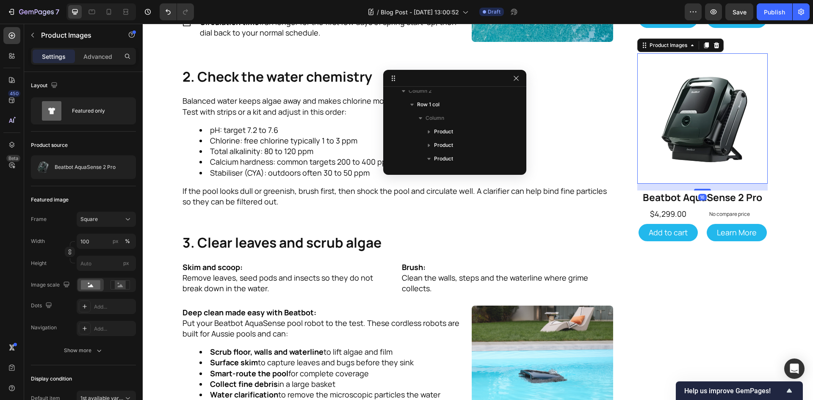
scroll to position [493, 0]
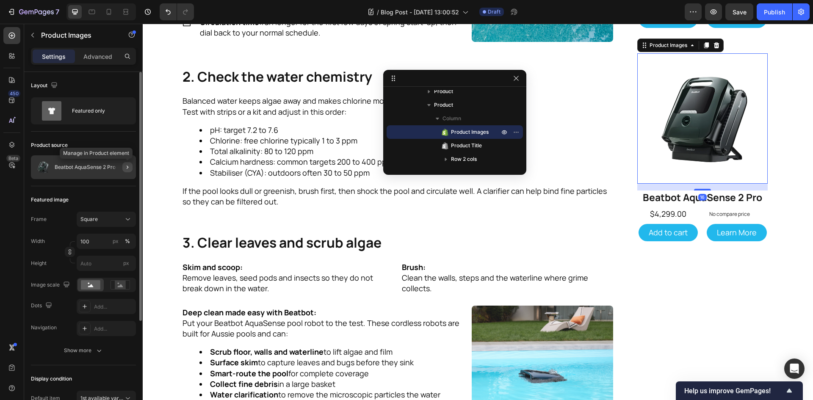
click at [129, 167] on icon "button" at bounding box center [127, 167] width 7 height 7
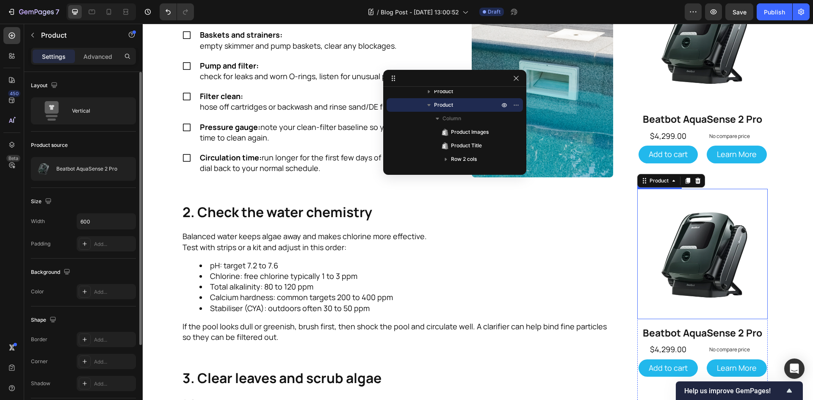
scroll to position [530, 0]
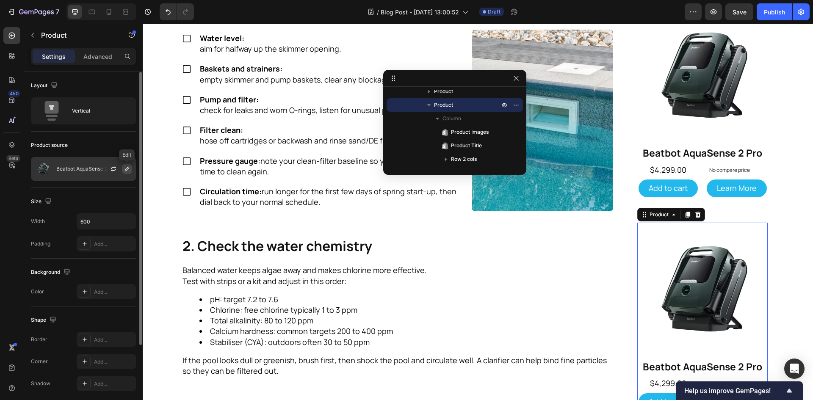
click at [125, 166] on icon "button" at bounding box center [127, 168] width 7 height 7
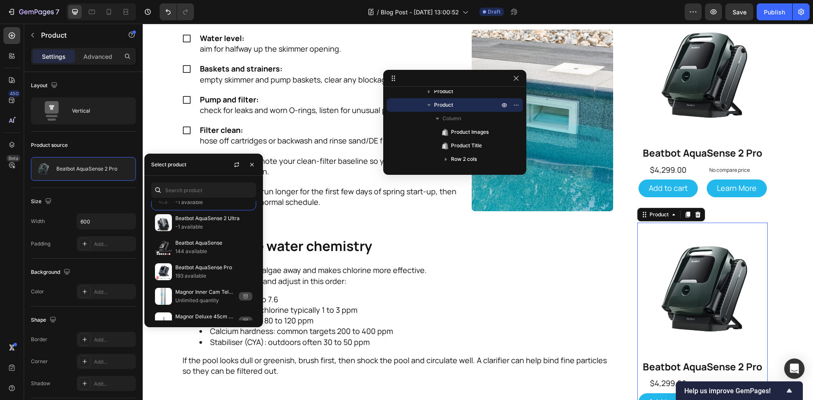
scroll to position [169, 0]
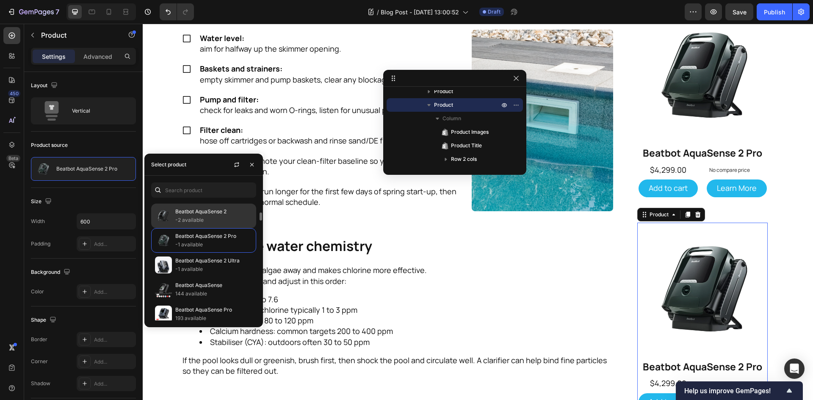
click at [214, 211] on p "Beatbot AquaSense 2" at bounding box center [213, 211] width 77 height 8
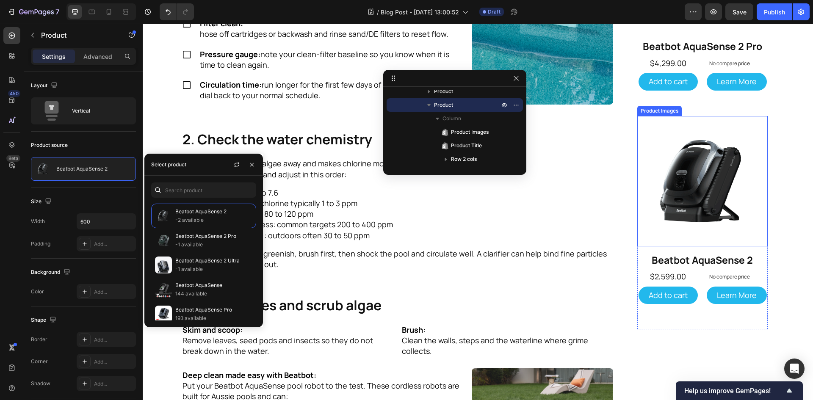
scroll to position [657, 0]
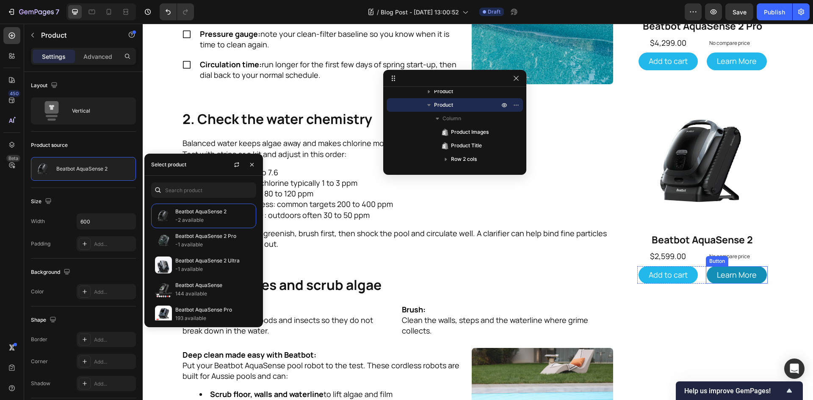
click at [758, 276] on link "Learn More" at bounding box center [736, 274] width 60 height 17
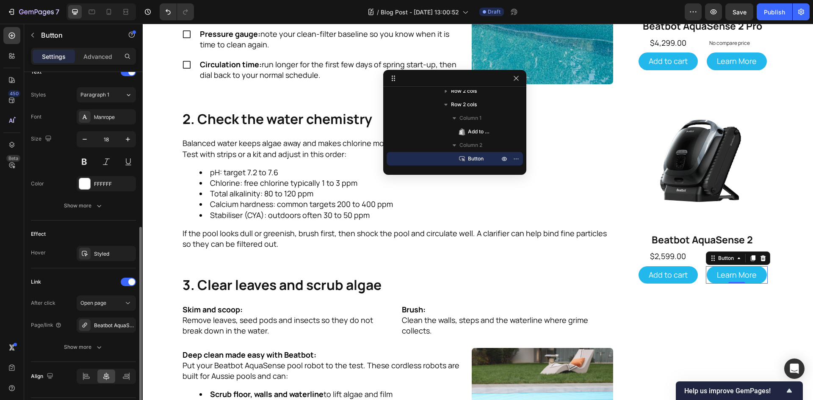
scroll to position [321, 0]
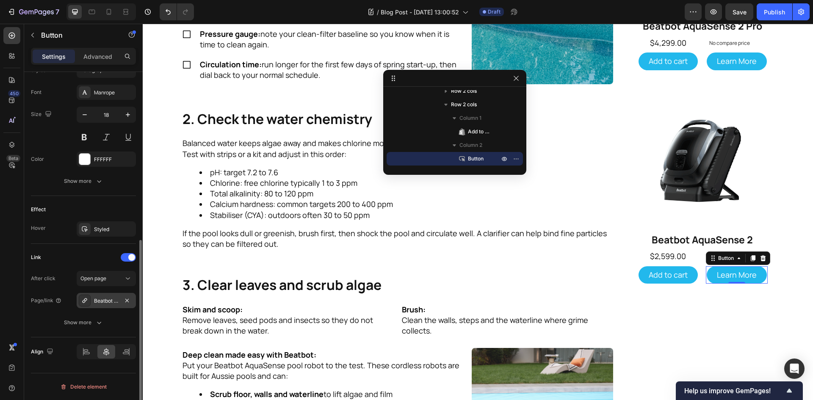
click at [113, 302] on div "Beatbot AquaSense 2 Pro Robotic Pool Robot" at bounding box center [106, 301] width 25 height 8
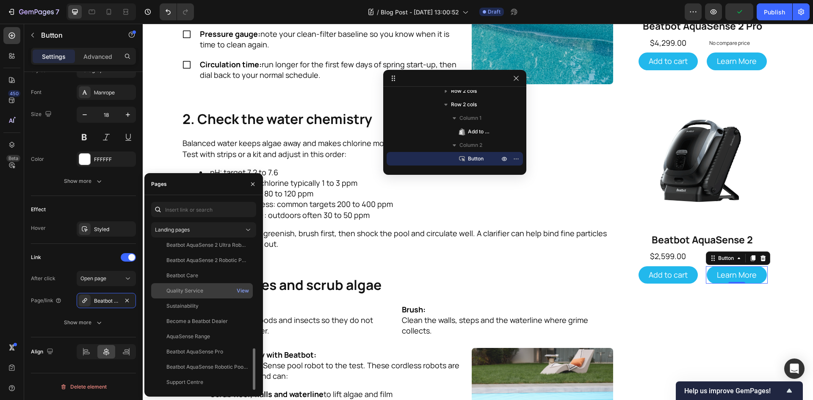
scroll to position [328, 0]
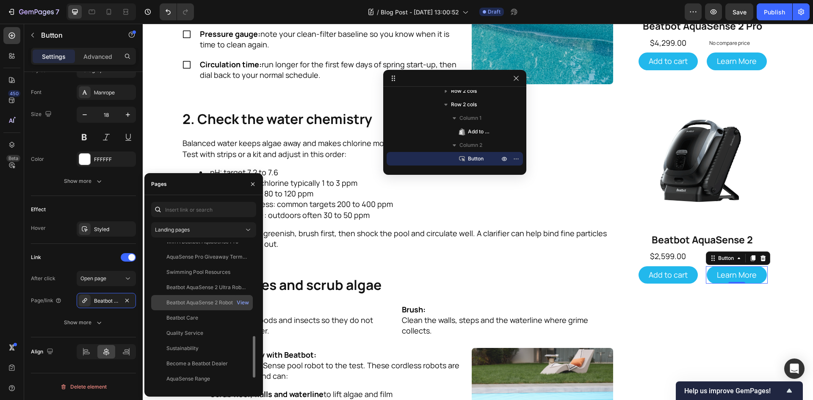
click at [213, 302] on div "Beatbot AquaSense 2 Robotic Pool Cleaner" at bounding box center [206, 303] width 81 height 8
click at [782, 219] on div "Refresh Your Pool For the Aussie Spring Heading Warmer days are here and the po…" at bounding box center [478, 31] width 670 height 1295
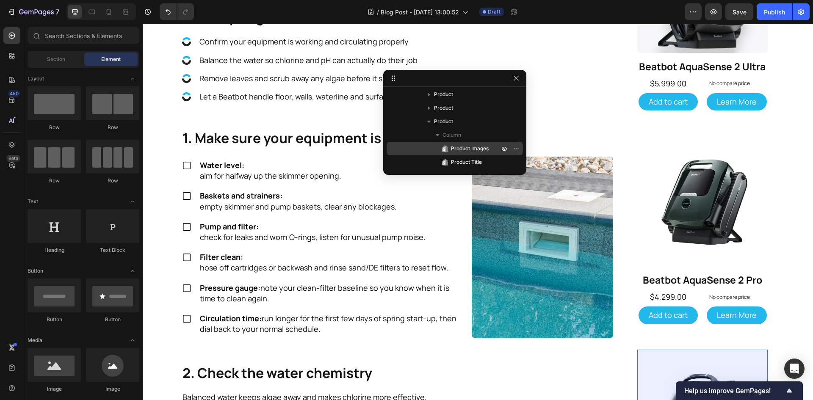
scroll to position [392, 0]
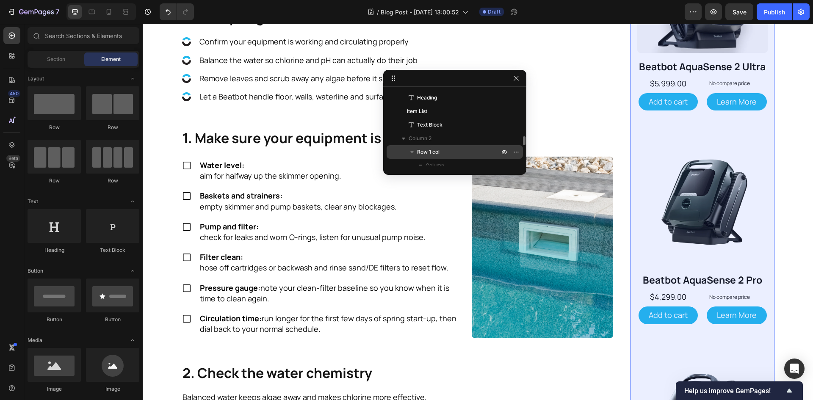
click at [437, 149] on span "Row 1 col" at bounding box center [428, 152] width 22 height 8
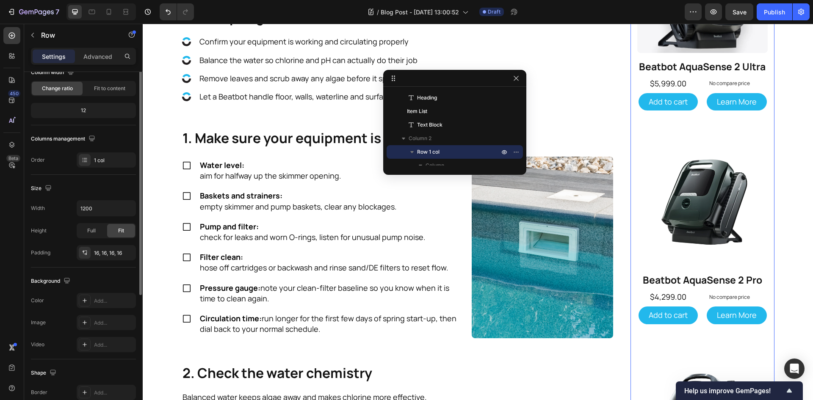
scroll to position [0, 0]
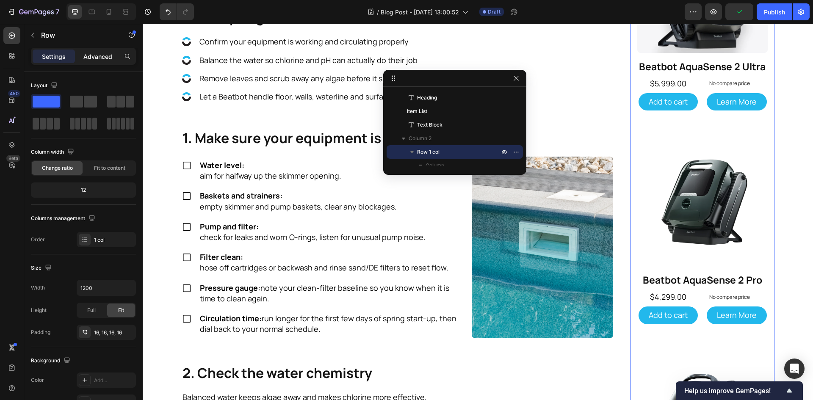
click at [92, 55] on p "Advanced" at bounding box center [97, 56] width 29 height 9
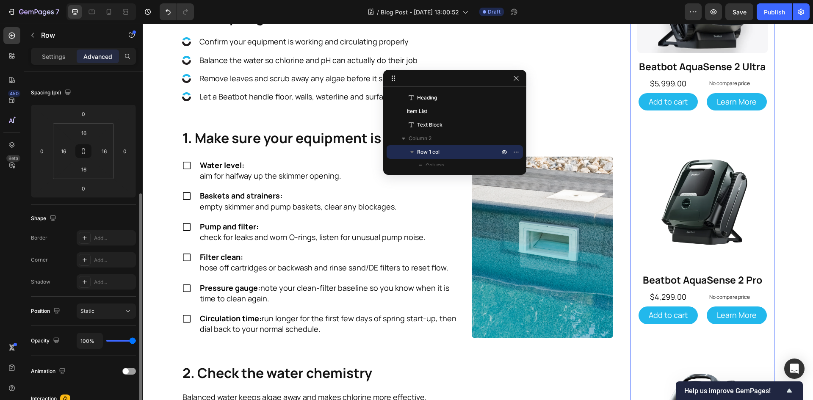
scroll to position [127, 0]
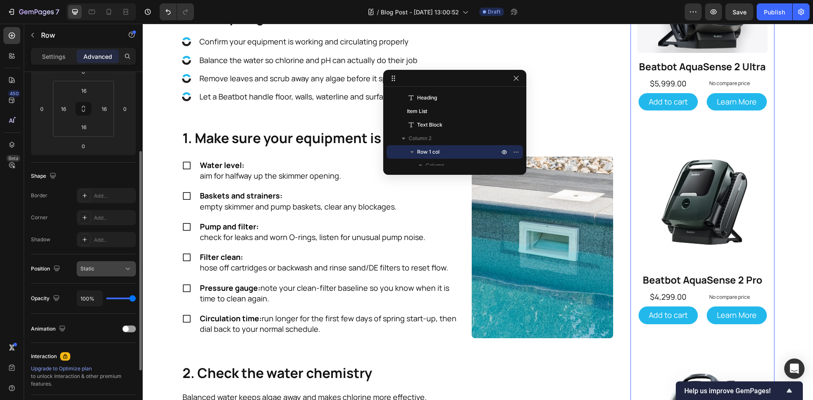
click at [116, 268] on div "Static" at bounding box center [101, 269] width 43 height 8
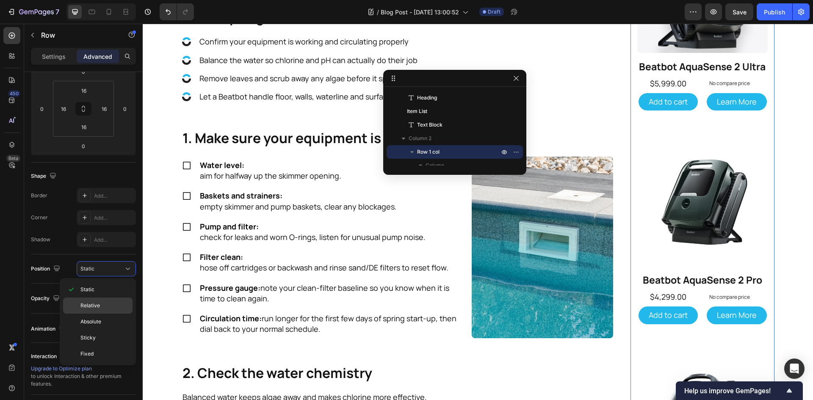
click at [115, 300] on div "Relative" at bounding box center [97, 306] width 69 height 16
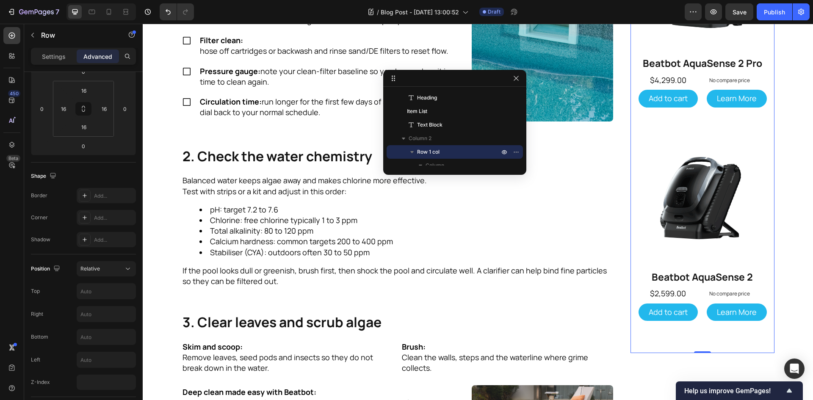
scroll to position [657, 0]
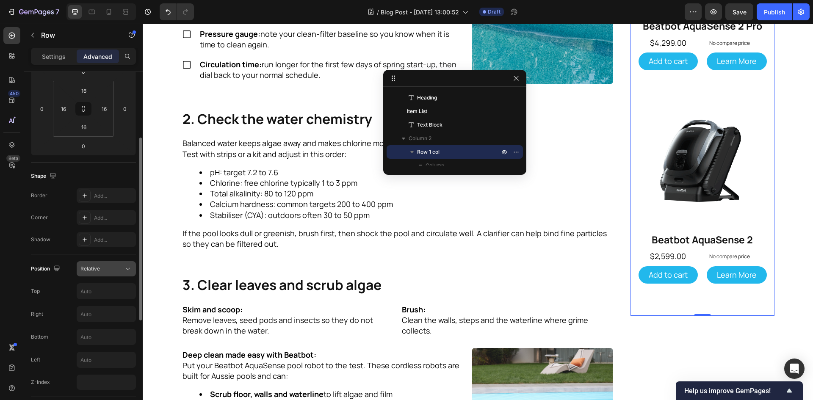
click at [121, 270] on div "Relative" at bounding box center [101, 269] width 43 height 8
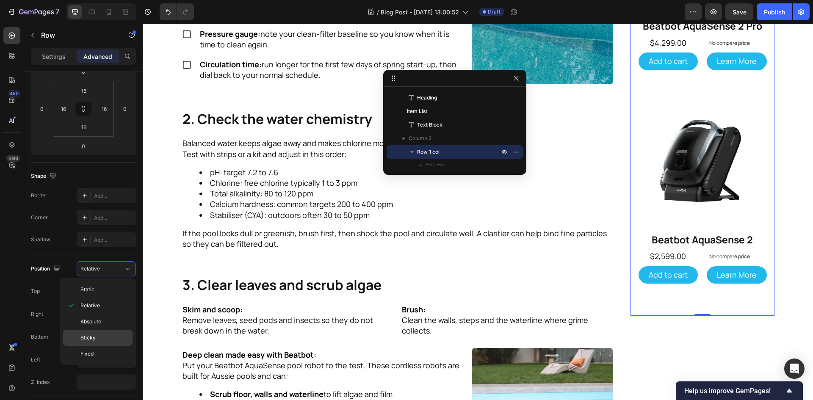
click at [117, 334] on p "Sticky" at bounding box center [104, 338] width 48 height 8
type input "0"
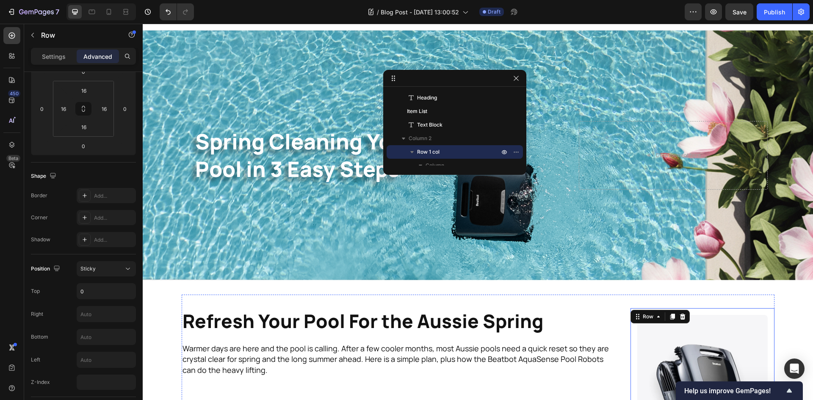
scroll to position [0, 0]
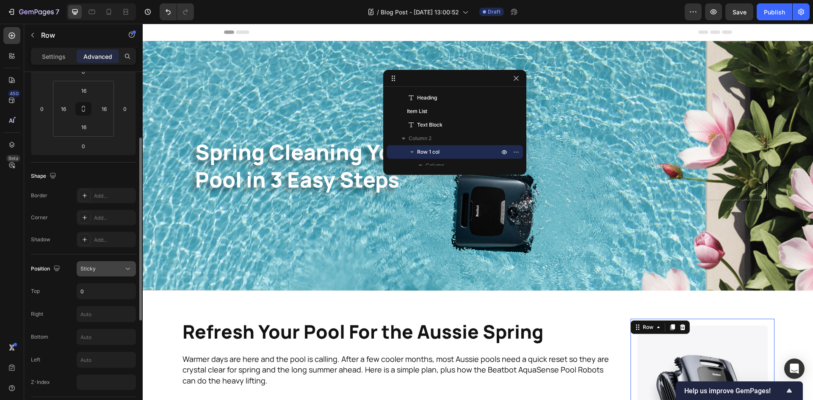
click at [121, 267] on div "Sticky" at bounding box center [101, 269] width 43 height 8
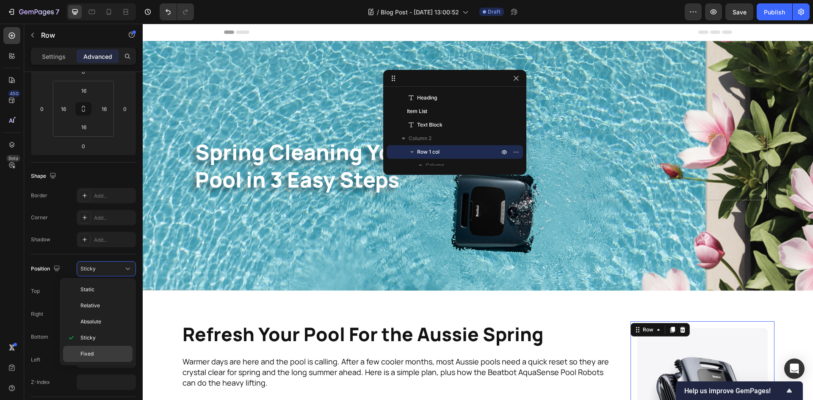
click at [114, 351] on p "Fixed" at bounding box center [104, 354] width 48 height 8
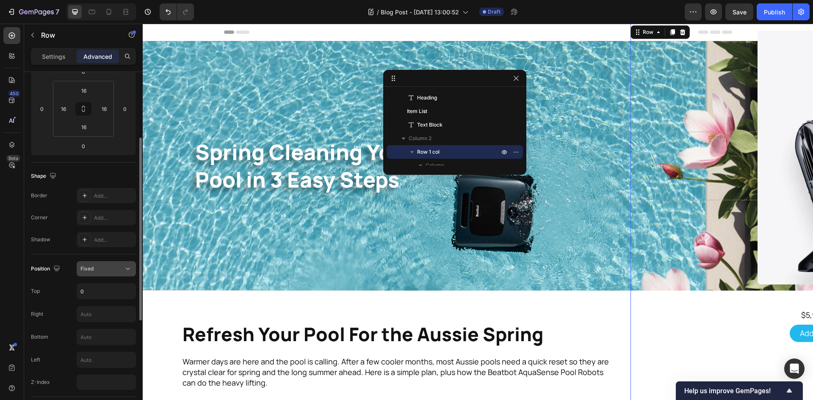
click at [124, 267] on icon at bounding box center [128, 269] width 8 height 8
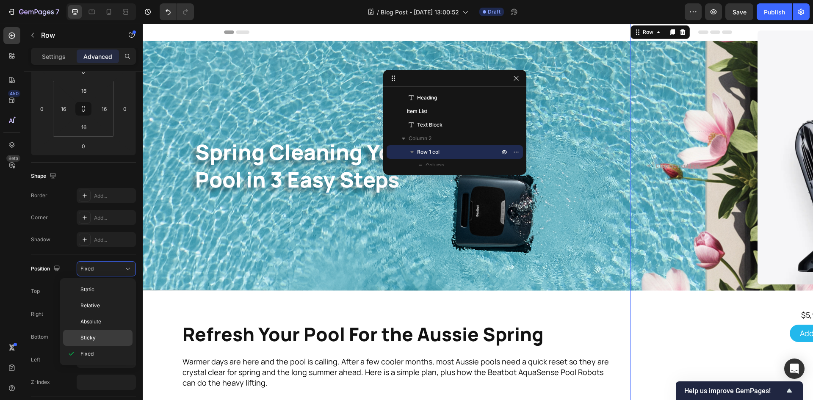
click at [105, 339] on p "Sticky" at bounding box center [104, 338] width 48 height 8
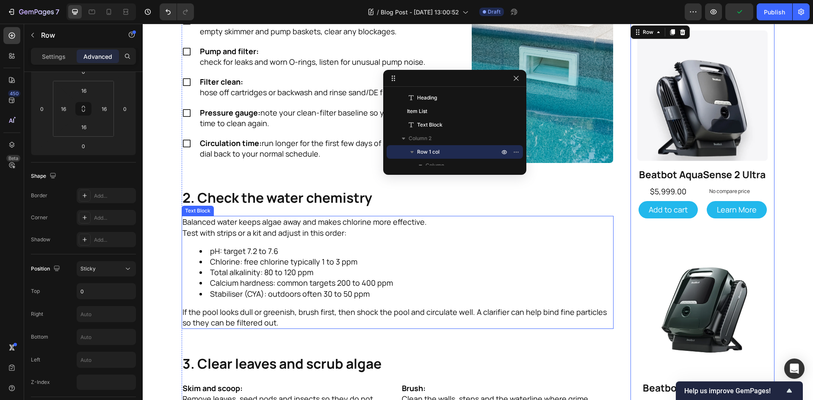
scroll to position [444, 0]
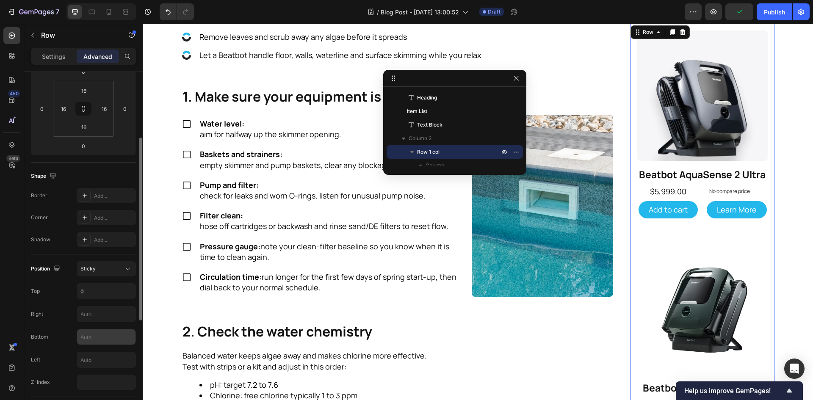
click at [111, 329] on div at bounding box center [106, 337] width 59 height 16
click at [94, 335] on input "text" at bounding box center [106, 336] width 58 height 15
type input "0"
click at [105, 289] on input "0" at bounding box center [106, 291] width 58 height 15
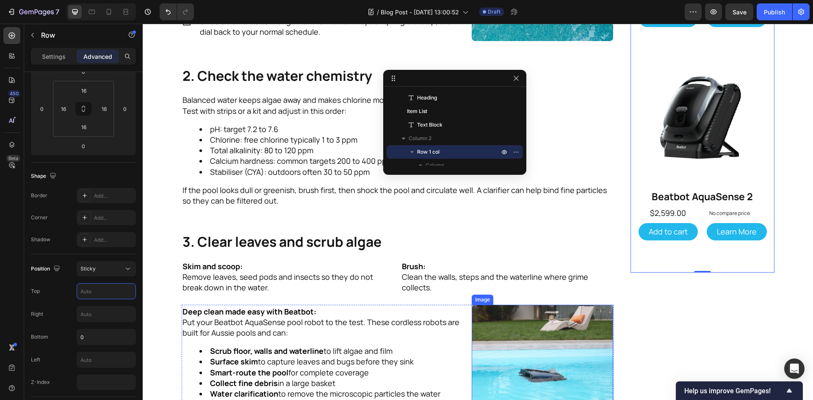
scroll to position [656, 0]
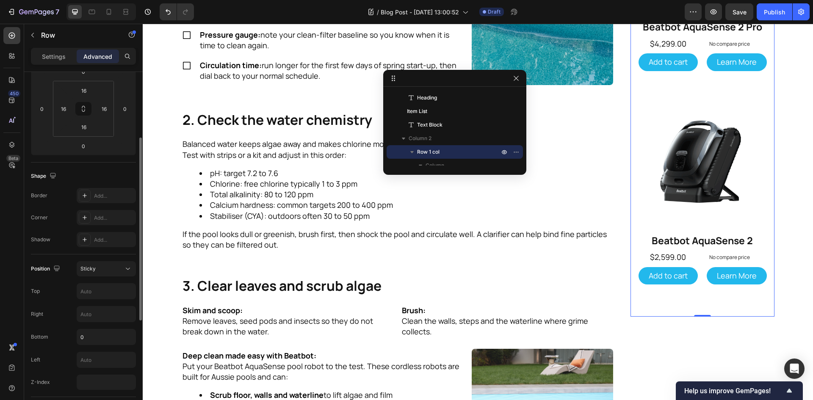
click at [54, 335] on div "Bottom 0" at bounding box center [83, 337] width 105 height 16
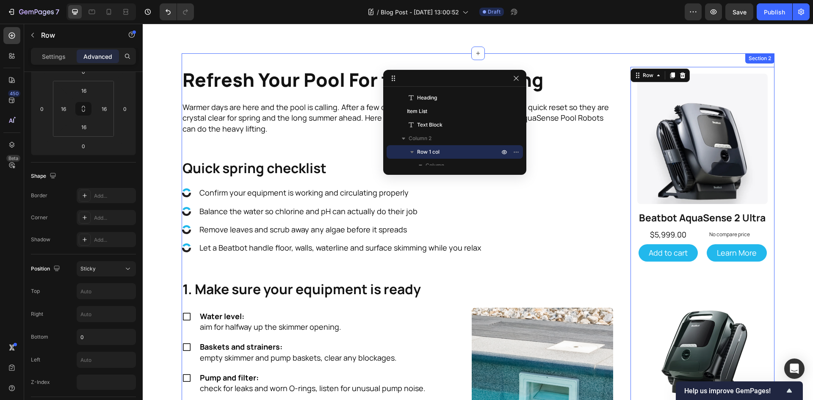
scroll to position [106, 0]
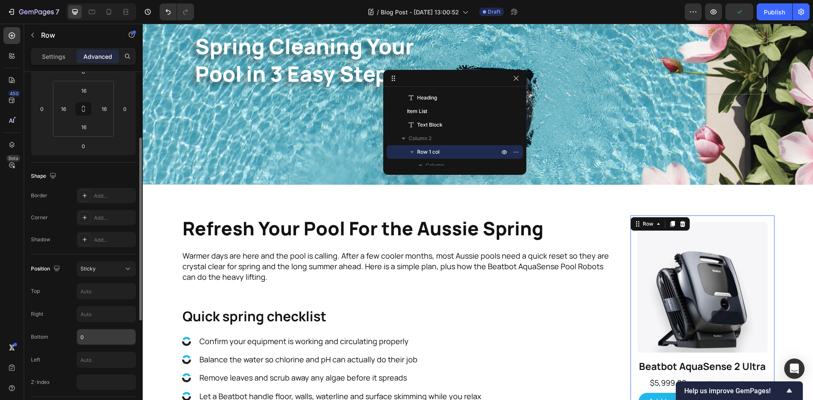
click at [96, 336] on input "0" at bounding box center [106, 336] width 58 height 15
click at [105, 286] on input "text" at bounding box center [106, 291] width 58 height 15
type input "0"
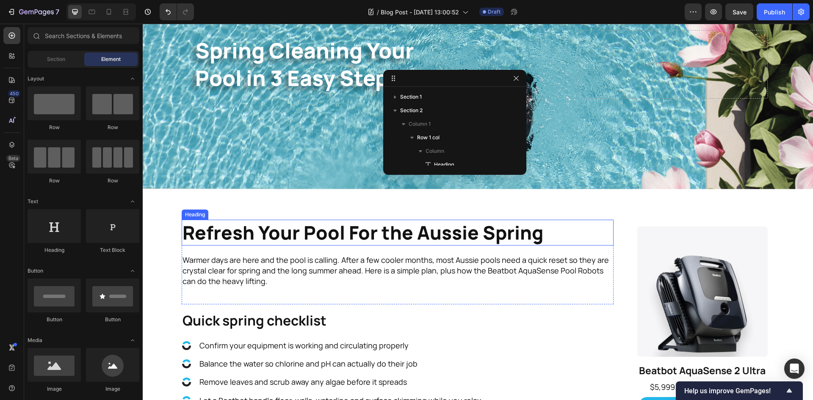
scroll to position [85, 0]
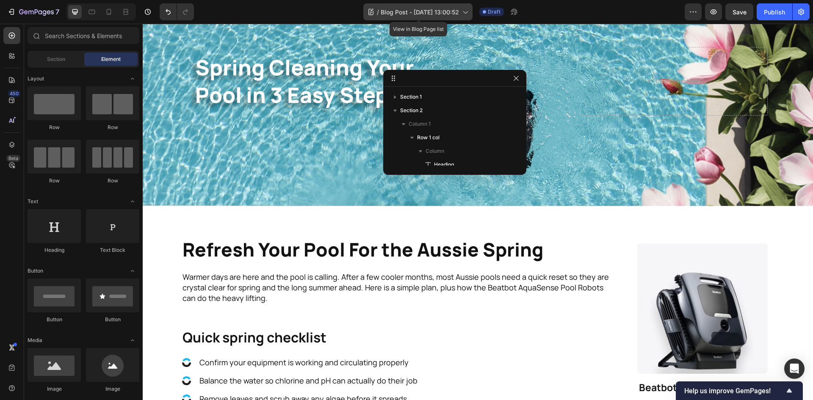
click at [452, 8] on span "Blog Post - [DATE] 13:00:52" at bounding box center [419, 12] width 78 height 9
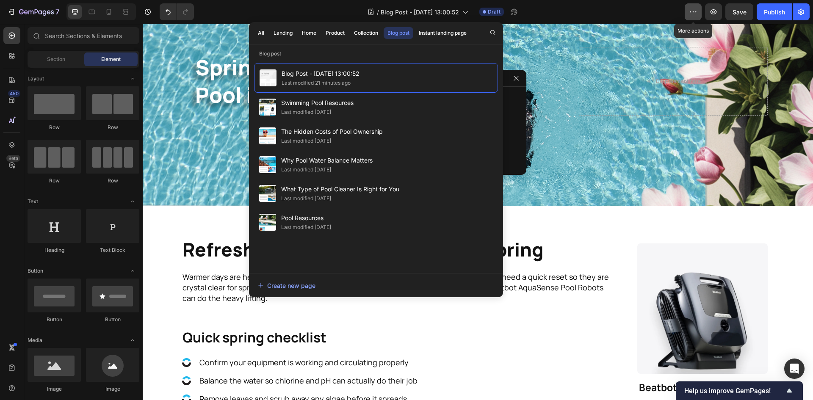
click at [694, 11] on icon "button" at bounding box center [693, 12] width 8 height 8
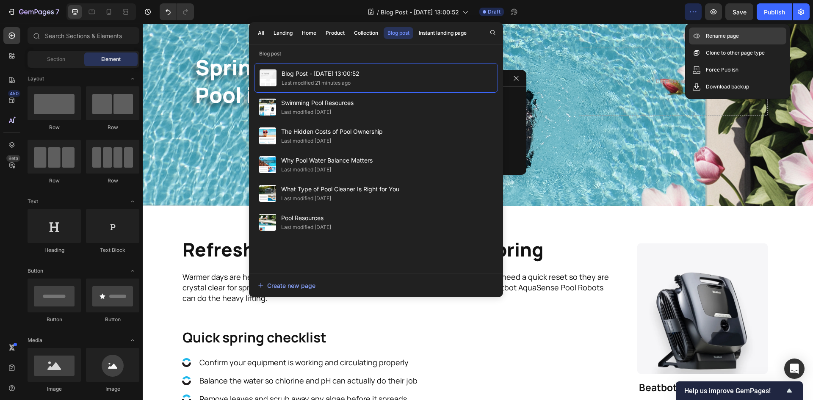
click at [741, 38] on div "Rename page" at bounding box center [737, 36] width 97 height 17
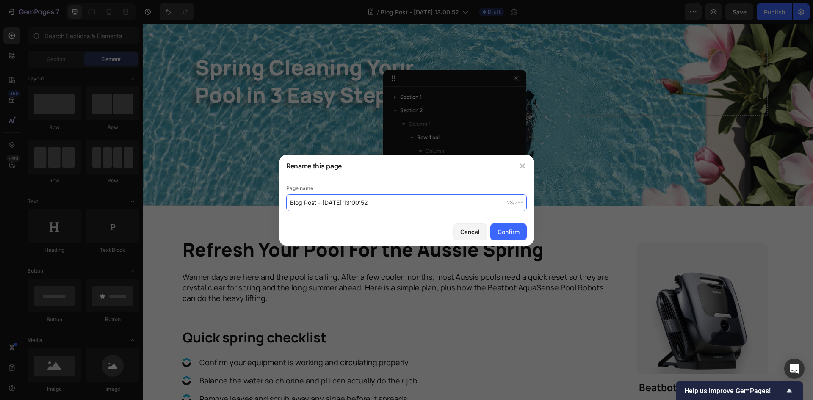
click at [386, 206] on input "Blog Post - [DATE] 13:00:52" at bounding box center [406, 202] width 240 height 17
type input "Spring Cleaning your pool"
click at [500, 232] on div "Confirm" at bounding box center [508, 231] width 22 height 9
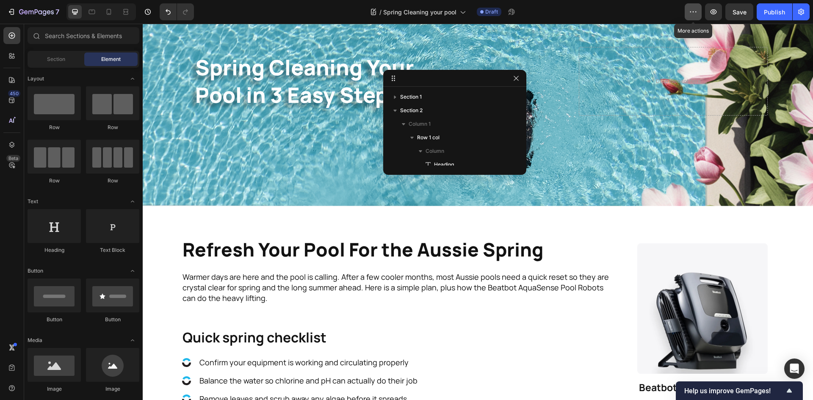
click at [694, 12] on icon "button" at bounding box center [693, 12] width 8 height 8
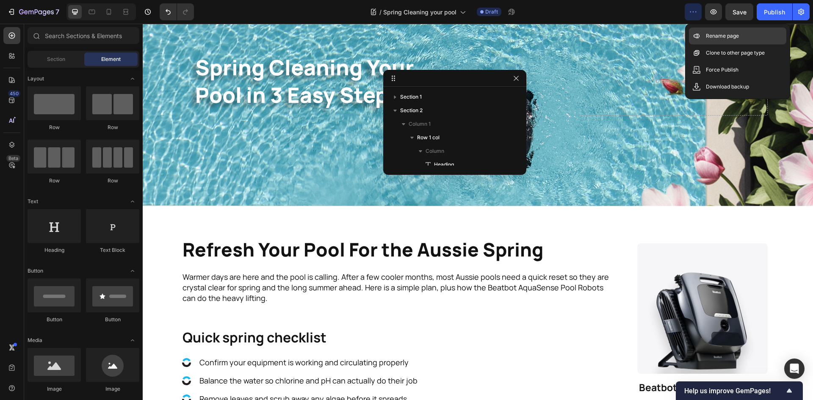
click at [707, 36] on p "Rename page" at bounding box center [721, 36] width 33 height 8
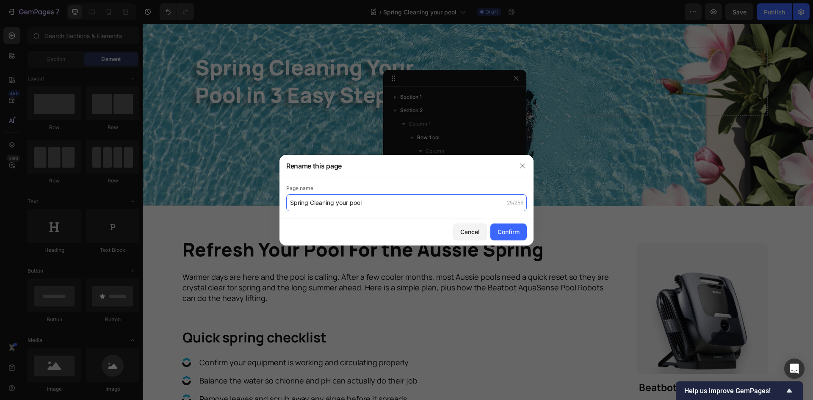
click at [339, 204] on input "Spring Cleaning your pool" at bounding box center [406, 202] width 240 height 17
type input "Spring Cleaning Your Pool"
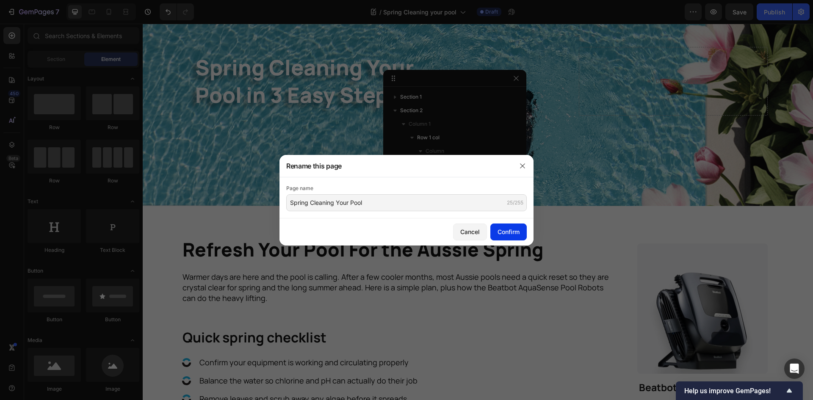
click at [501, 233] on div "Confirm" at bounding box center [508, 231] width 22 height 9
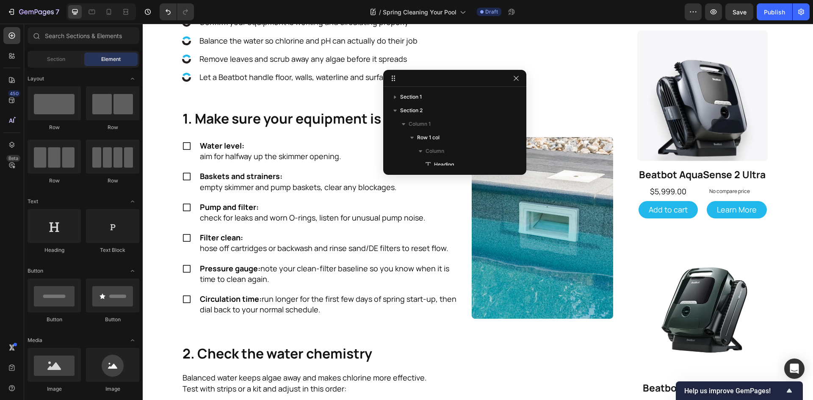
scroll to position [0, 0]
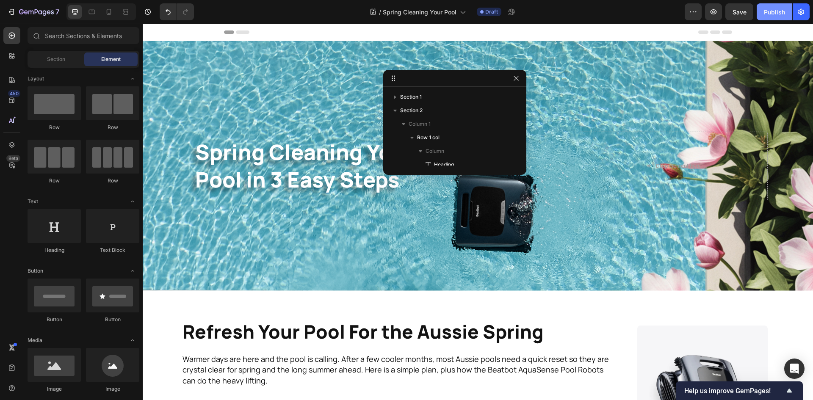
drag, startPoint x: 769, startPoint y: 9, endPoint x: 515, endPoint y: 176, distance: 303.5
click at [769, 9] on div "Publish" at bounding box center [773, 12] width 21 height 9
